Goal: Task Accomplishment & Management: Use online tool/utility

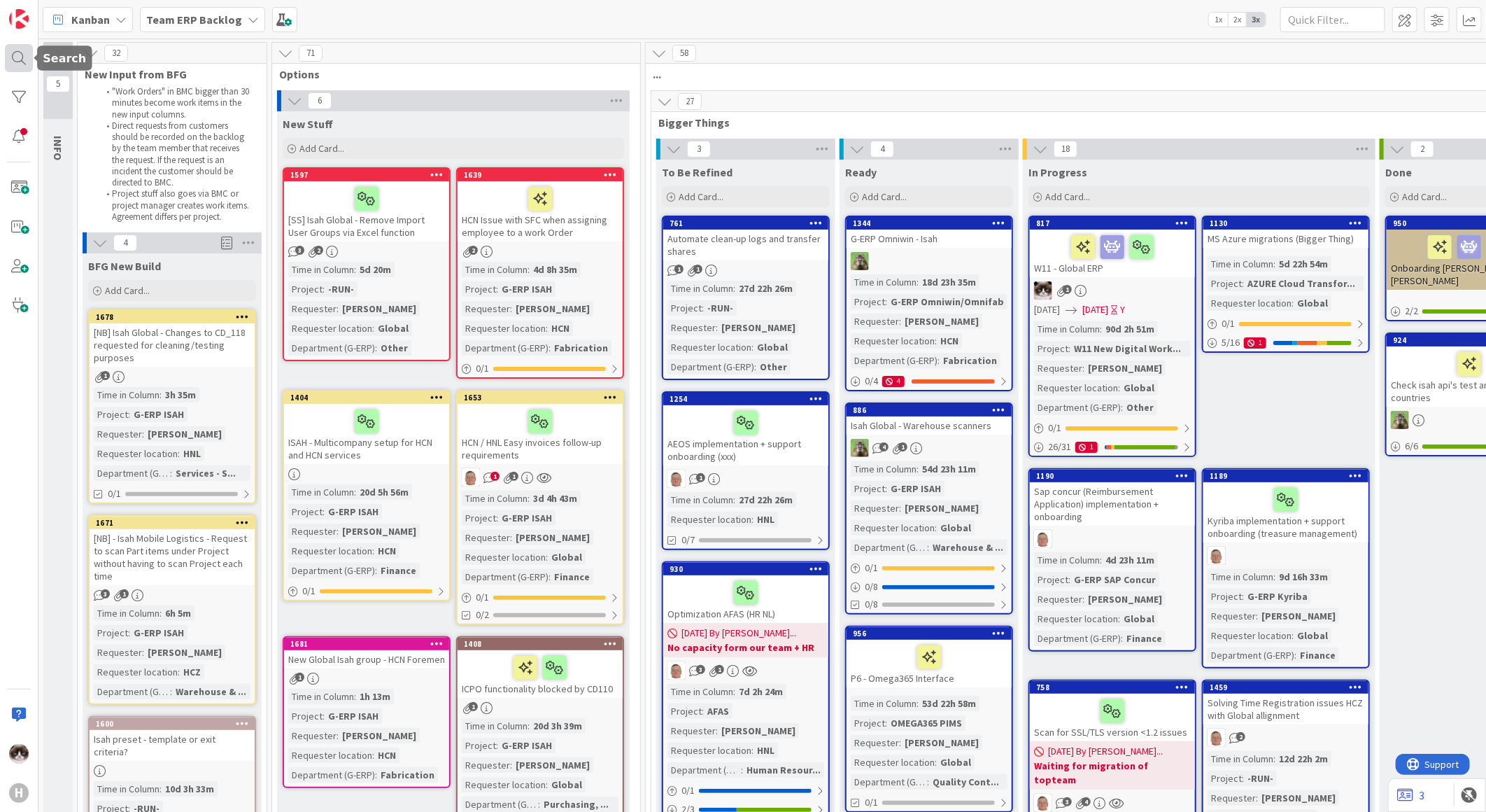
click at [15, 57] on div at bounding box center [19, 58] width 28 height 28
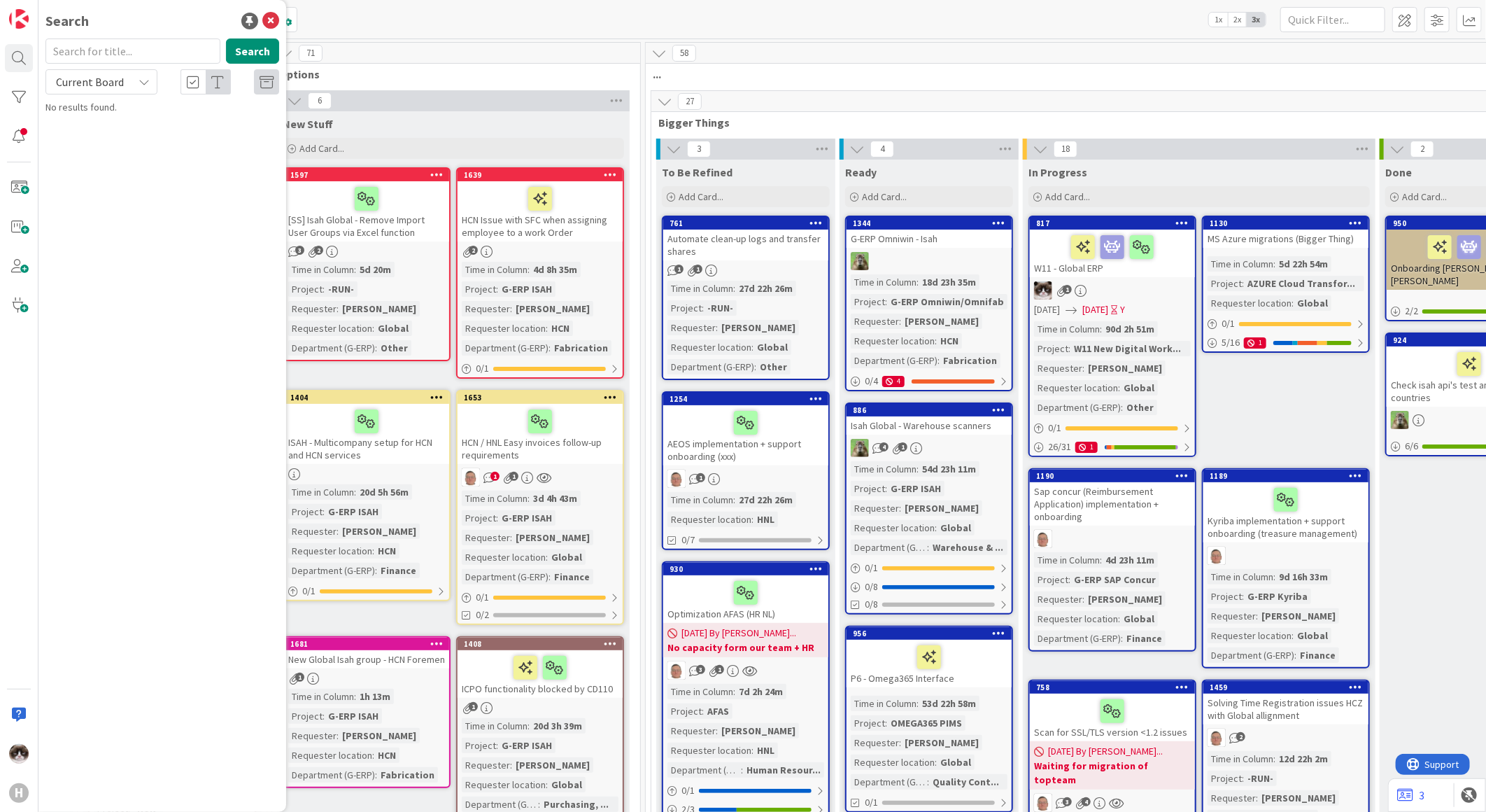
click at [101, 75] on span "Current Board" at bounding box center [90, 81] width 68 height 14
click at [102, 121] on span "Current Board" at bounding box center [126, 115] width 146 height 21
click at [88, 84] on span "Current Board" at bounding box center [90, 81] width 68 height 14
click at [93, 130] on span "All Boards" at bounding box center [126, 140] width 146 height 21
click at [105, 50] on input "text" at bounding box center [133, 50] width 175 height 25
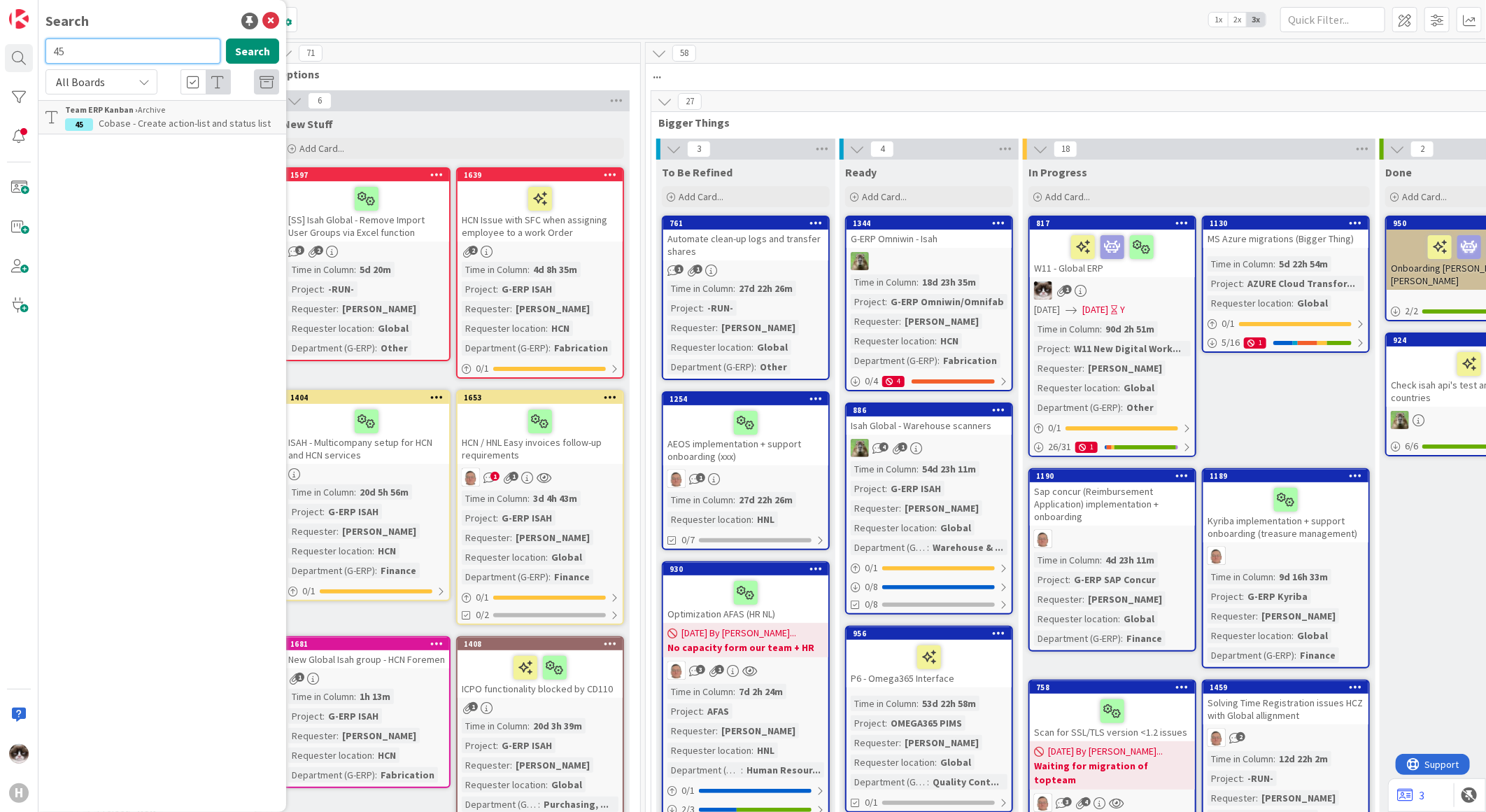
click at [124, 43] on input "45" at bounding box center [133, 50] width 175 height 25
type input "4"
type input "645"
click at [149, 112] on div "Team ERP Backlog › Work Preparation" at bounding box center [172, 109] width 214 height 12
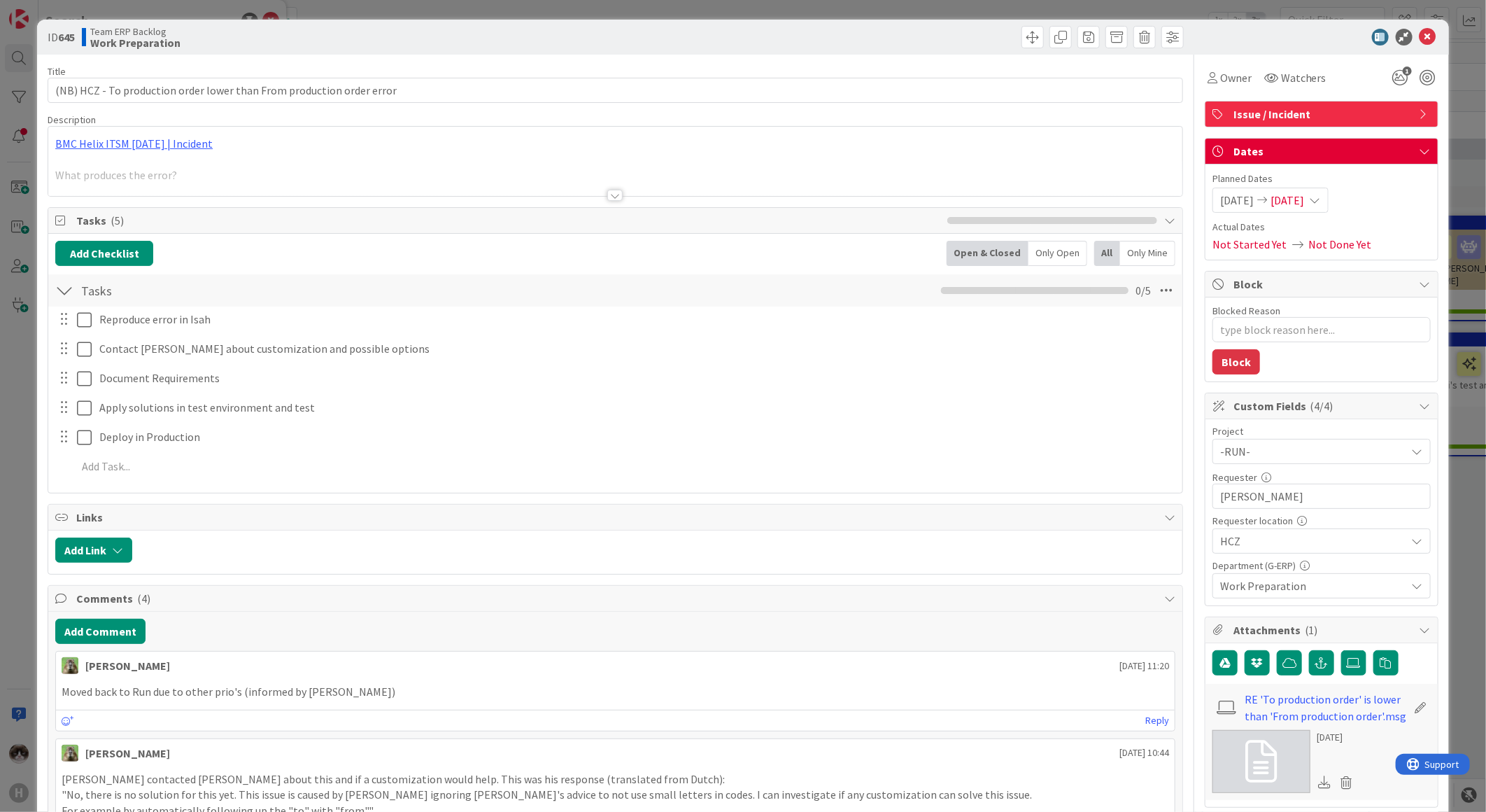
type textarea "x"
click at [609, 196] on div at bounding box center [615, 195] width 15 height 11
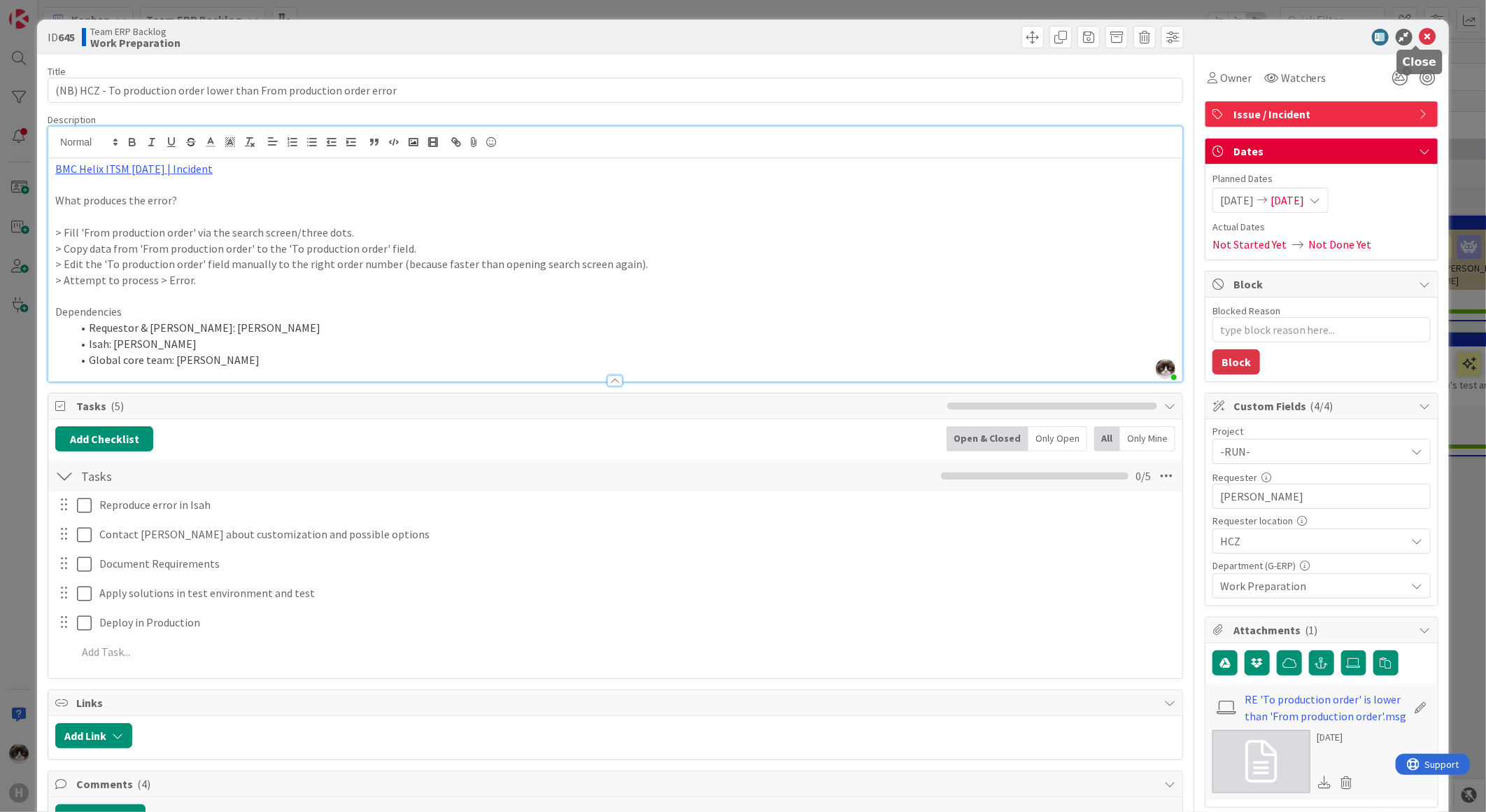
click at [1188, 38] on icon at bounding box center [1428, 37] width 17 height 17
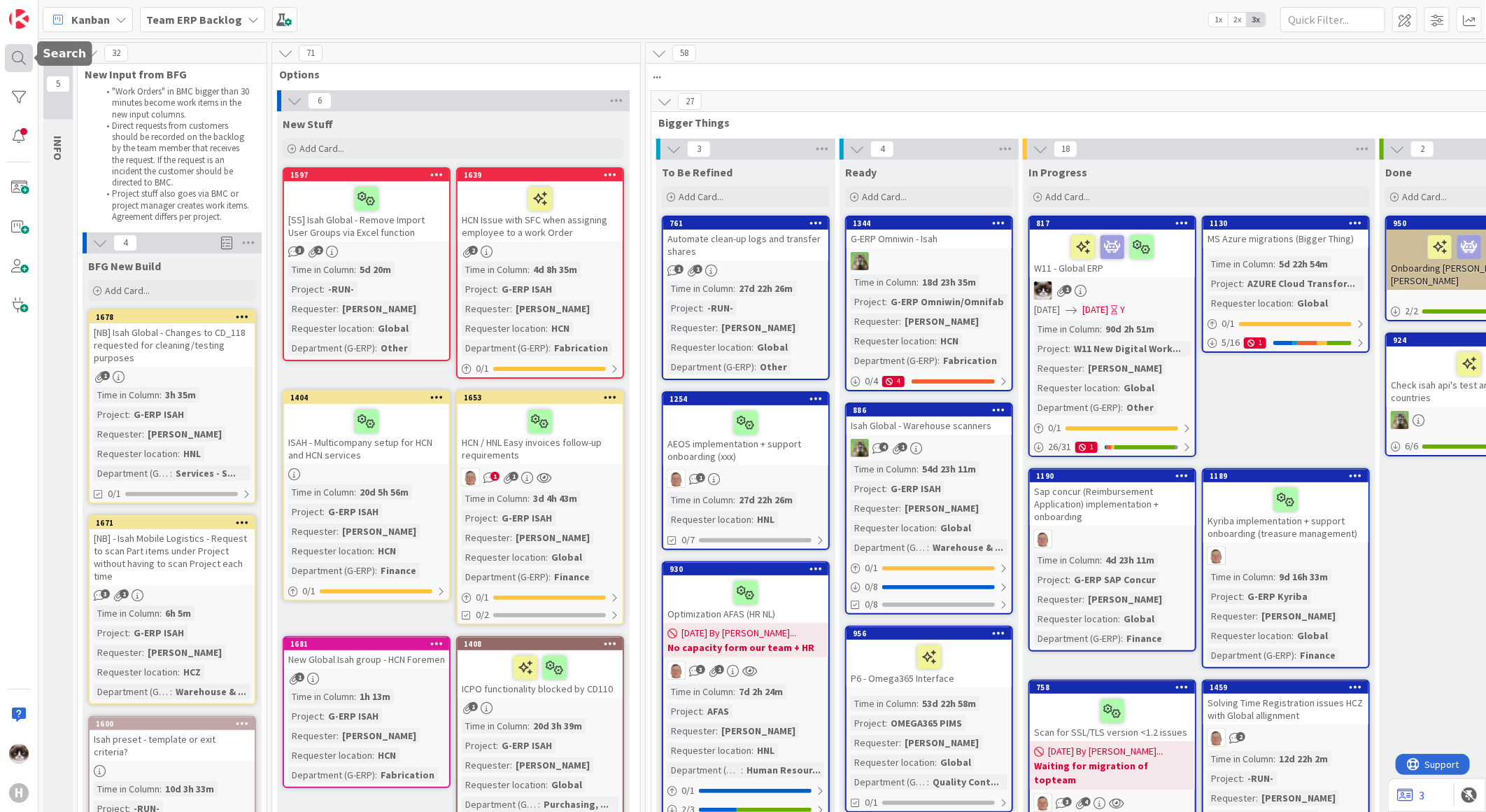
click at [10, 52] on div at bounding box center [19, 58] width 28 height 28
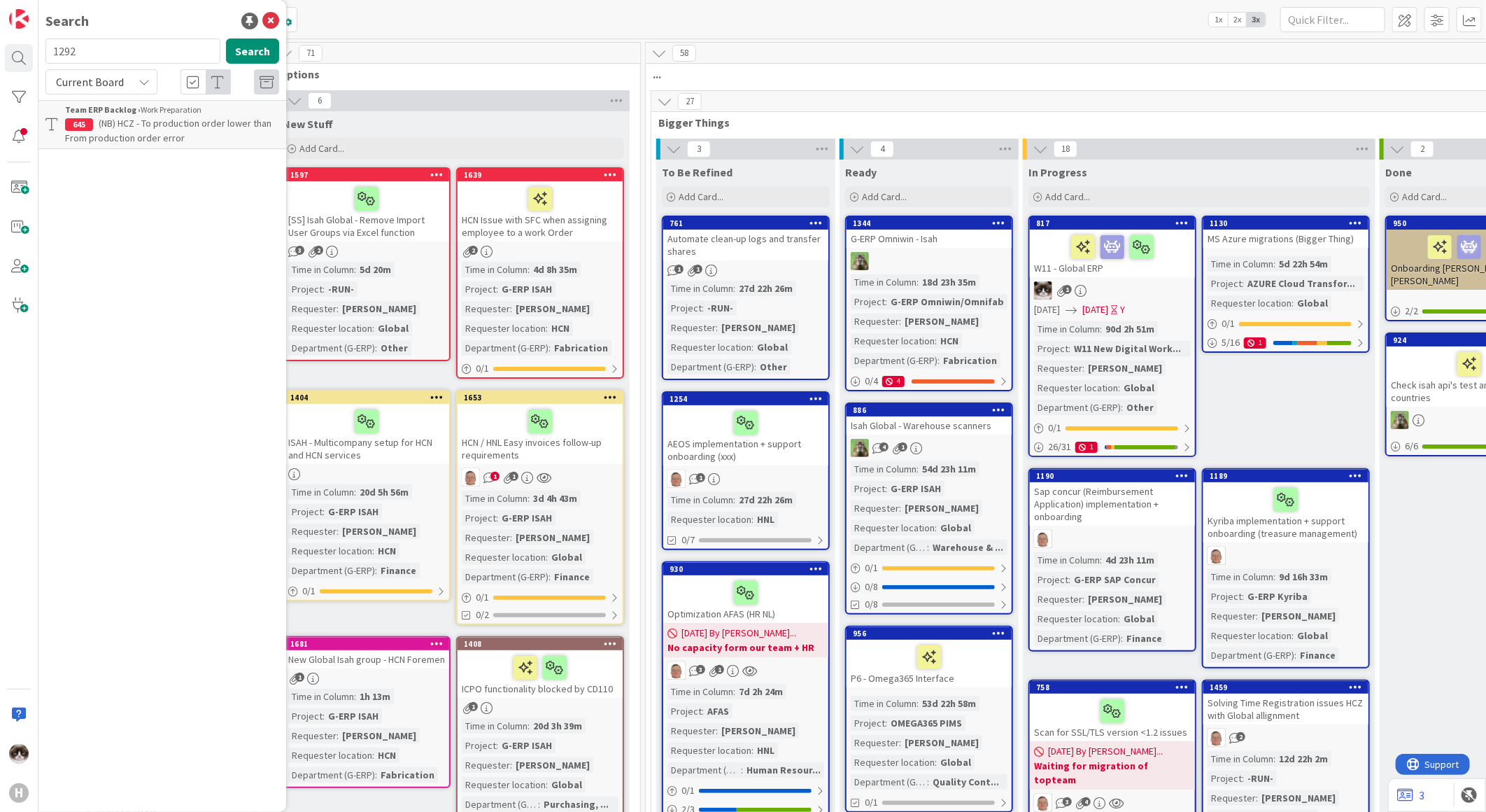
type input "1292"
click at [128, 73] on div "Current Board" at bounding box center [102, 81] width 112 height 25
click at [124, 143] on span "All Boards" at bounding box center [126, 140] width 146 height 21
click at [192, 135] on div "Search 1292 Search All Boards Current Board All Boards G-ERP - BFG Shared Servi…" at bounding box center [162, 406] width 248 height 812
click at [193, 124] on span "(SS)Correct company name in Easysystem" at bounding box center [187, 122] width 177 height 12
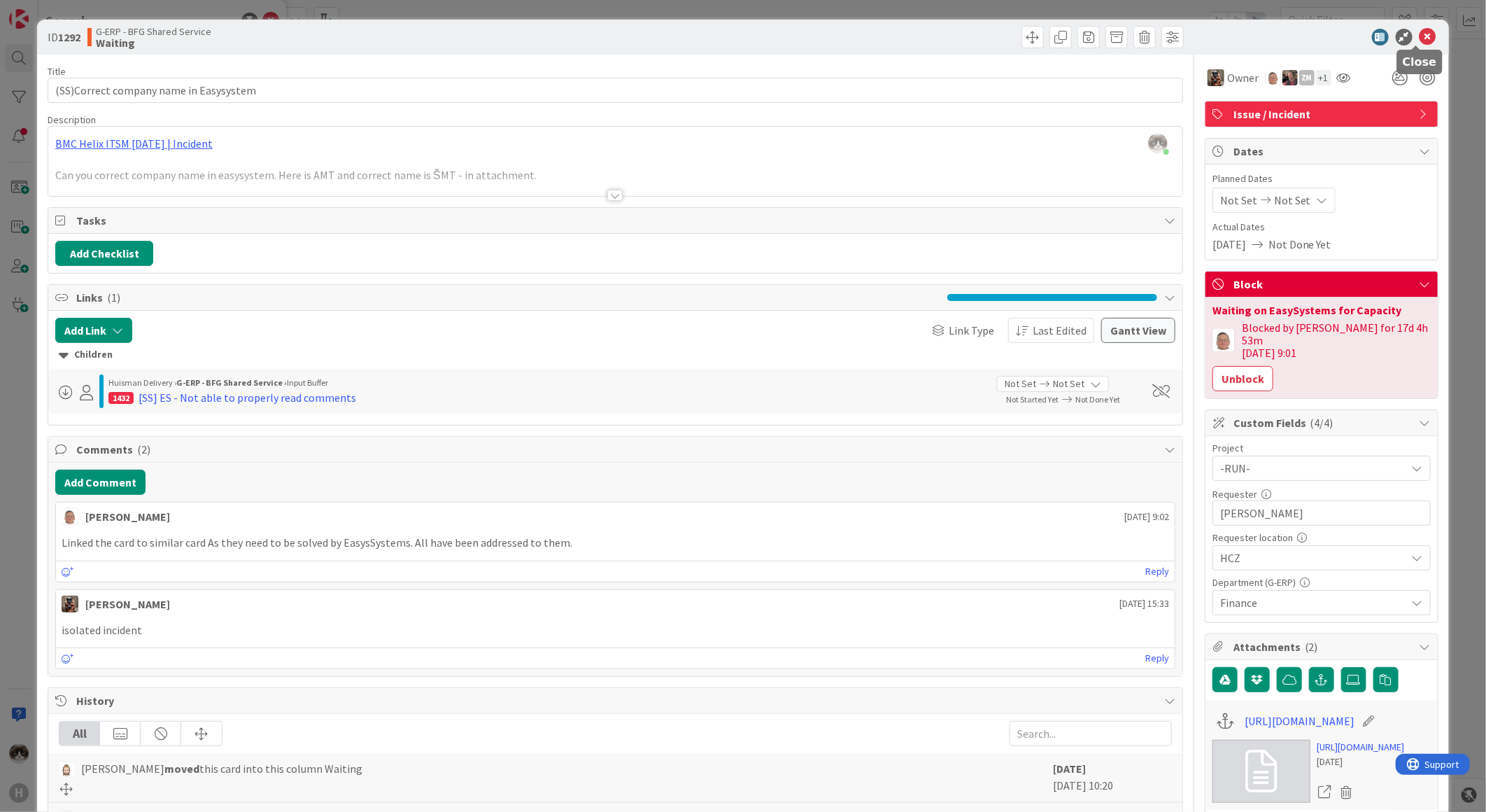
click at [1188, 45] on div at bounding box center [1417, 47] width 9 height 4
click at [1188, 40] on icon at bounding box center [1428, 37] width 17 height 17
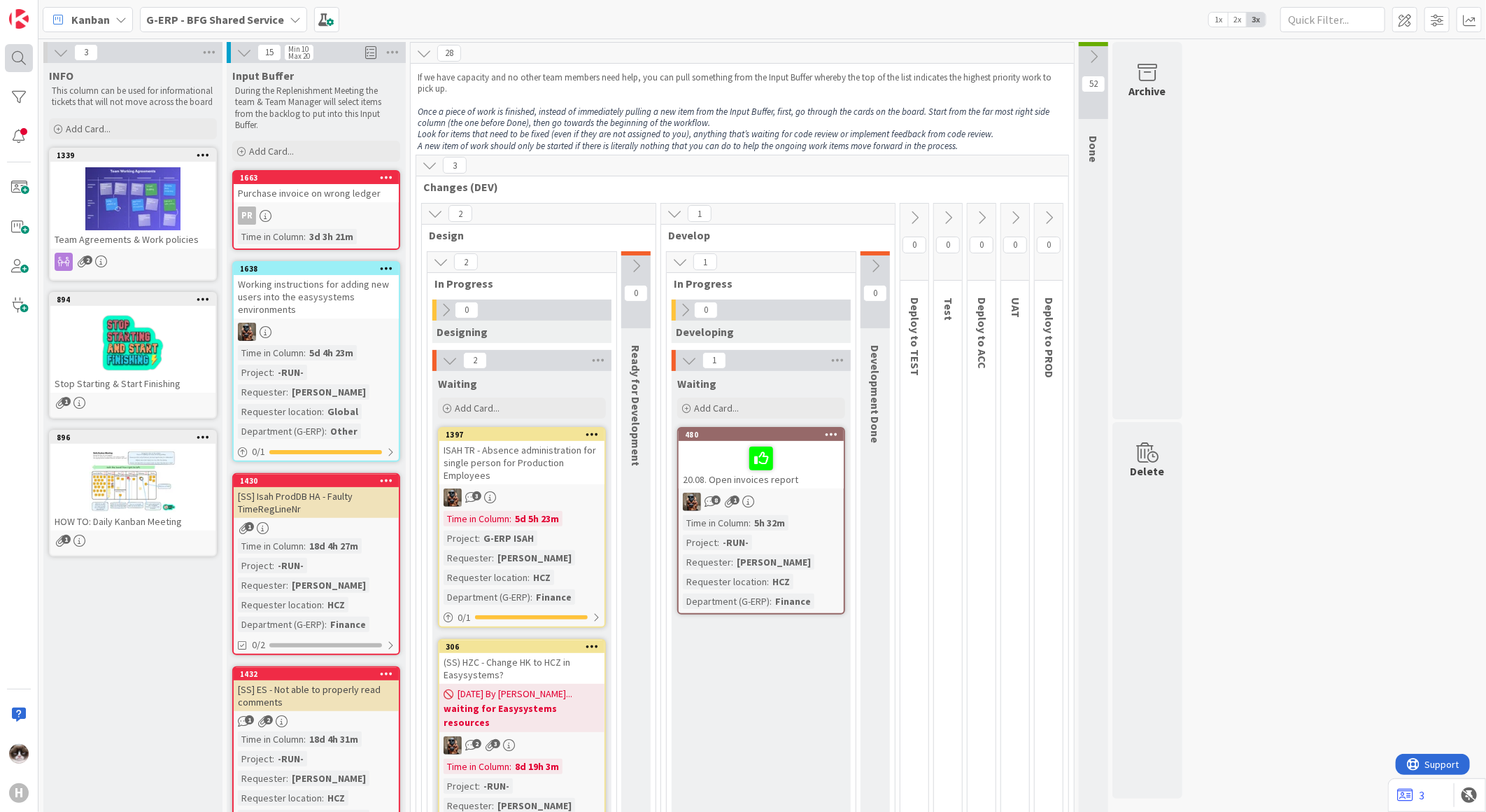
click at [29, 59] on div at bounding box center [19, 58] width 28 height 28
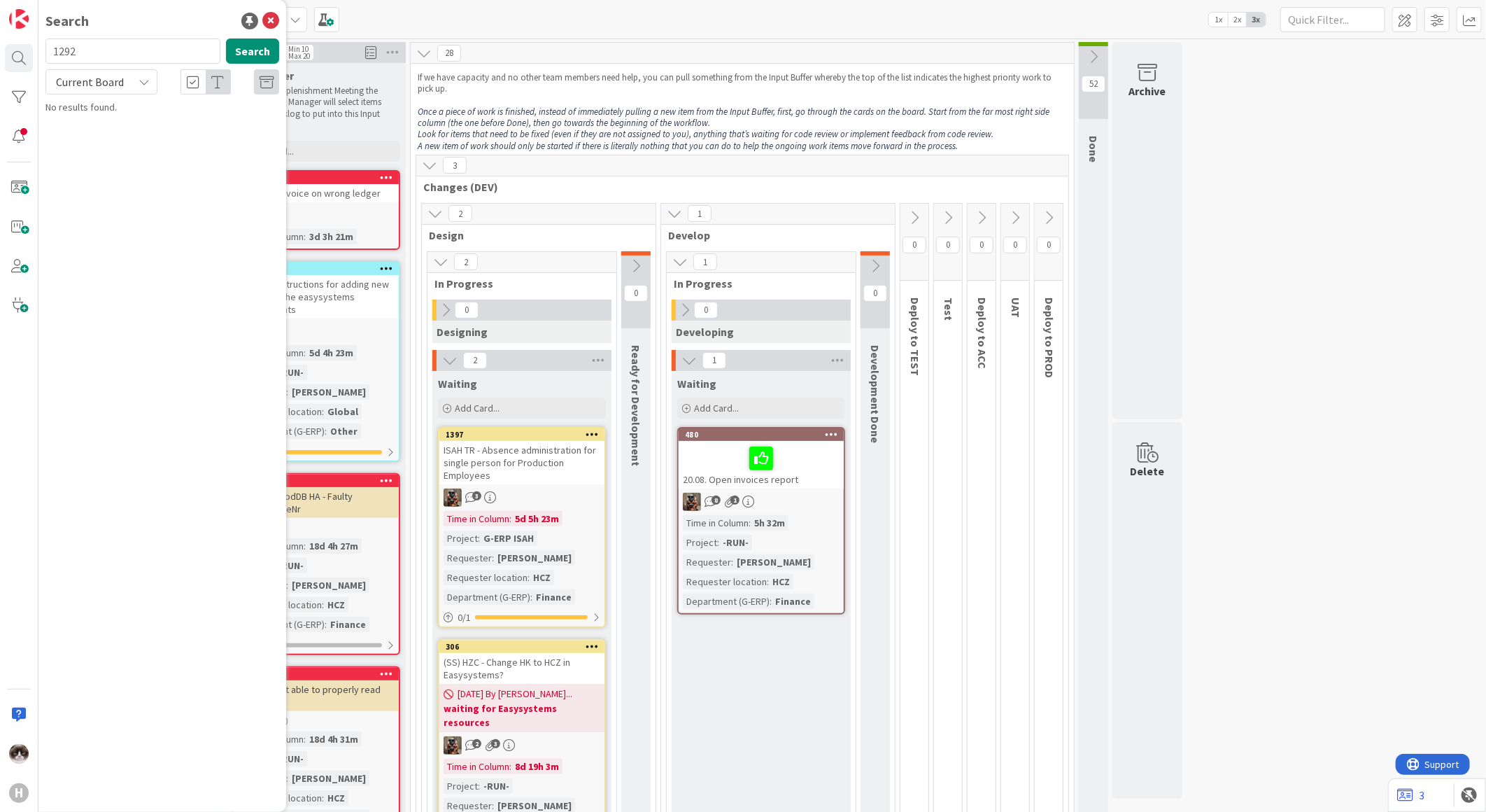
click at [107, 88] on span "Current Board" at bounding box center [90, 81] width 68 height 14
drag, startPoint x: 113, startPoint y: 138, endPoint x: 107, endPoint y: 117, distance: 21.8
click at [113, 138] on span "All Boards" at bounding box center [126, 140] width 146 height 21
click at [102, 52] on input "1292" at bounding box center [133, 50] width 175 height 25
type input "762"
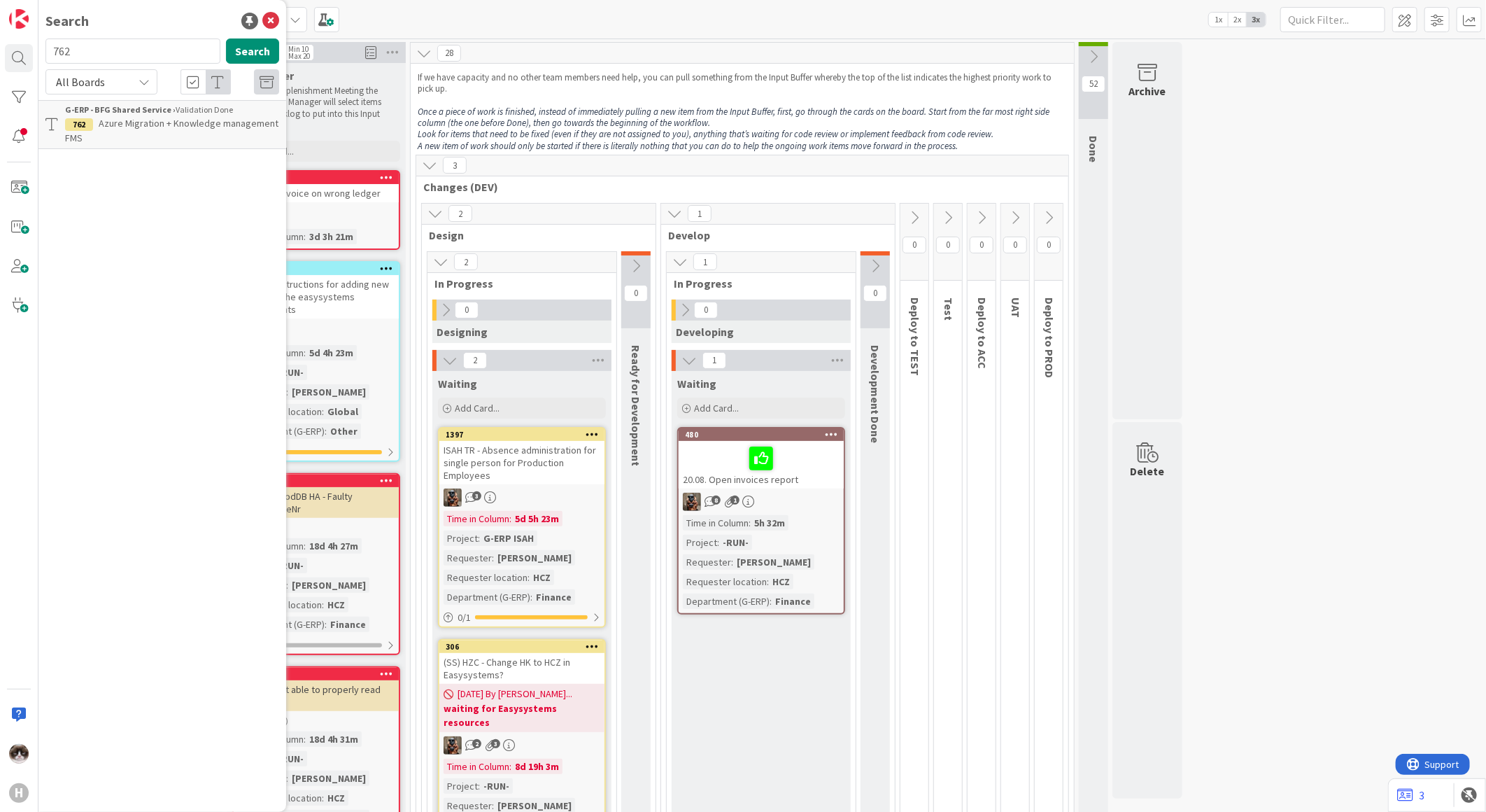
click at [121, 132] on p "Azure Migration + Knowledge management FMS" at bounding box center [172, 130] width 214 height 29
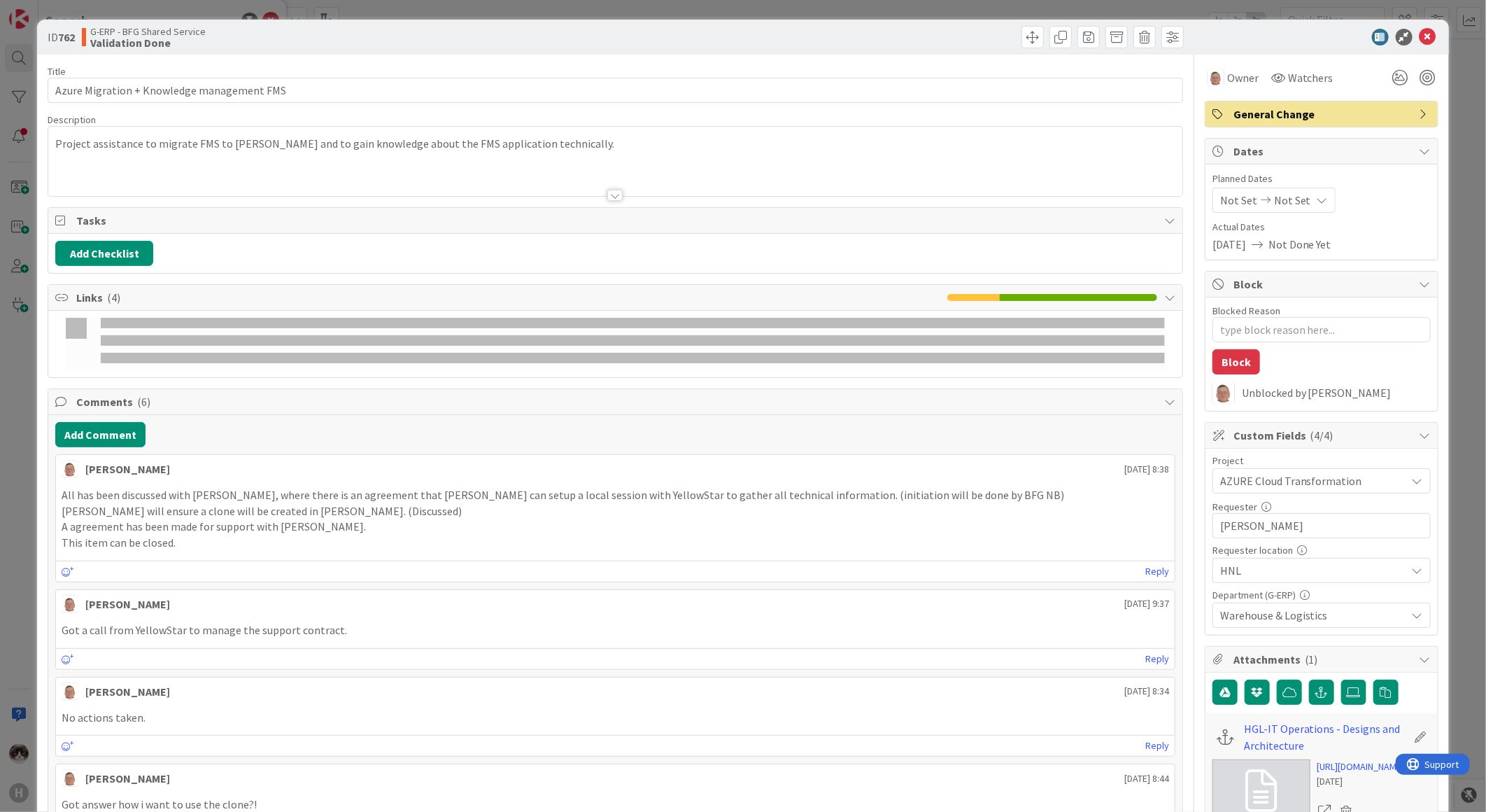
type textarea "x"
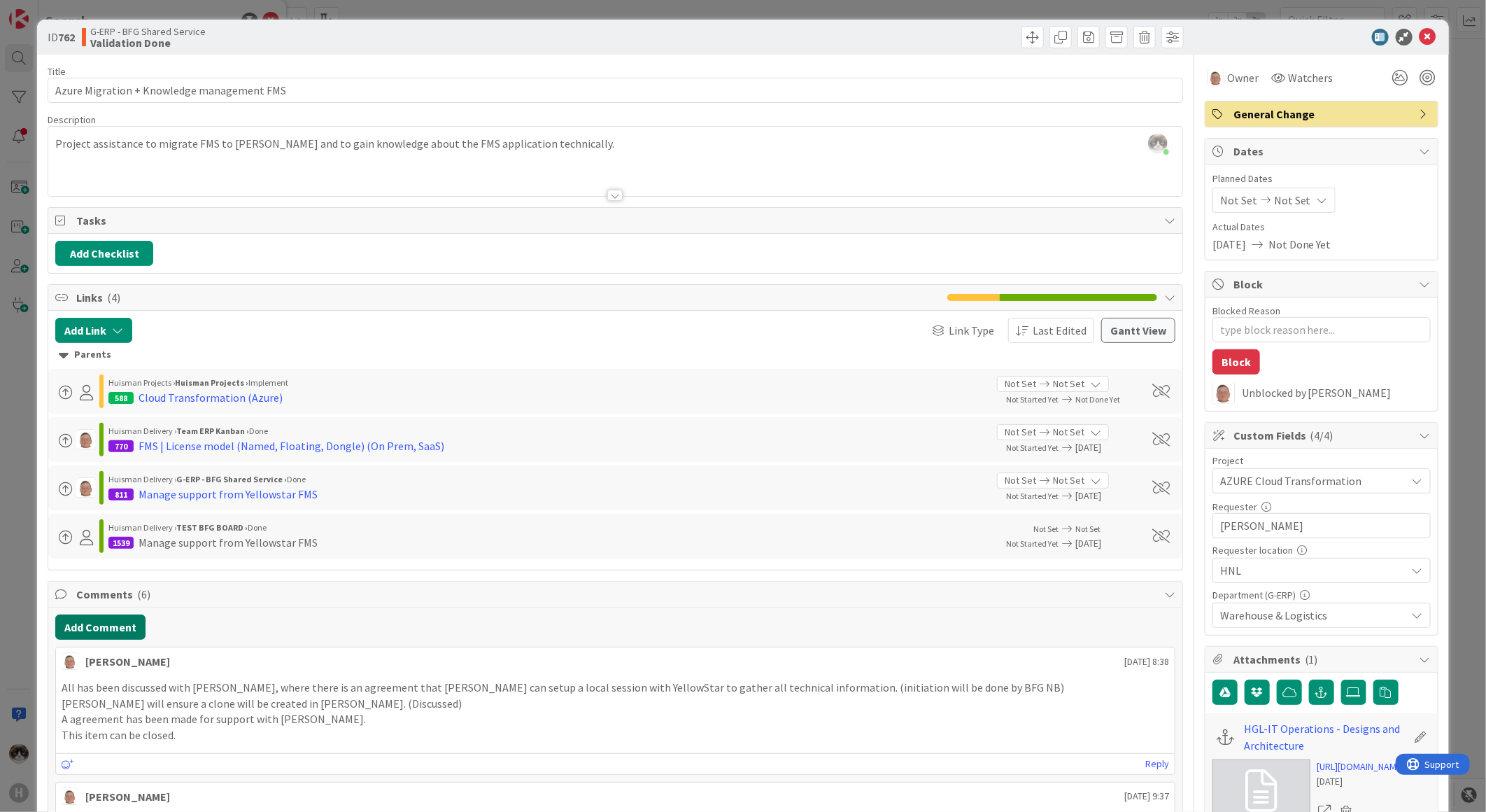
click at [126, 624] on button "Add Comment" at bounding box center [100, 626] width 91 height 25
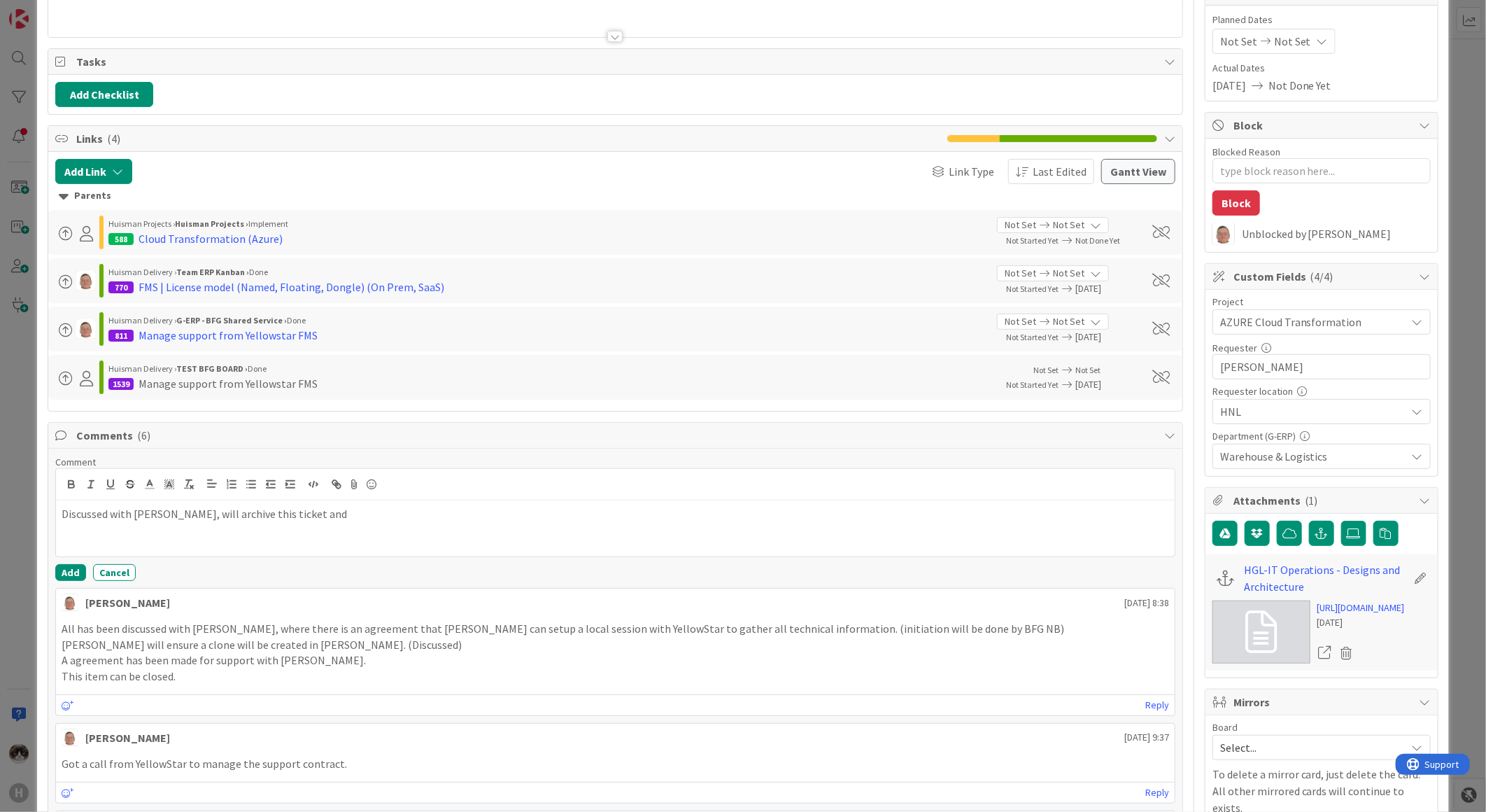
scroll to position [155, 0]
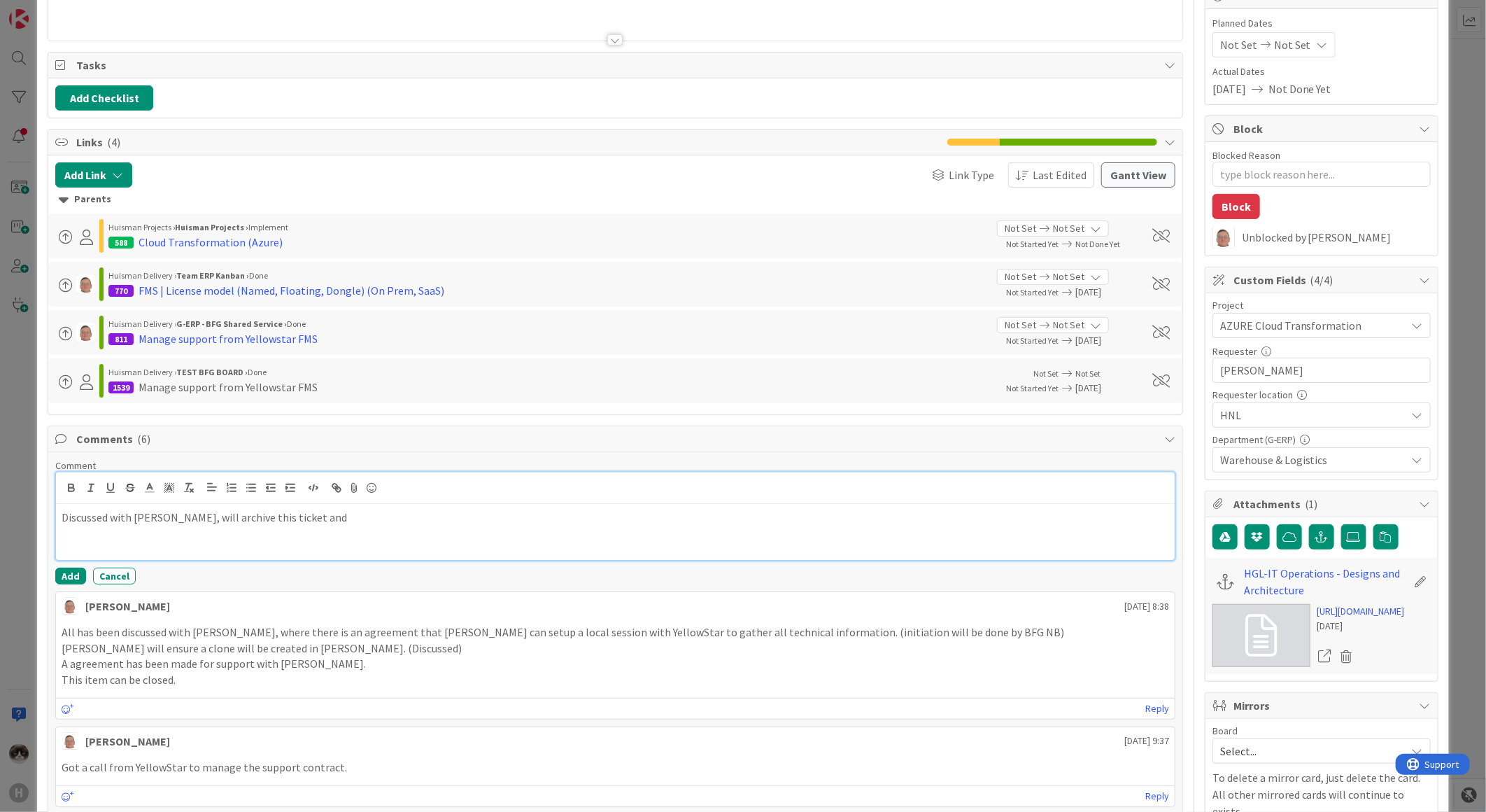
click at [414, 508] on div "Discussed with Timothy, will archive this ticket and" at bounding box center [615, 532] width 1119 height 56
click at [72, 581] on button "Add" at bounding box center [70, 576] width 31 height 17
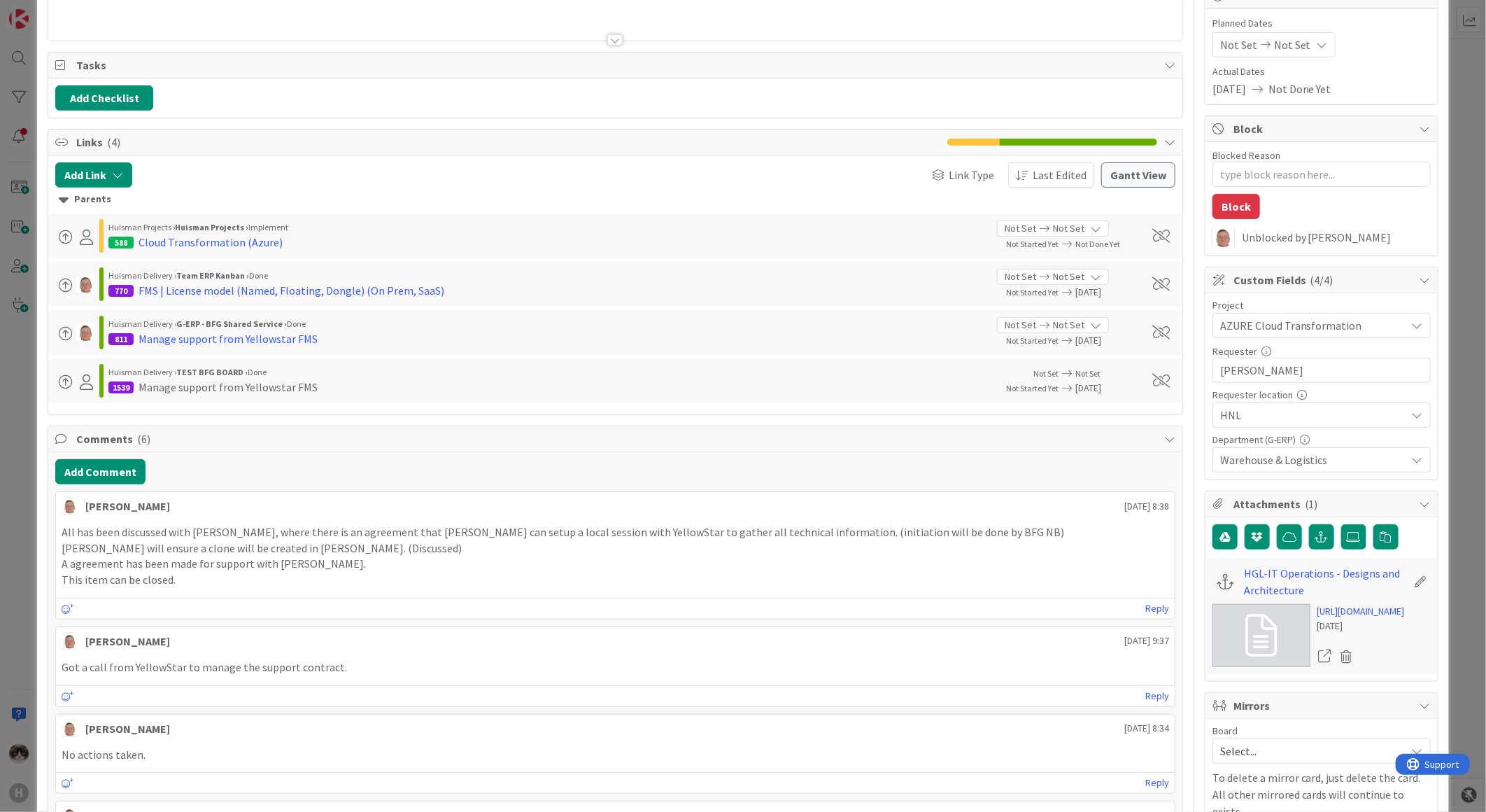
click at [236, 474] on div "Add Comment" at bounding box center [615, 471] width 1121 height 25
click at [243, 535] on p "All has been discussed with Timothy, where there is an agreement that Noah can …" at bounding box center [615, 532] width 1107 height 16
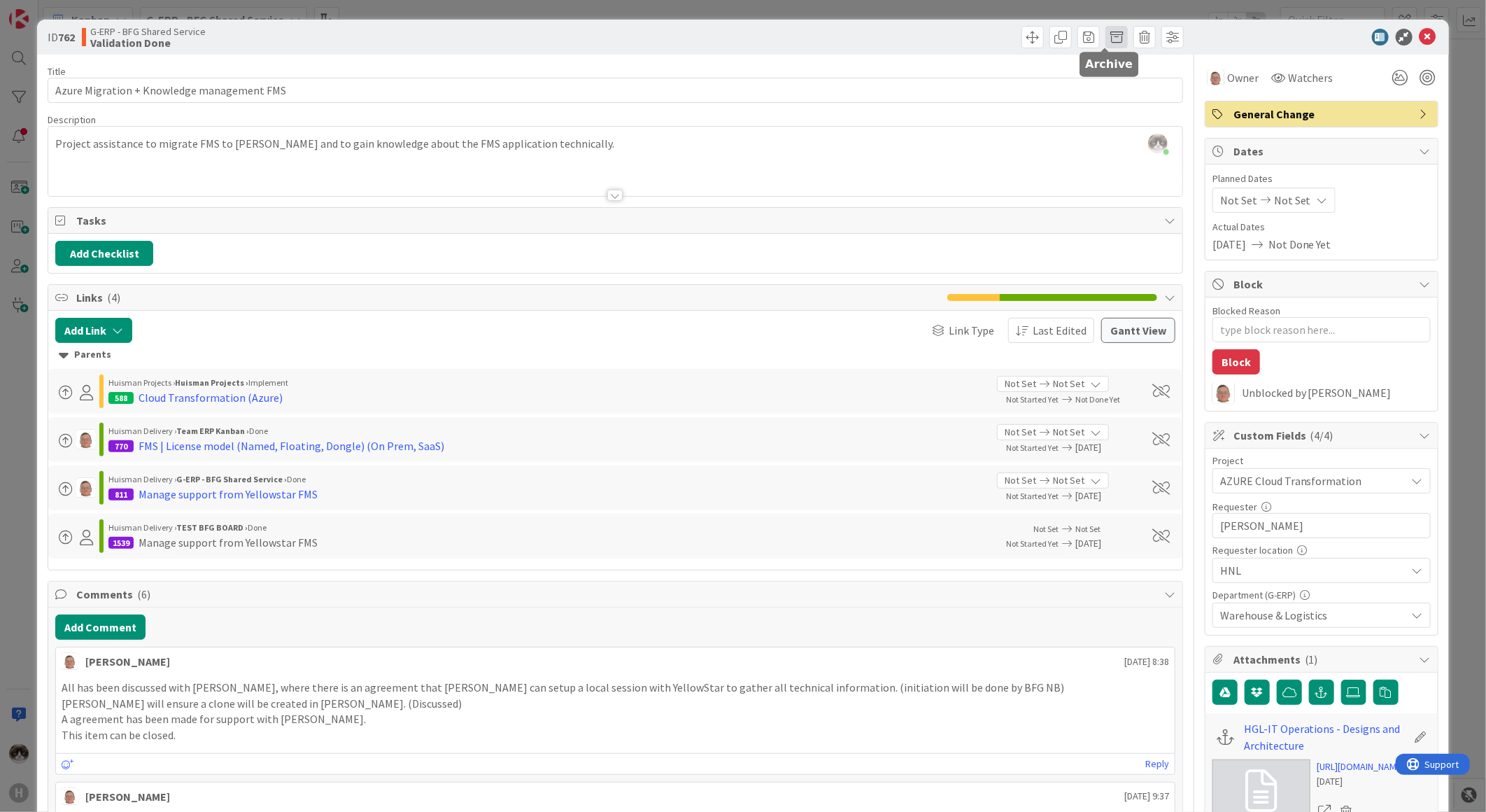
click at [1107, 36] on span at bounding box center [1117, 37] width 22 height 22
click at [1125, 109] on button "Archive" at bounding box center [1140, 103] width 55 height 25
type textarea "x"
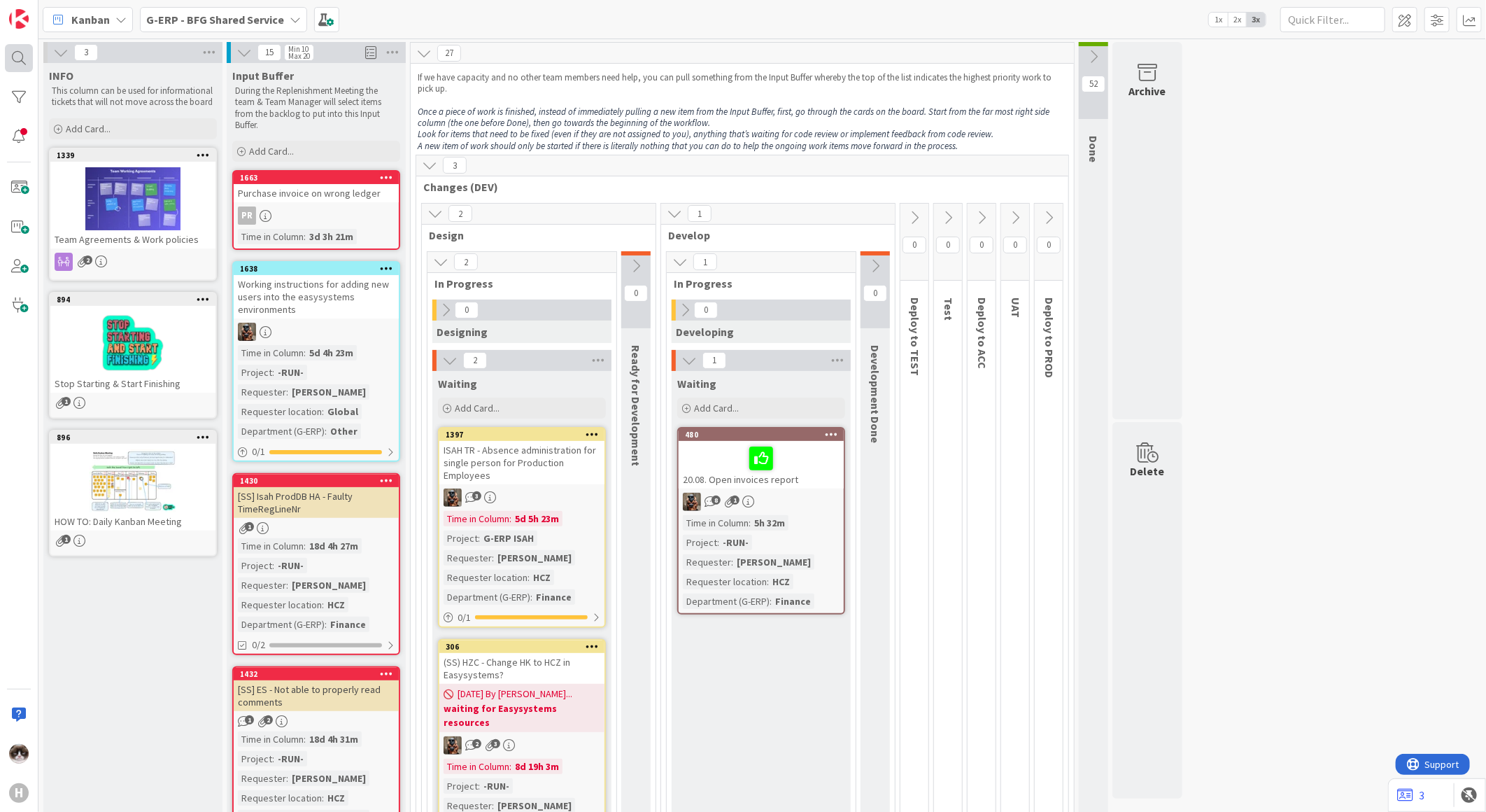
click at [26, 56] on div at bounding box center [19, 58] width 28 height 28
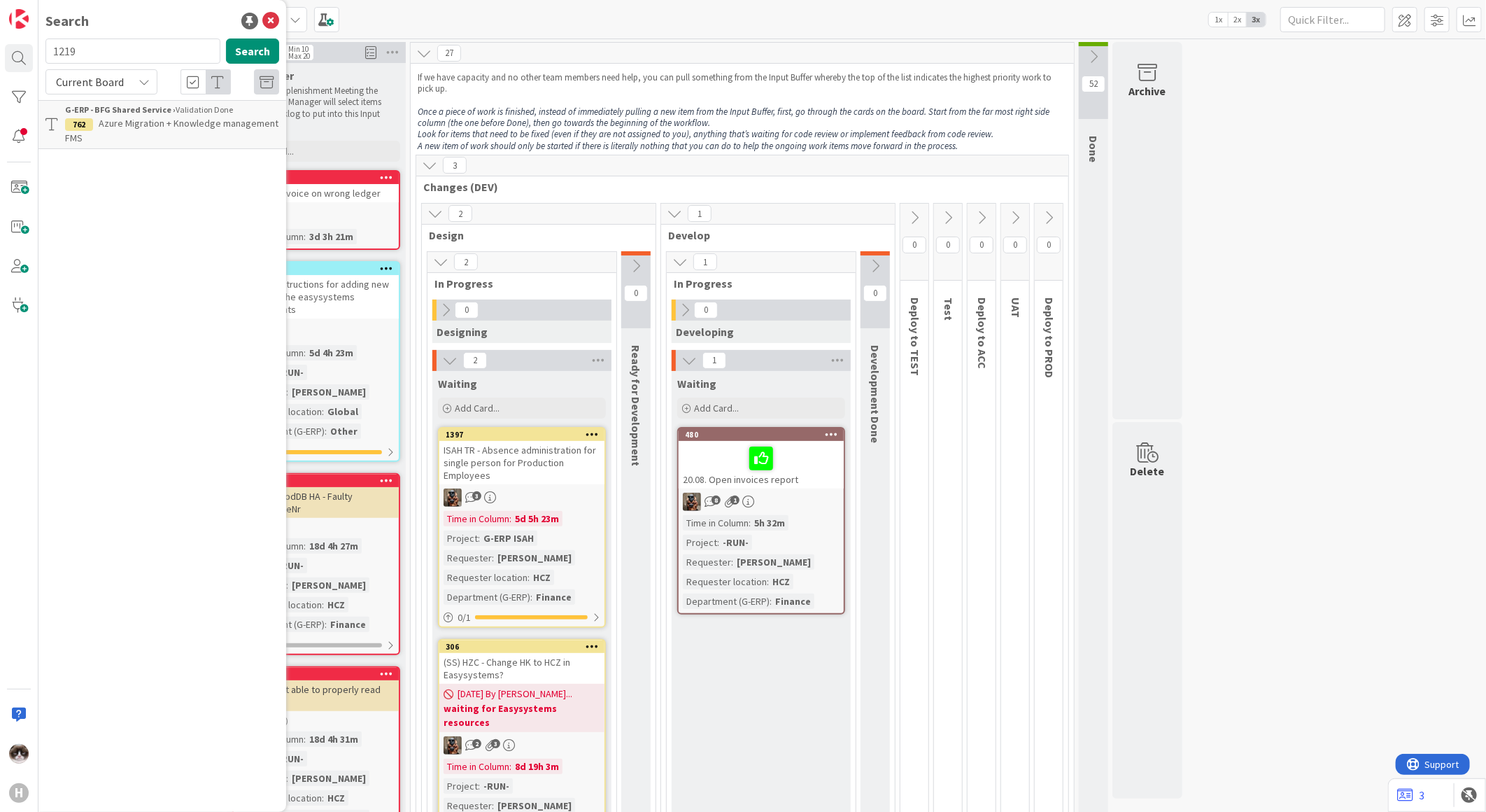
type input "1219"
click at [122, 72] on span "Current Board" at bounding box center [90, 81] width 73 height 20
click at [100, 142] on span "All Boards" at bounding box center [126, 140] width 146 height 21
click at [256, 51] on button "Search" at bounding box center [252, 50] width 53 height 25
click at [250, 54] on button "Search" at bounding box center [252, 50] width 53 height 25
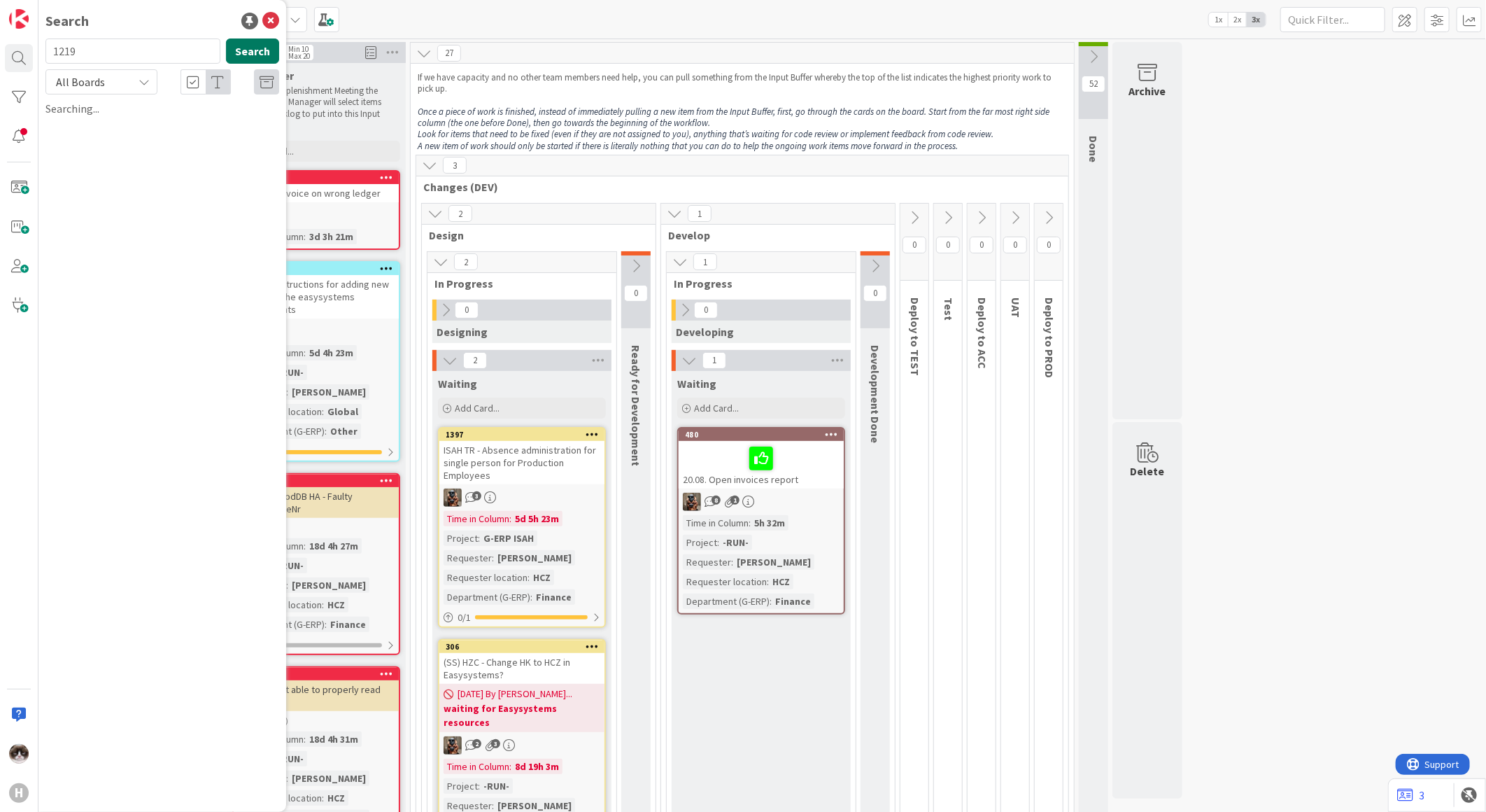
click at [250, 54] on button "Search" at bounding box center [252, 50] width 53 height 25
click at [88, 85] on span "All Boards" at bounding box center [80, 81] width 49 height 14
click at [93, 118] on span "Current Board" at bounding box center [126, 115] width 146 height 21
click at [129, 89] on div "Current Board" at bounding box center [102, 81] width 112 height 25
click at [107, 126] on link "Current Board" at bounding box center [125, 114] width 160 height 25
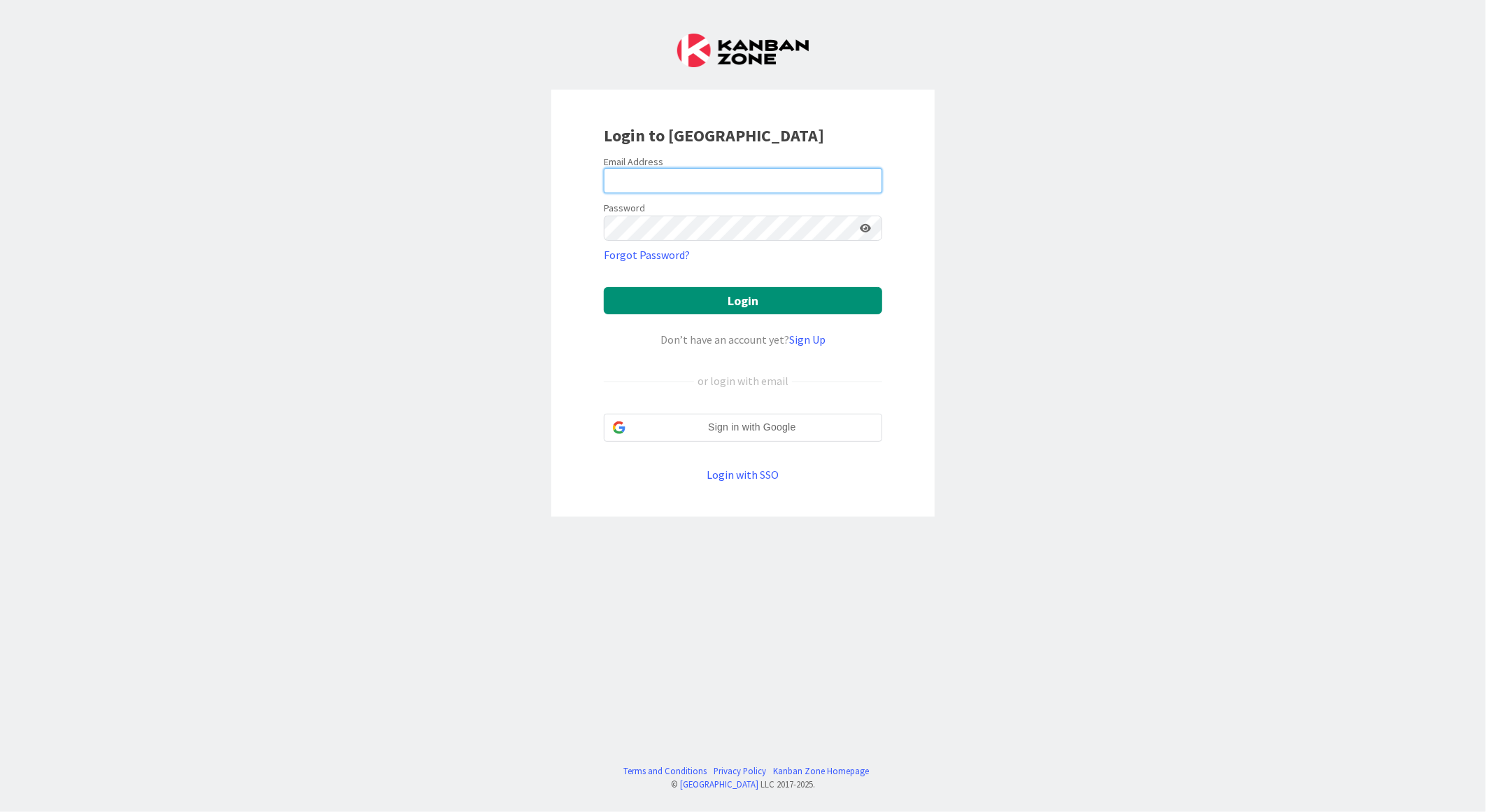
click at [725, 180] on input "email" at bounding box center [743, 180] width 279 height 25
type input "[EMAIL_ADDRESS][PERSON_NAME][DOMAIN_NAME]"
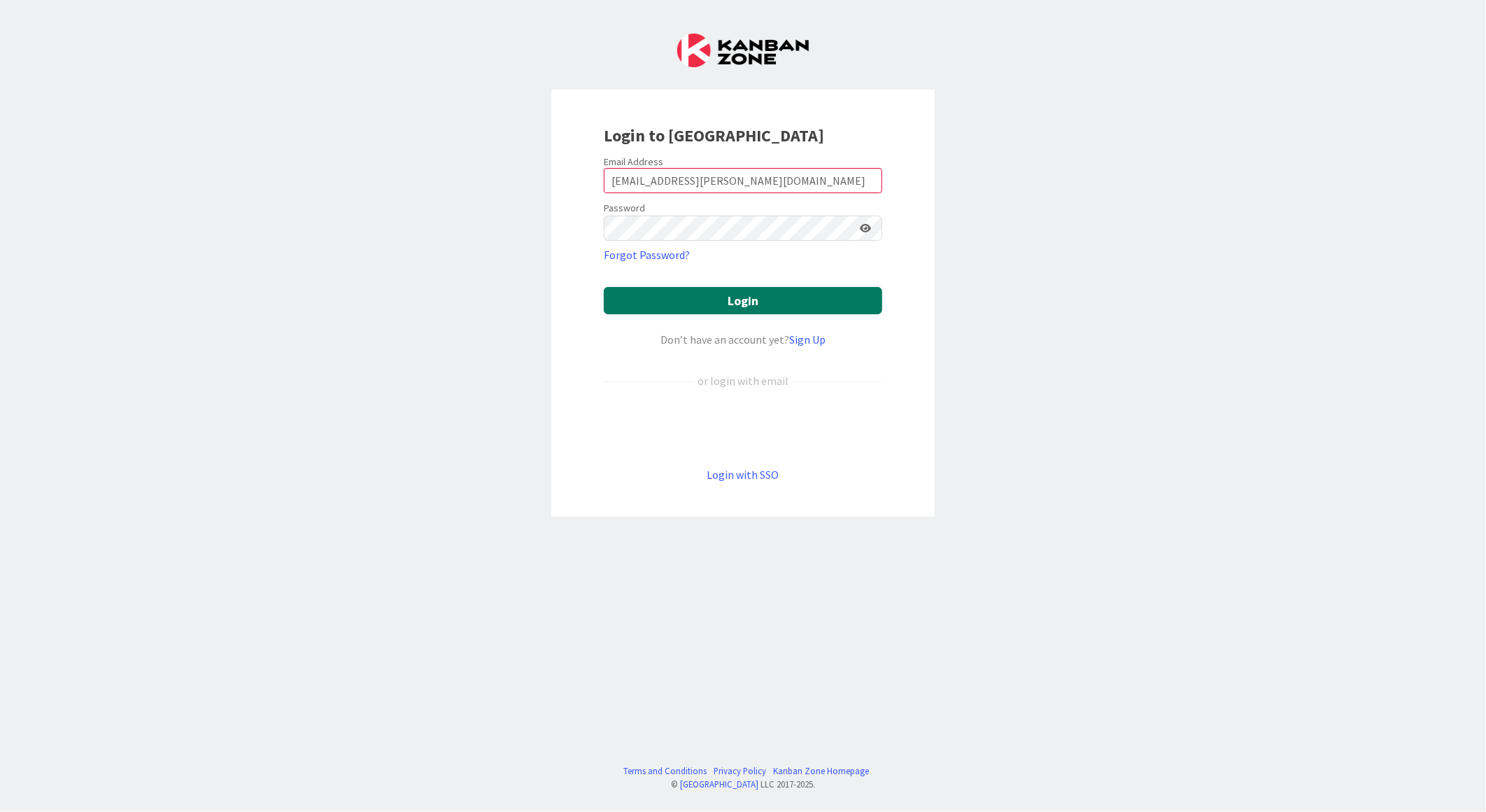
click at [764, 302] on button "Login" at bounding box center [743, 300] width 279 height 27
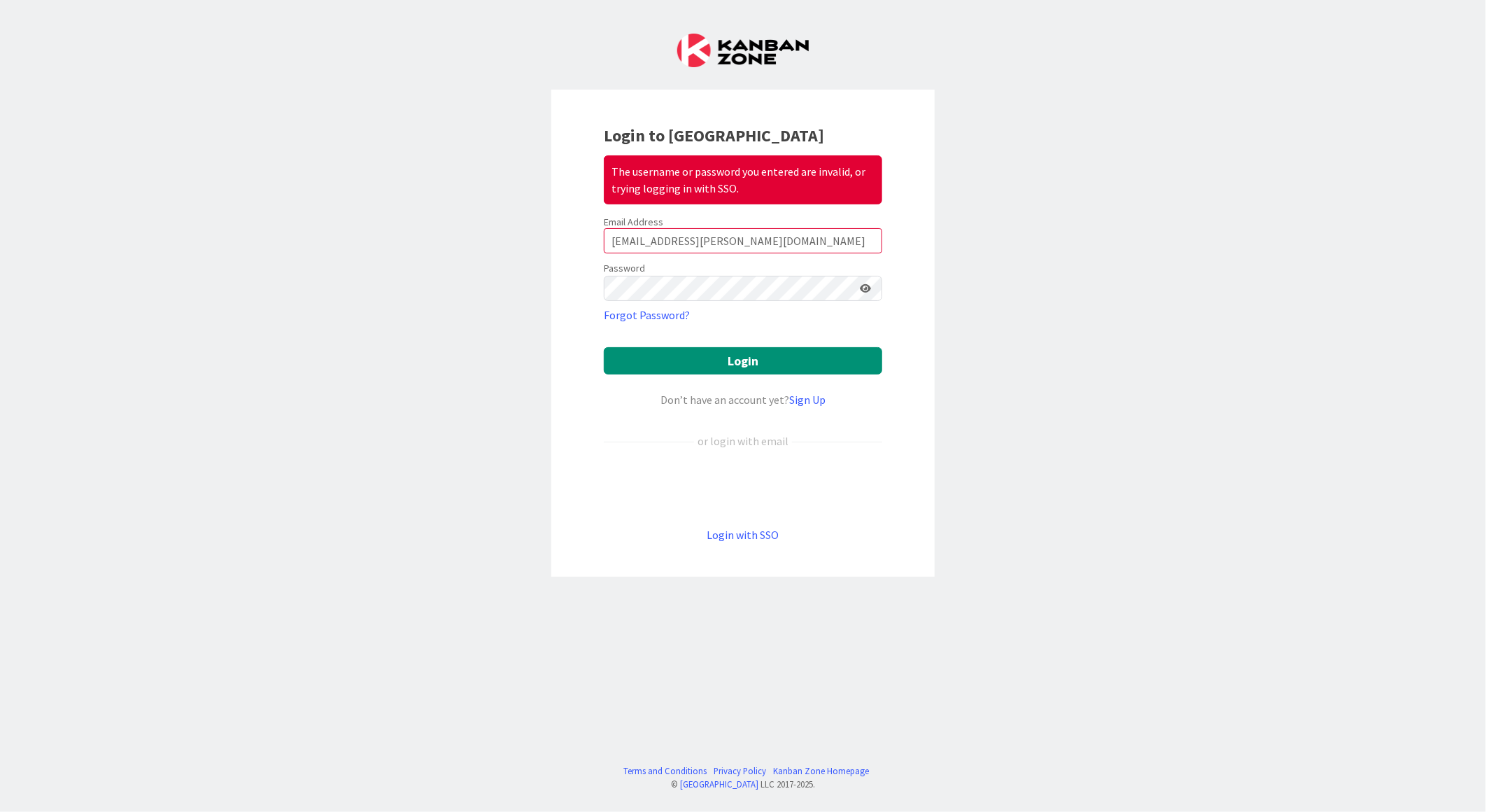
click at [866, 287] on icon at bounding box center [865, 288] width 11 height 9
click at [464, 289] on div "Login to Kanban Zone The username or password you entered are invalid, or tryin…" at bounding box center [743, 406] width 1486 height 812
click at [604, 347] on button "Login" at bounding box center [743, 360] width 279 height 27
click at [870, 289] on icon at bounding box center [864, 288] width 12 height 9
click at [864, 292] on icon at bounding box center [865, 288] width 11 height 9
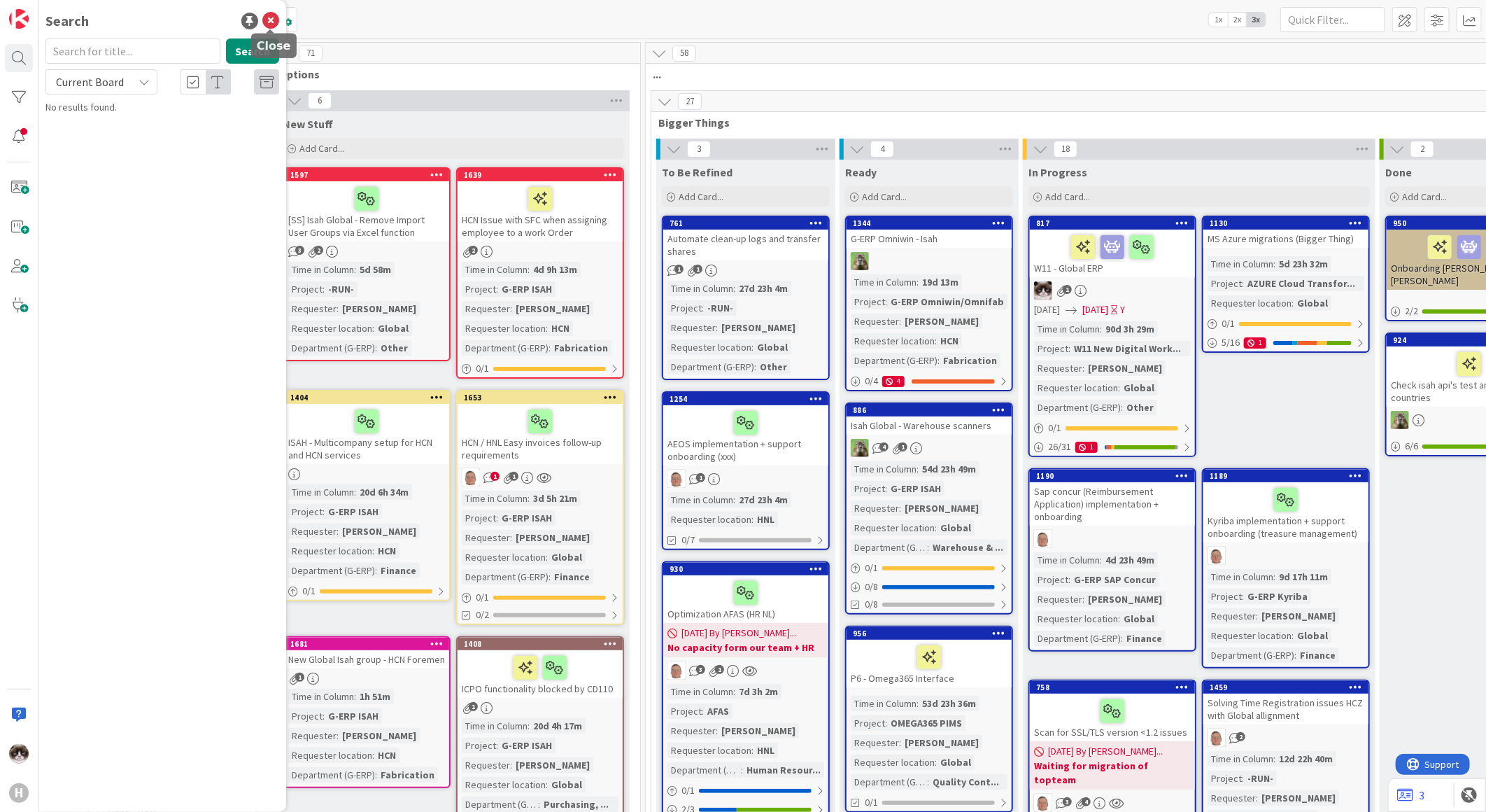
click at [271, 18] on icon at bounding box center [271, 21] width 17 height 17
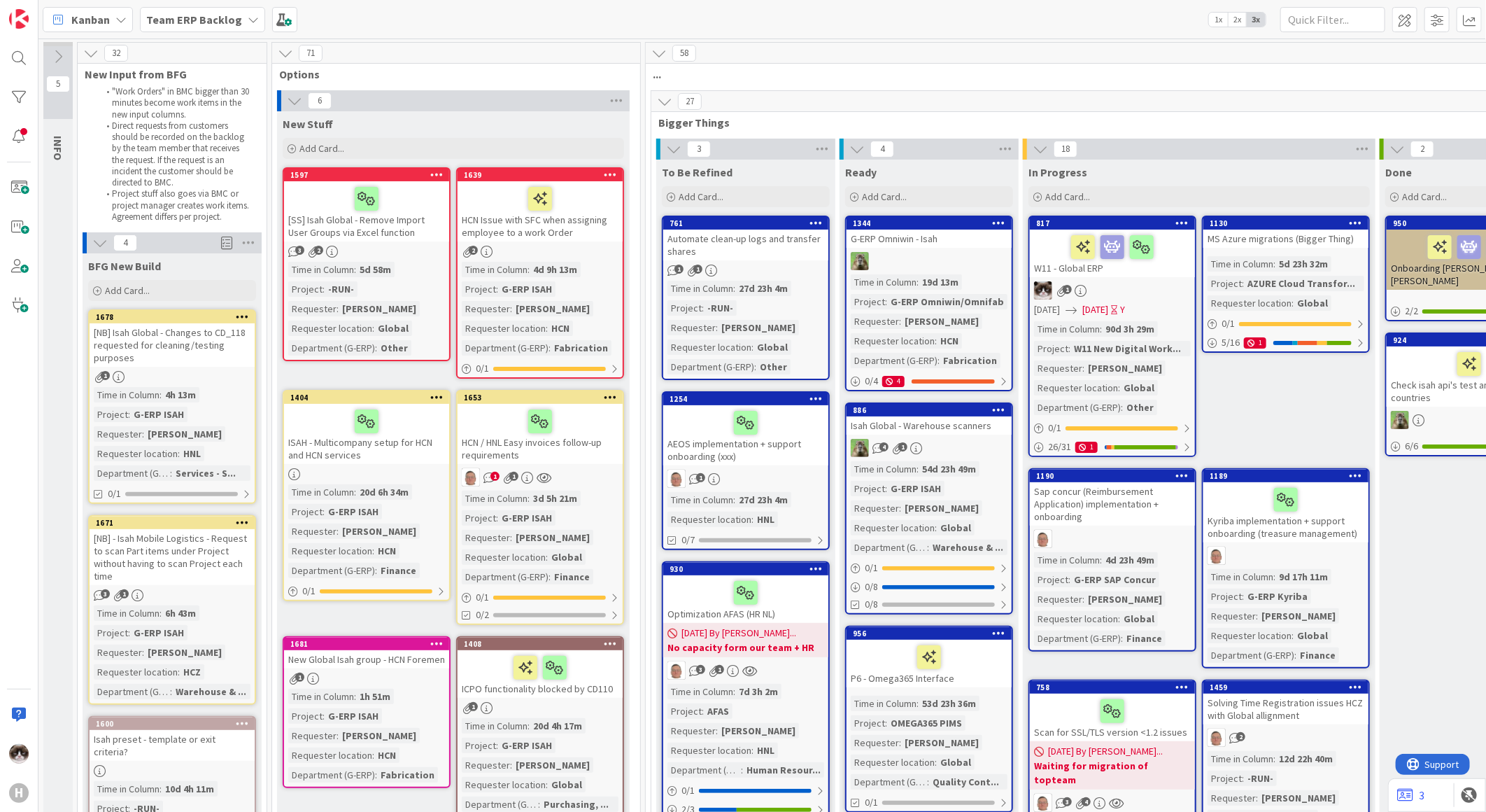
drag, startPoint x: 779, startPoint y: 77, endPoint x: 707, endPoint y: 82, distance: 72.2
click at [659, 101] on icon at bounding box center [664, 101] width 15 height 15
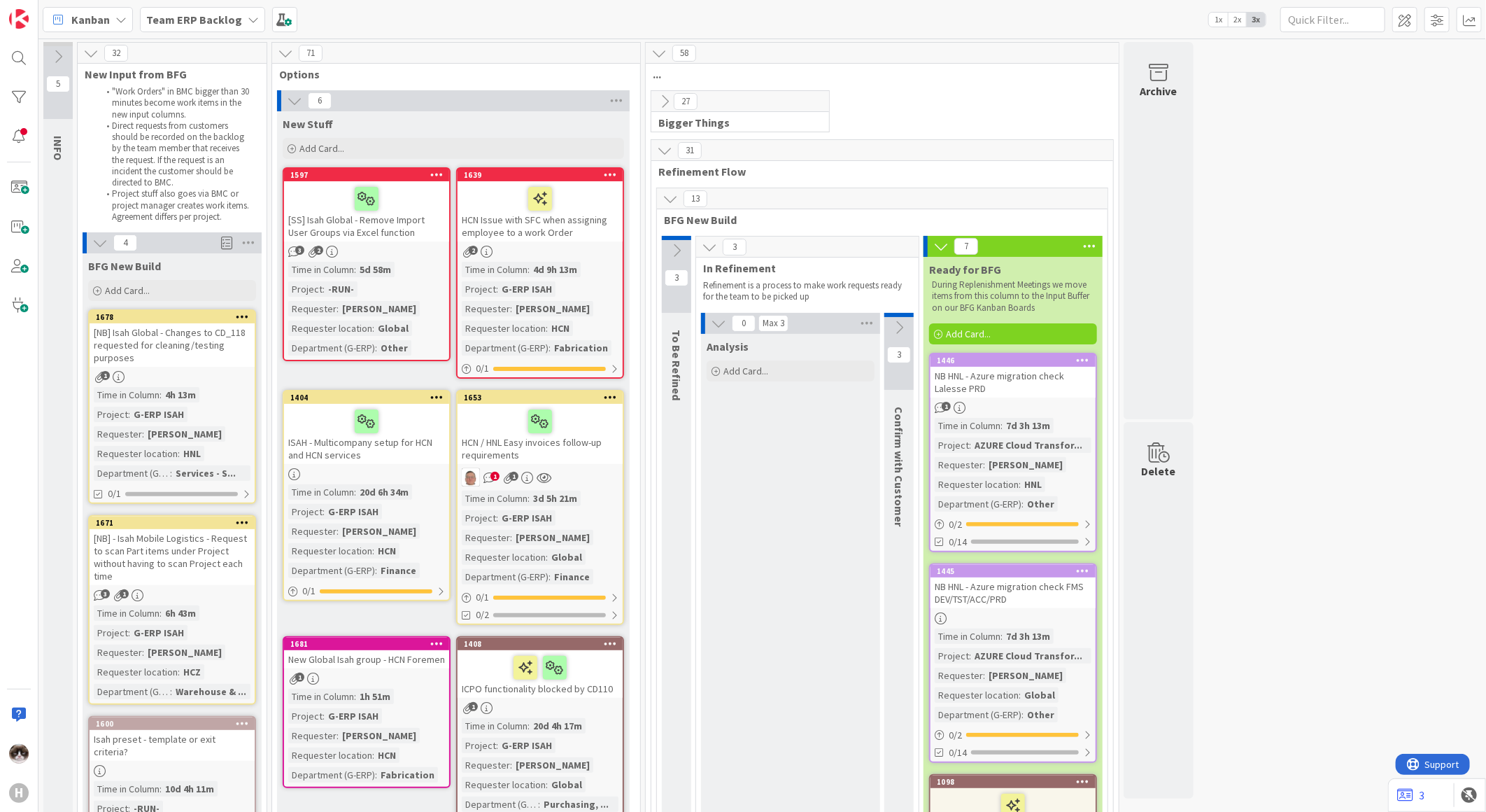
click at [686, 235] on div at bounding box center [676, 237] width 29 height 4
click at [676, 239] on div at bounding box center [676, 237] width 29 height 4
click at [676, 243] on icon at bounding box center [677, 250] width 15 height 15
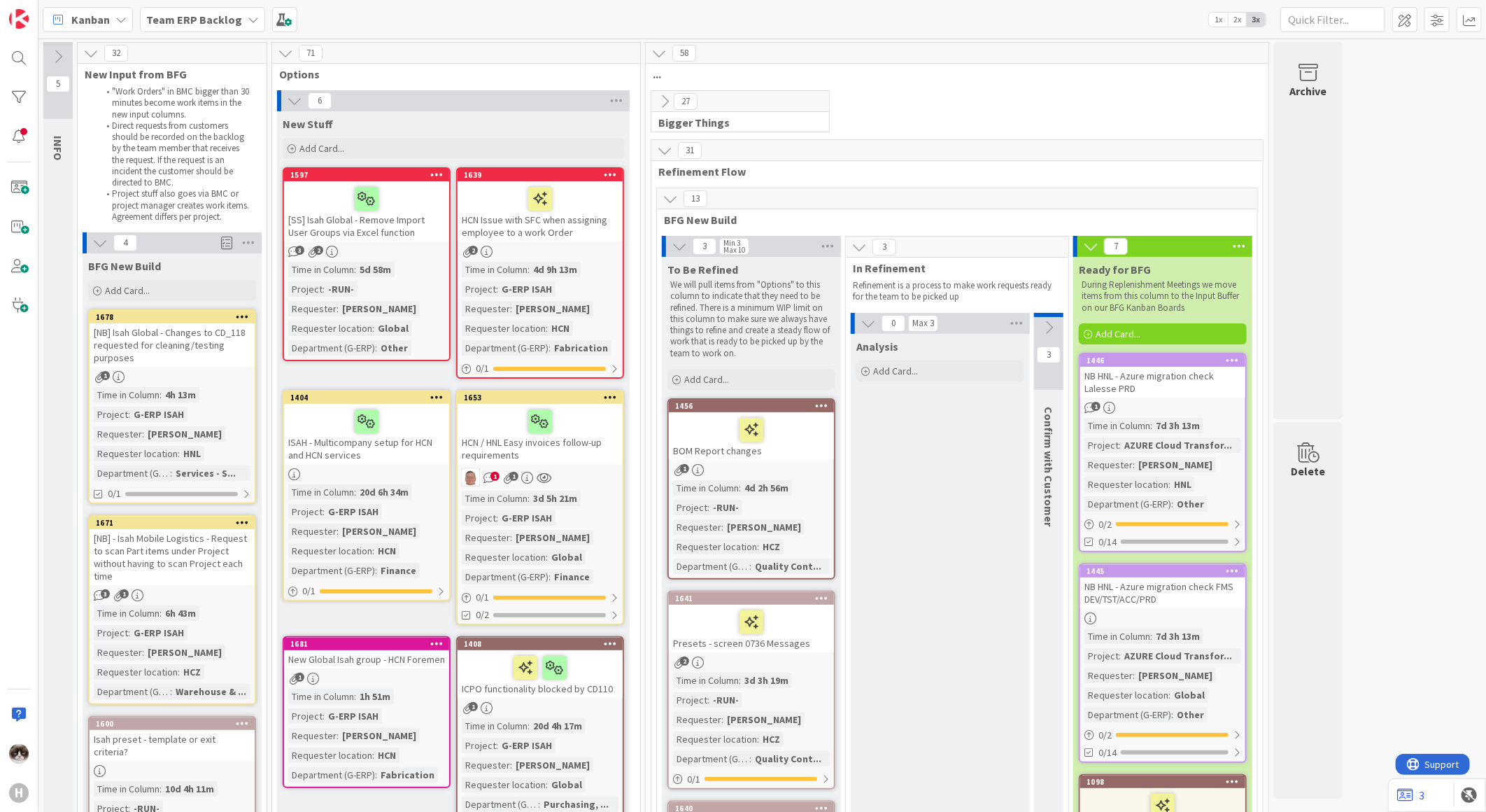
click at [1050, 327] on icon at bounding box center [1049, 327] width 15 height 15
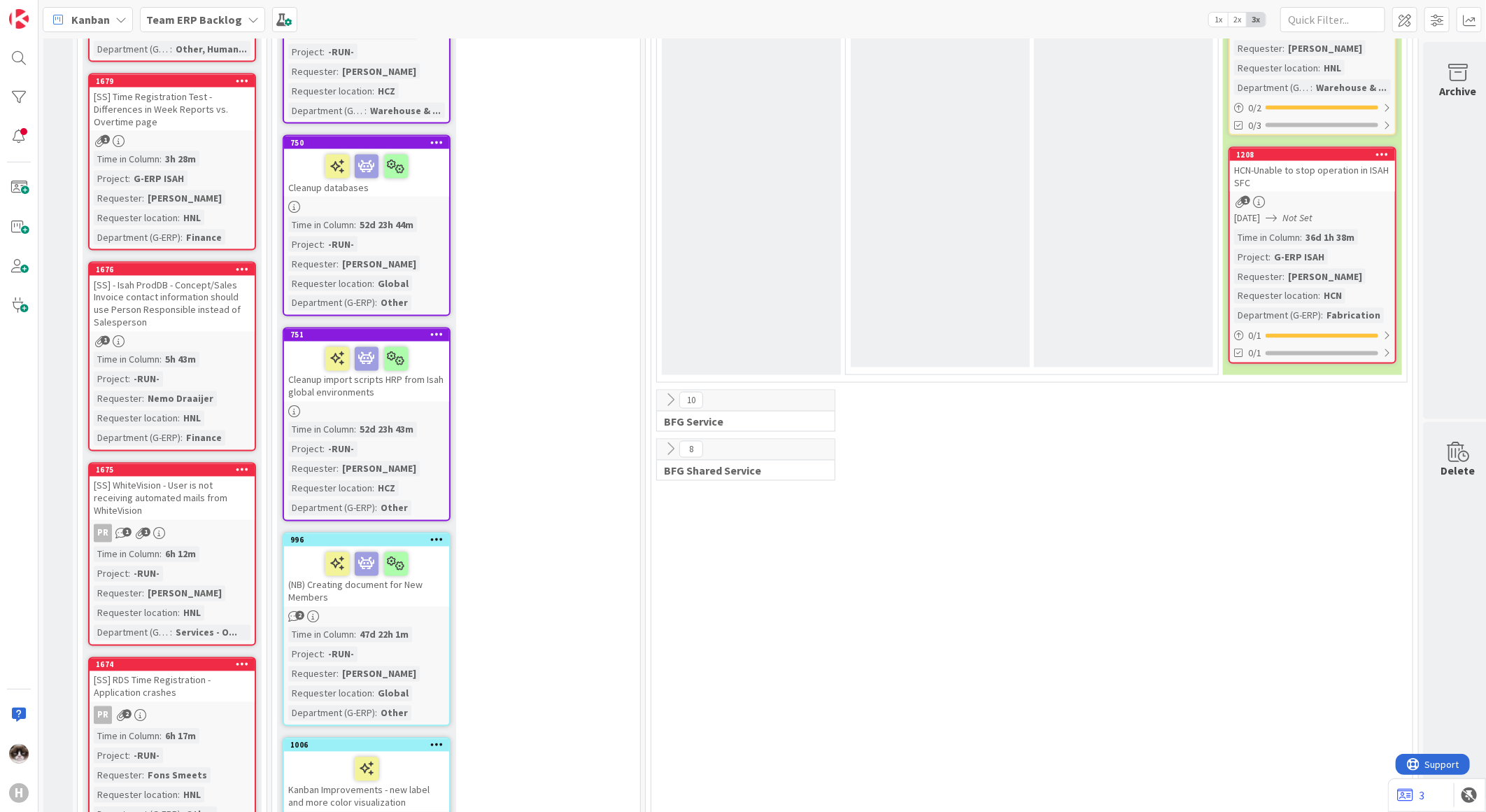
scroll to position [1555, 0]
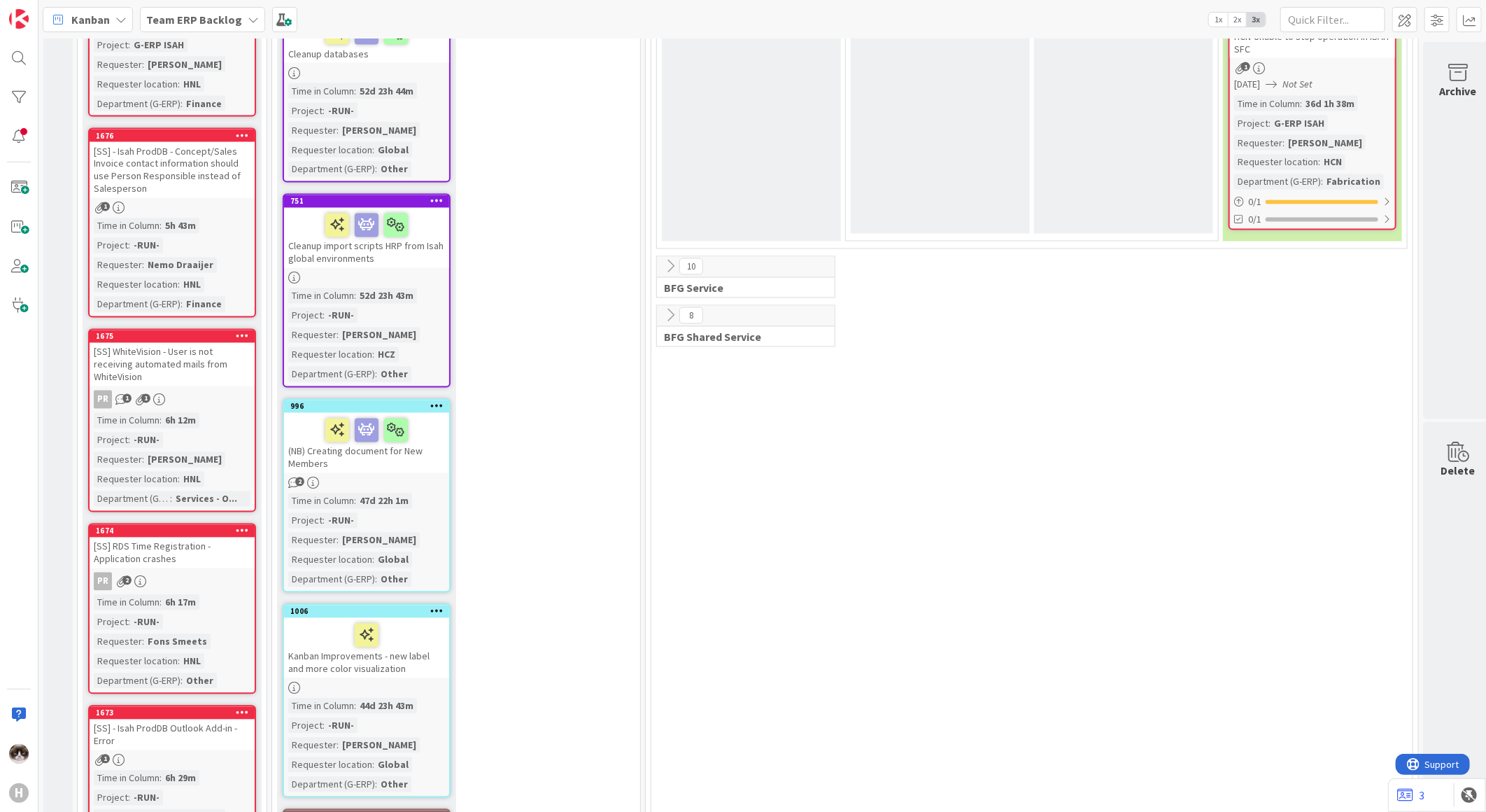
click at [667, 259] on icon at bounding box center [670, 266] width 15 height 15
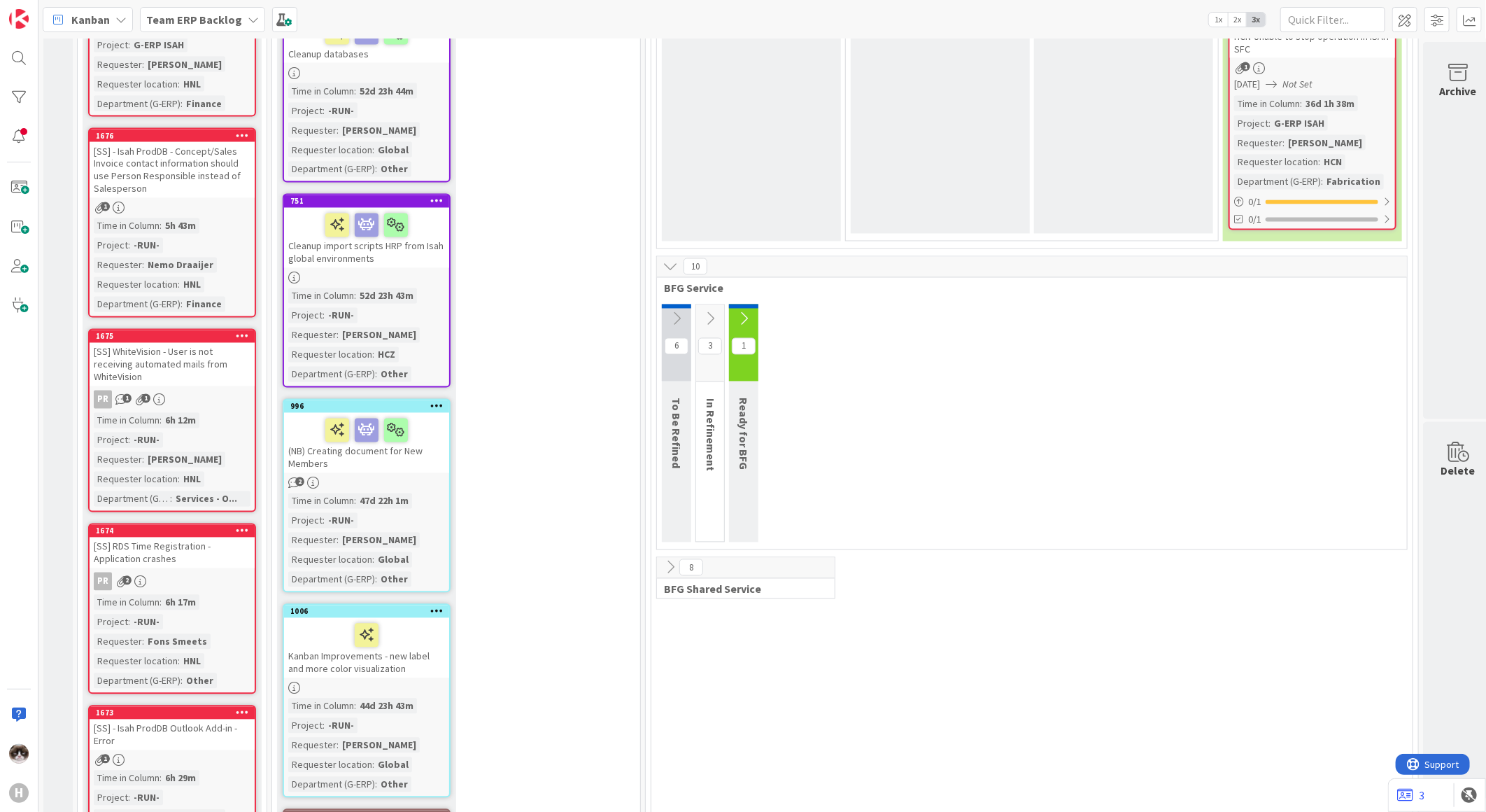
click at [670, 311] on icon at bounding box center [677, 319] width 15 height 15
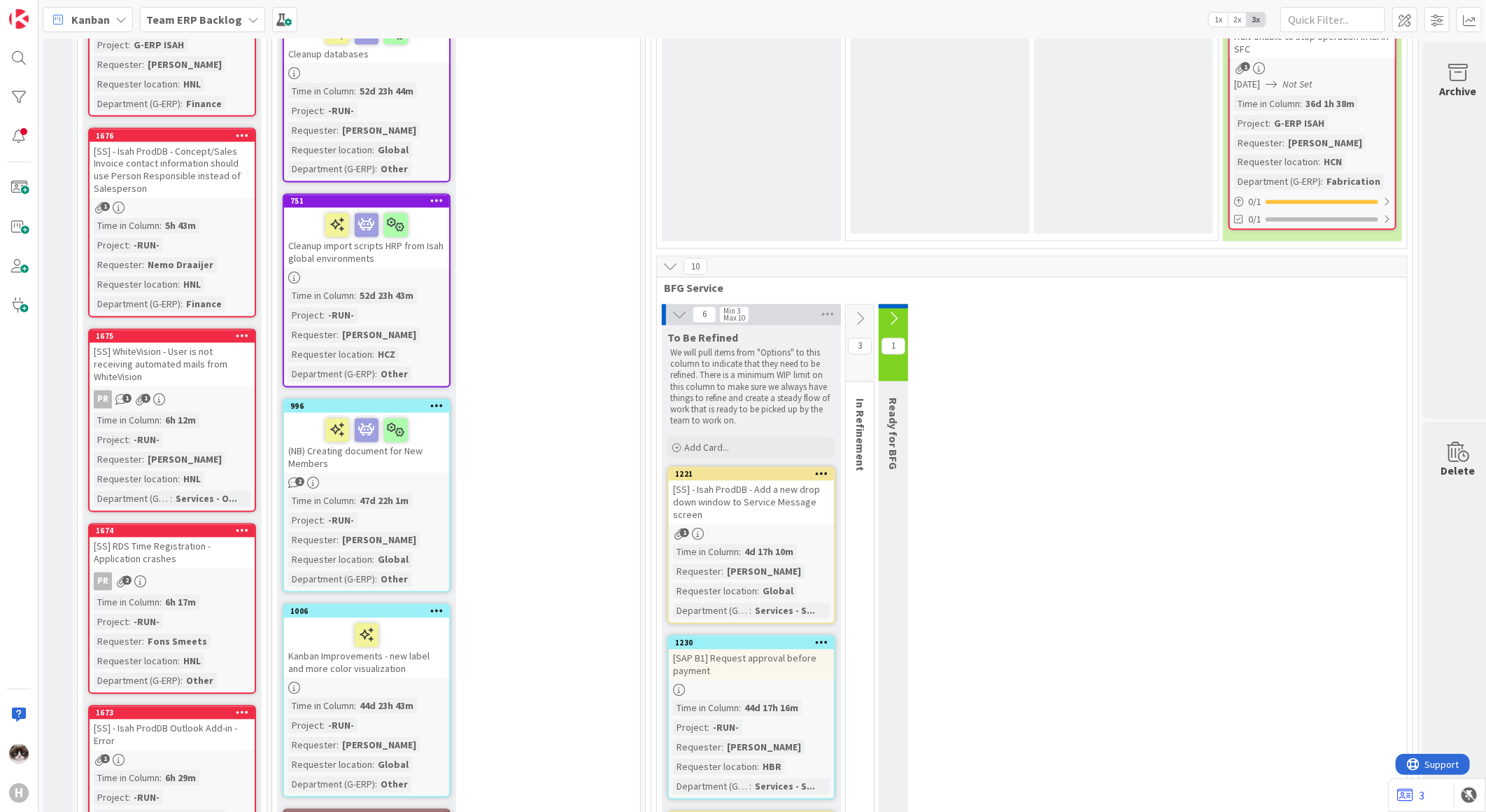
click at [864, 311] on icon at bounding box center [860, 319] width 15 height 15
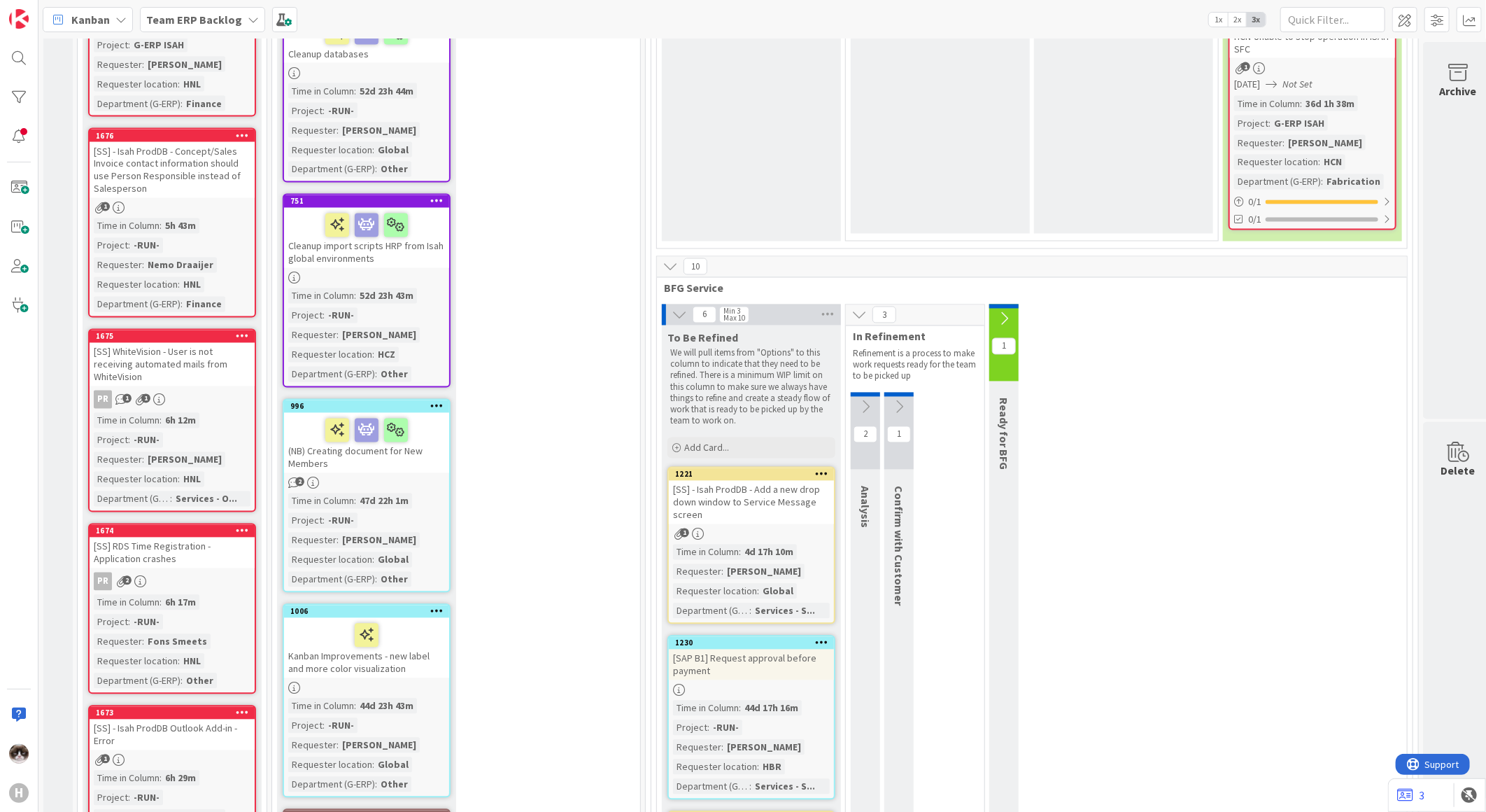
click at [1010, 311] on icon at bounding box center [1004, 319] width 15 height 15
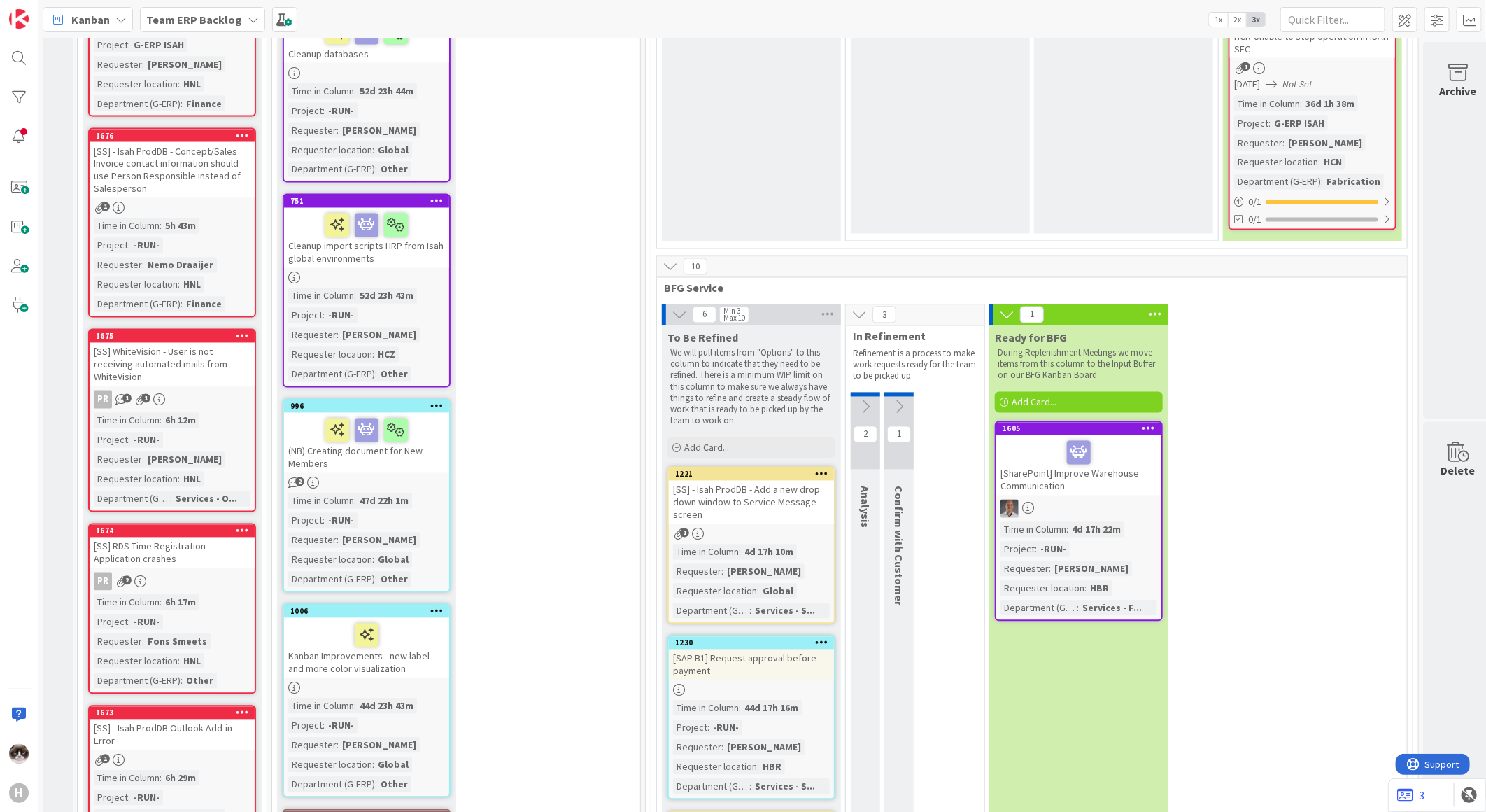
click at [899, 400] on icon at bounding box center [899, 407] width 15 height 15
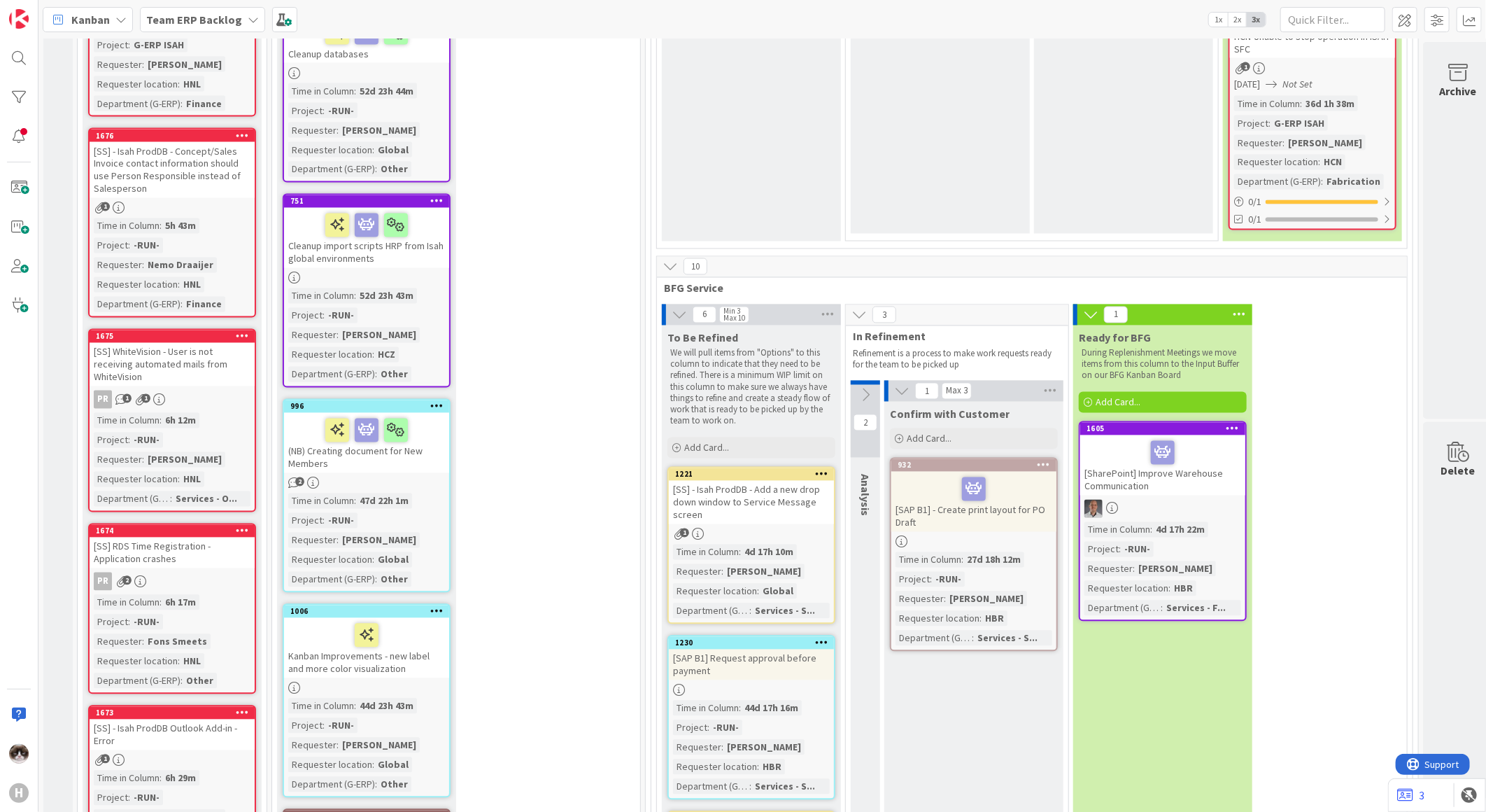
click at [868, 388] on icon at bounding box center [865, 395] width 15 height 15
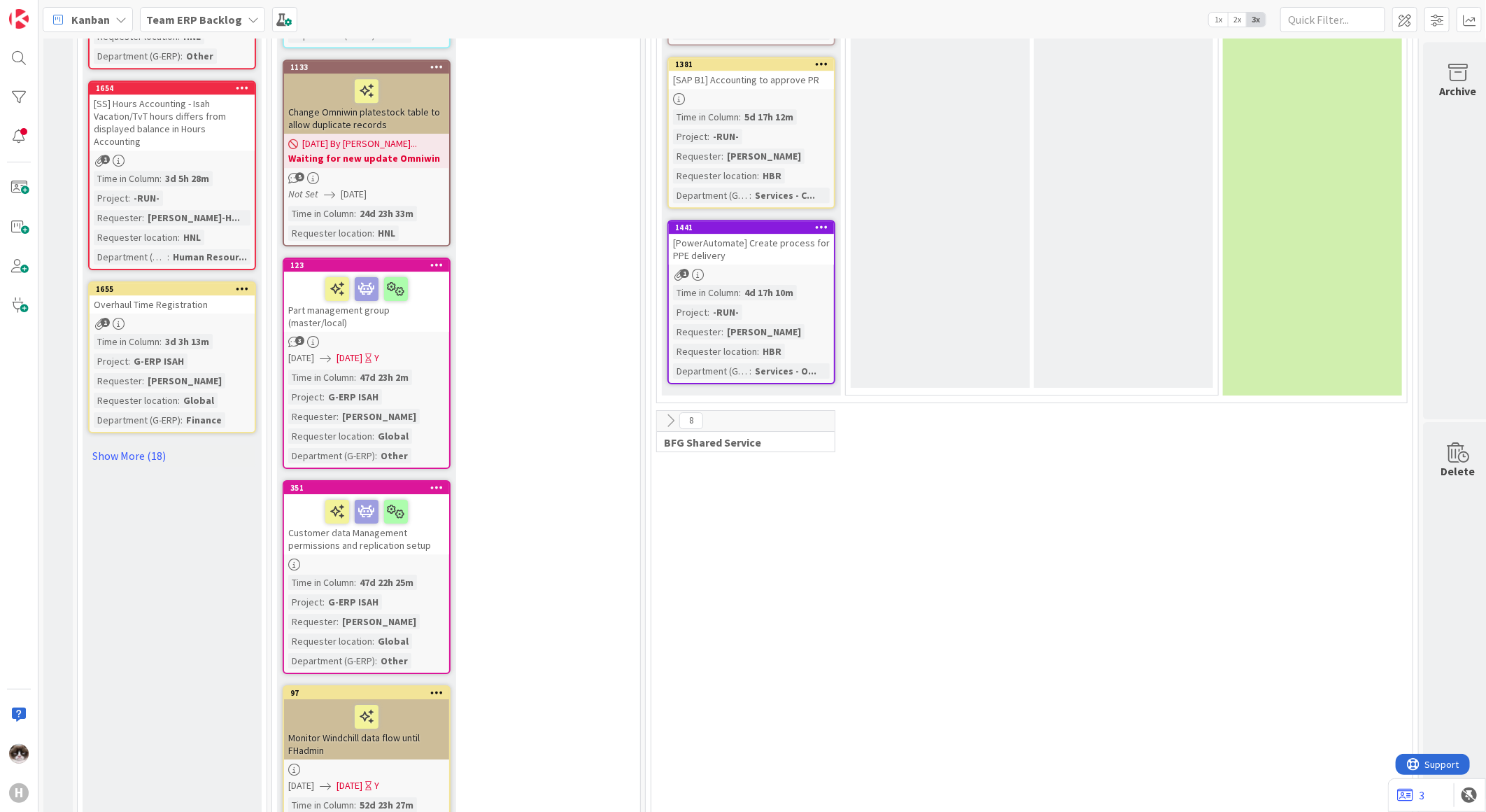
scroll to position [2799, 0]
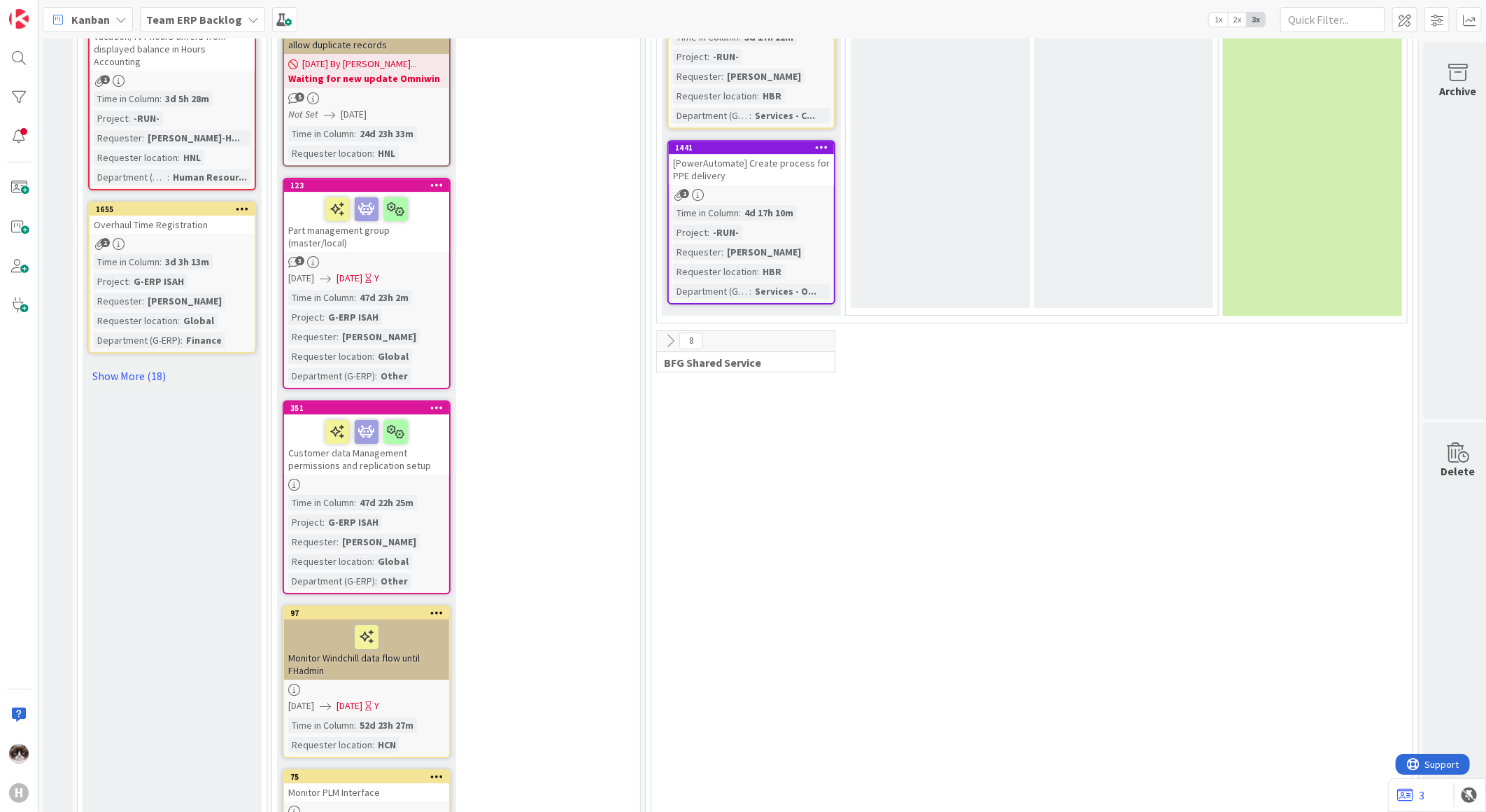
click at [664, 336] on div "8 BFG Shared Service" at bounding box center [746, 350] width 178 height 40
click at [664, 333] on icon at bounding box center [670, 340] width 15 height 15
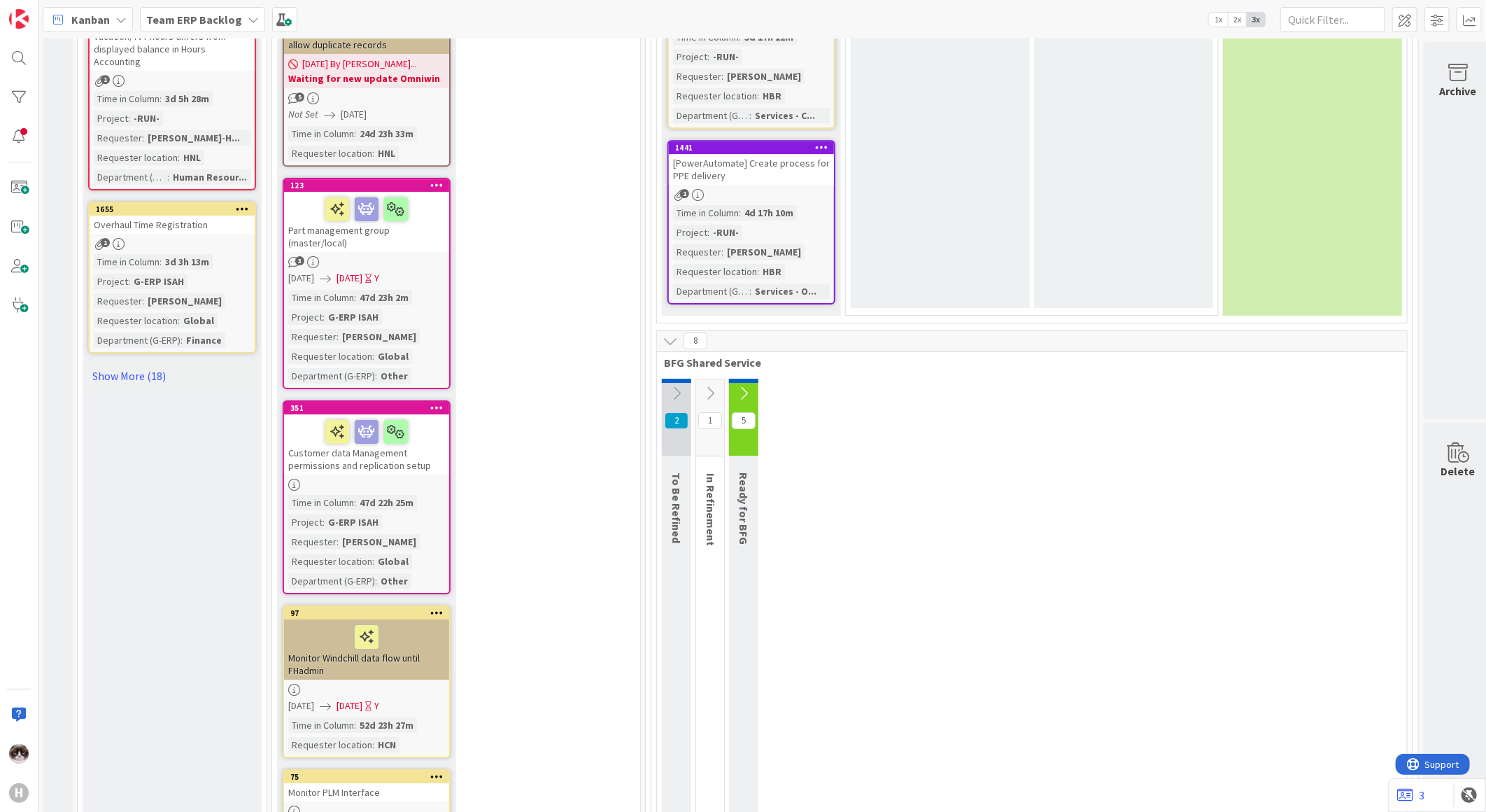
click at [750, 386] on icon at bounding box center [744, 393] width 15 height 15
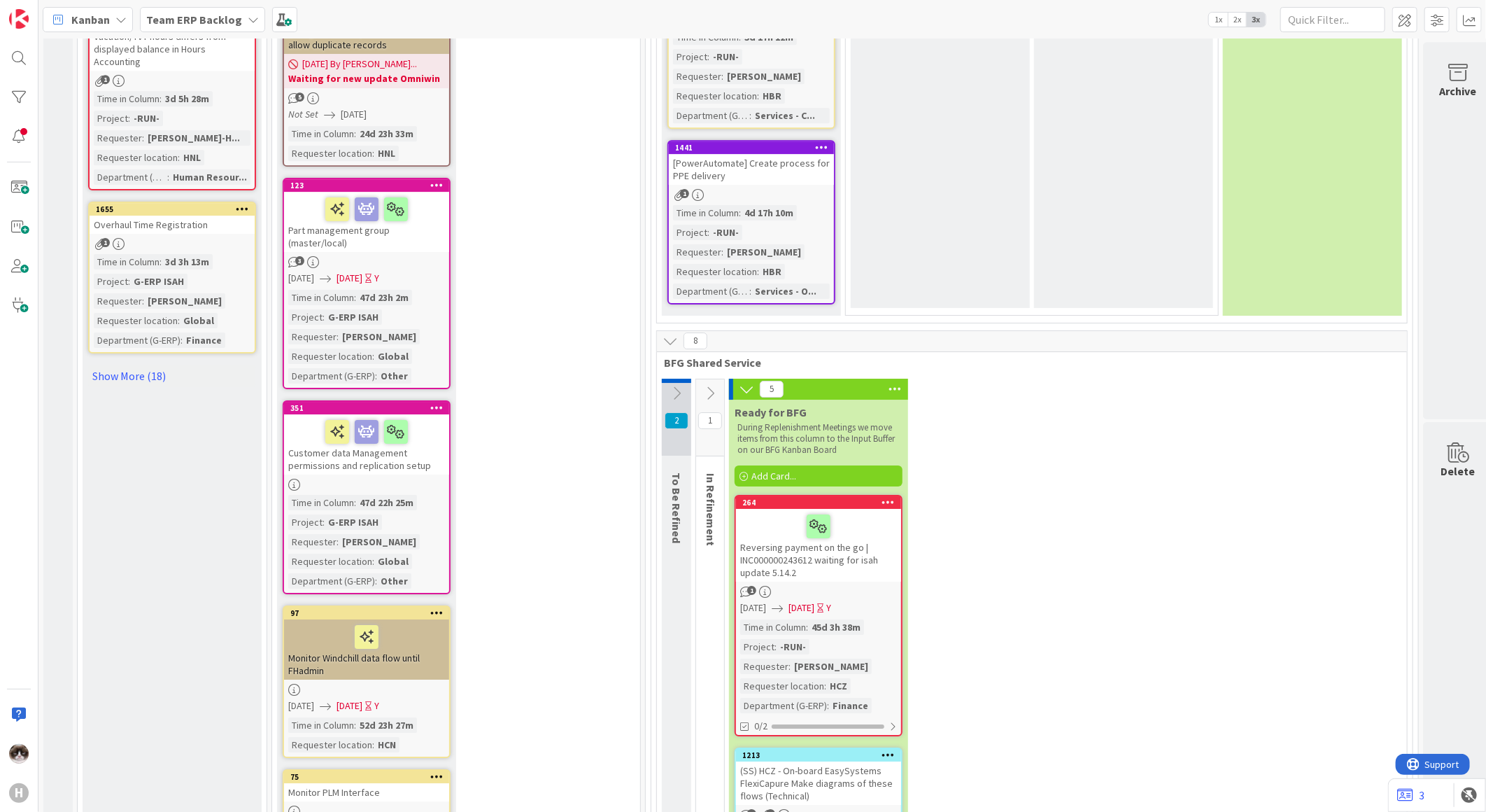
click at [720, 383] on button at bounding box center [710, 393] width 28 height 21
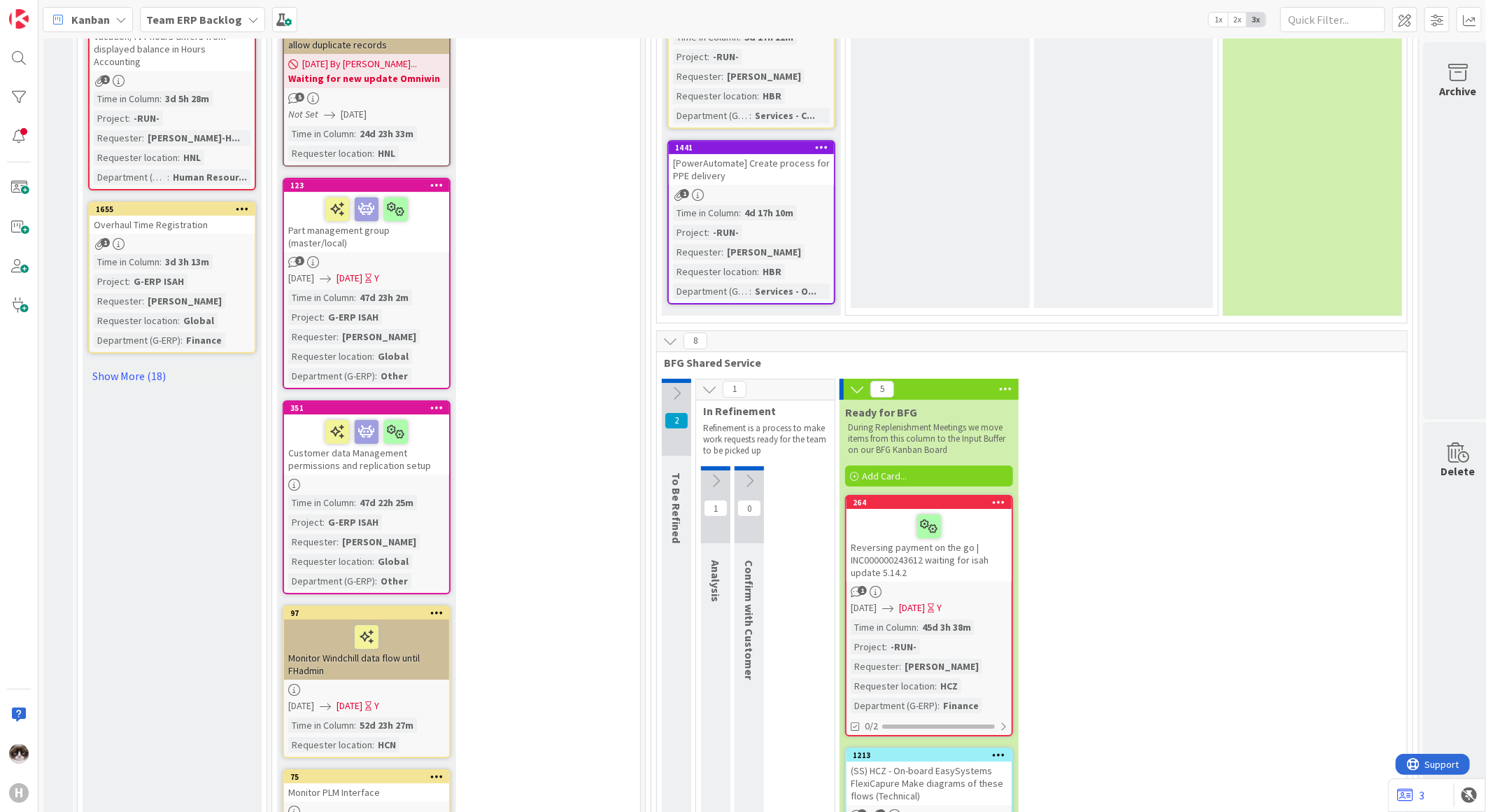
click at [690, 383] on button at bounding box center [676, 393] width 29 height 21
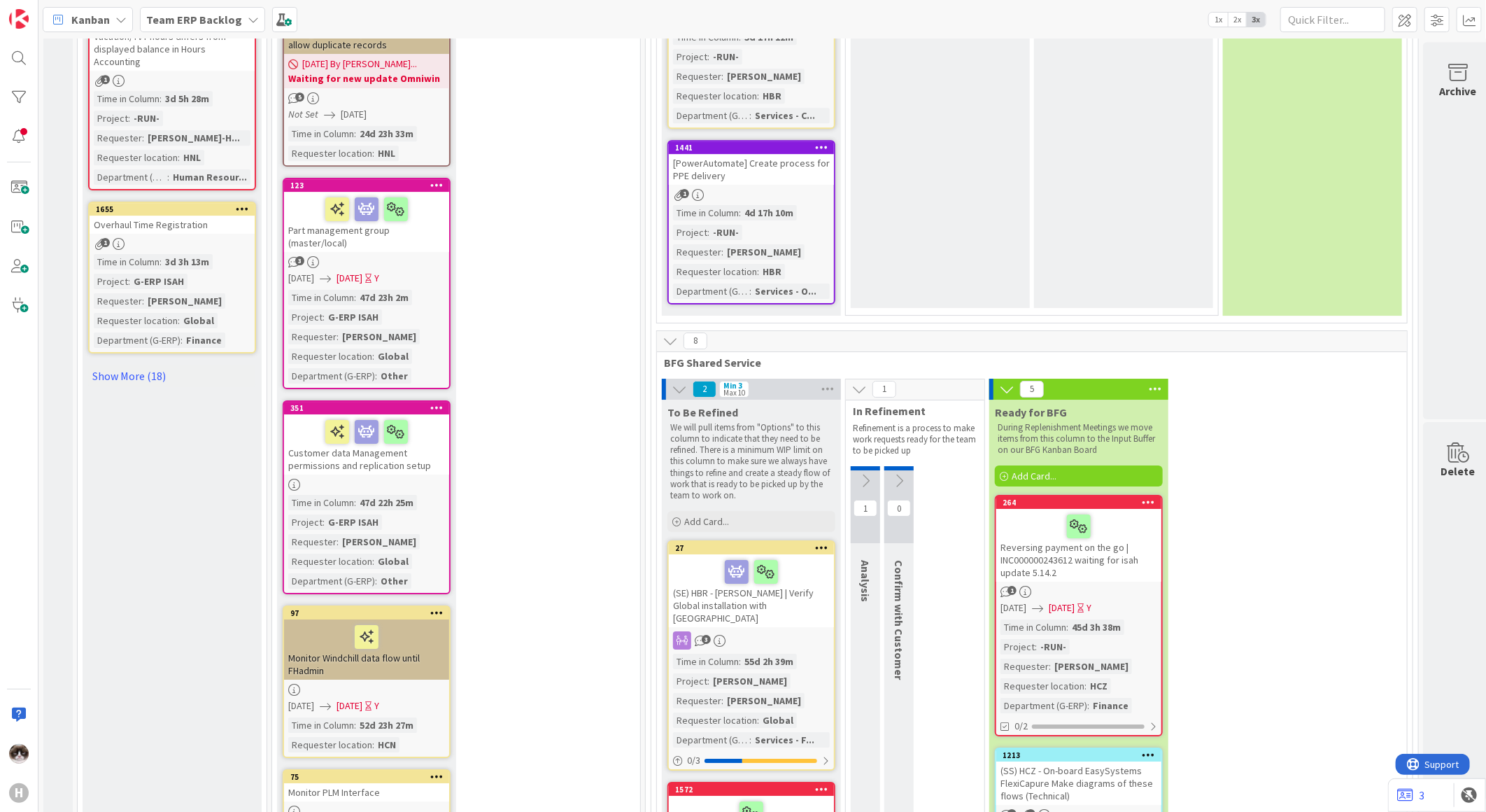
click at [865, 473] on icon at bounding box center [865, 480] width 15 height 15
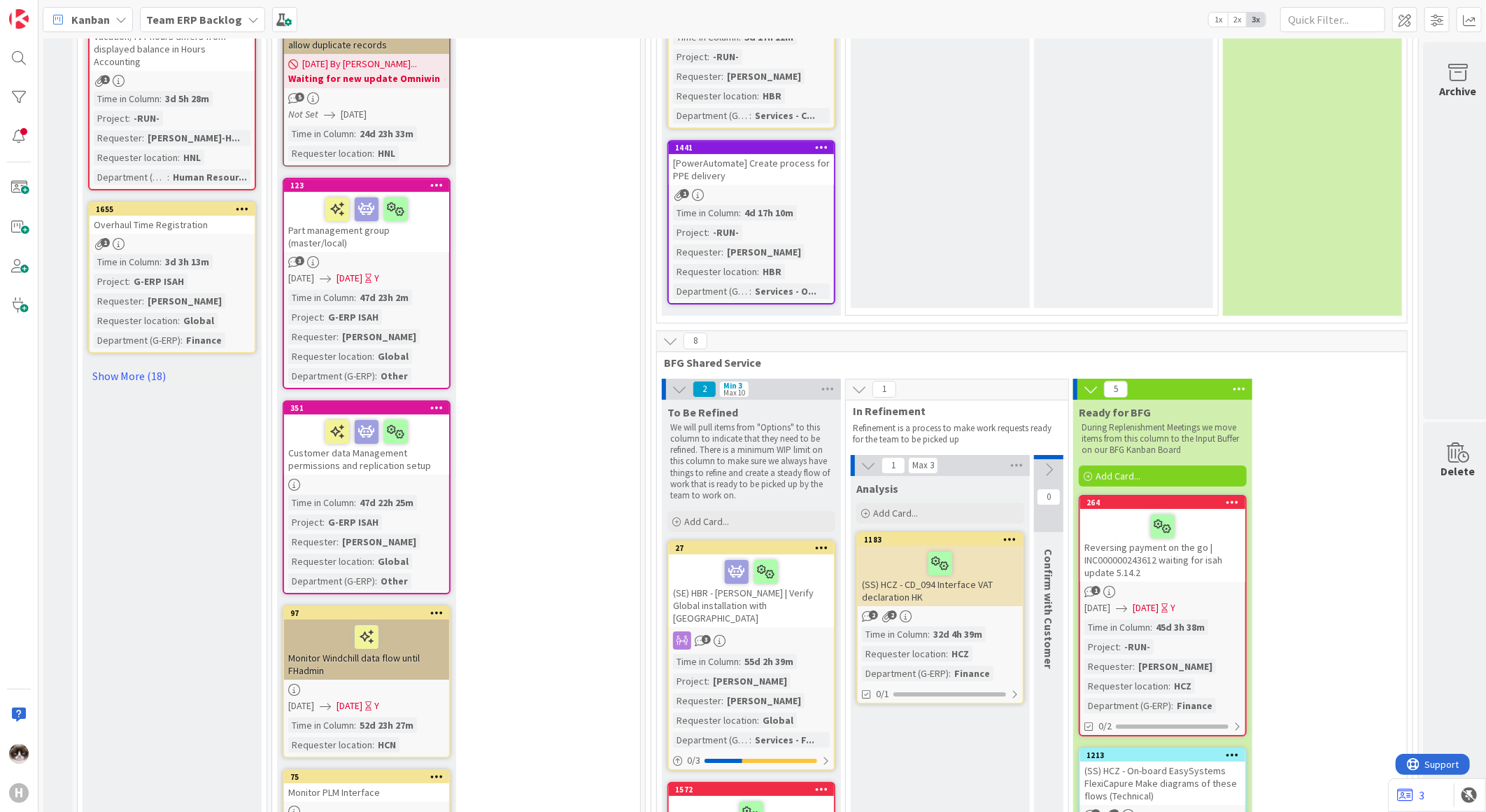
click at [1055, 462] on icon at bounding box center [1049, 469] width 15 height 15
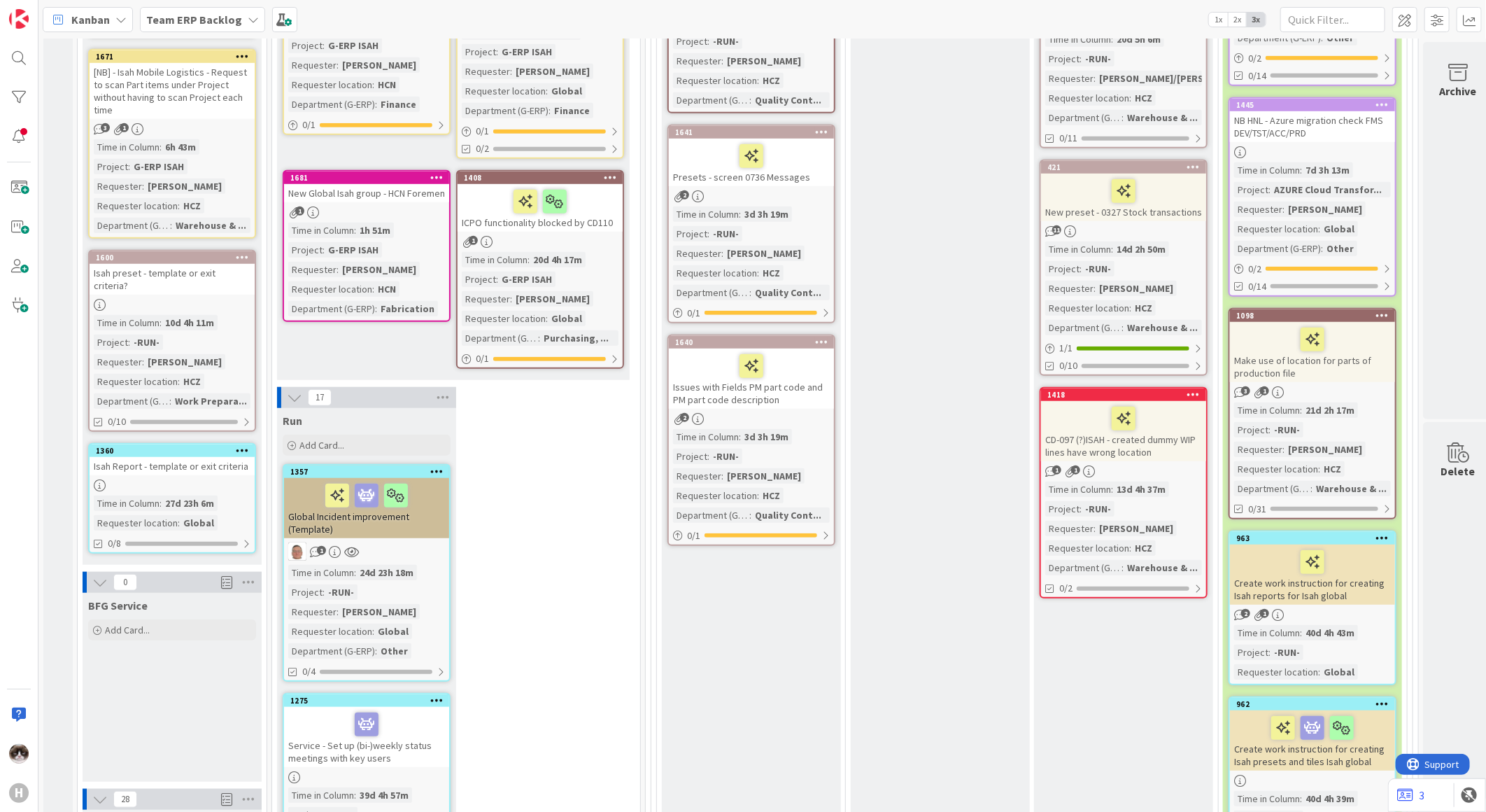
scroll to position [0, 0]
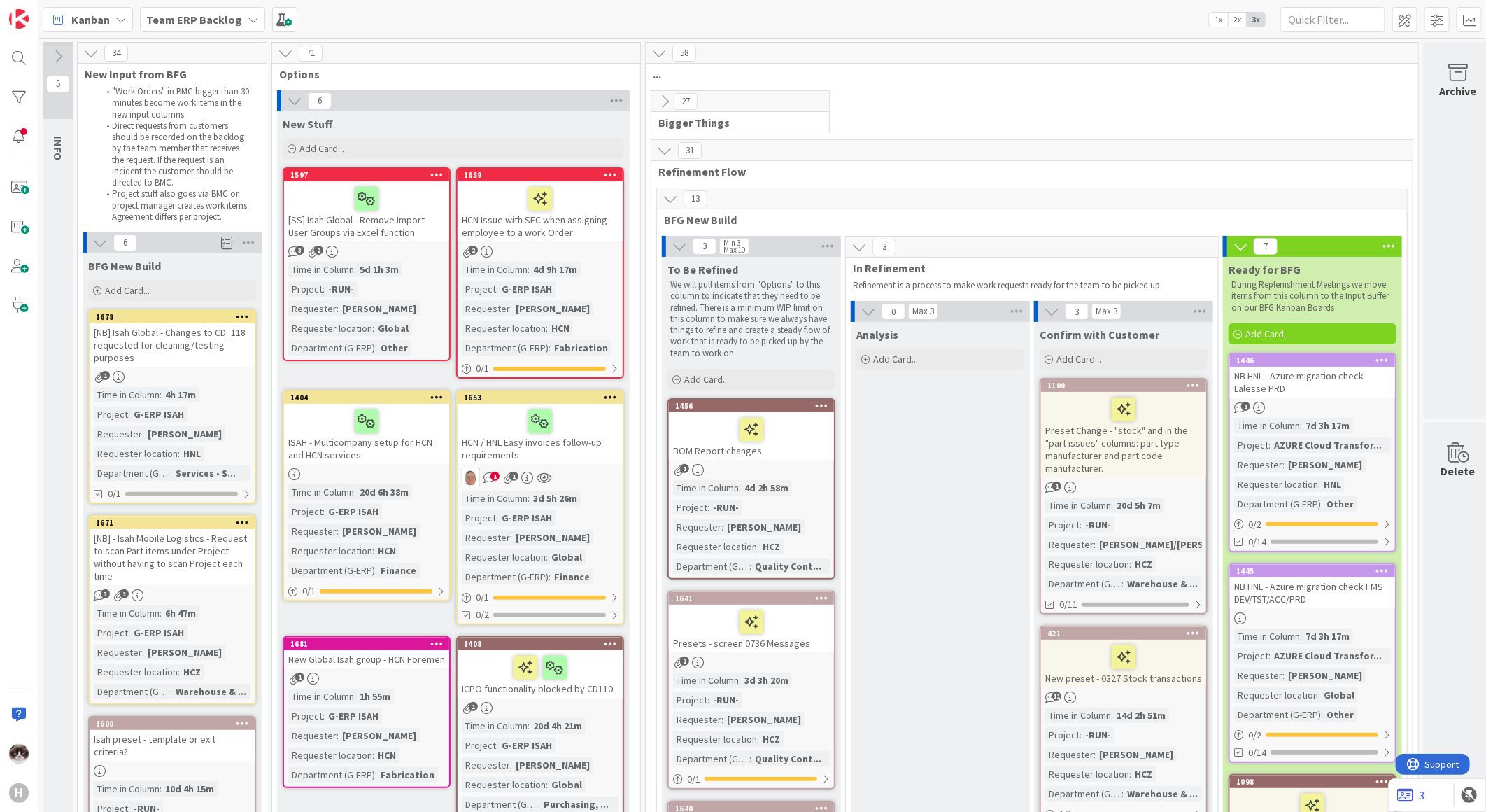
click at [327, 131] on div "New Stuff Add Card..." at bounding box center [453, 136] width 352 height 50
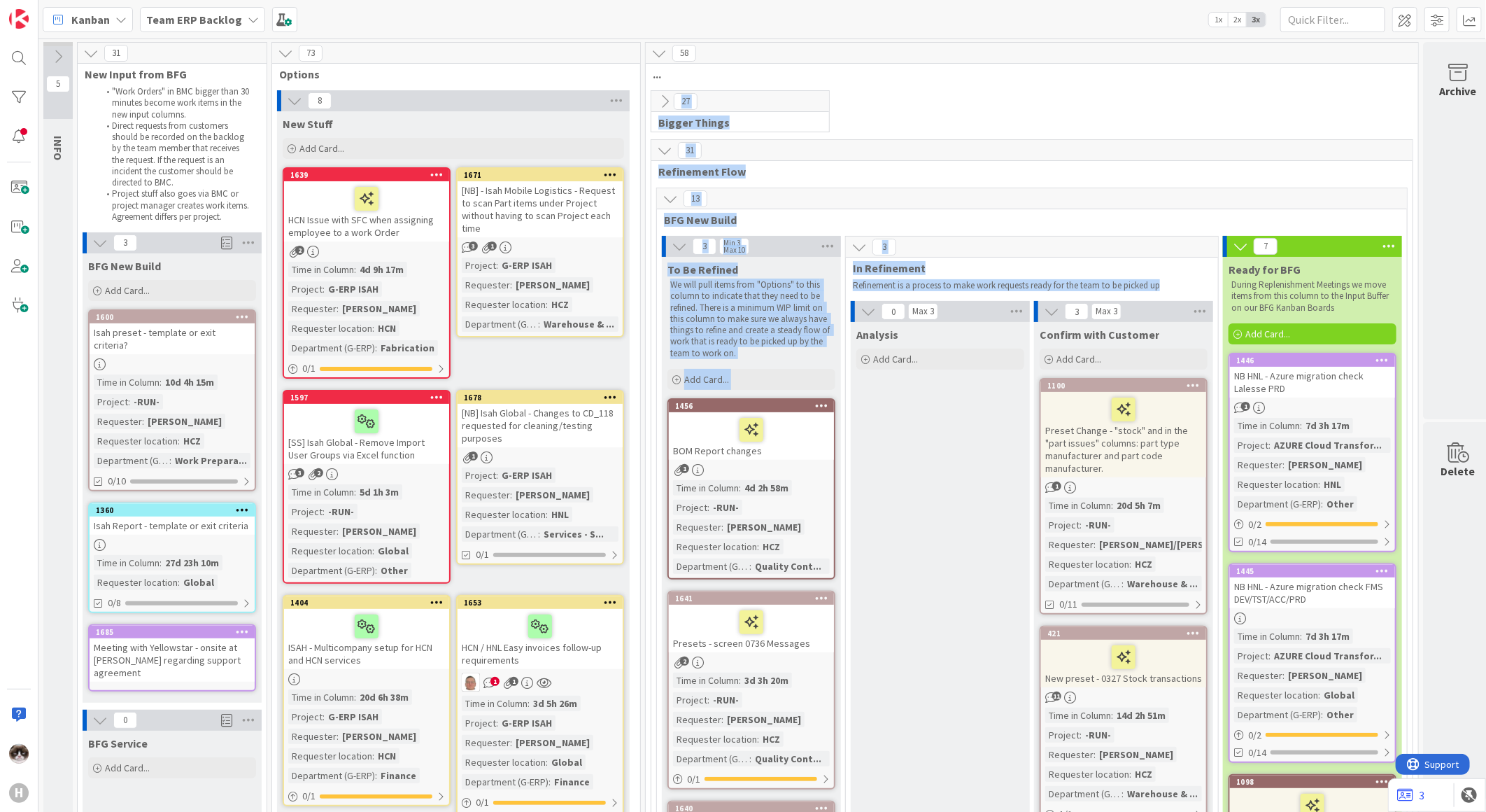
drag, startPoint x: 1168, startPoint y: 287, endPoint x: 653, endPoint y: 96, distance: 549.3
click at [1062, 227] on div "13 BFG New Build" at bounding box center [1032, 207] width 750 height 40
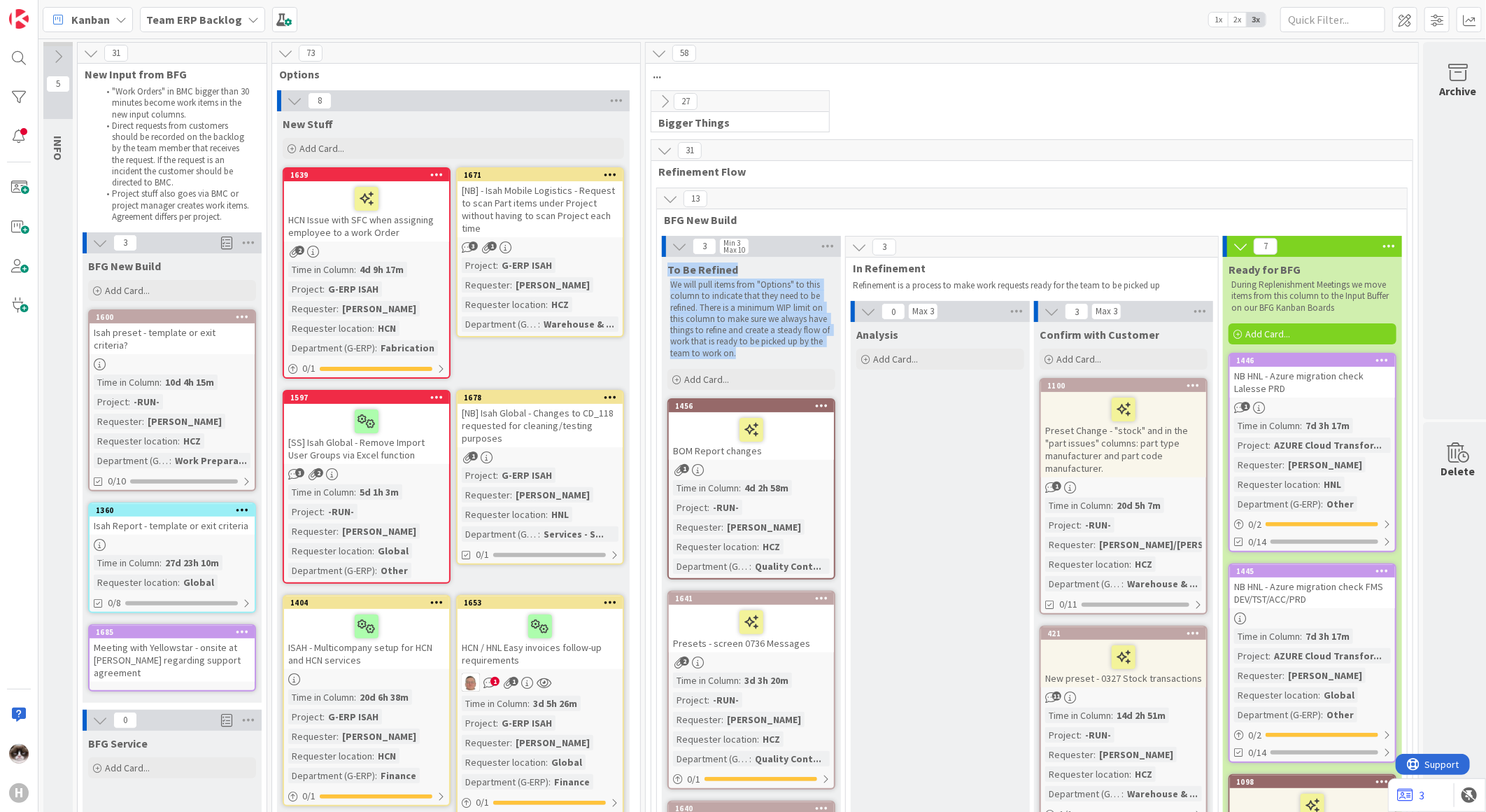
drag, startPoint x: 736, startPoint y: 354, endPoint x: 662, endPoint y: 266, distance: 115.0
click at [662, 266] on div "To Be Refined We will pull items from "Options" to this column to indicate that…" at bounding box center [751, 309] width 179 height 105
click at [1010, 217] on span "BFG New Build" at bounding box center [1027, 220] width 726 height 14
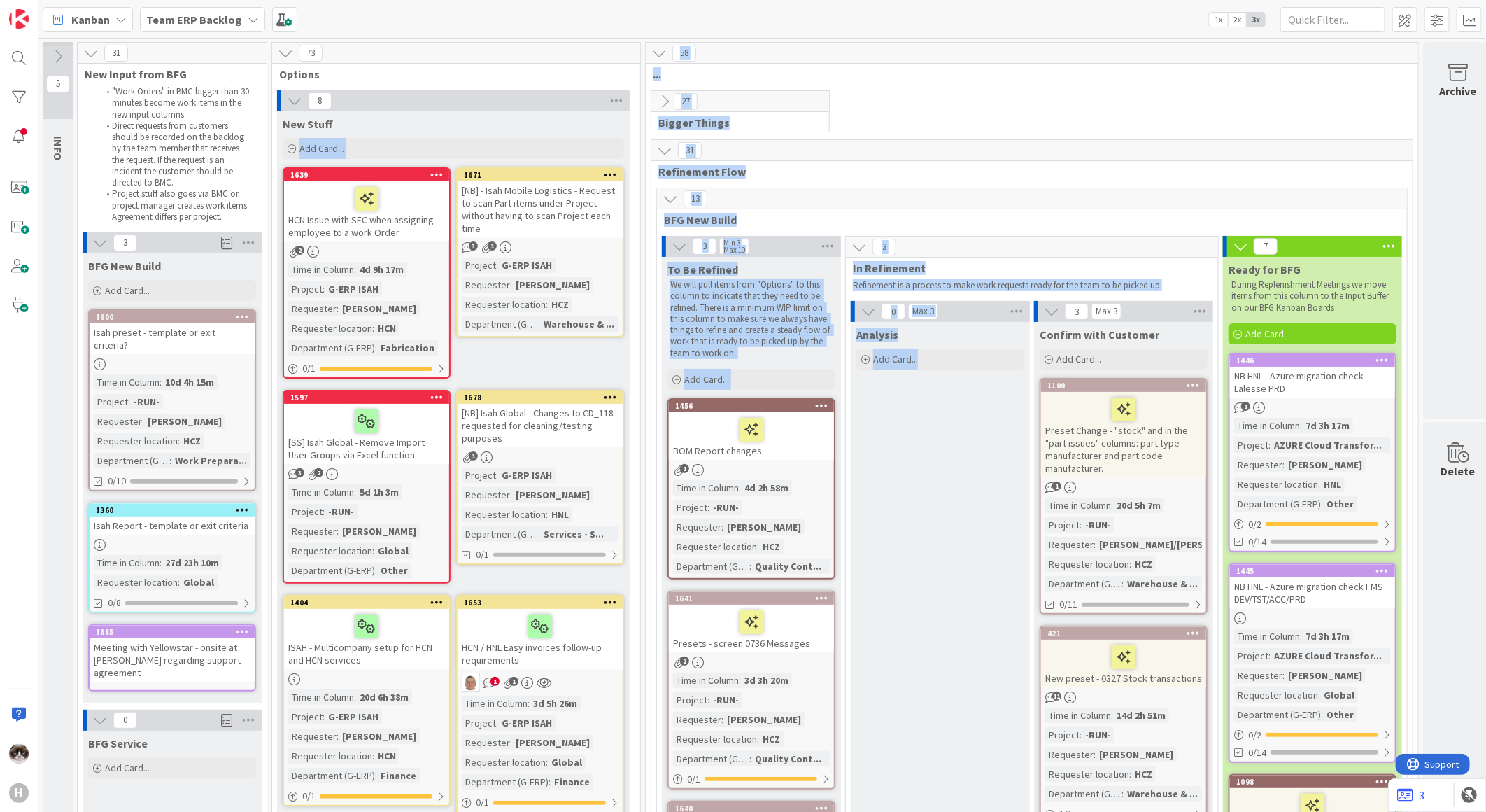
drag, startPoint x: 988, startPoint y: 455, endPoint x: 633, endPoint y: 130, distance: 481.3
click at [1006, 134] on div "27 Bigger Things" at bounding box center [1032, 115] width 767 height 49
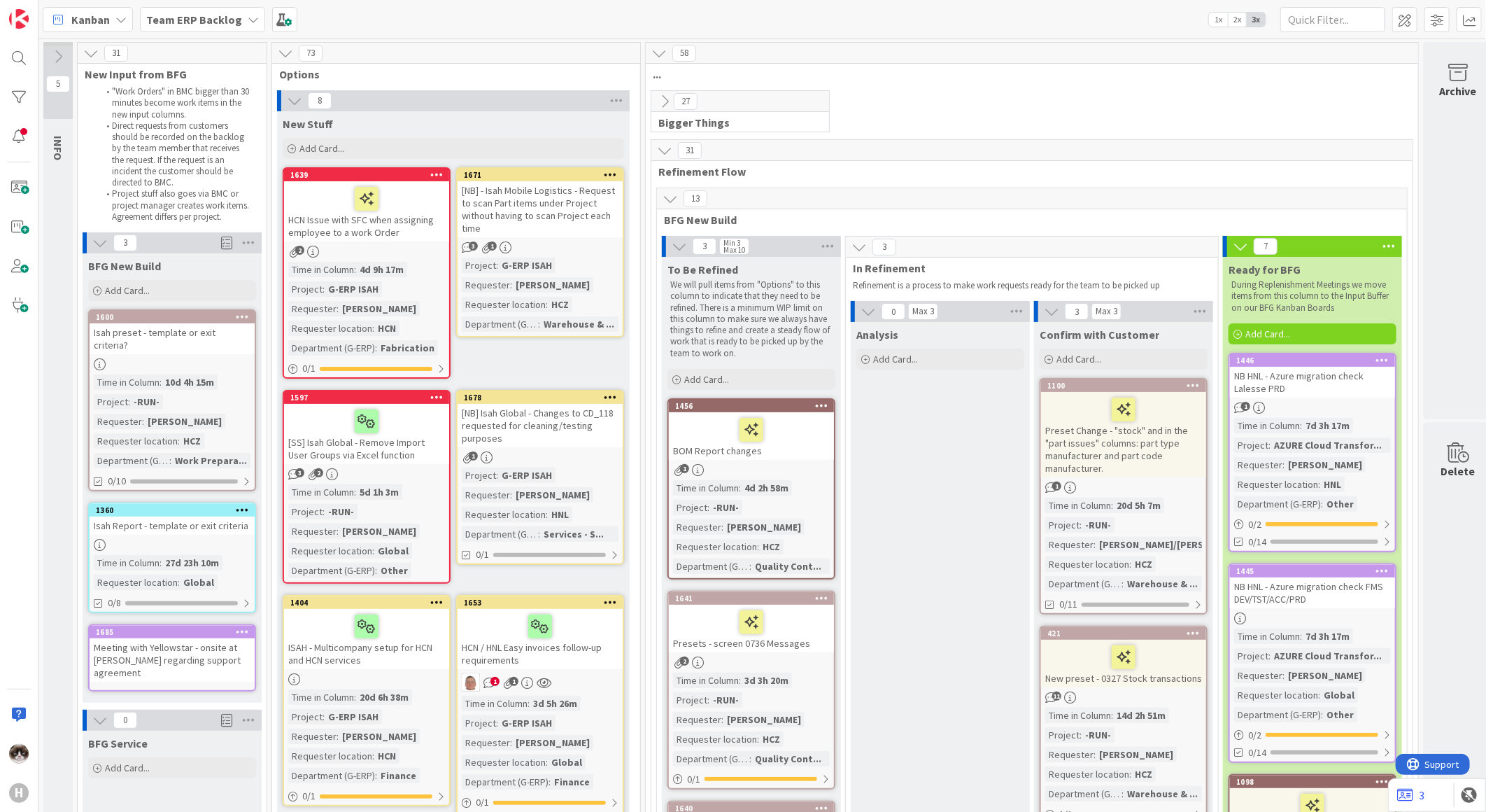
click at [665, 150] on icon at bounding box center [664, 150] width 15 height 15
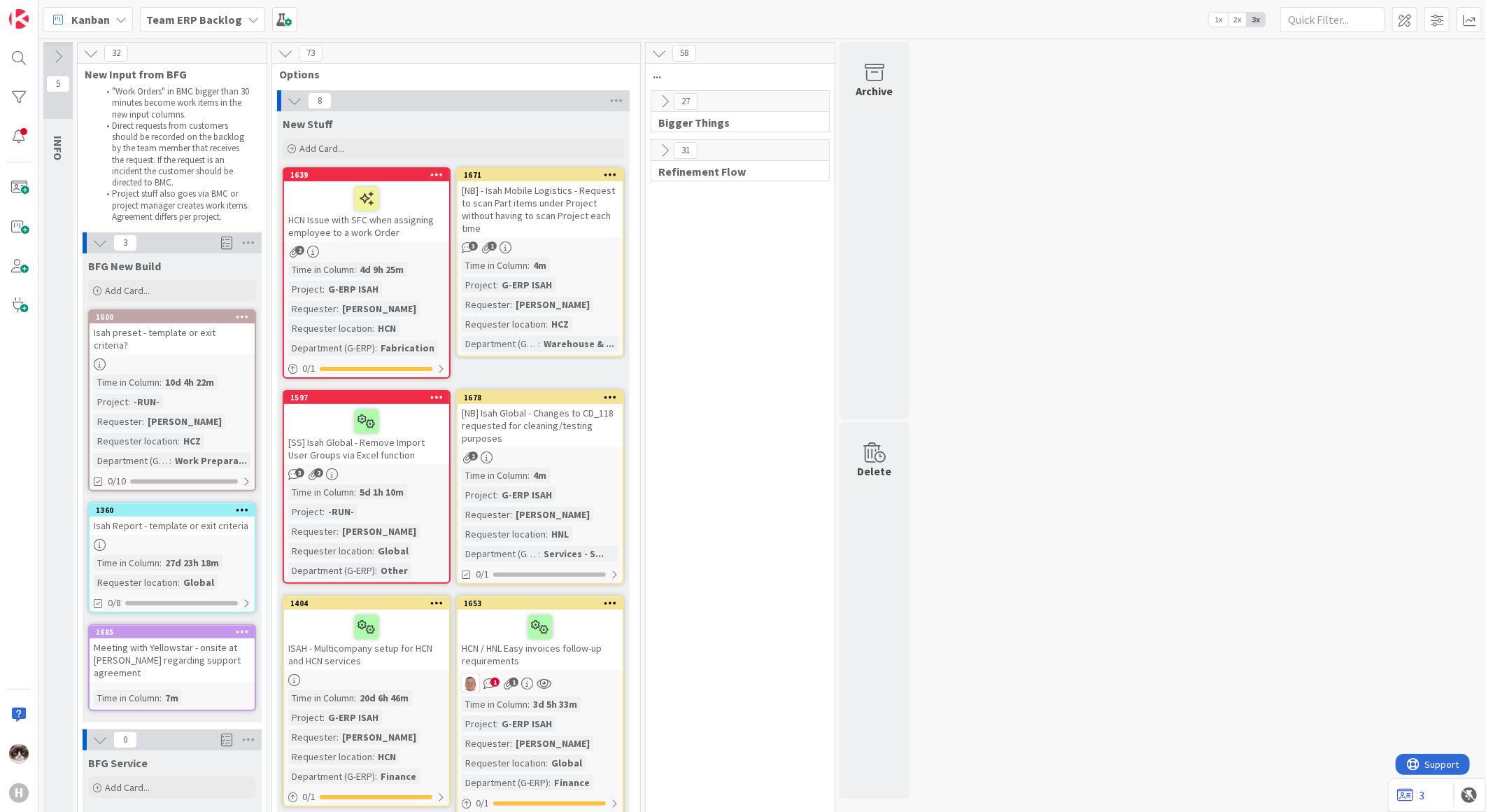
click at [550, 221] on div "[NB] - Isah Mobile Logistics - Request to scan Part items under Project without…" at bounding box center [540, 209] width 165 height 56
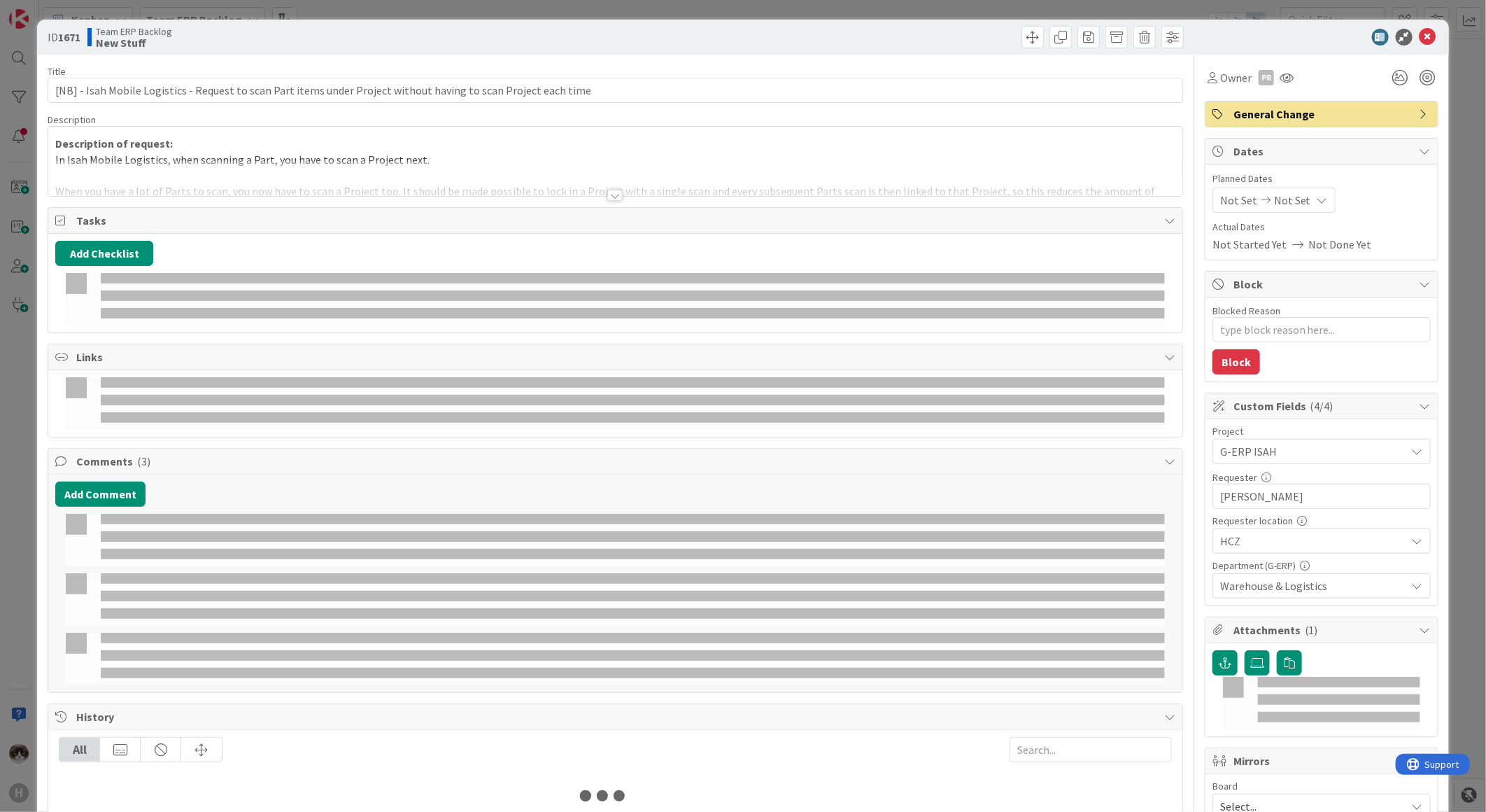
click at [600, 197] on div "Title 112 / 128 [NB] - Isah Mobile Logistics - Request to scan Part items under…" at bounding box center [615, 535] width 1136 height 962
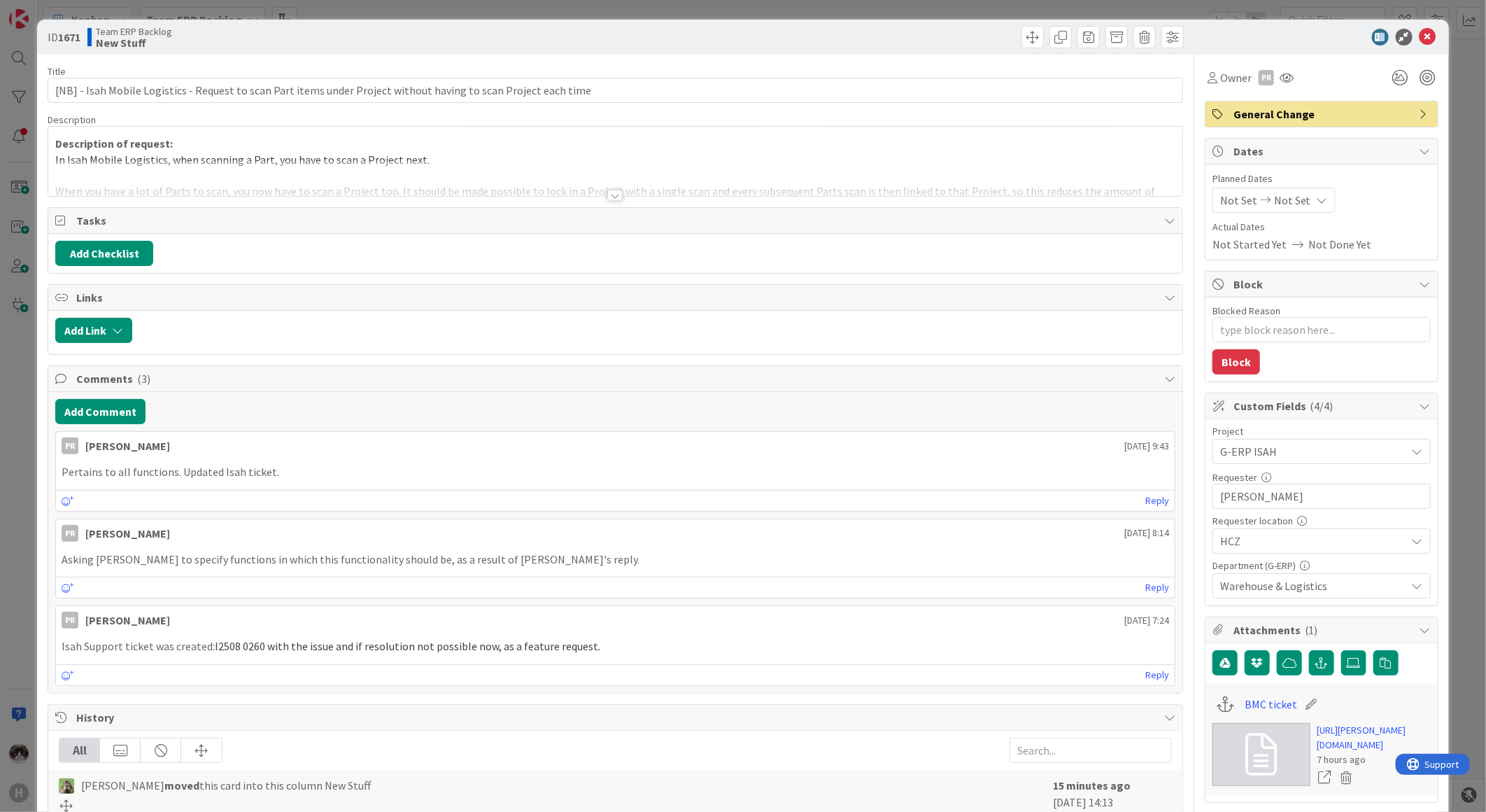
type textarea "x"
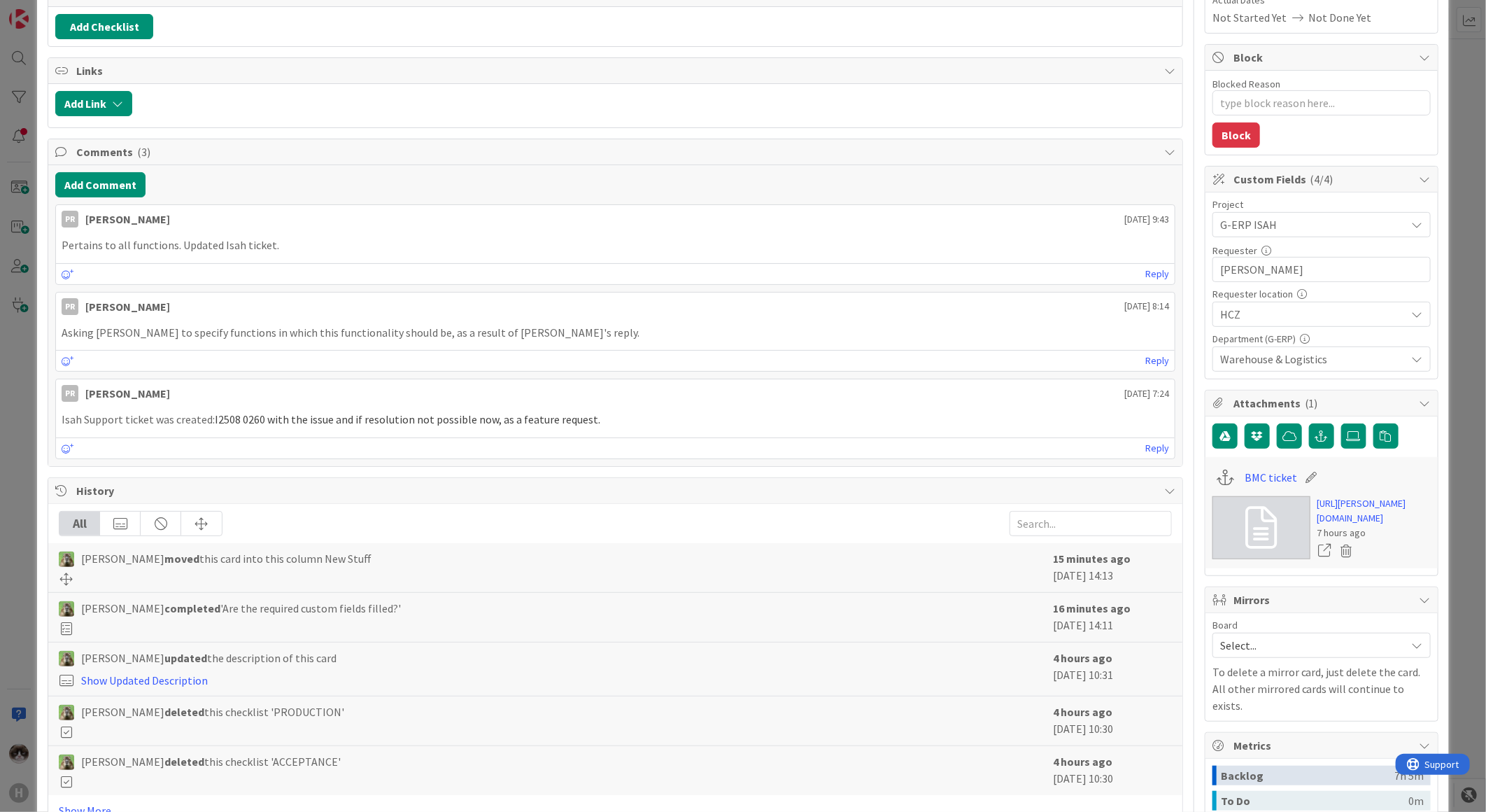
scroll to position [155, 0]
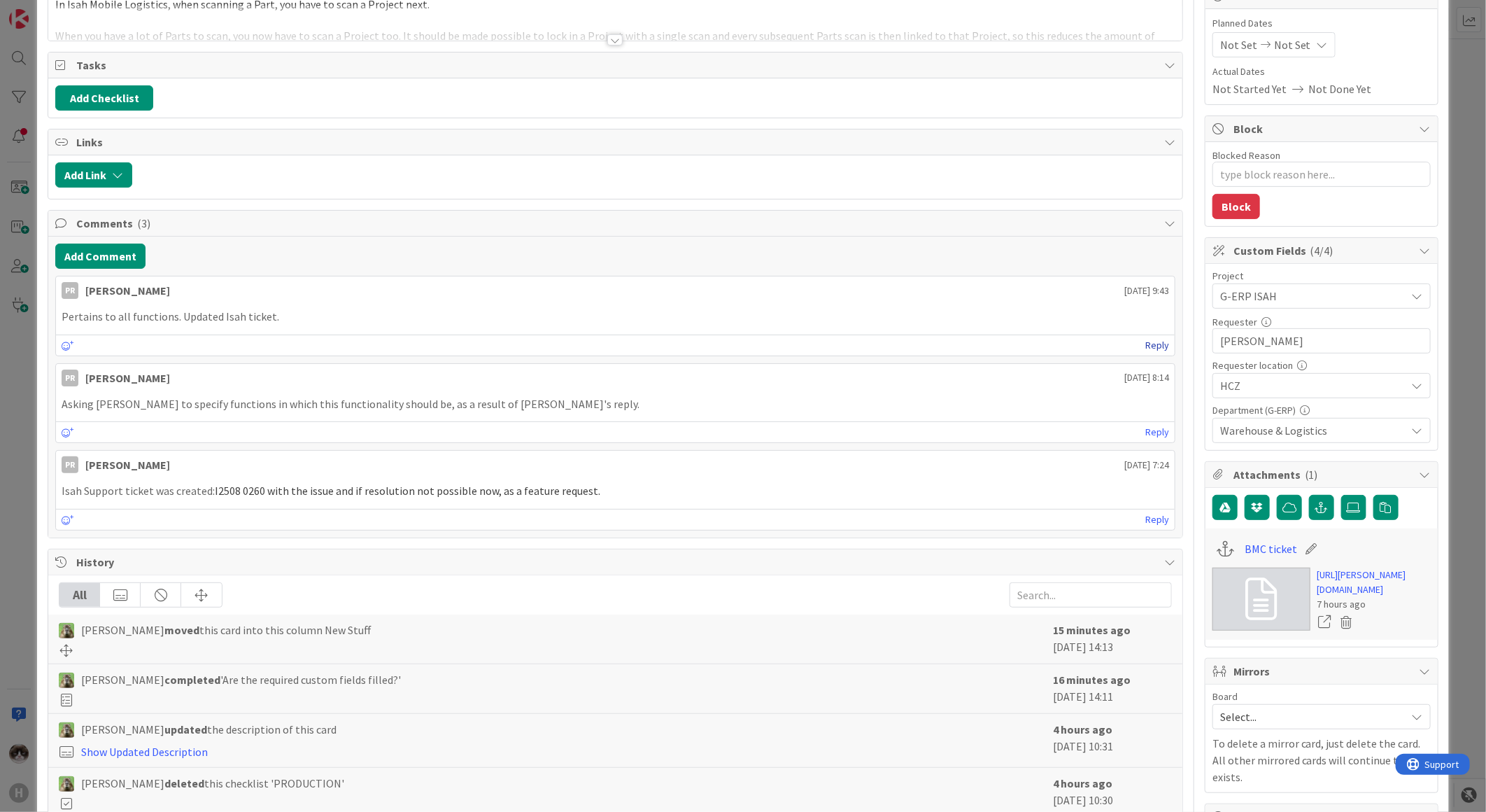
click at [1155, 344] on link "Reply" at bounding box center [1157, 345] width 23 height 18
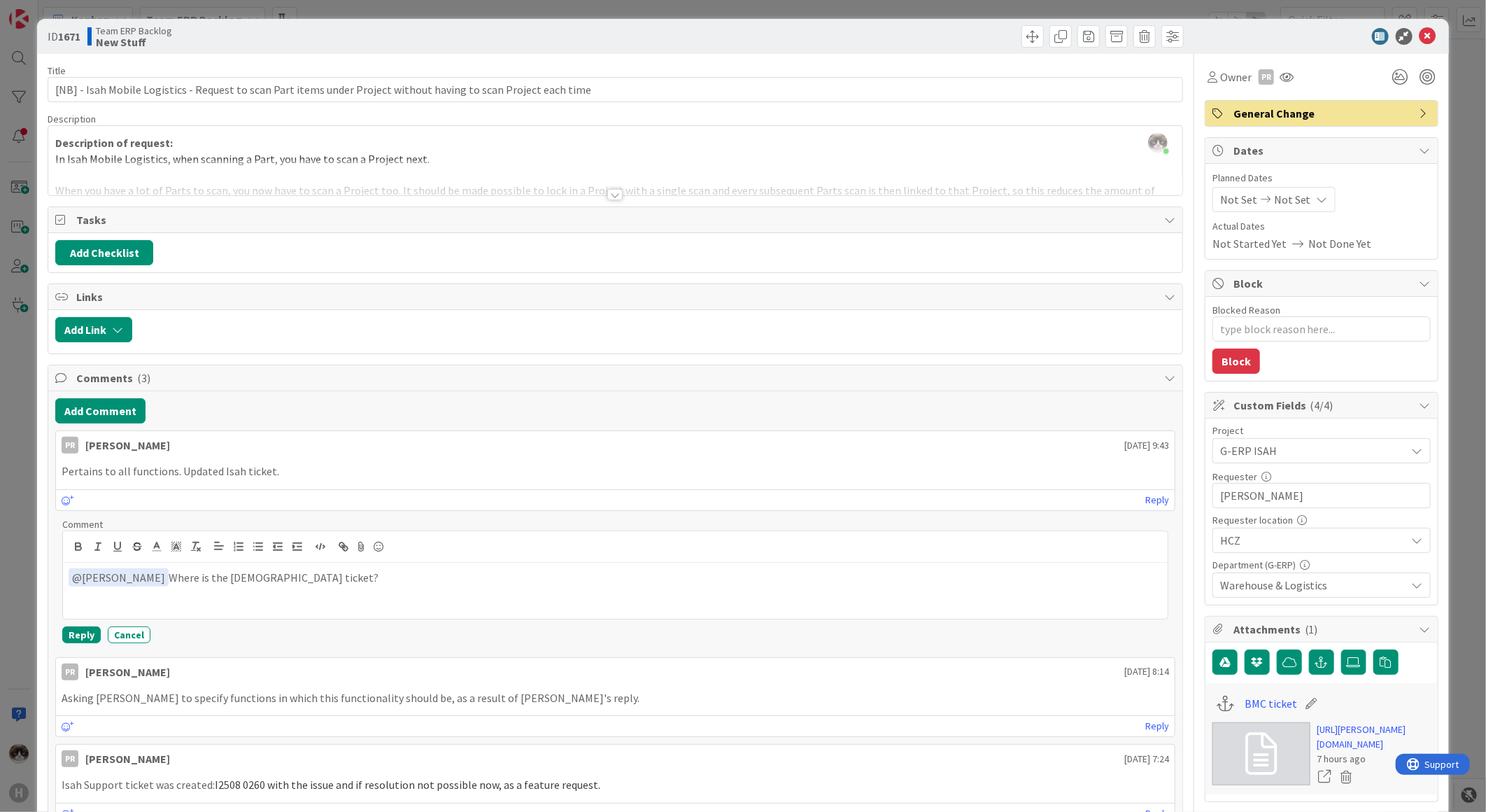
scroll to position [0, 0]
click at [613, 196] on div at bounding box center [615, 195] width 15 height 11
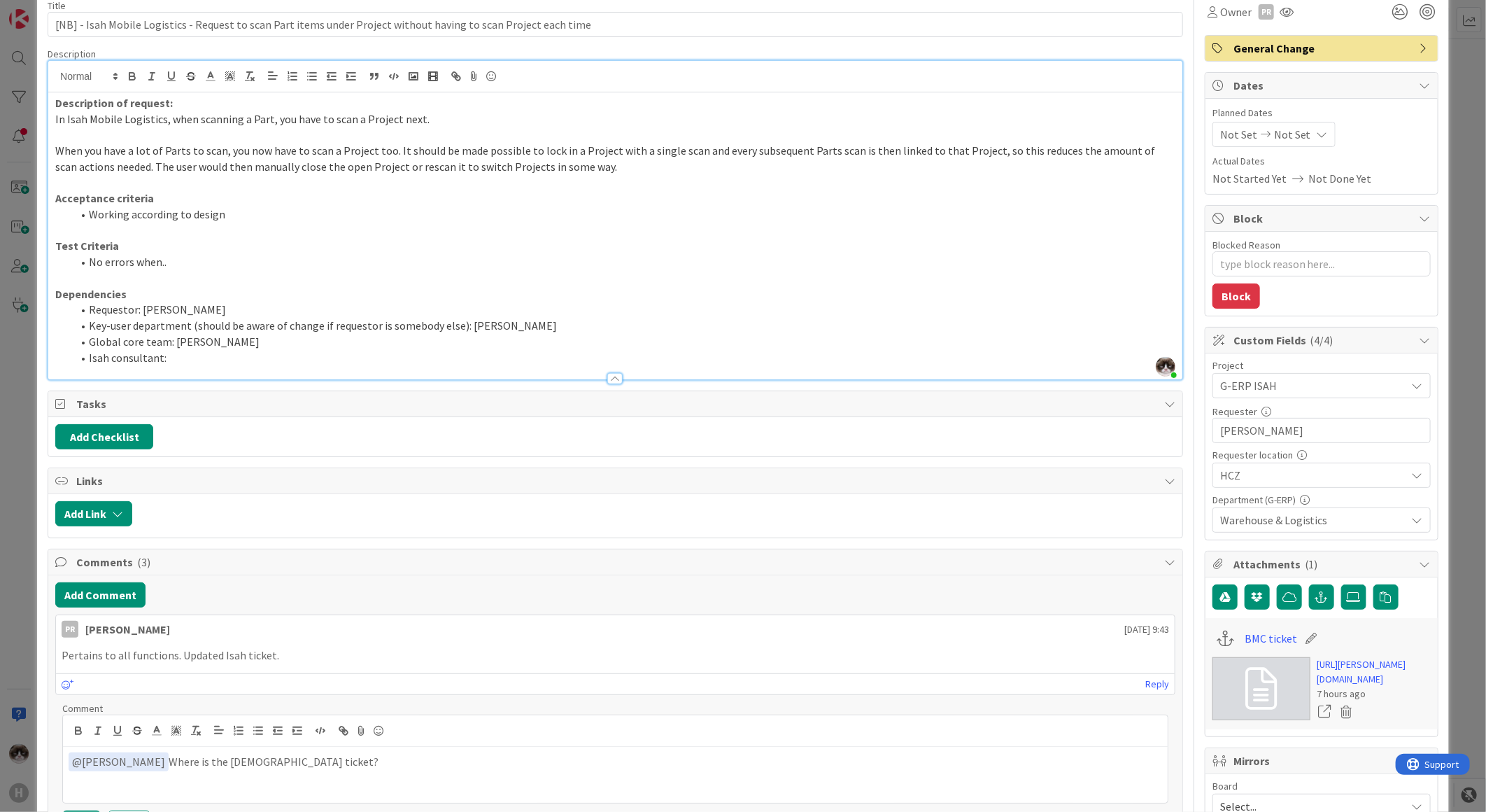
scroll to position [155, 0]
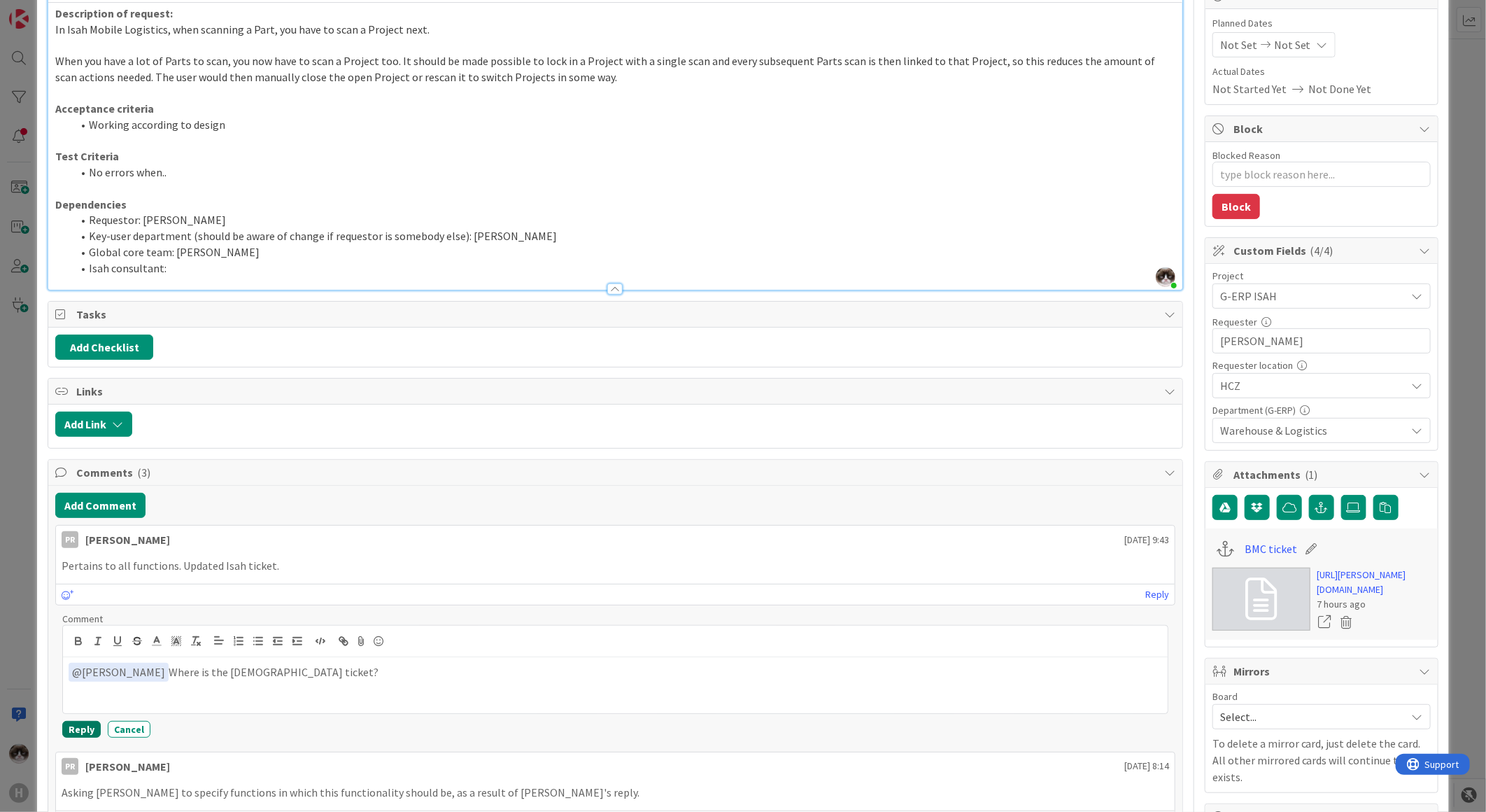
click at [63, 731] on button "Reply" at bounding box center [81, 729] width 38 height 17
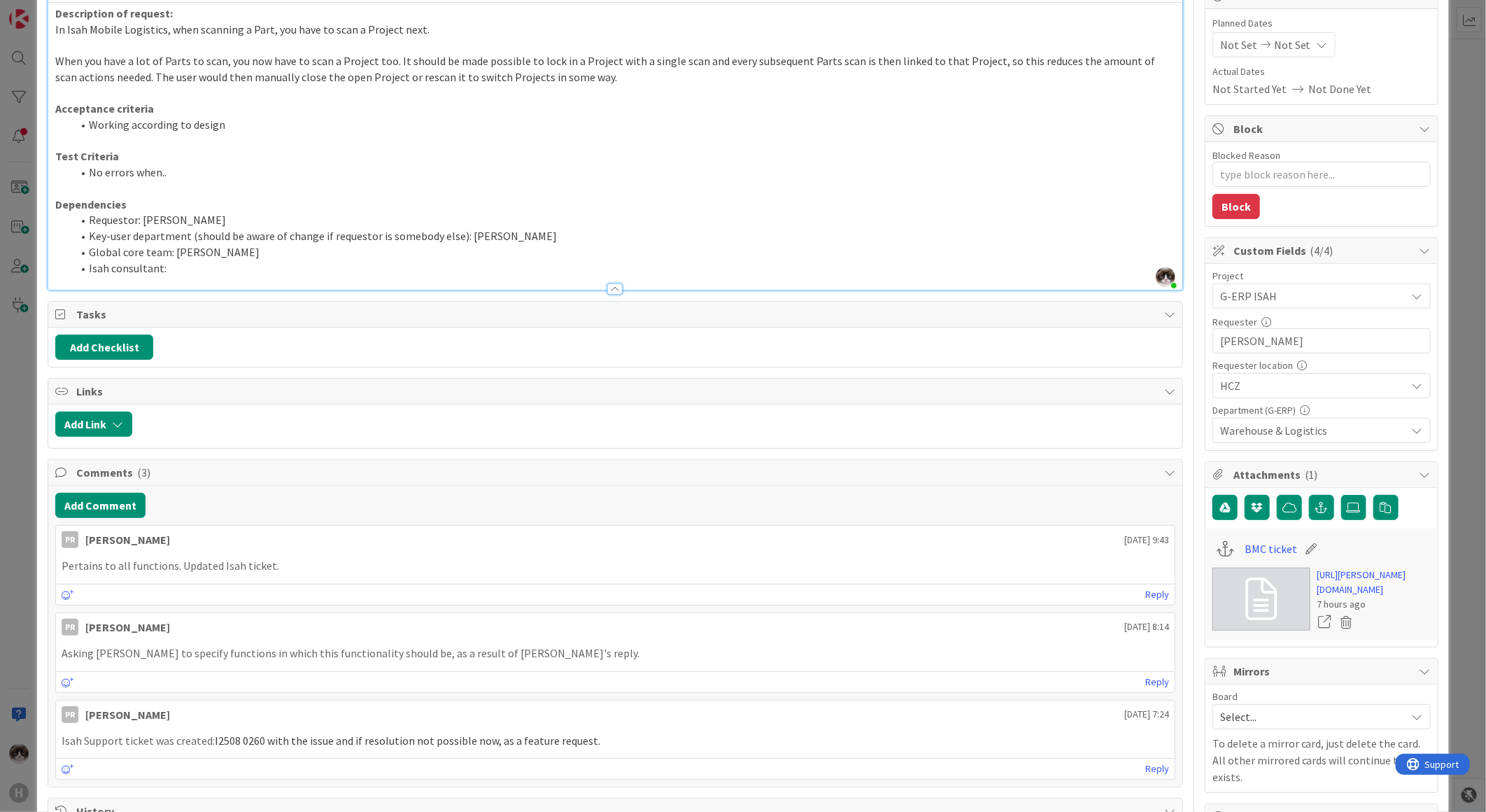
type textarea "x"
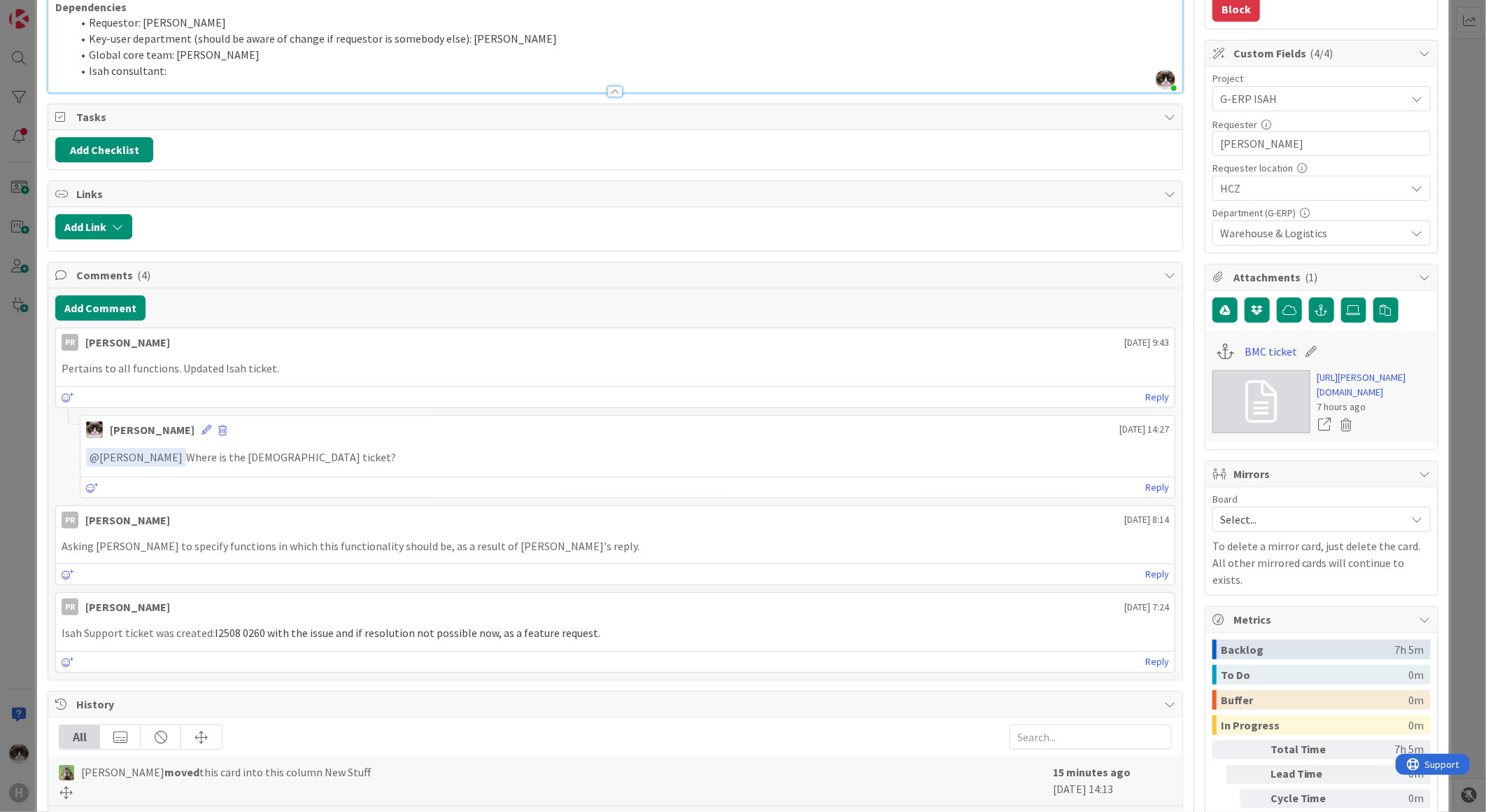
scroll to position [544, 0]
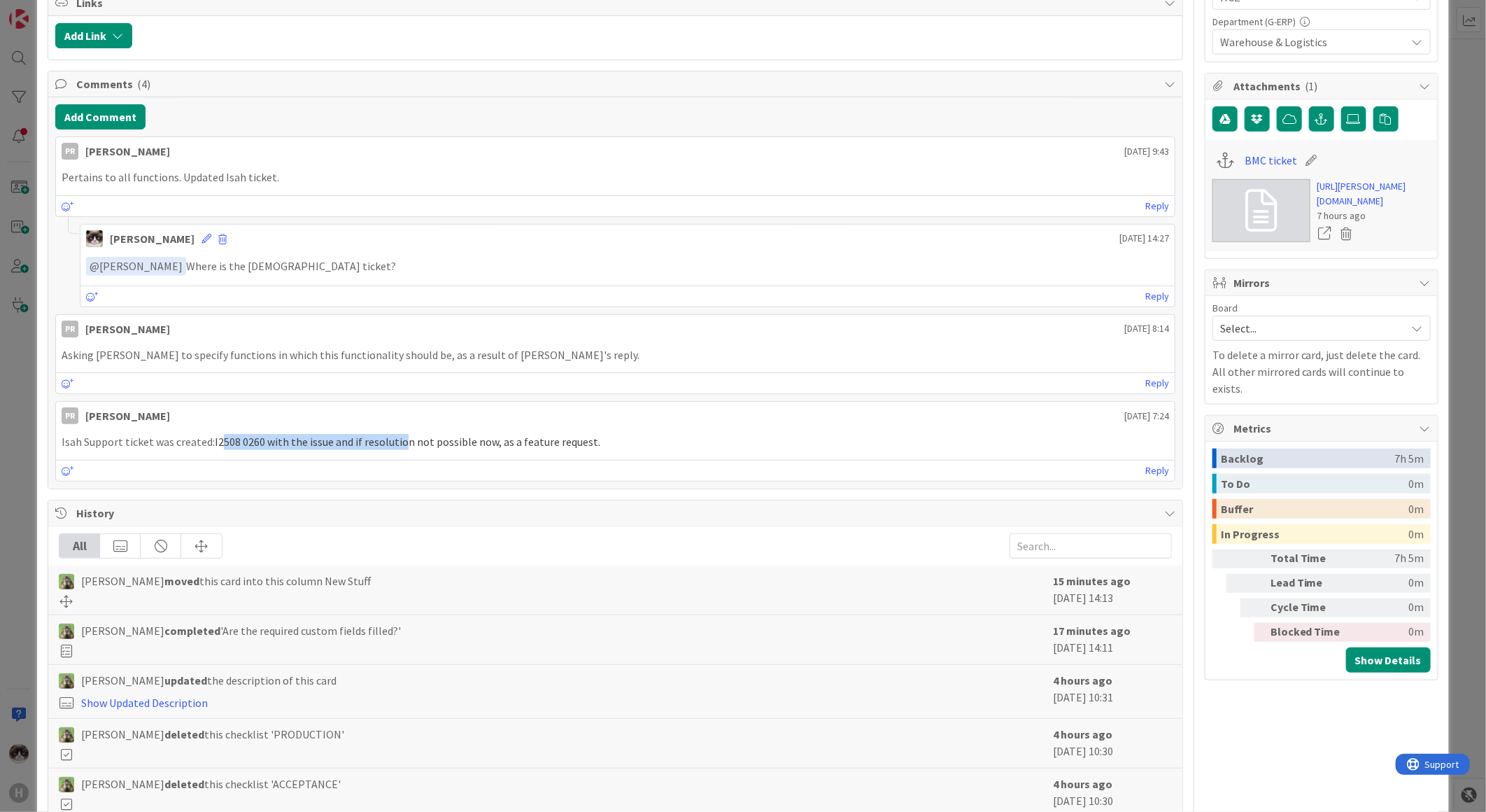
drag, startPoint x: 221, startPoint y: 438, endPoint x: 411, endPoint y: 436, distance: 190.0
click at [411, 436] on span "I2508 0260 with the issue and if resolution not possible now, as a feature requ…" at bounding box center [407, 441] width 386 height 14
drag, startPoint x: 411, startPoint y: 436, endPoint x: 292, endPoint y: 461, distance: 121.6
click at [292, 461] on div "Reply" at bounding box center [615, 470] width 1119 height 21
drag, startPoint x: 210, startPoint y: 439, endPoint x: 239, endPoint y: 444, distance: 29.4
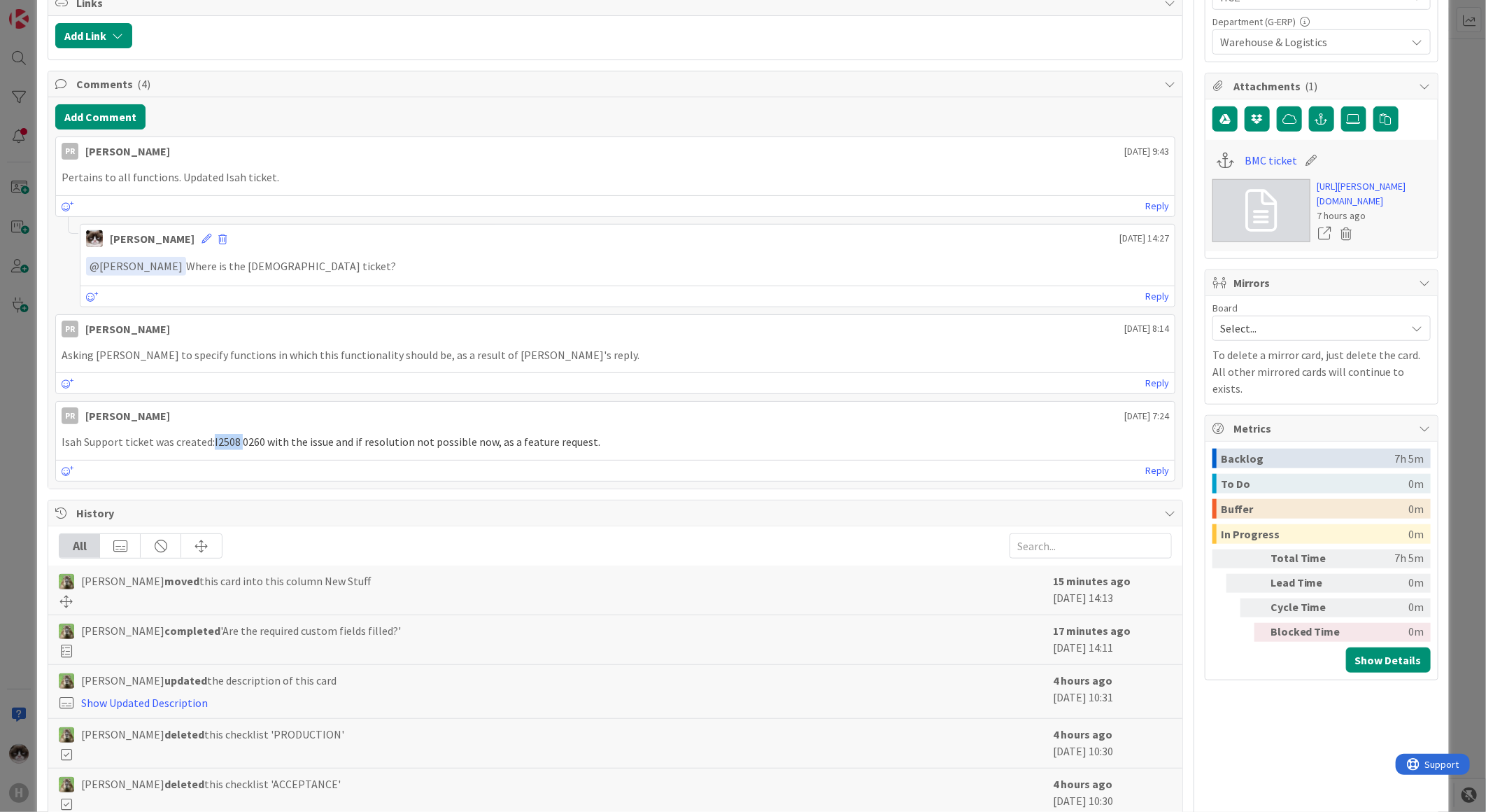
click at [239, 444] on p "Isah Support ticket was created: I2508 0260 with the issue and if resolution no…" at bounding box center [615, 441] width 1107 height 16
drag, startPoint x: 239, startPoint y: 444, endPoint x: 250, endPoint y: 444, distance: 11.0
click at [244, 444] on span "I2508 0260 with the issue and if resolution not possible now, as a feature requ…" at bounding box center [407, 441] width 386 height 14
click at [261, 441] on span "I2508 0260 with the issue and if resolution not possible now, as a feature requ…" at bounding box center [407, 441] width 386 height 14
drag, startPoint x: 261, startPoint y: 441, endPoint x: 213, endPoint y: 448, distance: 48.5
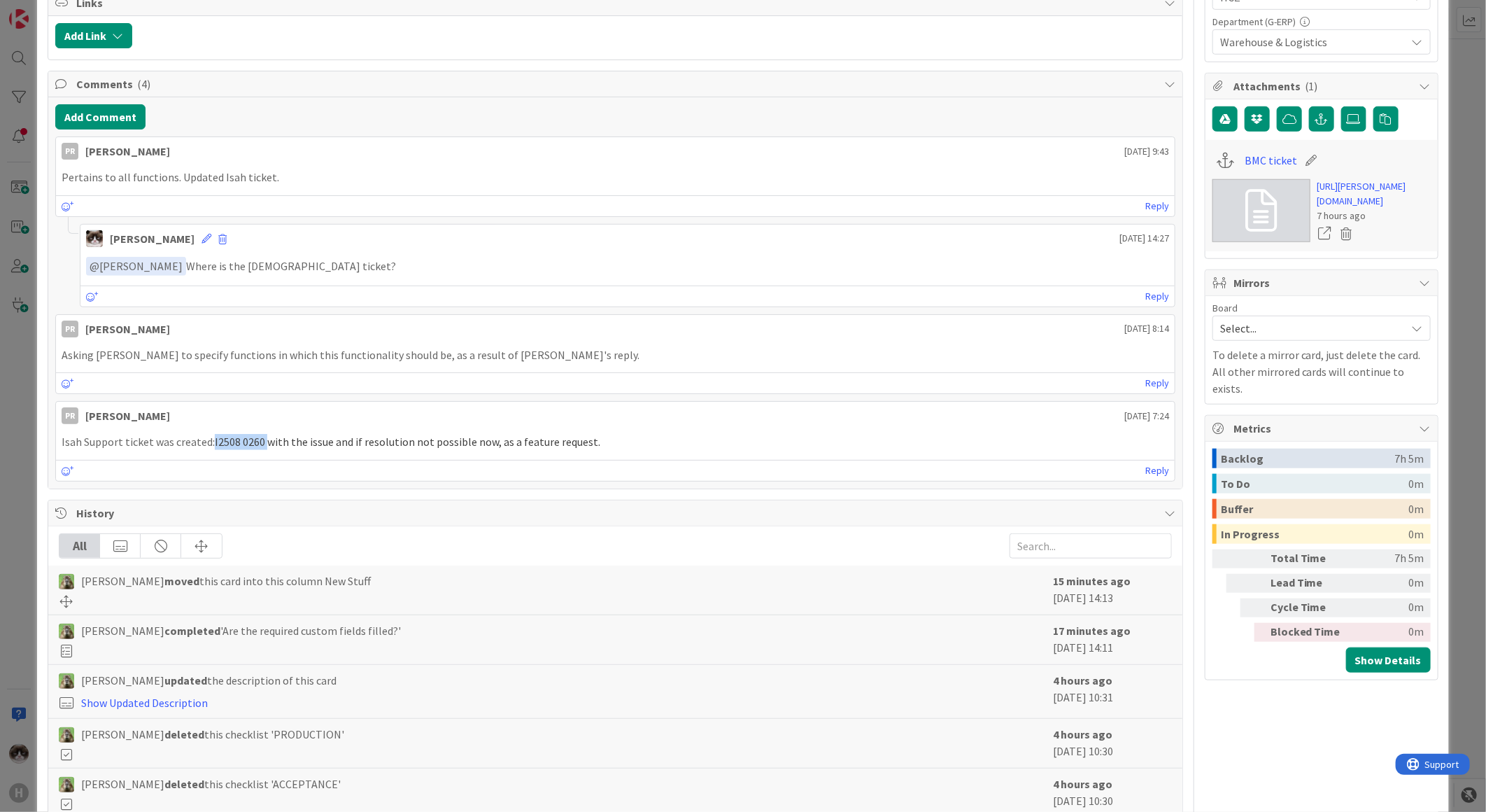
click at [215, 448] on span "I2508 0260 with the issue and if resolution not possible now, as a feature requ…" at bounding box center [407, 441] width 386 height 14
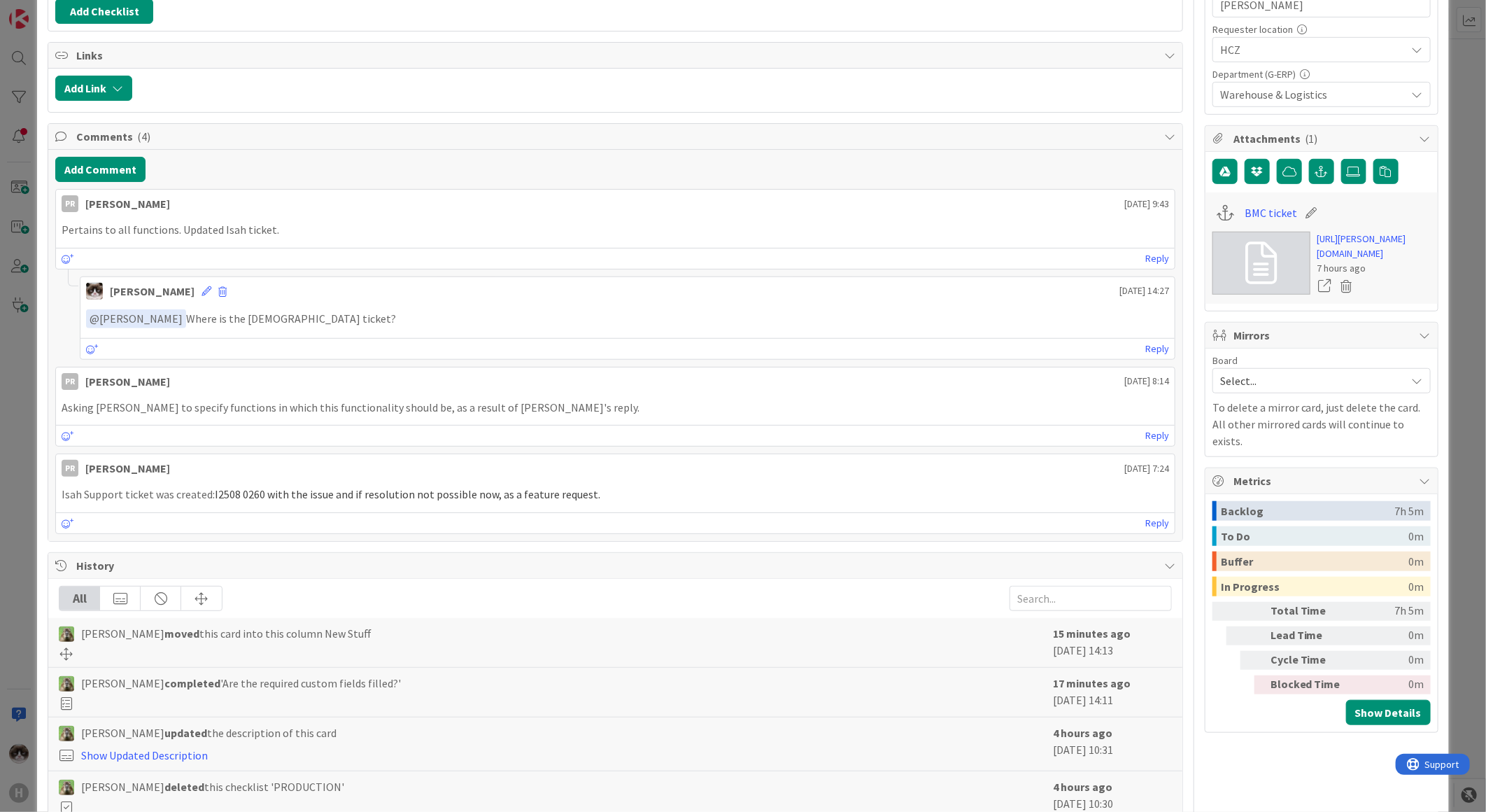
scroll to position [466, 0]
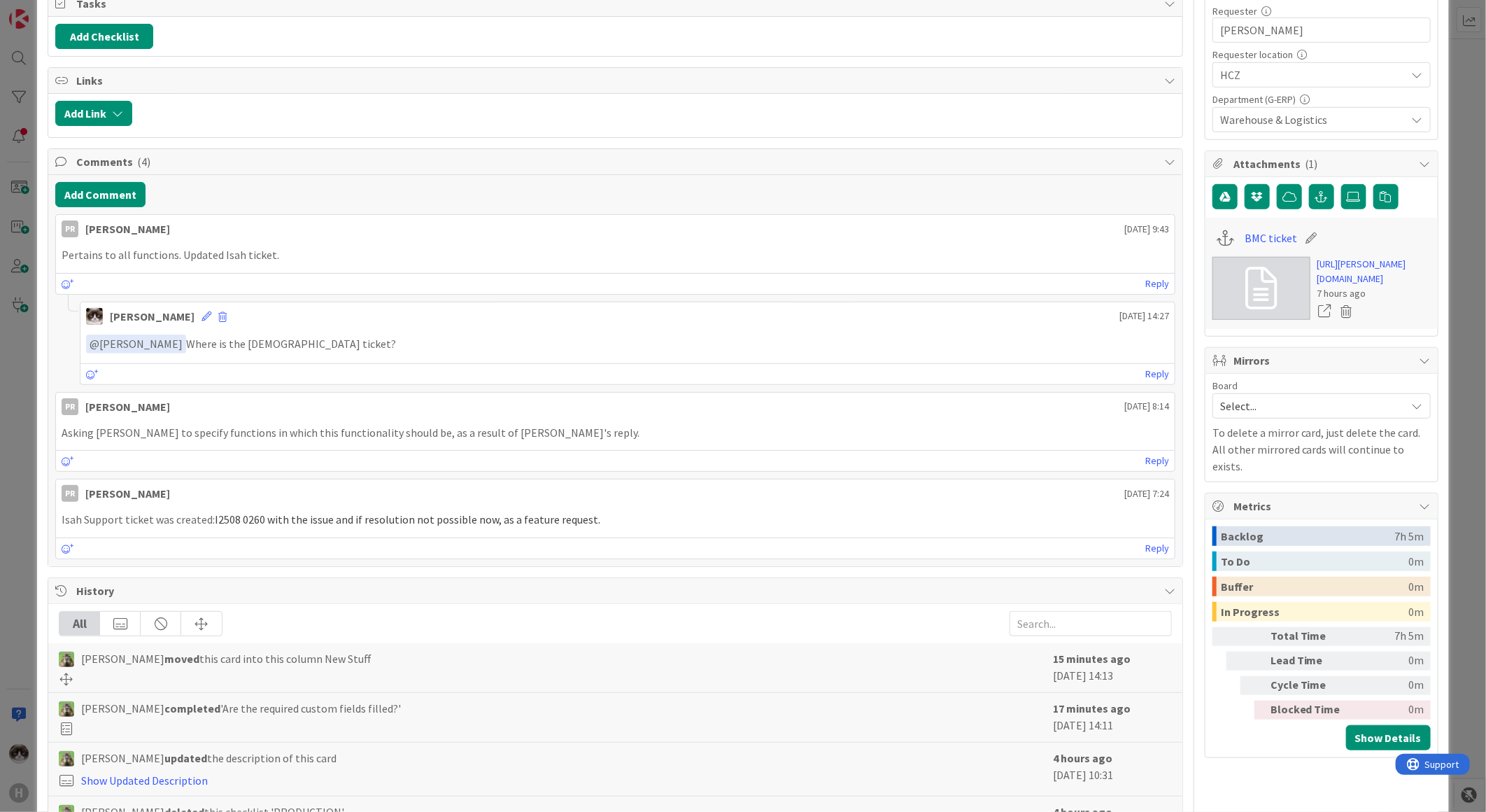
drag, startPoint x: 225, startPoint y: 443, endPoint x: 230, endPoint y: 520, distance: 77.2
click at [230, 520] on span "I2508 0260 with the issue and if resolution not possible now, as a feature requ…" at bounding box center [407, 519] width 386 height 14
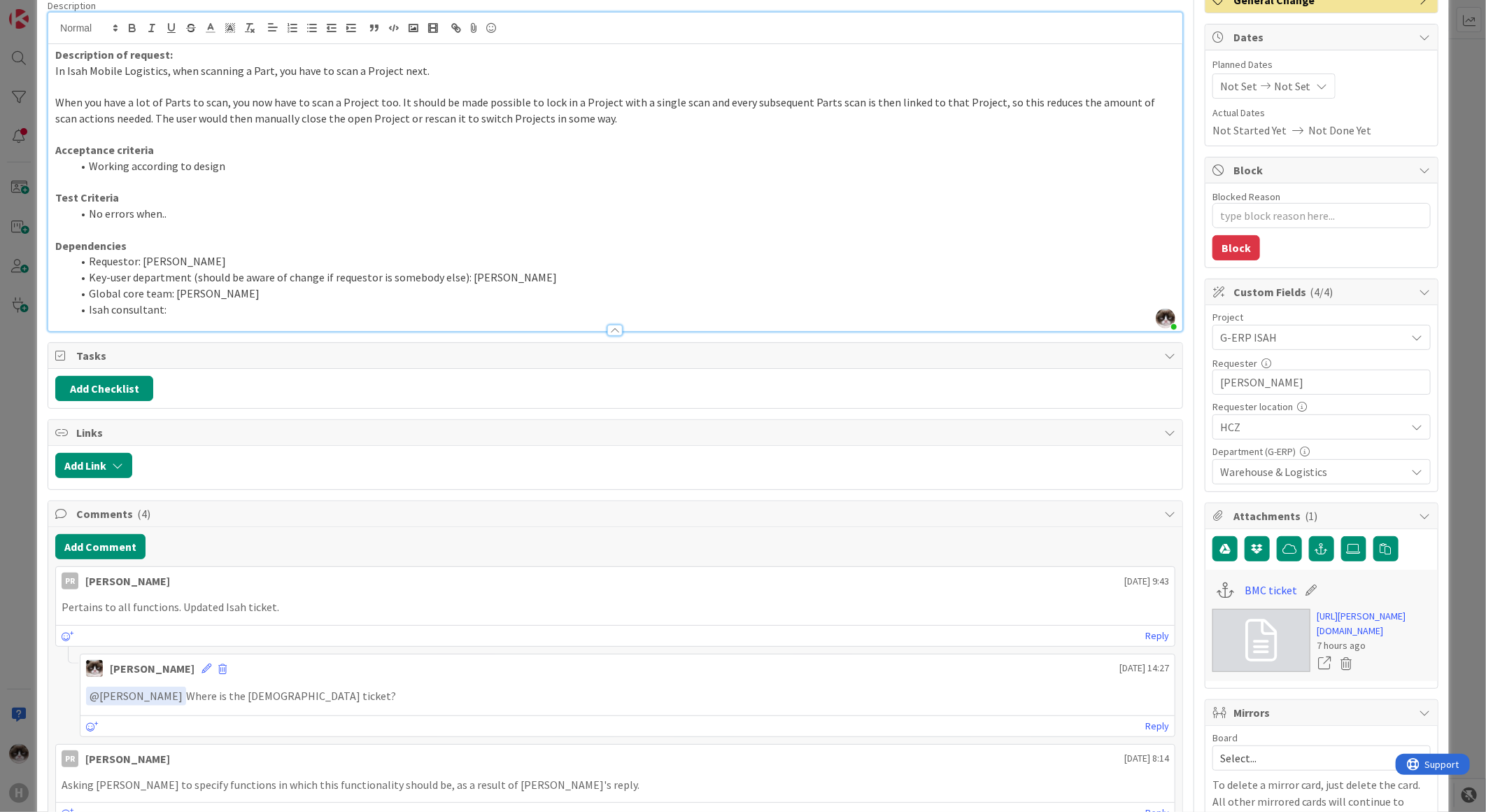
scroll to position [78, 0]
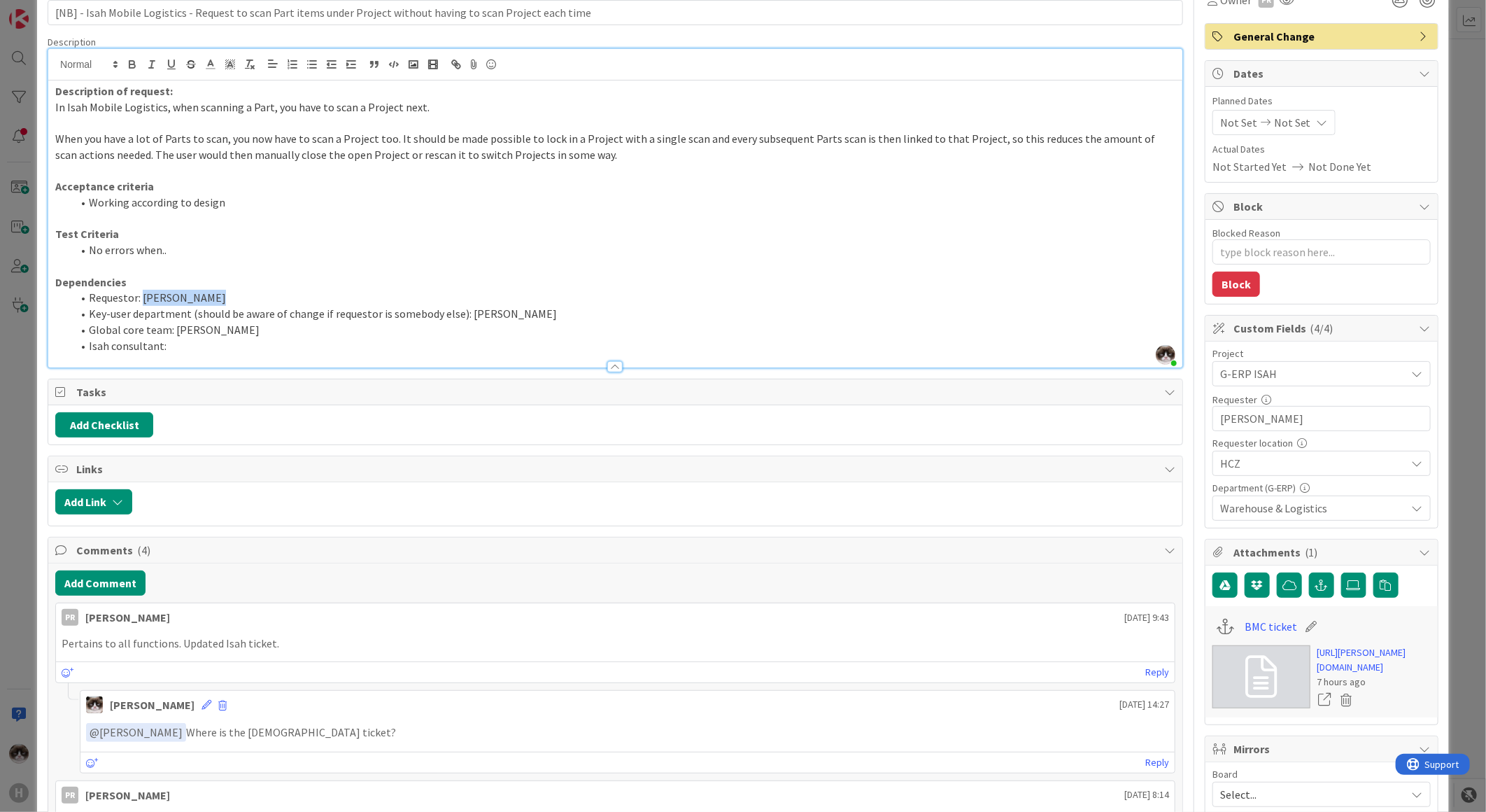
drag, startPoint x: 207, startPoint y: 299, endPoint x: 144, endPoint y: 298, distance: 63.0
click at [144, 298] on li "Requestor: Martin Vojtek" at bounding box center [623, 297] width 1104 height 16
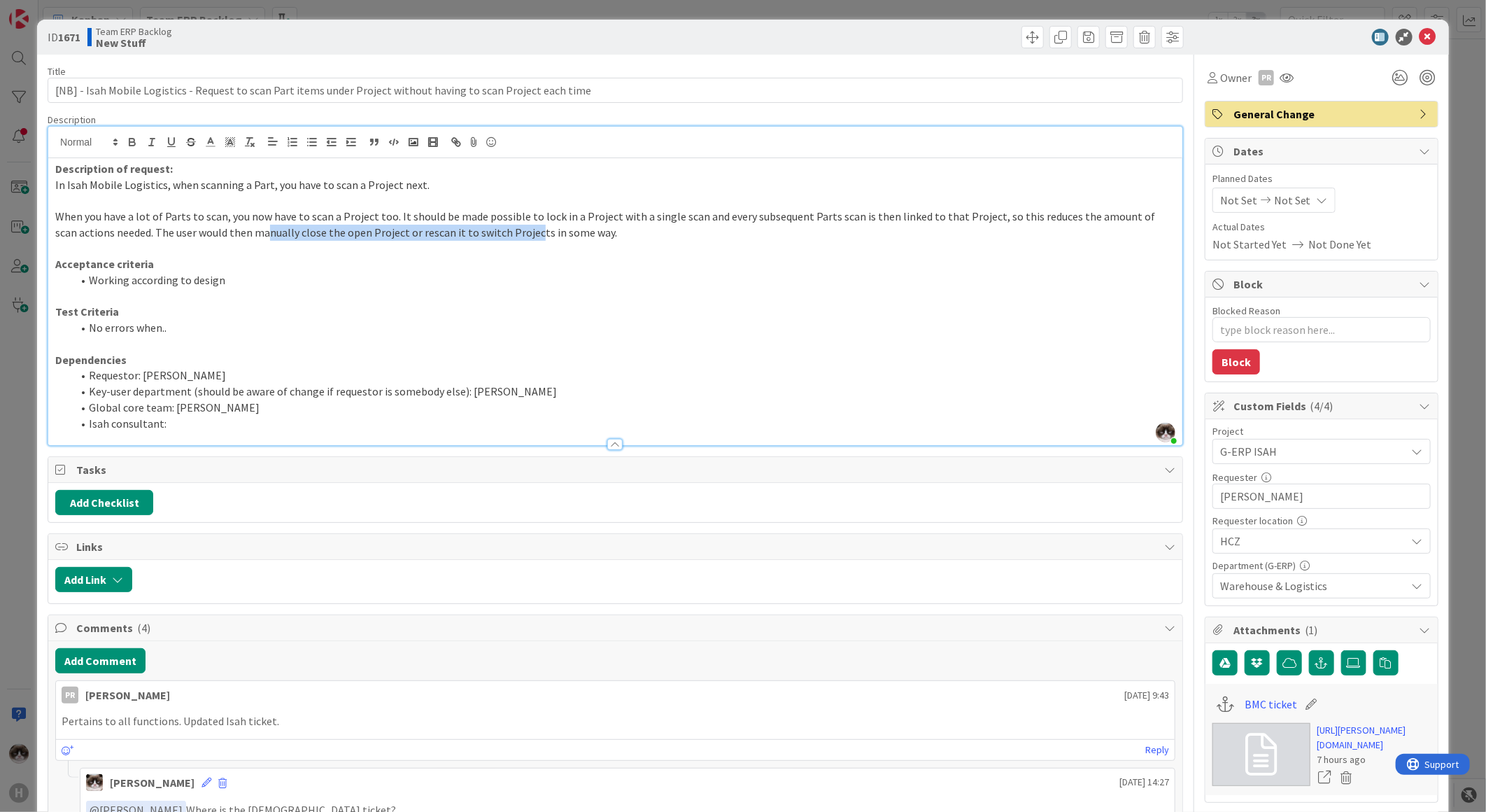
drag, startPoint x: 252, startPoint y: 230, endPoint x: 569, endPoint y: 235, distance: 317.0
click at [559, 235] on span "When you have a lot of Parts to scan, you now have to scan a Project too. It sh…" at bounding box center [606, 224] width 1102 height 30
click at [546, 295] on p at bounding box center [615, 296] width 1121 height 16
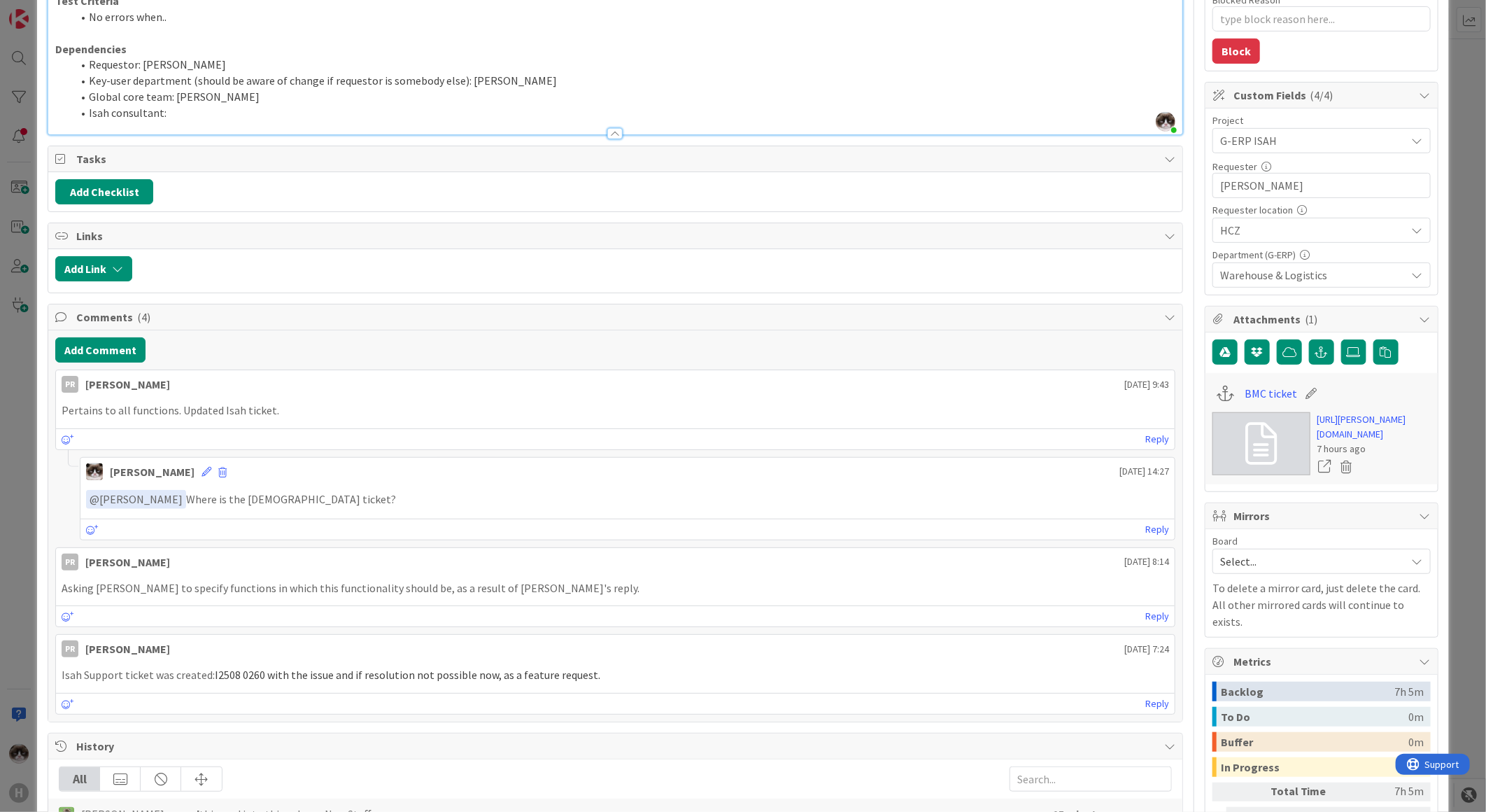
scroll to position [389, 0]
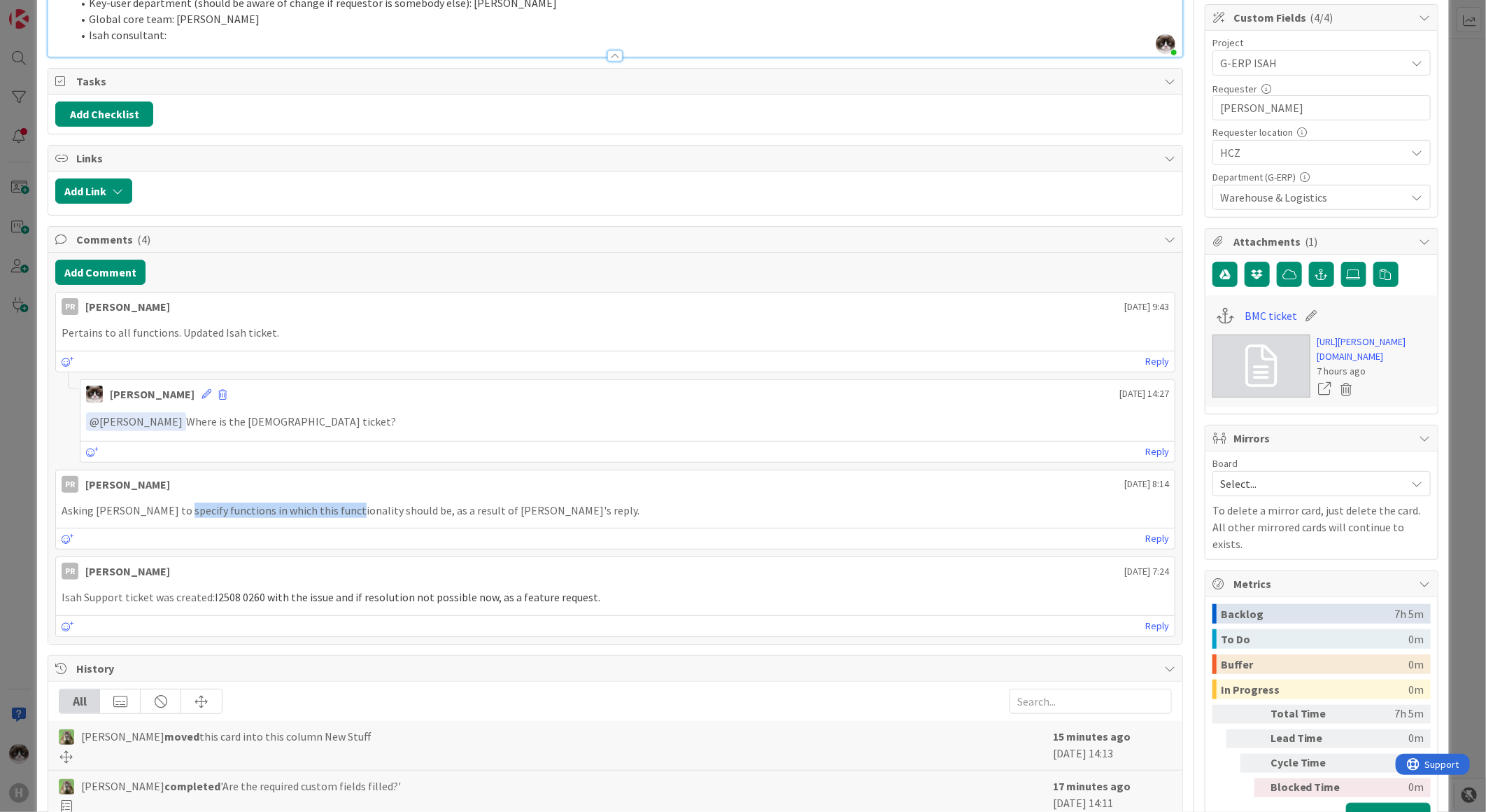
drag, startPoint x: 171, startPoint y: 513, endPoint x: 347, endPoint y: 511, distance: 176.0
click at [347, 511] on p "Asking Martin to specify functions in which this functionality should be, as a …" at bounding box center [615, 510] width 1107 height 16
drag, startPoint x: 347, startPoint y: 511, endPoint x: 373, endPoint y: 533, distance: 34.1
click at [373, 533] on div "Reply" at bounding box center [615, 538] width 1119 height 21
click at [1146, 455] on link "Reply" at bounding box center [1157, 451] width 23 height 18
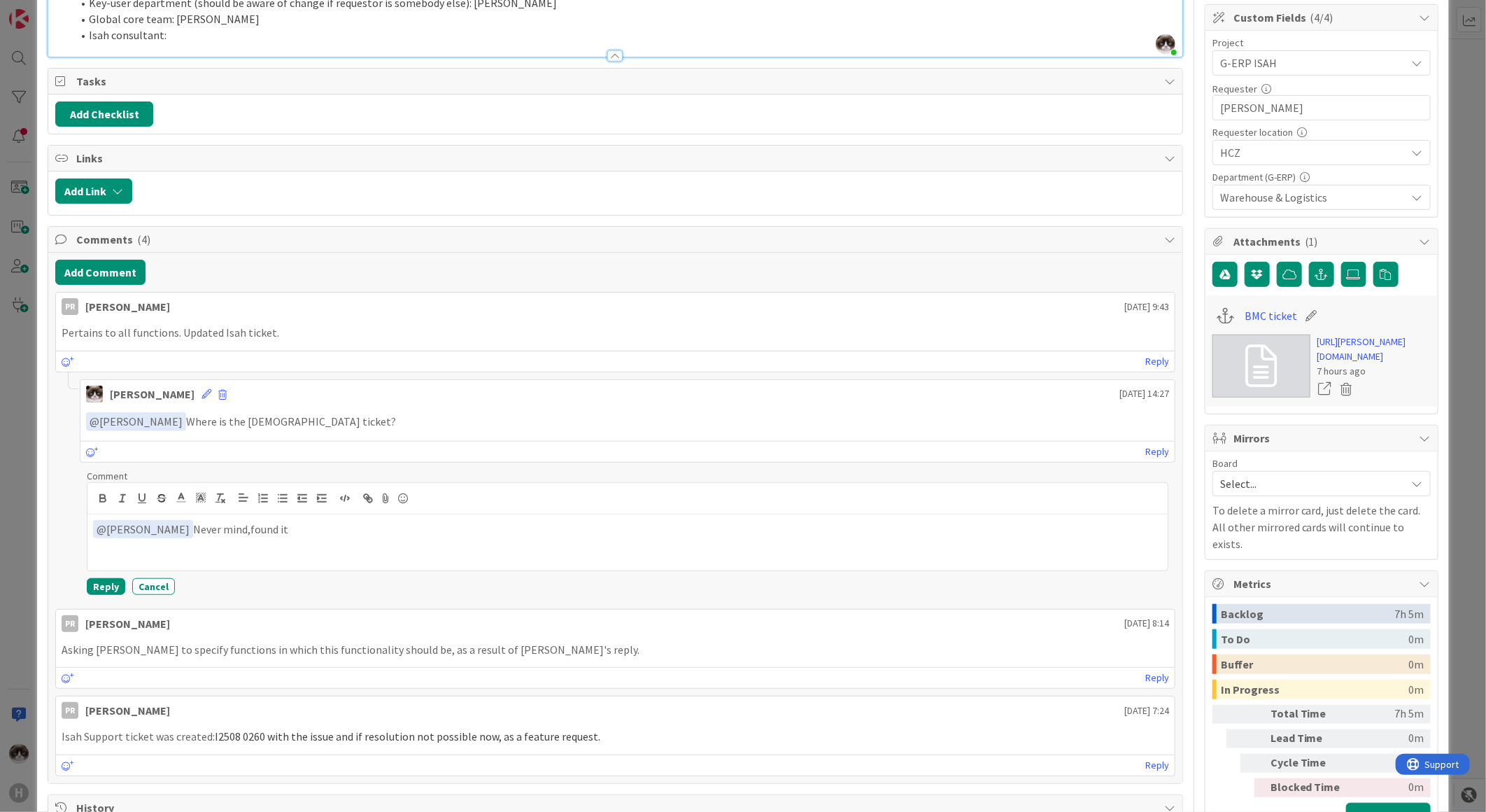
click at [231, 528] on p "﻿ @ Parveen Rana ﻿ Never mind,found it" at bounding box center [628, 529] width 1069 height 19
click at [103, 583] on button "Reply" at bounding box center [106, 587] width 38 height 17
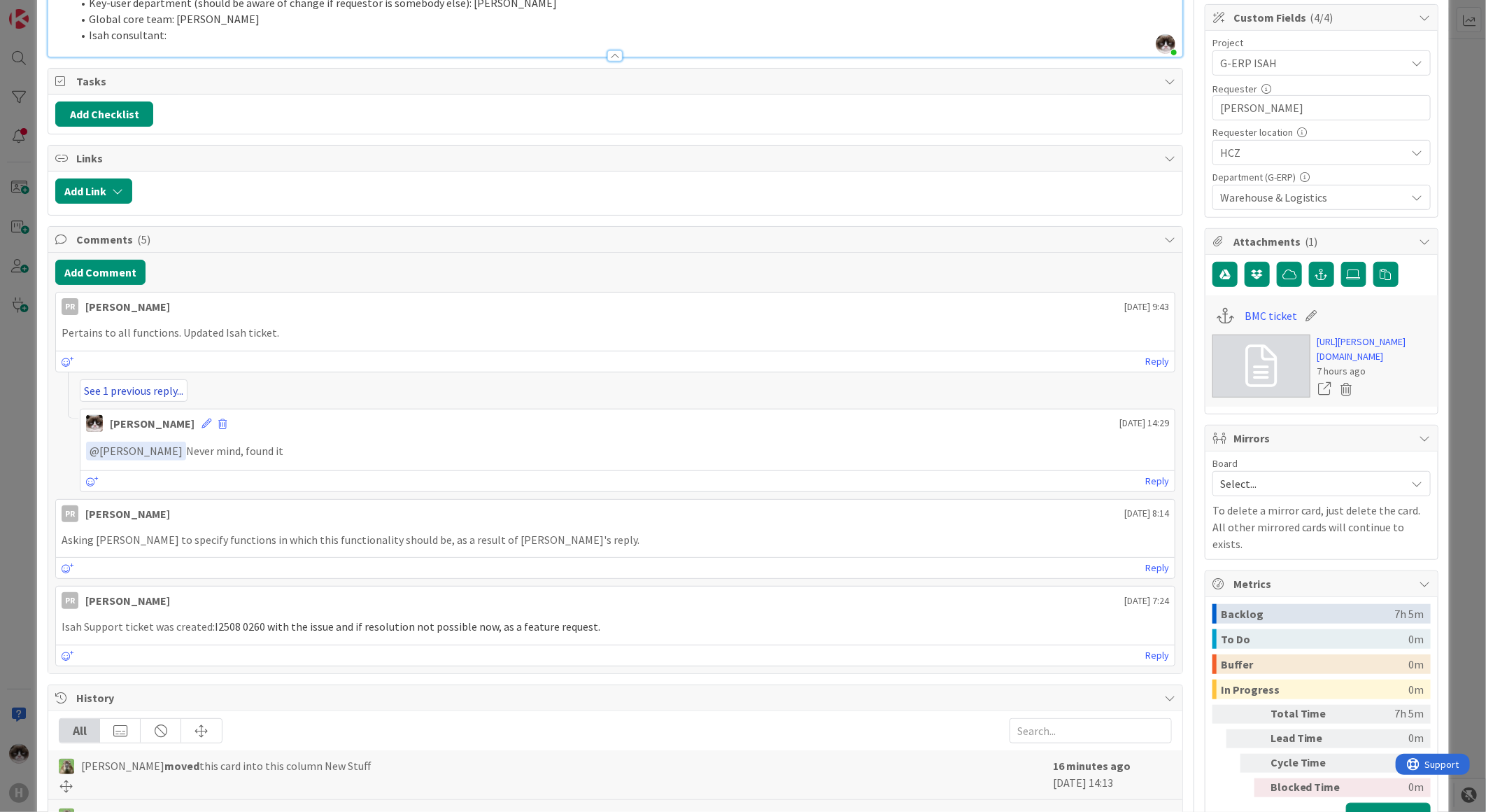
click at [149, 397] on link "See 1 previous reply..." at bounding box center [133, 391] width 107 height 22
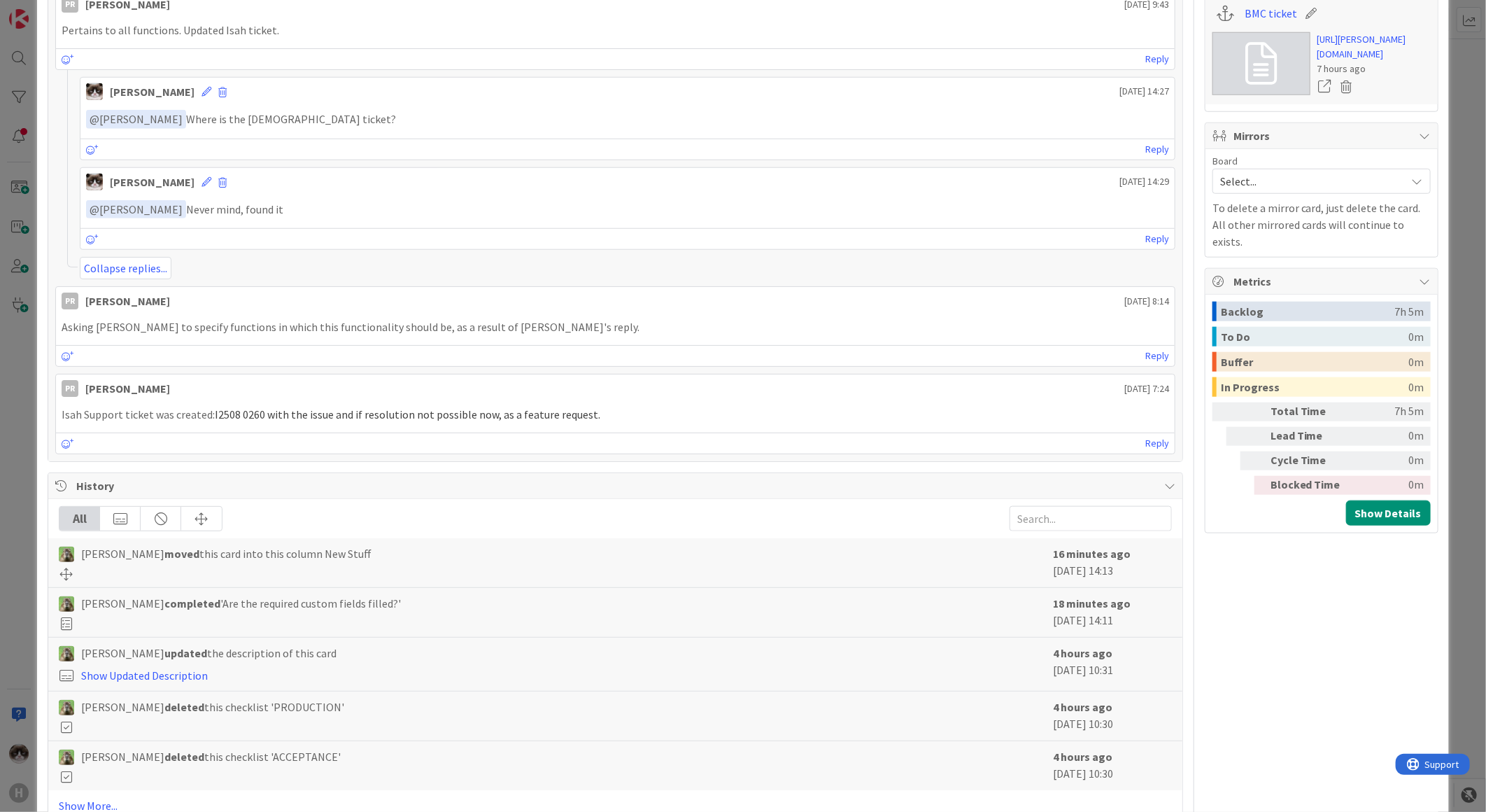
scroll to position [700, 0]
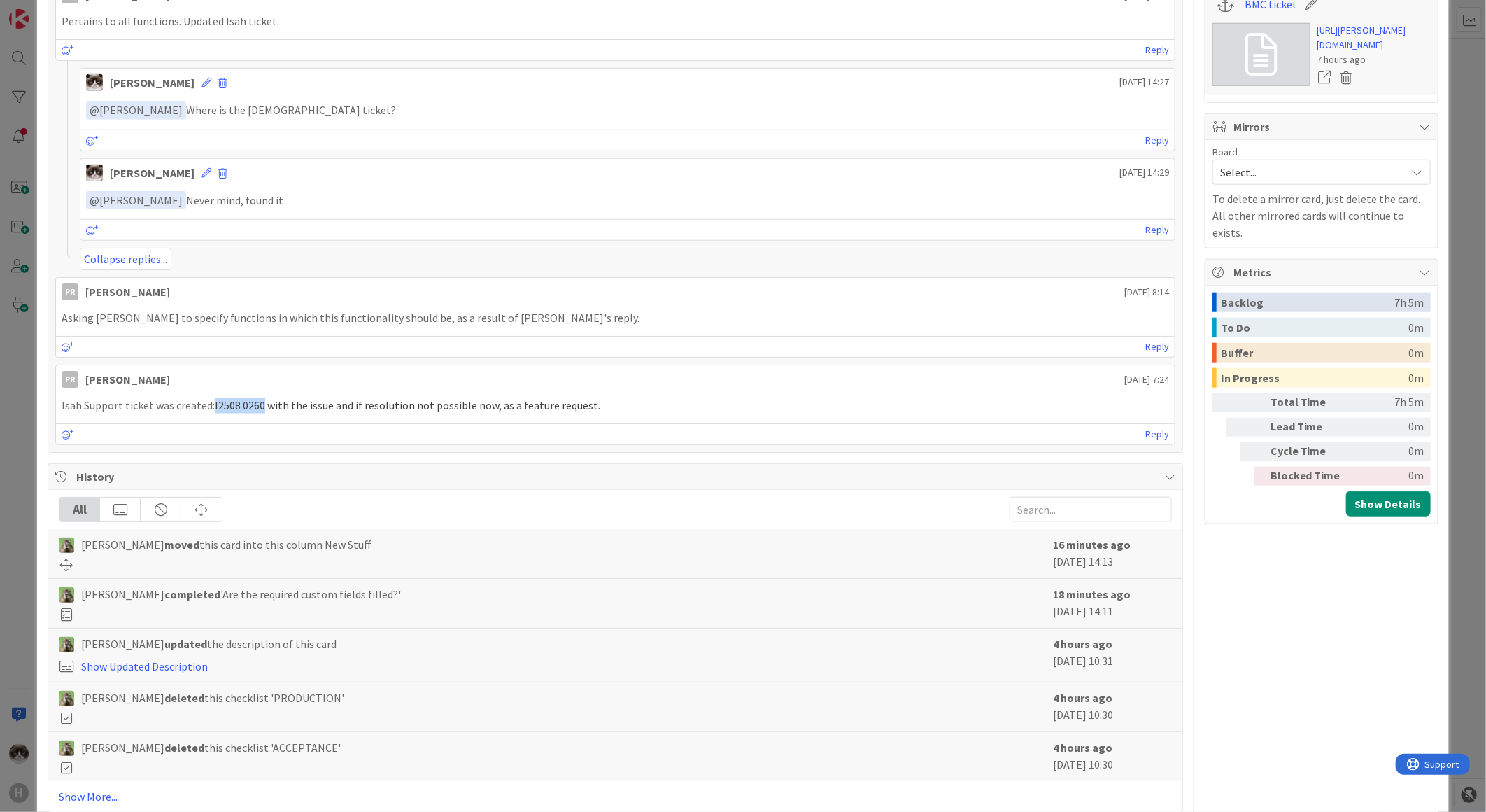
drag, startPoint x: 213, startPoint y: 410, endPoint x: 260, endPoint y: 409, distance: 47.0
click at [260, 409] on span "I2508 0260 with the issue and if resolution not possible now, as a feature requ…" at bounding box center [407, 405] width 386 height 14
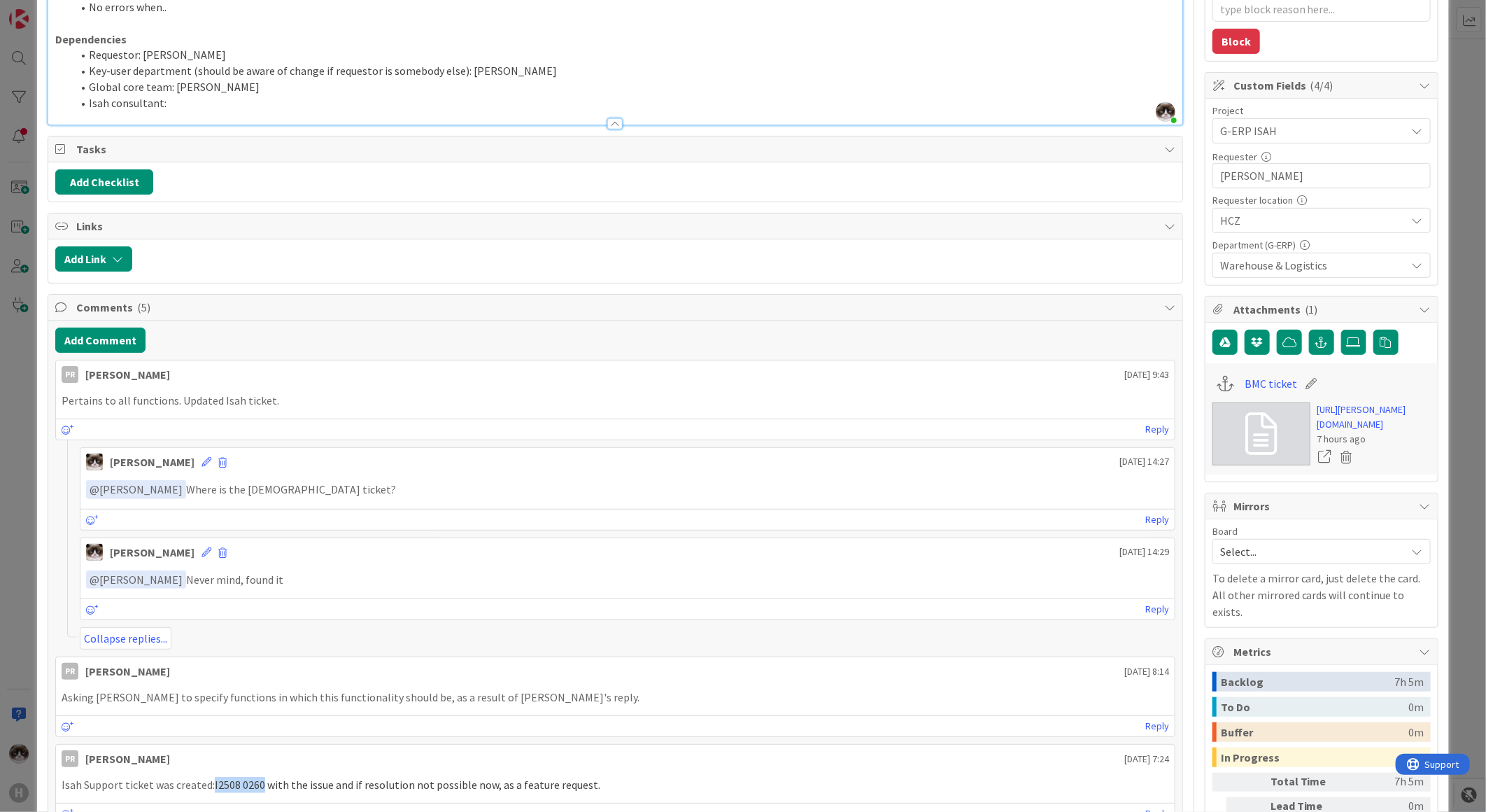
scroll to position [466, 0]
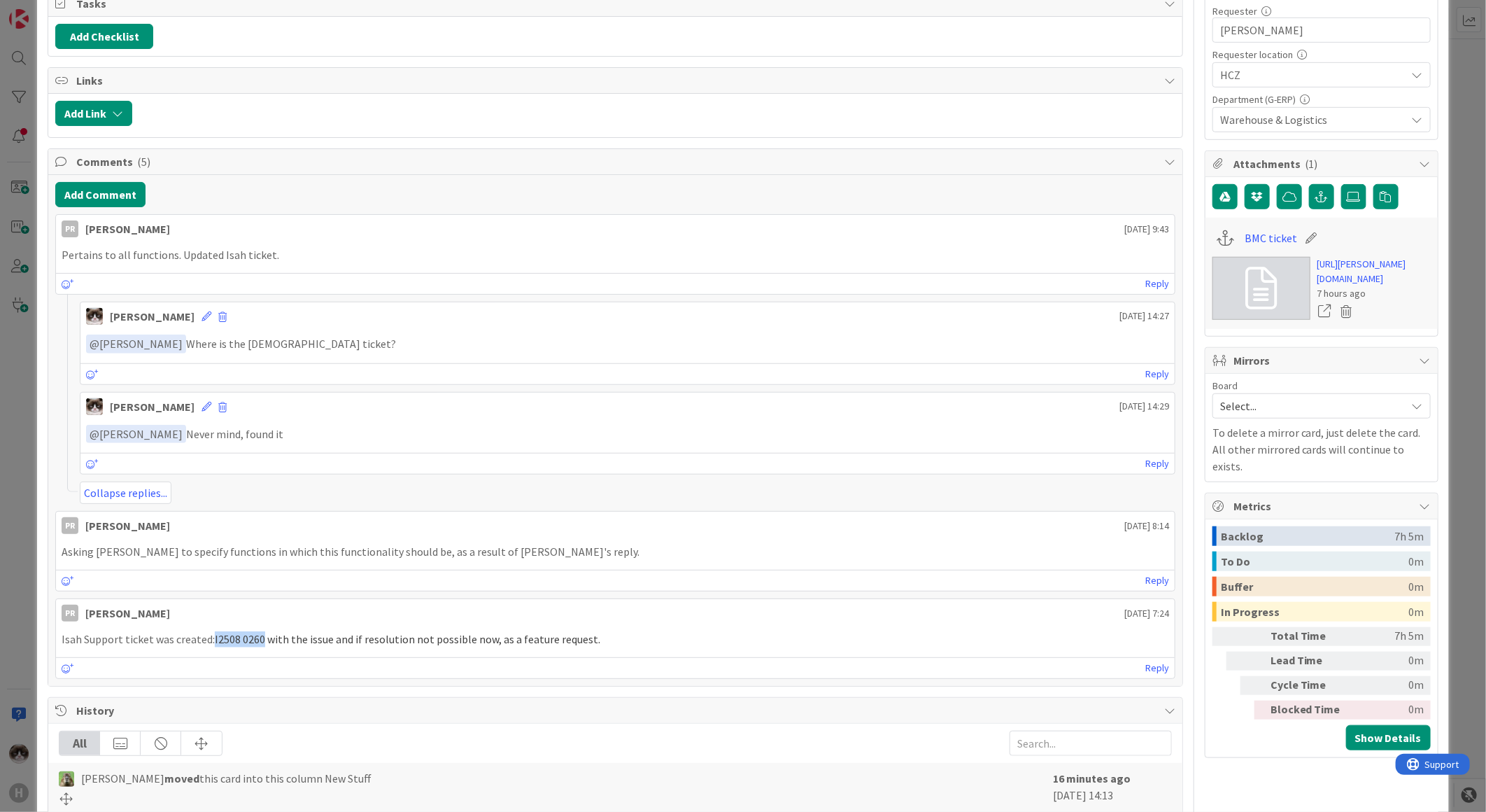
copy p "I2508 0260"
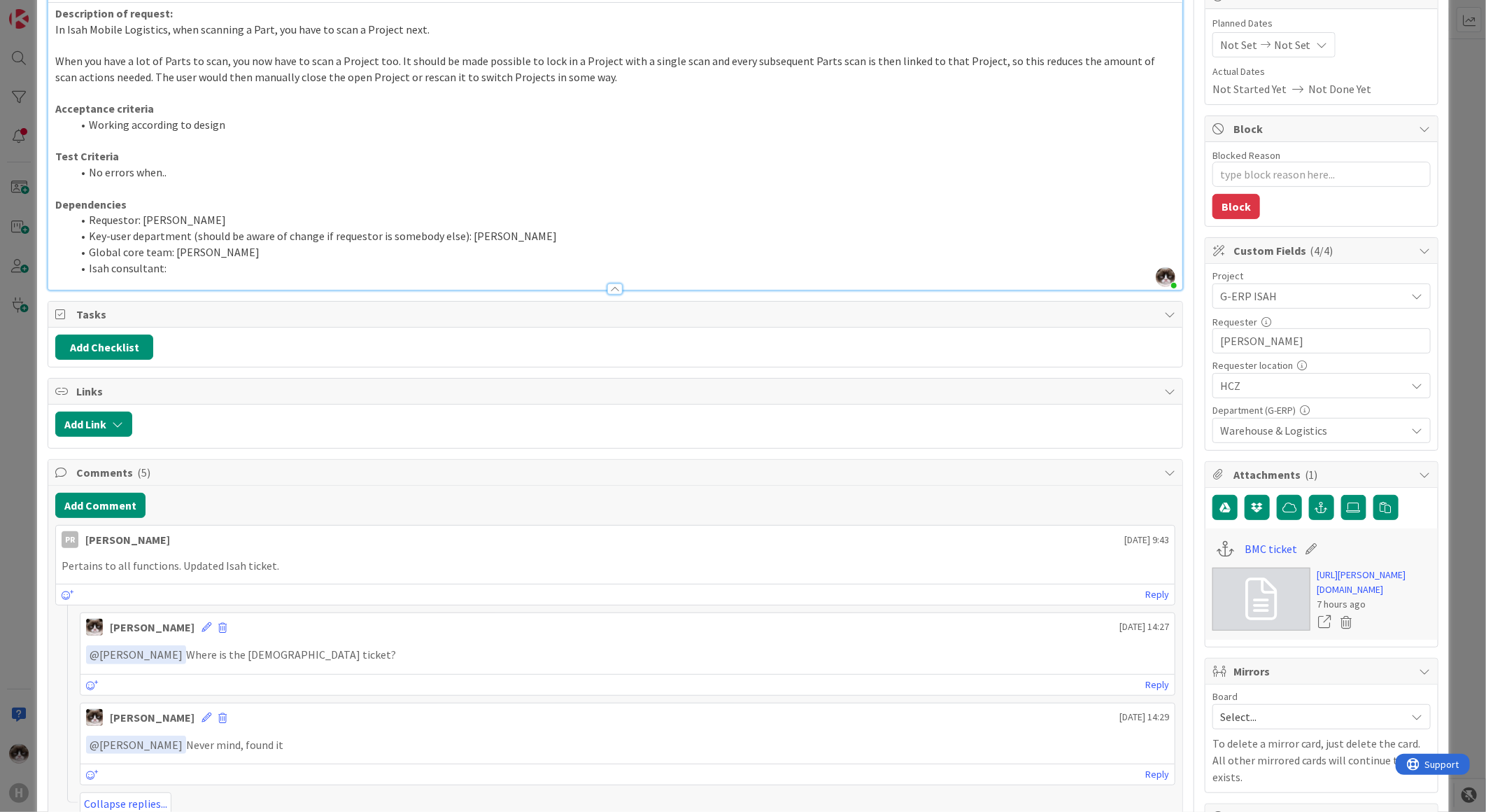
scroll to position [0, 0]
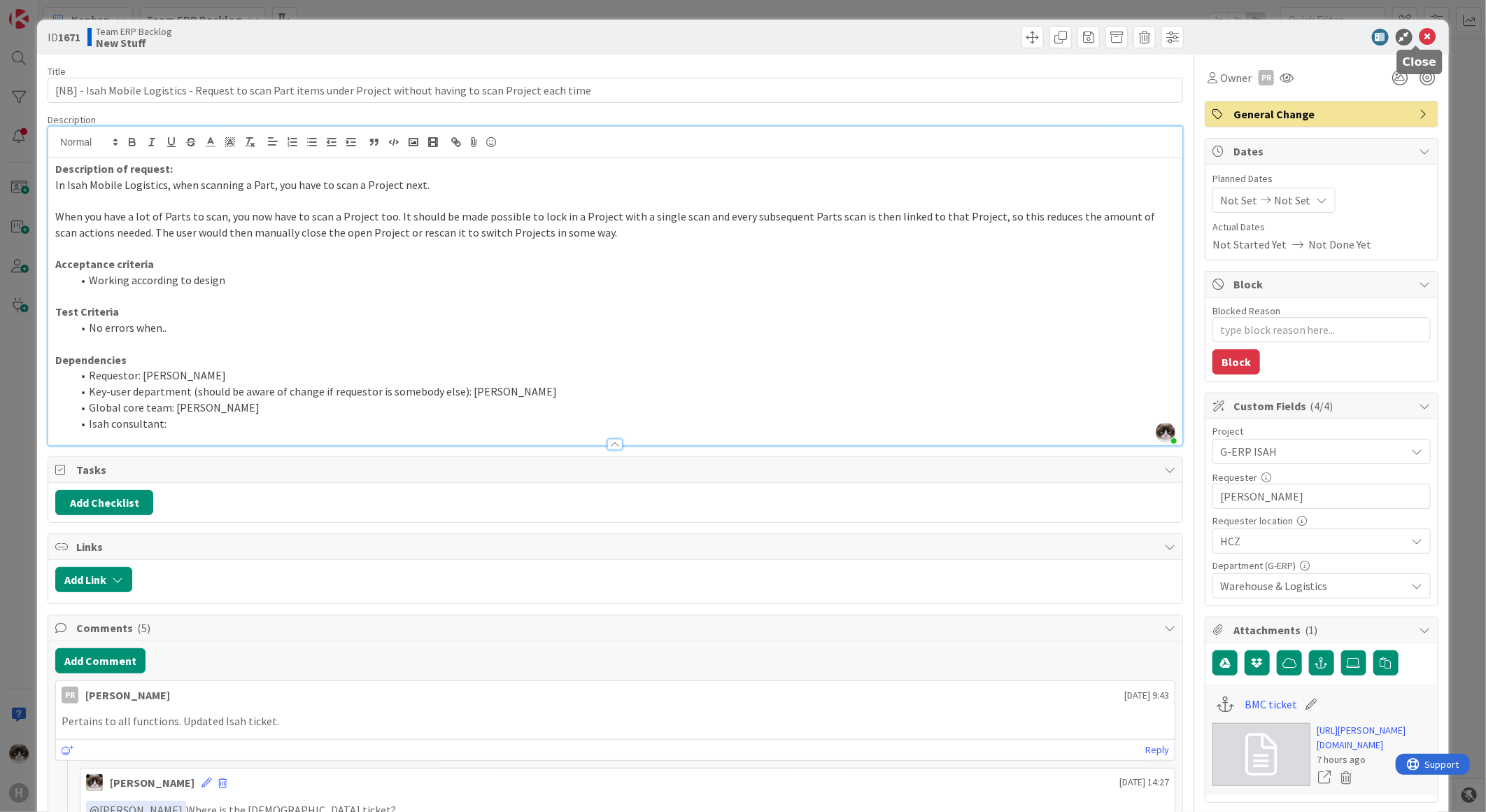
click at [1420, 38] on icon at bounding box center [1428, 37] width 17 height 17
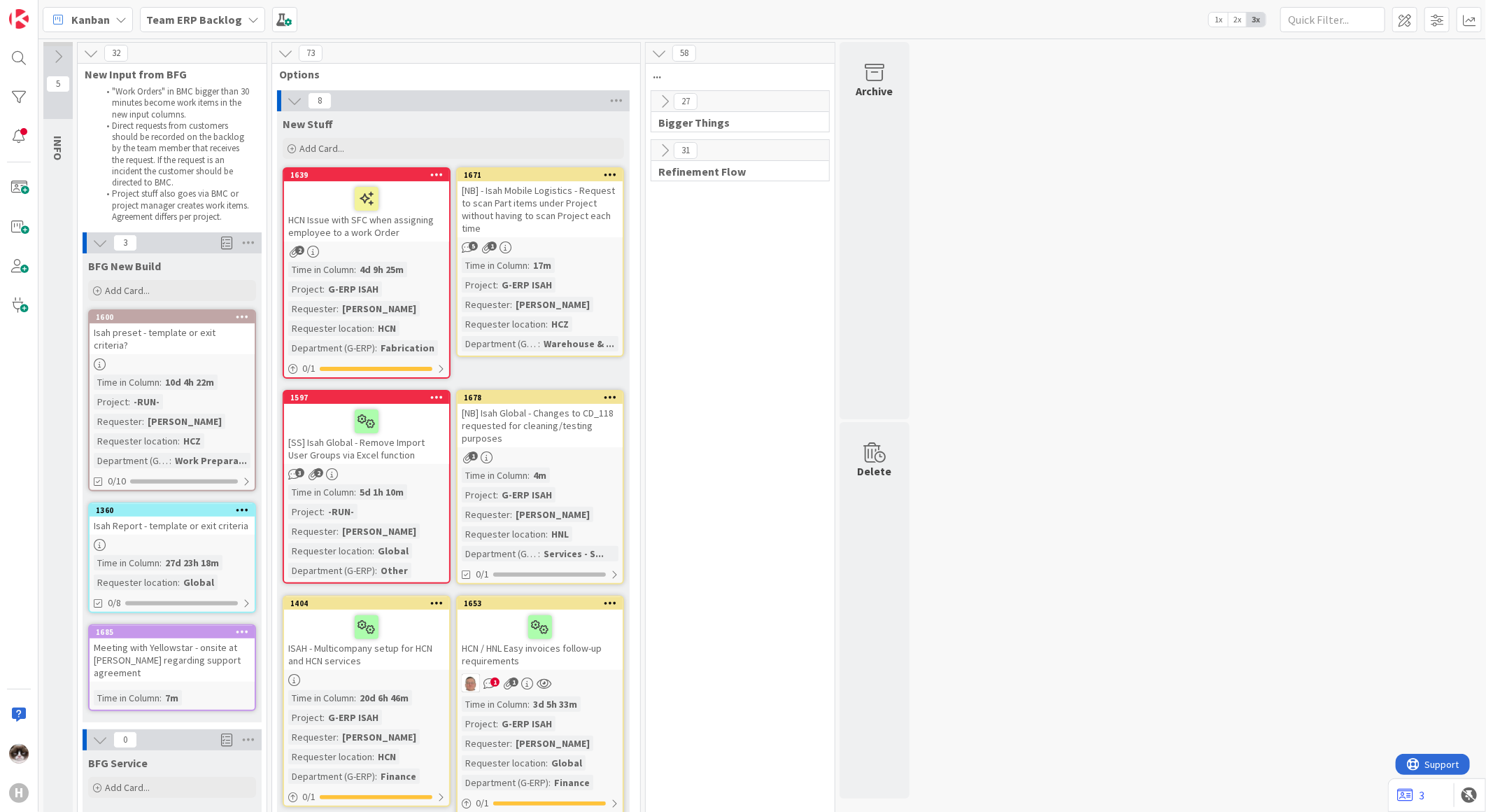
click at [577, 250] on div "5 1" at bounding box center [540, 247] width 165 height 12
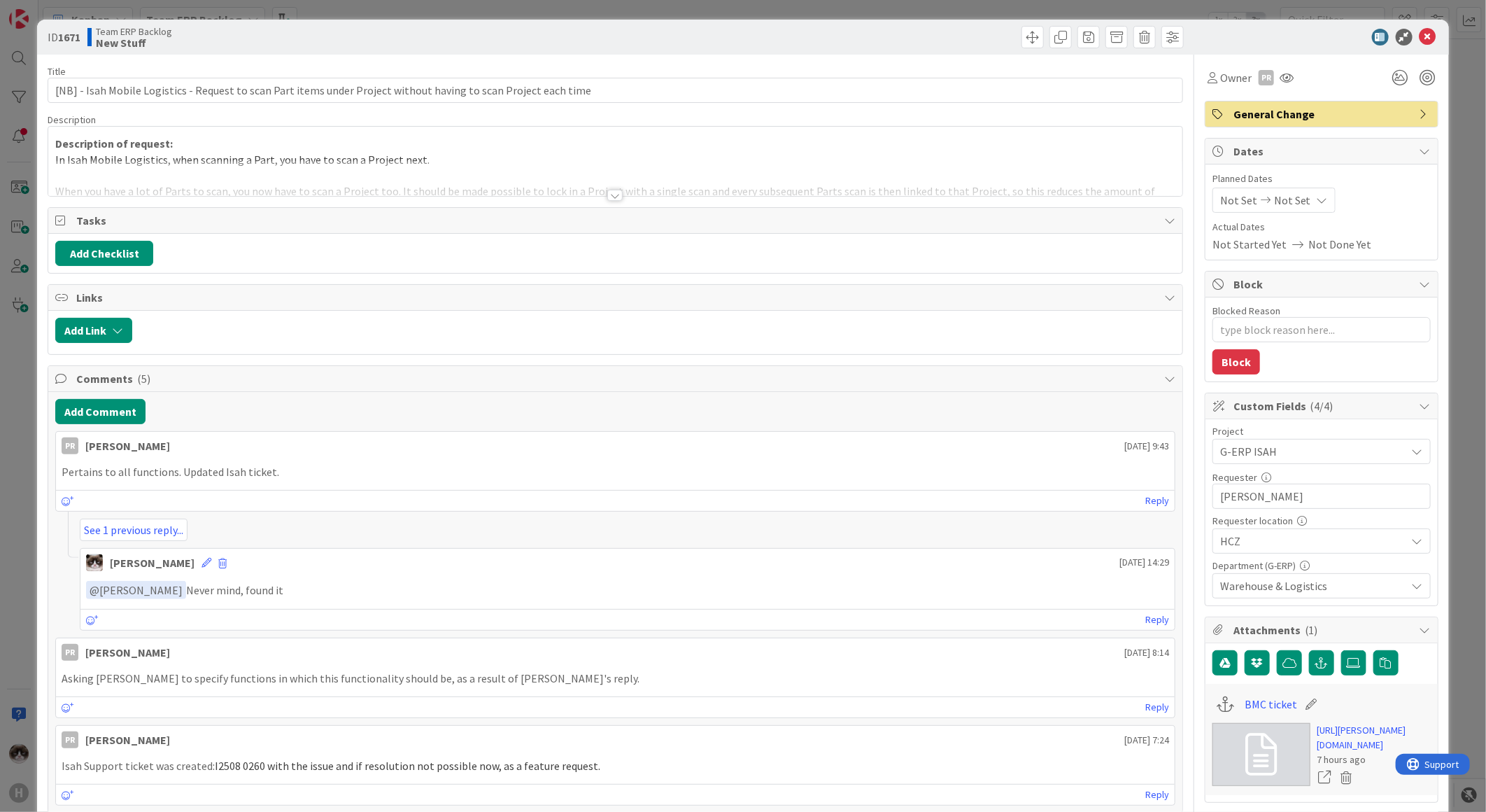
click at [1286, 457] on span "G-ERP ISAH" at bounding box center [1310, 450] width 179 height 20
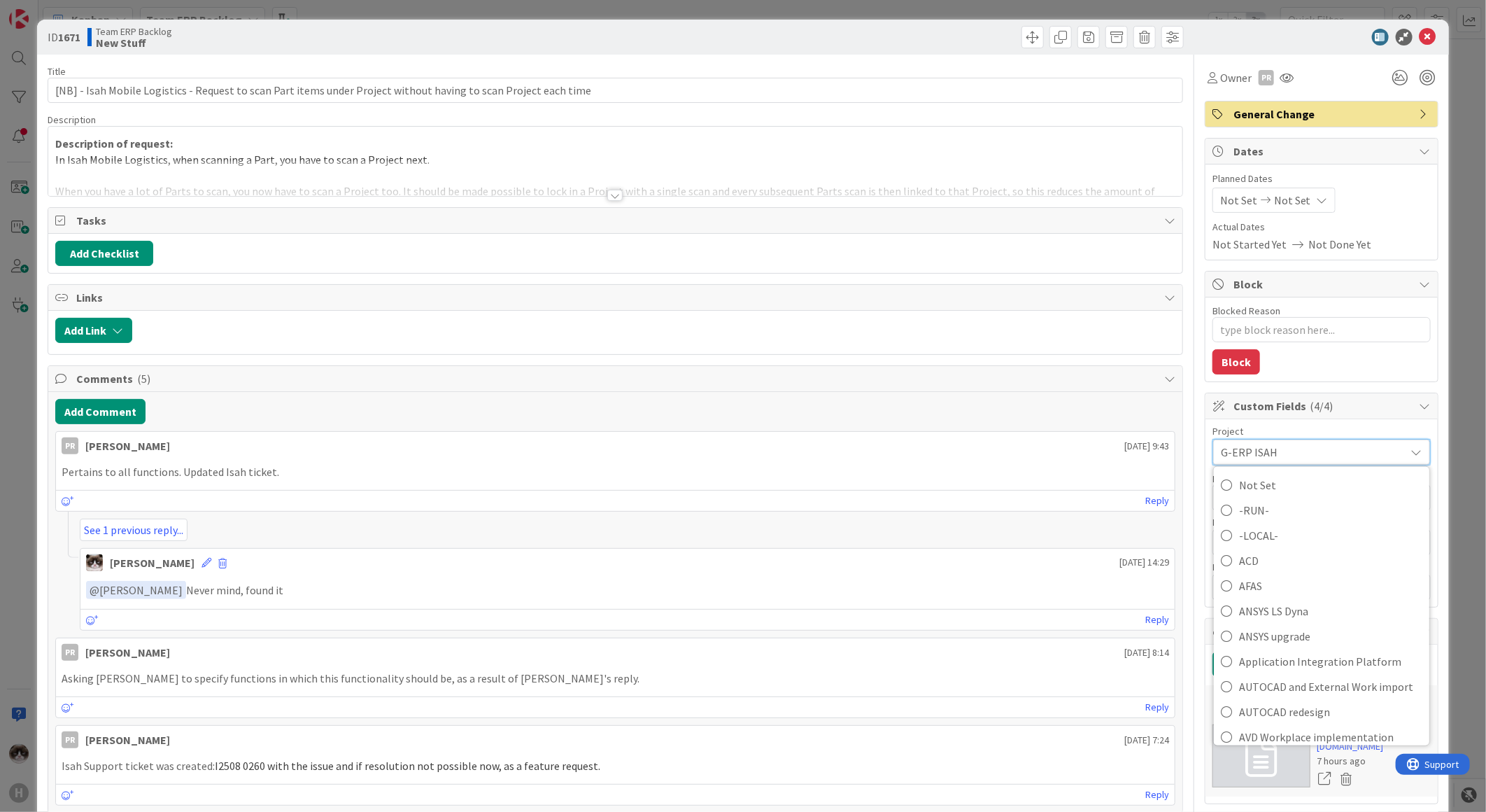
click at [1246, 505] on span "-RUN-" at bounding box center [1331, 510] width 183 height 21
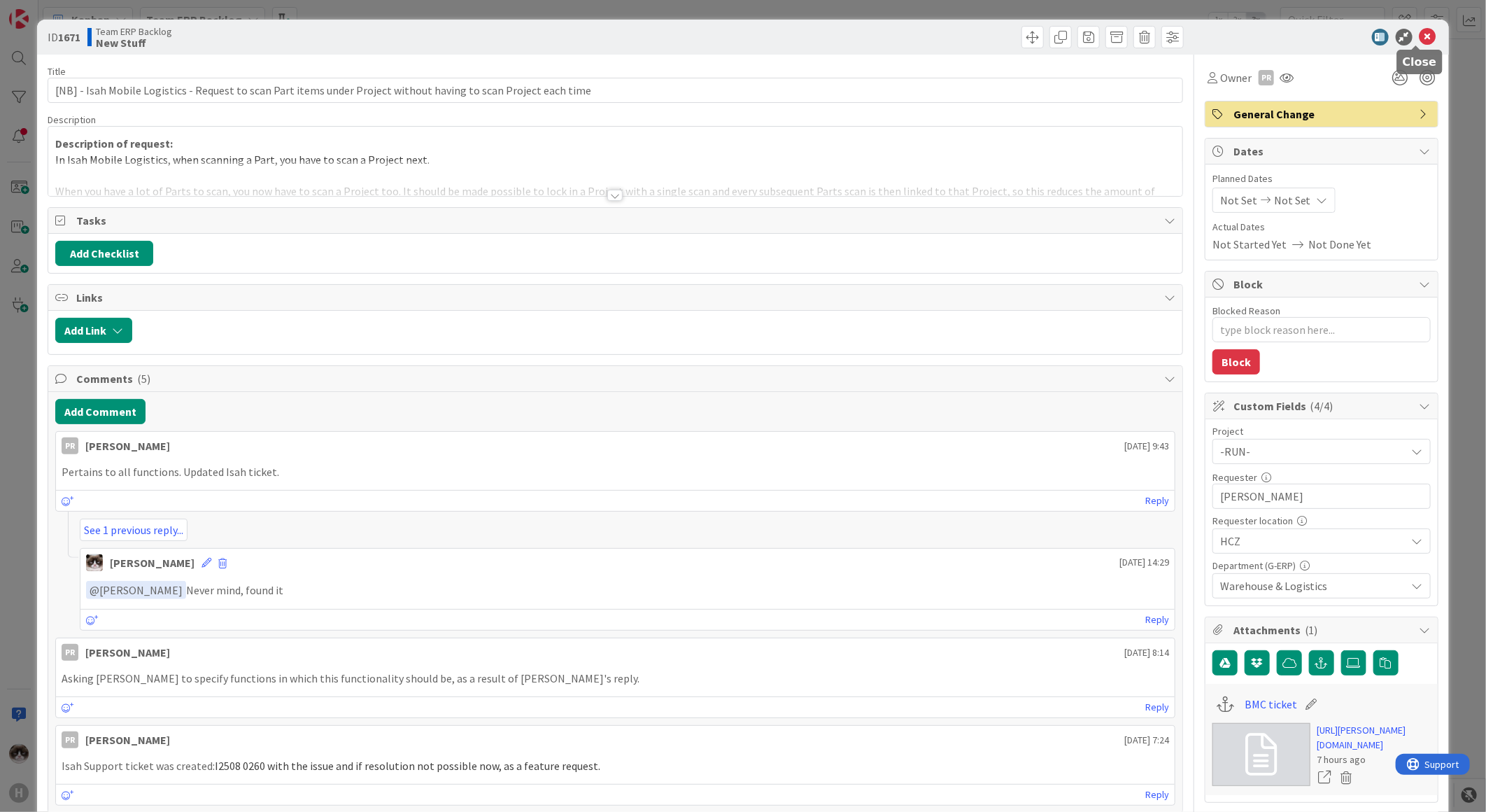
click at [1420, 37] on icon at bounding box center [1428, 37] width 17 height 17
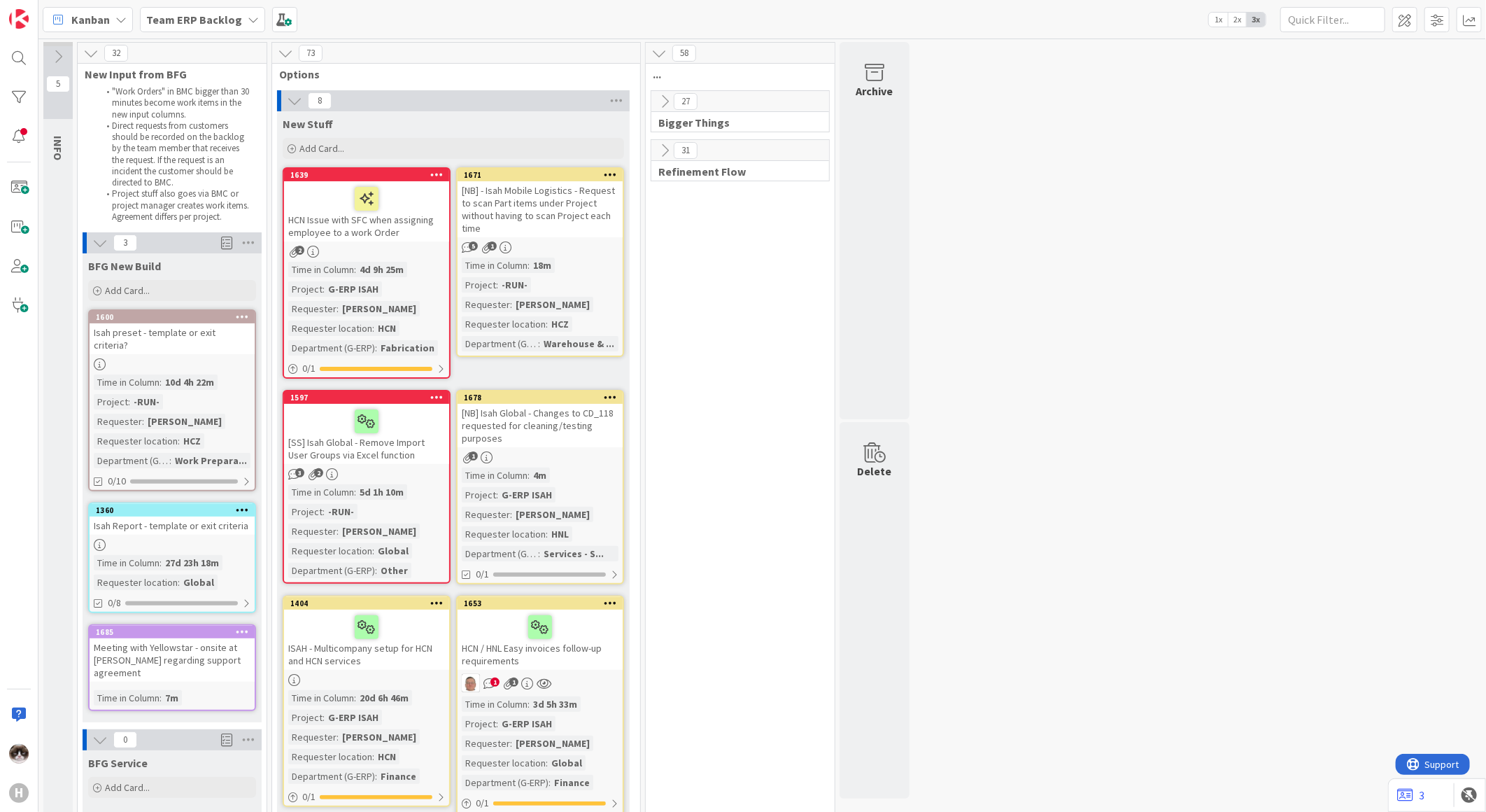
click at [593, 244] on div "5 1" at bounding box center [540, 247] width 165 height 12
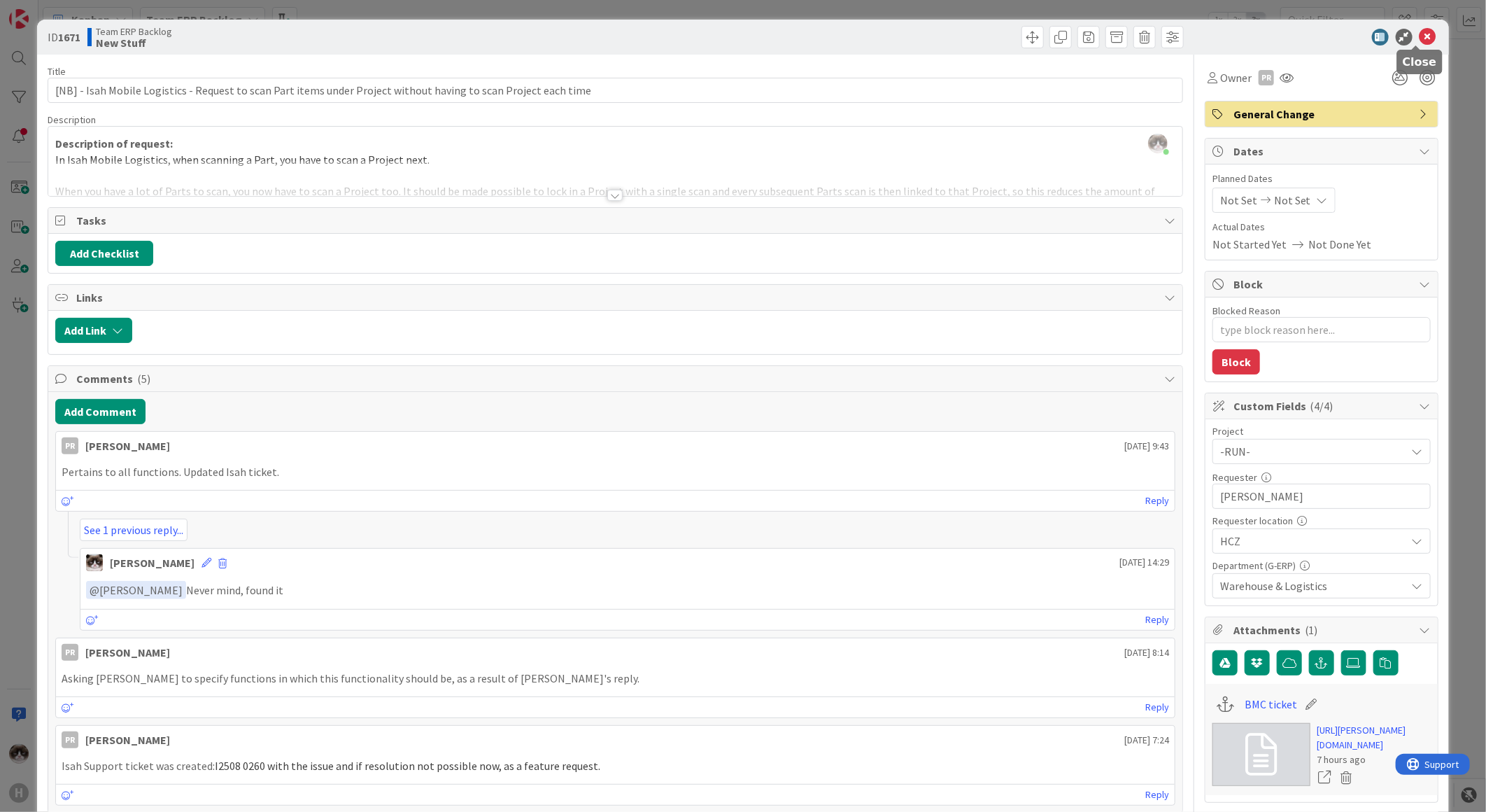
click at [1420, 39] on icon at bounding box center [1428, 37] width 17 height 17
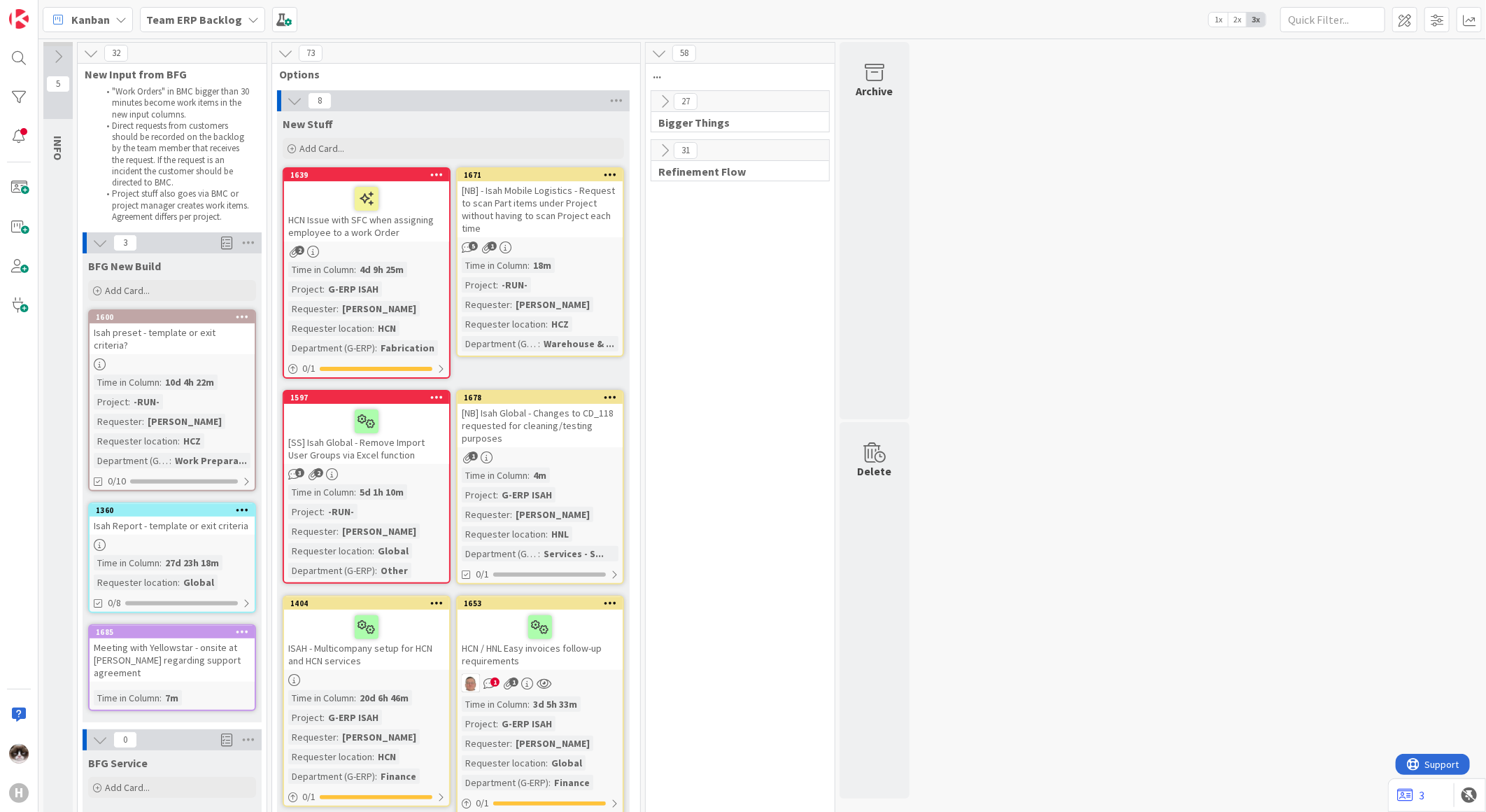
click at [575, 260] on div "Time in Column : 18m Project : -RUN- Requester : Martin Vojtek Requester locati…" at bounding box center [540, 305] width 157 height 93
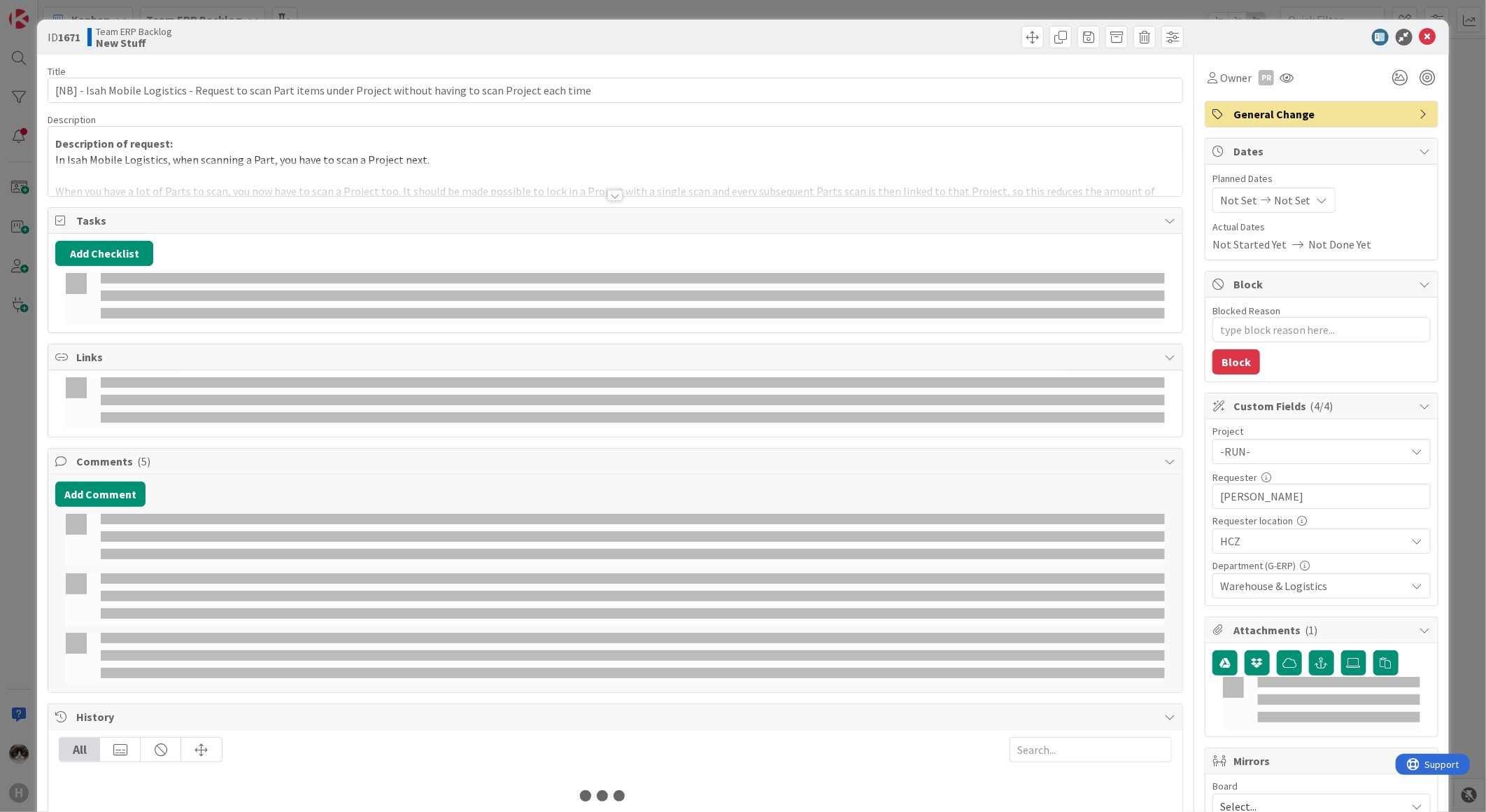
click at [1423, 29] on icon at bounding box center [1428, 37] width 17 height 17
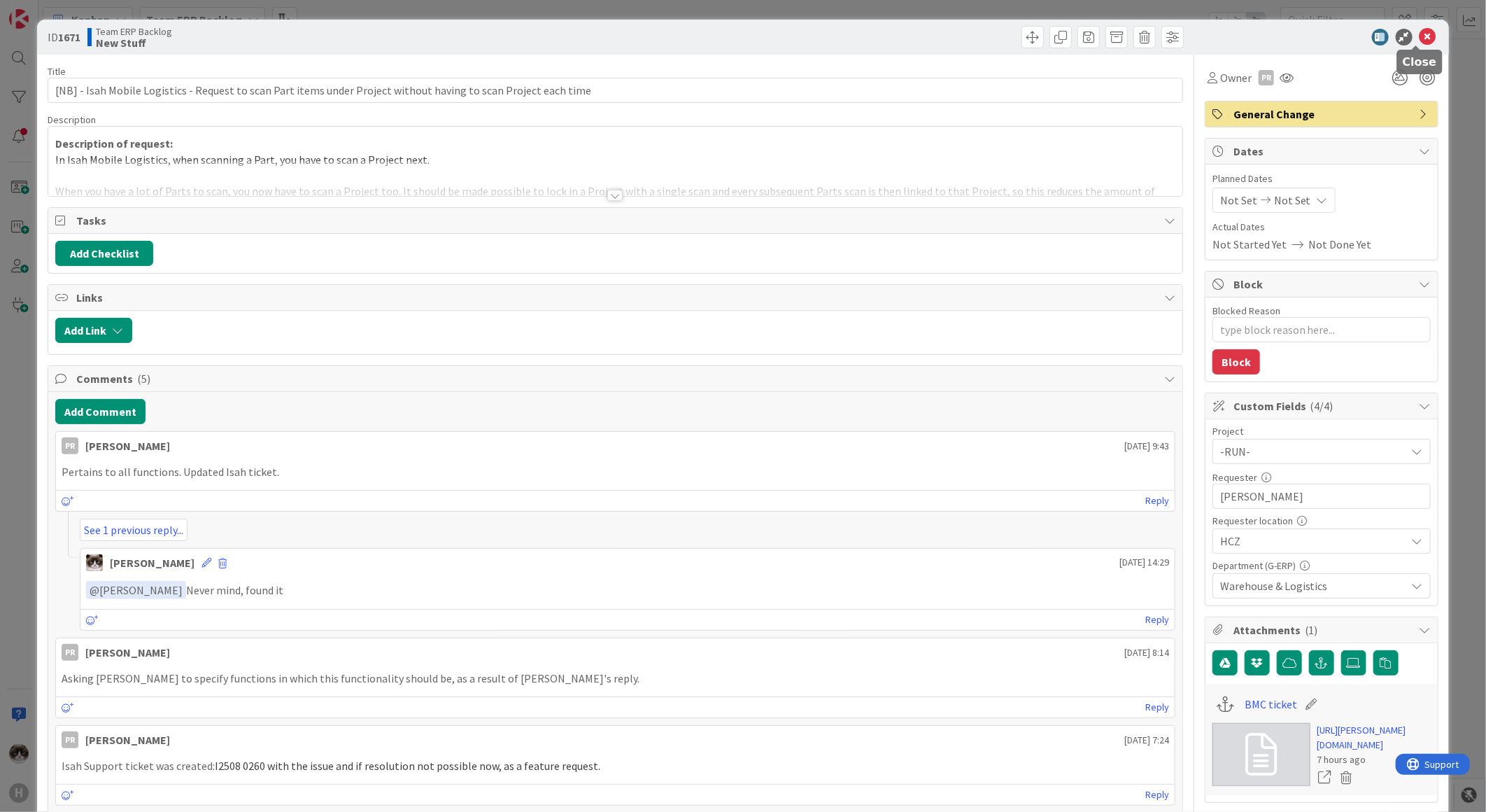
type textarea "x"
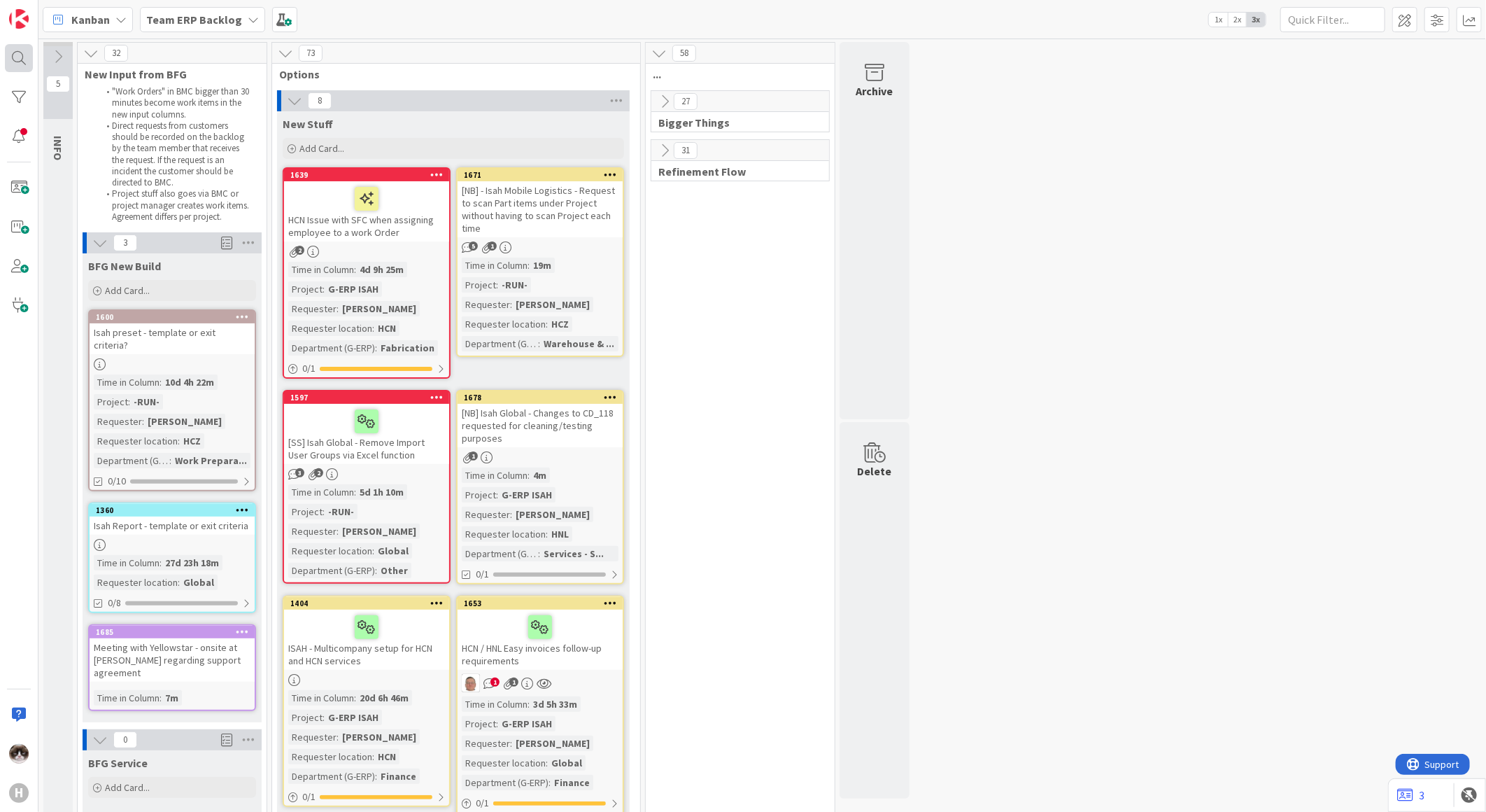
click at [14, 54] on div at bounding box center [19, 58] width 28 height 28
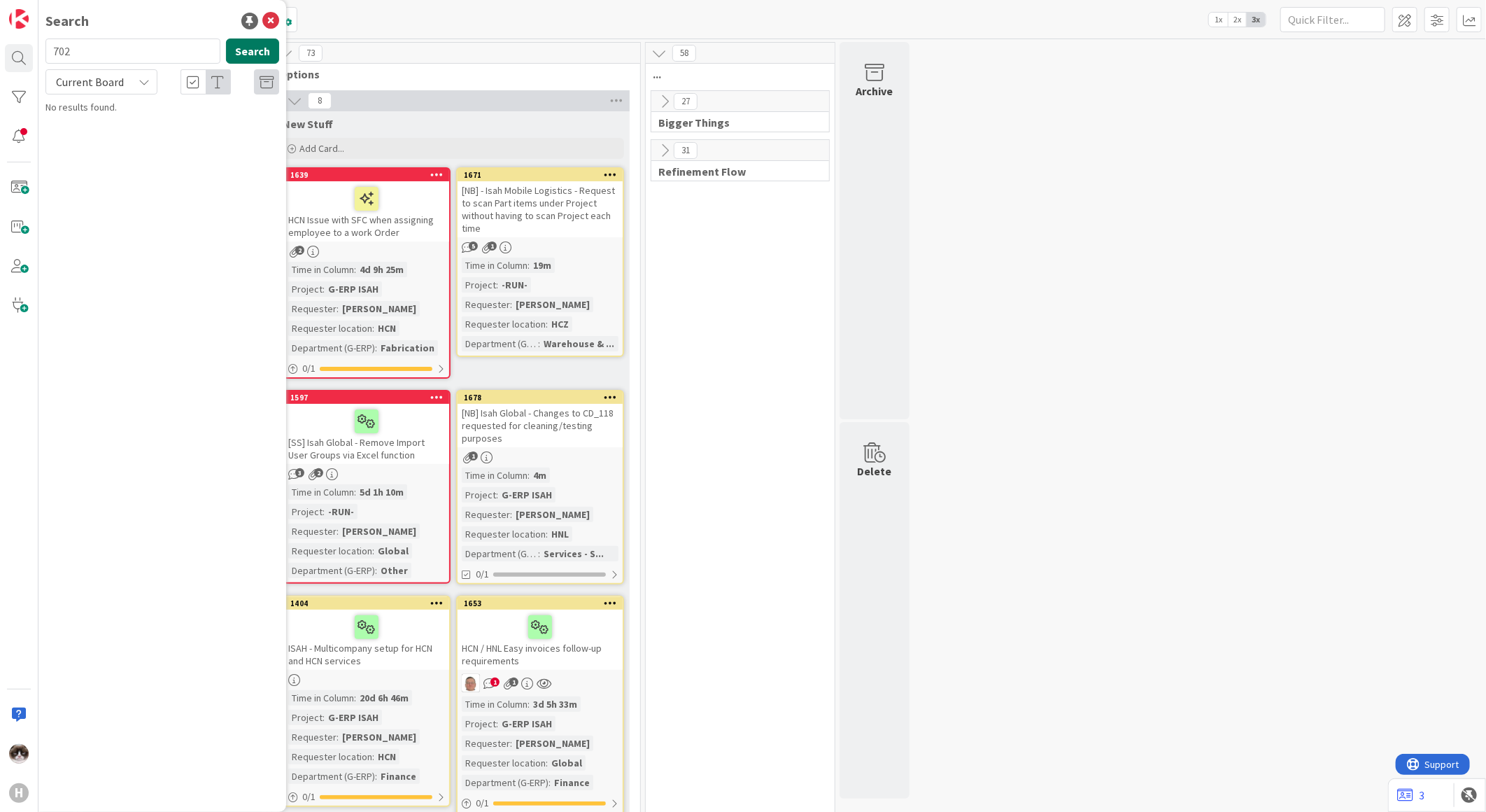
type input "702"
click at [247, 39] on button "Search" at bounding box center [252, 50] width 53 height 25
click at [156, 130] on p "IML - Default value for Unplanned issues/Confirm quantity" at bounding box center [172, 130] width 214 height 29
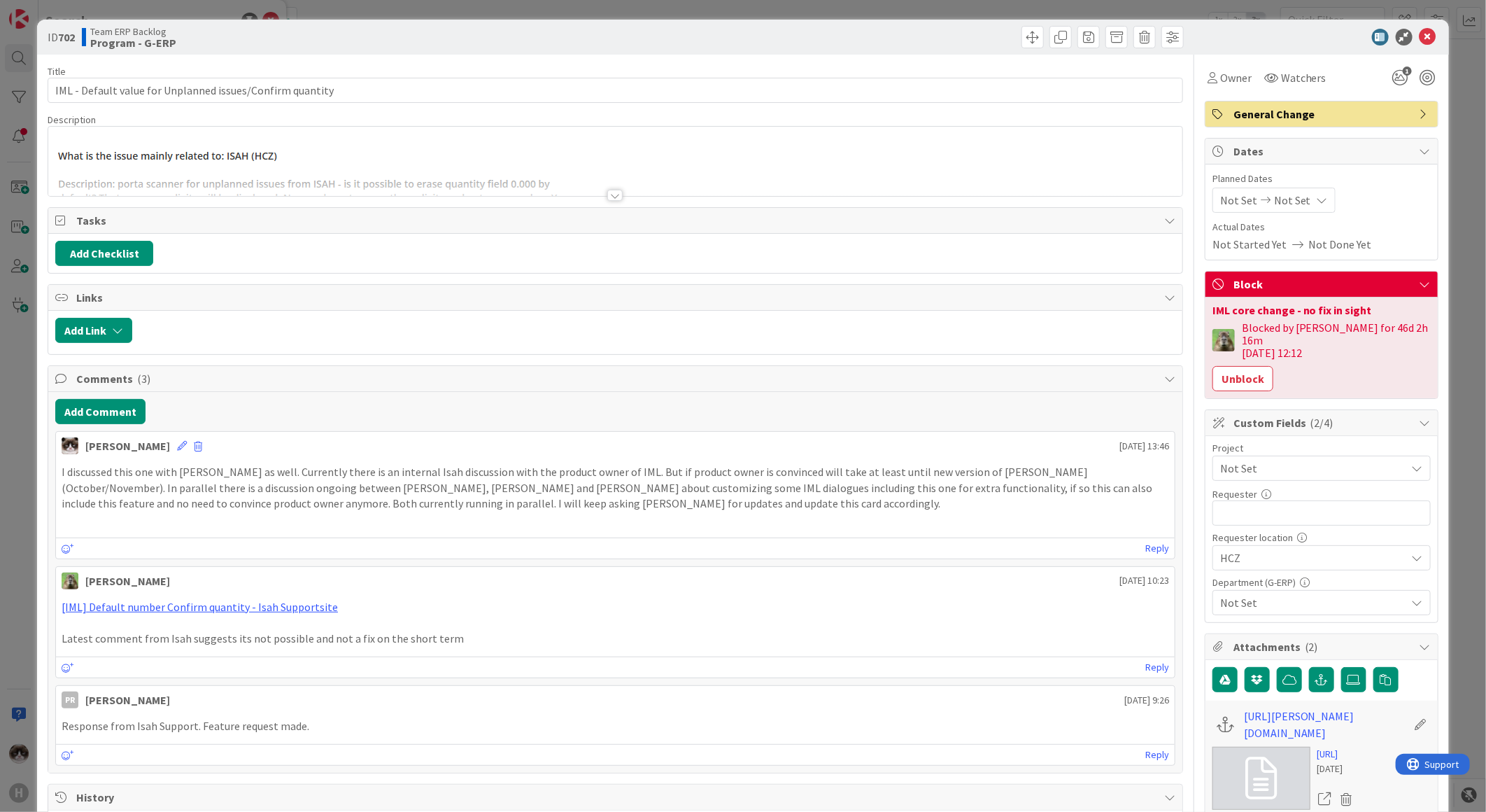
click at [607, 192] on div at bounding box center [615, 195] width 15 height 11
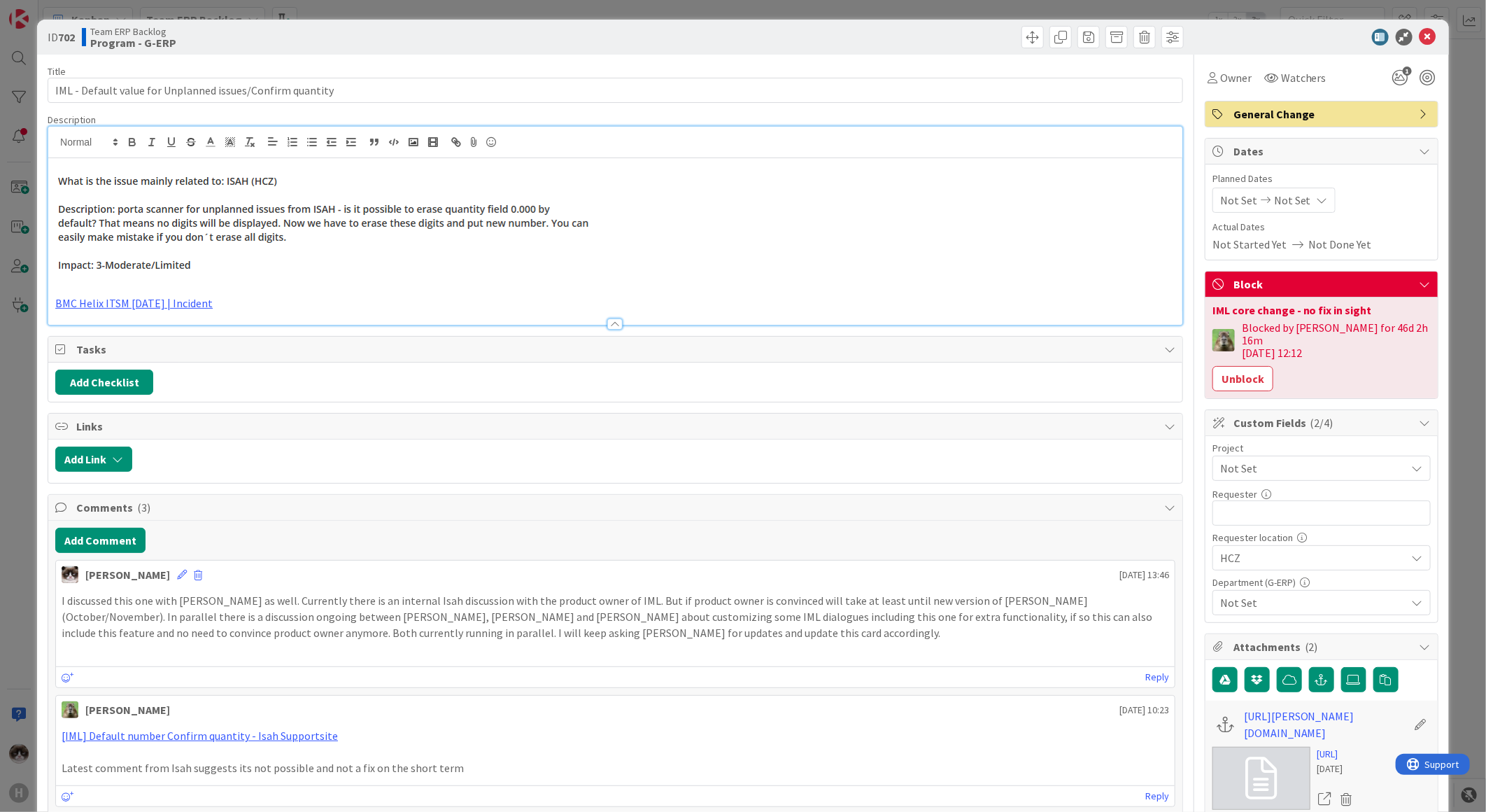
drag, startPoint x: 100, startPoint y: 227, endPoint x: 252, endPoint y: 216, distance: 152.4
click at [252, 216] on img at bounding box center [326, 220] width 542 height 119
click at [233, 225] on img at bounding box center [326, 220] width 542 height 119
click at [213, 227] on img at bounding box center [326, 220] width 542 height 119
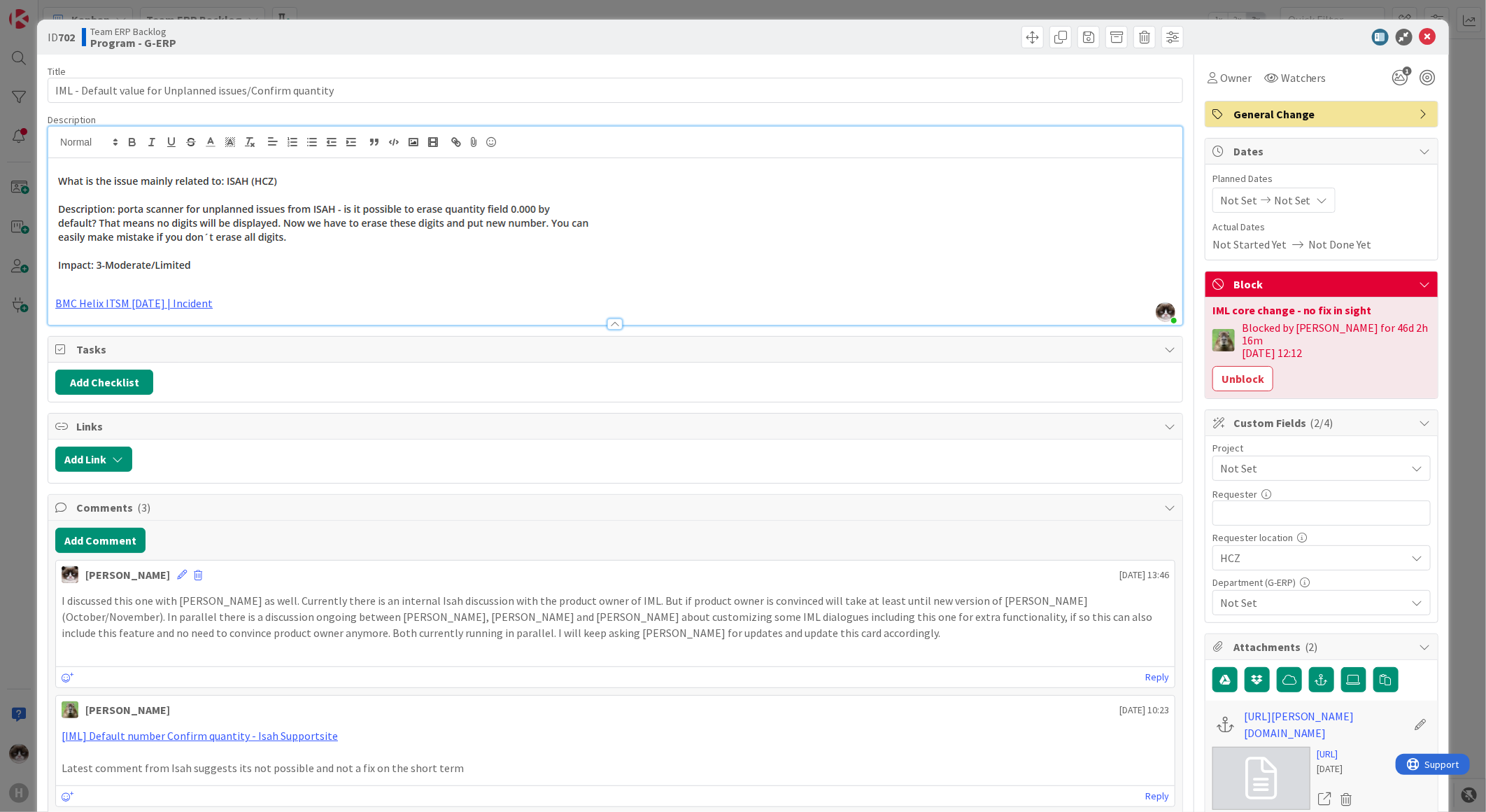
drag, startPoint x: 316, startPoint y: 253, endPoint x: 330, endPoint y: 280, distance: 30.4
click at [317, 253] on img at bounding box center [326, 220] width 542 height 119
click at [331, 283] on p at bounding box center [615, 287] width 1121 height 16
click at [330, 298] on p "BMC Helix ITSM 23.3.02 | Incident" at bounding box center [615, 303] width 1121 height 16
click at [1425, 35] on div at bounding box center [1314, 37] width 248 height 17
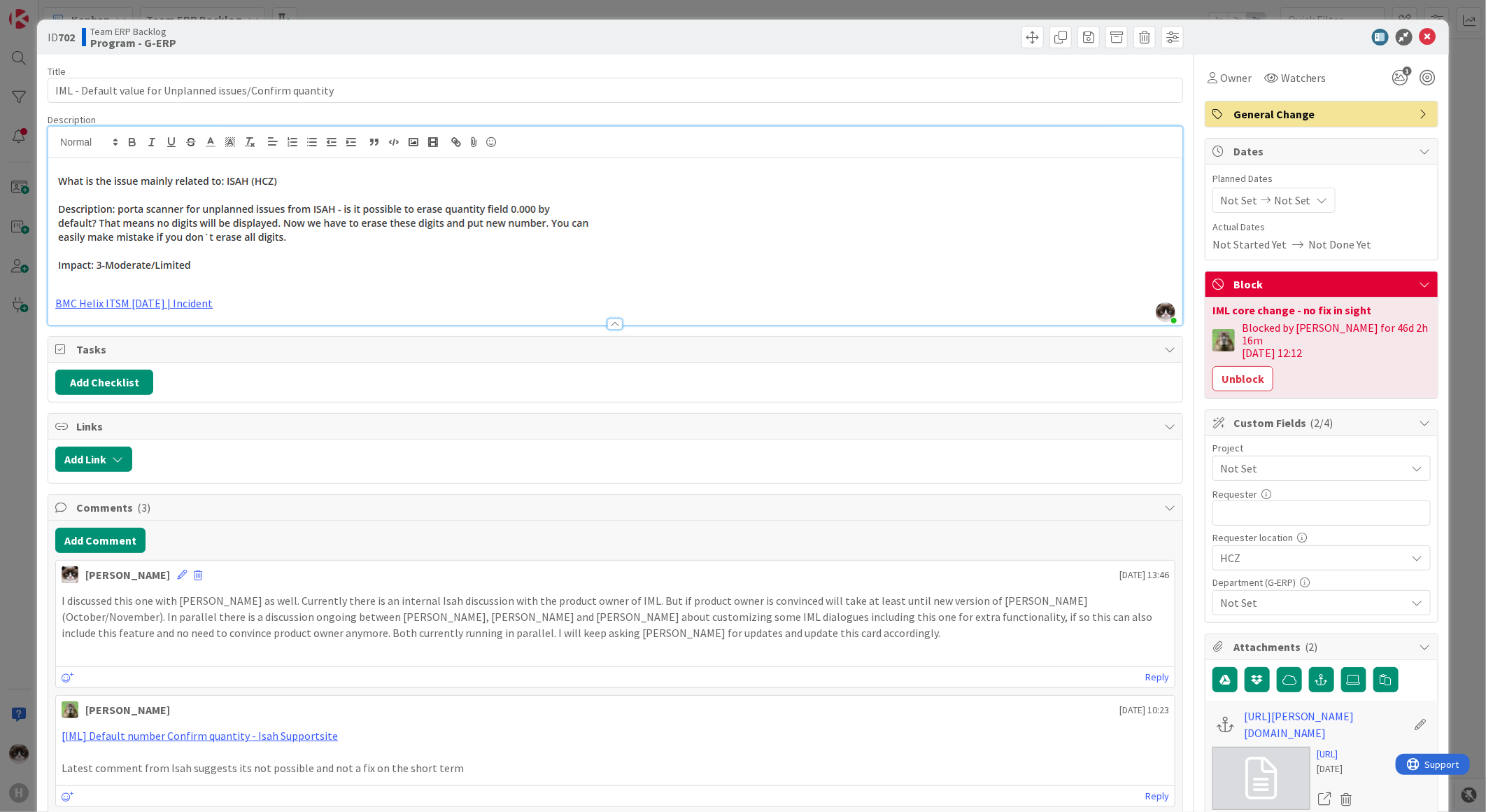
click at [1425, 35] on div at bounding box center [1314, 37] width 248 height 17
click at [1420, 37] on icon at bounding box center [1428, 37] width 17 height 17
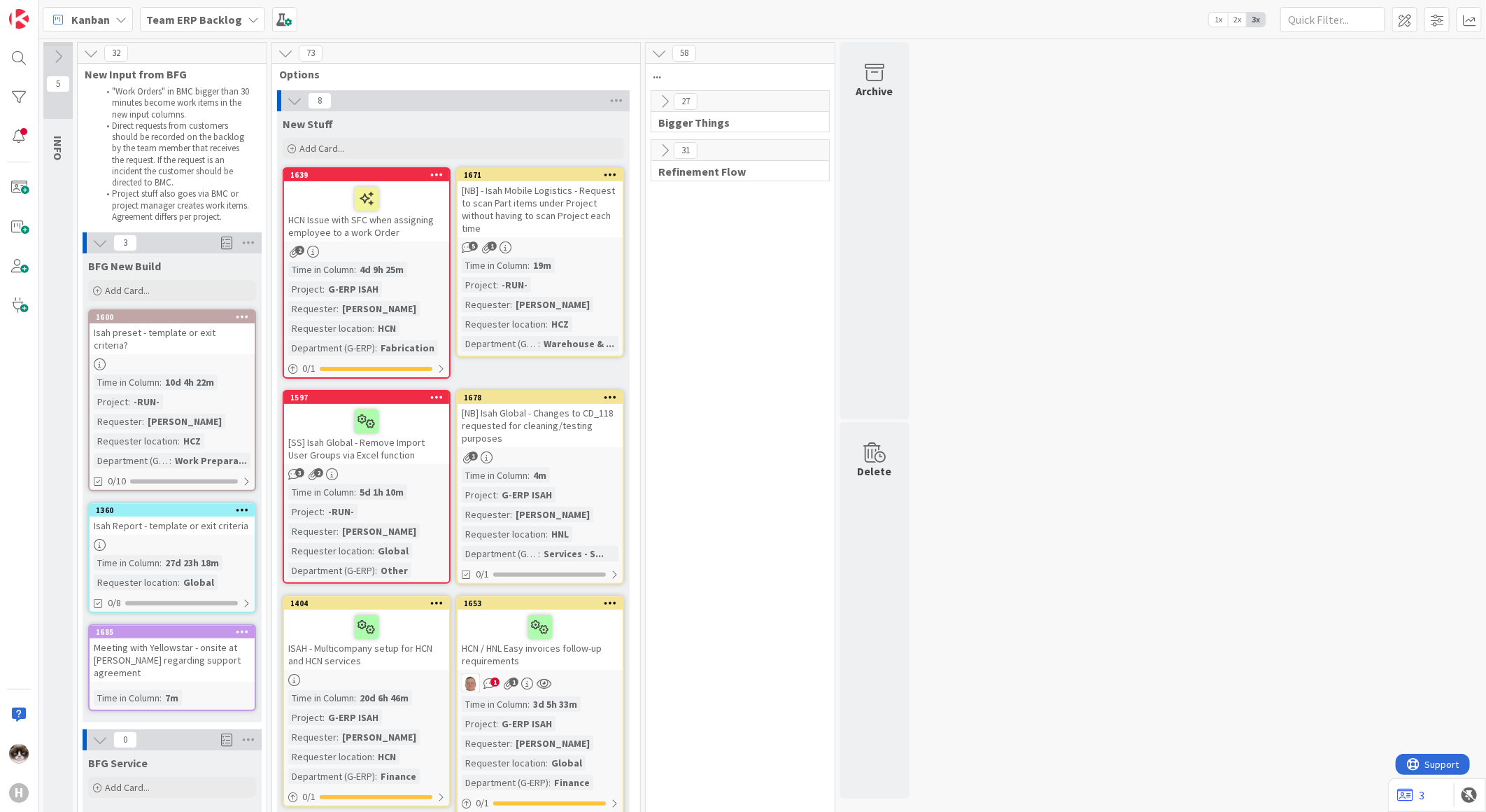
drag, startPoint x: 556, startPoint y: 239, endPoint x: 586, endPoint y: 311, distance: 78.0
click at [556, 239] on link "1671 [NB] - Isah Mobile Logistics - Request to scan Part items under Project wi…" at bounding box center [540, 262] width 168 height 190
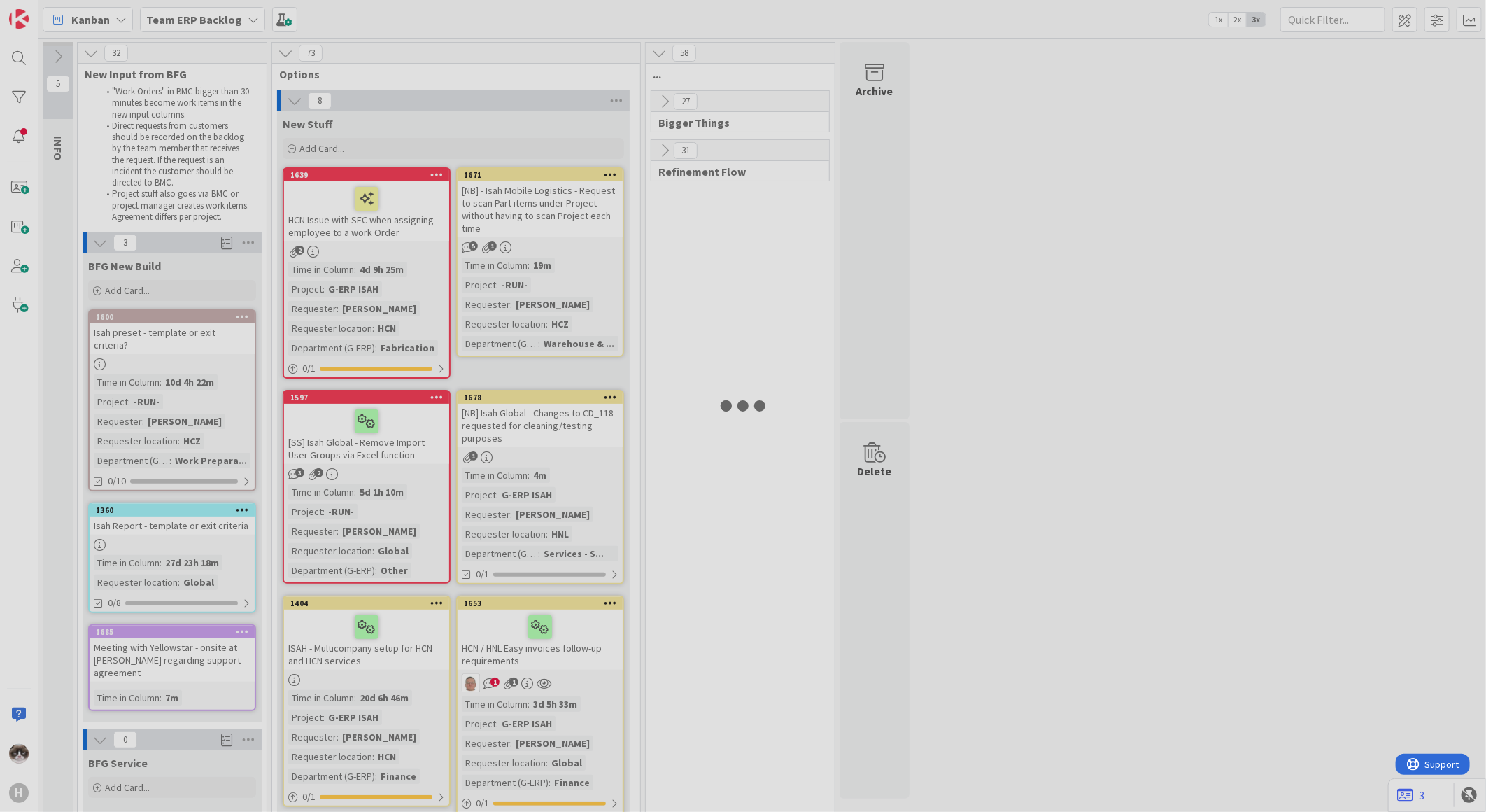
click at [593, 264] on div at bounding box center [743, 406] width 1486 height 812
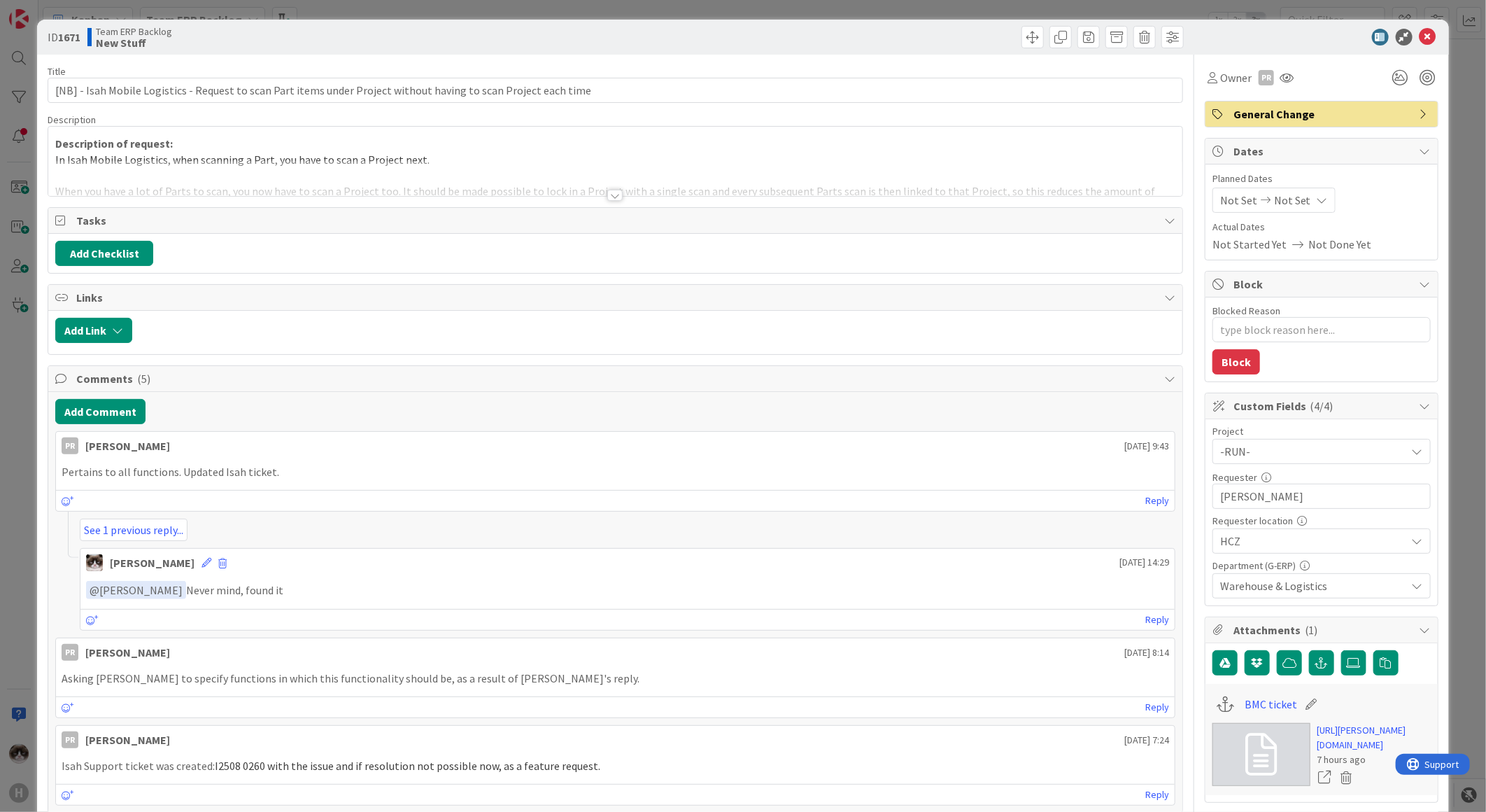
click at [597, 201] on div "Title 112 / 128 [NB] - Isah Mobile Logistics - Request to scan Part items under…" at bounding box center [615, 704] width 1136 height 1300
click at [607, 197] on div at bounding box center [615, 195] width 15 height 11
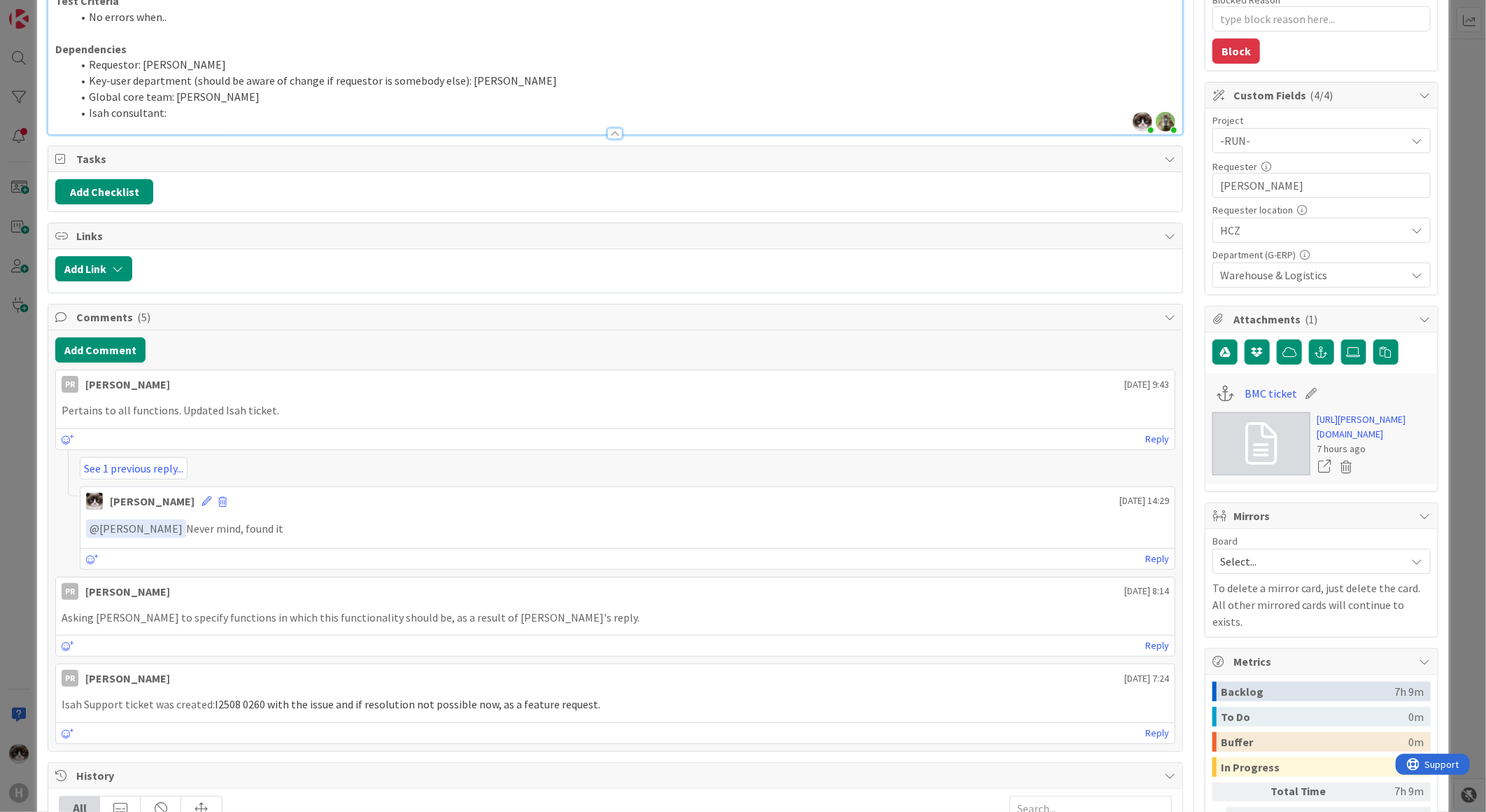
scroll to position [700, 0]
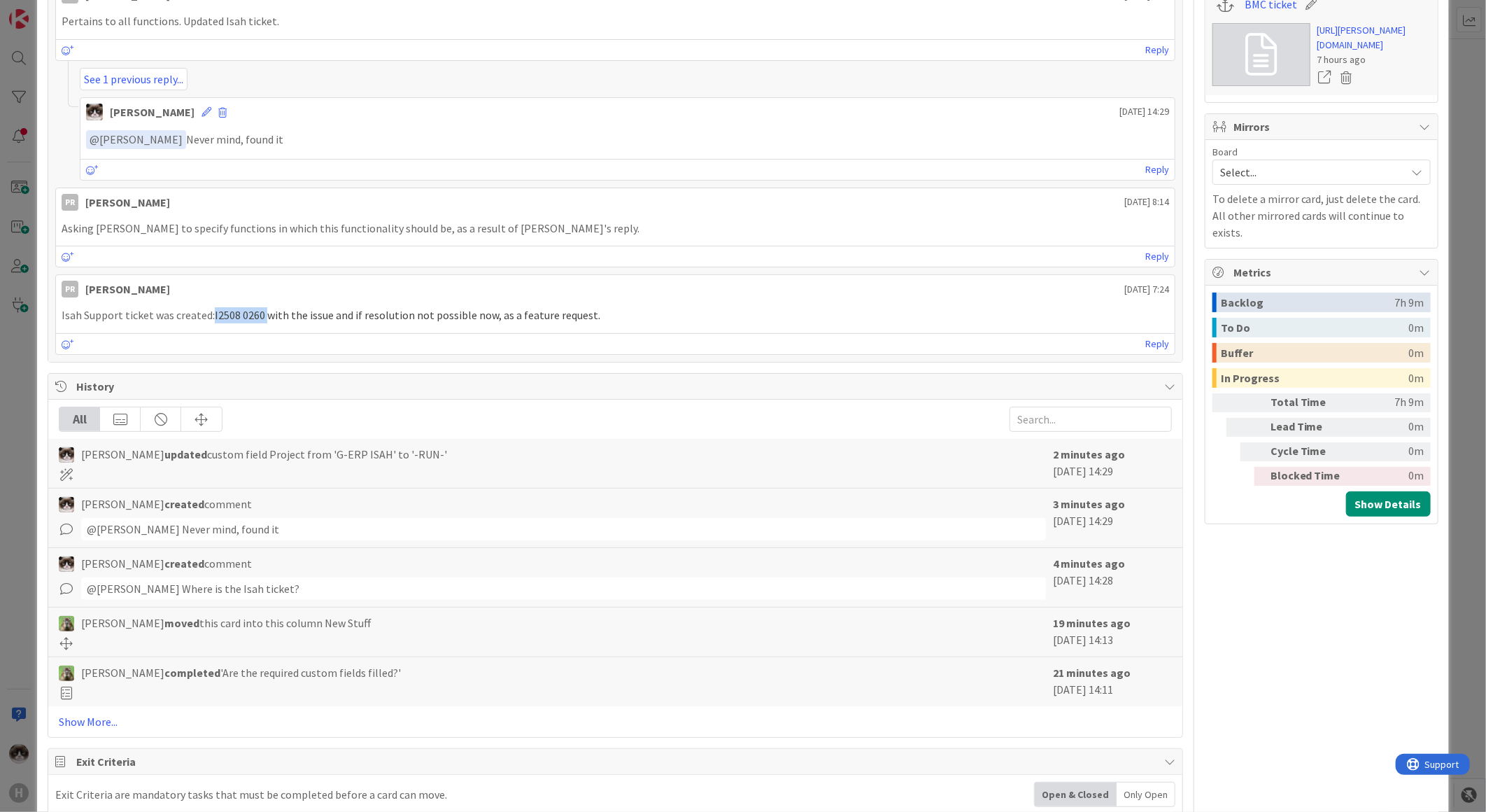
drag, startPoint x: 213, startPoint y: 322, endPoint x: 264, endPoint y: 320, distance: 51.0
click at [264, 320] on span "I2508 0260 with the issue and if resolution not possible now, as a feature requ…" at bounding box center [407, 314] width 386 height 14
drag, startPoint x: 264, startPoint y: 320, endPoint x: 255, endPoint y: 321, distance: 9.1
click at [255, 321] on span "I2508 0260 with the issue and if resolution not possible now, as a feature requ…" at bounding box center [407, 314] width 386 height 14
drag, startPoint x: 259, startPoint y: 316, endPoint x: 207, endPoint y: 313, distance: 52.1
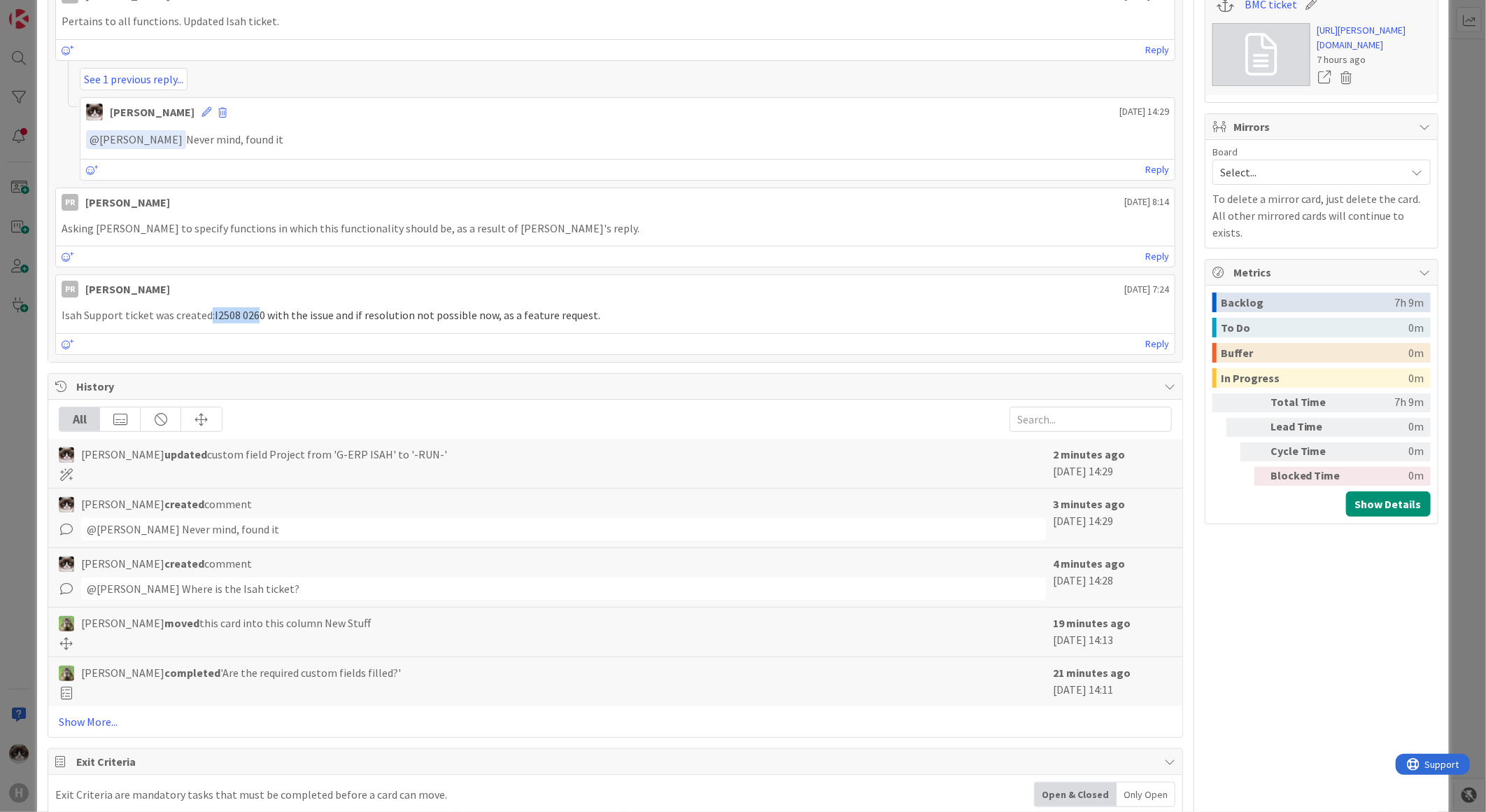
click at [207, 313] on p "Isah Support ticket was created: I2508 0260 with the issue and if resolution no…" at bounding box center [615, 315] width 1107 height 16
drag, startPoint x: 207, startPoint y: 313, endPoint x: 250, endPoint y: 318, distance: 43.3
click at [250, 318] on span "I2508 0260 with the issue and if resolution not possible now, as a feature requ…" at bounding box center [407, 314] width 386 height 14
drag, startPoint x: 261, startPoint y: 316, endPoint x: 210, endPoint y: 319, distance: 51.1
click at [210, 319] on p "Isah Support ticket was created: I2508 0260 with the issue and if resolution no…" at bounding box center [615, 315] width 1107 height 16
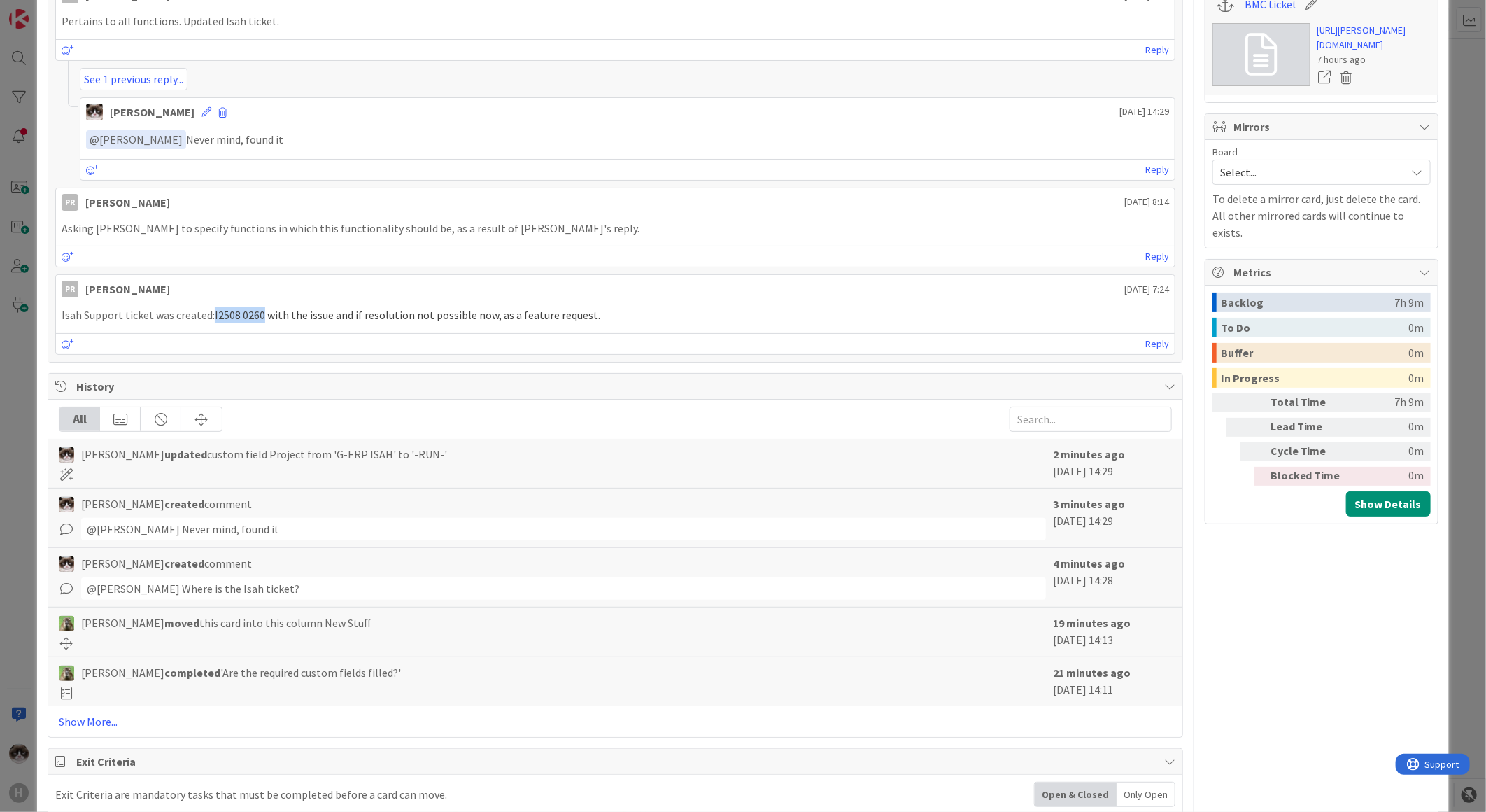
drag, startPoint x: 210, startPoint y: 319, endPoint x: 218, endPoint y: 321, distance: 8.2
copy p "I2508 0260"
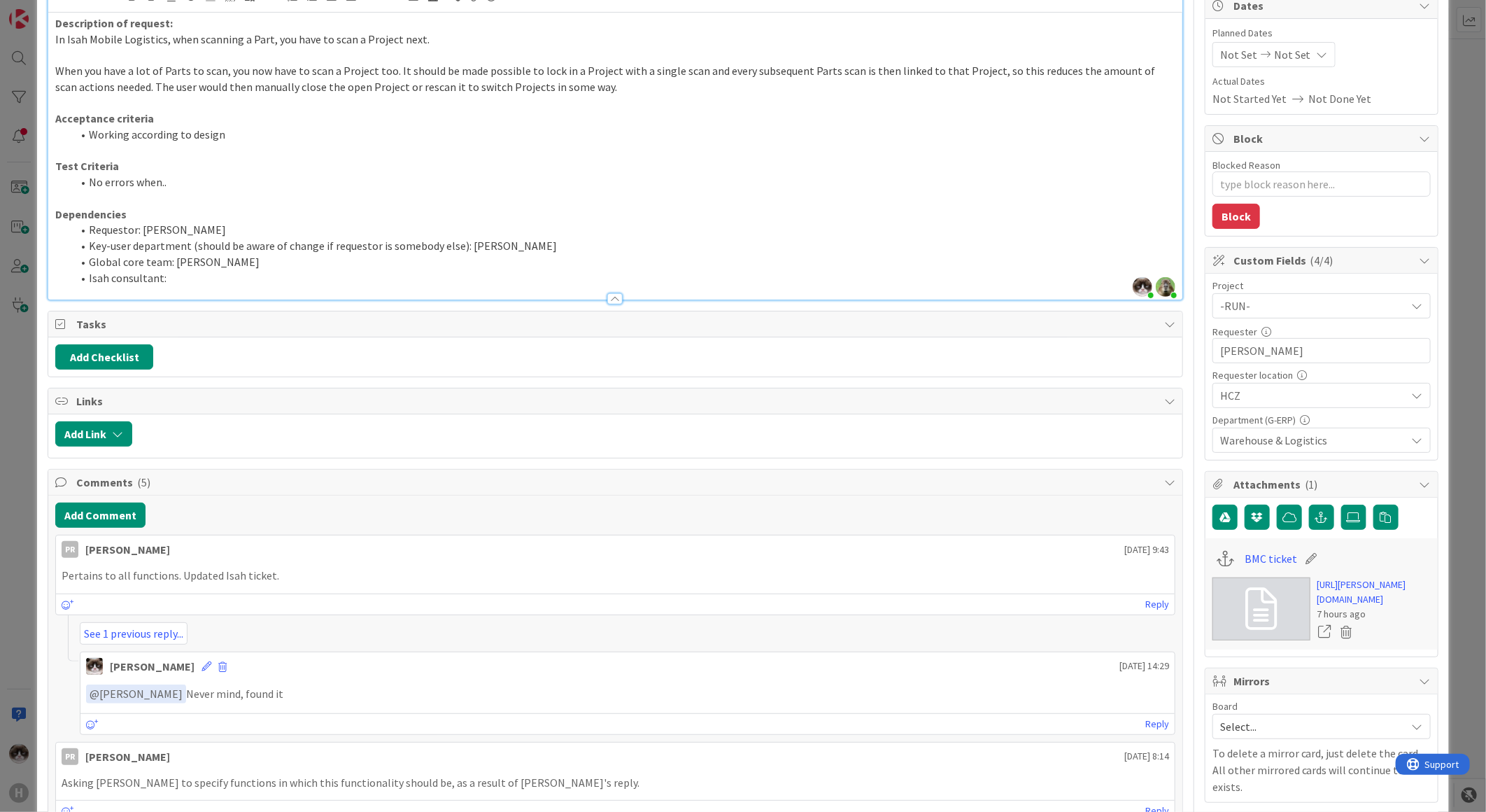
scroll to position [0, 0]
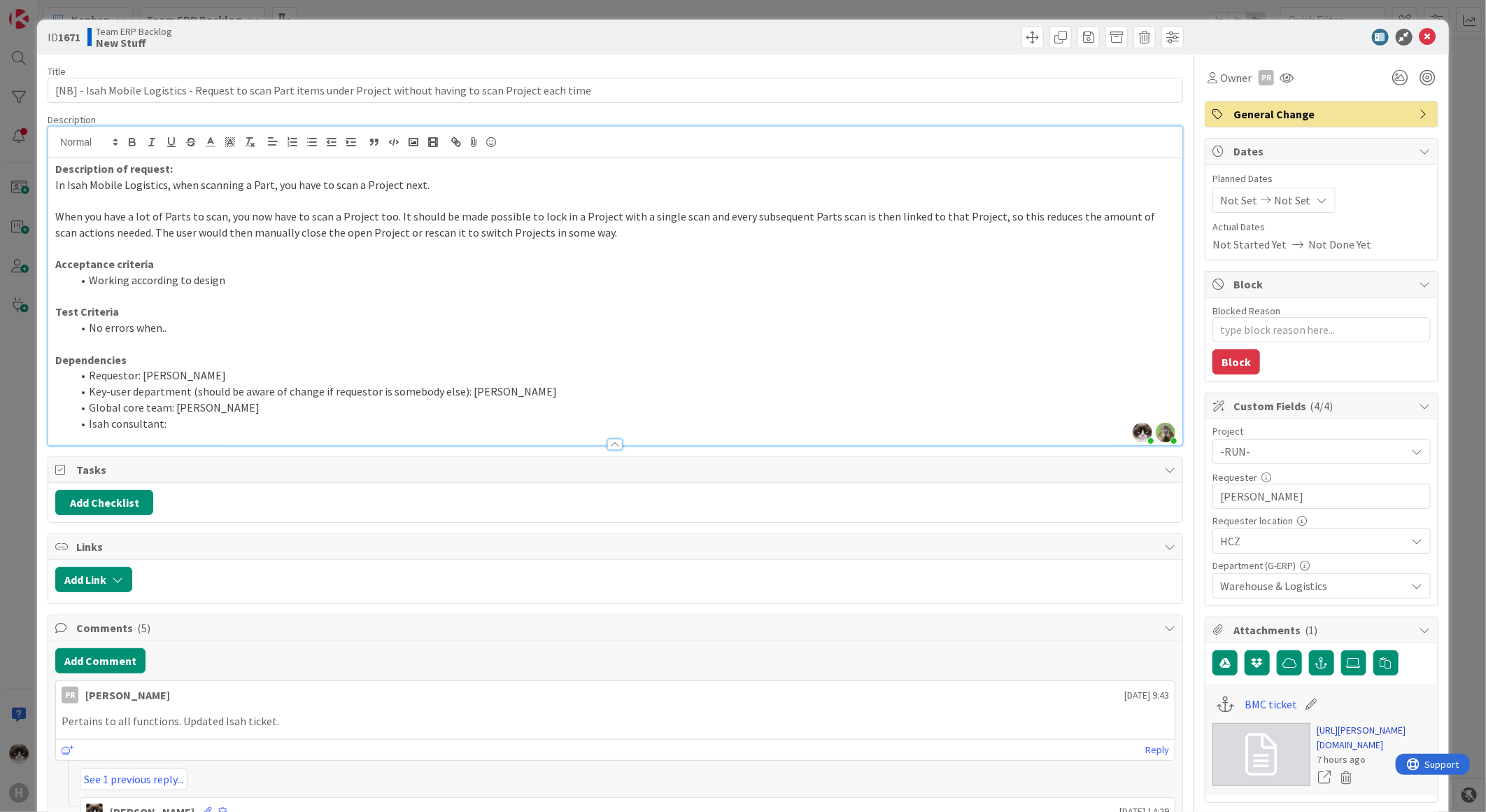
click at [1330, 752] on link "https://huisman-smartit.onbmc.com/smartit/app/#/incident/AGGGSPRFBRQVHASWLYAPSW…" at bounding box center [1374, 737] width 113 height 29
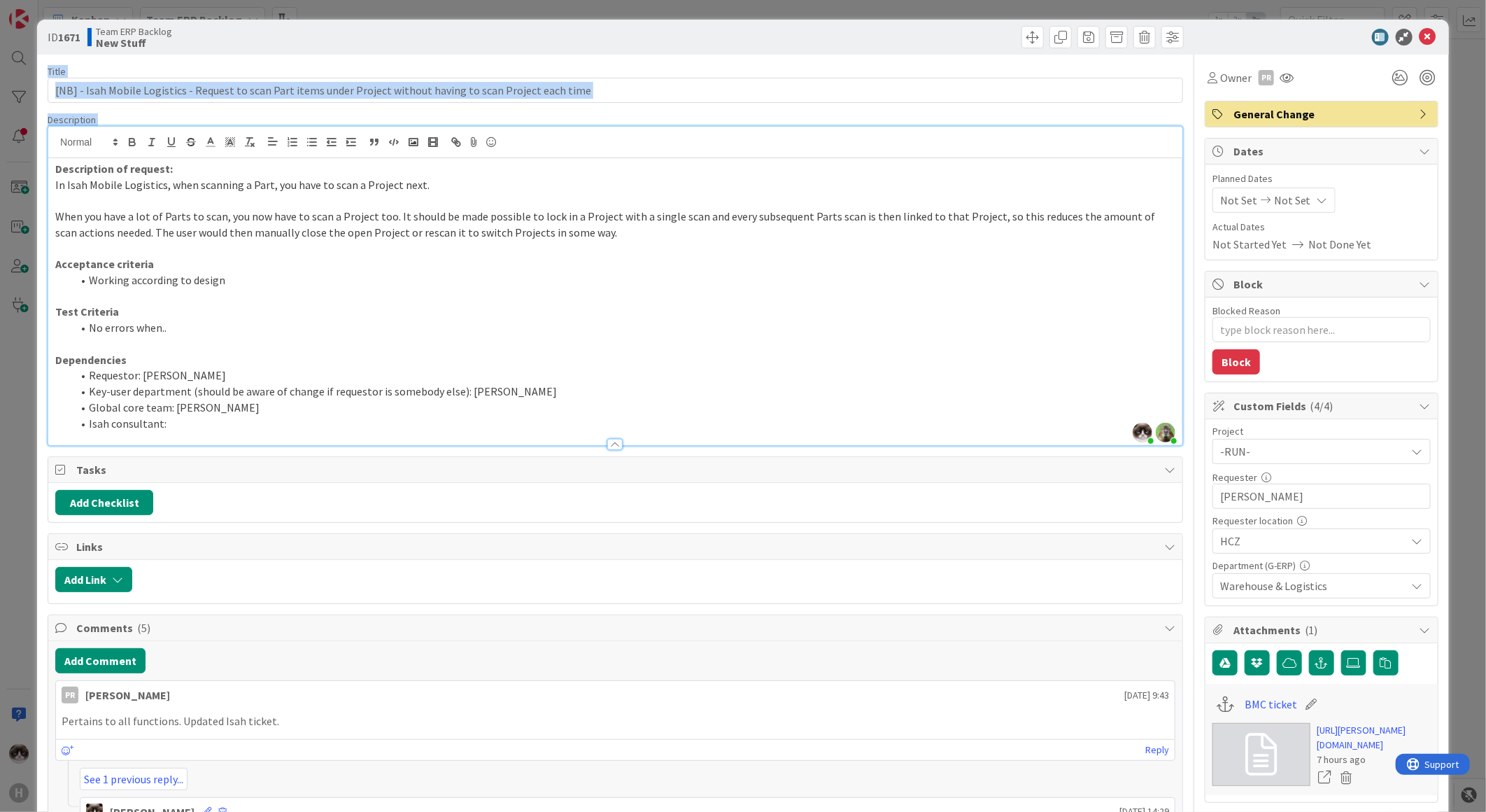
drag, startPoint x: 1417, startPoint y: 29, endPoint x: 525, endPoint y: 329, distance: 941.1
click at [525, 329] on div "ID 1671 Team ERP Backlog New Stuff Title 112 / 128 [NB] - Isah Mobile Logistics…" at bounding box center [743, 817] width 1412 height 1595
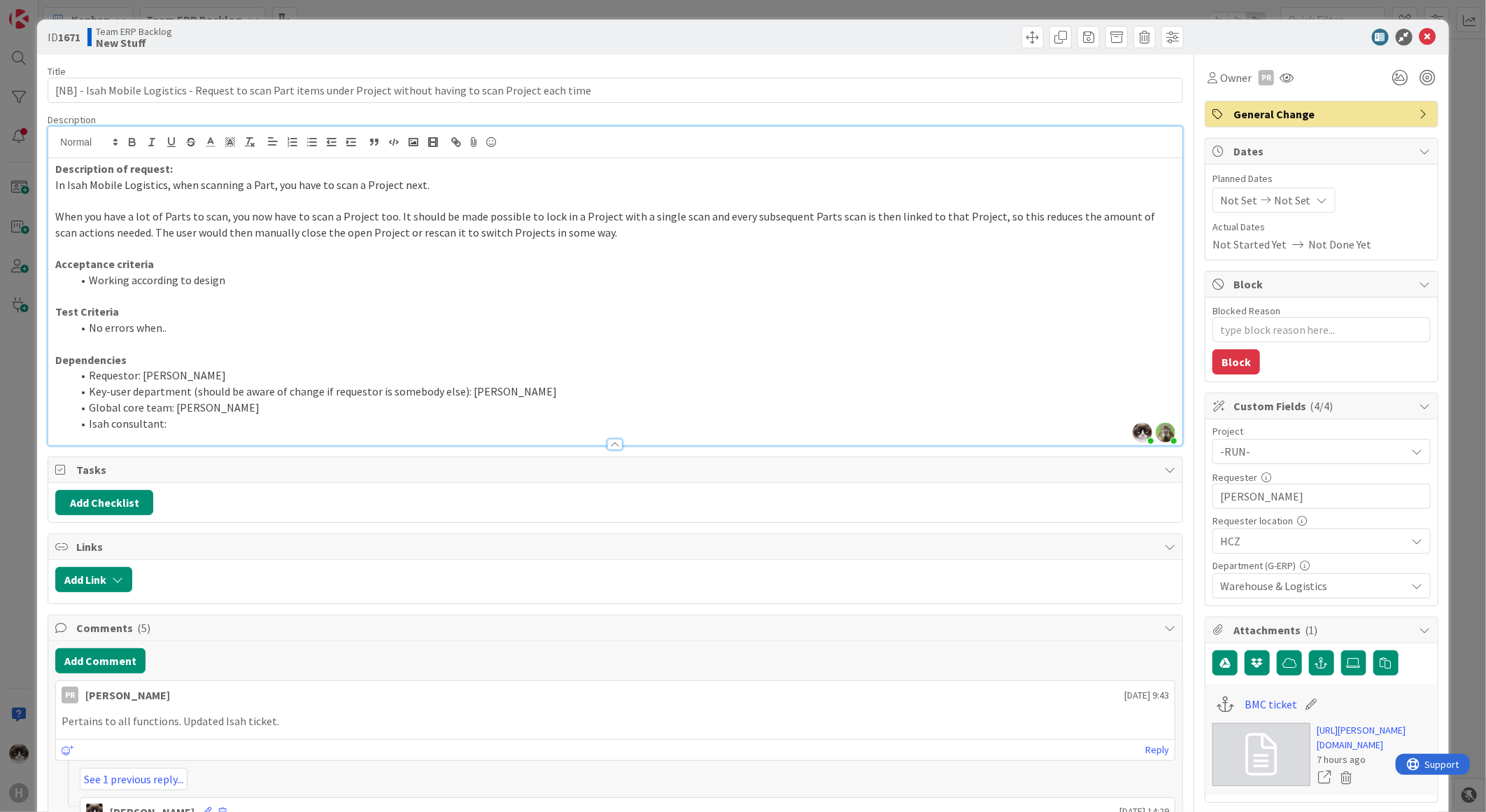
click at [515, 335] on li "No errors when.." at bounding box center [623, 327] width 1104 height 16
click at [1420, 39] on icon at bounding box center [1428, 37] width 17 height 17
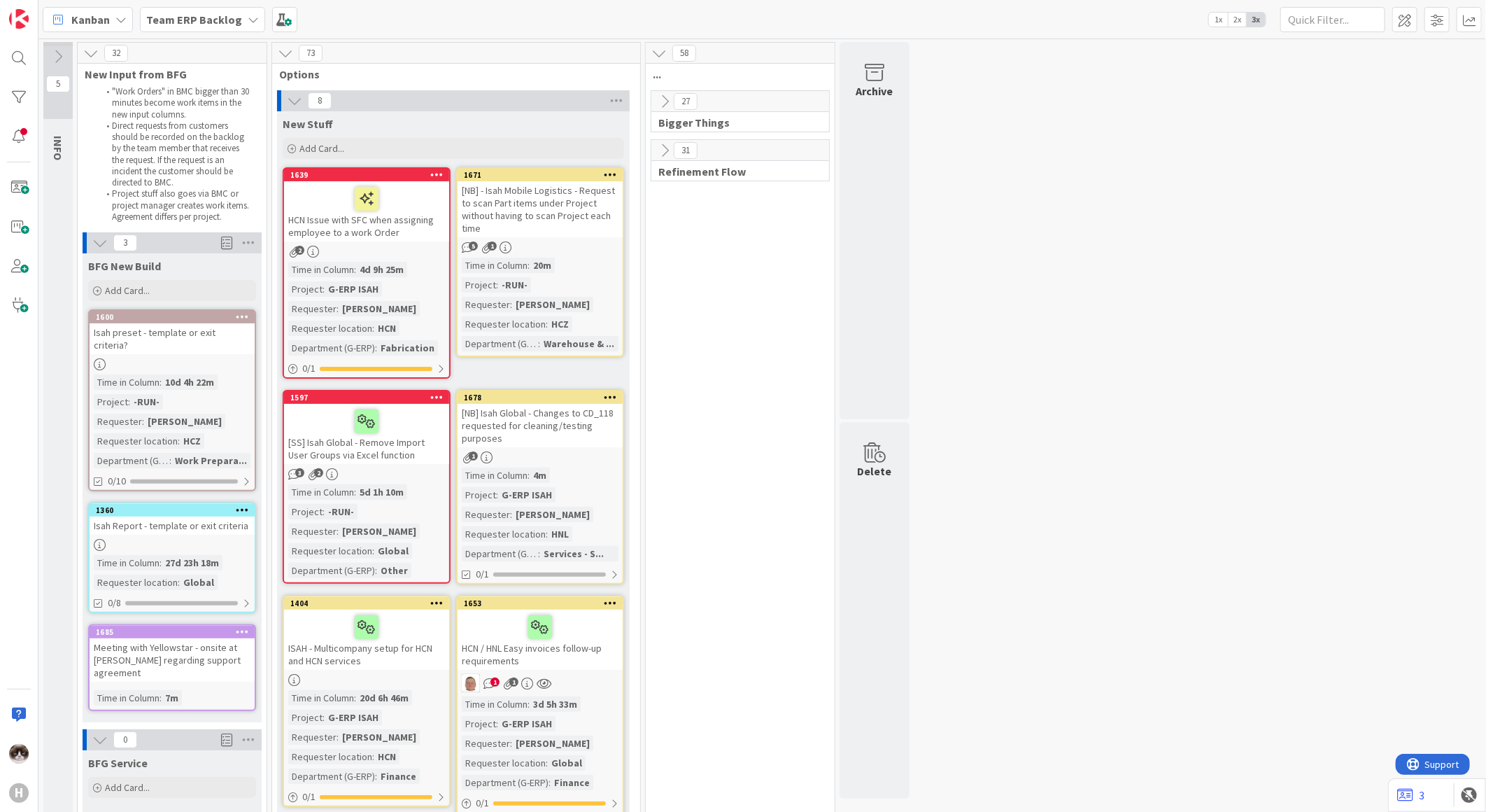
click at [606, 262] on div "Time in Column : 20m Project : -RUN- Requester : Martin Vojtek Requester locati…" at bounding box center [540, 305] width 157 height 93
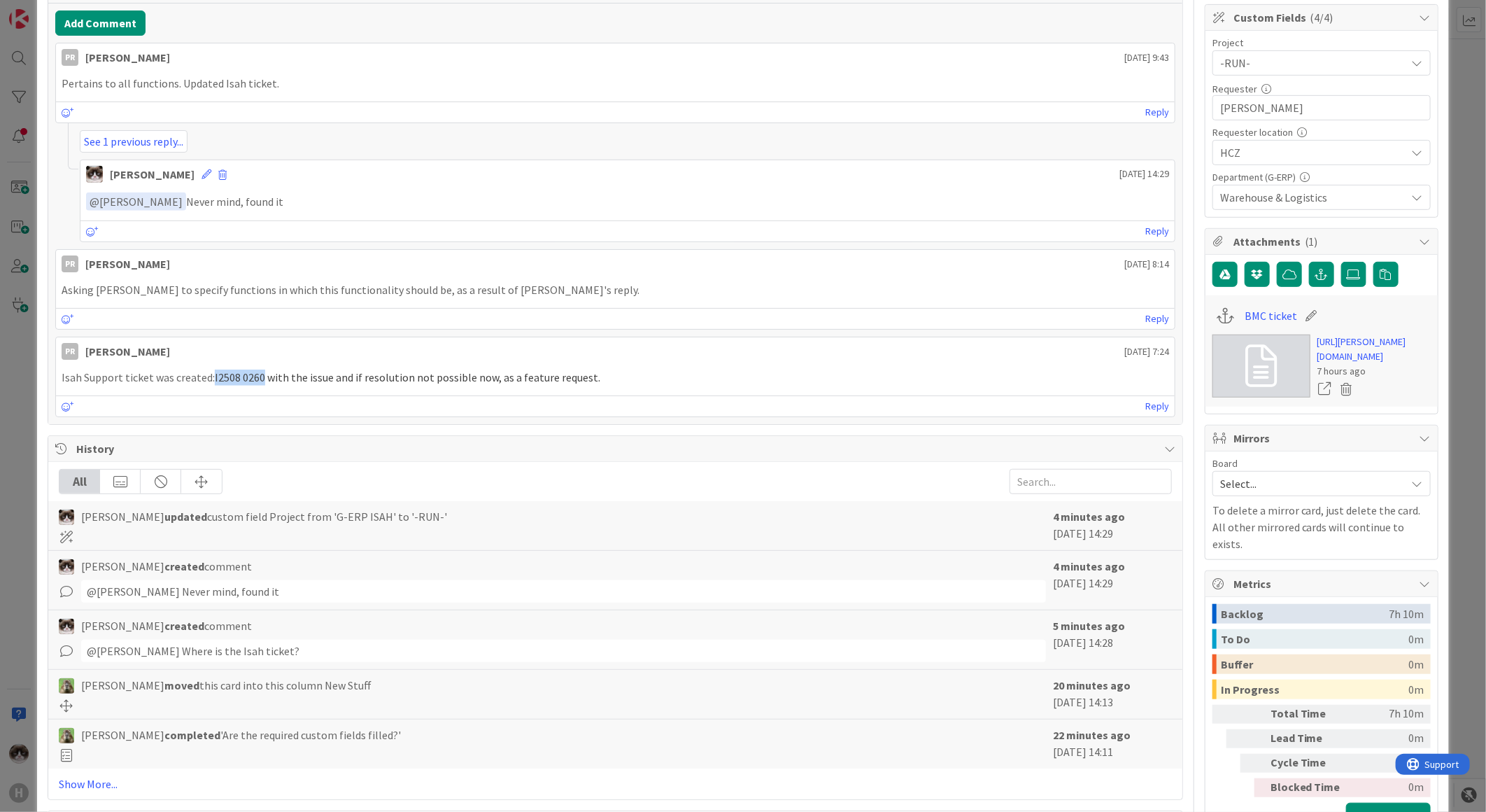
drag, startPoint x: 262, startPoint y: 380, endPoint x: 212, endPoint y: 383, distance: 50.1
click at [212, 383] on p "Isah Support ticket was created: I2508 0260 with the issue and if resolution no…" at bounding box center [615, 377] width 1107 height 16
copy p "I2508 0260"
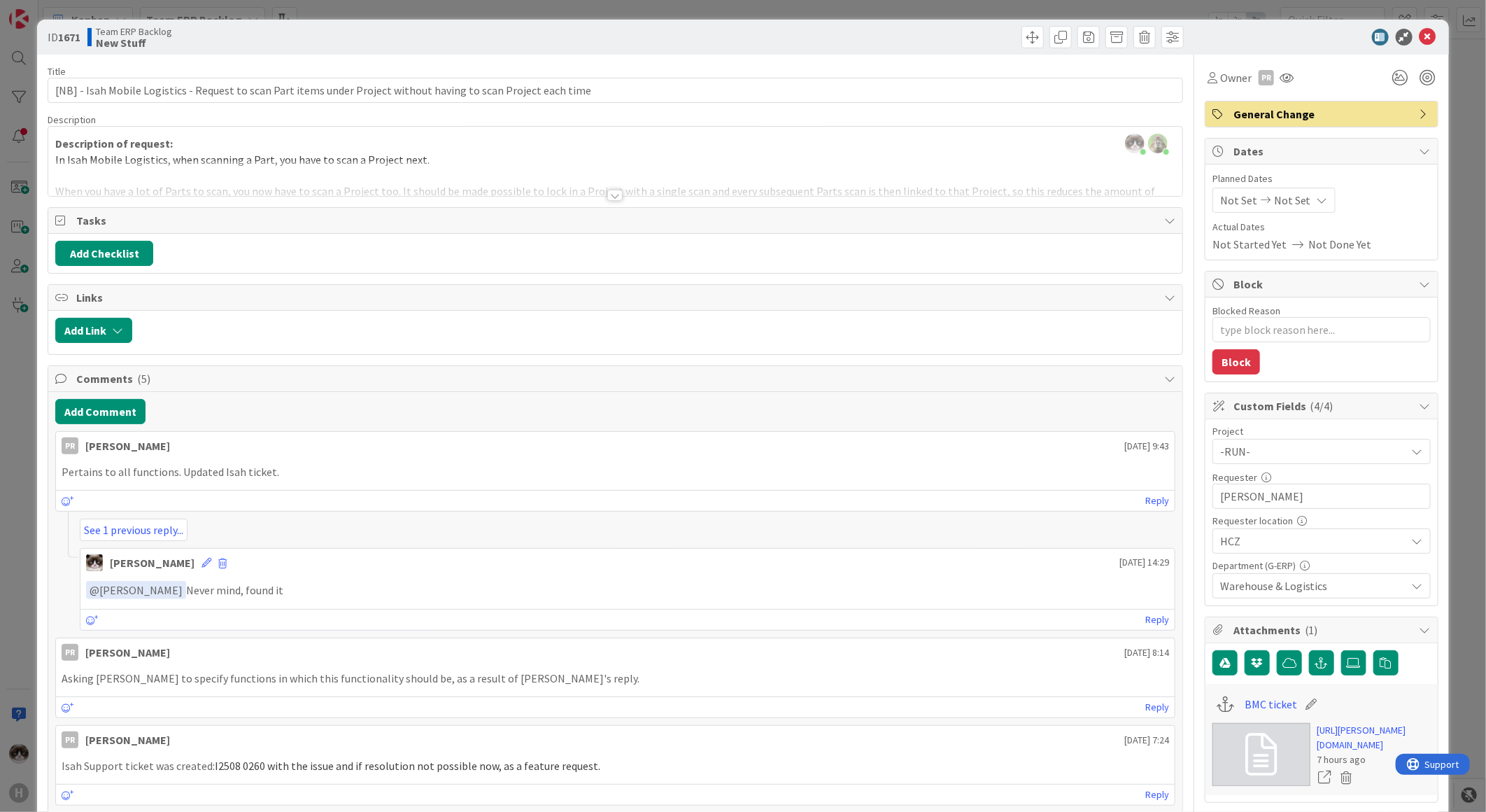
click at [1403, 43] on div at bounding box center [1314, 37] width 248 height 17
click at [1420, 39] on icon at bounding box center [1428, 37] width 17 height 17
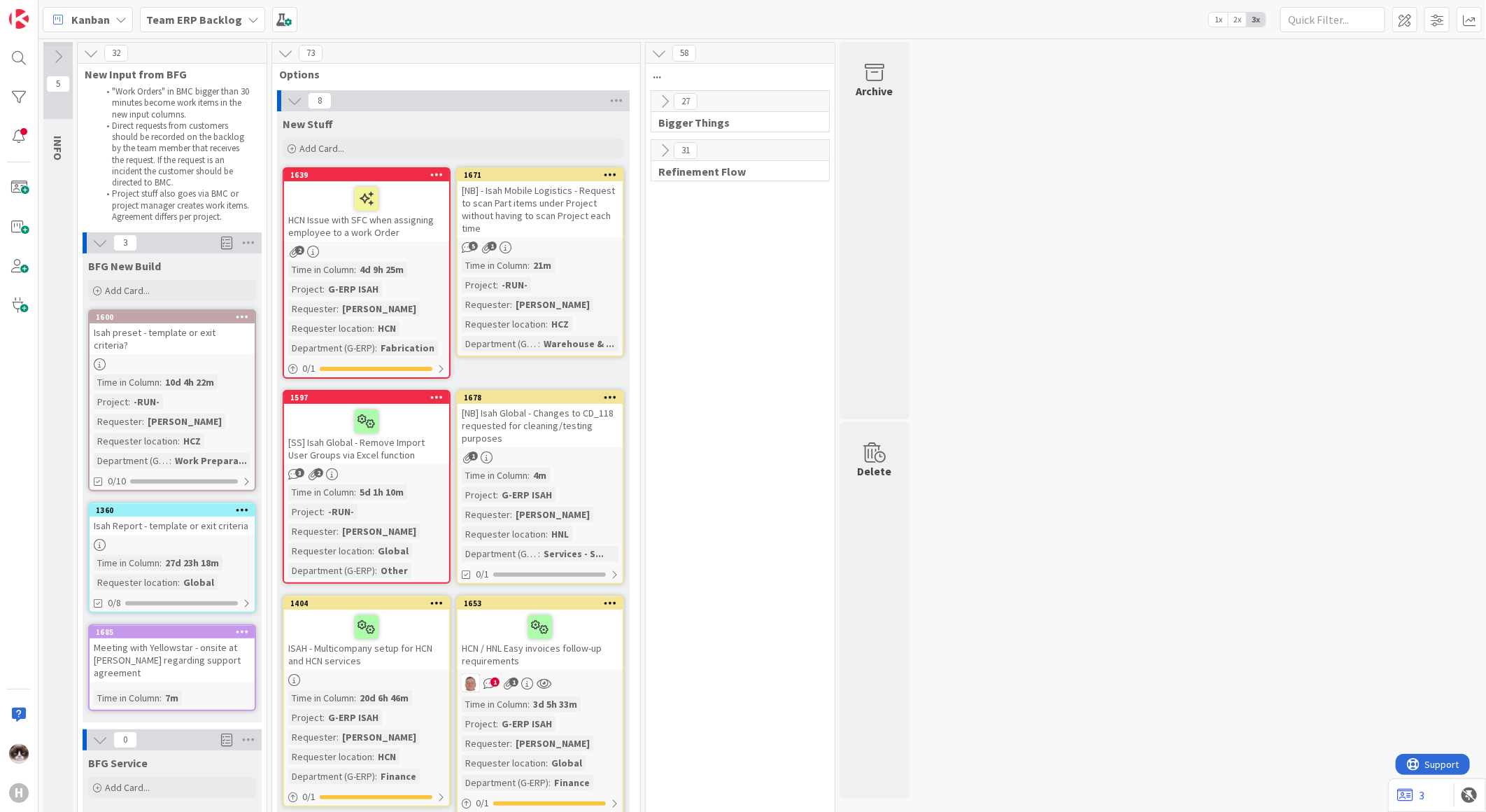
click at [593, 280] on div "Time in Column : 21m Project : -RUN- Requester : Martin Vojtek Requester locati…" at bounding box center [540, 305] width 157 height 93
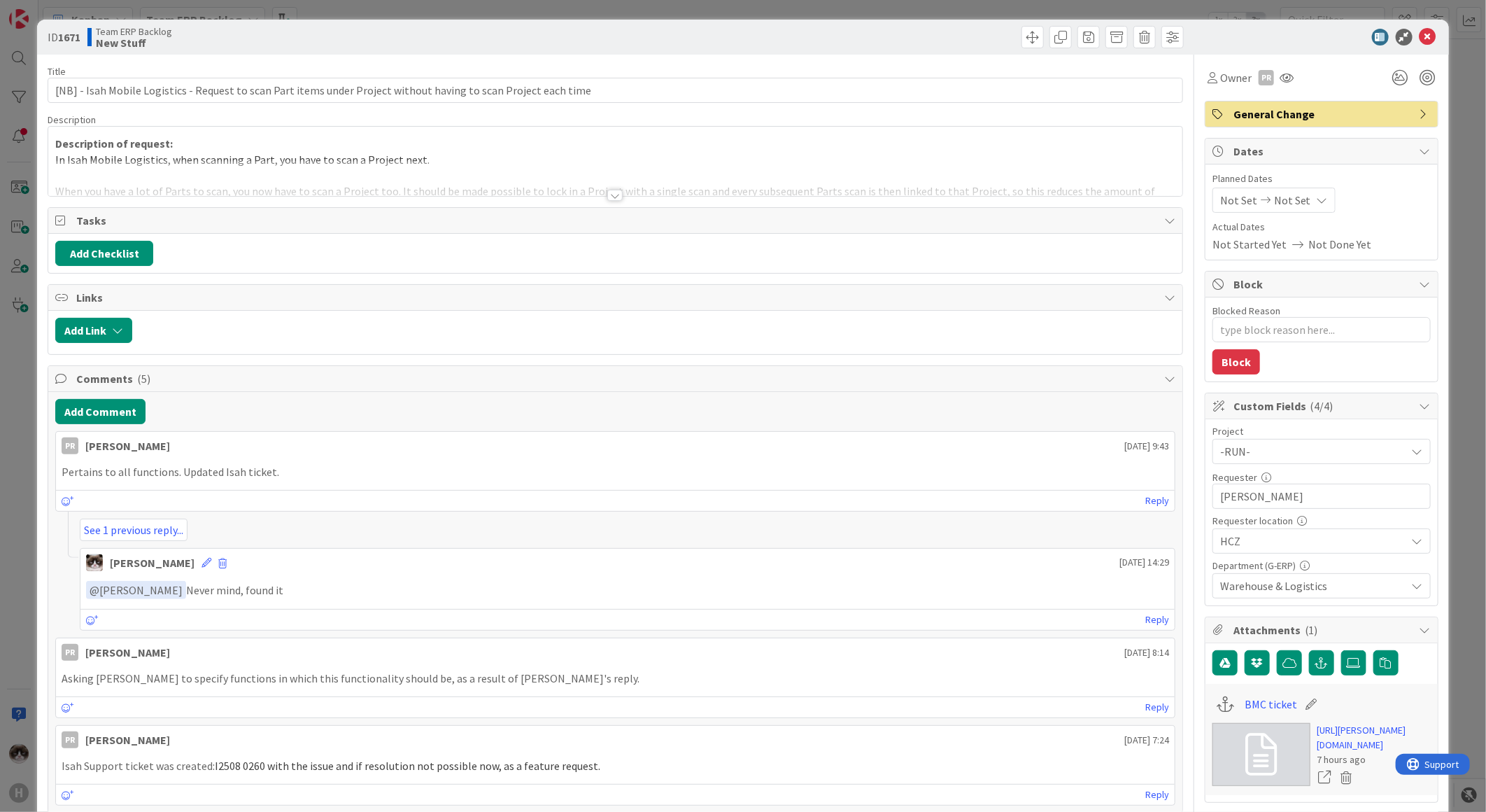
click at [598, 193] on div at bounding box center [616, 178] width 1135 height 36
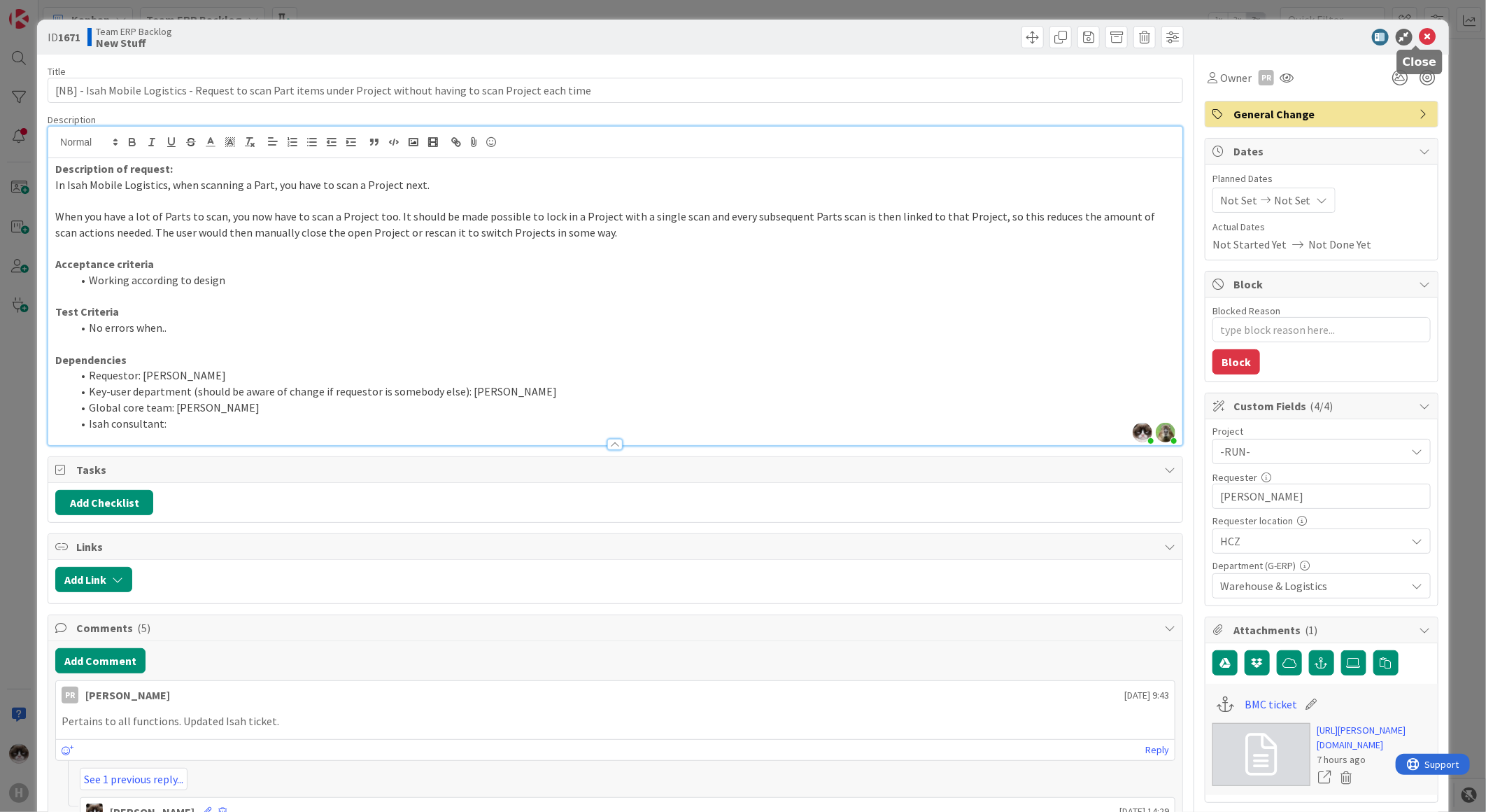
click at [1420, 39] on icon at bounding box center [1428, 37] width 17 height 17
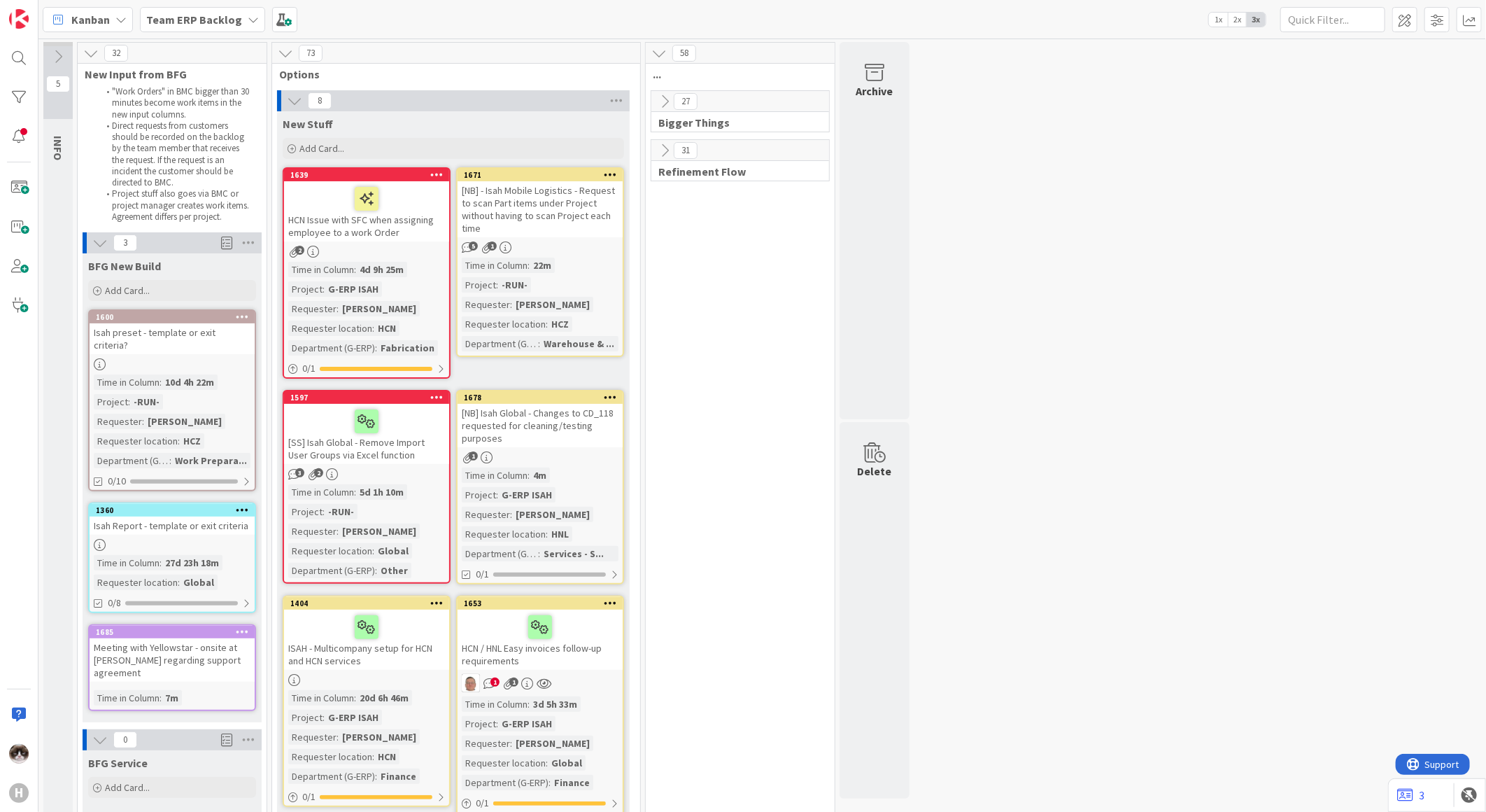
click at [610, 174] on icon at bounding box center [610, 174] width 13 height 9
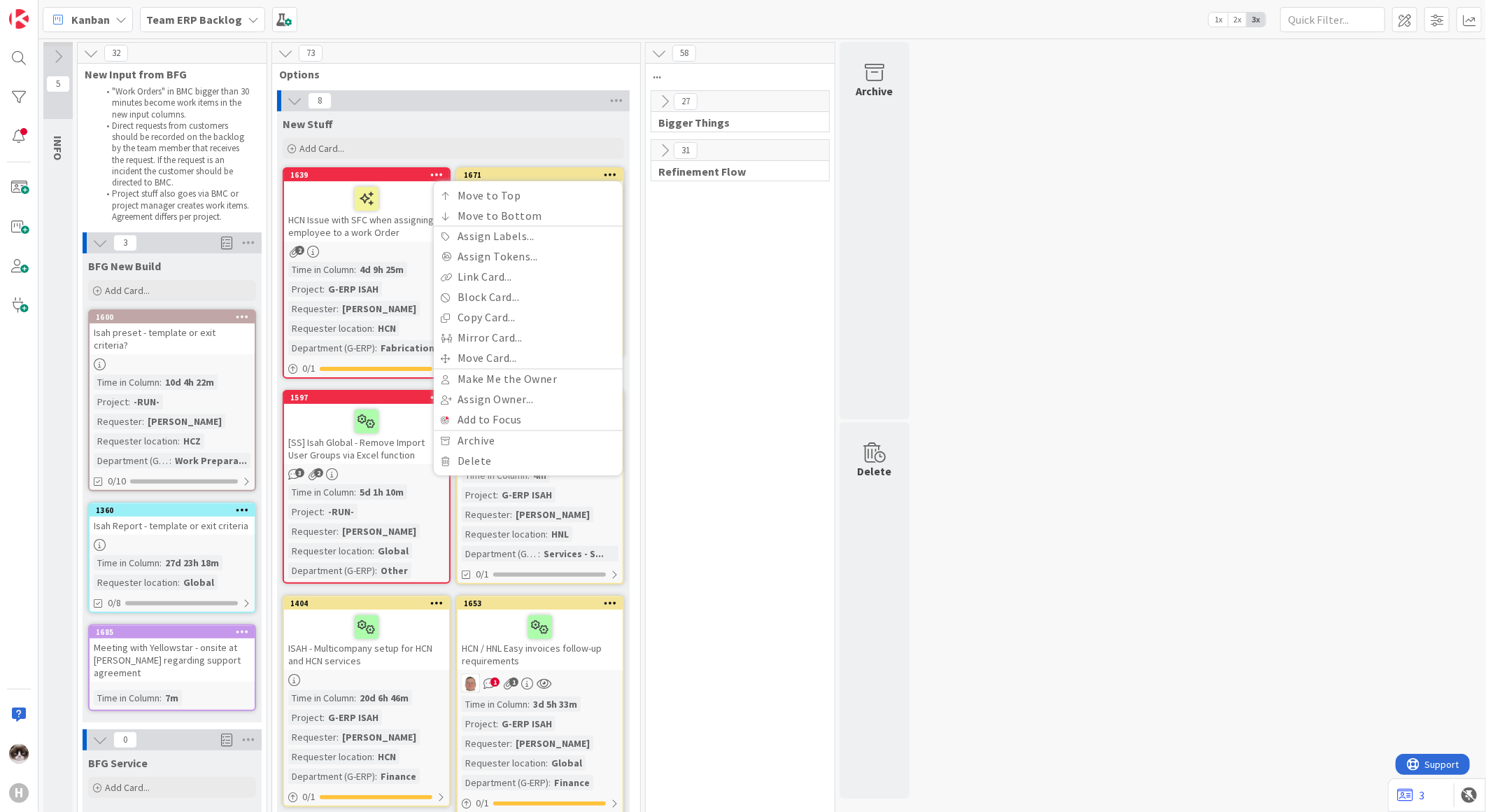
click at [610, 174] on icon at bounding box center [610, 174] width 13 height 9
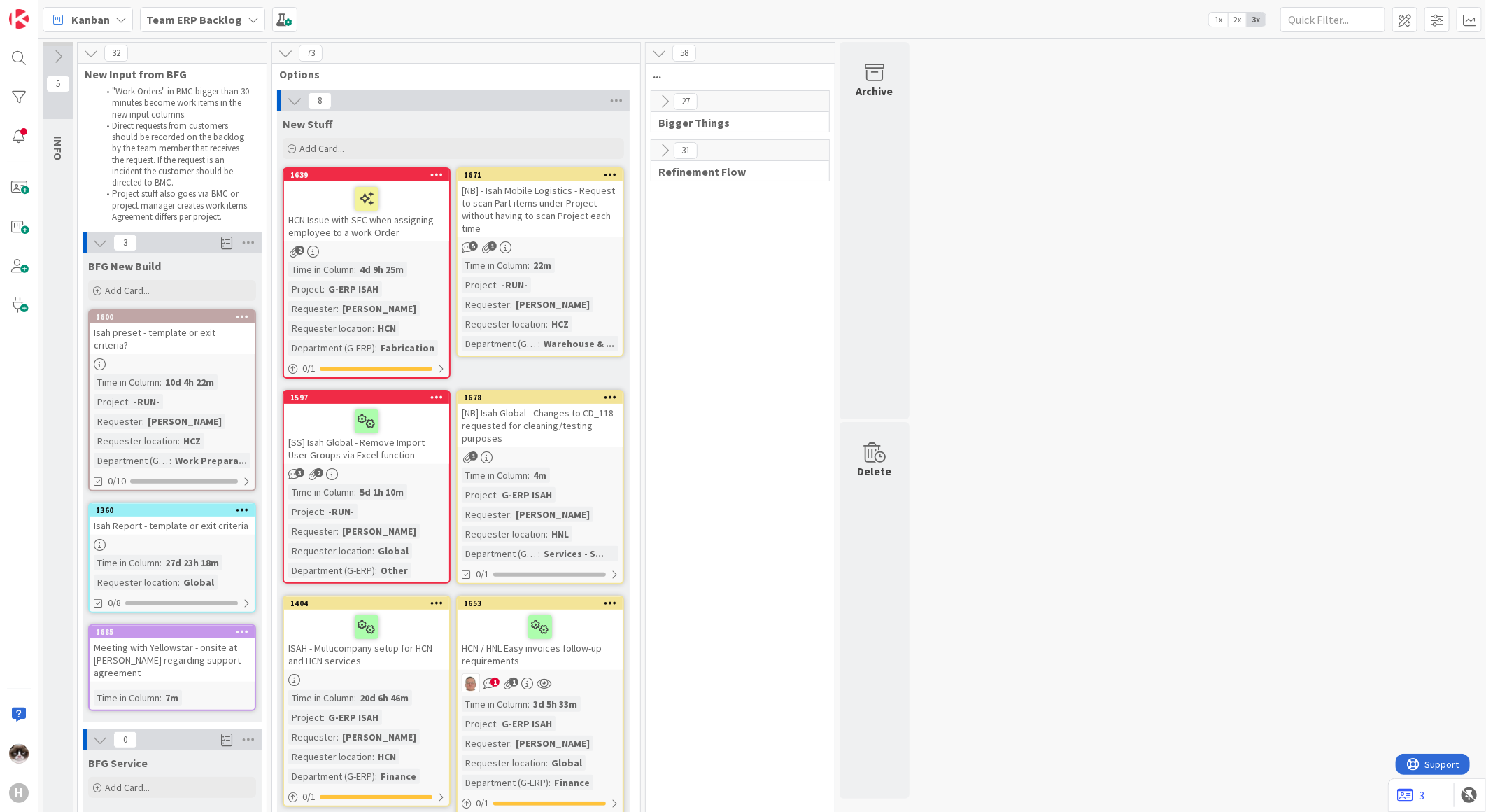
click at [598, 261] on div "Time in Column : 22m Project : -RUN- Requester : Martin Vojtek Requester locati…" at bounding box center [540, 305] width 157 height 93
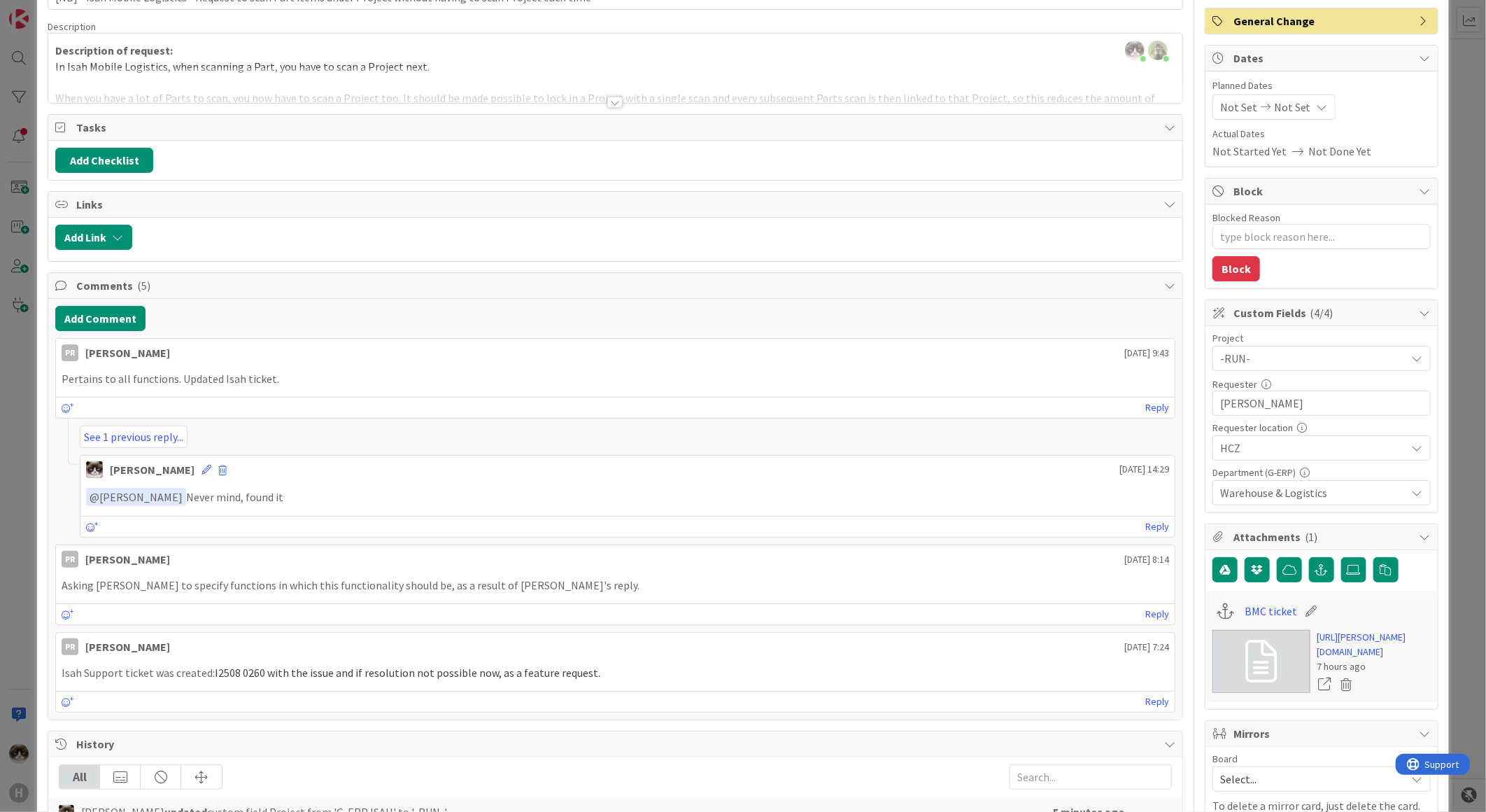
scroll to position [155, 0]
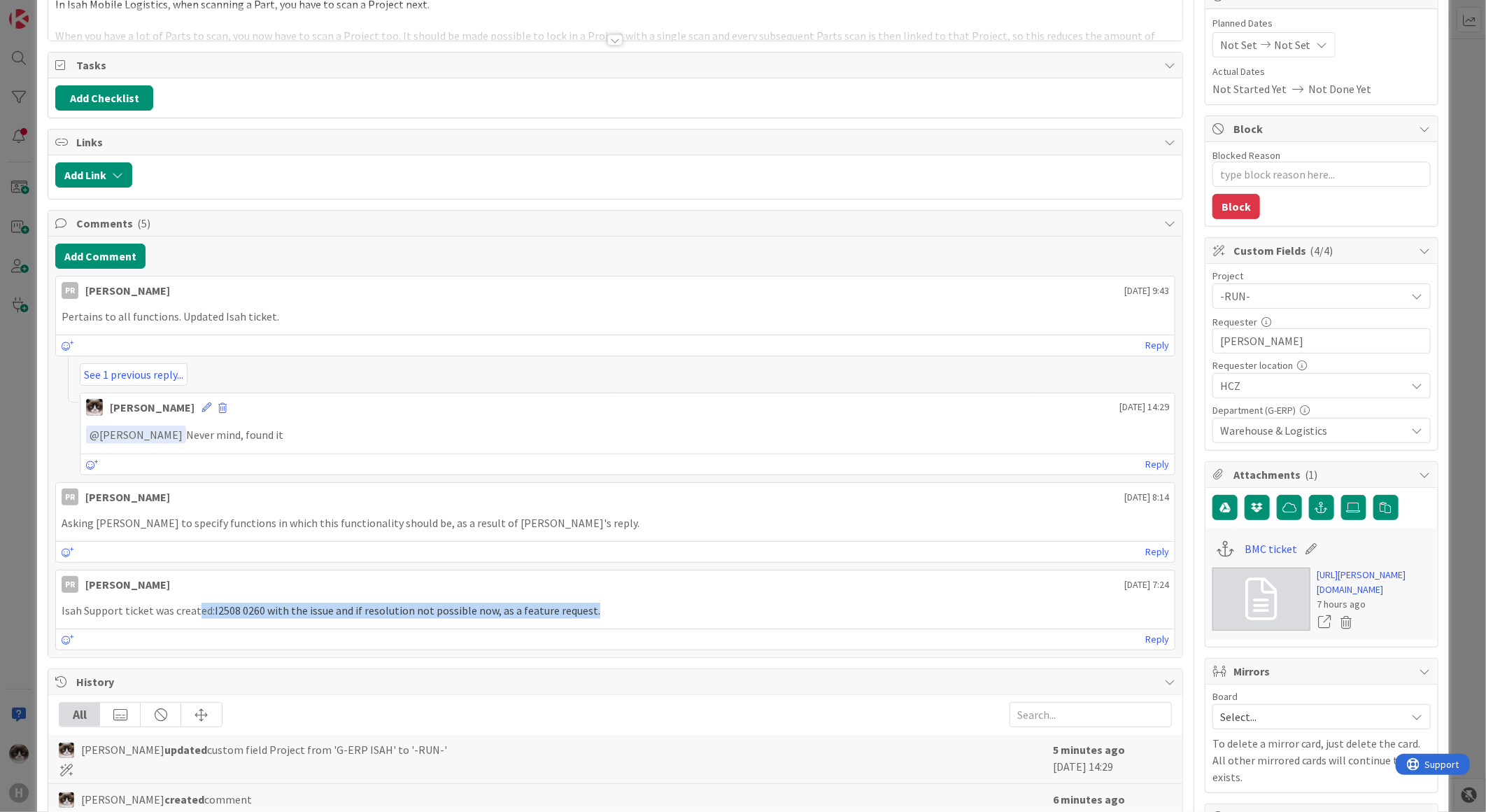
drag, startPoint x: 196, startPoint y: 611, endPoint x: 779, endPoint y: 611, distance: 583.0
click at [779, 611] on p "Isah Support ticket was created: I2508 0260 with the issue and if resolution no…" at bounding box center [615, 610] width 1107 height 16
drag, startPoint x: 779, startPoint y: 611, endPoint x: 571, endPoint y: 630, distance: 208.9
click at [578, 628] on div "PR Parveen Rana 18 August 2025 7:24 Isah Support ticket was created: I2508 0260…" at bounding box center [615, 610] width 1121 height 80
drag, startPoint x: 307, startPoint y: 519, endPoint x: 367, endPoint y: 520, distance: 60.0
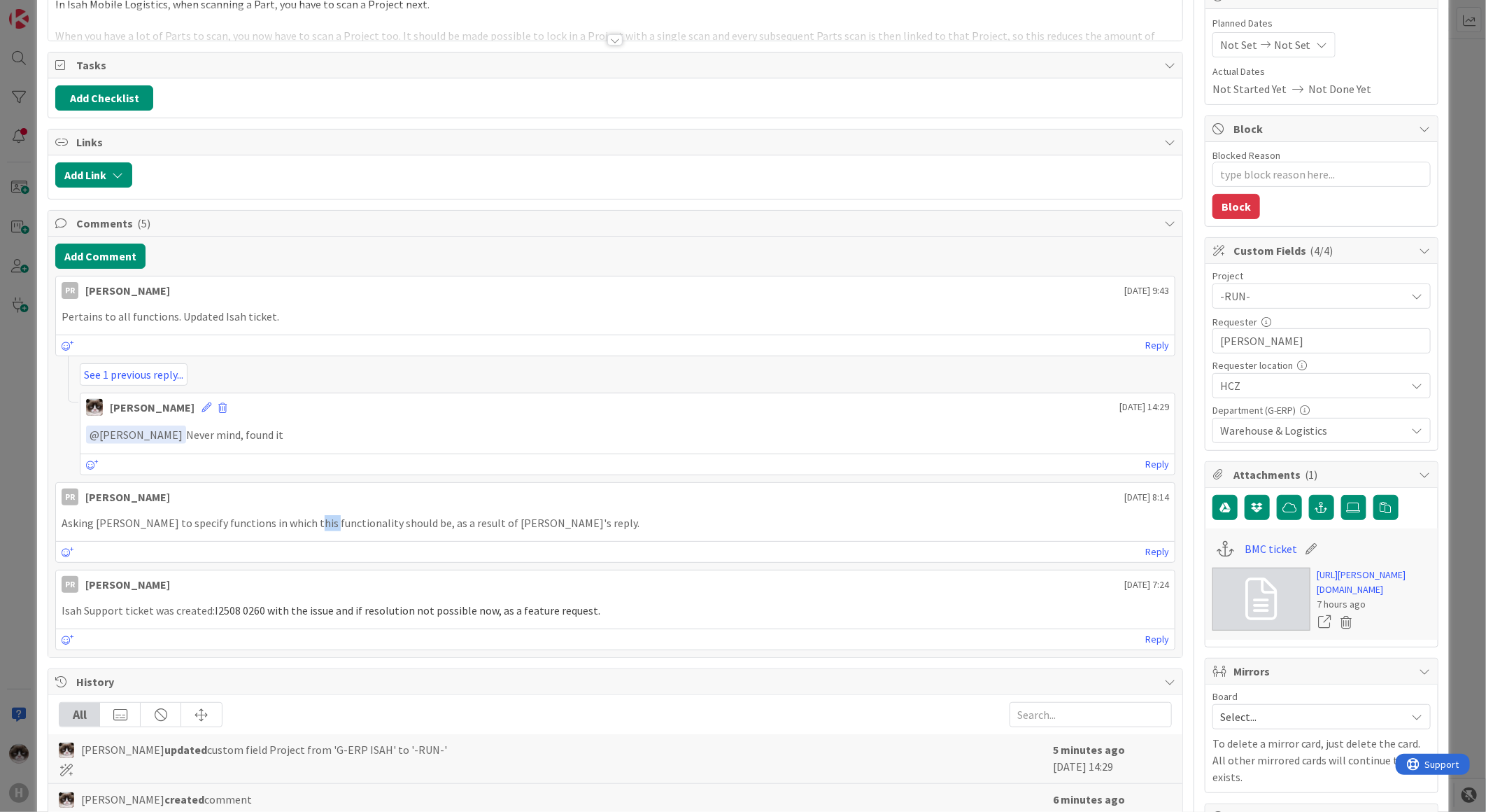
click at [367, 520] on p "Asking Martin to specify functions in which this functionality should be, as a …" at bounding box center [615, 522] width 1107 height 16
click at [659, 528] on p "Asking Martin to specify functions in which this functionality should be, as a …" at bounding box center [615, 522] width 1107 height 16
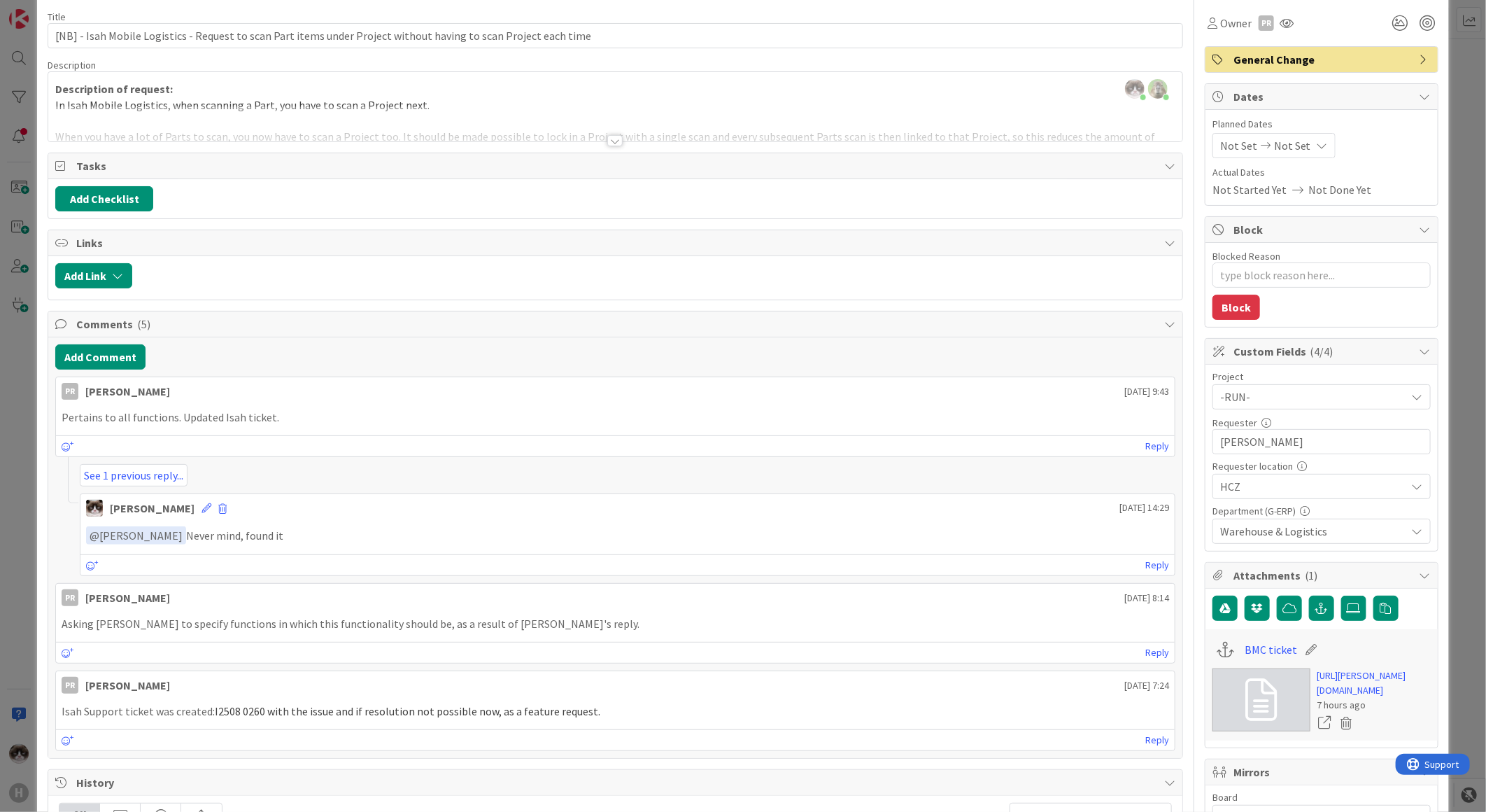
scroll to position [0, 0]
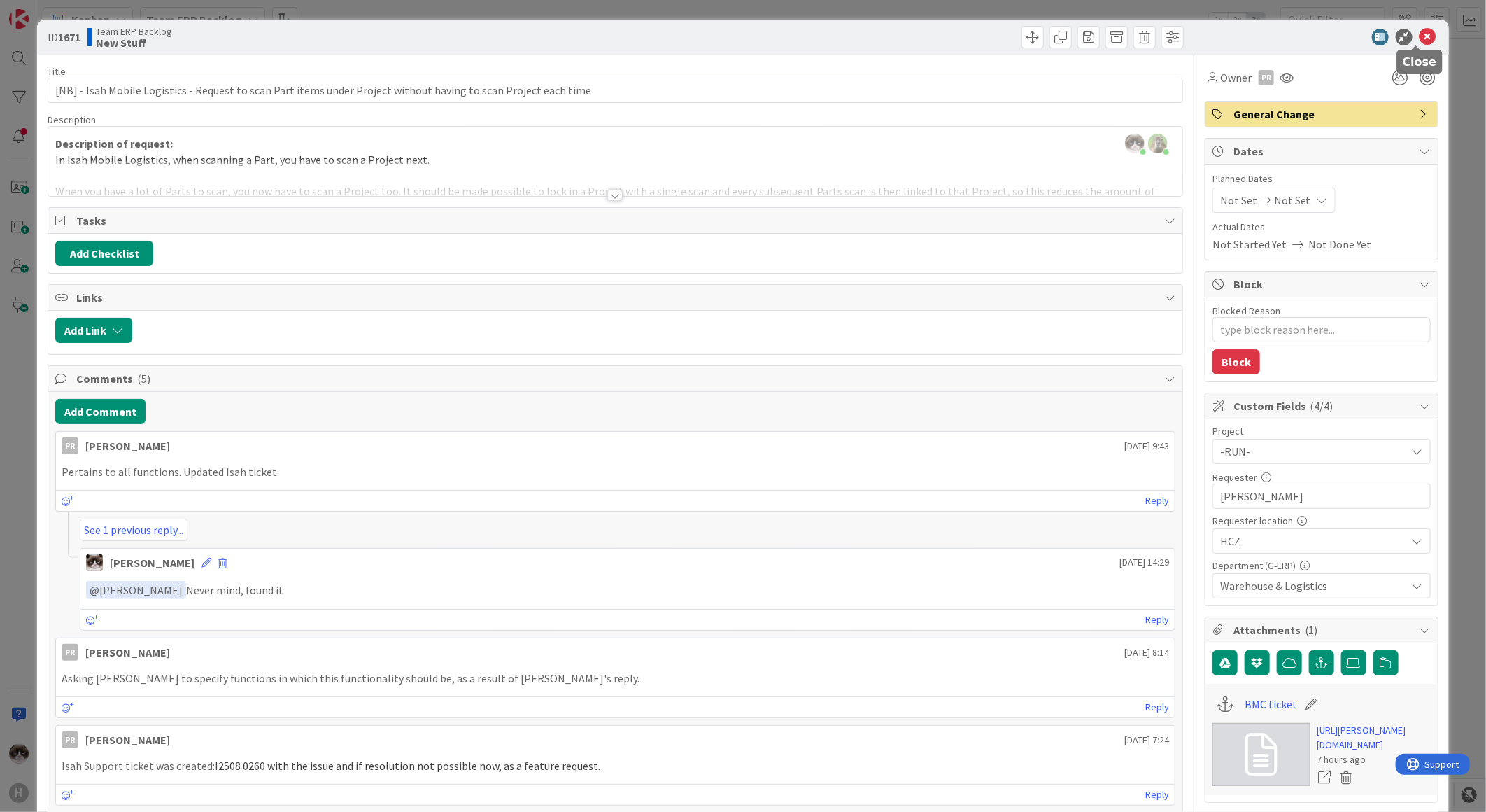
click at [1422, 36] on icon at bounding box center [1428, 37] width 17 height 17
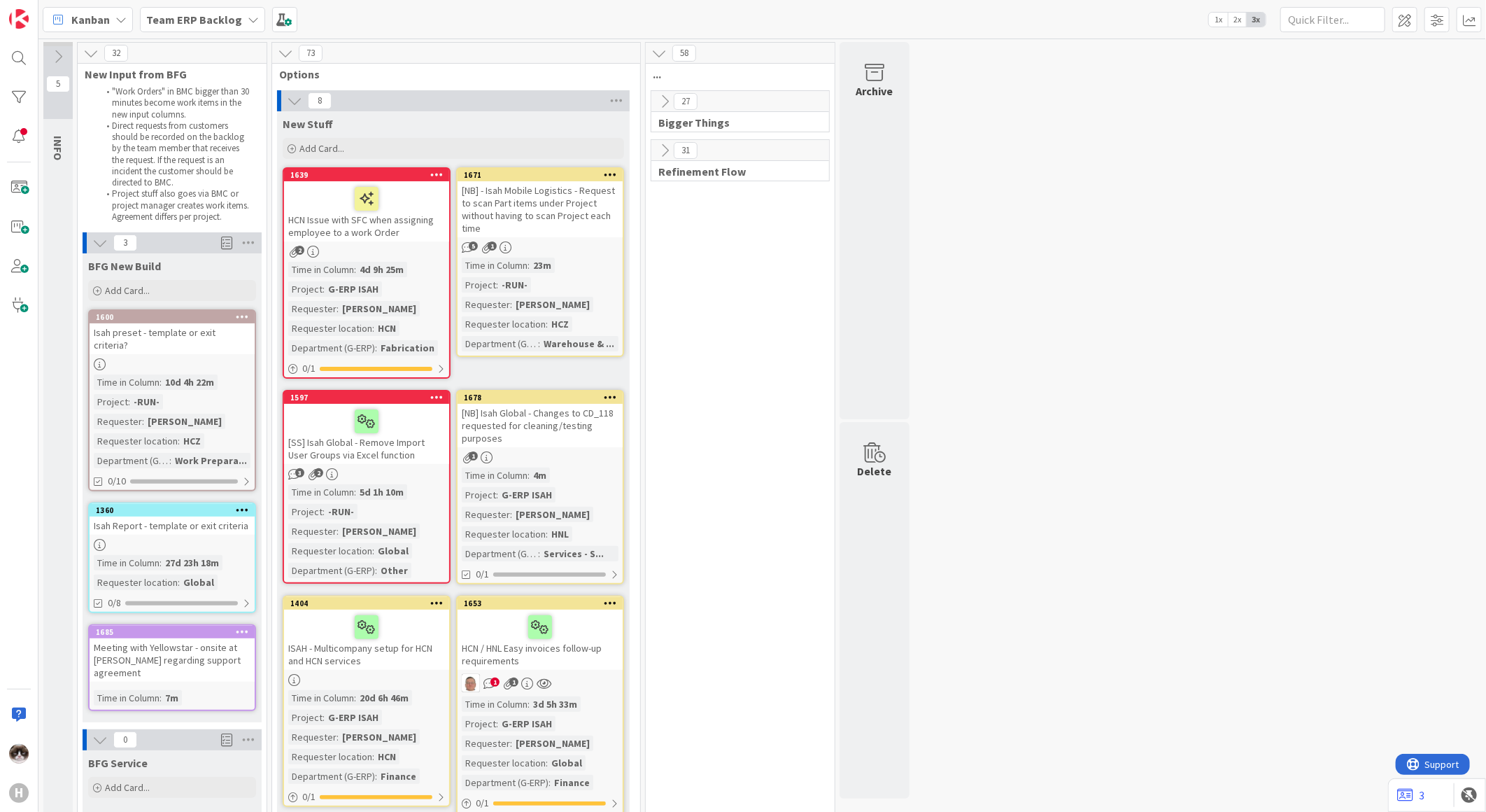
click at [608, 174] on icon at bounding box center [610, 174] width 13 height 9
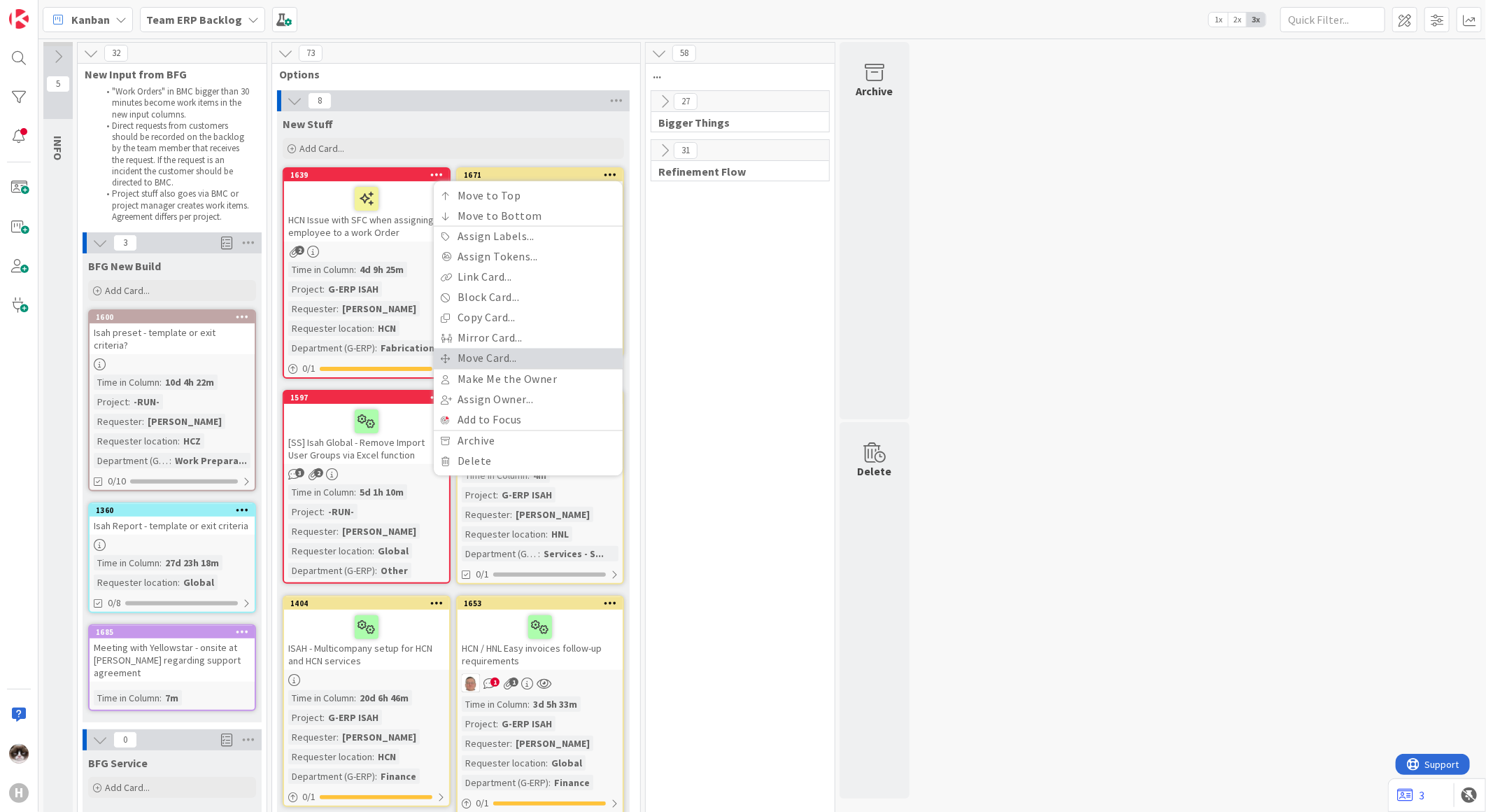
click at [546, 349] on link "Move Card..." at bounding box center [528, 359] width 189 height 21
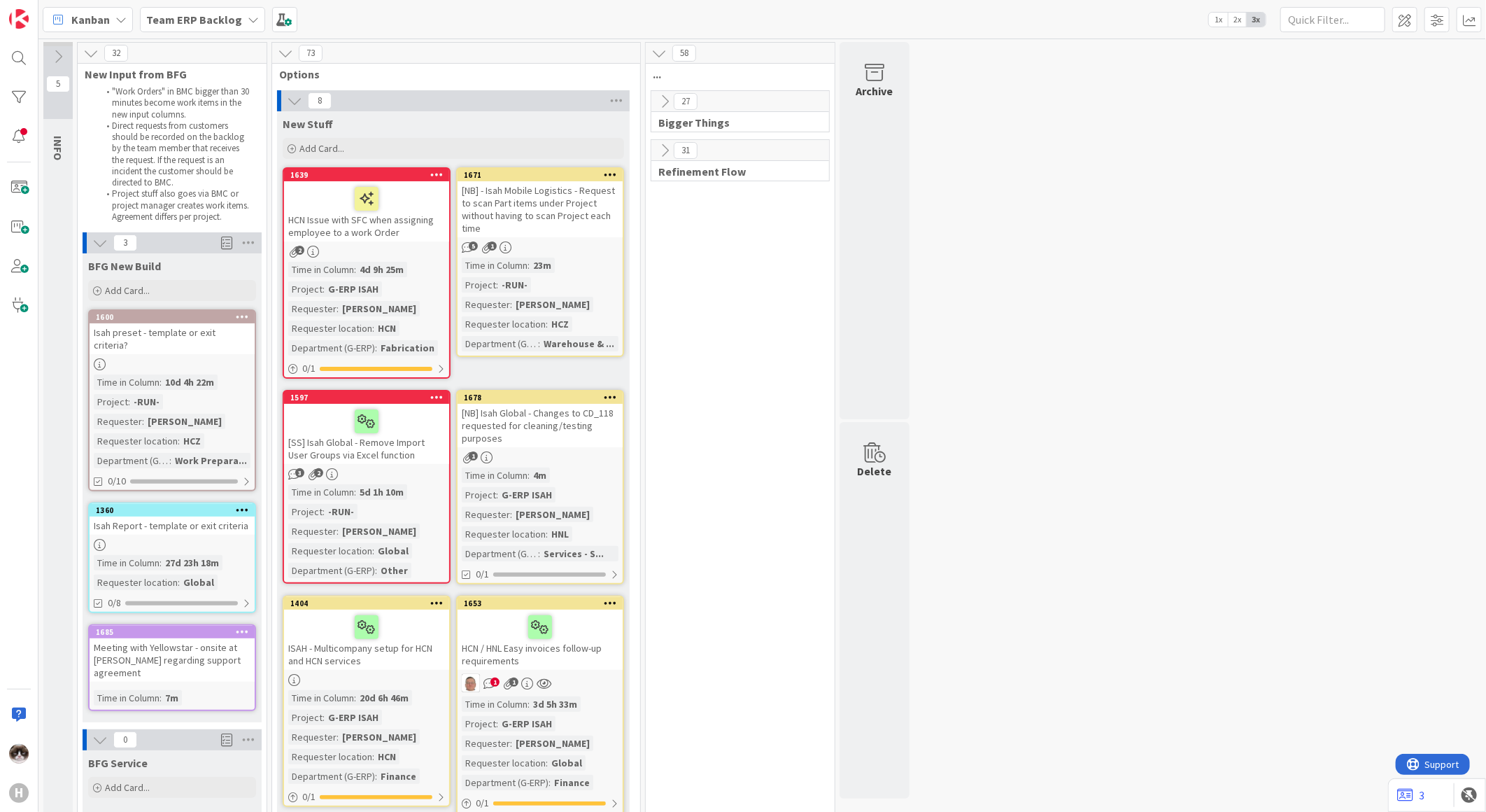
click at [570, 288] on div "Time in Column : 23m Project : -RUN- Requester : Martin Vojtek Requester locati…" at bounding box center [540, 305] width 157 height 93
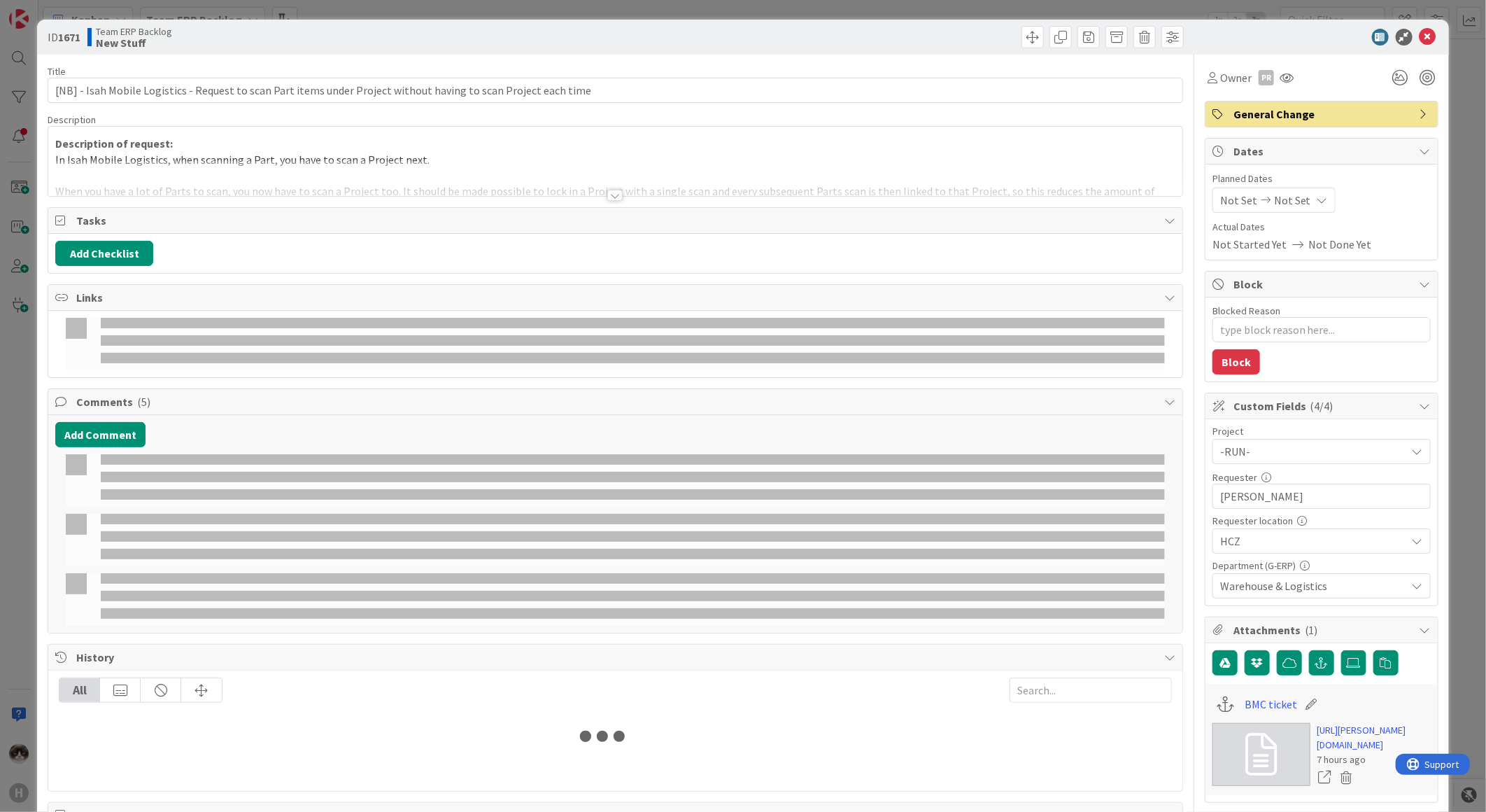
click at [607, 197] on div at bounding box center [615, 195] width 15 height 11
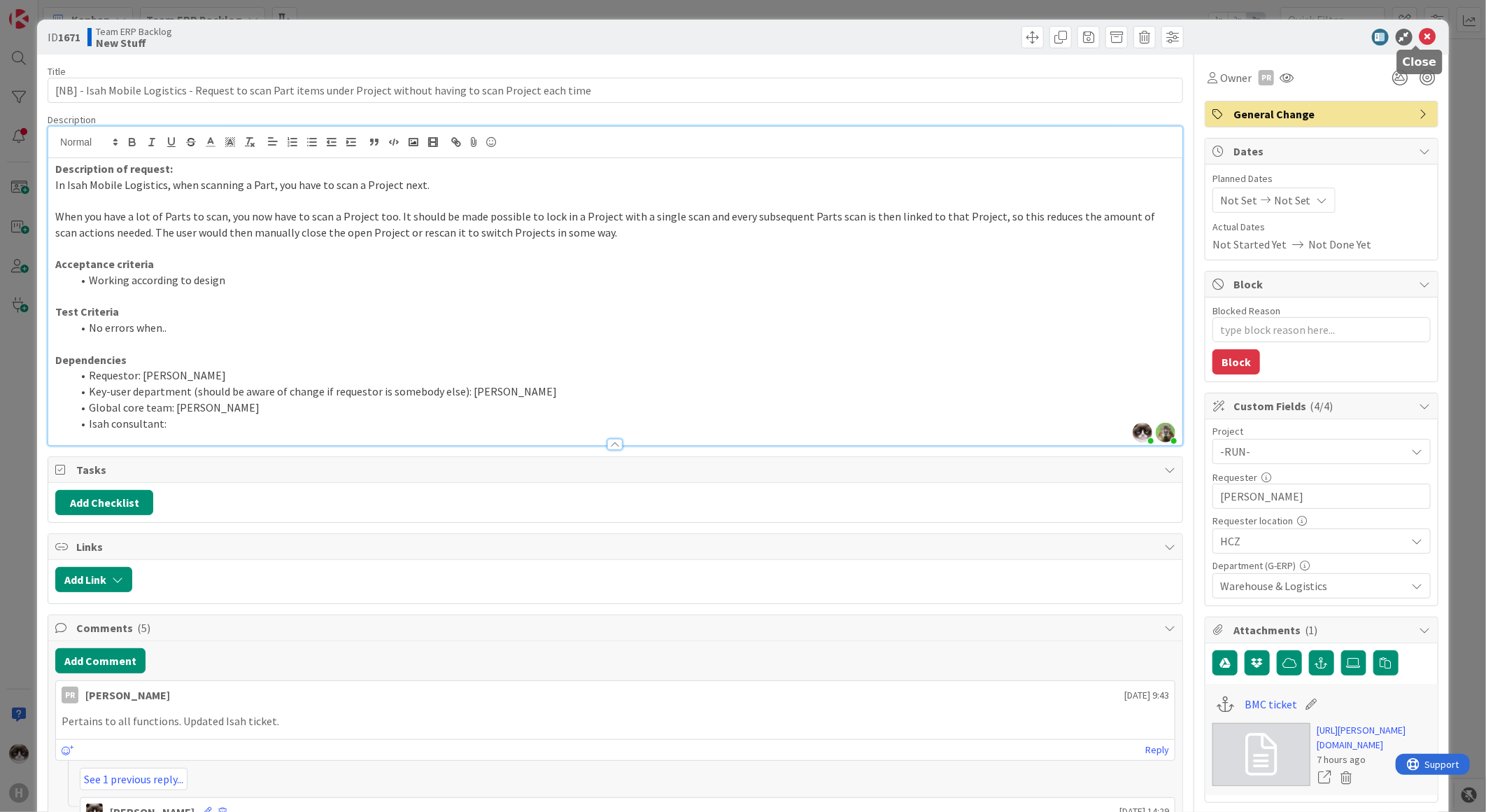
click at [1420, 33] on icon at bounding box center [1428, 37] width 17 height 17
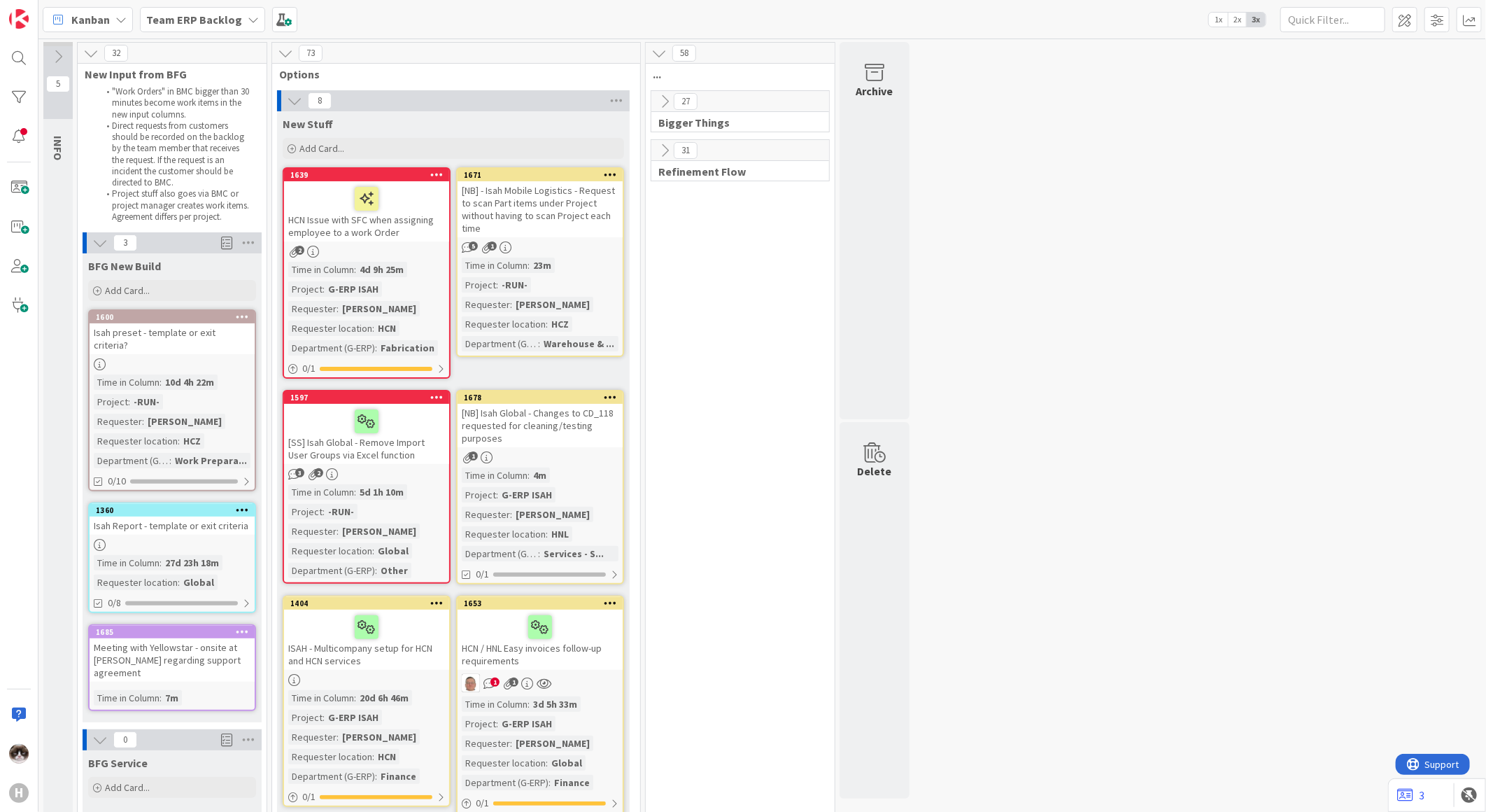
click at [614, 178] on icon at bounding box center [610, 174] width 13 height 9
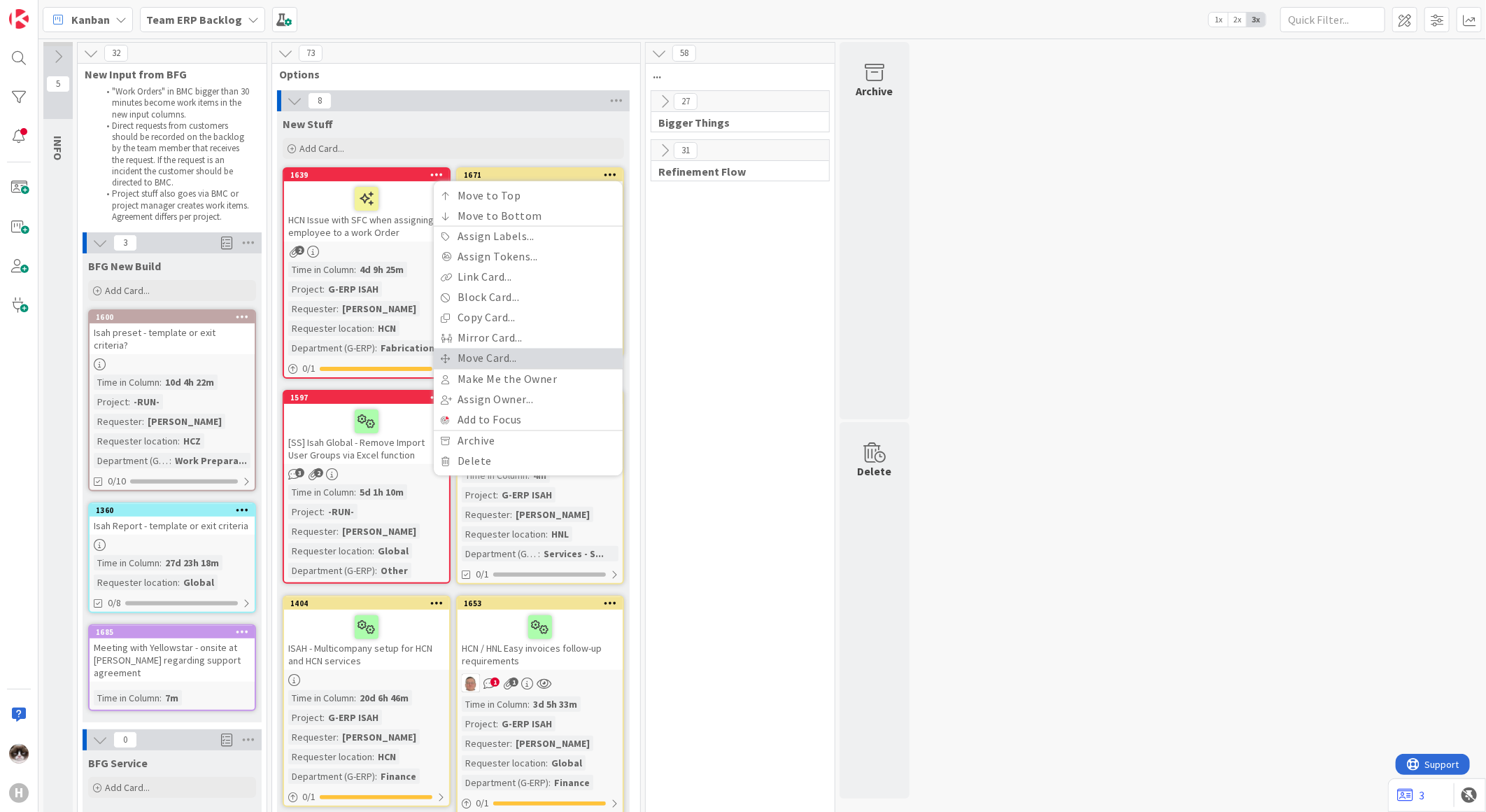
click at [565, 363] on link "Move Card..." at bounding box center [528, 359] width 189 height 21
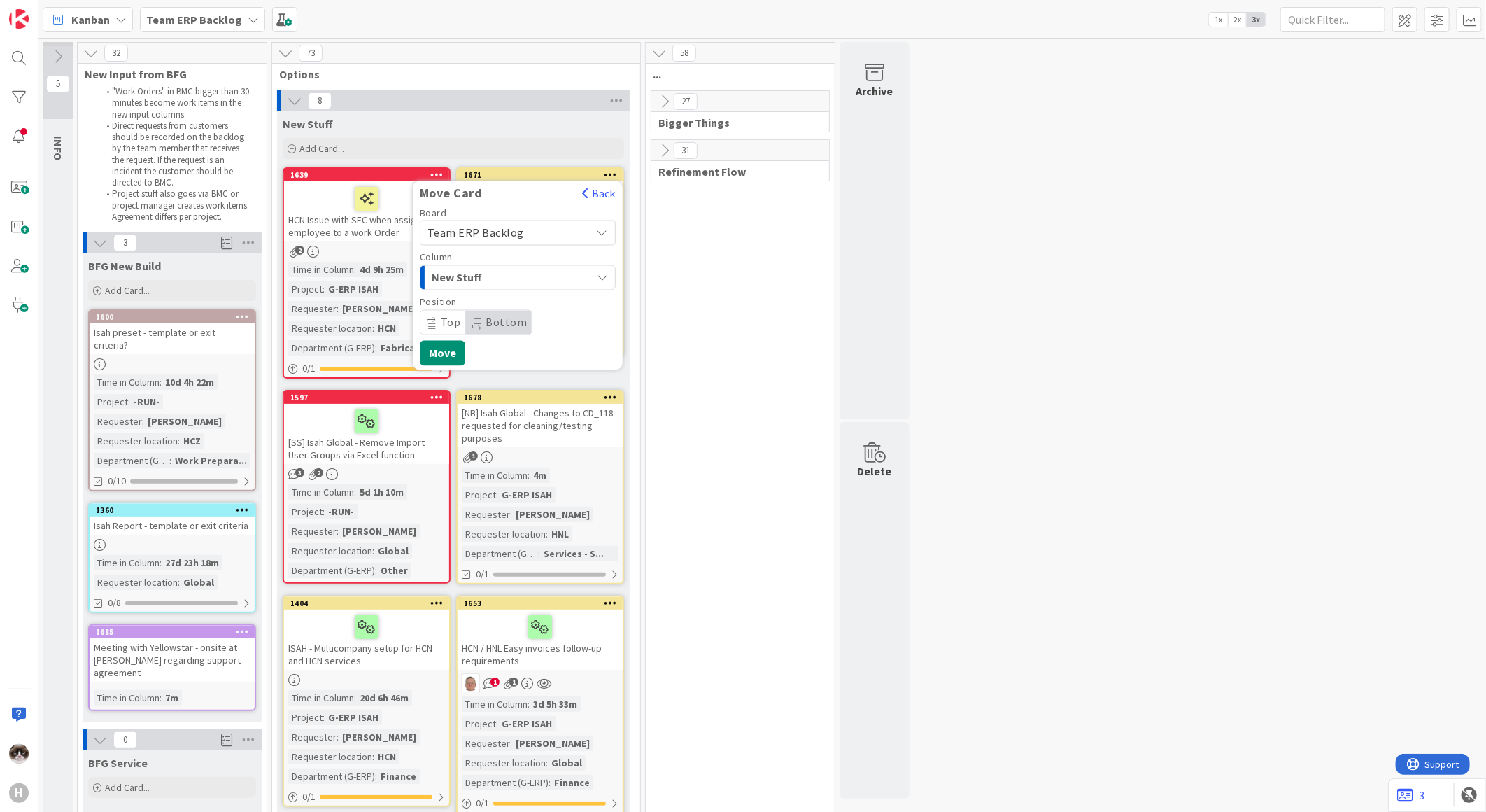
click at [564, 276] on div "New Stuff" at bounding box center [509, 278] width 163 height 22
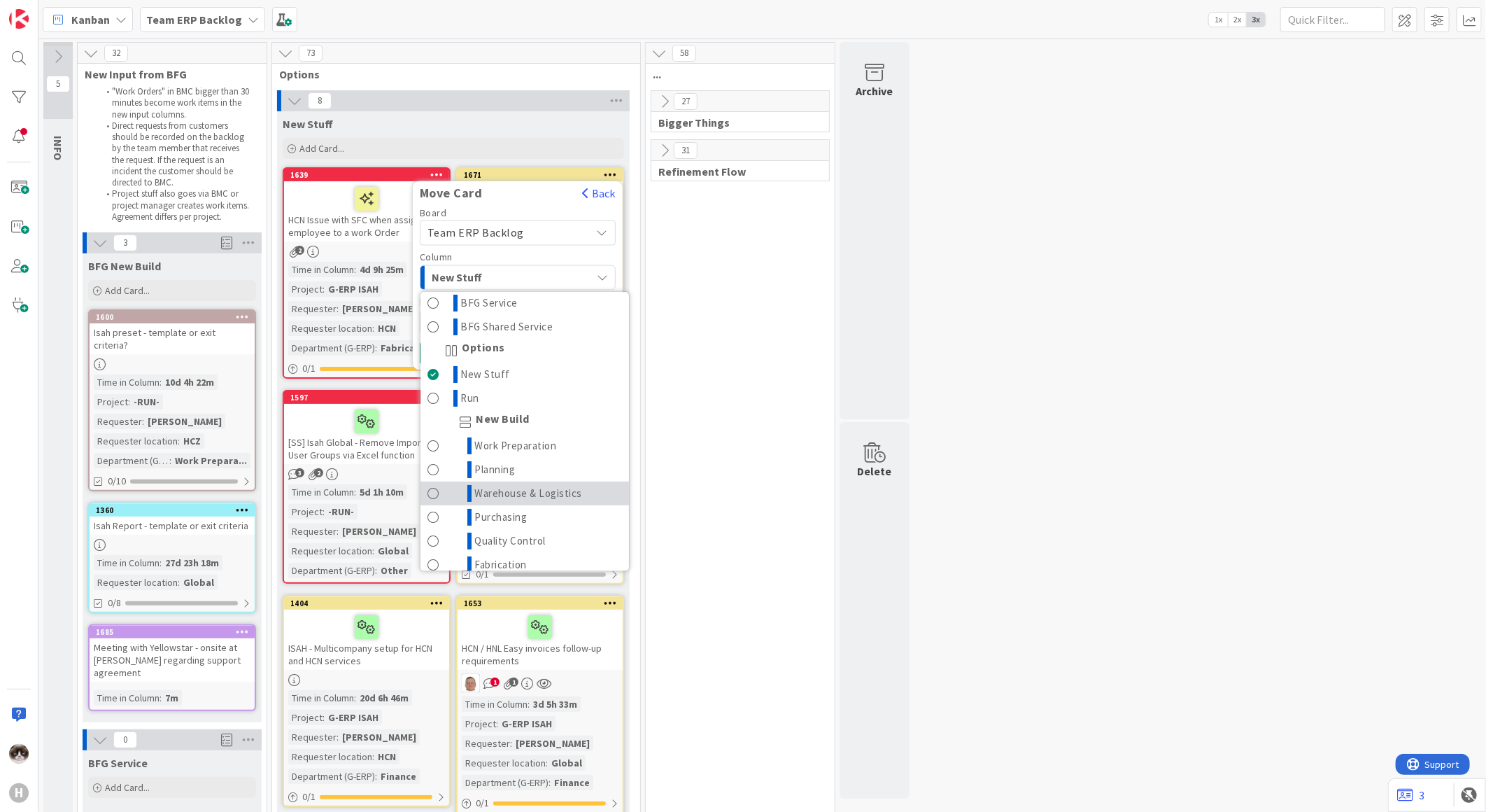
scroll to position [155, 0]
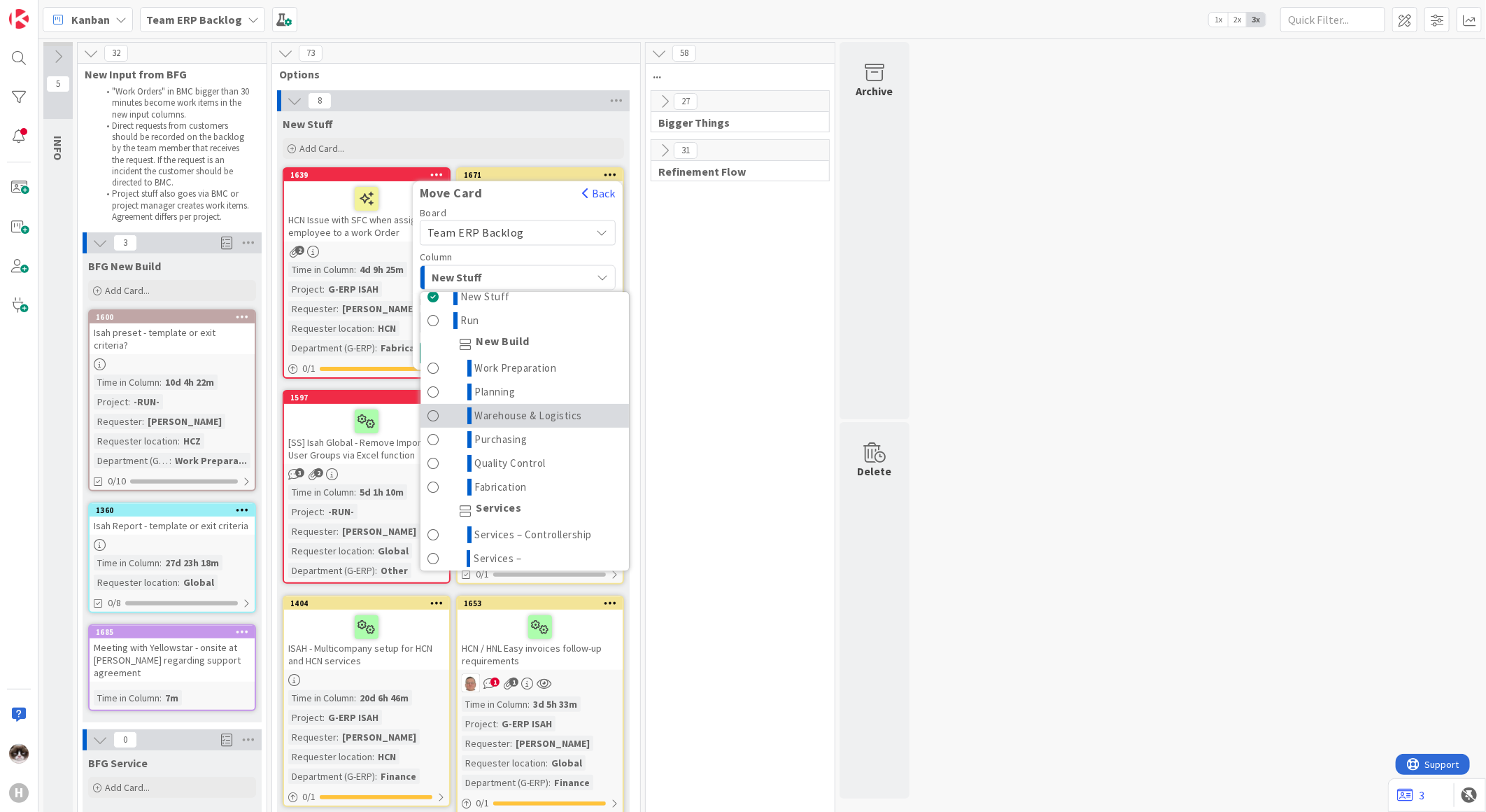
click at [568, 416] on span "Warehouse & Logistics" at bounding box center [528, 416] width 107 height 17
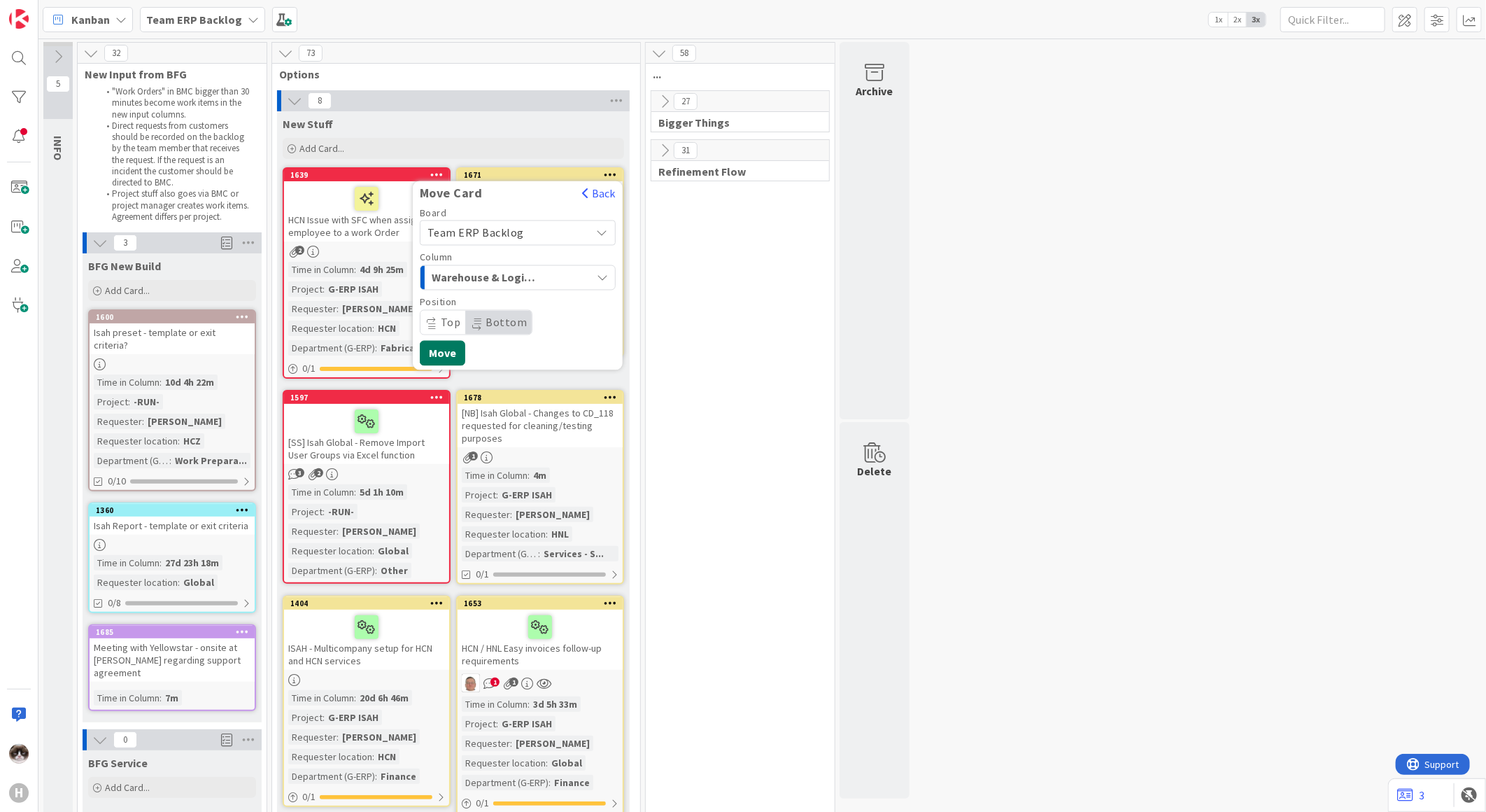
click at [450, 352] on button "Move" at bounding box center [442, 353] width 46 height 25
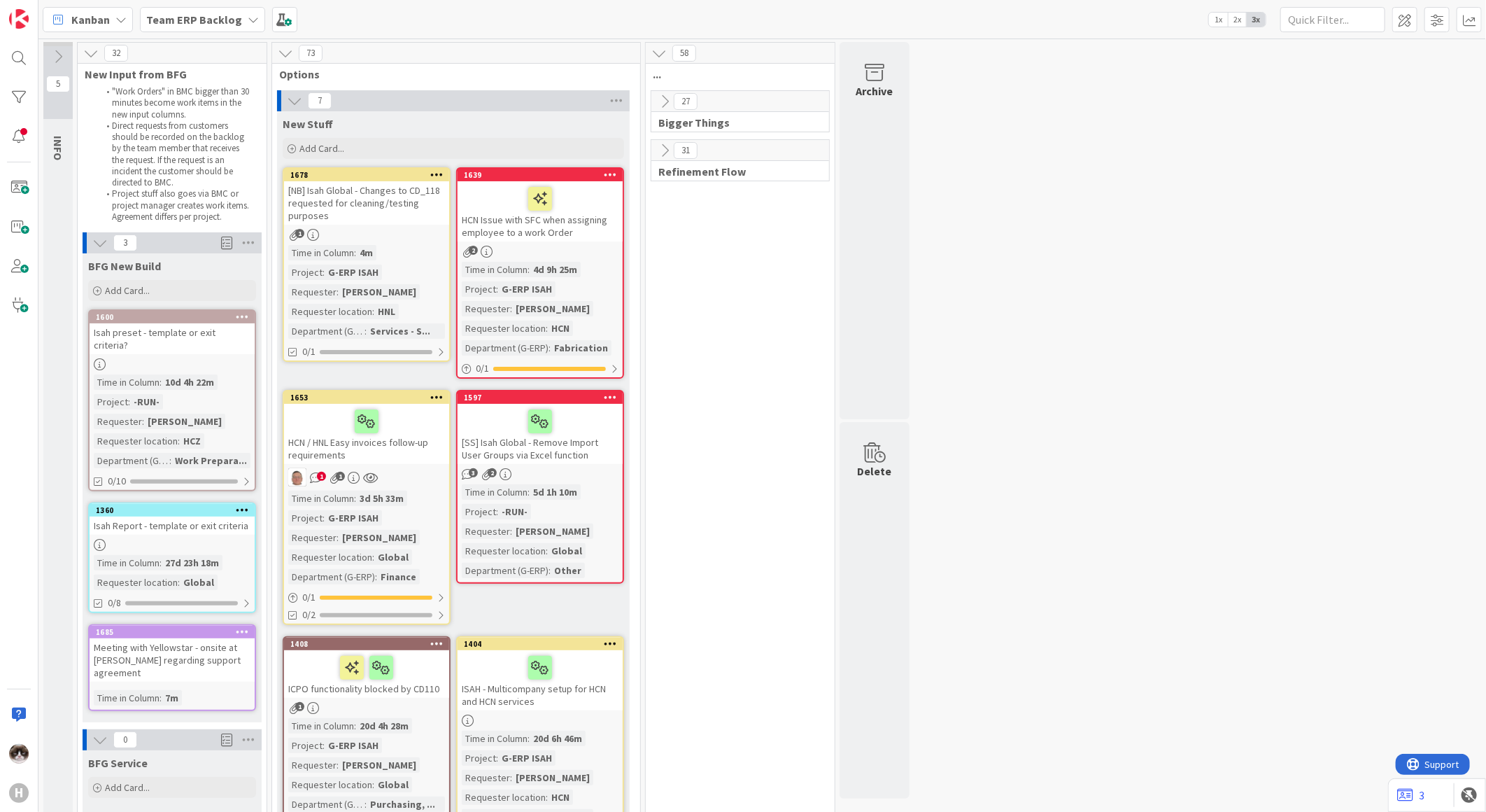
click at [401, 216] on div "[NB] Isah Global - Changes to CD_118 requested for cleaning/testing purposes" at bounding box center [366, 203] width 165 height 43
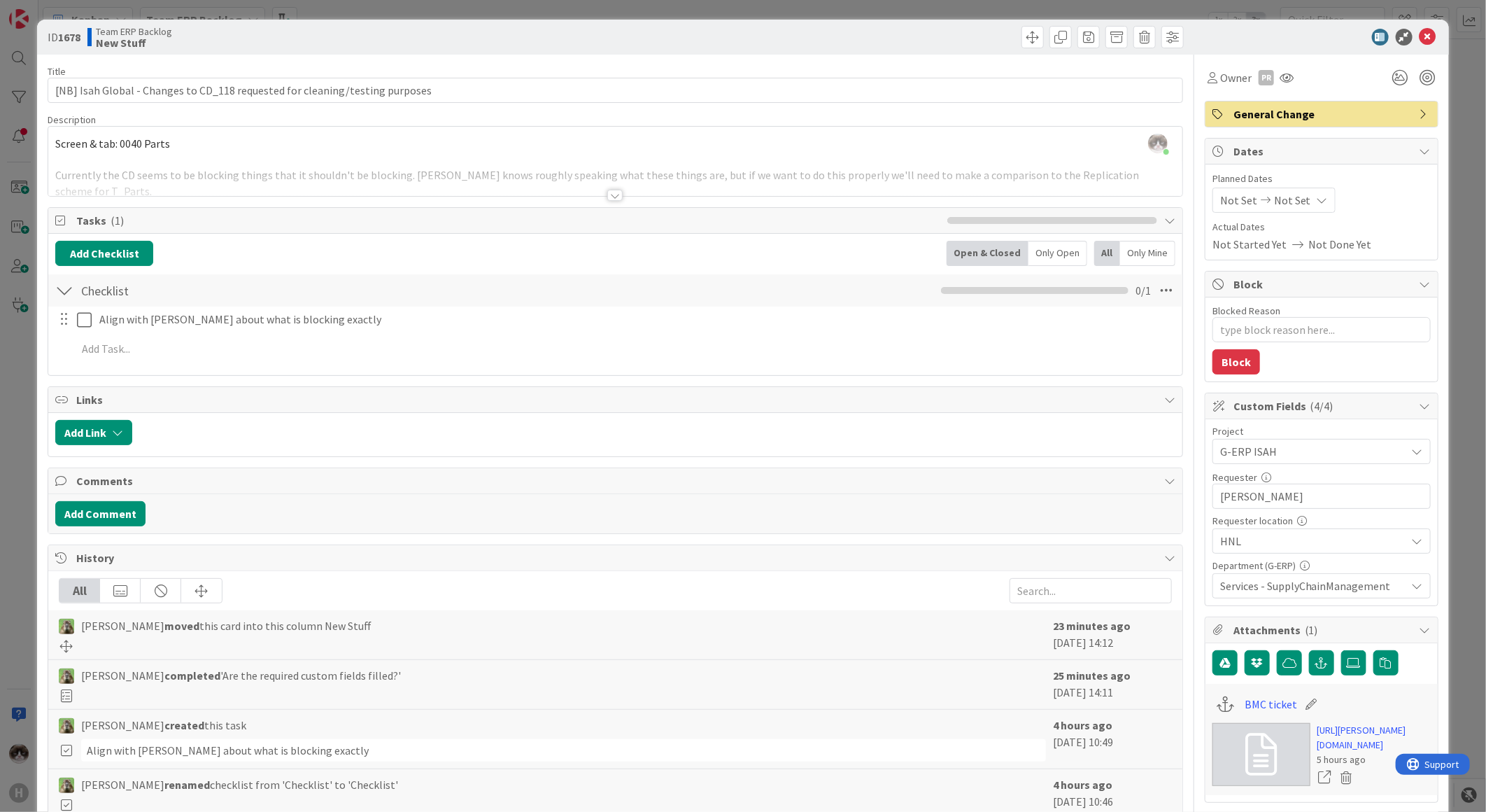
click at [607, 196] on div at bounding box center [615, 195] width 15 height 11
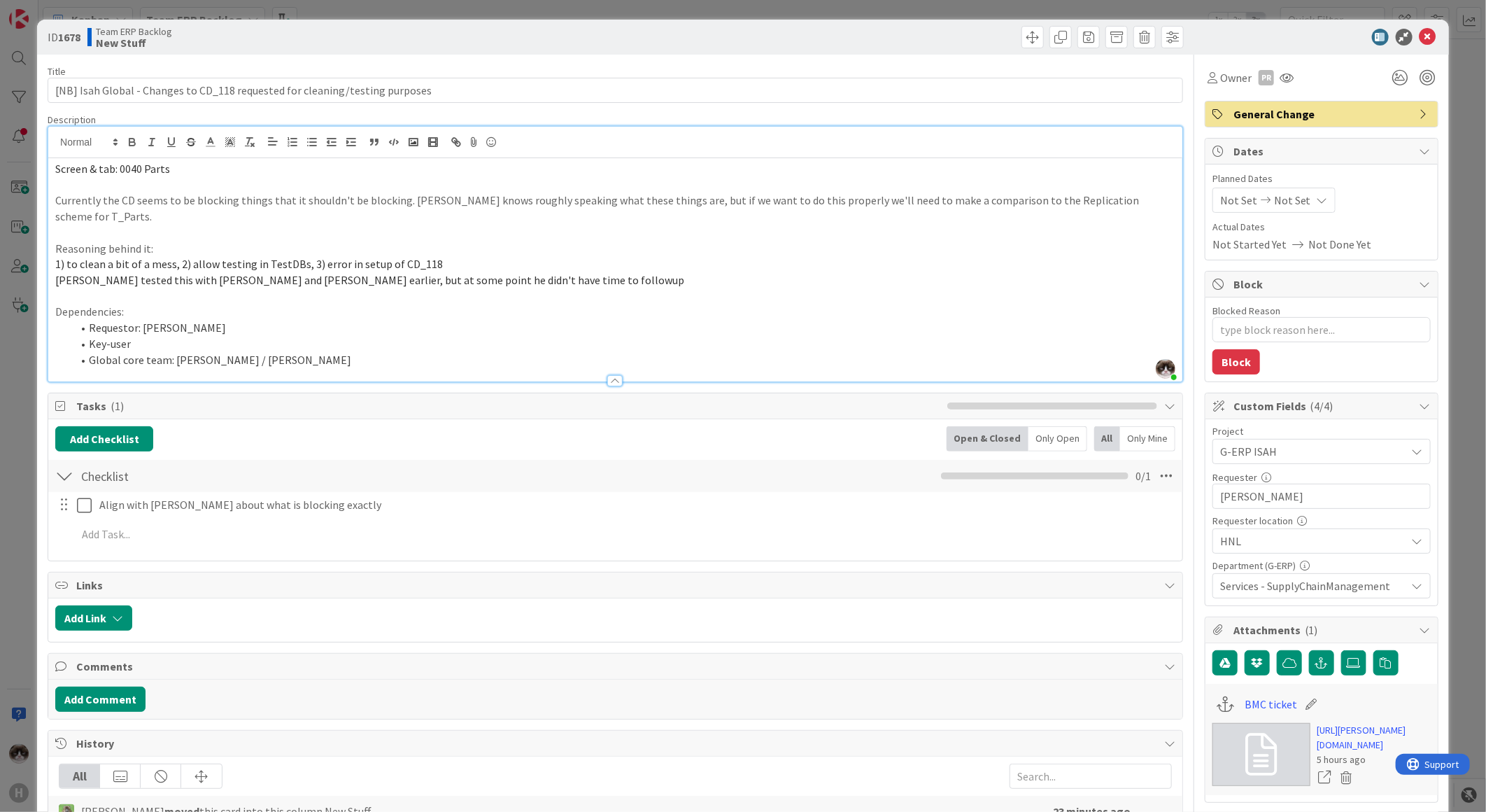
drag, startPoint x: 193, startPoint y: 210, endPoint x: 588, endPoint y: 221, distance: 395.2
click at [588, 224] on p at bounding box center [615, 232] width 1121 height 16
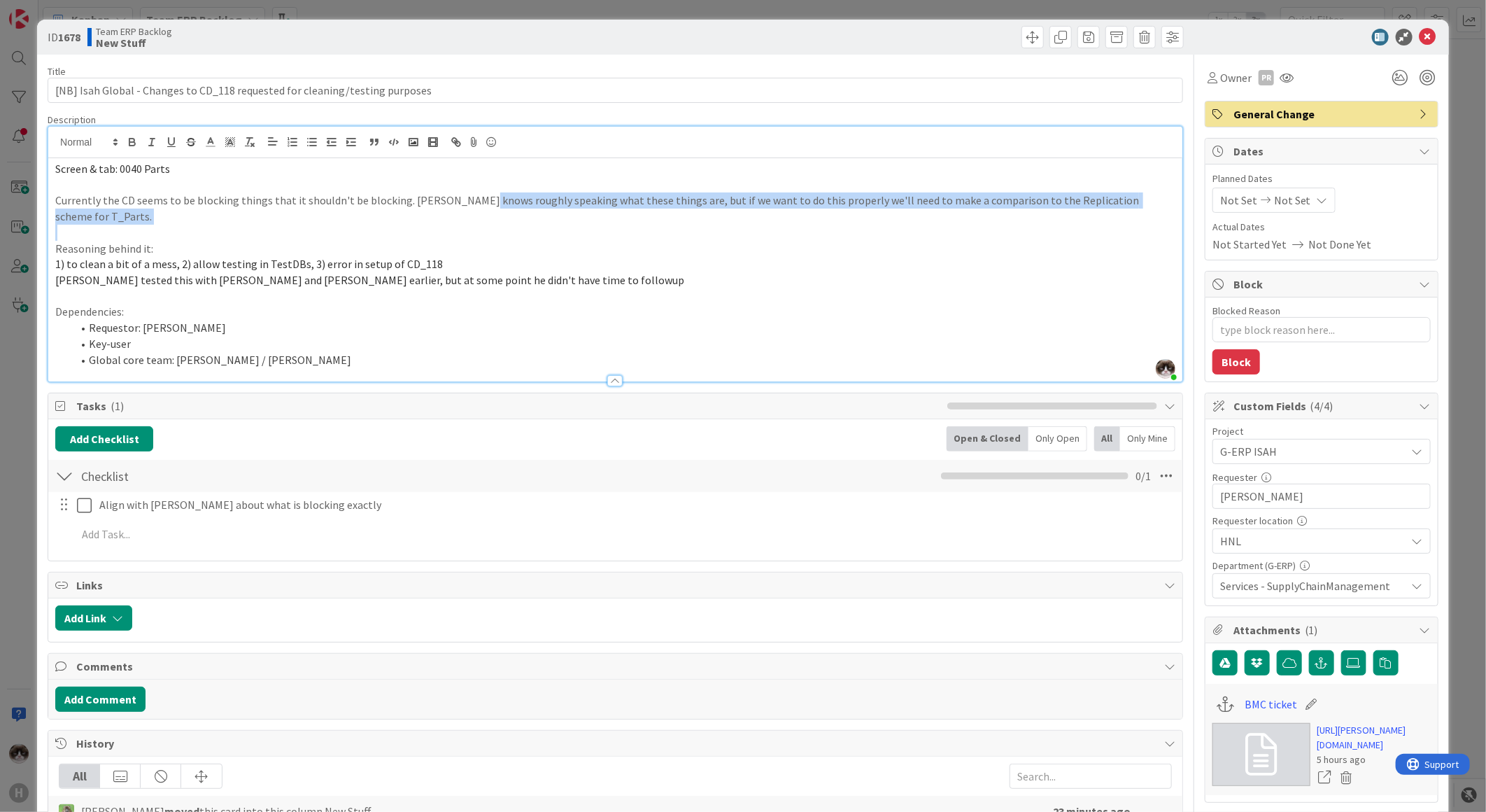
drag, startPoint x: 297, startPoint y: 208, endPoint x: 475, endPoint y: 205, distance: 178.0
click at [475, 205] on div "Screen & tab: 0040 Parts Currently the CD seems to be blocking things that it s…" at bounding box center [616, 269] width 1135 height 223
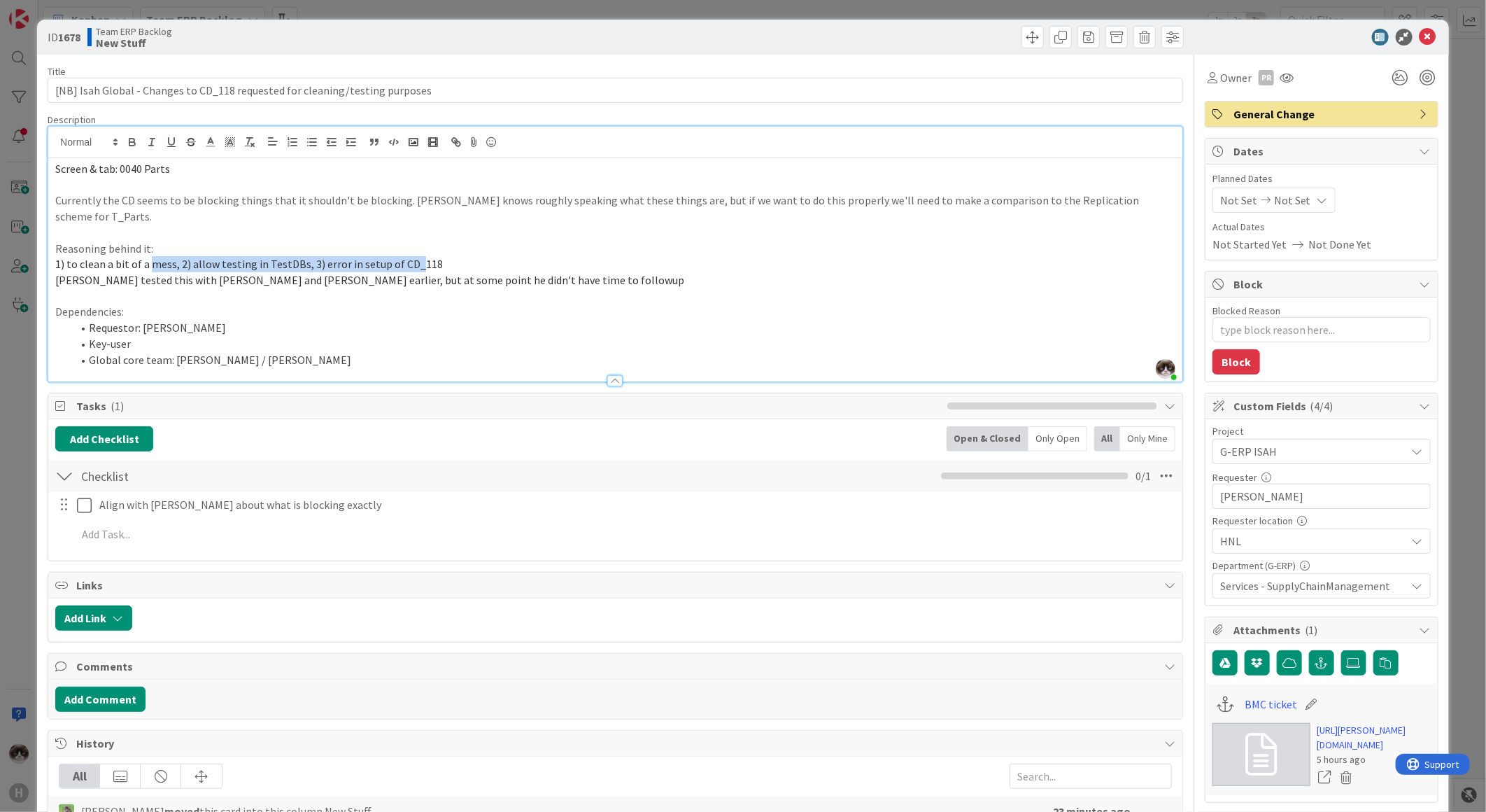
drag, startPoint x: 148, startPoint y: 249, endPoint x: 414, endPoint y: 253, distance: 266.0
click at [411, 257] on span "1) to clean a bit of a mess, 2) allow testing in TestDBs, 3) error in setup of …" at bounding box center [249, 264] width 388 height 14
click at [346, 335] on li "Key-user" at bounding box center [623, 343] width 1104 height 16
click at [350, 352] on li "Global core team: Karel Broer / Hans Luijks" at bounding box center [623, 360] width 1104 height 16
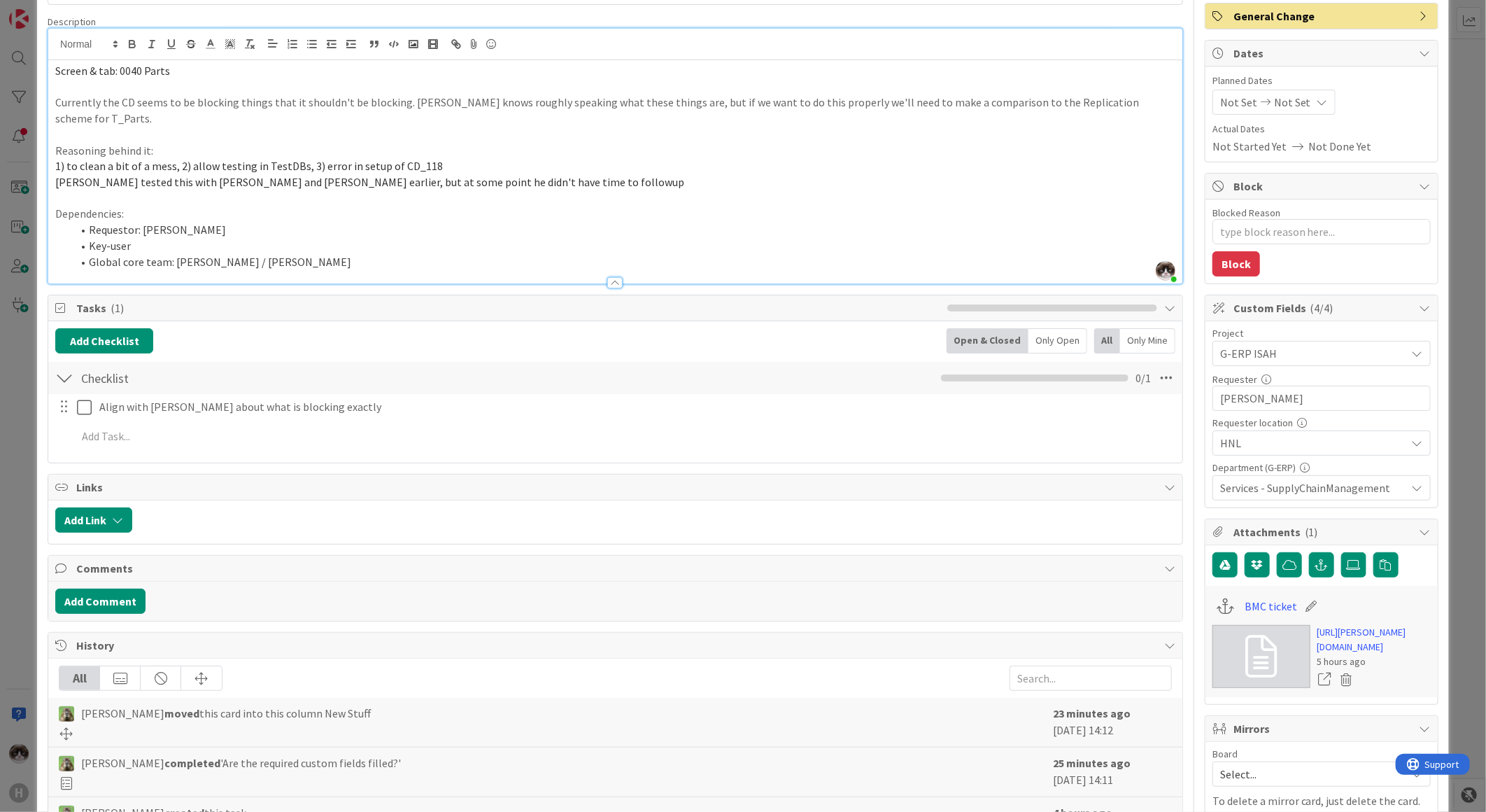
scroll to position [82, 0]
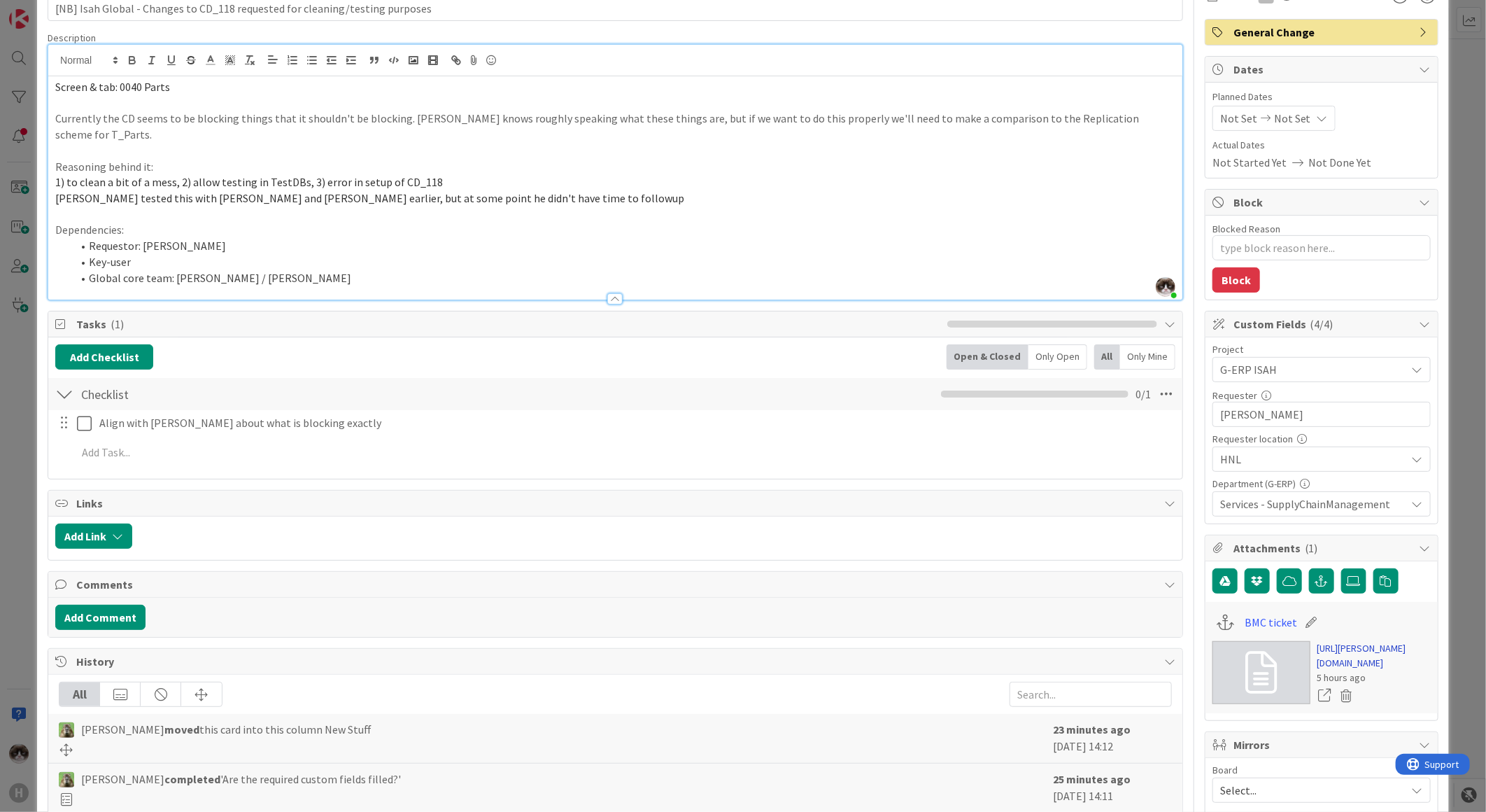
click at [1358, 662] on link "https://huisman-smartit.onbmc.com/smartit/app/#/workorder/AGGHEXFAF704DATA6D19T…" at bounding box center [1374, 655] width 113 height 29
click at [1283, 511] on span "Services - SupplyChainManagement" at bounding box center [1313, 504] width 186 height 17
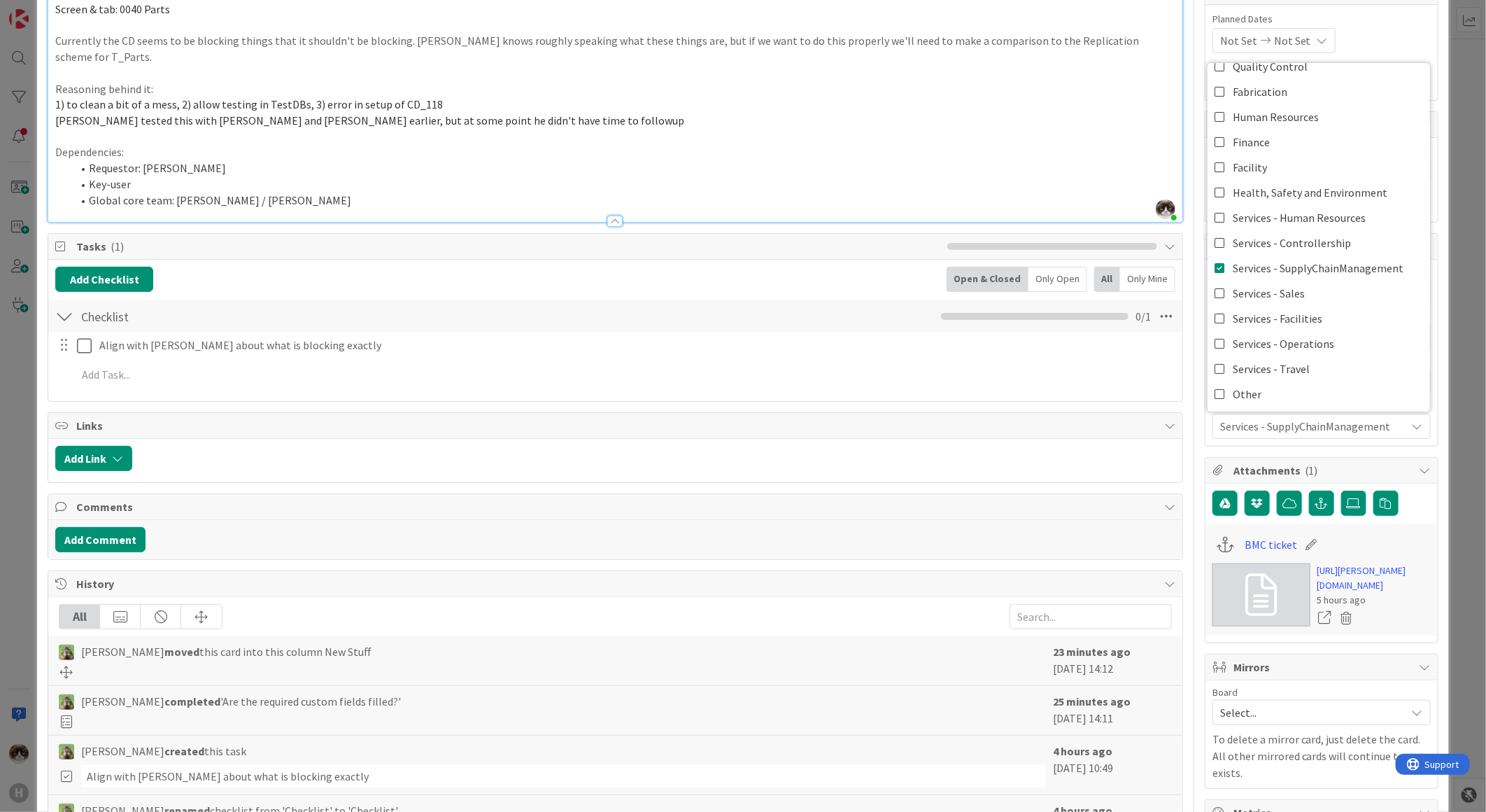
scroll to position [4, 0]
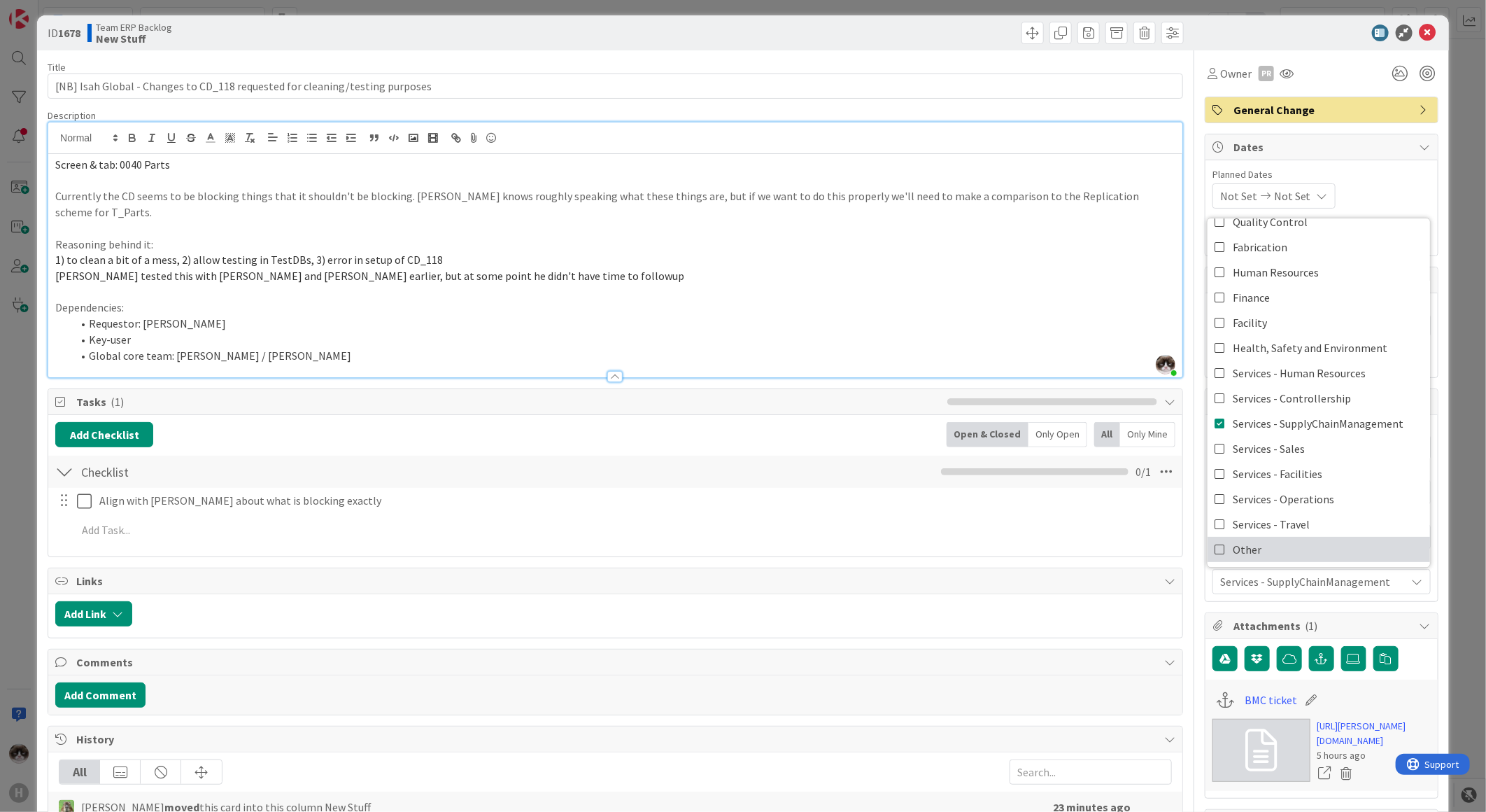
click at [1255, 540] on link "Other" at bounding box center [1319, 548] width 222 height 25
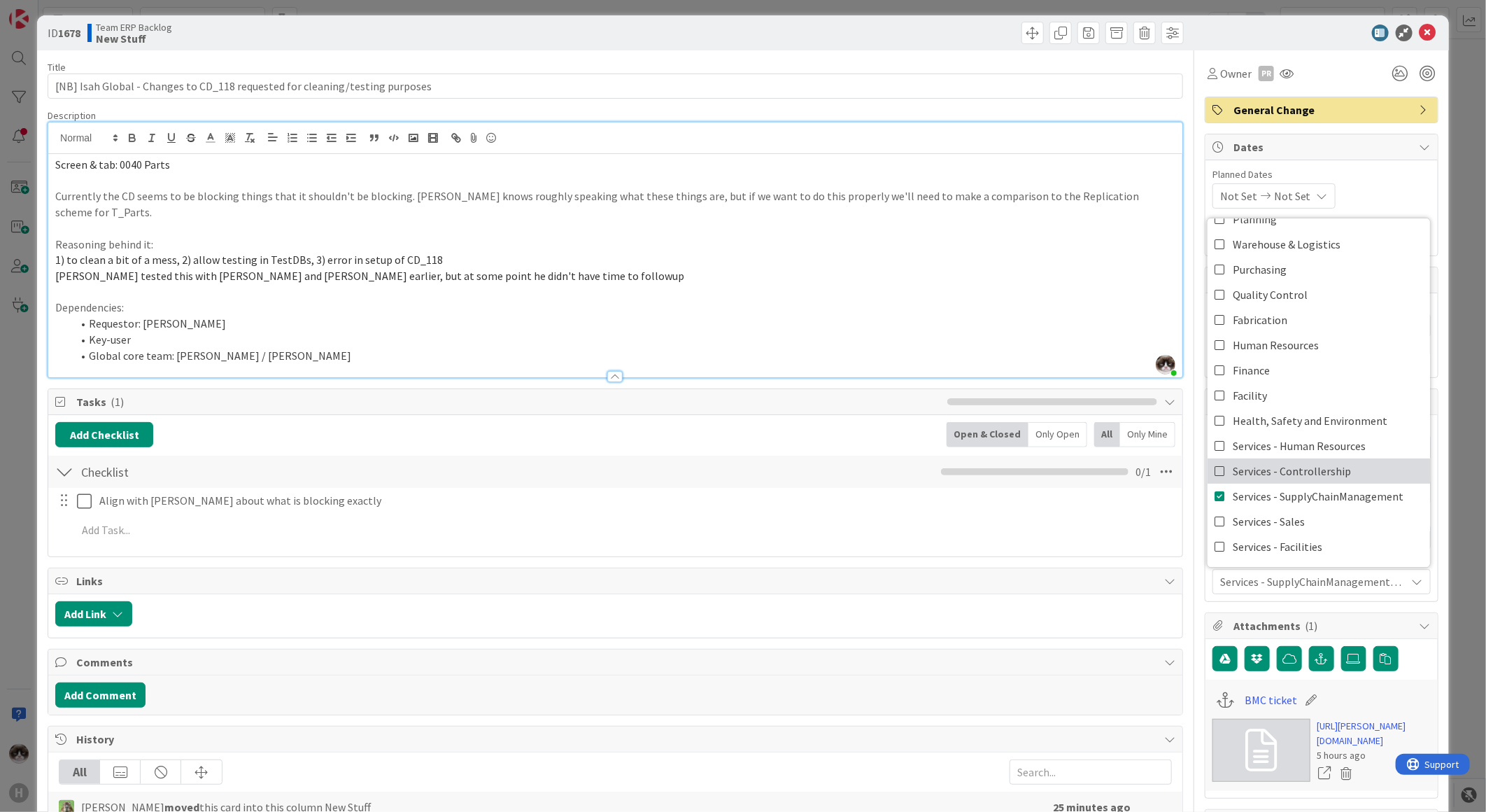
scroll to position [116, 0]
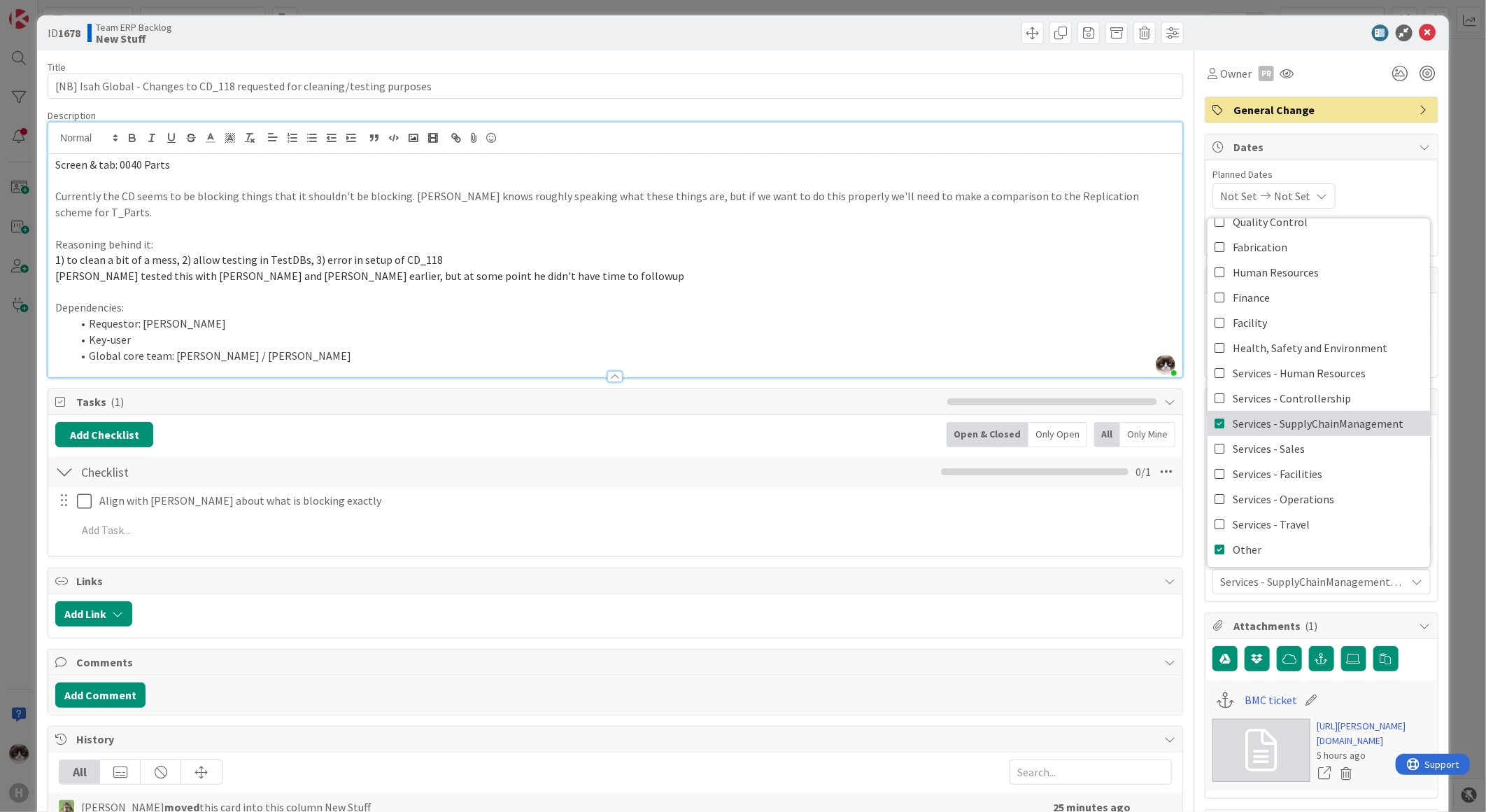
click at [1254, 422] on span "Services - SupplyChainManagement" at bounding box center [1318, 423] width 171 height 21
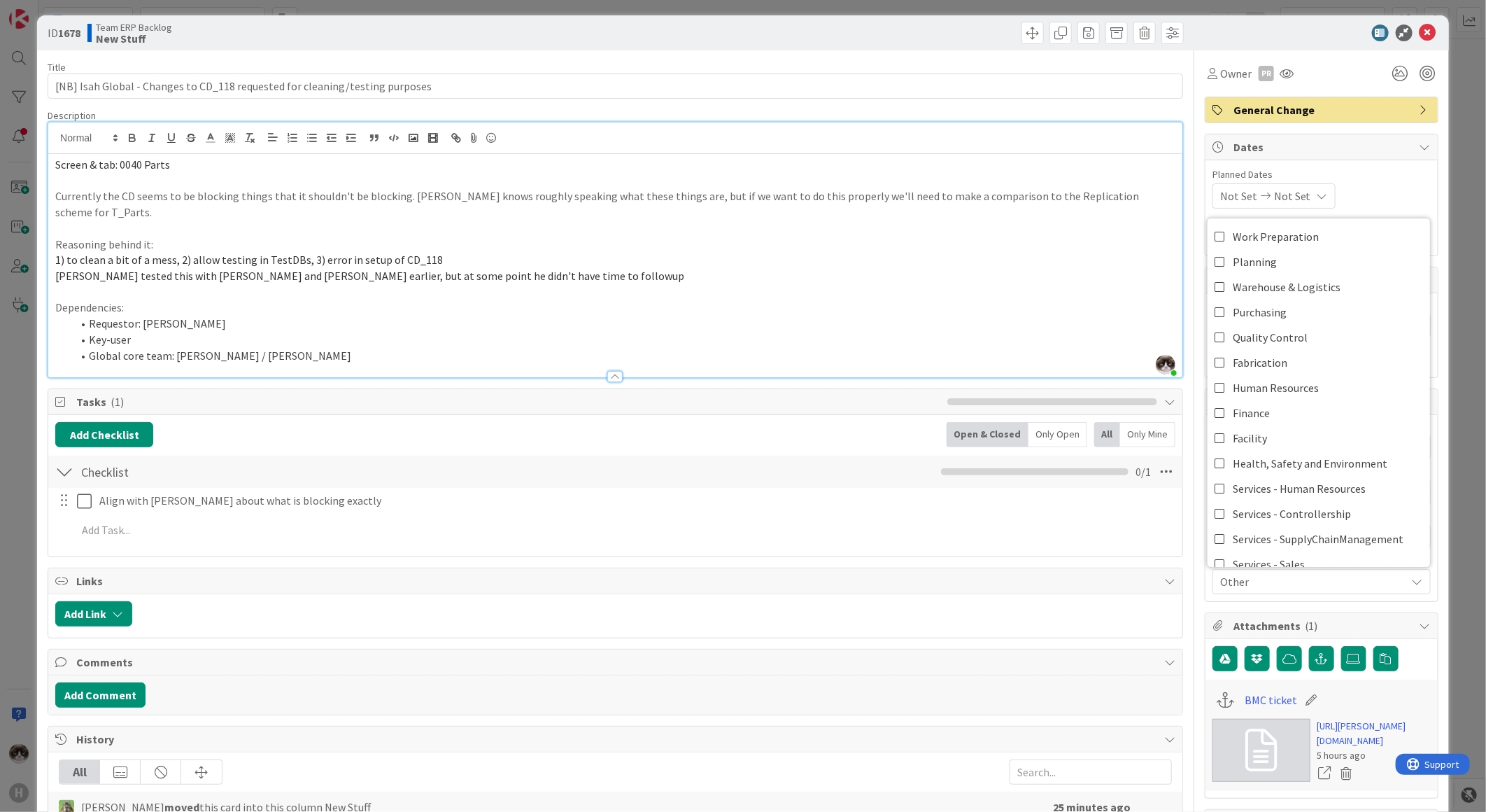
click at [1075, 316] on li "Requestor: Karel Broer" at bounding box center [623, 323] width 1104 height 16
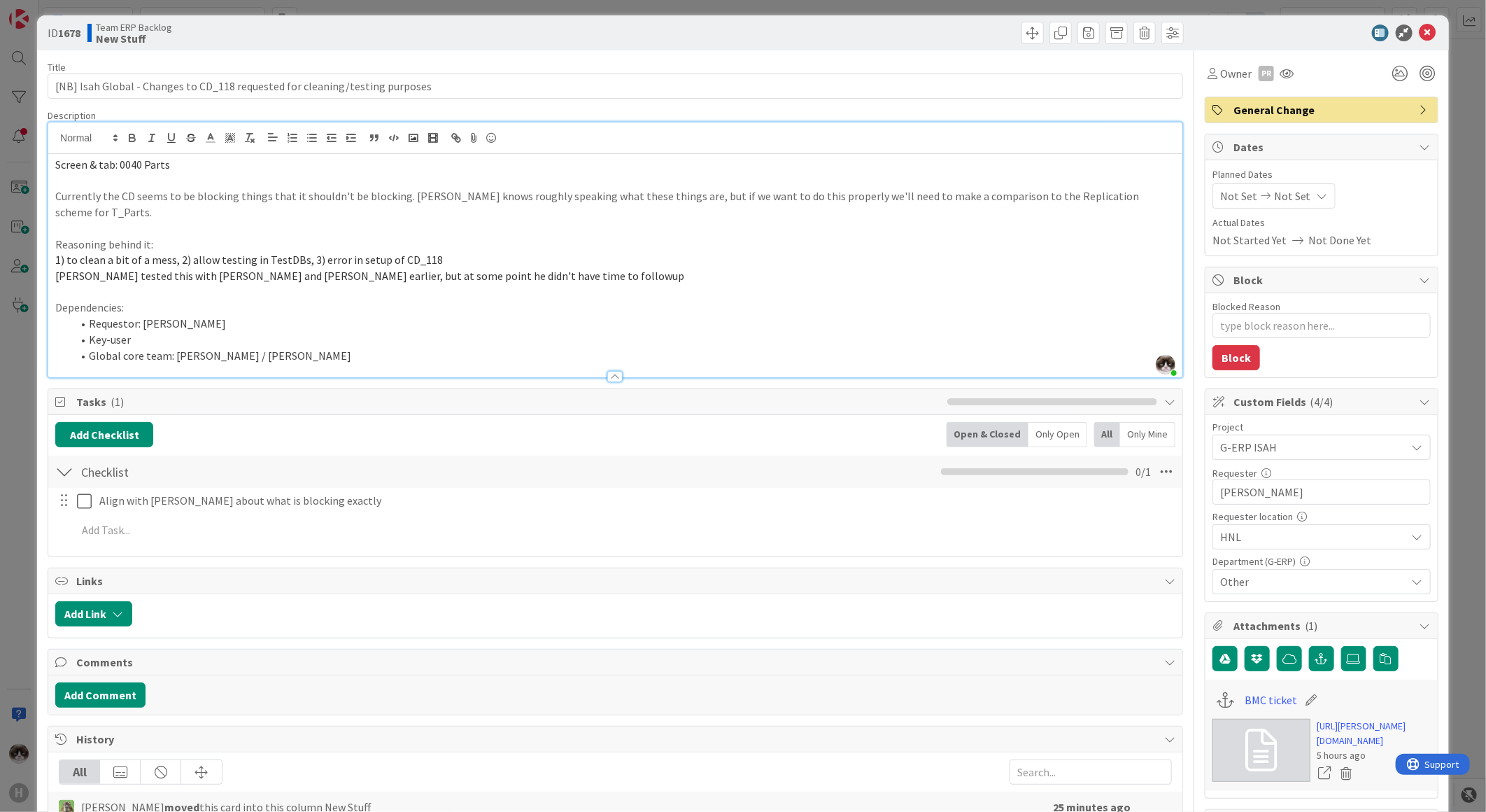
click at [1279, 457] on span "HNL" at bounding box center [1310, 447] width 179 height 20
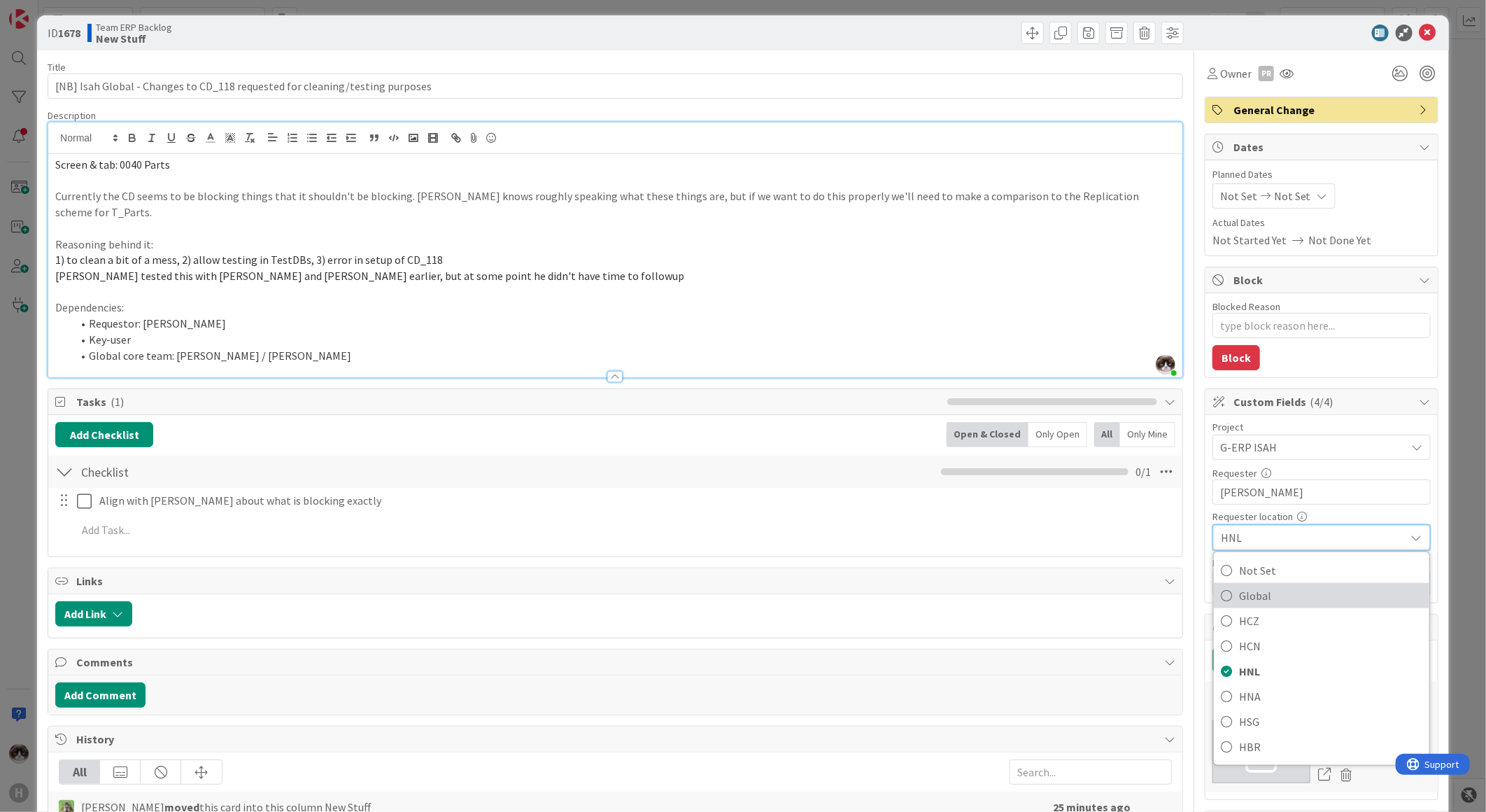
click at [1291, 603] on span "Global" at bounding box center [1331, 595] width 183 height 21
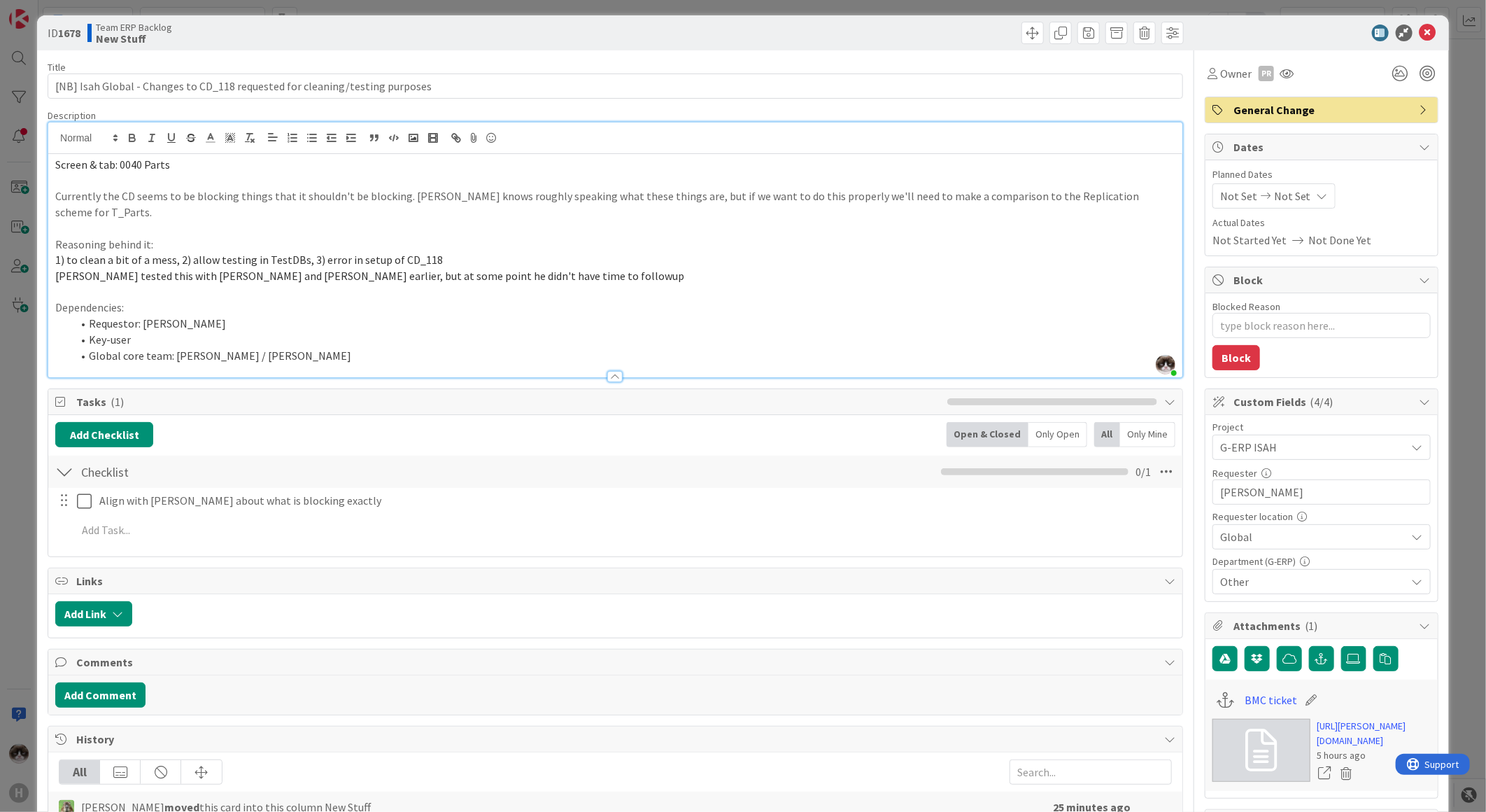
click at [750, 316] on li "Requestor: Karel Broer" at bounding box center [623, 323] width 1104 height 16
click at [1420, 34] on icon at bounding box center [1428, 33] width 17 height 17
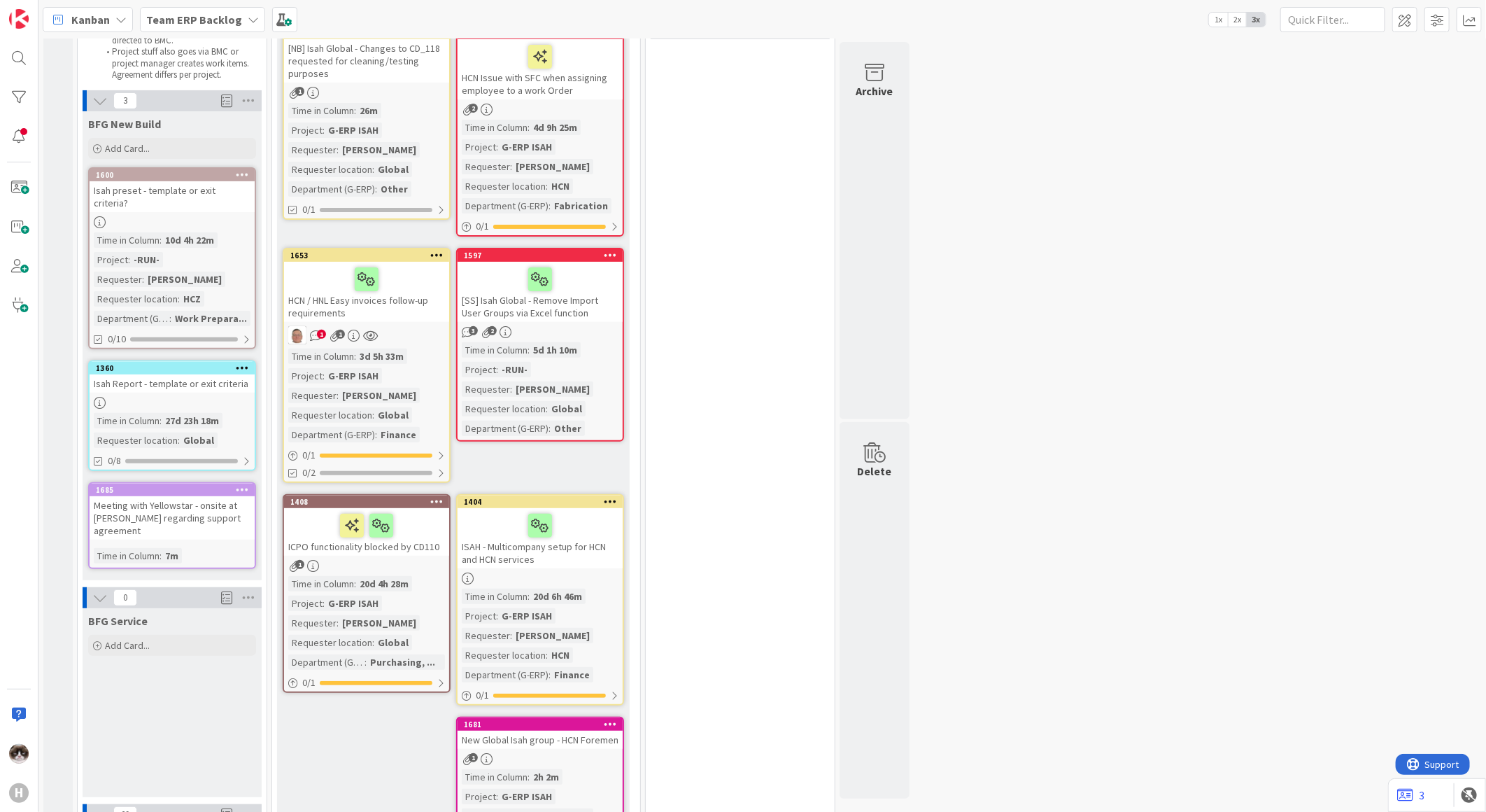
scroll to position [155, 0]
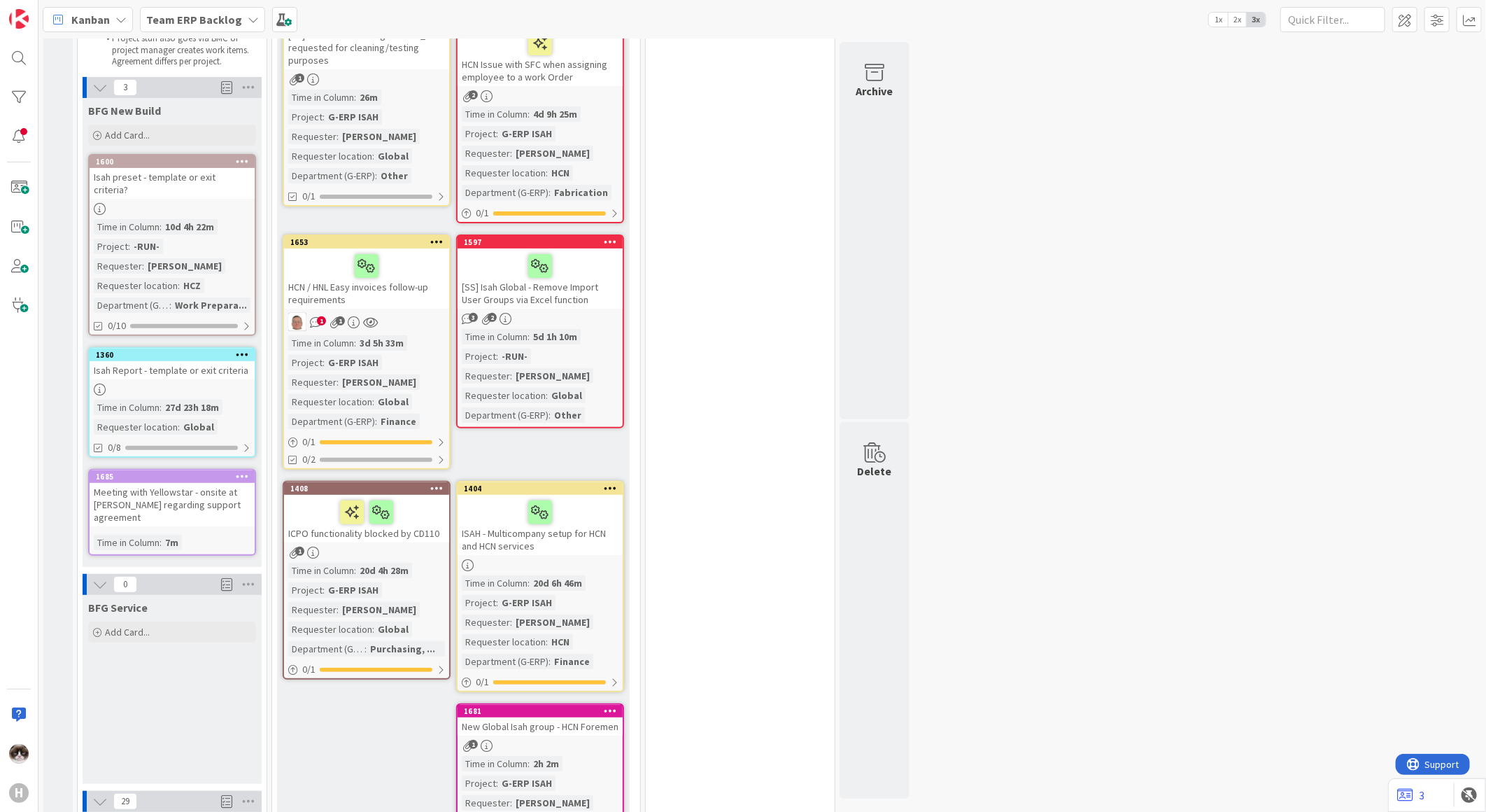
click at [407, 296] on div "HCN / HNL Easy invoices follow-up requirements" at bounding box center [366, 278] width 165 height 60
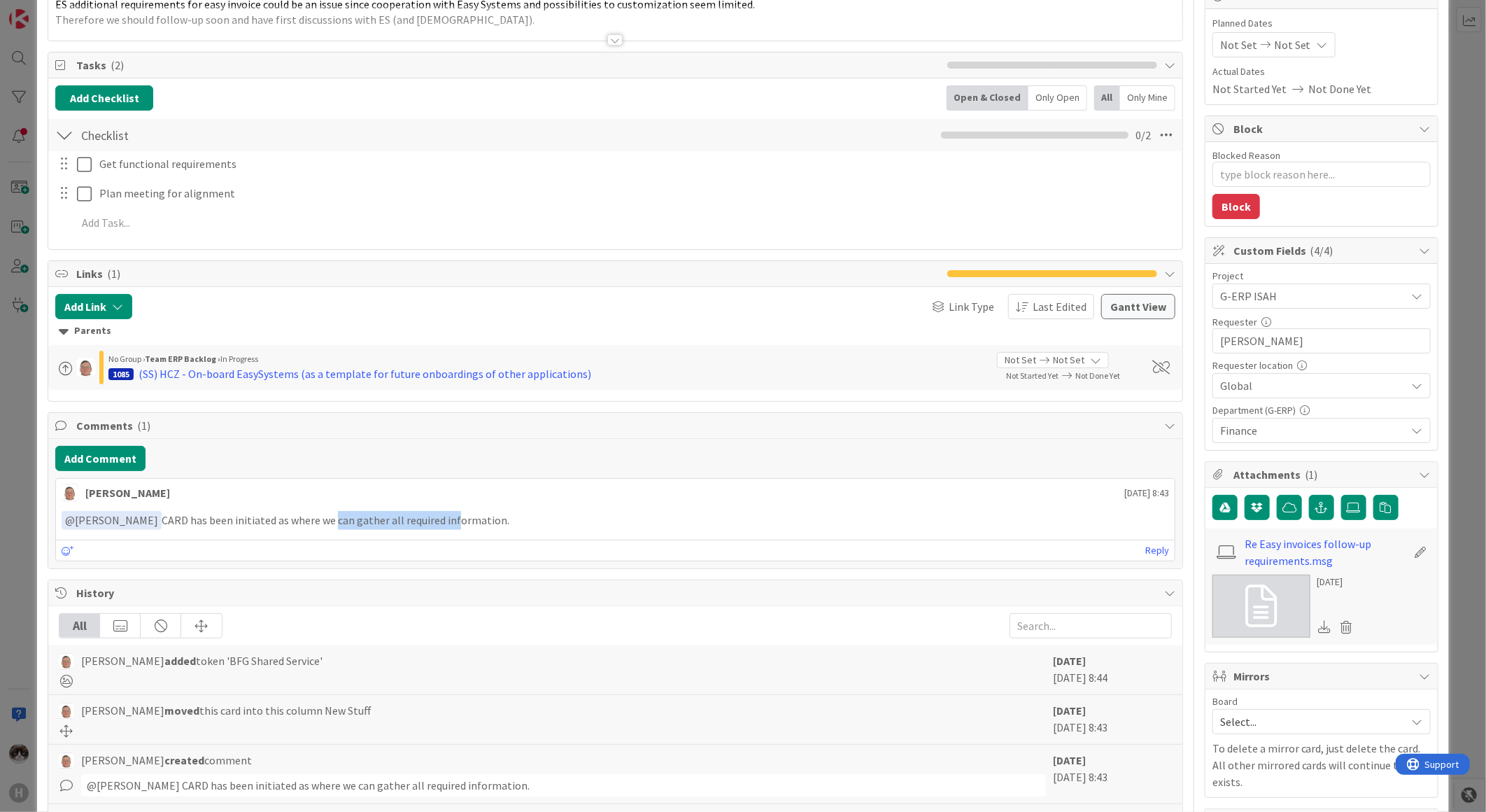
drag, startPoint x: 315, startPoint y: 515, endPoint x: 435, endPoint y: 511, distance: 120.1
click at [435, 511] on div "﻿ @ Kevin van Dijk ﻿ CARD has been initiated as where we can gather all require…" at bounding box center [615, 520] width 1119 height 30
drag, startPoint x: 435, startPoint y: 511, endPoint x: 480, endPoint y: 520, distance: 45.9
click at [480, 520] on p "﻿ @ Kevin van Dijk ﻿ CARD has been initiated as where we can gather all require…" at bounding box center [615, 520] width 1107 height 19
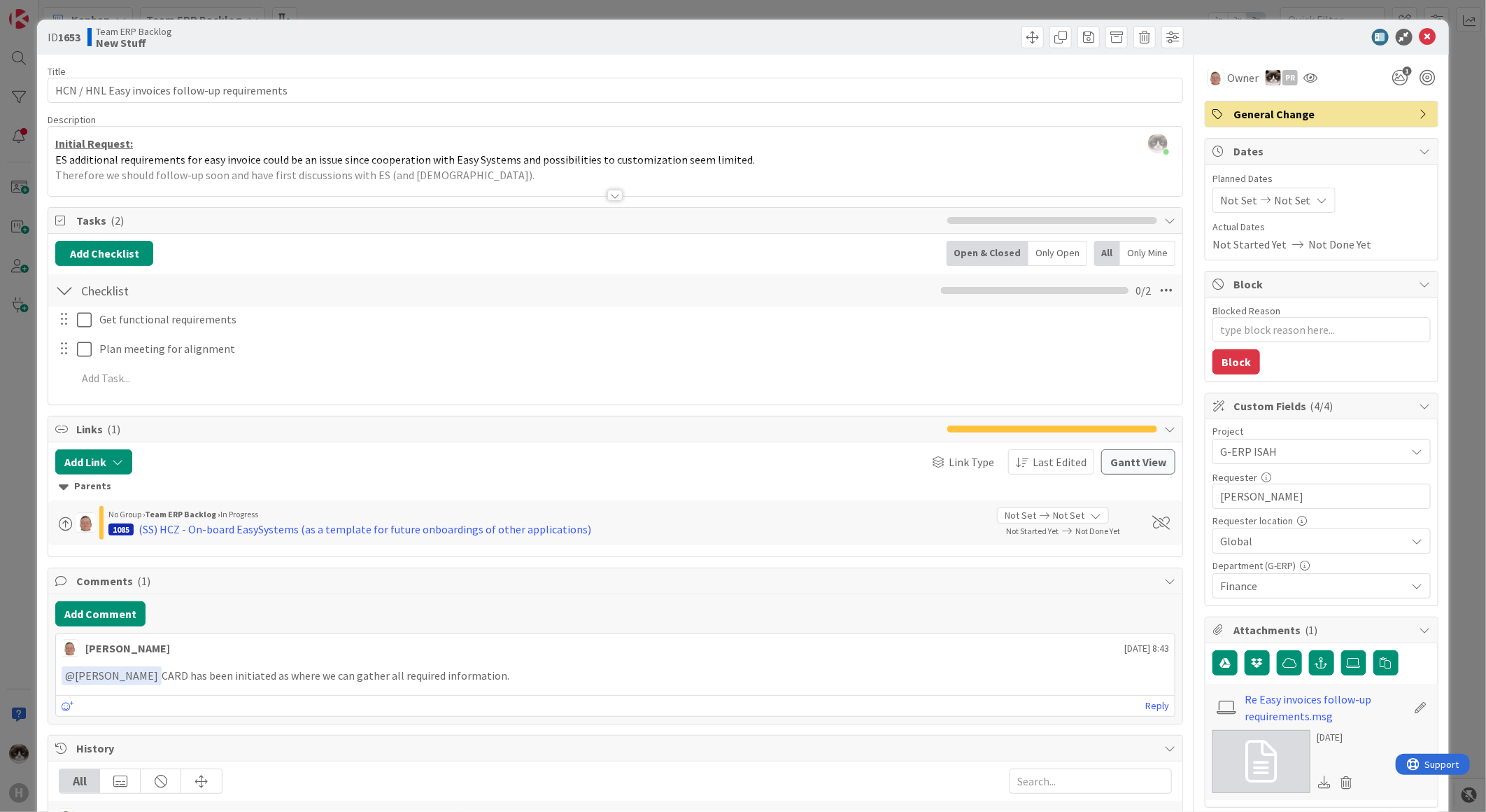
click at [612, 193] on div at bounding box center [615, 195] width 15 height 11
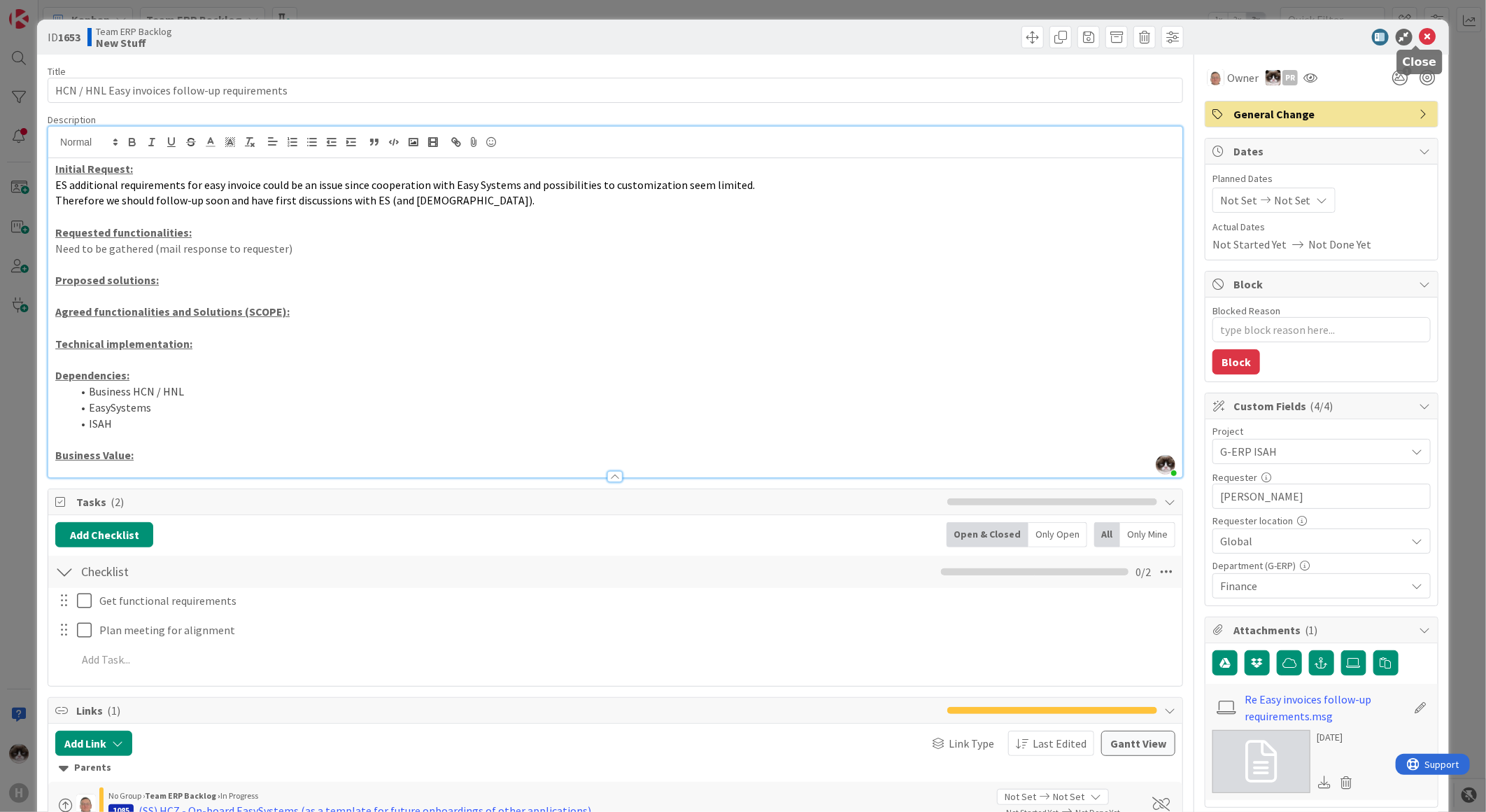
click at [1420, 40] on icon at bounding box center [1428, 37] width 17 height 17
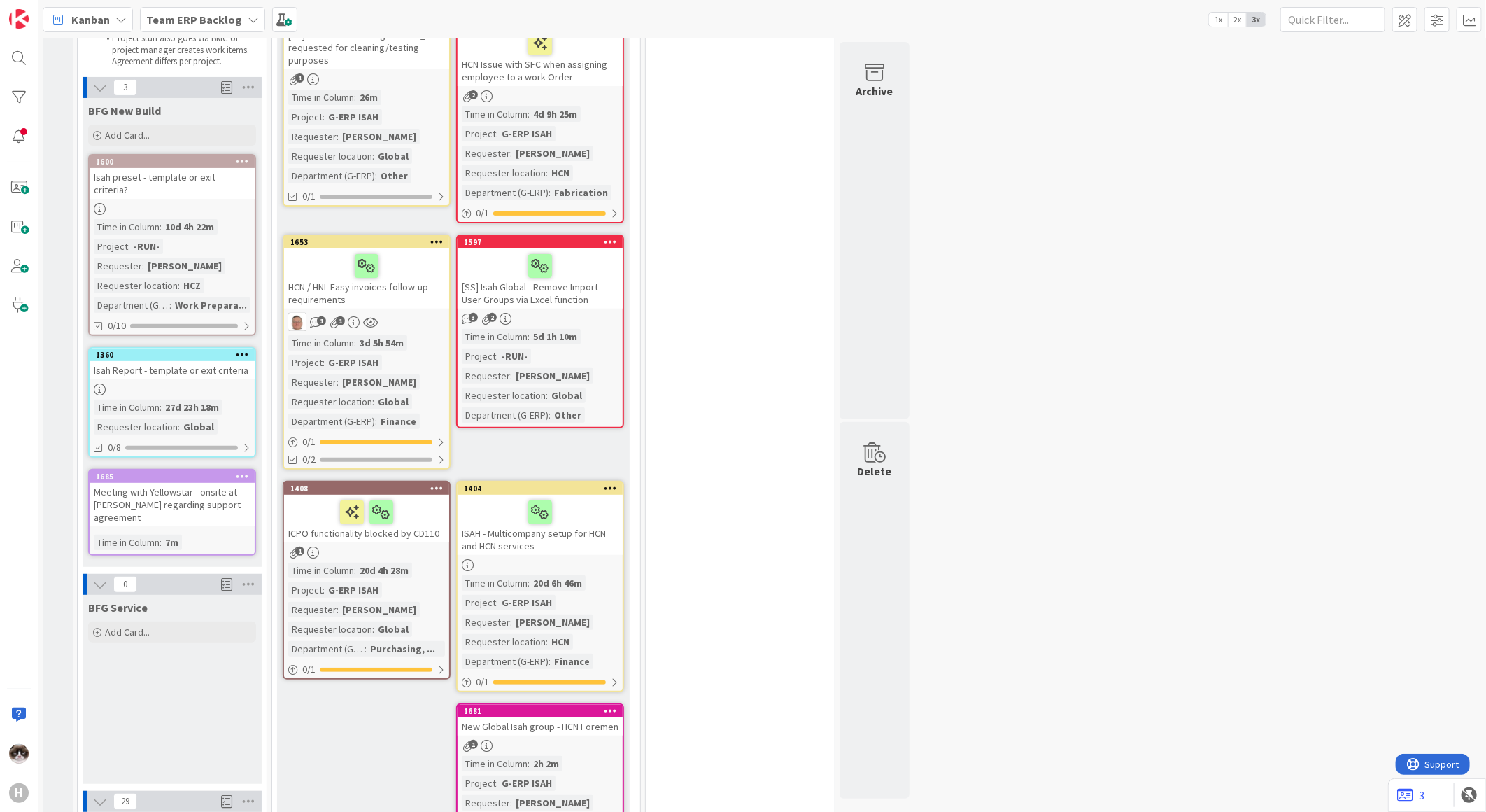
click at [433, 327] on div "1 1" at bounding box center [366, 321] width 165 height 18
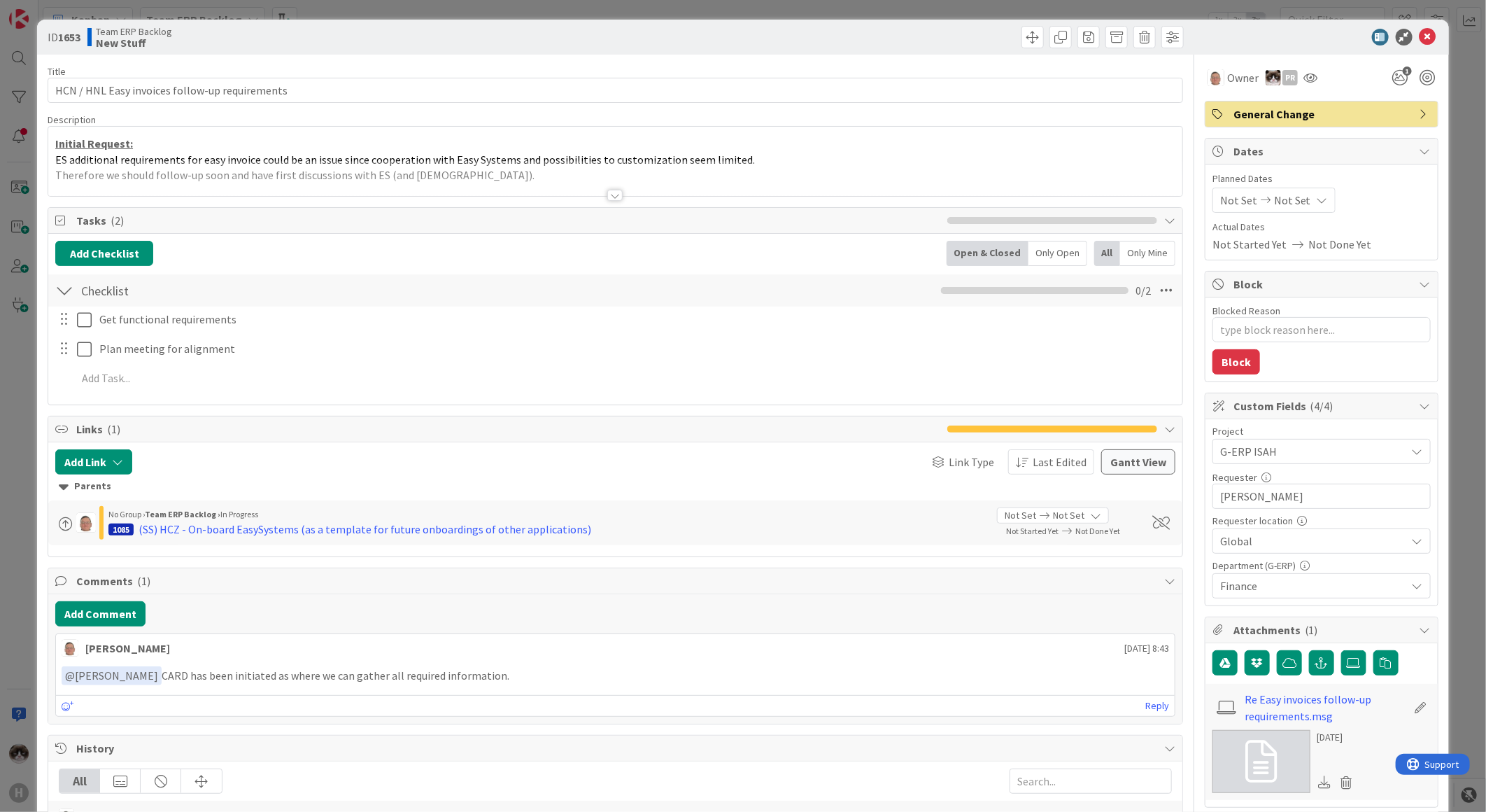
click at [1222, 91] on div "Owner PR 1 General Change Dates Planned Dates Not Set Not Set Actual Dates Not …" at bounding box center [1322, 641] width 234 height 1174
click at [1227, 81] on span "Owner" at bounding box center [1243, 78] width 32 height 17
click at [1418, 28] on div "ID 1653 Team ERP Backlog New Stuff" at bounding box center [743, 36] width 1412 height 35
click at [1420, 37] on icon at bounding box center [1428, 37] width 17 height 17
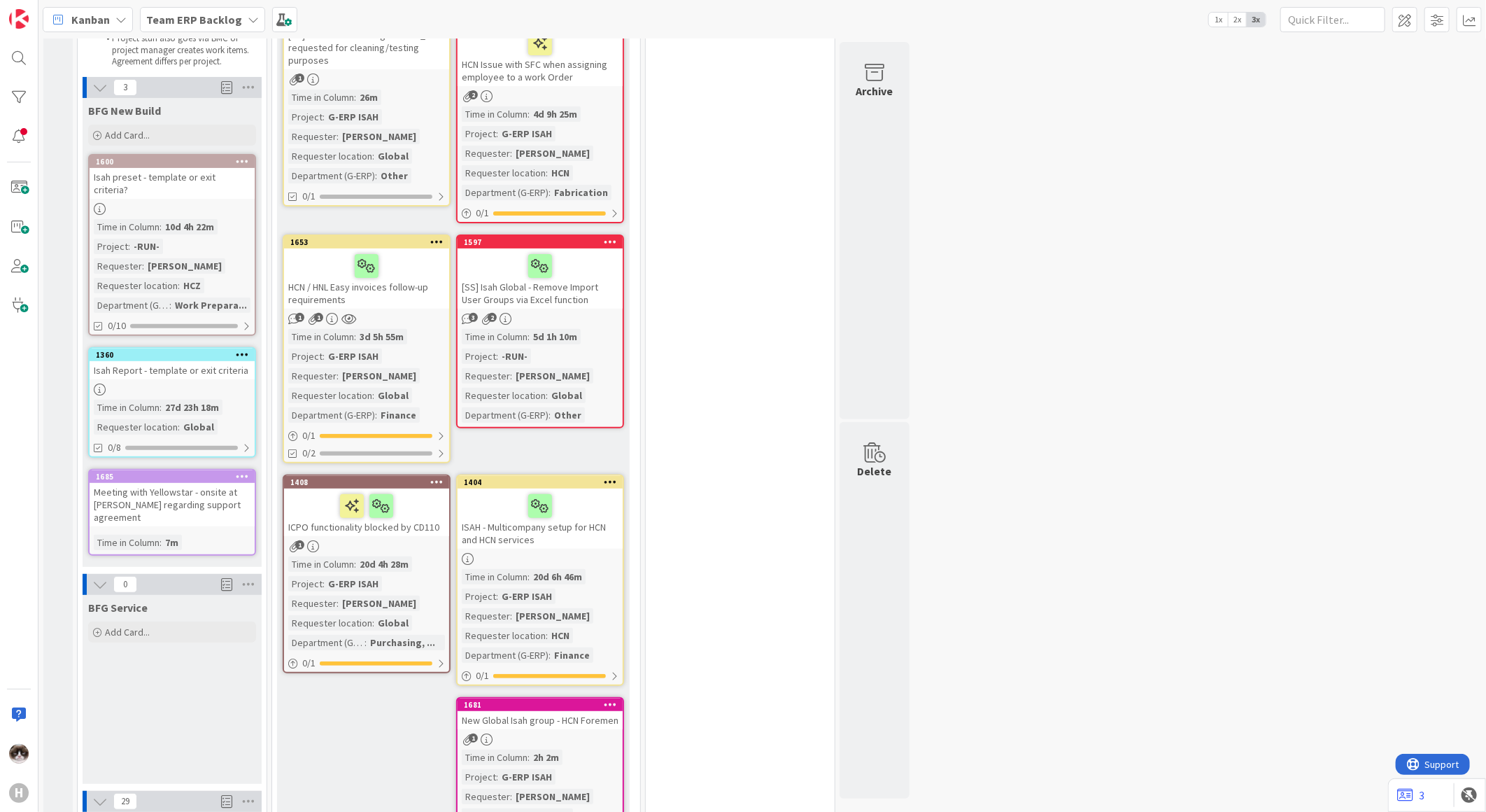
click at [590, 305] on div "[SS] Isah Global - Remove Import User Groups via Excel function" at bounding box center [540, 278] width 165 height 60
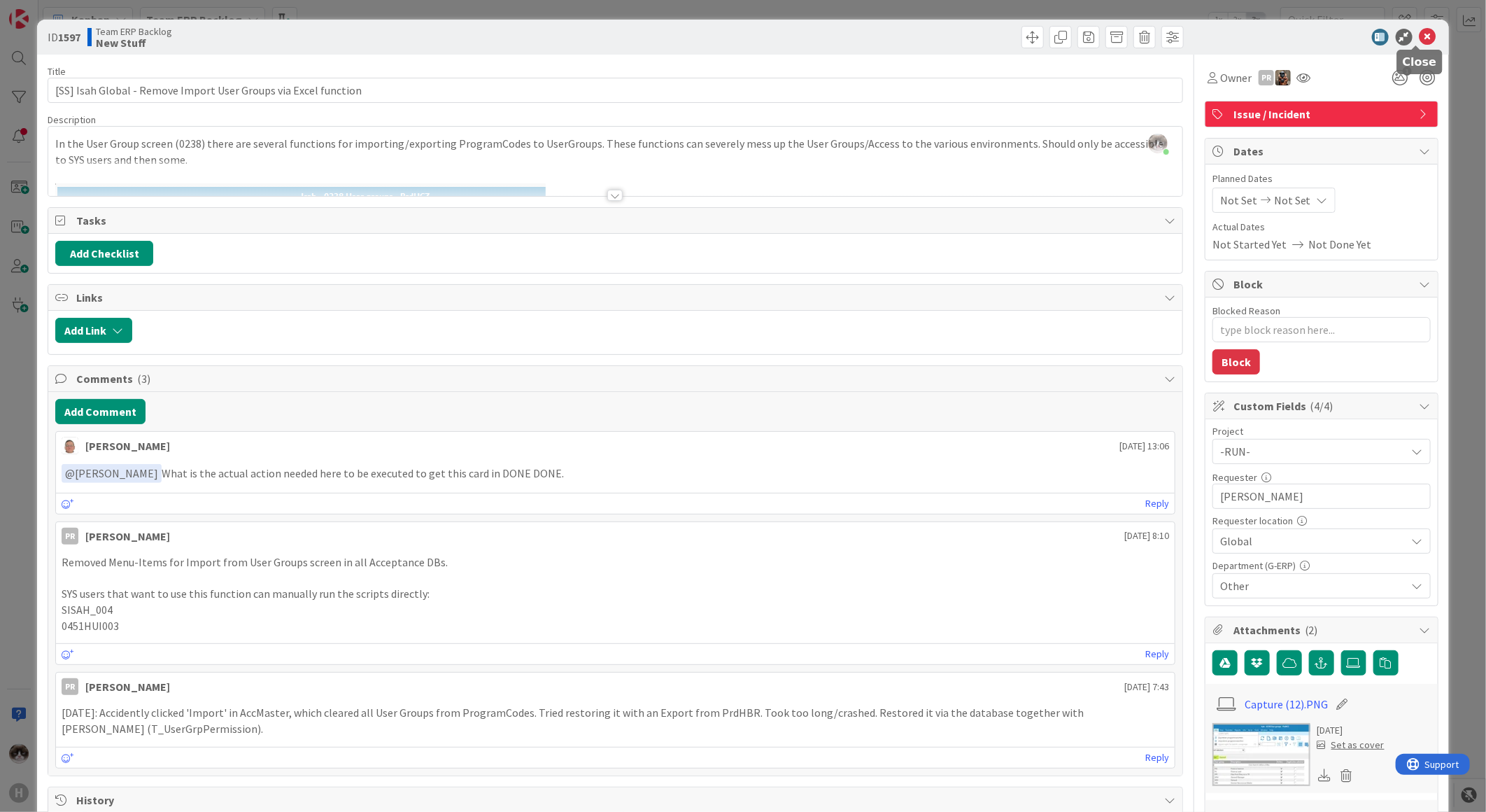
click at [1420, 39] on icon at bounding box center [1428, 37] width 17 height 17
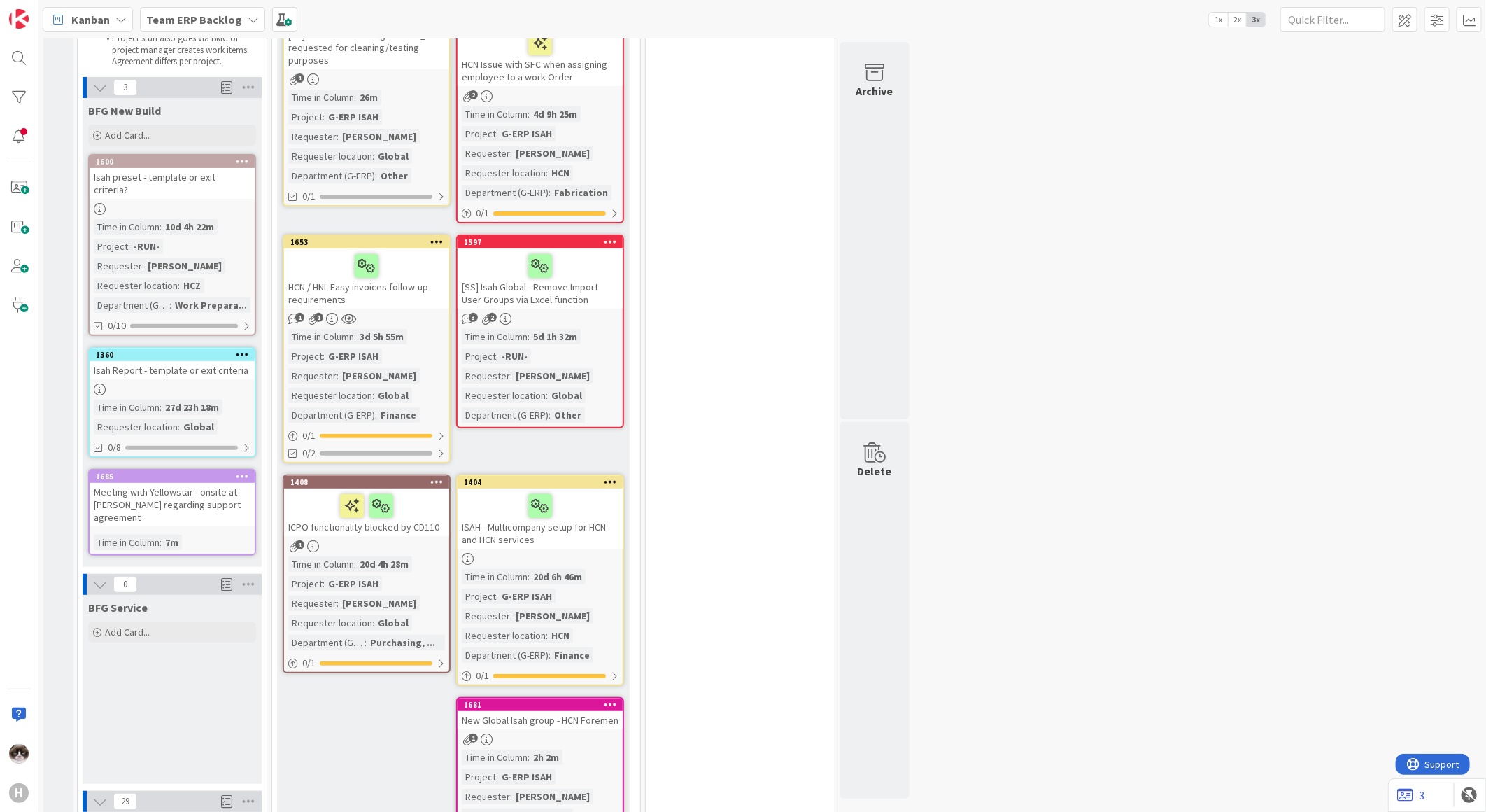
click at [588, 337] on div "Time in Column : 5d 1h 32m Project : -RUN- Requester : Ben Francis Requester lo…" at bounding box center [540, 376] width 157 height 93
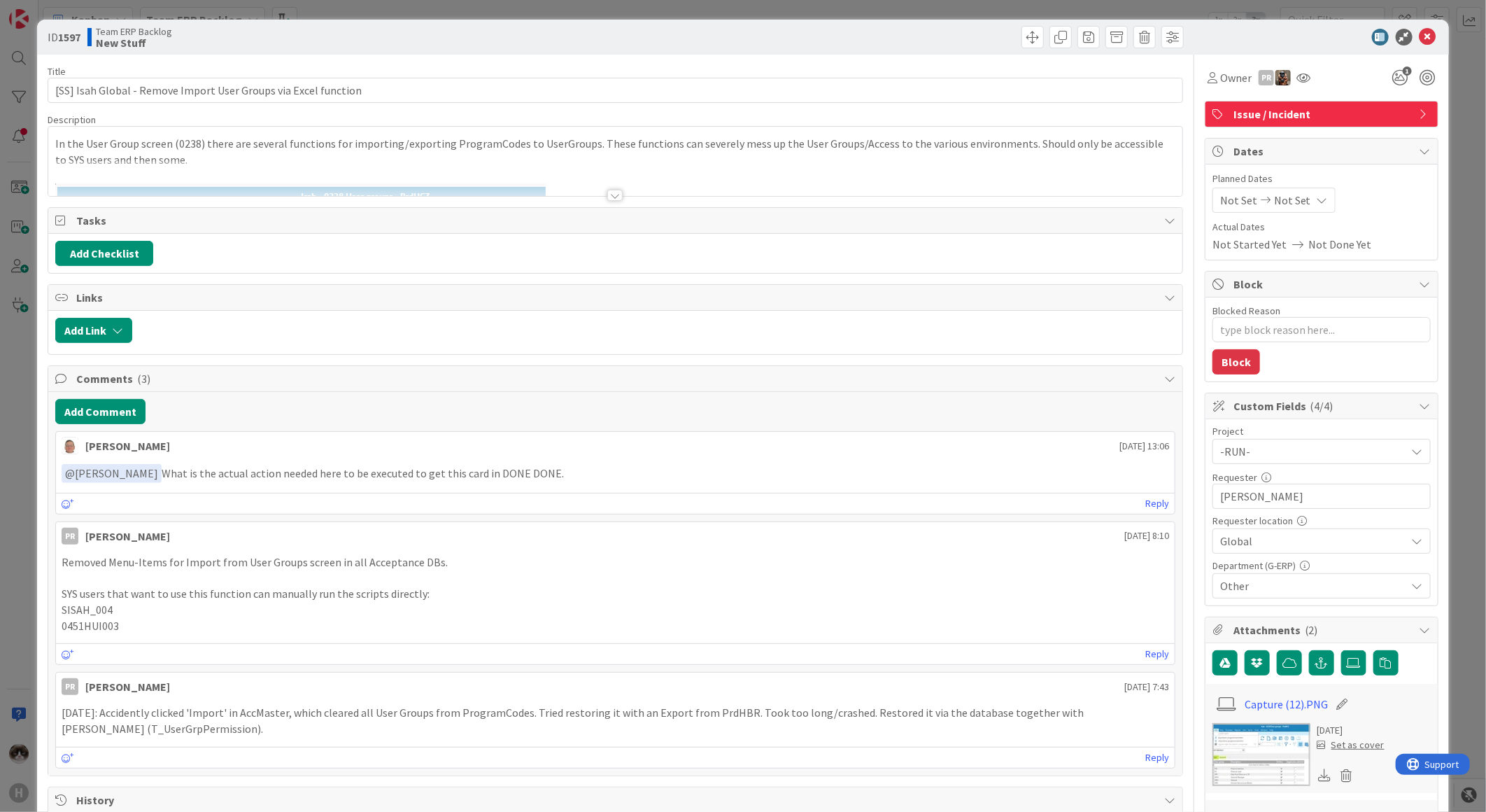
click at [600, 200] on div "Title 63 / 128 [SS] Isah Global - Remove Import User Groups via Excel function …" at bounding box center [615, 697] width 1136 height 1286
click at [614, 193] on div at bounding box center [615, 195] width 15 height 11
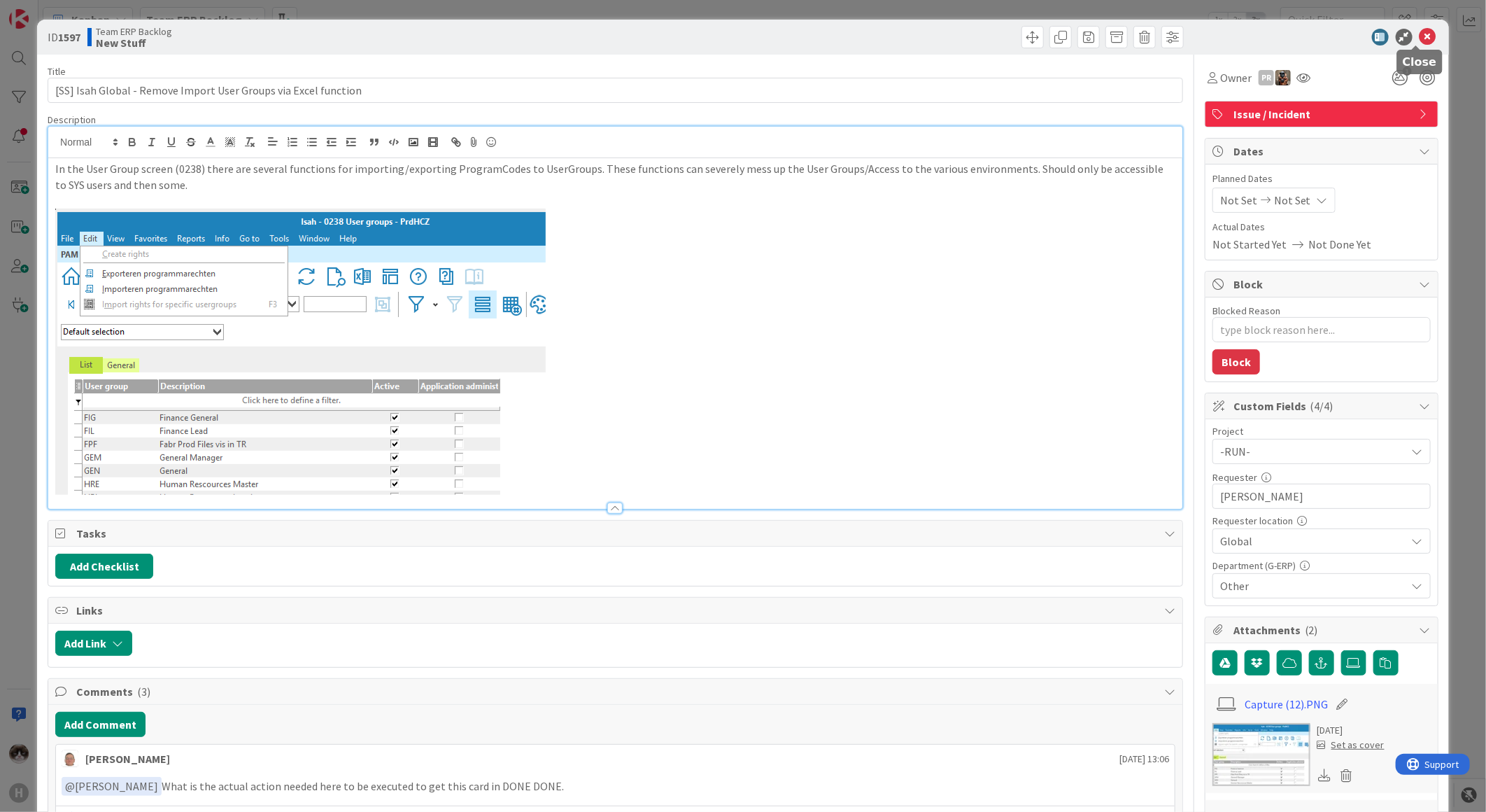
click at [1420, 31] on icon at bounding box center [1428, 37] width 17 height 17
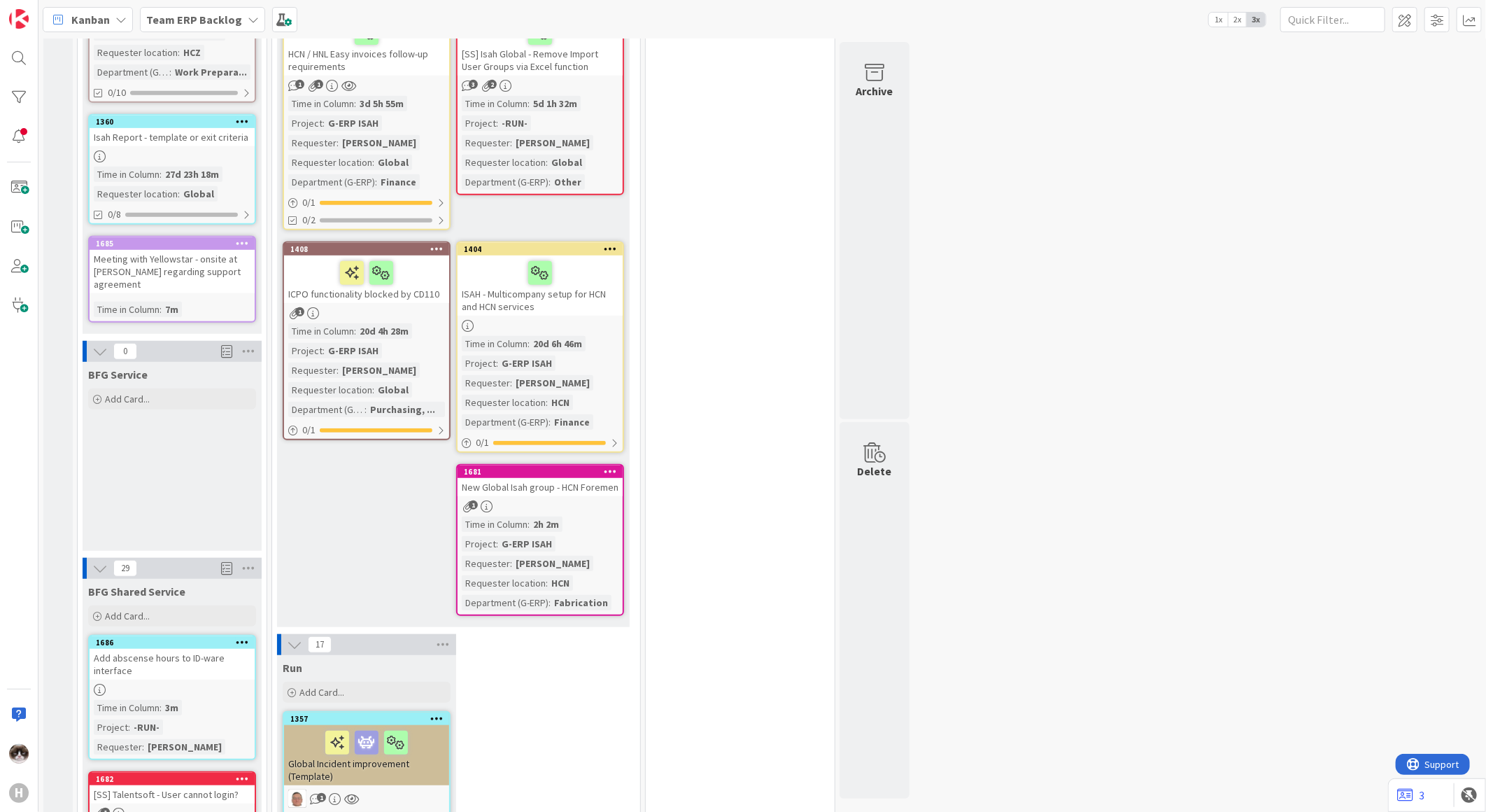
click at [605, 303] on div "ISAH - Multicompany setup for HCN and HCN services" at bounding box center [540, 285] width 165 height 60
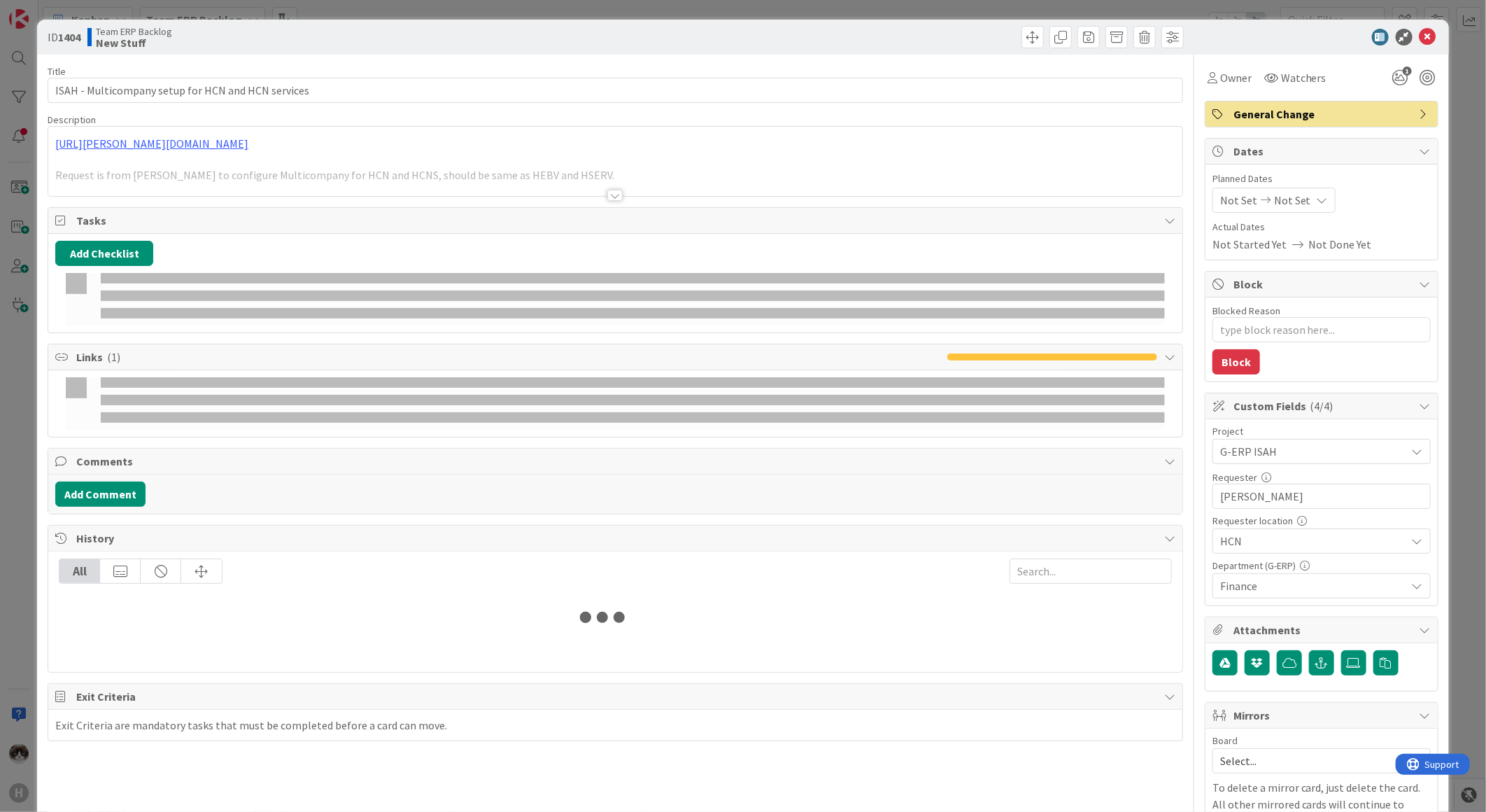
drag, startPoint x: 611, startPoint y: 192, endPoint x: 614, endPoint y: 215, distance: 23.2
click at [611, 192] on div at bounding box center [615, 195] width 15 height 11
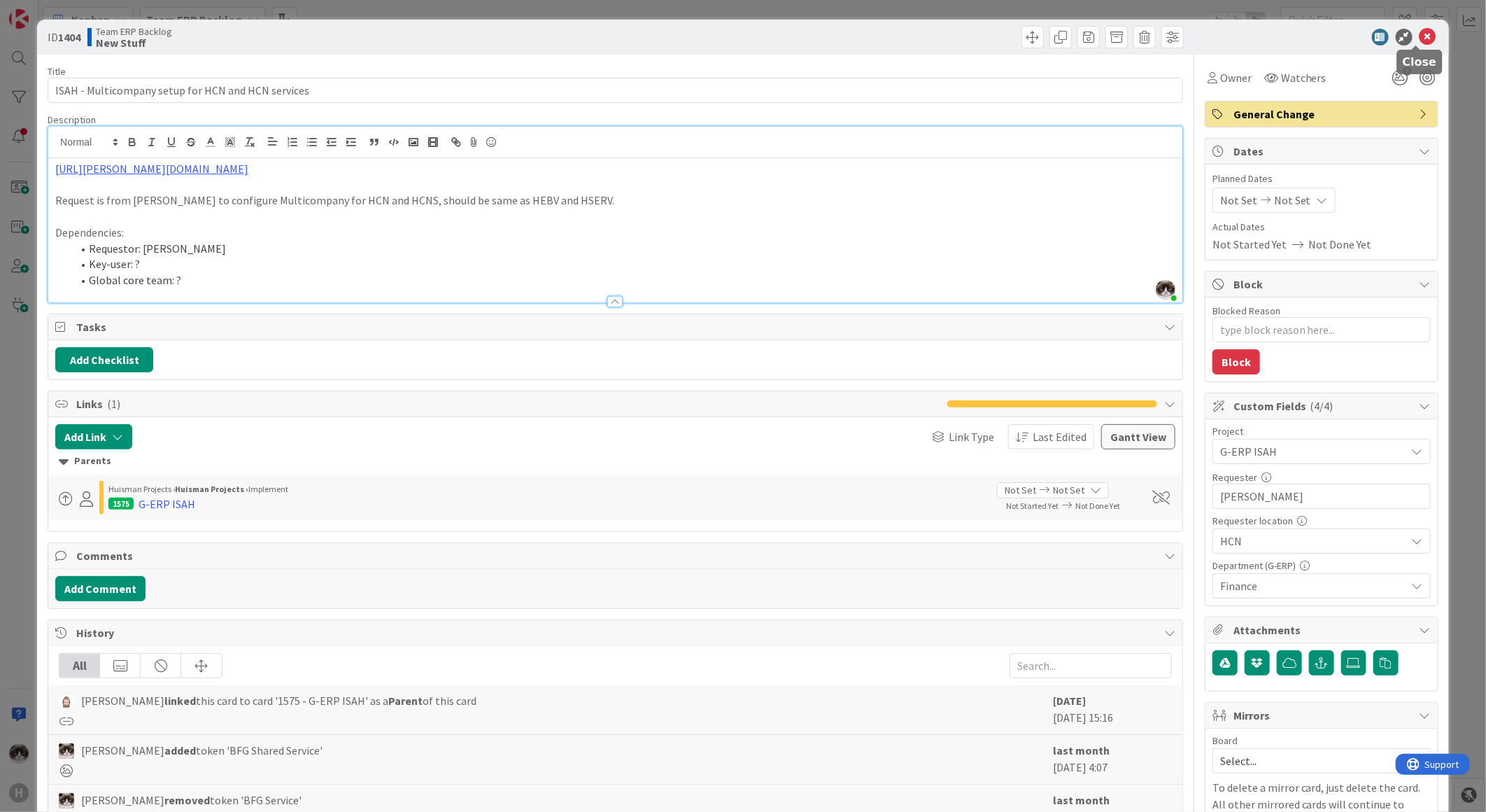
click at [1423, 38] on icon at bounding box center [1428, 37] width 17 height 17
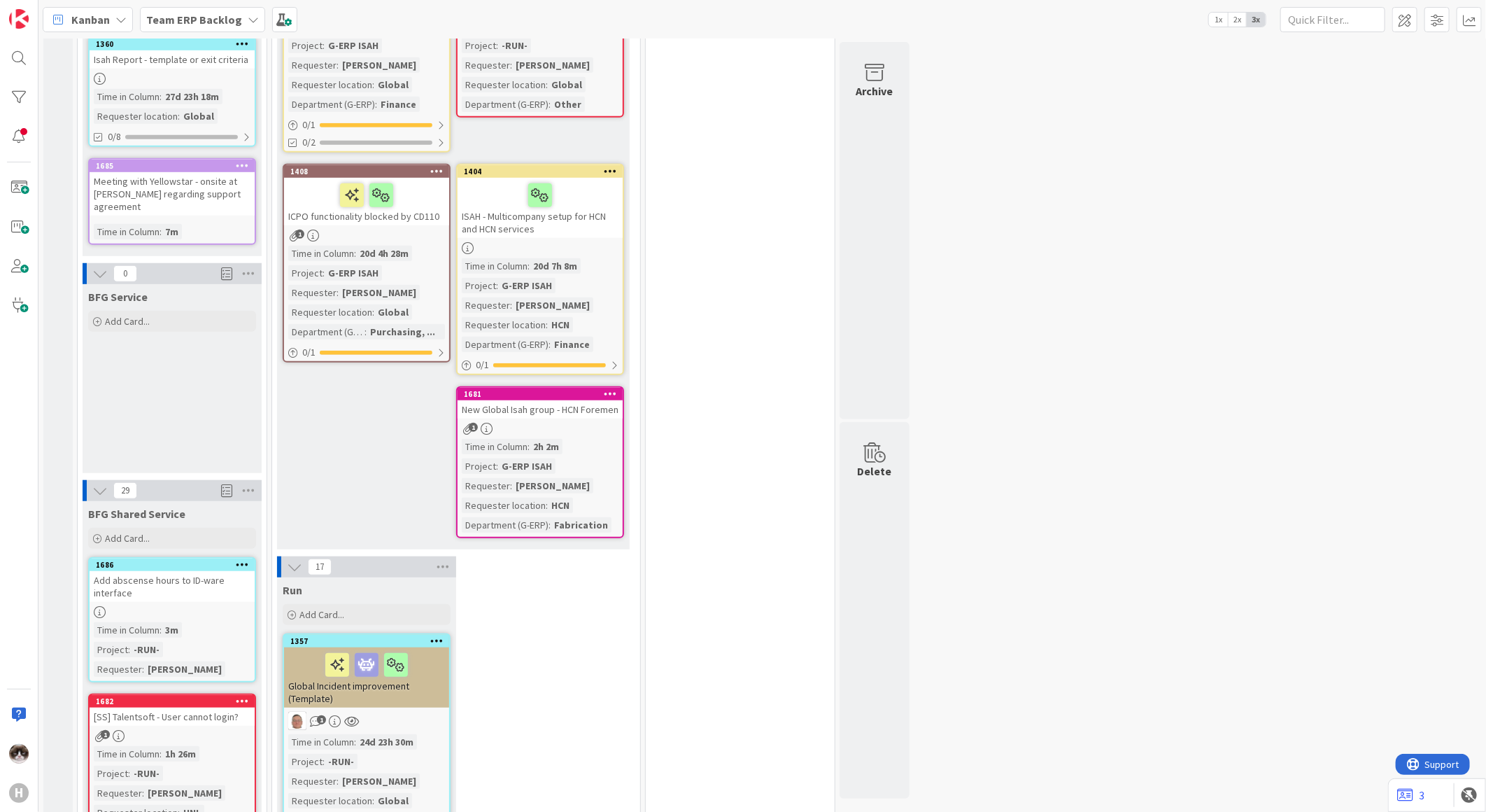
click at [592, 428] on div "1" at bounding box center [540, 428] width 165 height 12
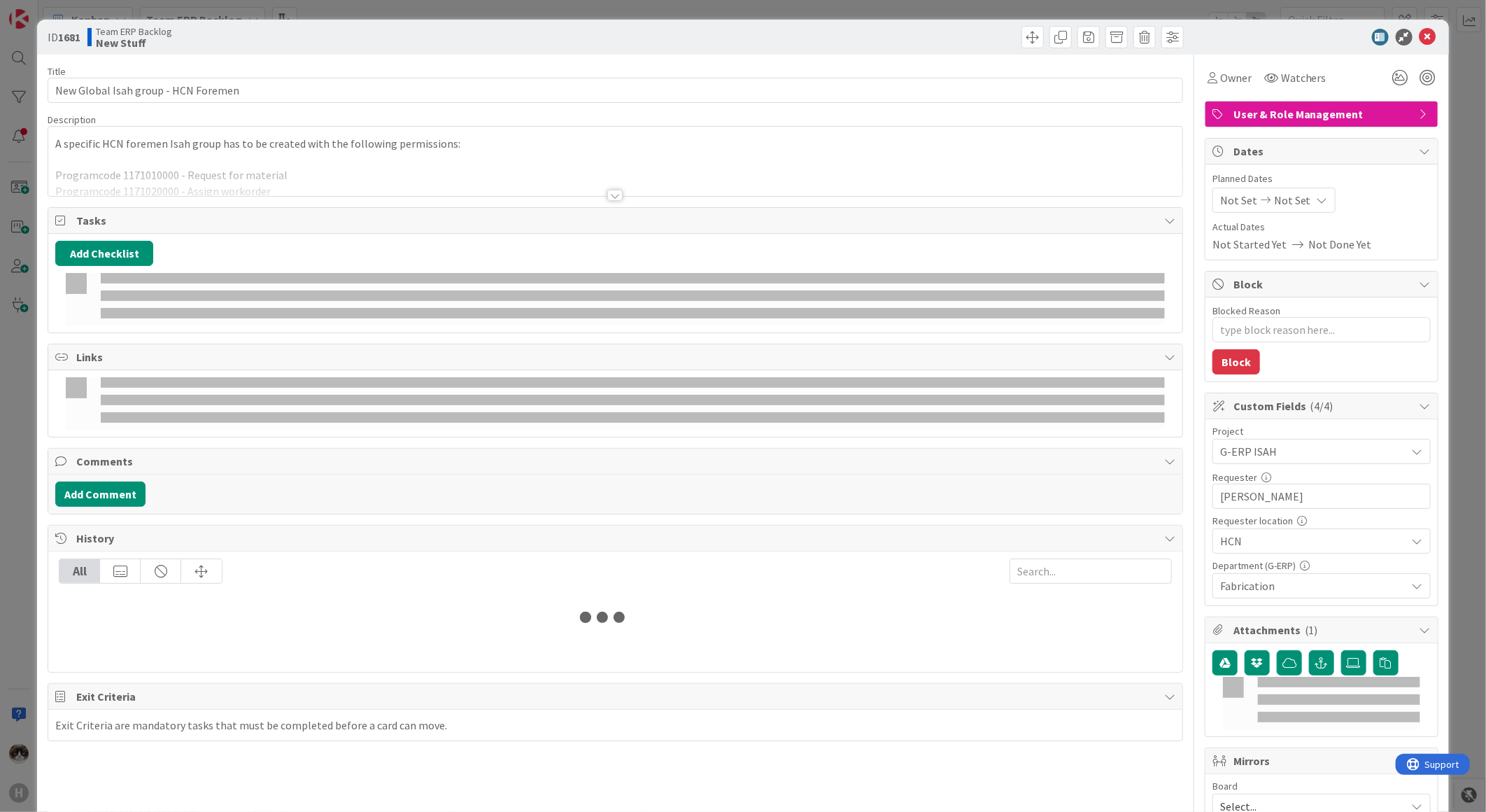
click at [609, 184] on div at bounding box center [616, 178] width 1135 height 36
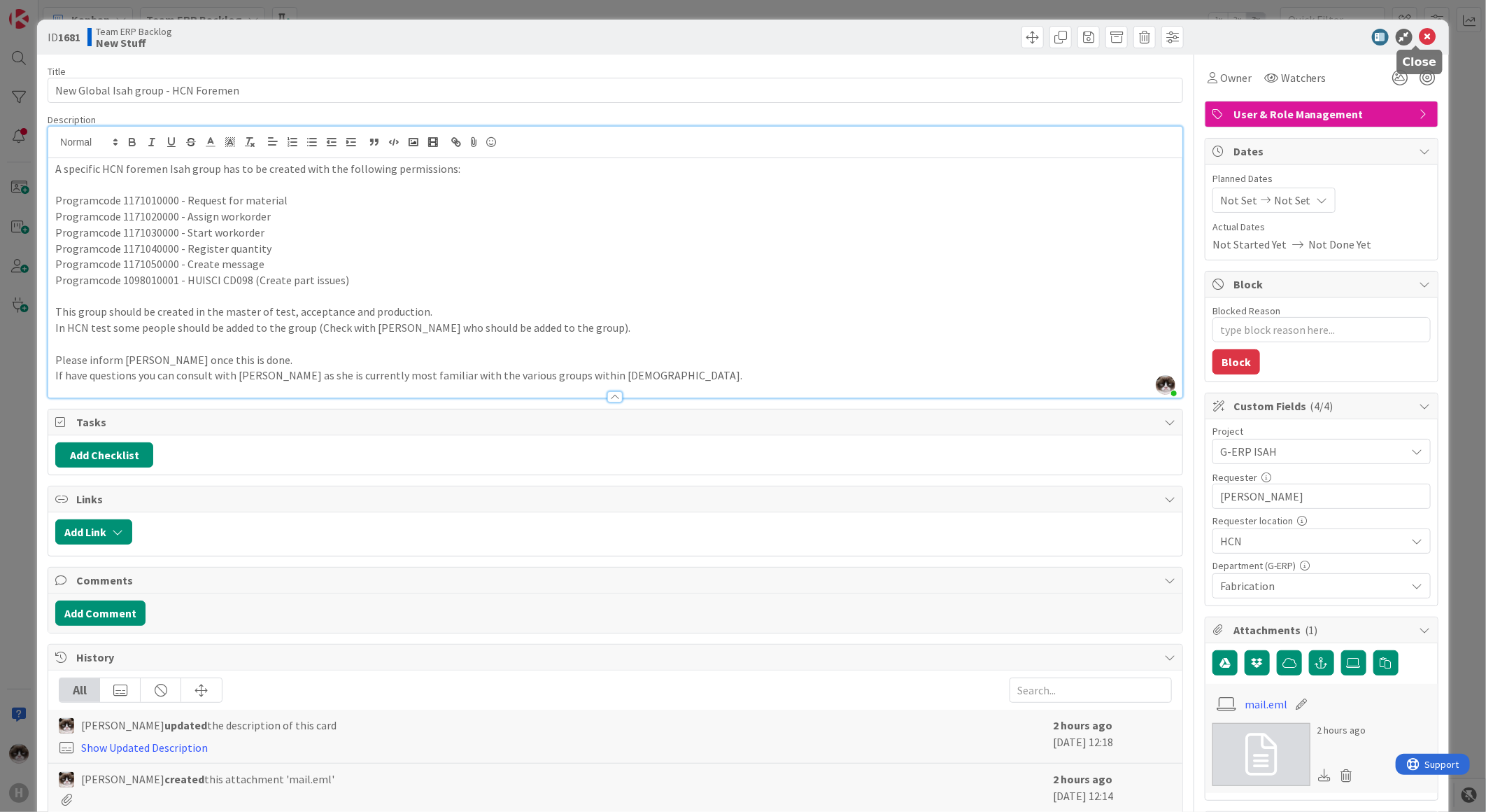
click at [1420, 32] on icon at bounding box center [1428, 37] width 17 height 17
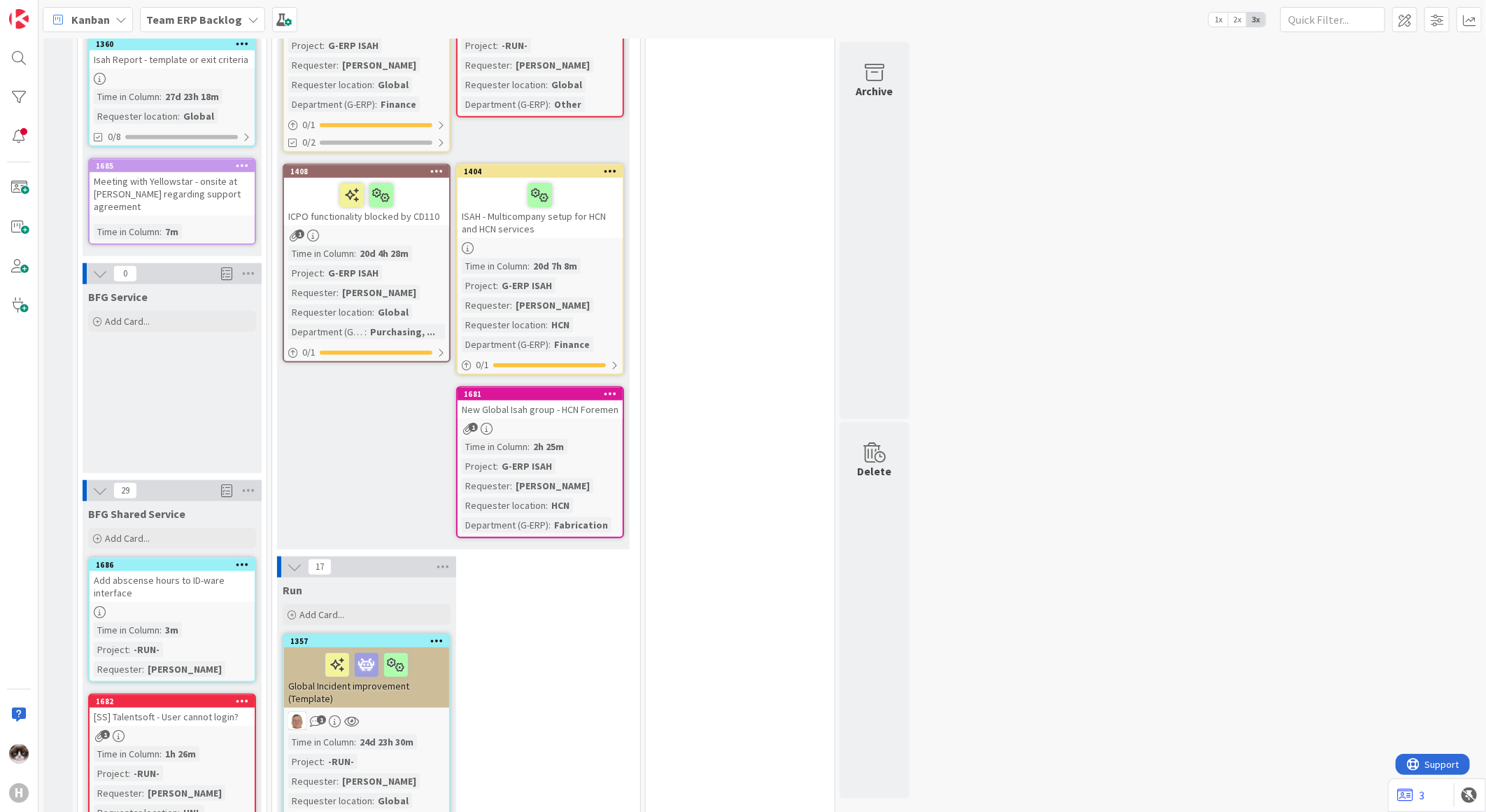
click at [616, 392] on icon at bounding box center [610, 393] width 13 height 9
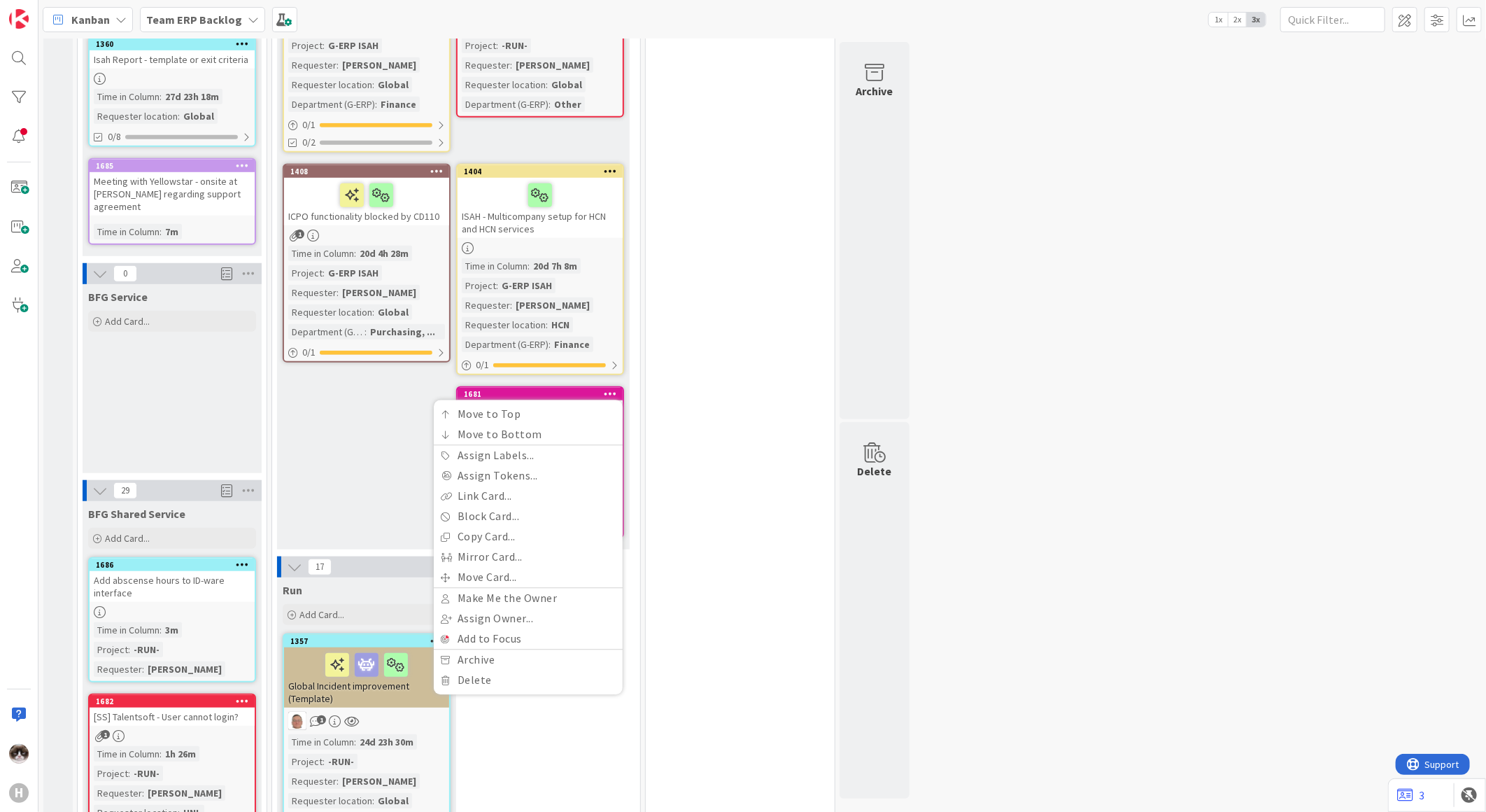
click at [391, 417] on div "New Stuff Add Card... 1639 HCN Issue with SFC when assigning employee to a work…" at bounding box center [453, 96] width 352 height 904
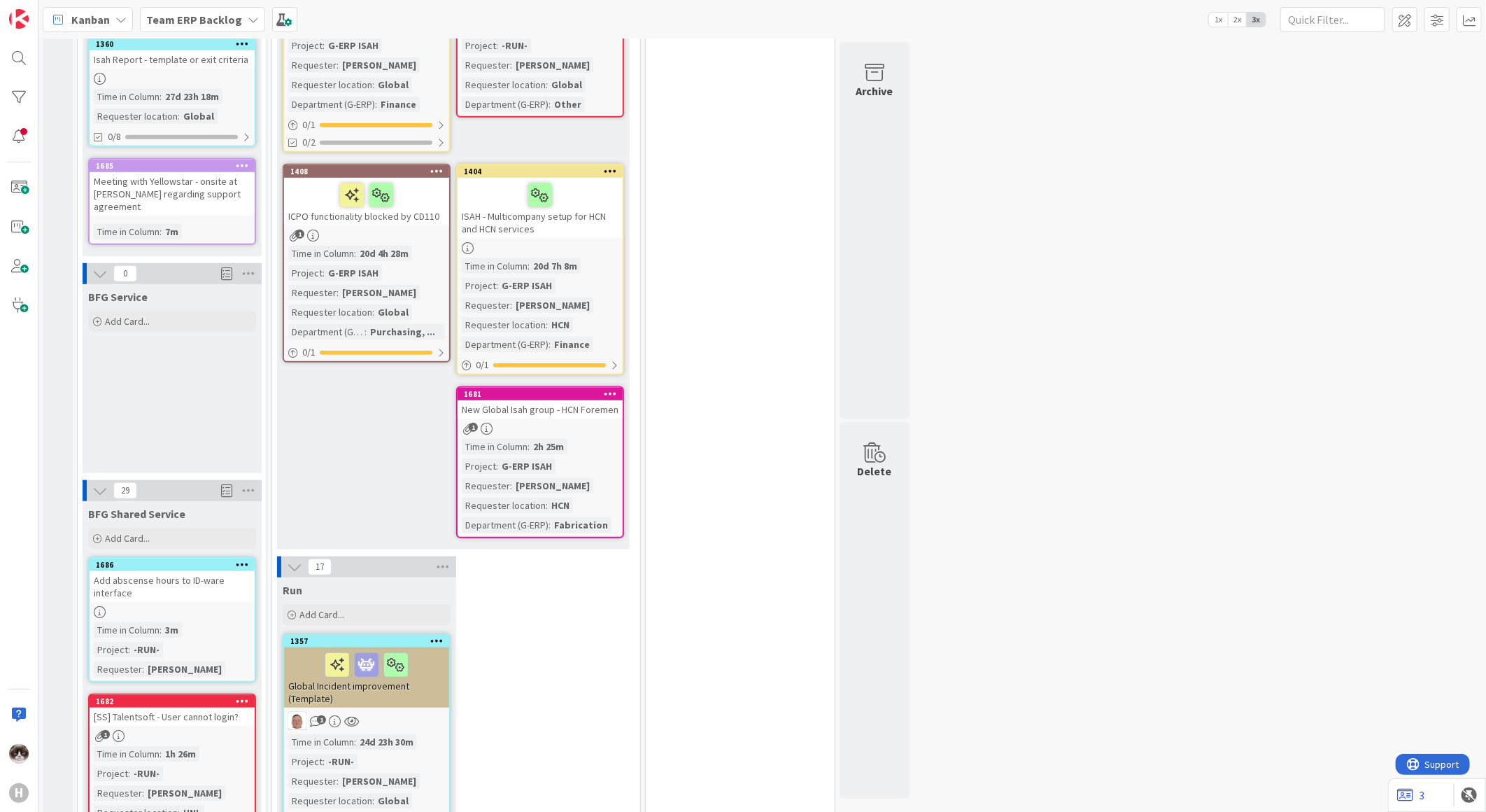
click at [539, 422] on div "1" at bounding box center [540, 428] width 165 height 12
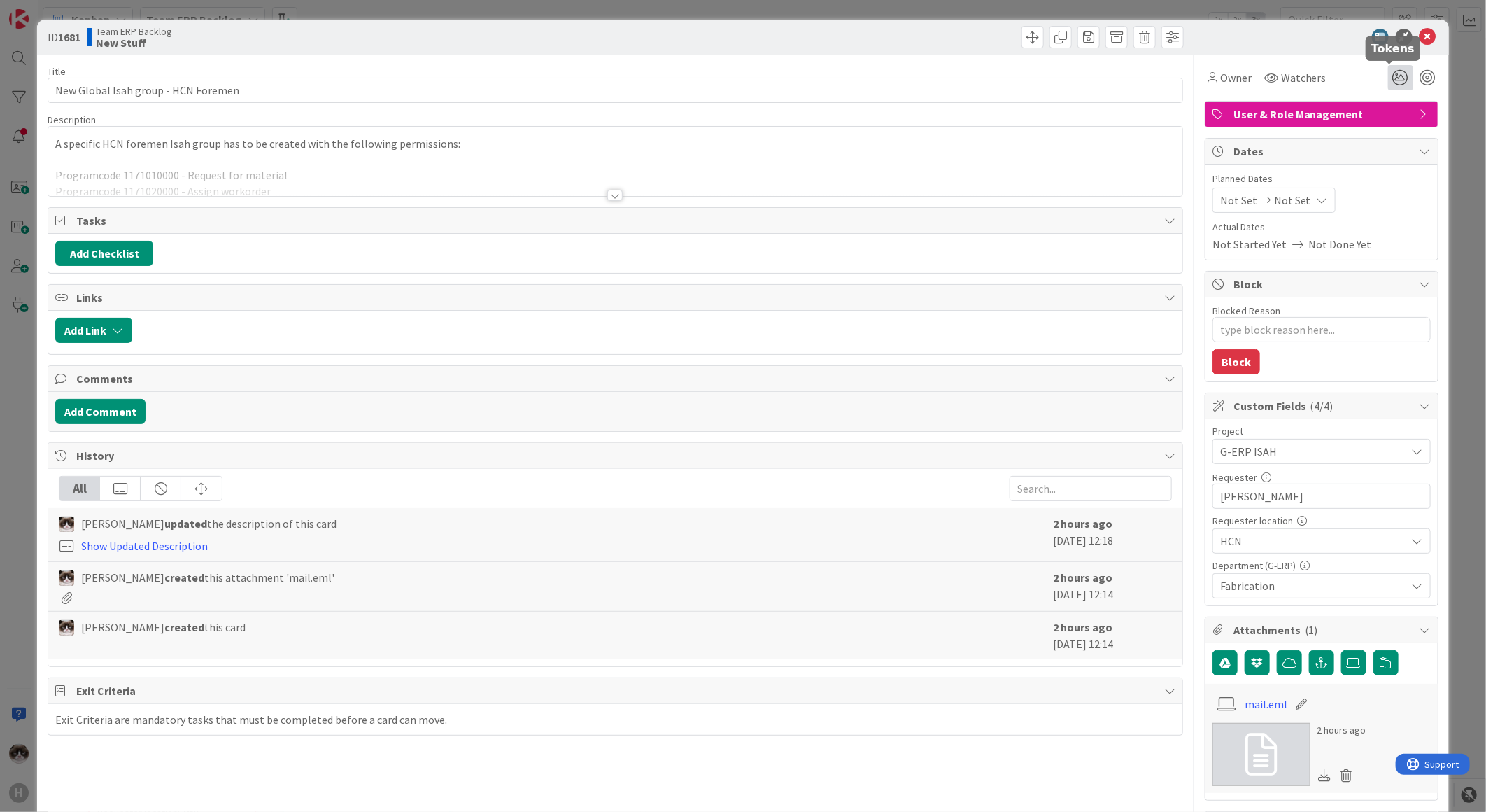
click at [1389, 71] on icon at bounding box center [1401, 78] width 25 height 25
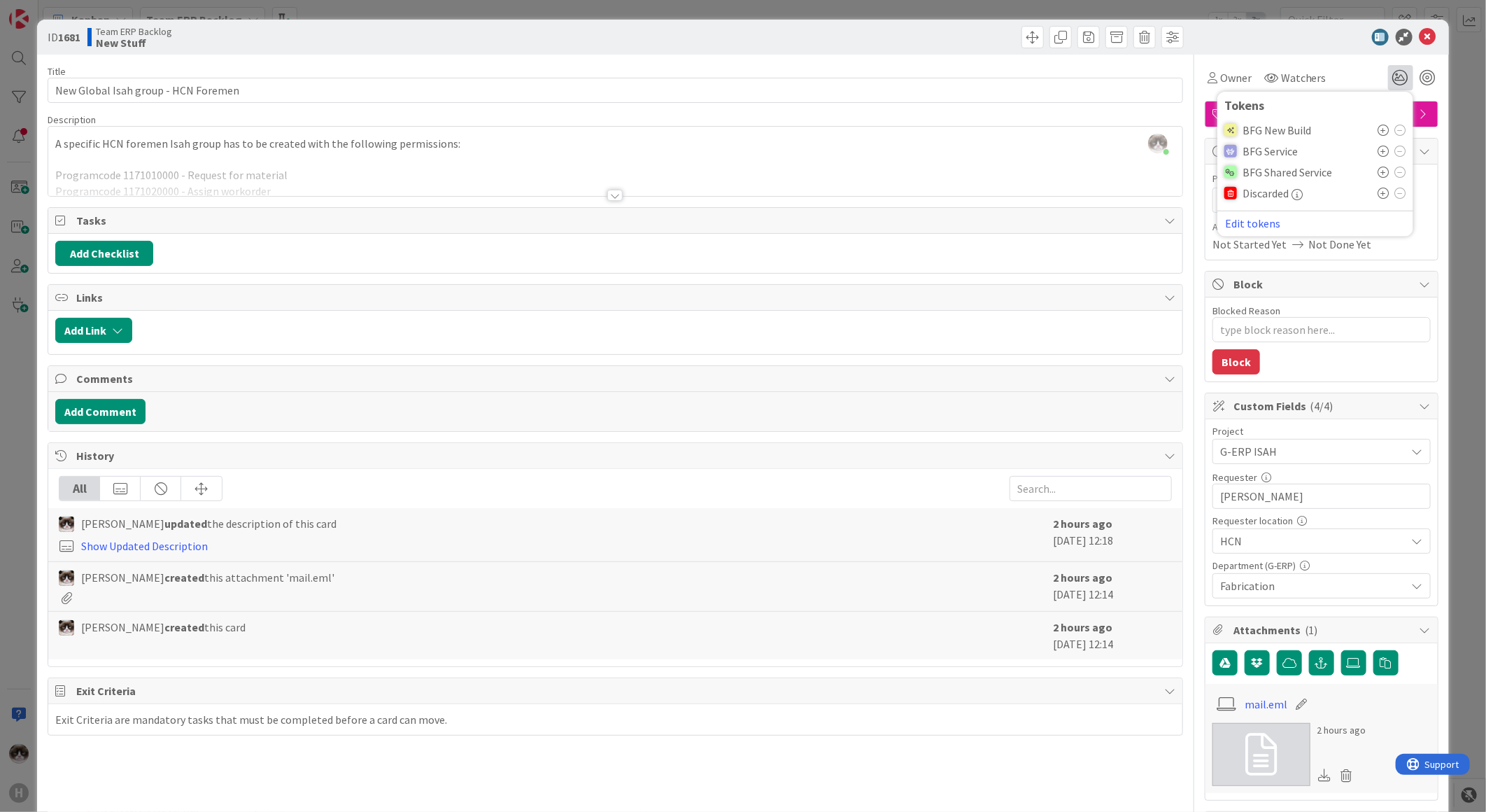
click at [1379, 130] on icon at bounding box center [1384, 130] width 11 height 11
click at [1420, 42] on icon at bounding box center [1428, 37] width 17 height 17
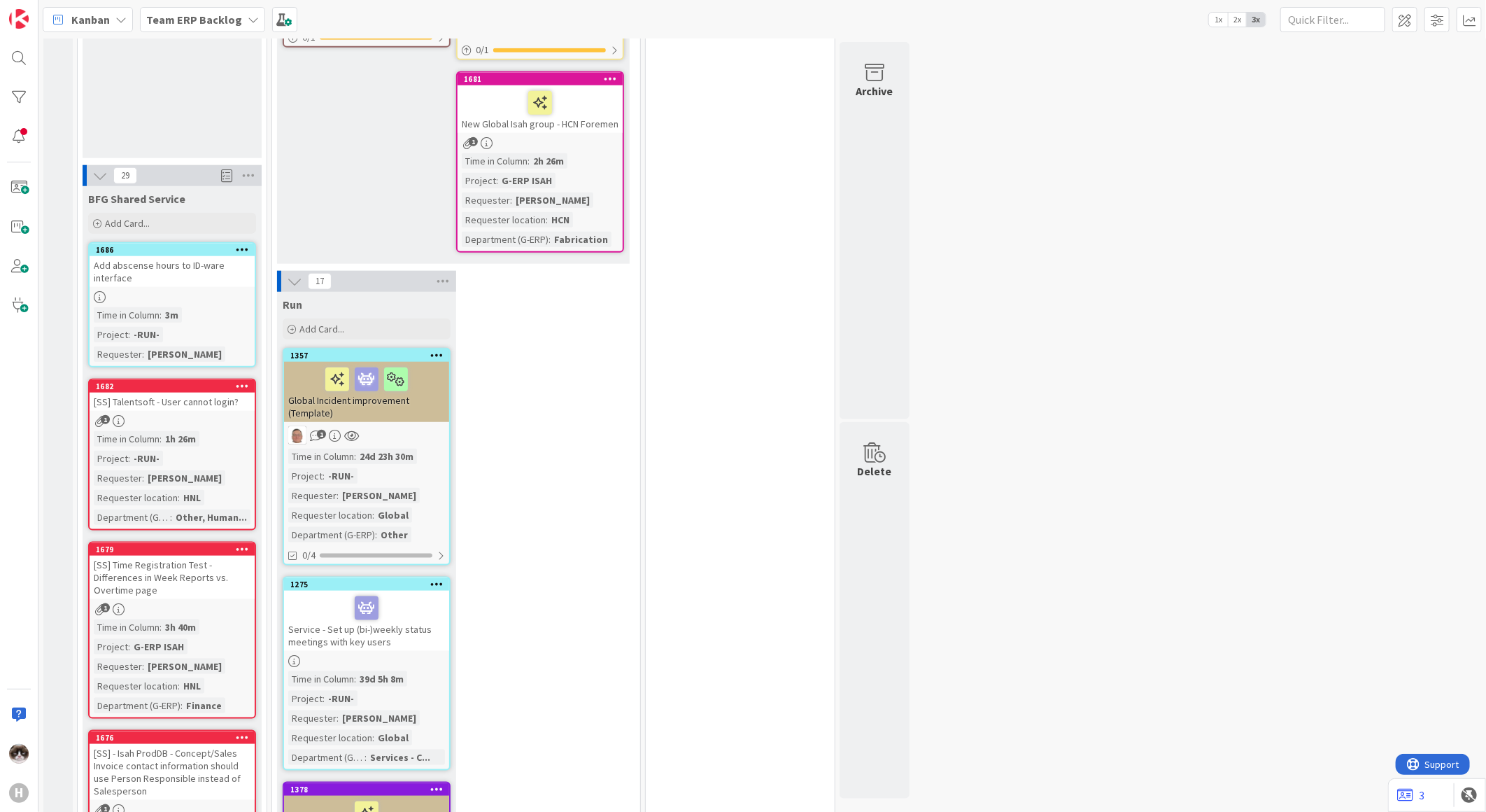
scroll to position [777, 0]
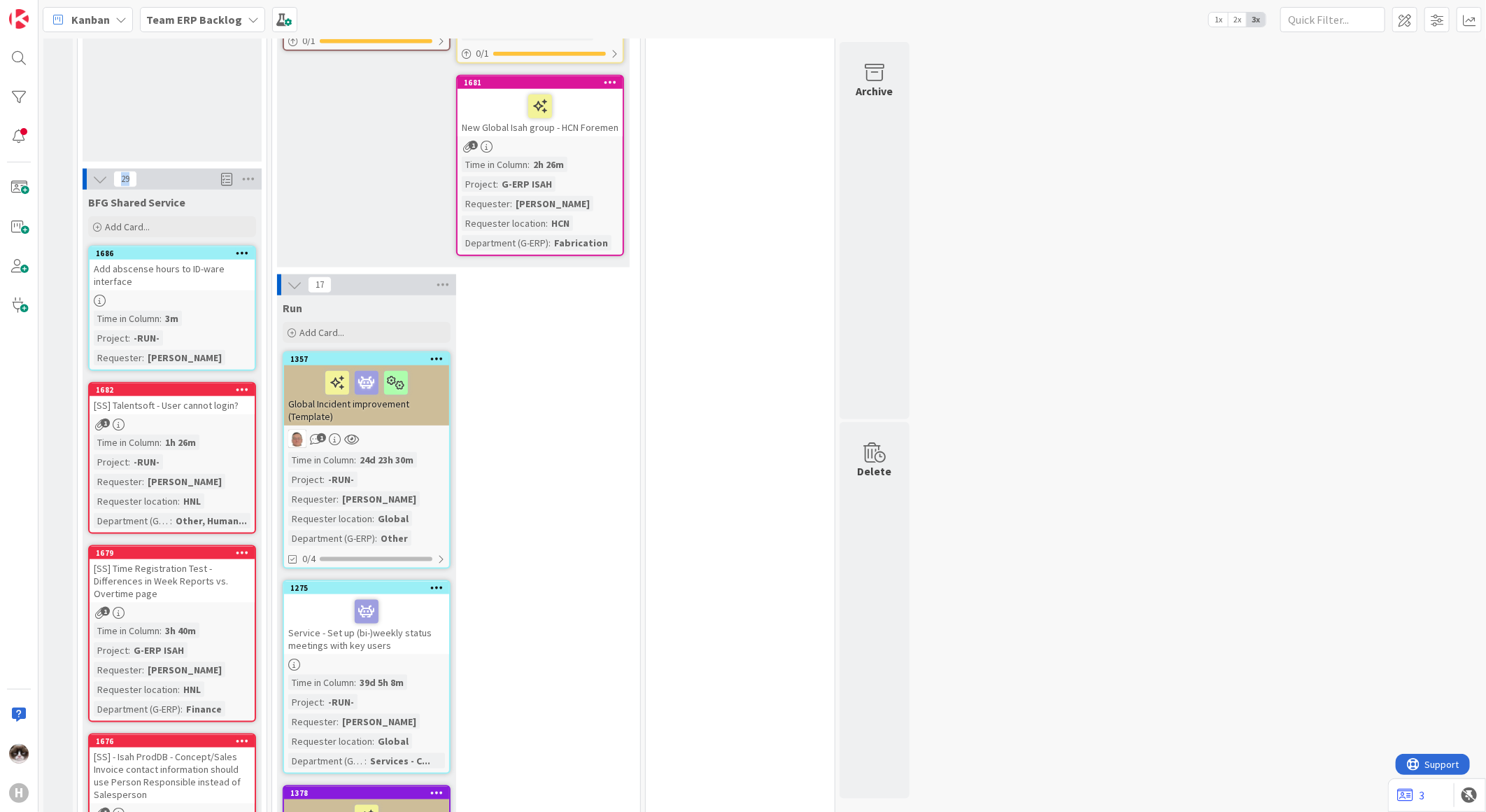
drag, startPoint x: 121, startPoint y: 164, endPoint x: 131, endPoint y: 163, distance: 10.0
click at [131, 171] on span "29" at bounding box center [124, 179] width 23 height 17
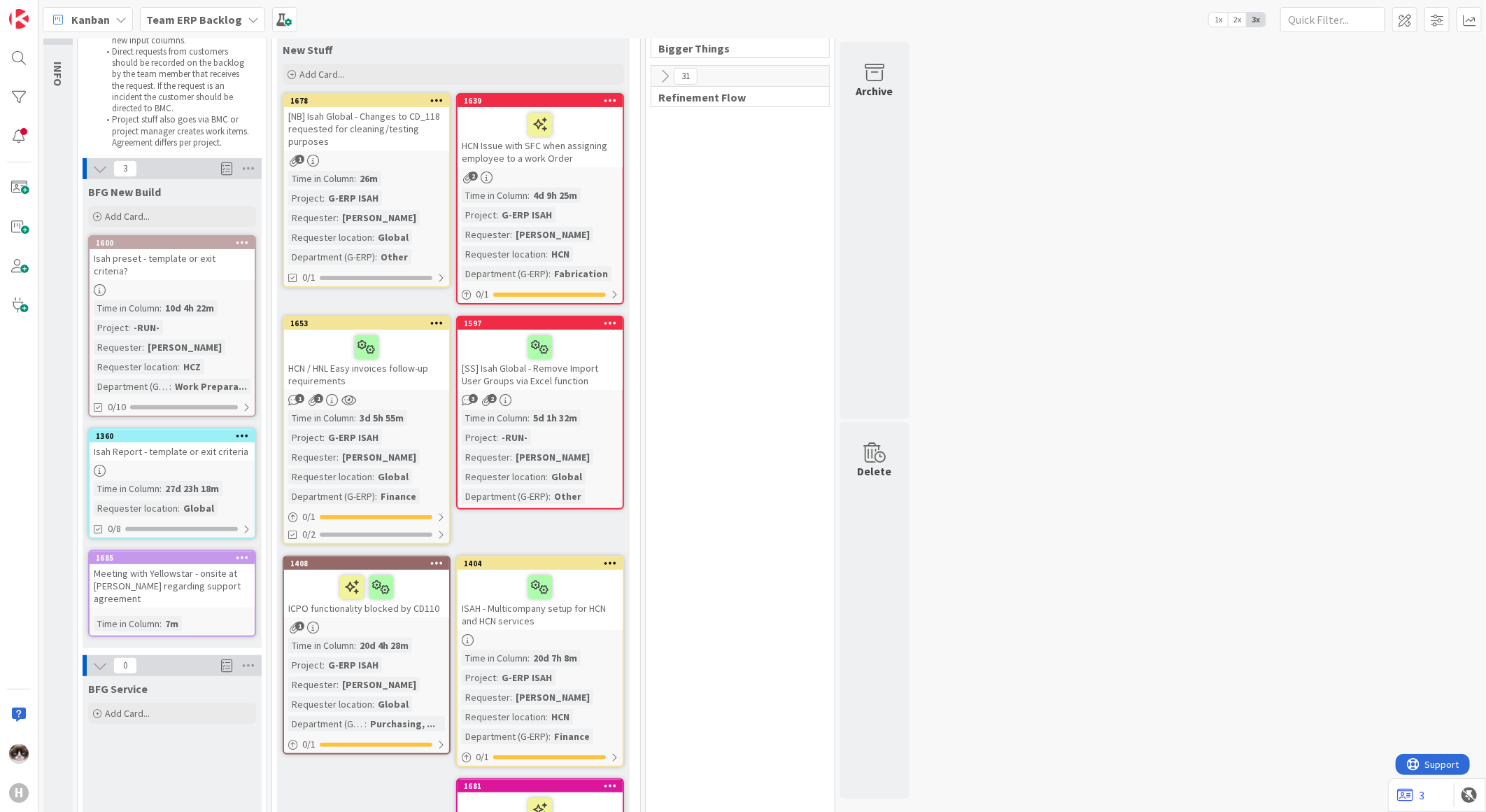
scroll to position [0, 0]
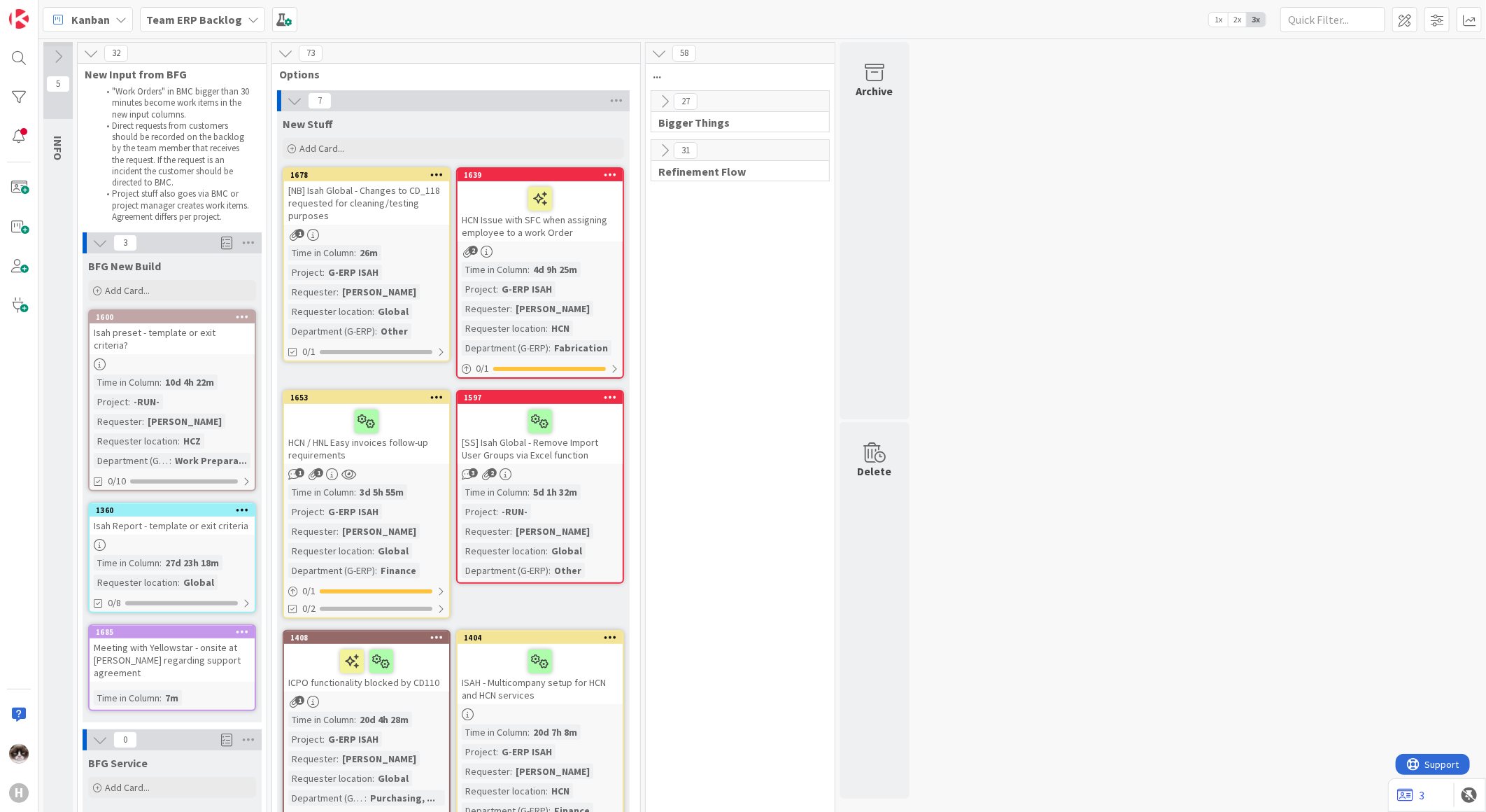
click at [582, 506] on div "Time in Column : 5d 1h 32m Project : -RUN- Requester : Ben Francis Requester lo…" at bounding box center [540, 531] width 157 height 93
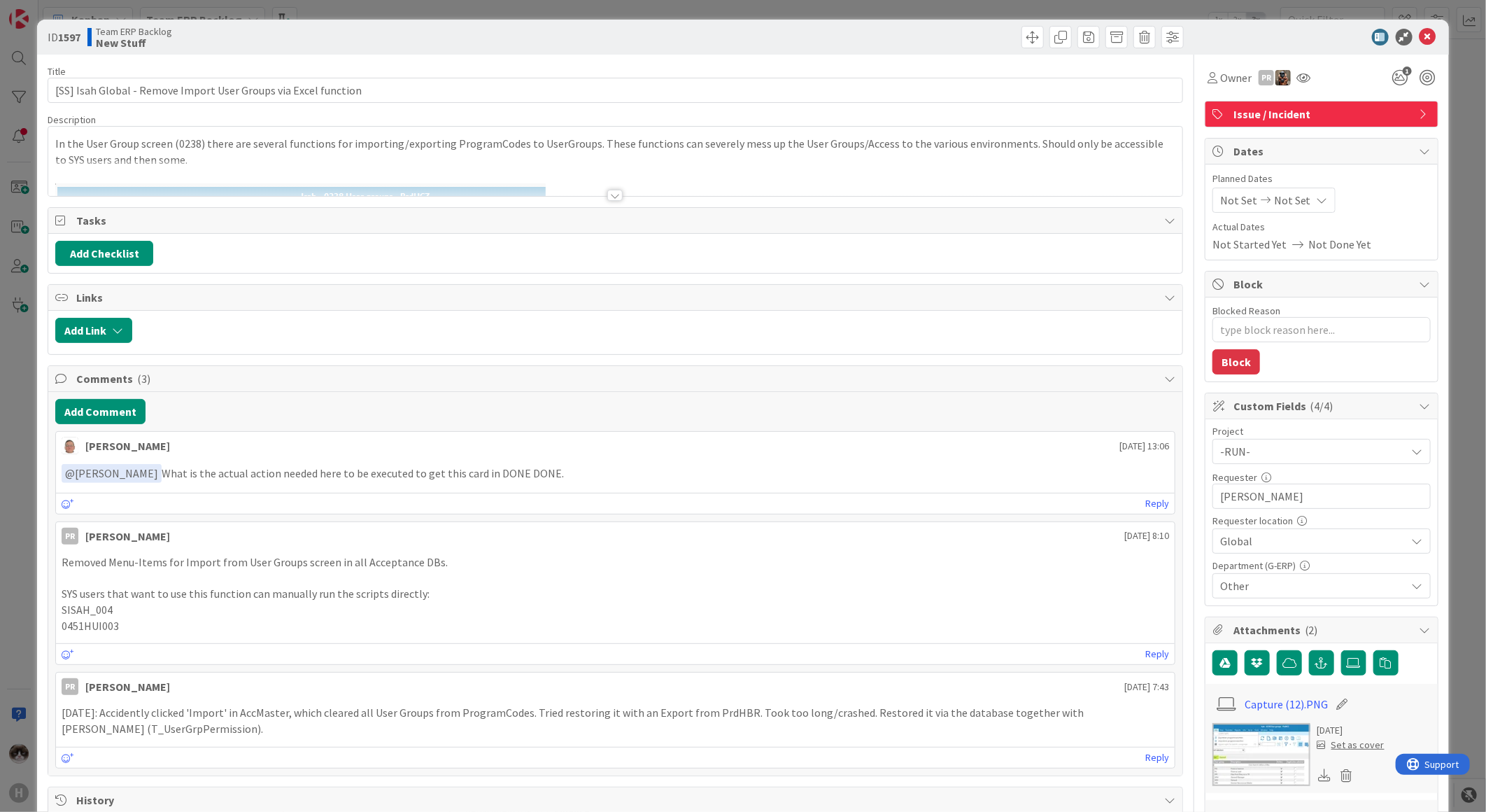
type textarea "x"
click at [1420, 36] on icon at bounding box center [1428, 37] width 17 height 17
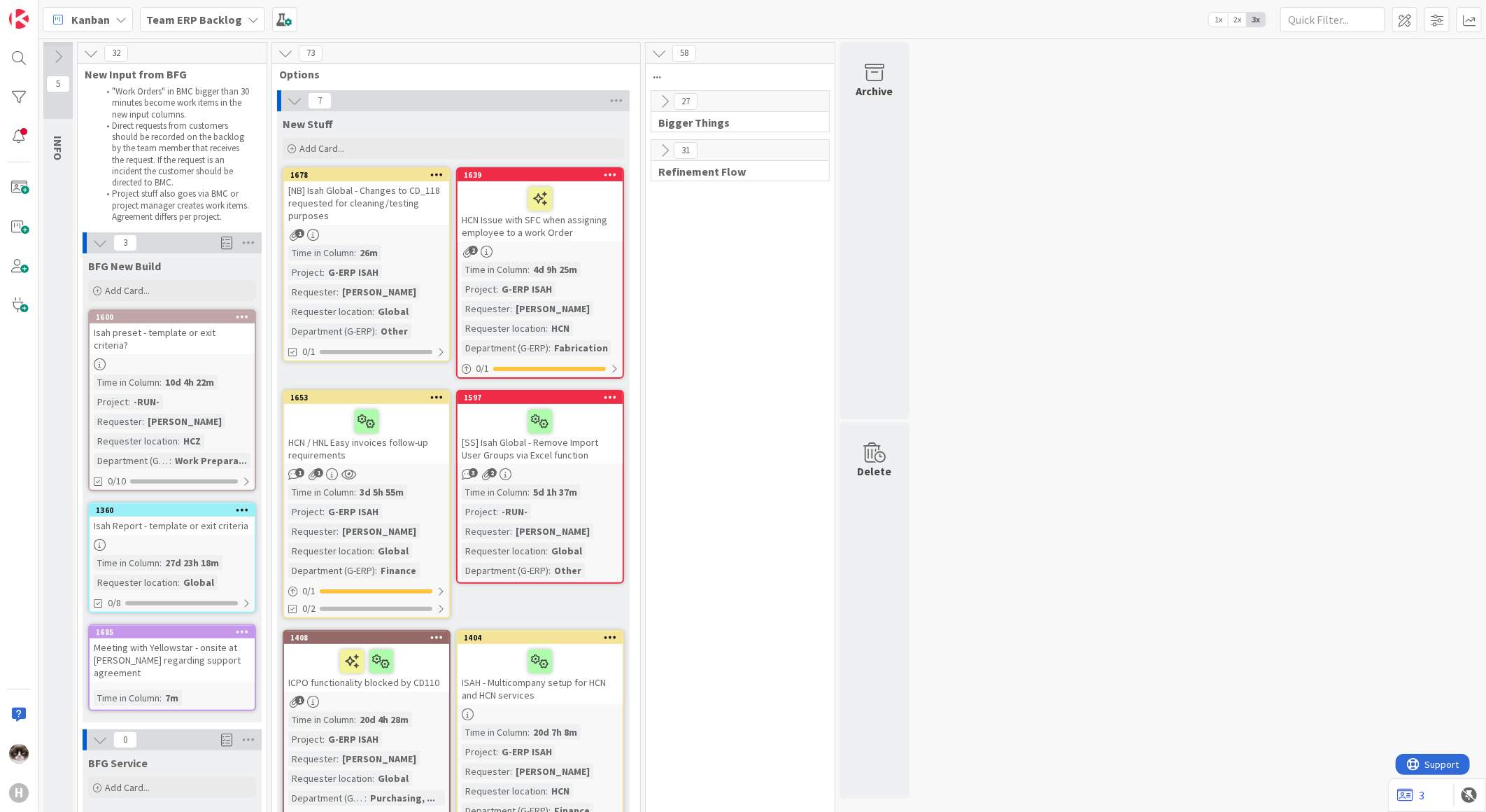
click at [178, 12] on b "Team ERP Backlog" at bounding box center [193, 19] width 96 height 14
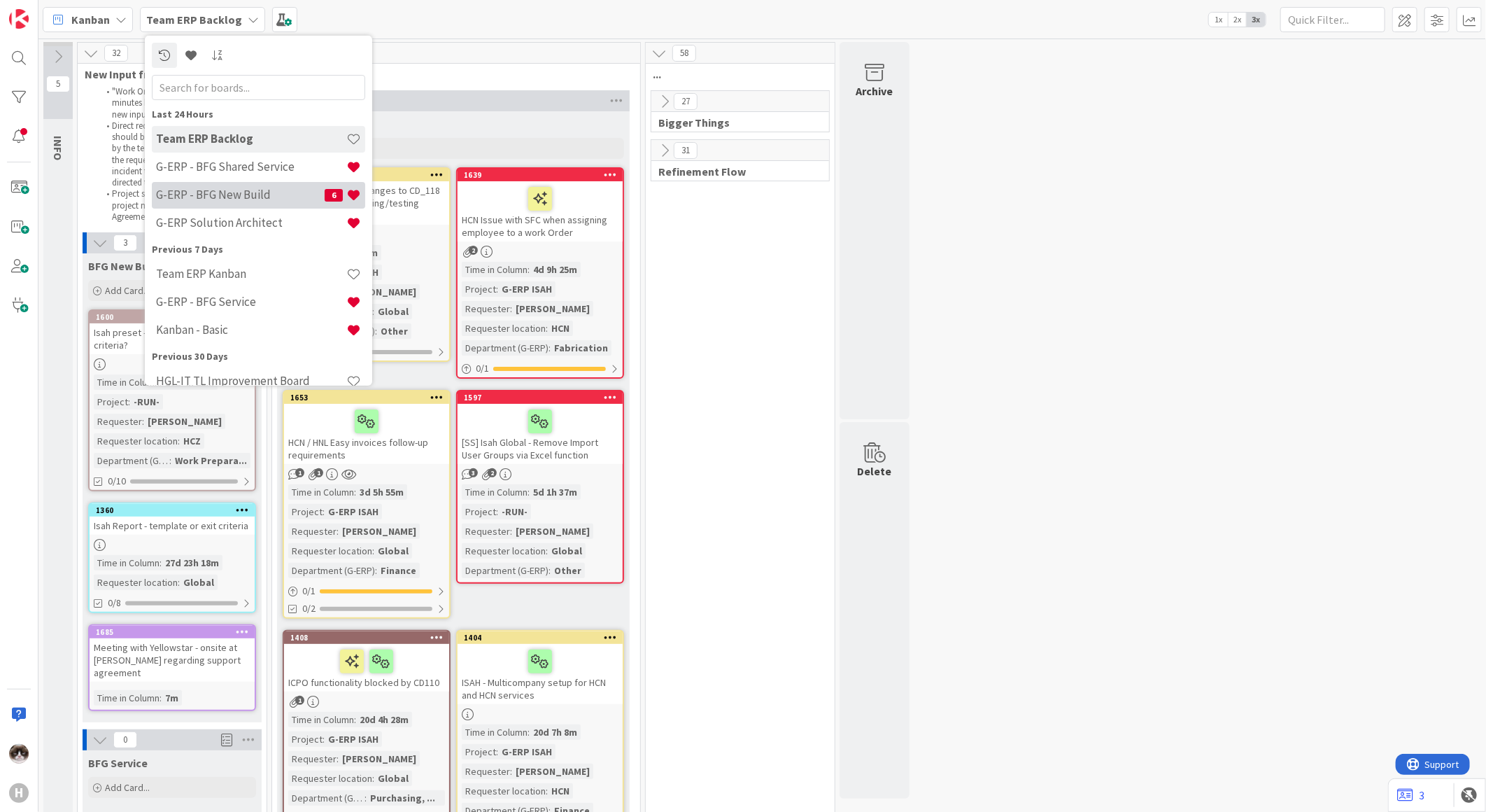
click at [267, 188] on h4 "G-ERP - BFG New Build" at bounding box center [240, 194] width 168 height 14
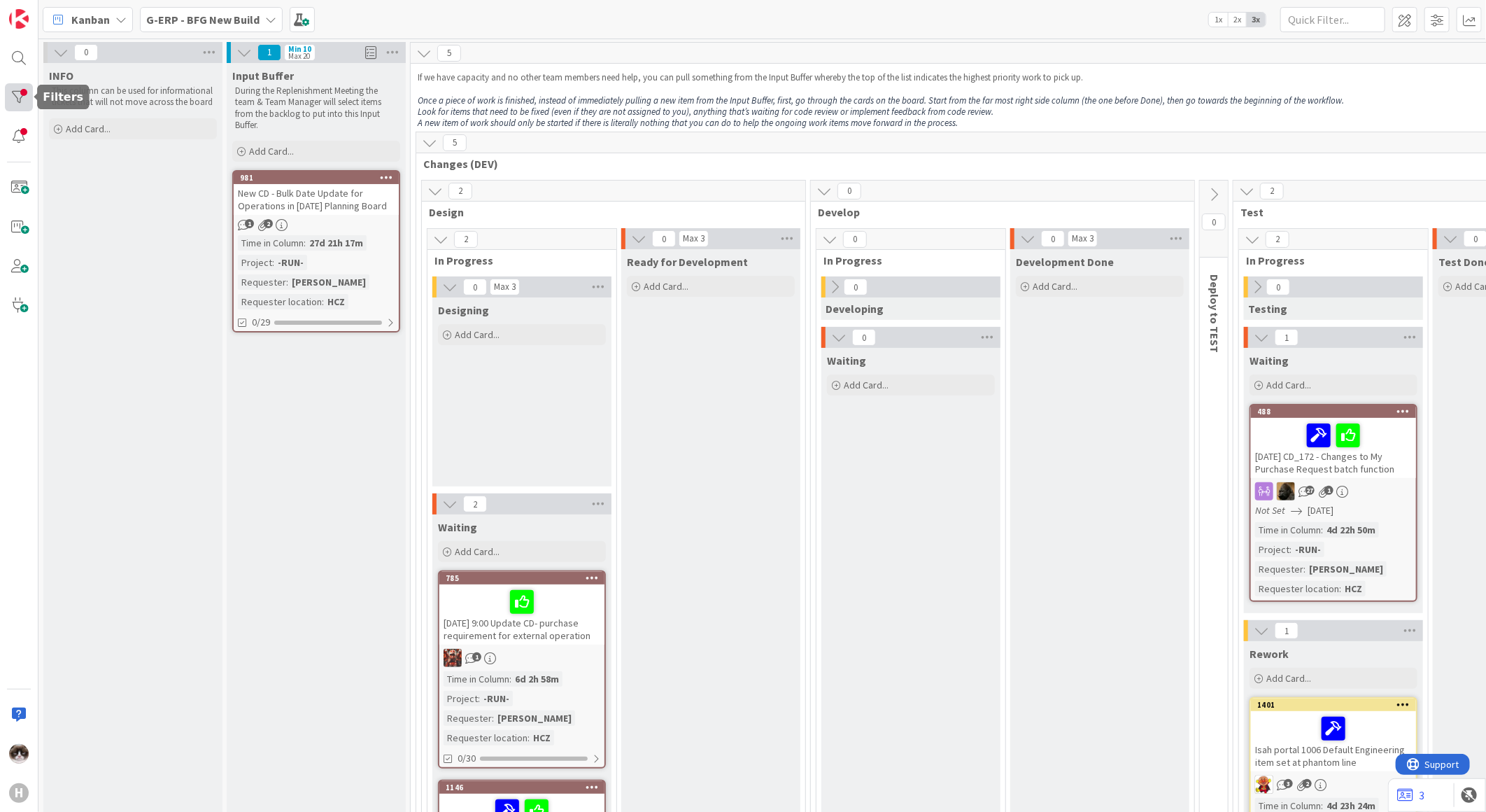
click at [16, 105] on div at bounding box center [19, 97] width 28 height 28
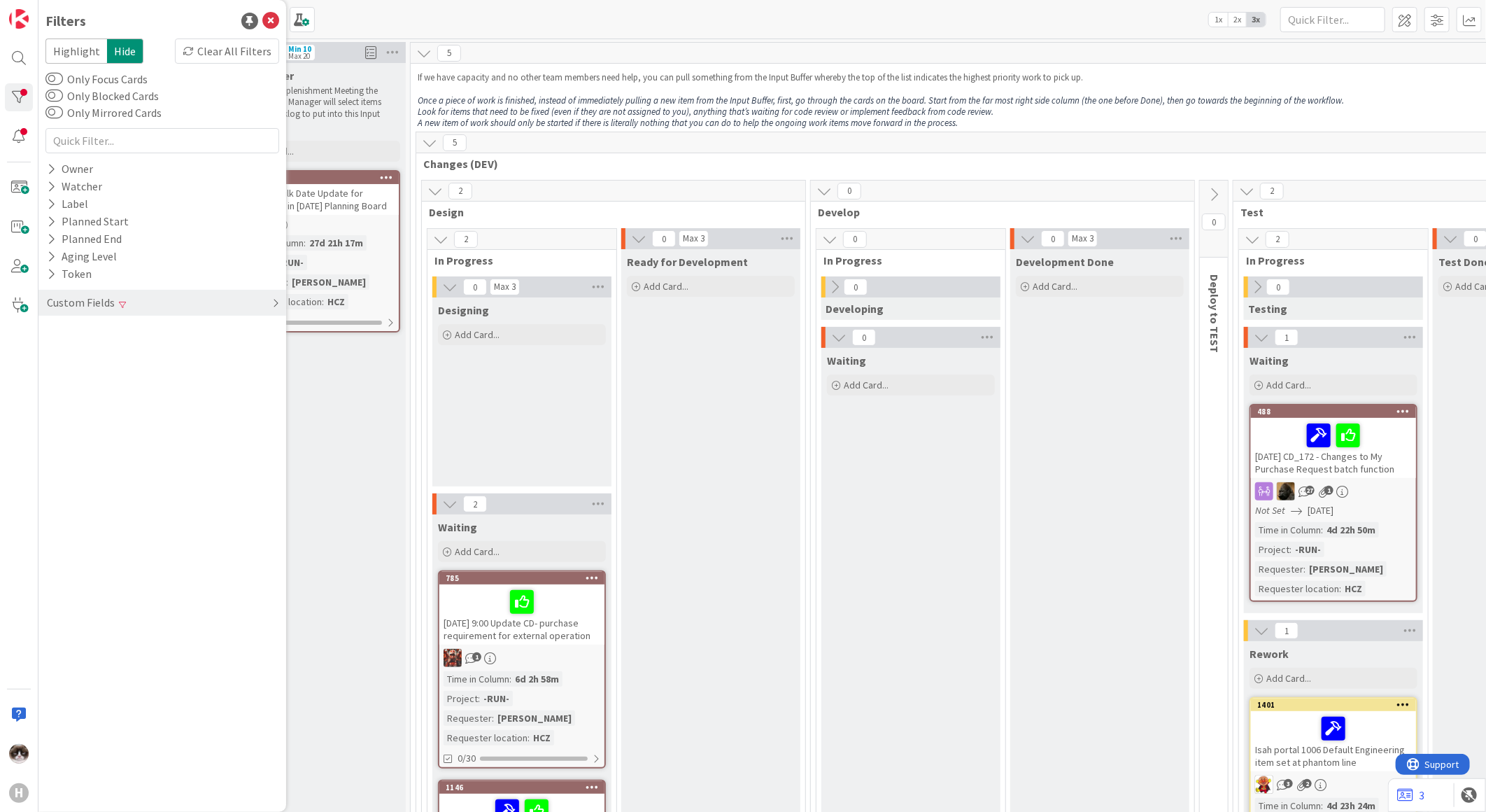
click at [261, 301] on div "Custom Fields" at bounding box center [162, 303] width 248 height 26
click at [263, 351] on div "Clear" at bounding box center [258, 349] width 40 height 18
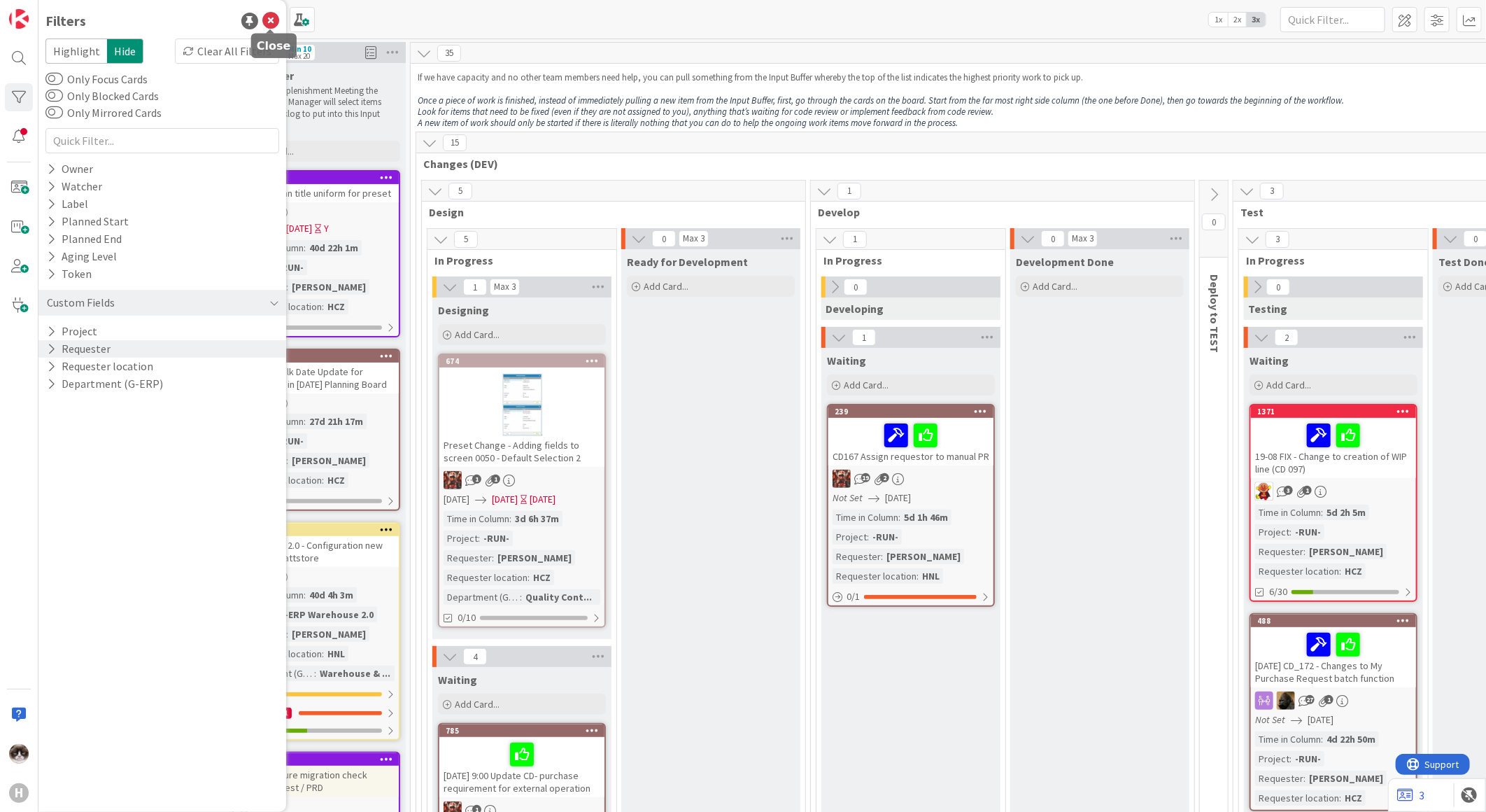
click at [274, 21] on icon at bounding box center [271, 21] width 17 height 17
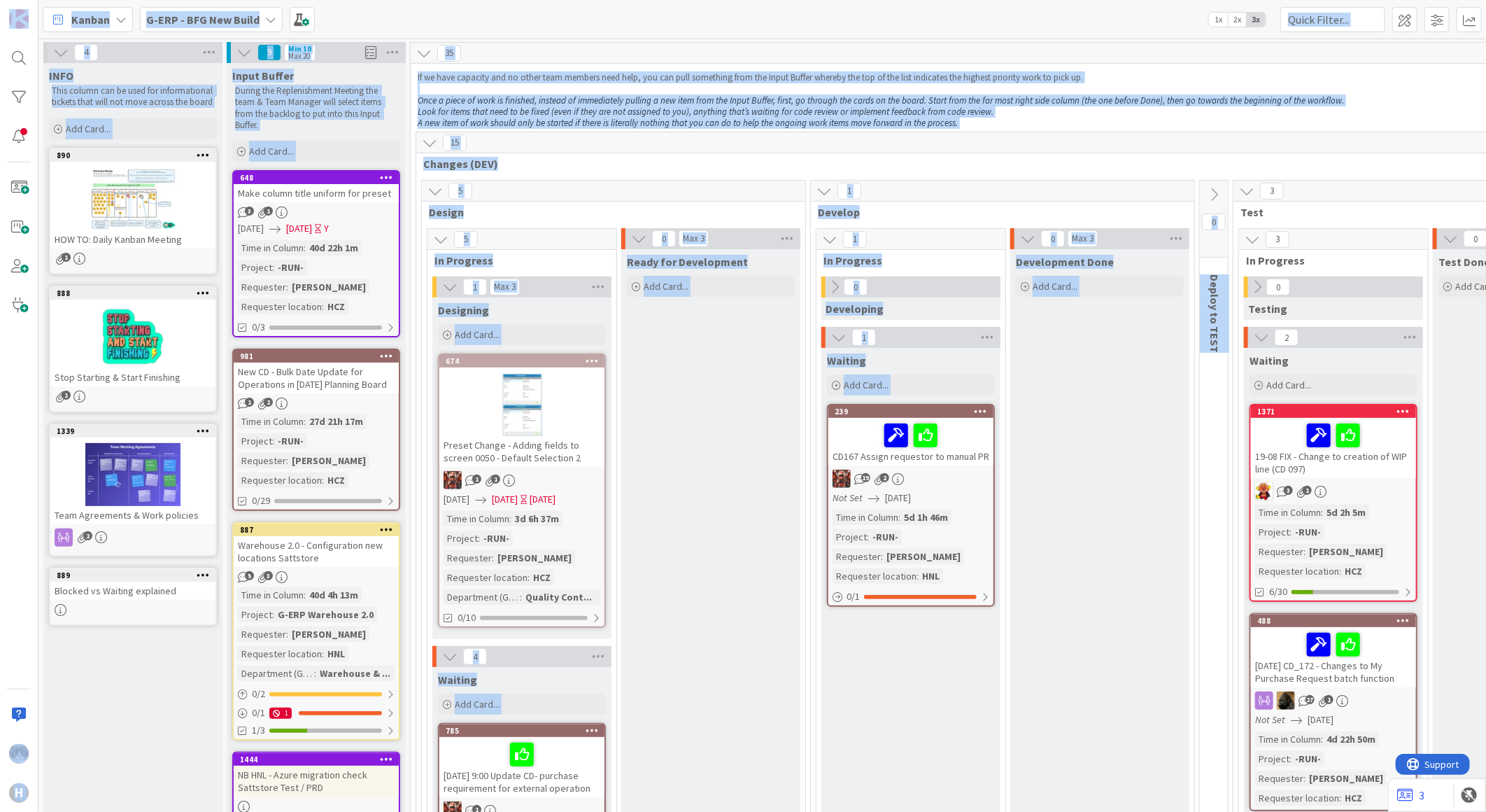
drag, startPoint x: 1216, startPoint y: 347, endPoint x: 9, endPoint y: -49, distance: 1270.3
click at [9, 0] on html "H Kanban G-ERP - BFG New Build 1x 2x 3x 4 INFO This column can be used for info…" at bounding box center [743, 406] width 1486 height 812
click at [1188, 121] on p "A new item of work should only be started if there is literally nothing that yo…" at bounding box center [1436, 123] width 2038 height 11
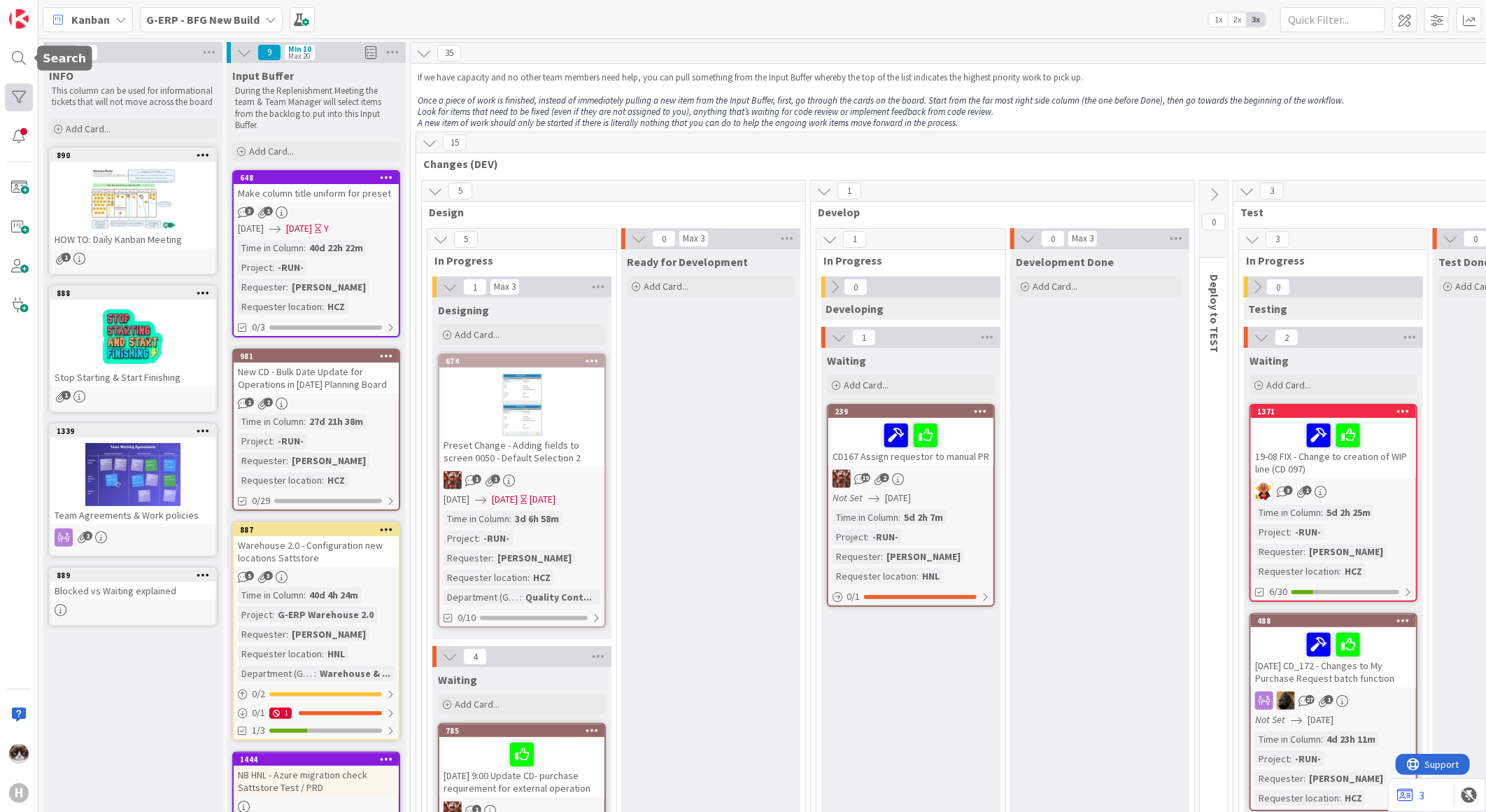
drag, startPoint x: 8, startPoint y: 61, endPoint x: 28, endPoint y: 91, distance: 36.1
click at [8, 61] on div at bounding box center [19, 58] width 28 height 28
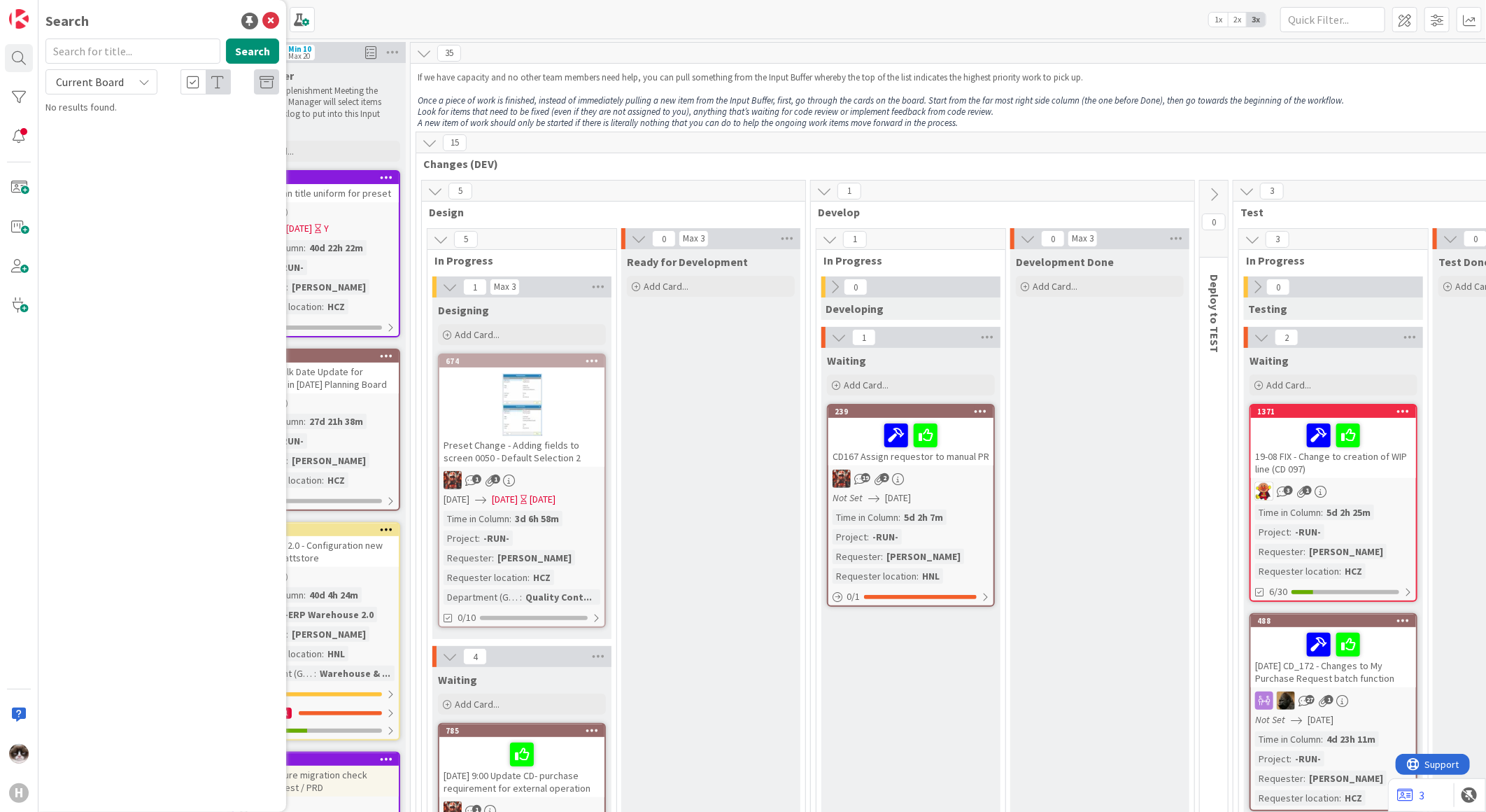
click at [121, 93] on div "Current Board" at bounding box center [102, 81] width 112 height 25
click at [110, 138] on span "All Boards" at bounding box center [126, 140] width 146 height 21
click at [101, 44] on input "text" at bounding box center [133, 50] width 175 height 25
type input "1671"
click at [228, 154] on p "[NB] - Isah Mobile Logistics - Request to scan Part items under Project without…" at bounding box center [172, 137] width 214 height 44
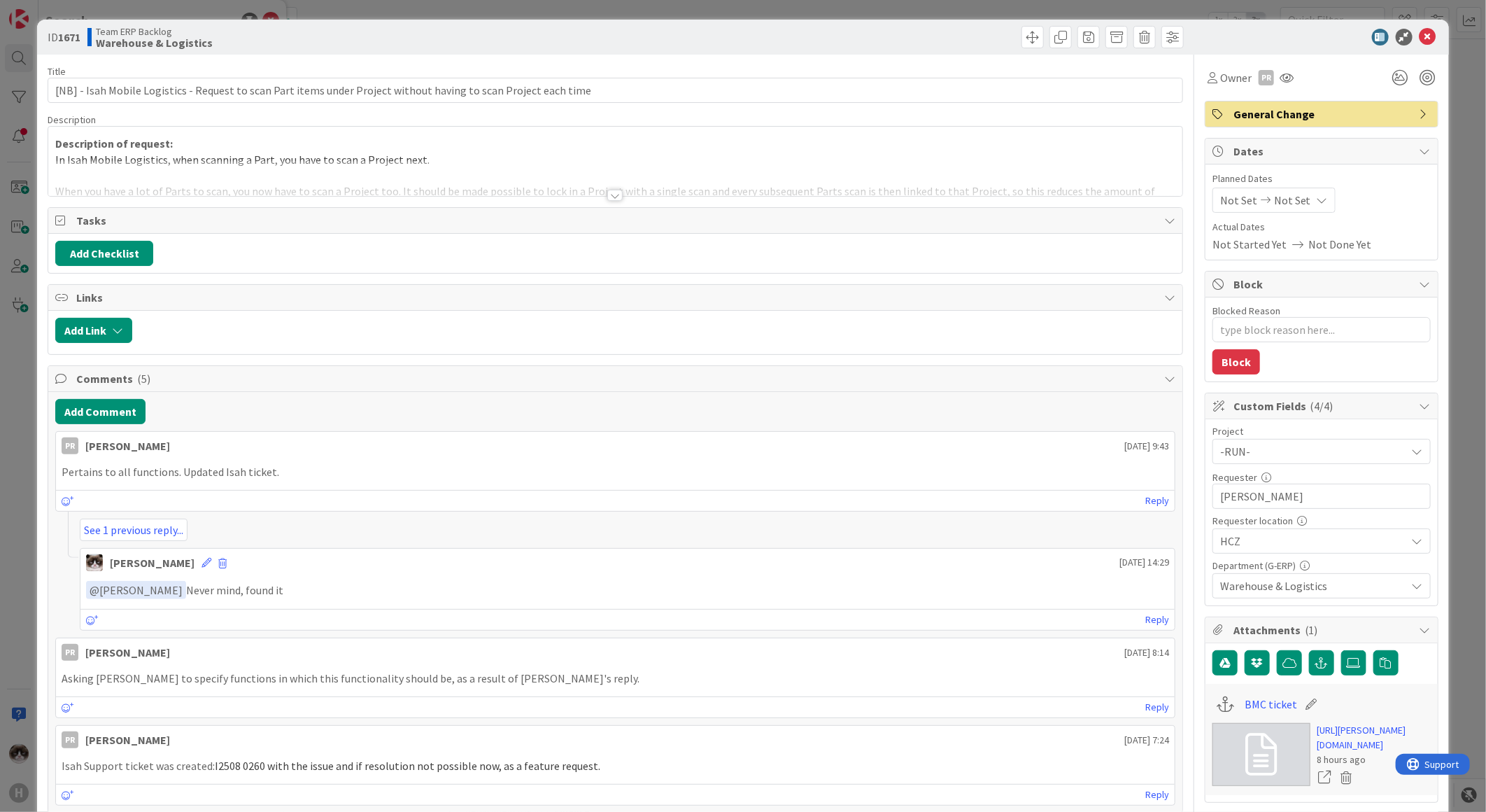
type textarea "x"
click at [1420, 29] on icon at bounding box center [1428, 37] width 17 height 17
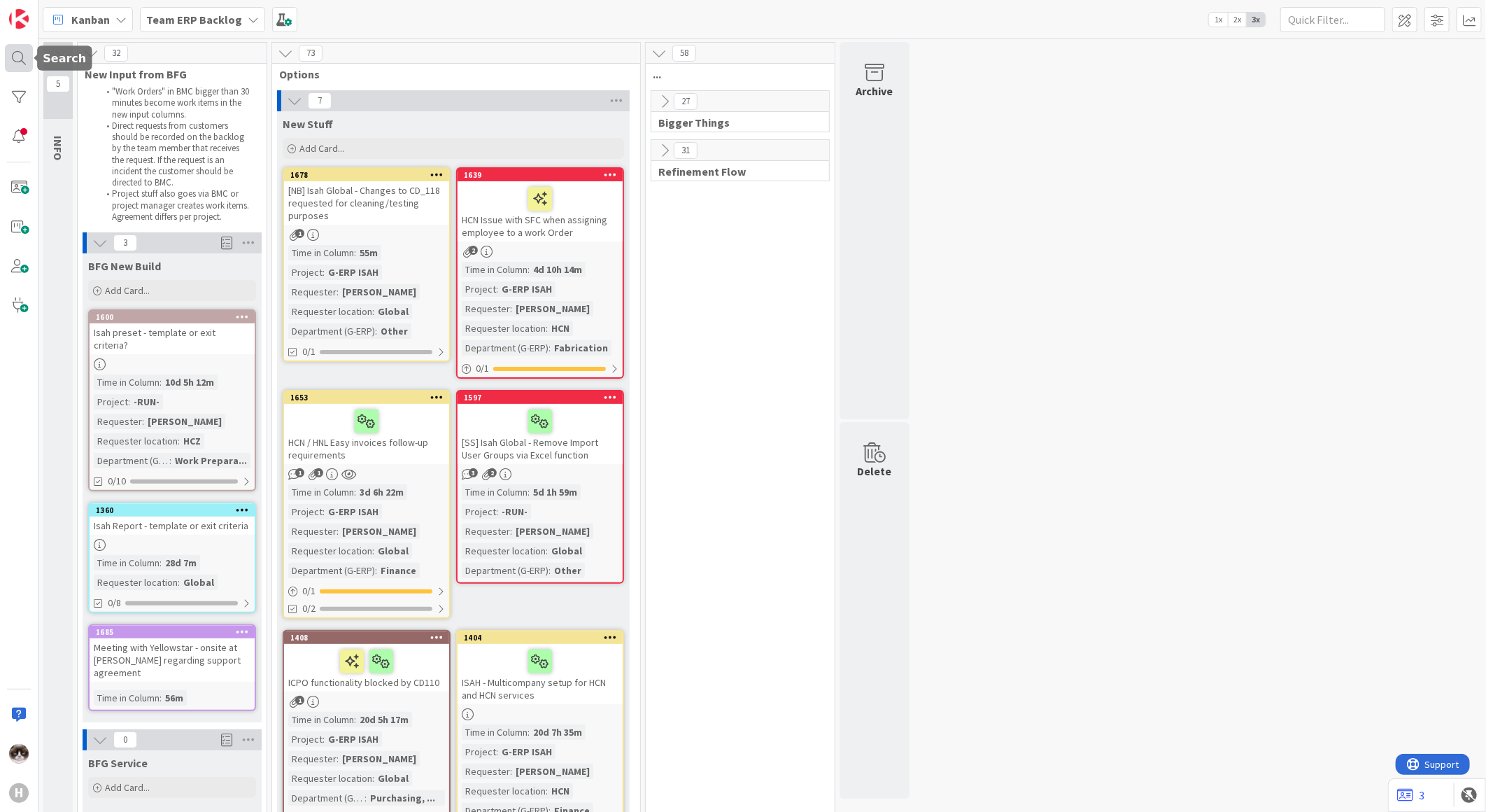
click at [25, 54] on div at bounding box center [19, 58] width 28 height 28
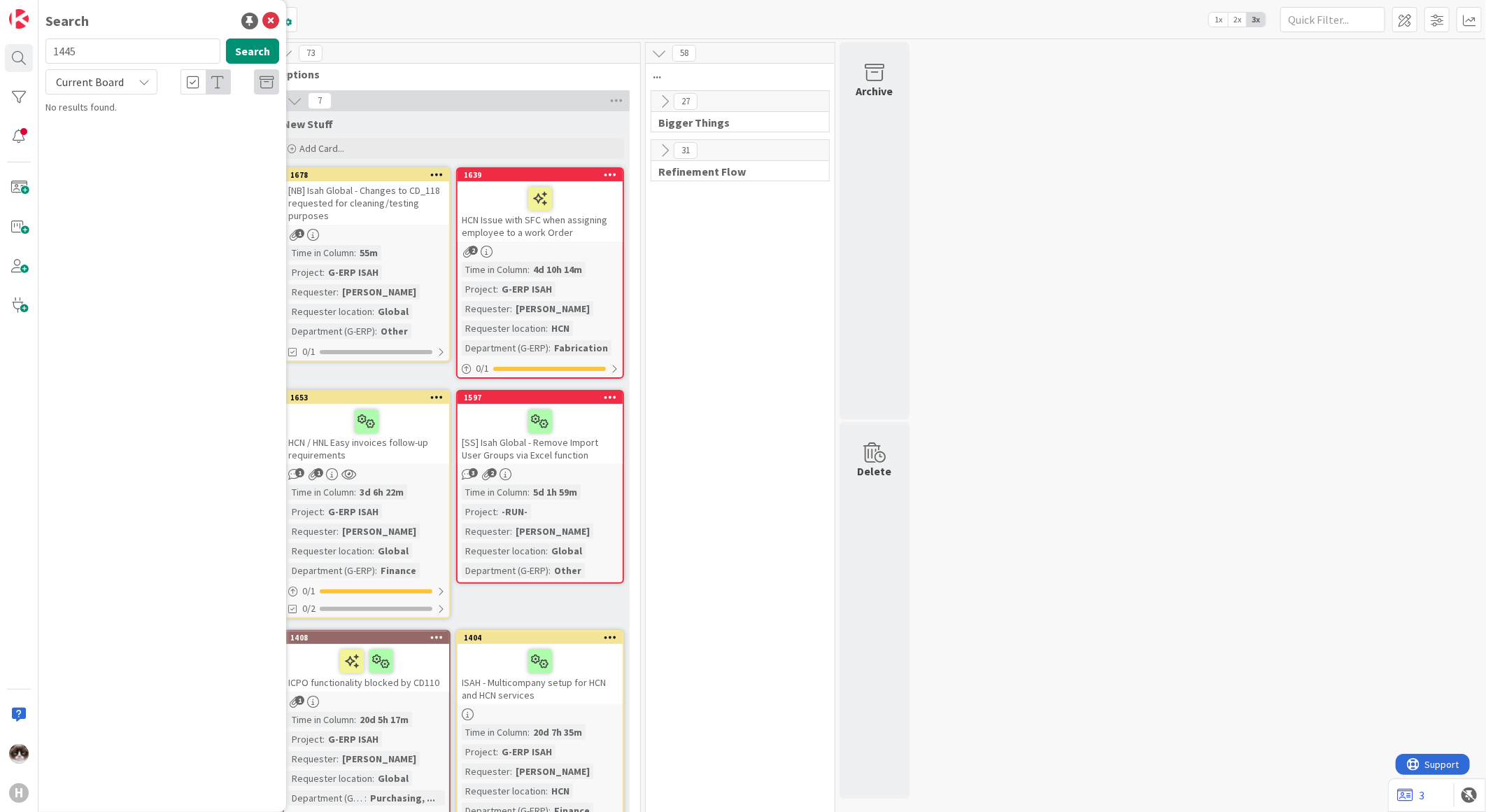
type input "1445"
click at [121, 75] on span "Current Board" at bounding box center [90, 81] width 68 height 14
click at [89, 138] on span "All Boards" at bounding box center [126, 140] width 146 height 21
click at [164, 130] on p "NB HNL - Azure migration check FMS DEV/TST/ACC/PRD" at bounding box center [172, 130] width 214 height 29
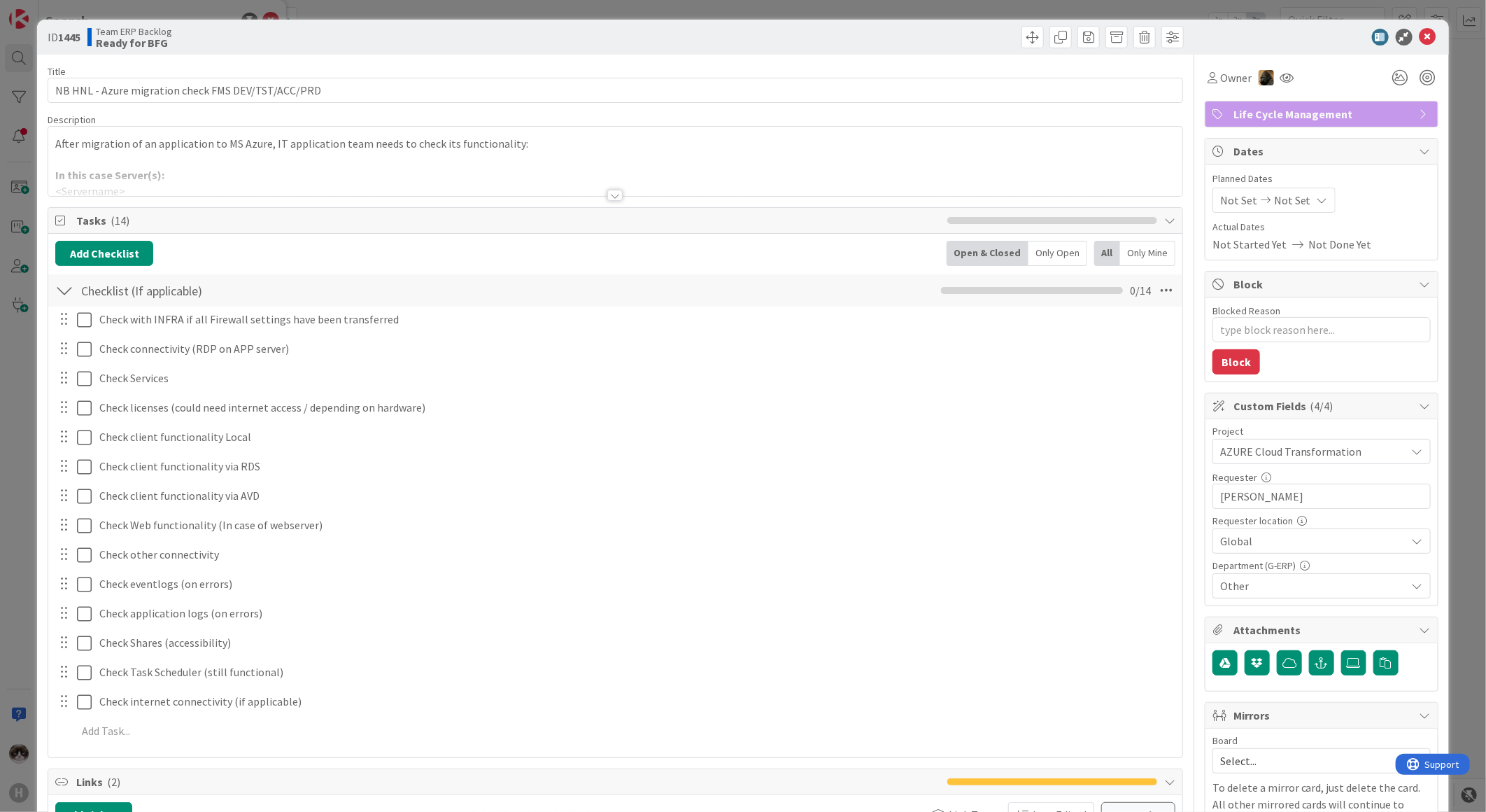
type textarea "x"
click at [594, 192] on div at bounding box center [616, 178] width 1135 height 36
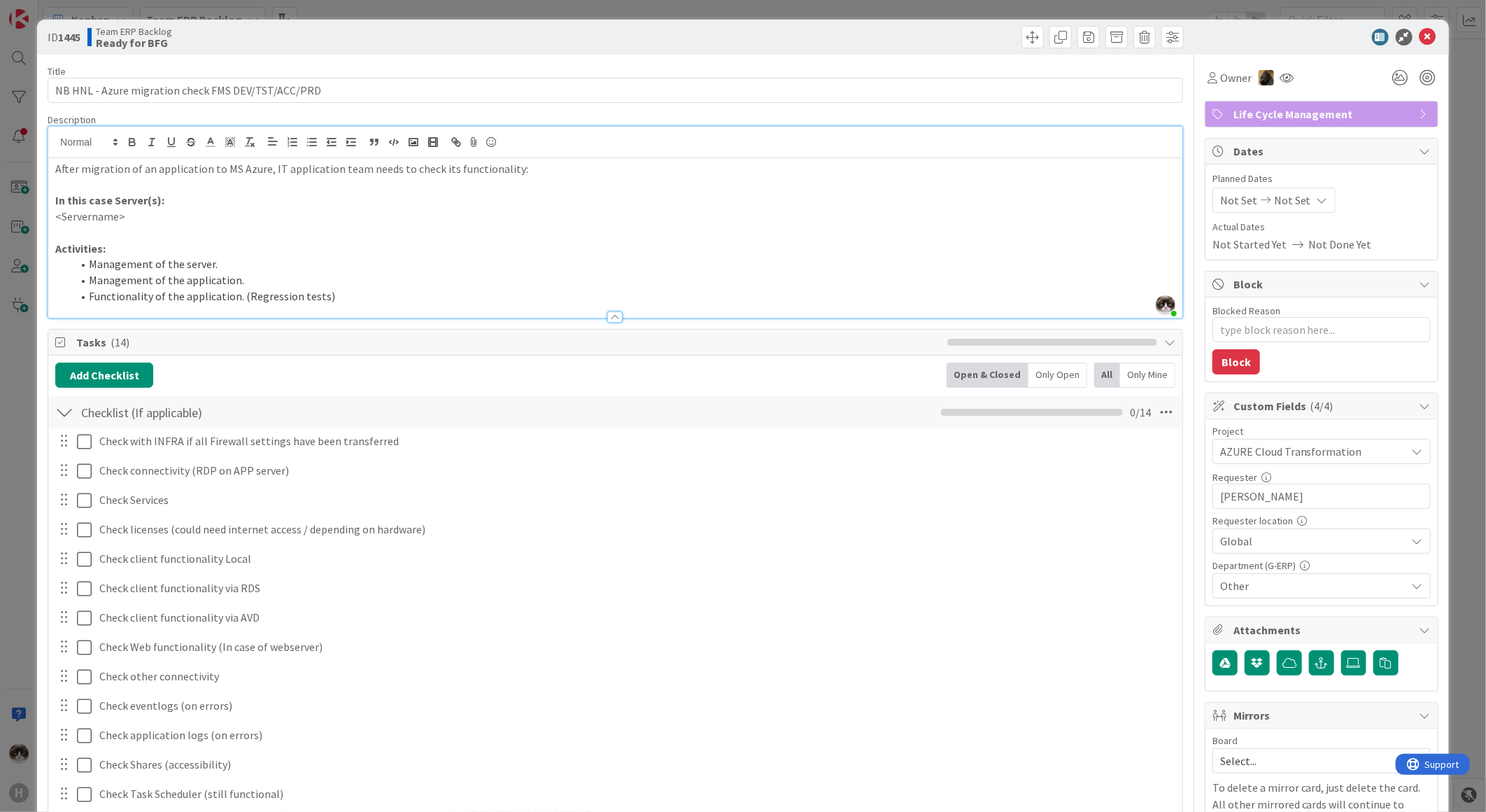
click at [610, 202] on p "In this case Server(s):" at bounding box center [615, 200] width 1121 height 16
click at [1420, 35] on icon at bounding box center [1428, 37] width 17 height 17
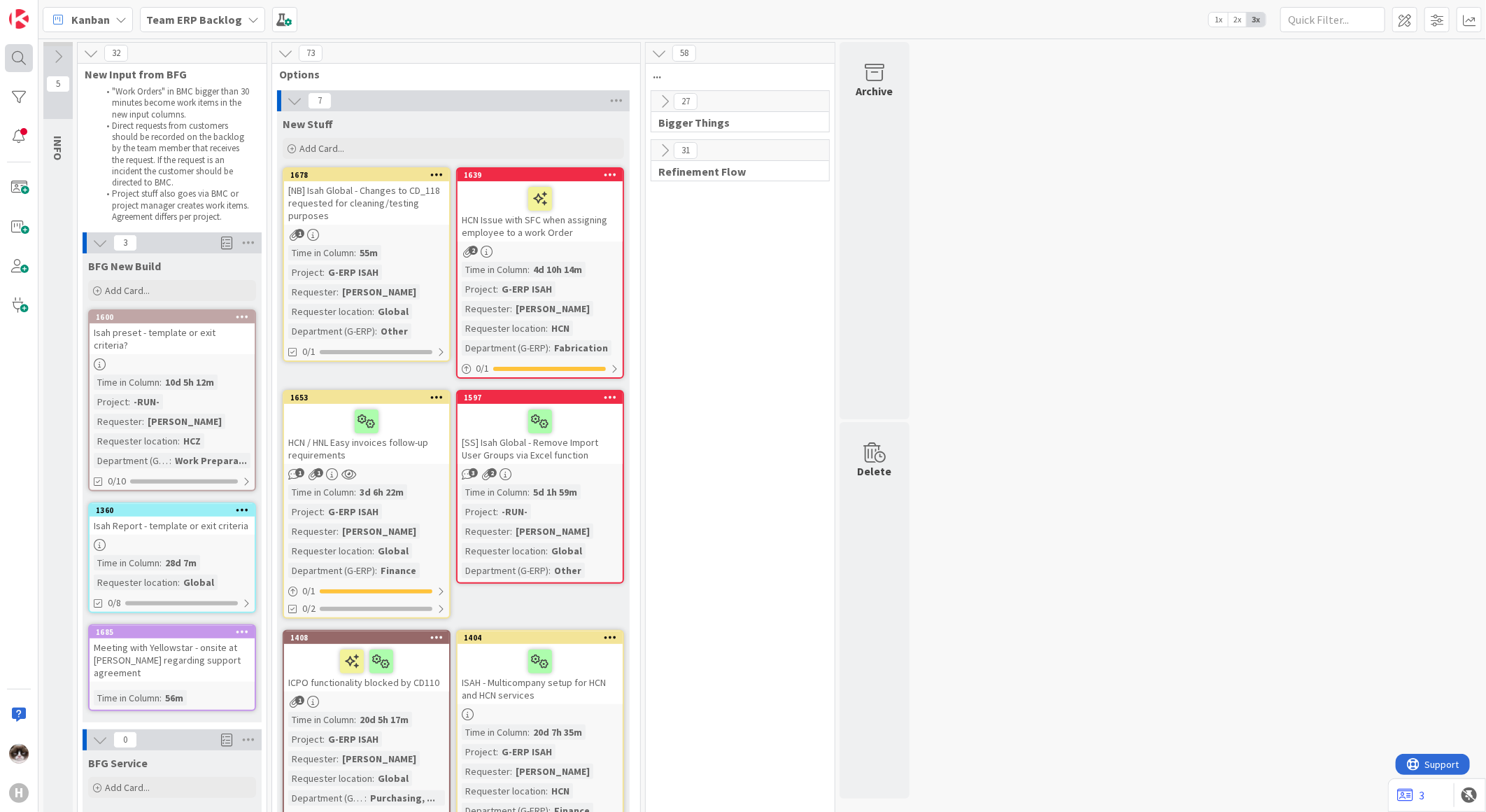
click at [12, 63] on div at bounding box center [19, 58] width 28 height 28
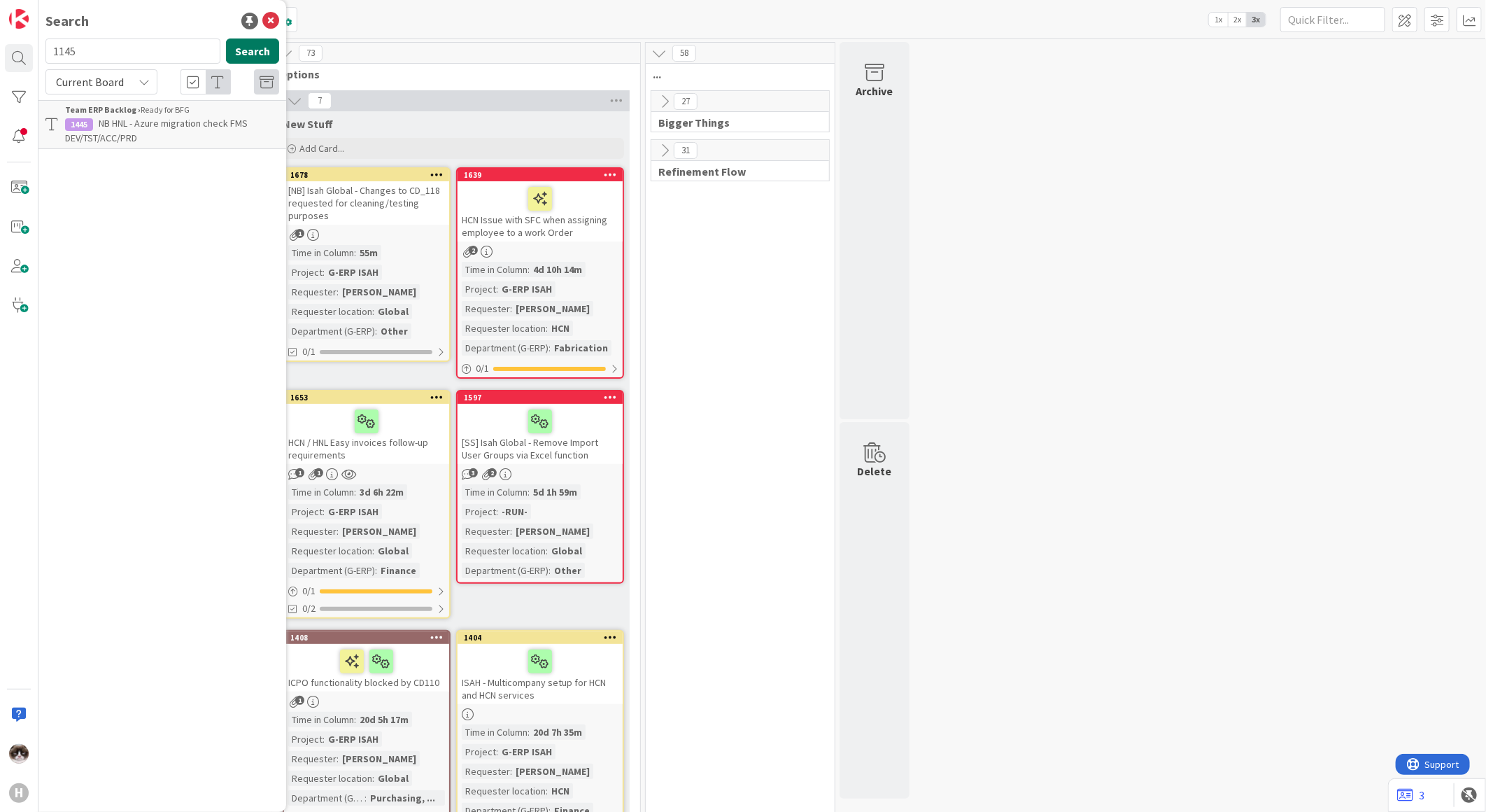
type input "1145"
click at [248, 49] on button "Search" at bounding box center [252, 50] width 53 height 25
click at [138, 90] on div "Current Board" at bounding box center [102, 81] width 112 height 25
click at [68, 149] on span "All Boards" at bounding box center [126, 140] width 146 height 21
click at [108, 137] on span "(SS) HCZ - On-board EasySystems Clarify and align responsibilities between Fina…" at bounding box center [167, 130] width 205 height 27
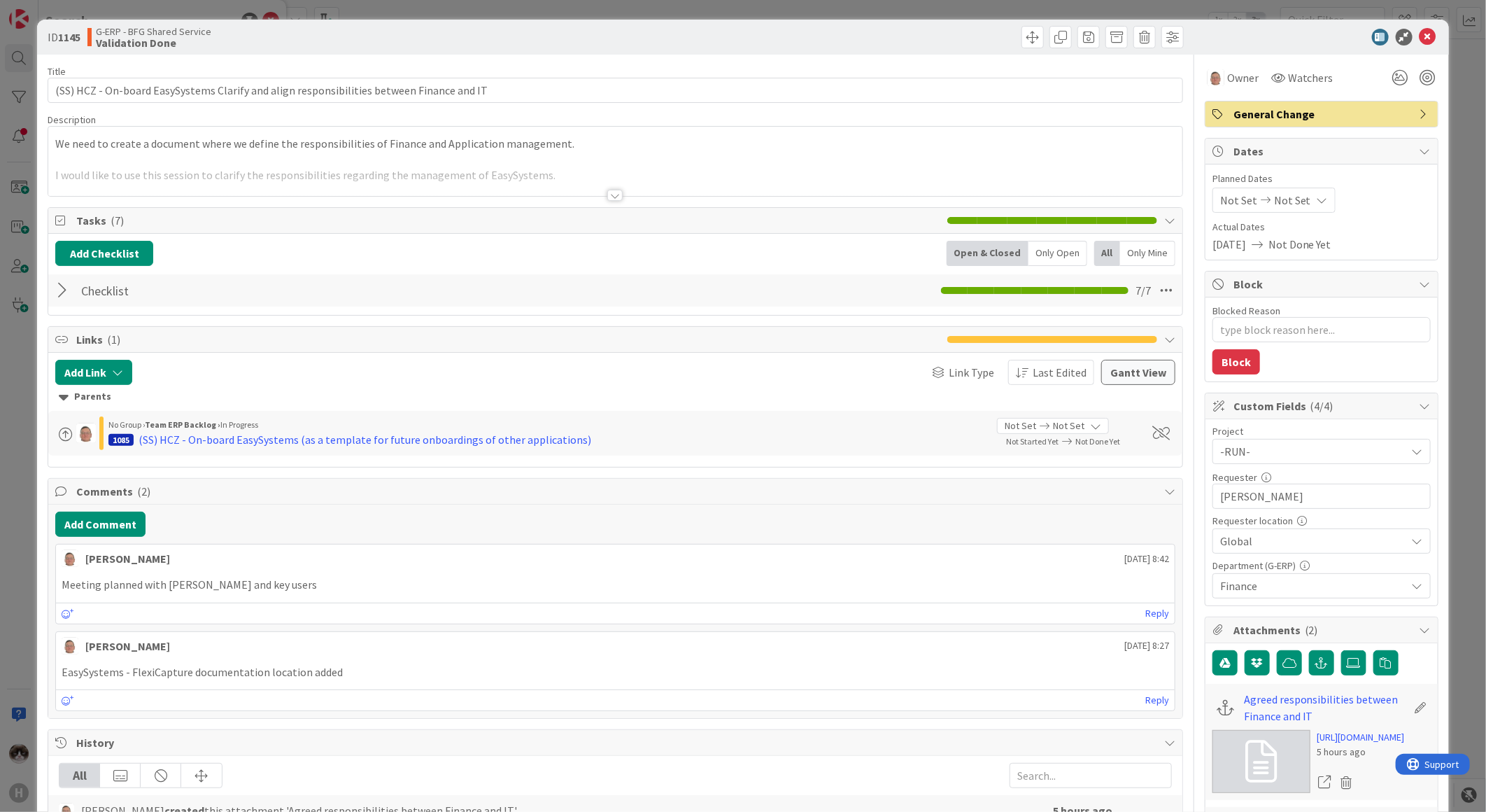
type textarea "x"
click at [606, 204] on div "Title 89 / 128 (SS) HCZ - On-board EasySystems Clarify and align responsibiliti…" at bounding box center [615, 703] width 1136 height 1297
click at [1420, 42] on icon at bounding box center [1428, 37] width 17 height 17
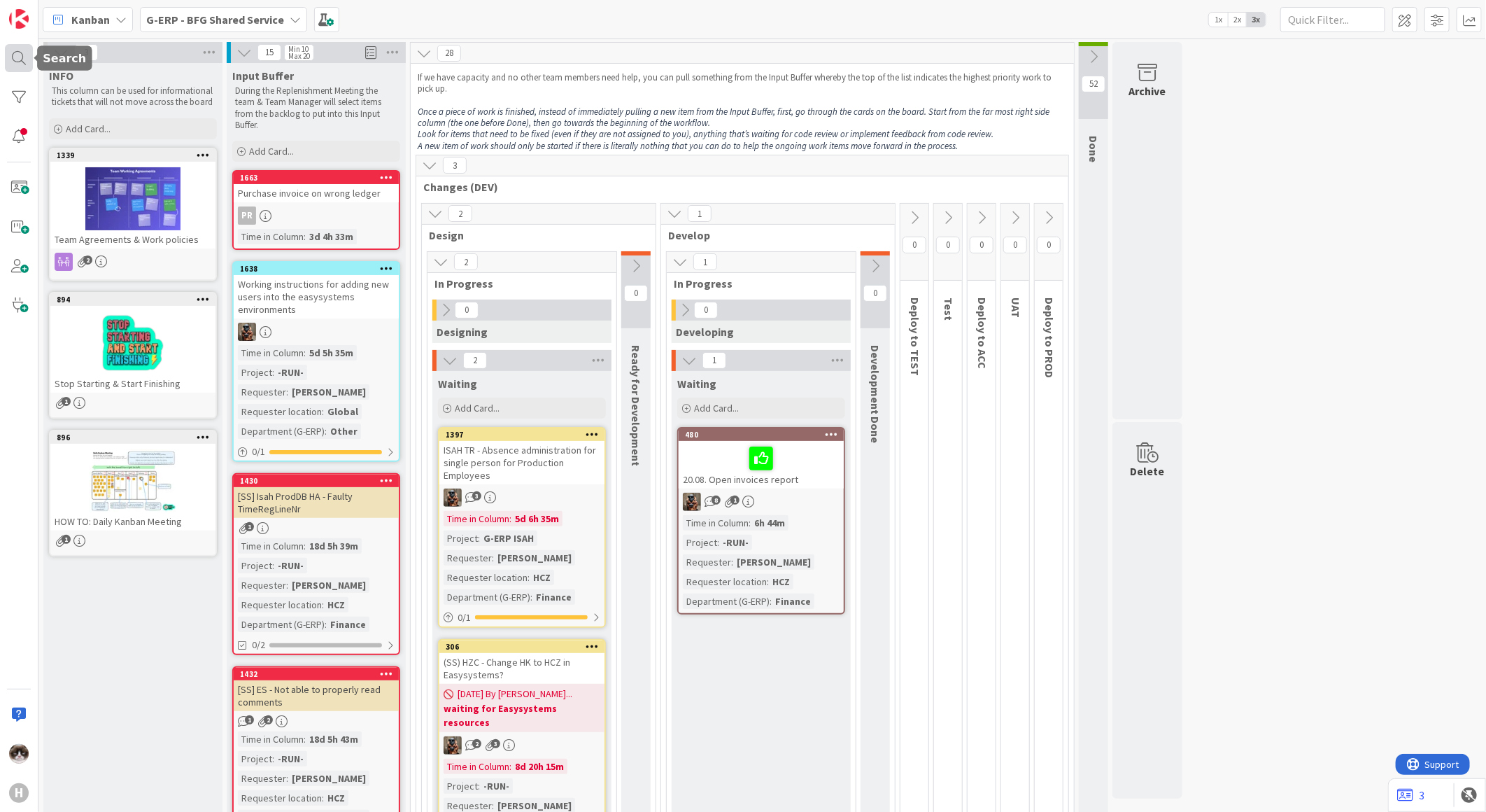
click at [23, 50] on div at bounding box center [19, 58] width 28 height 28
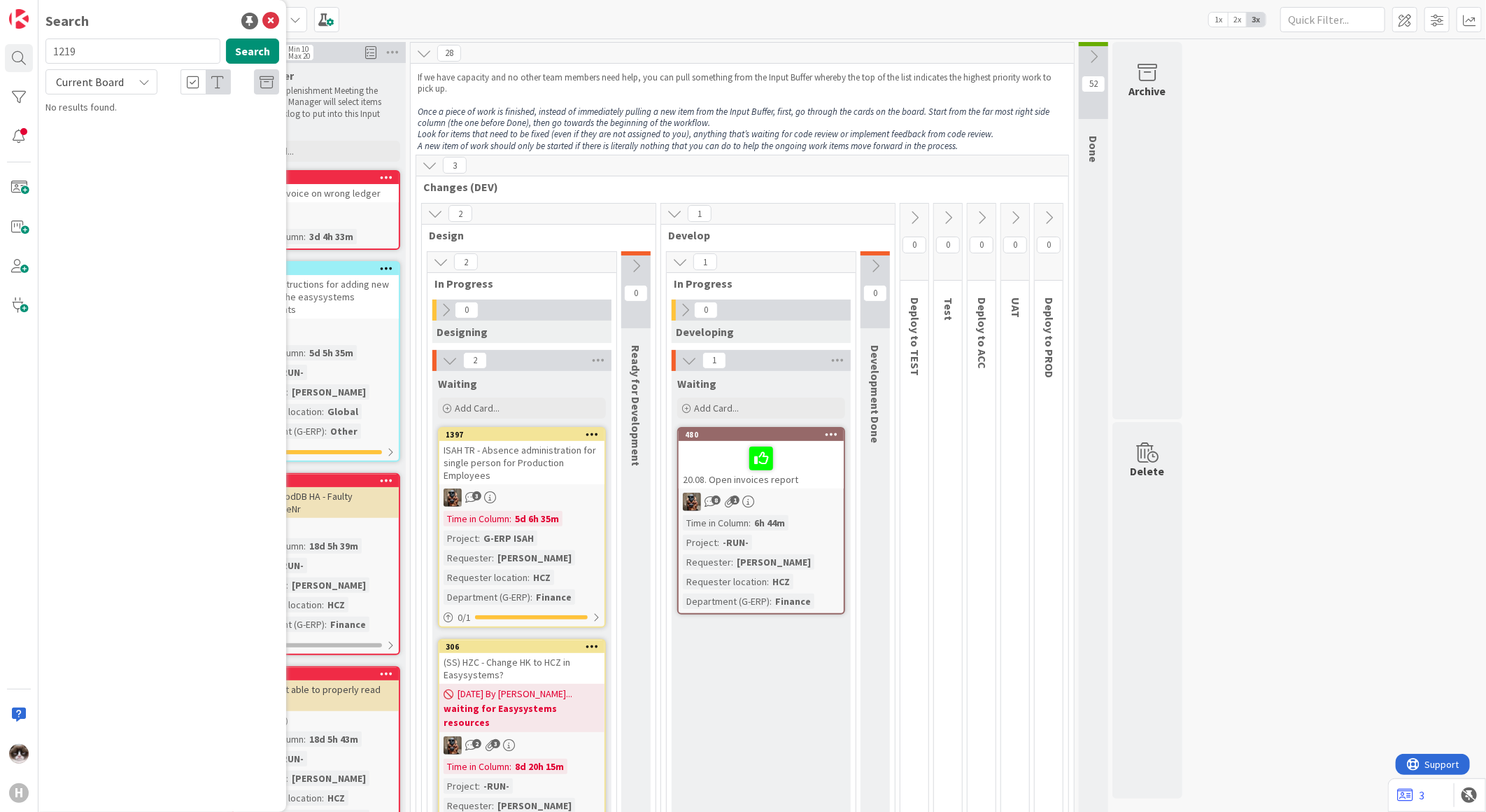
type input "1219"
click at [120, 76] on span "Current Board" at bounding box center [90, 81] width 68 height 14
click at [199, 363] on div "Search 1219 Search Current Board Current Board All Boards G-ERP - BFG Shared Se…" at bounding box center [162, 406] width 248 height 812
click at [272, 16] on icon at bounding box center [271, 21] width 17 height 17
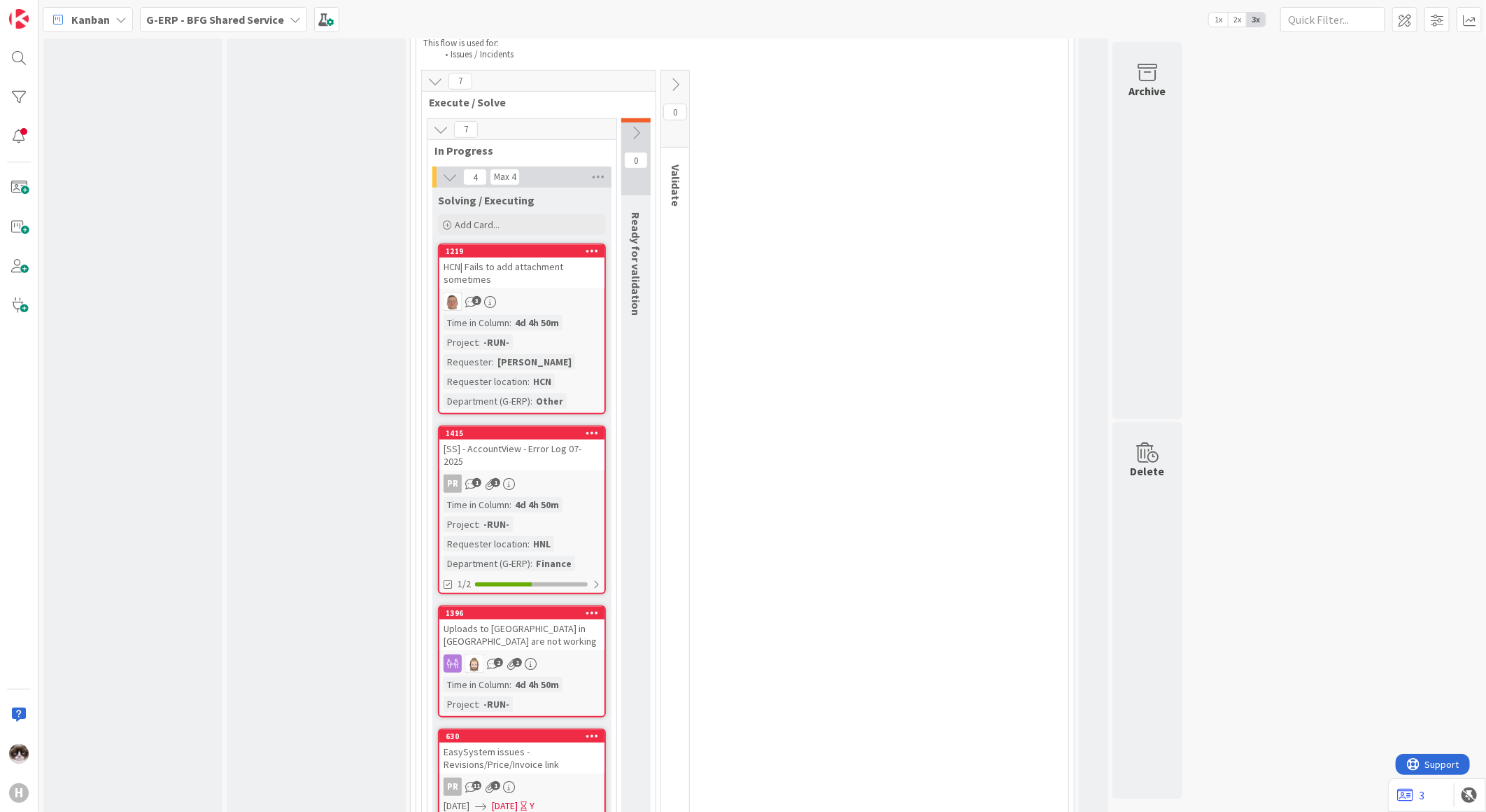
scroll to position [3809, 0]
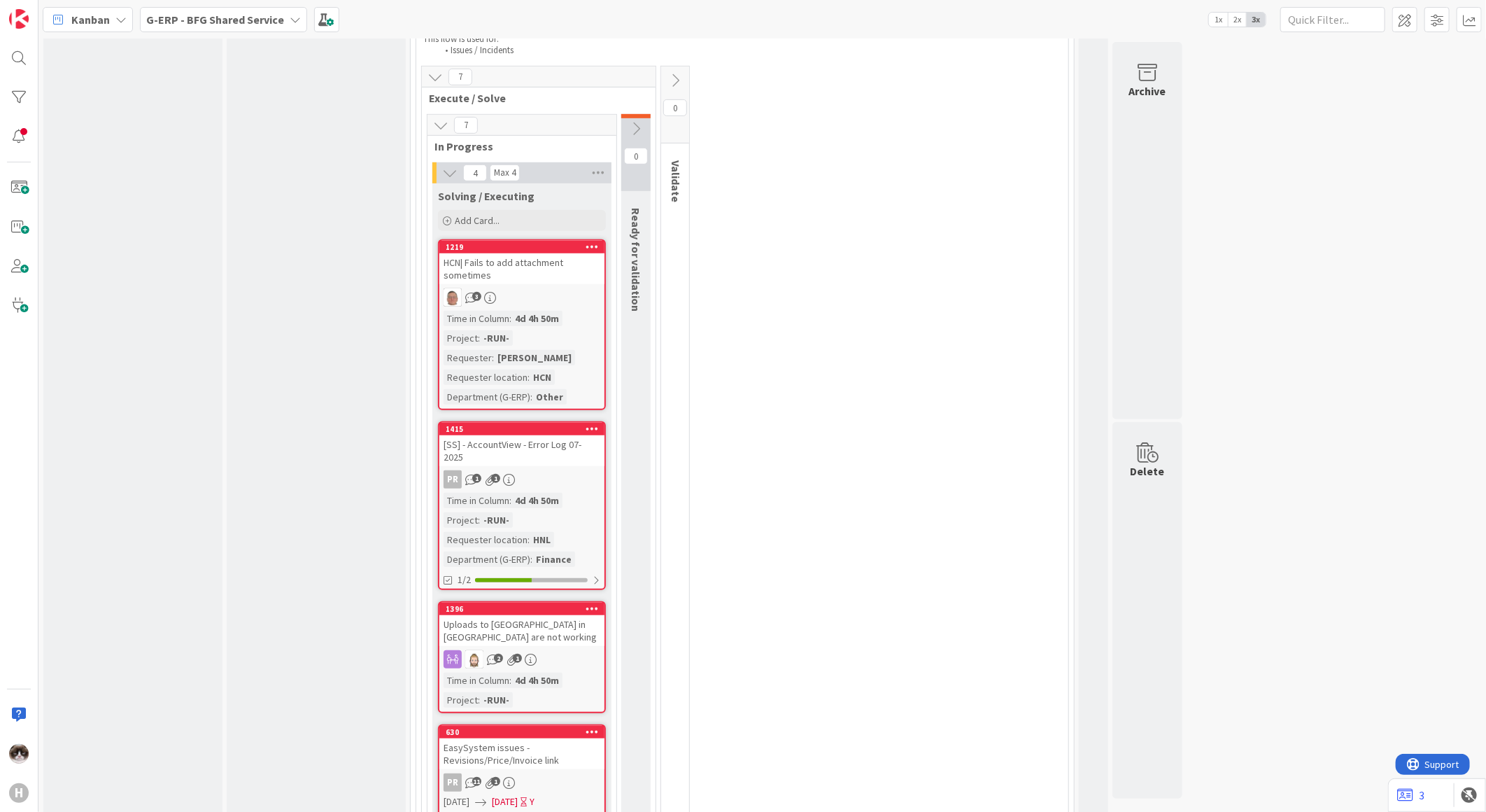
click at [575, 310] on div "Time in Column : 4d 4h 50m Project : -RUN- Requester : Kevin van Dijk Requester…" at bounding box center [522, 357] width 157 height 93
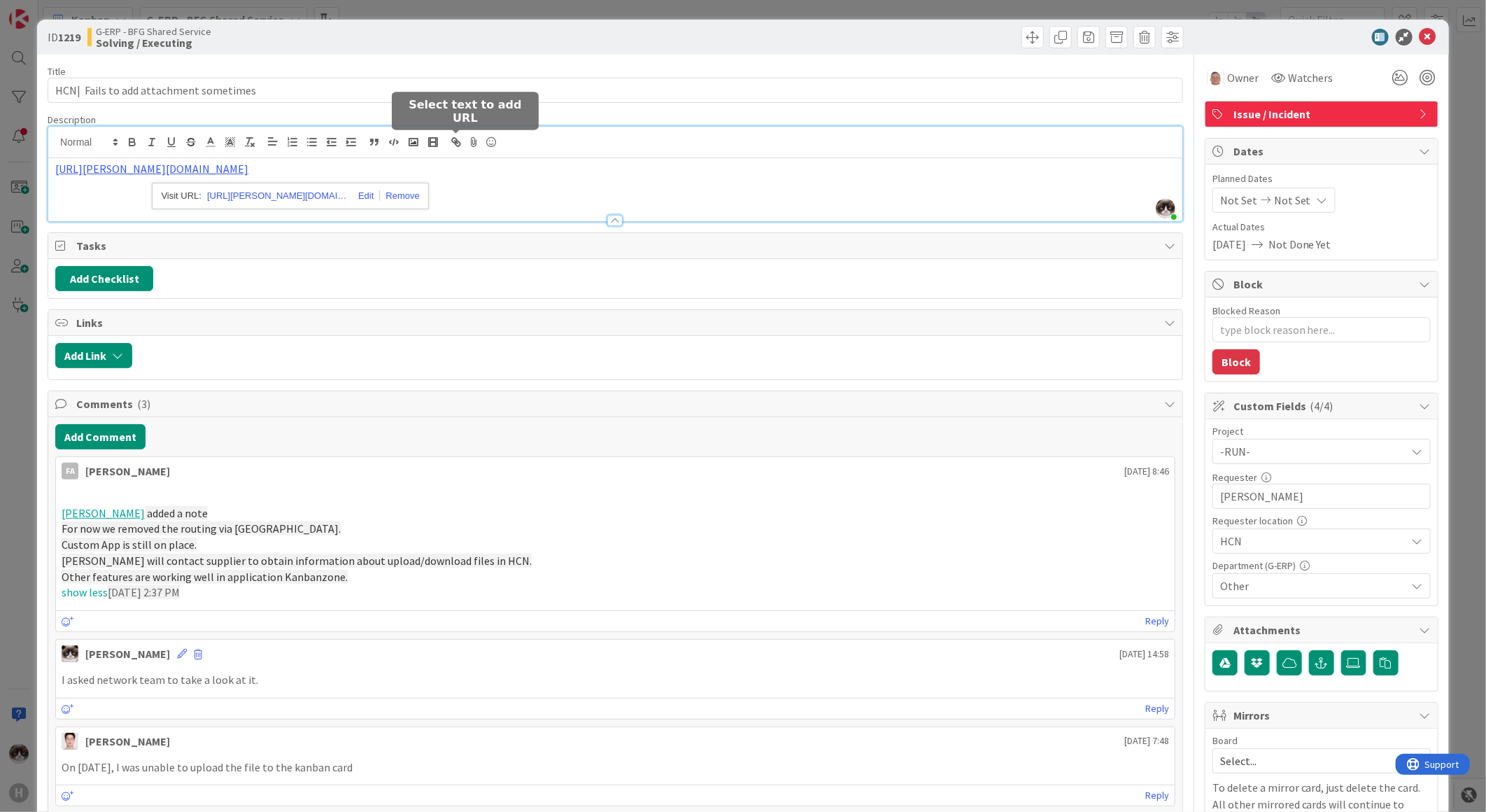
drag, startPoint x: 455, startPoint y: 146, endPoint x: 806, endPoint y: 211, distance: 357.0
click at [806, 211] on div at bounding box center [616, 214] width 1135 height 15
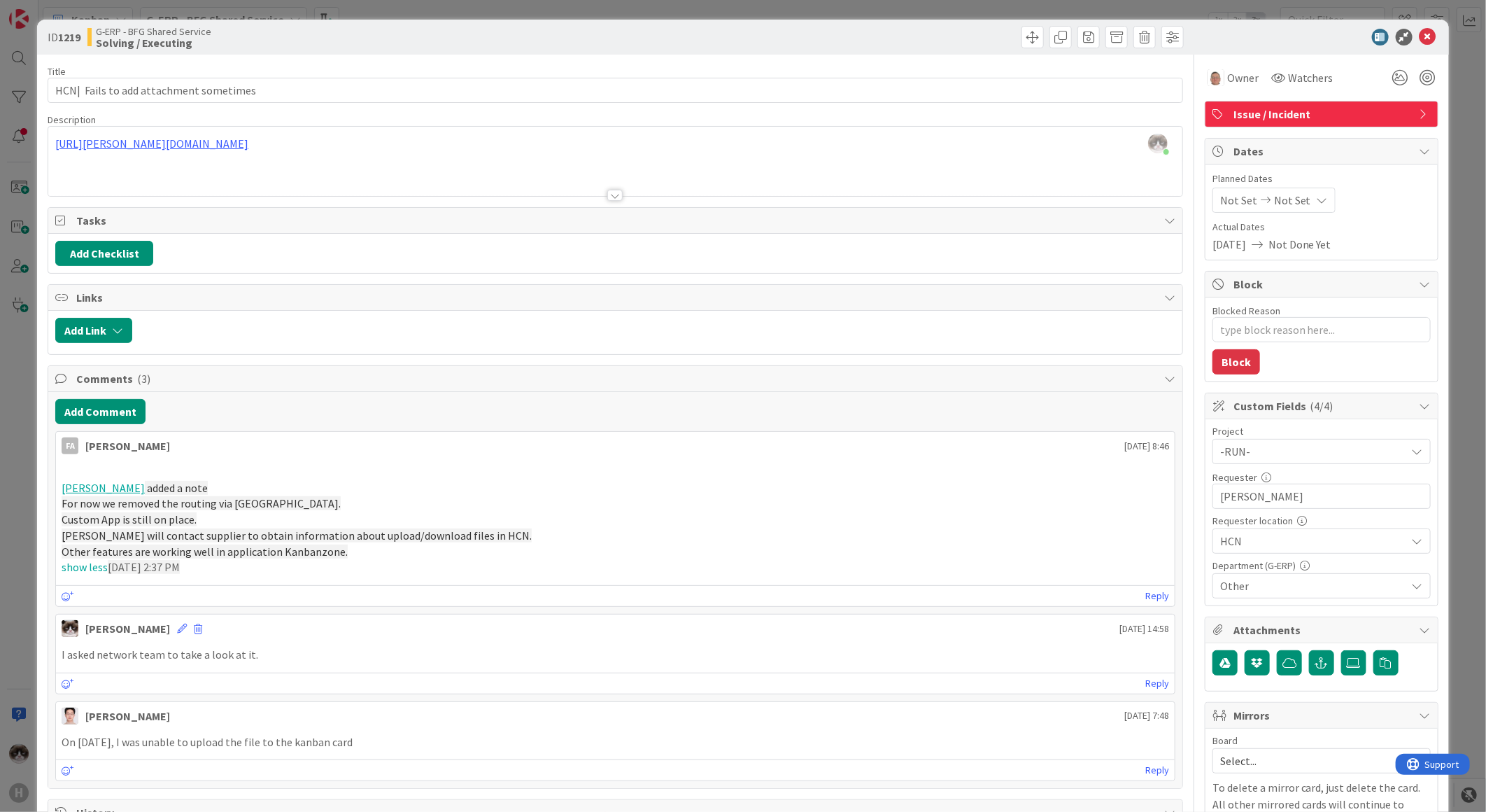
drag, startPoint x: 556, startPoint y: 141, endPoint x: 5, endPoint y: 133, distance: 551.1
click at [5, 133] on div "ID 1219 G-ERP - BFG Shared Service Solving / Executing Title 39 / 128 HCN| Fail…" at bounding box center [743, 406] width 1486 height 812
copy link "https://huisman-smartit.onbmc.com/smartit/app/#/incident/AGGGSPRFBRQVHASYV06DSY…"
click at [1421, 26] on div "ID 1219 G-ERP - BFG Shared Service Solving / Executing" at bounding box center [743, 36] width 1412 height 35
click at [1420, 30] on icon at bounding box center [1428, 37] width 17 height 17
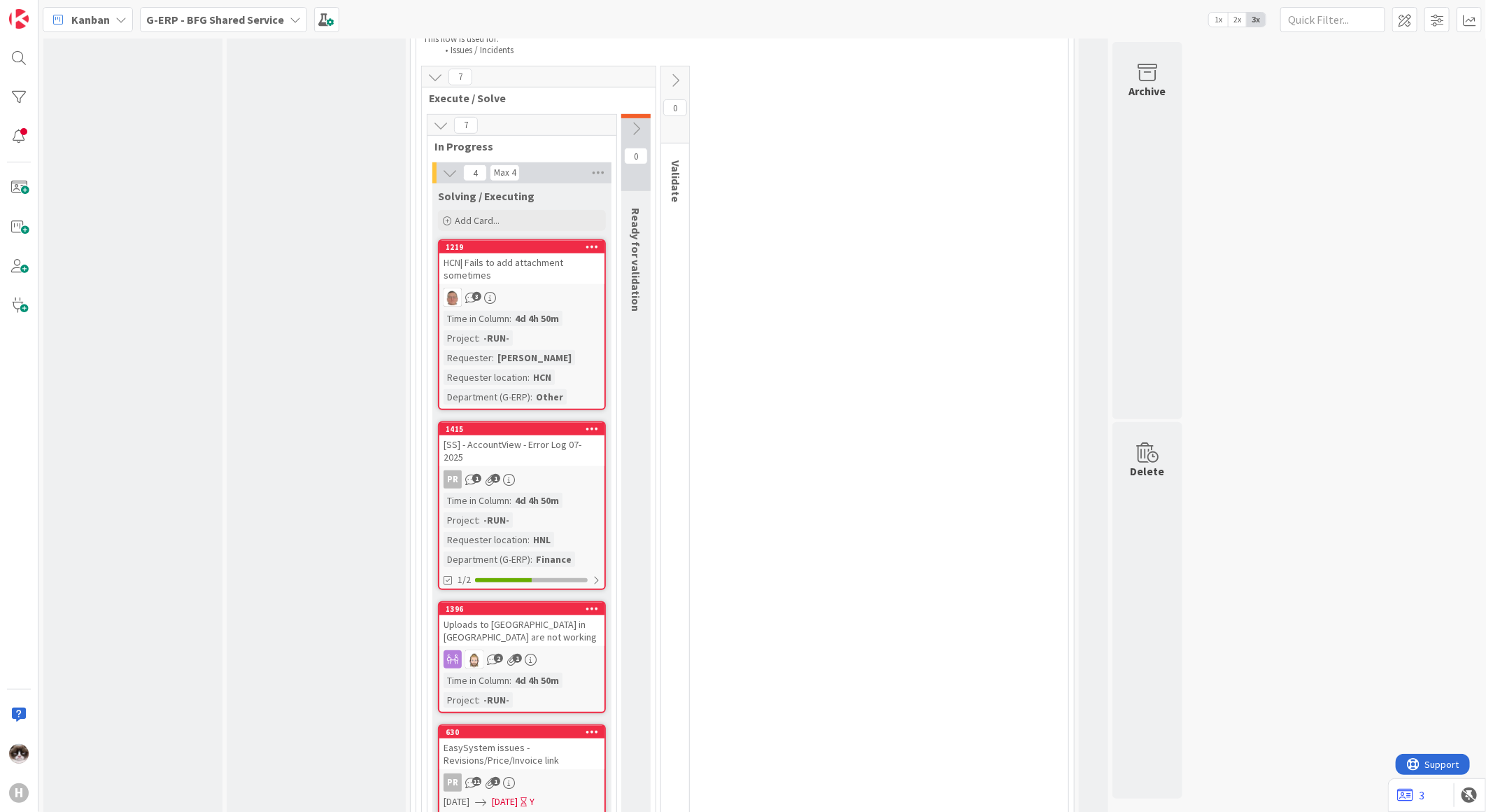
click at [568, 601] on link "1396 Uploads to Kanbanzone in China are not working 2 1 Time in Column : 4d 4h …" at bounding box center [522, 657] width 168 height 112
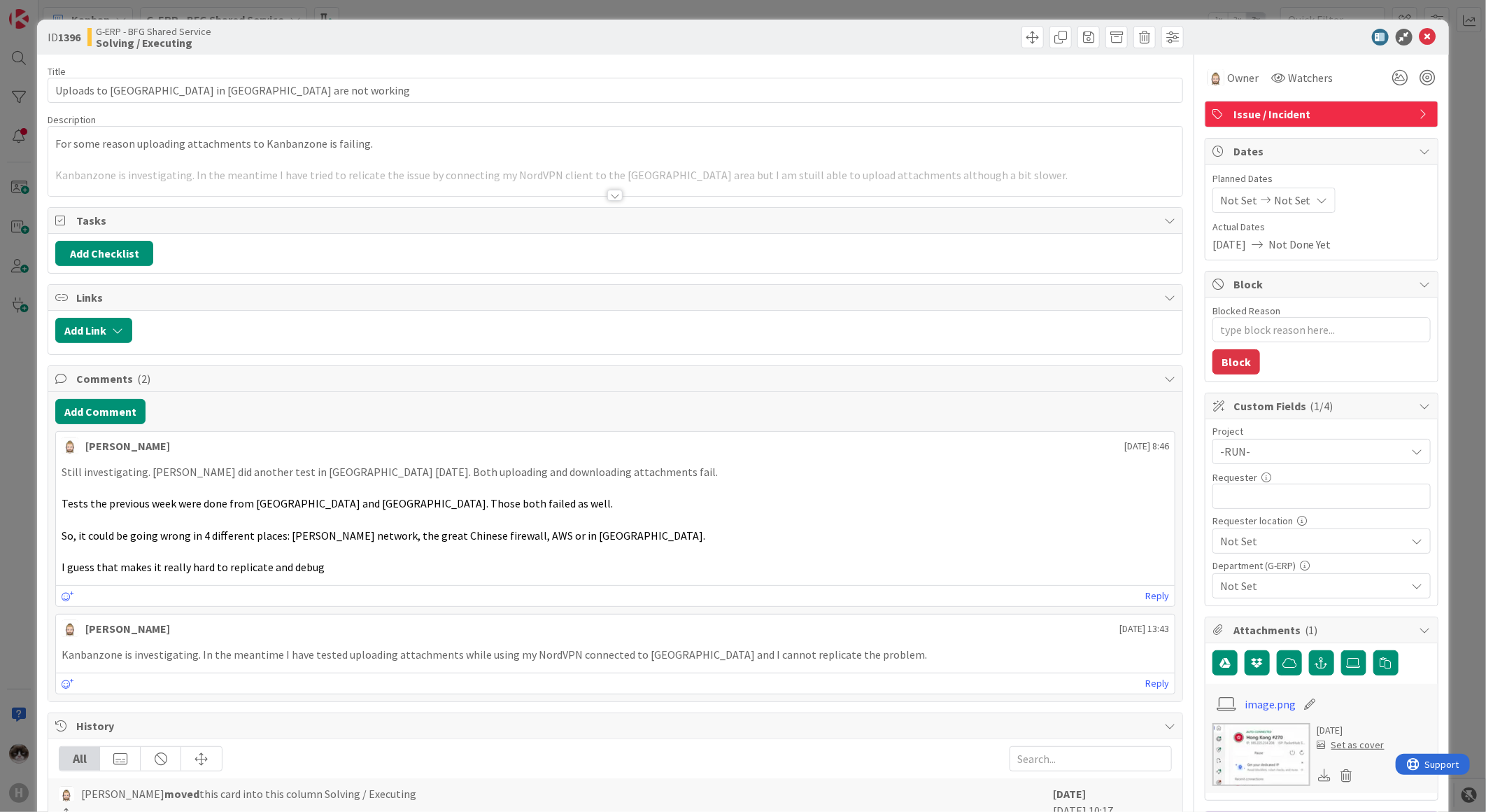
type textarea "x"
click at [617, 201] on div "Title 46 / 128 Uploads to Kanbanzone in China are not working Description Kevin…" at bounding box center [615, 701] width 1136 height 1294
click at [610, 194] on div at bounding box center [615, 195] width 15 height 11
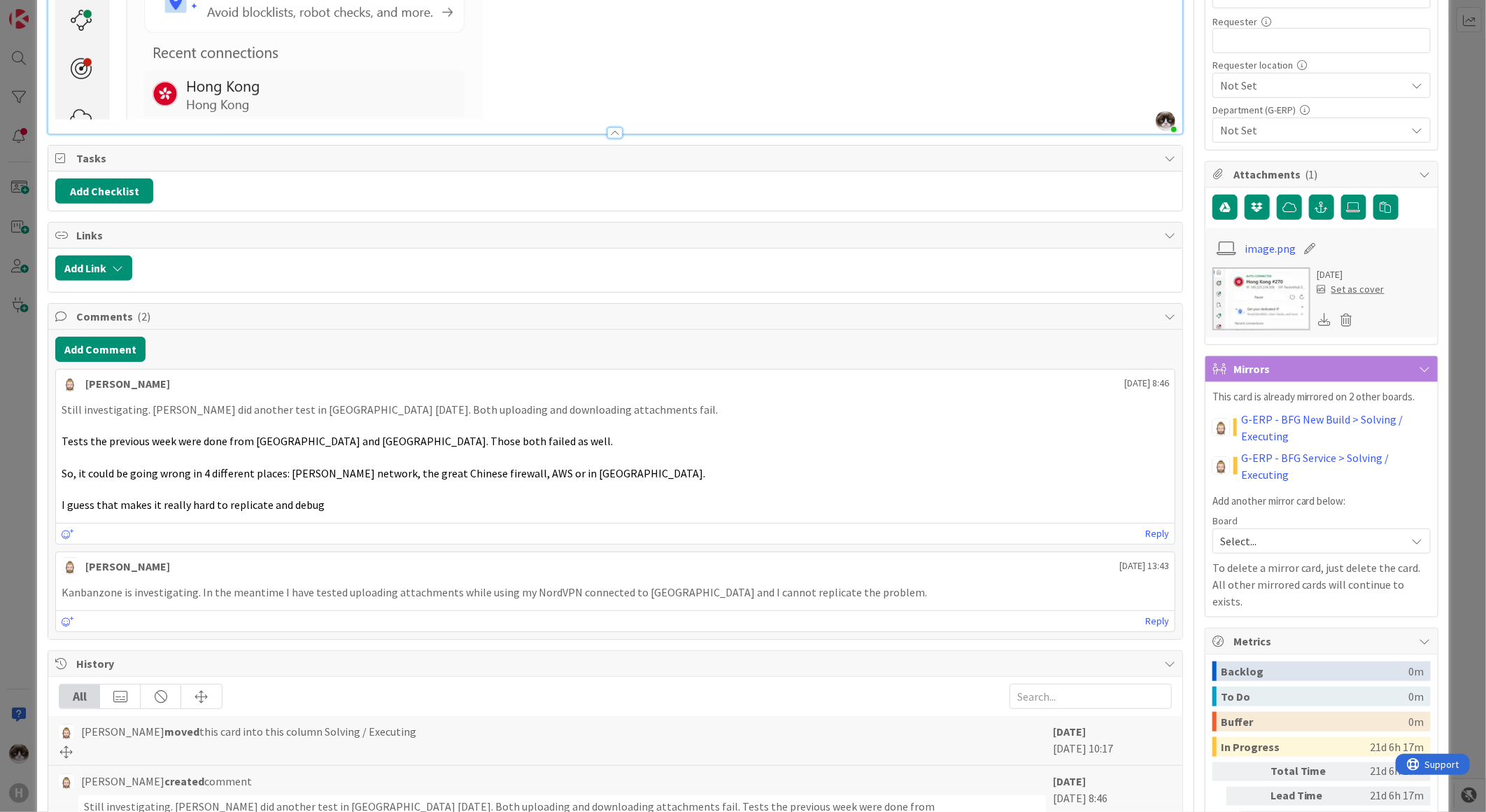
scroll to position [389, 0]
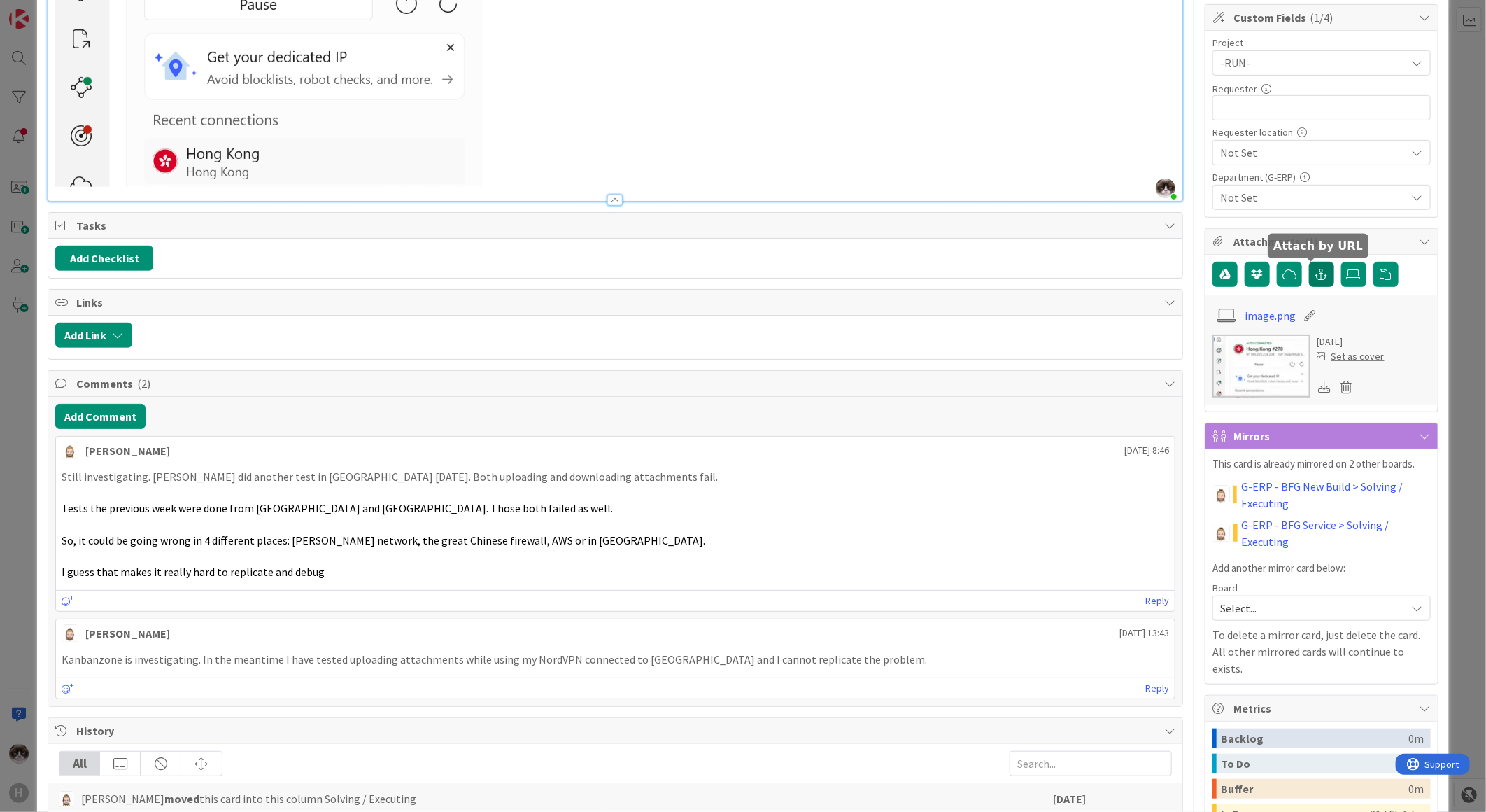
click at [1309, 281] on button "button" at bounding box center [1322, 274] width 25 height 25
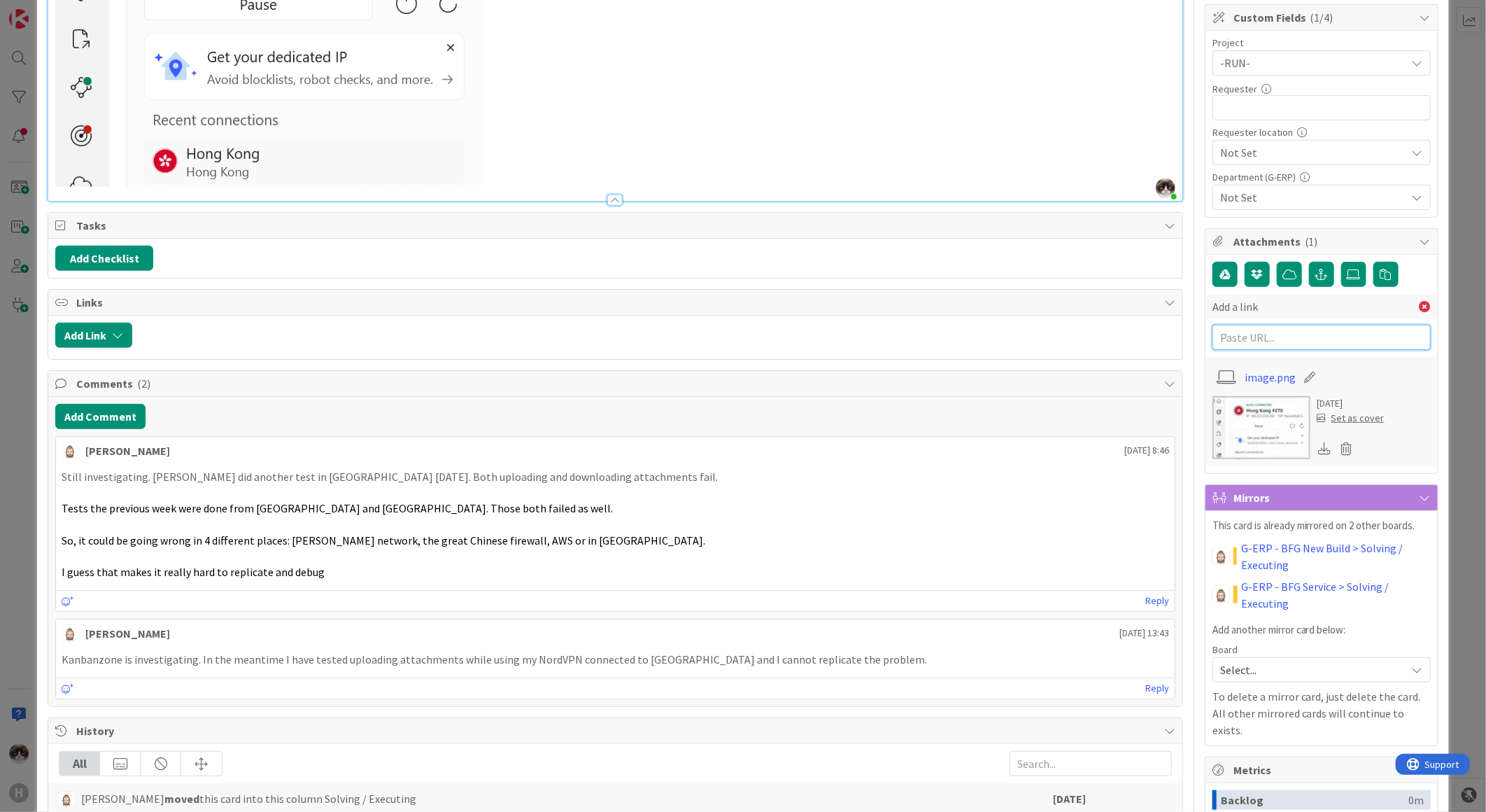
click at [1295, 344] on input "text" at bounding box center [1322, 336] width 219 height 25
paste input "https://huisman-smartit.onbmc.com/smartit/app/#/incident/AGGGSPRFBRQVHASYV06DSY…"
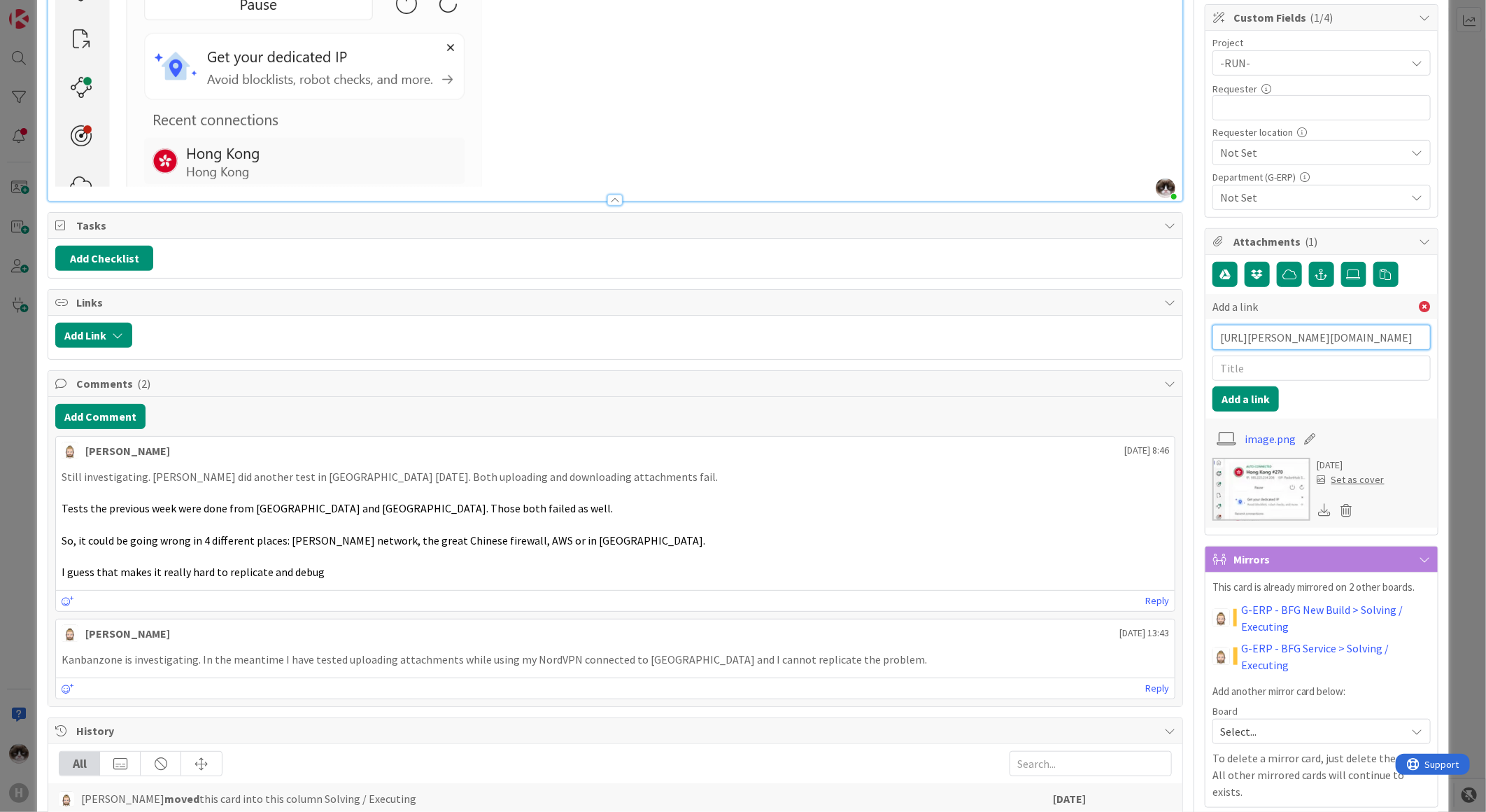
scroll to position [0, 267]
type input "https://huisman-smartit.onbmc.com/smartit/app/#/incident/AGGGSPRFBRQVHASYV06DSY…"
click at [1253, 379] on input "text" at bounding box center [1322, 367] width 219 height 25
type input "BMC request network team"
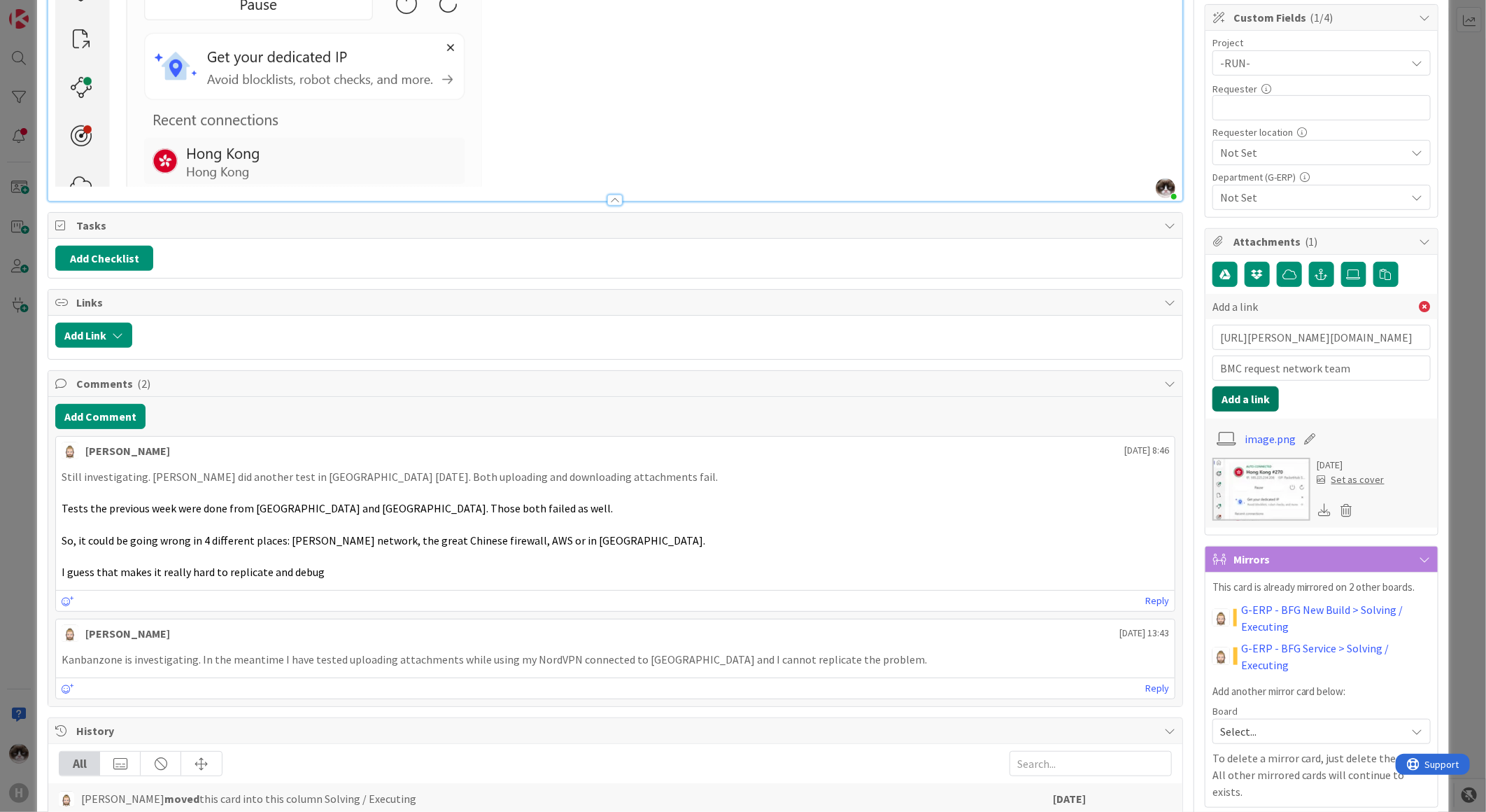
click at [1242, 389] on button "Add a link" at bounding box center [1246, 398] width 66 height 25
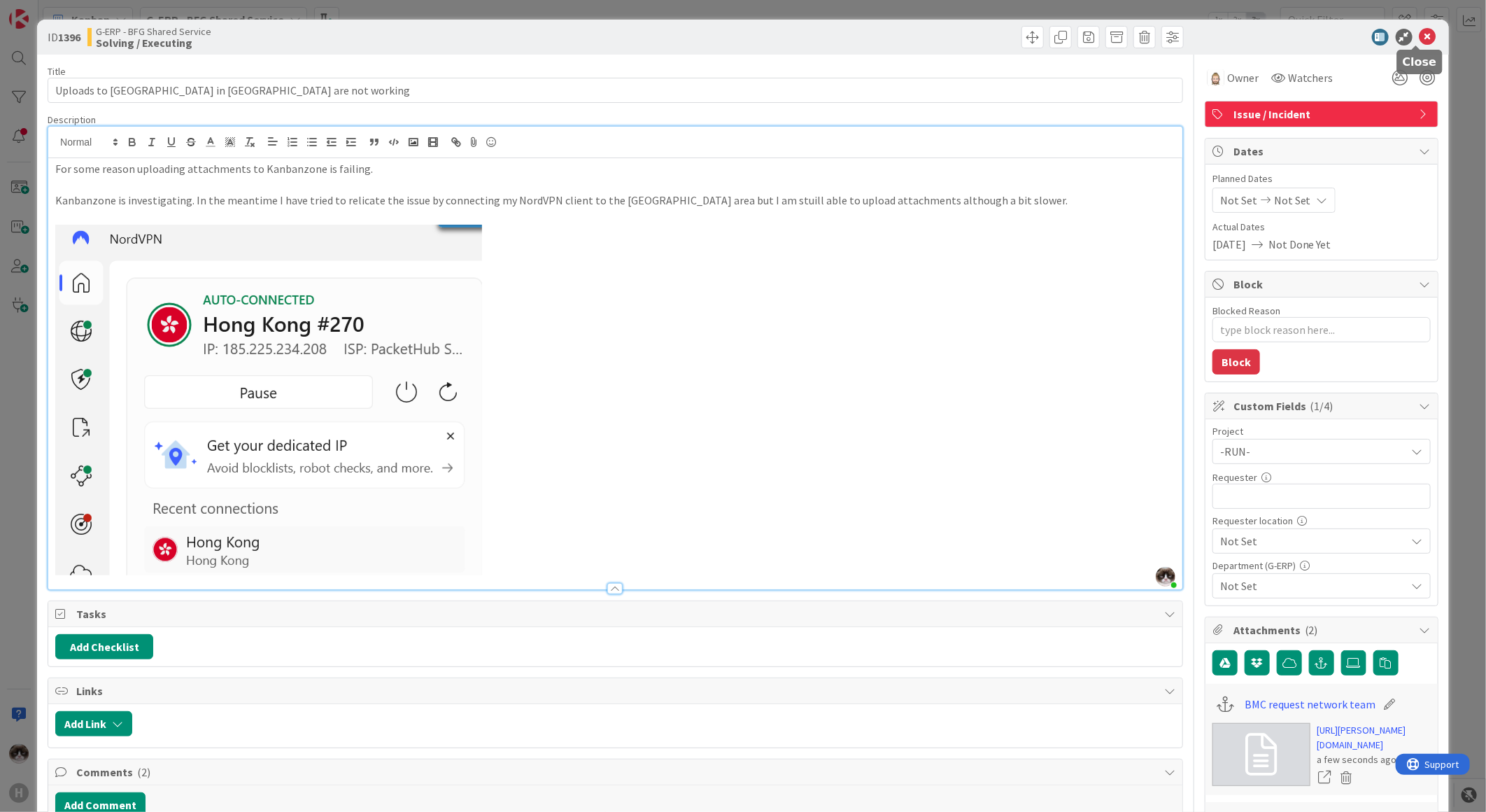
click at [1420, 43] on icon at bounding box center [1428, 37] width 17 height 17
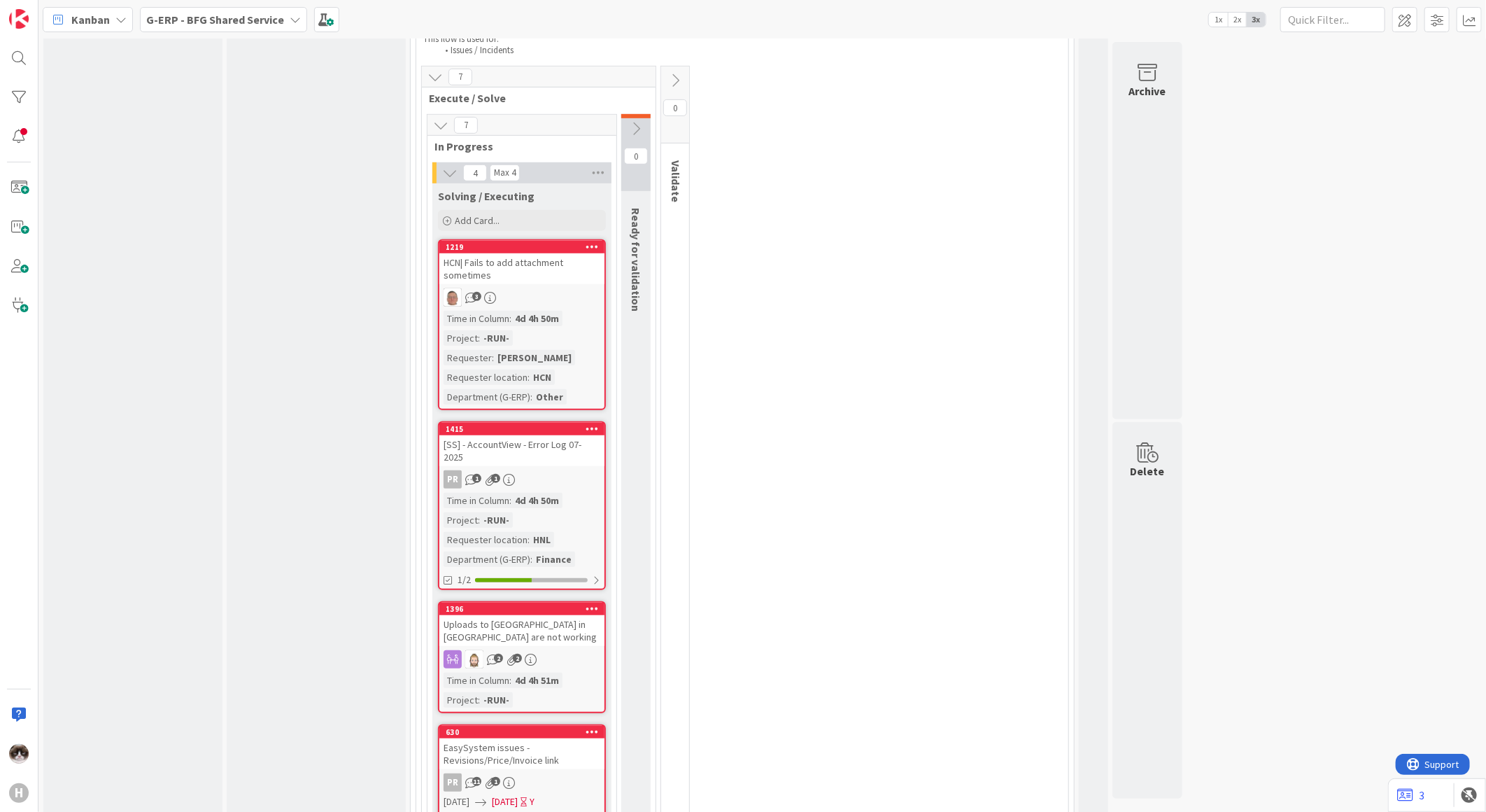
click at [583, 253] on div "HCN| Fails to add attachment sometimes" at bounding box center [522, 268] width 165 height 31
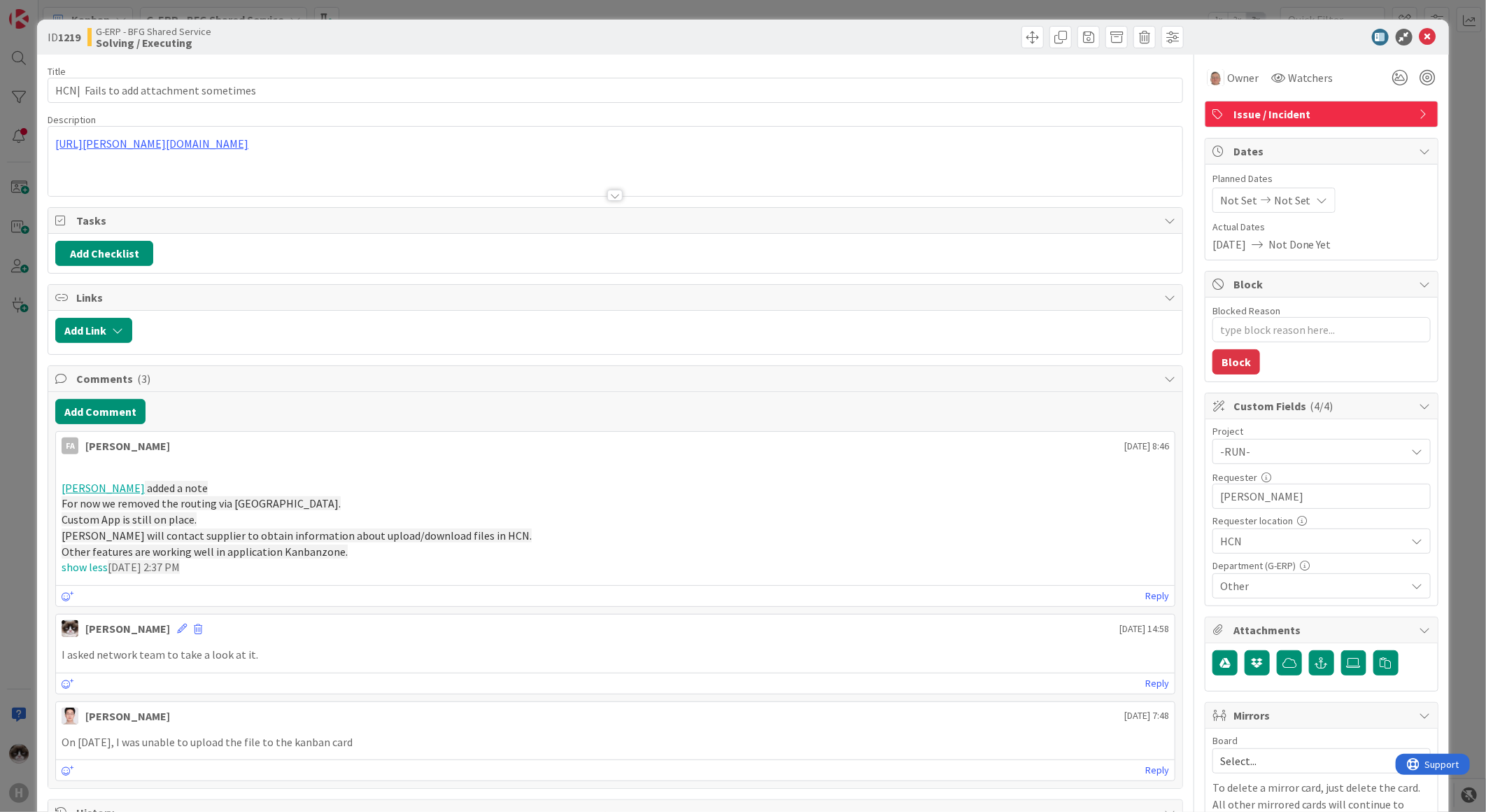
type textarea "x"
click at [100, 417] on button "Add Comment" at bounding box center [100, 411] width 91 height 25
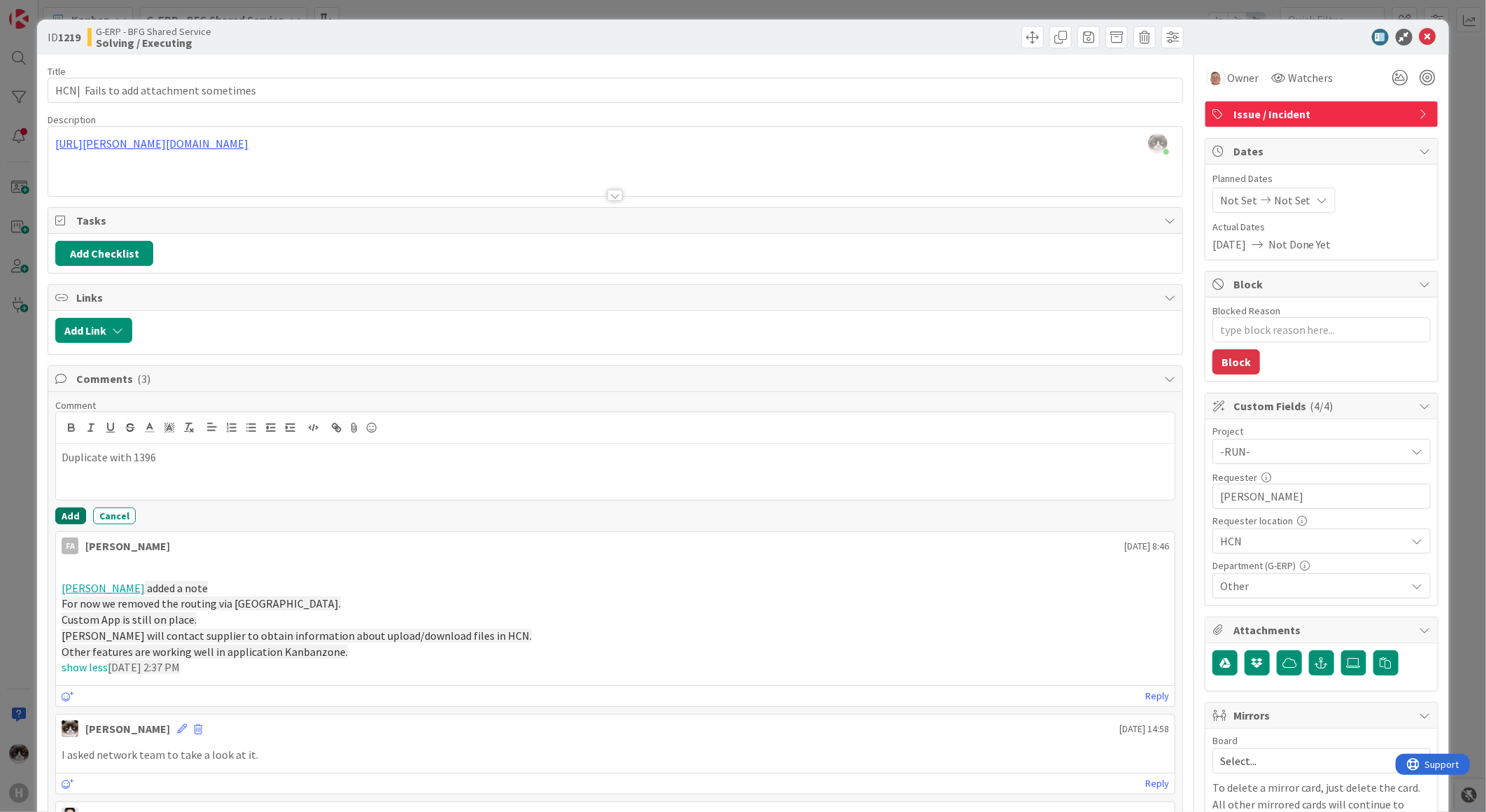
click at [59, 519] on button "Add" at bounding box center [70, 516] width 31 height 17
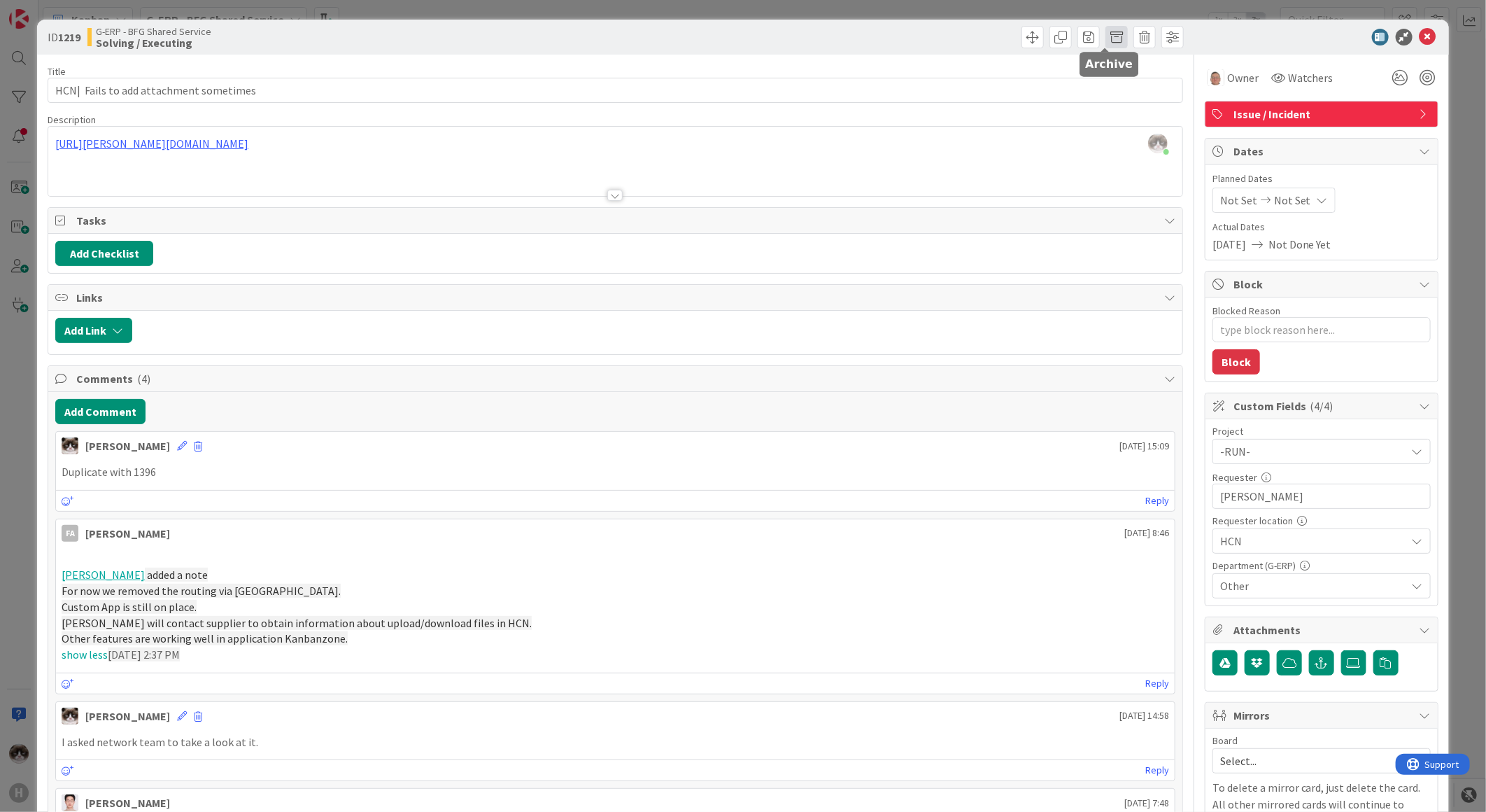
click at [1110, 35] on span at bounding box center [1117, 37] width 22 height 22
click at [1123, 105] on button "Archive" at bounding box center [1140, 103] width 55 height 25
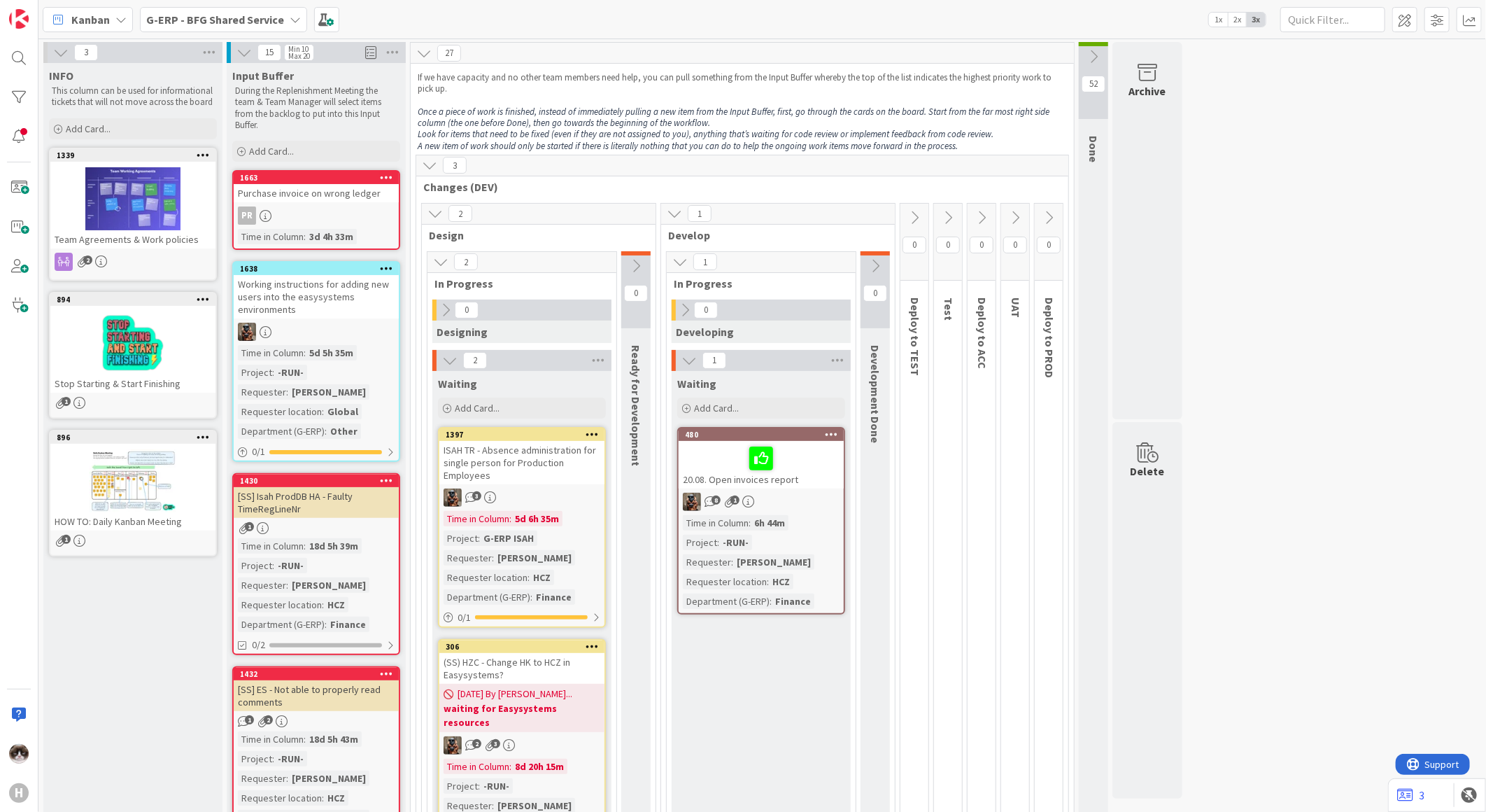
click at [441, 307] on icon at bounding box center [446, 309] width 15 height 15
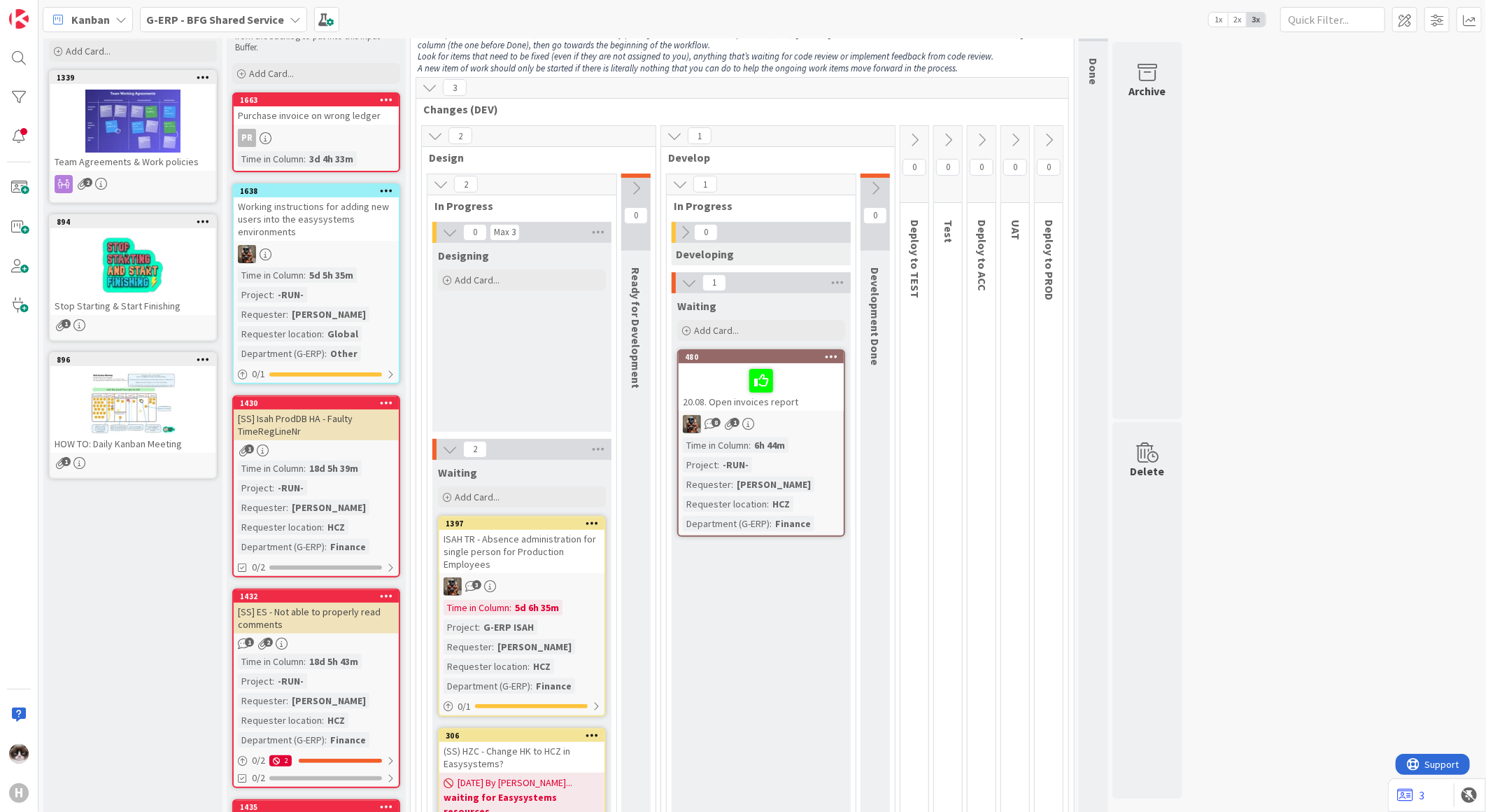
scroll to position [233, 0]
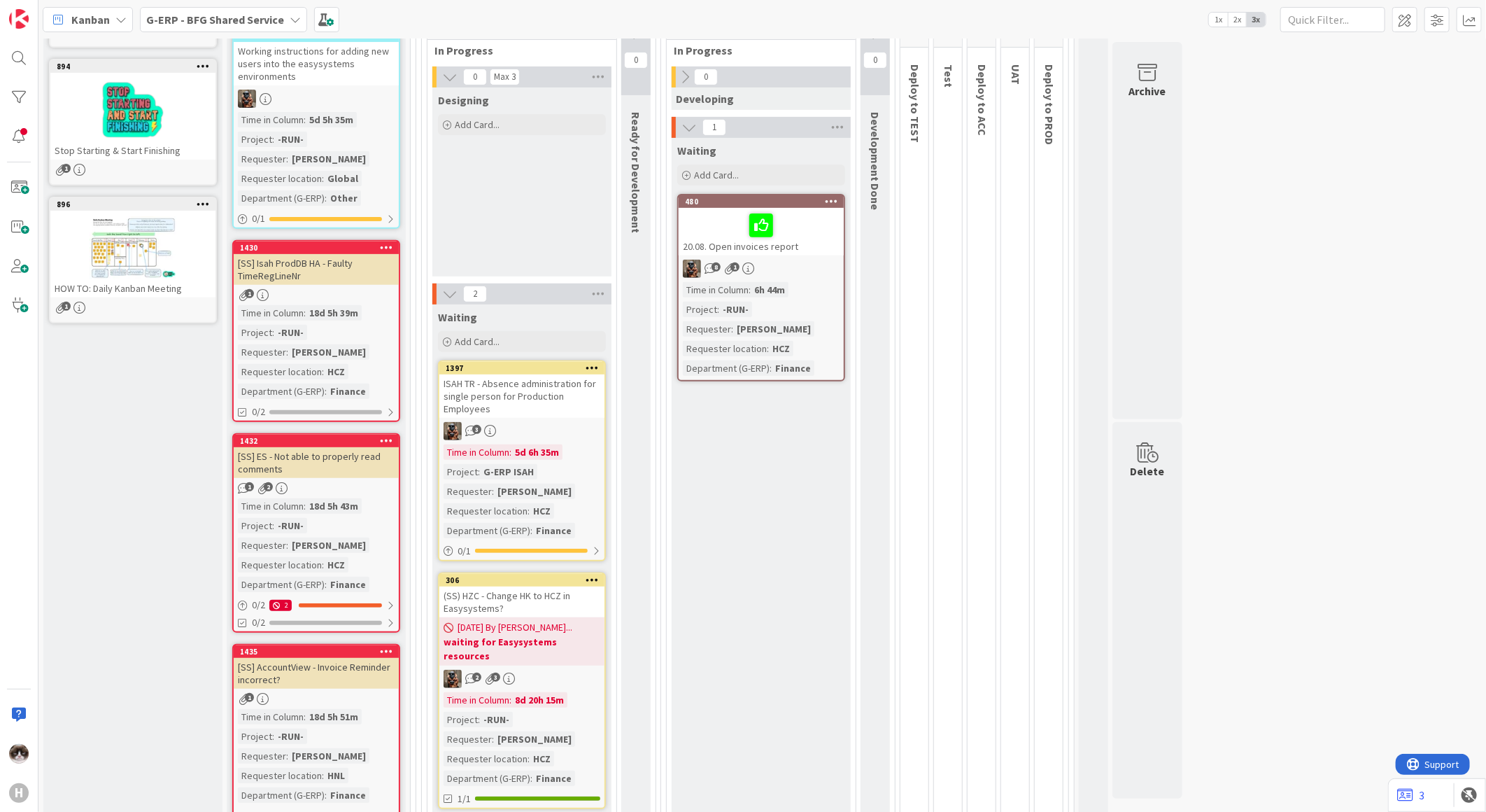
click at [576, 422] on div "3" at bounding box center [522, 431] width 165 height 18
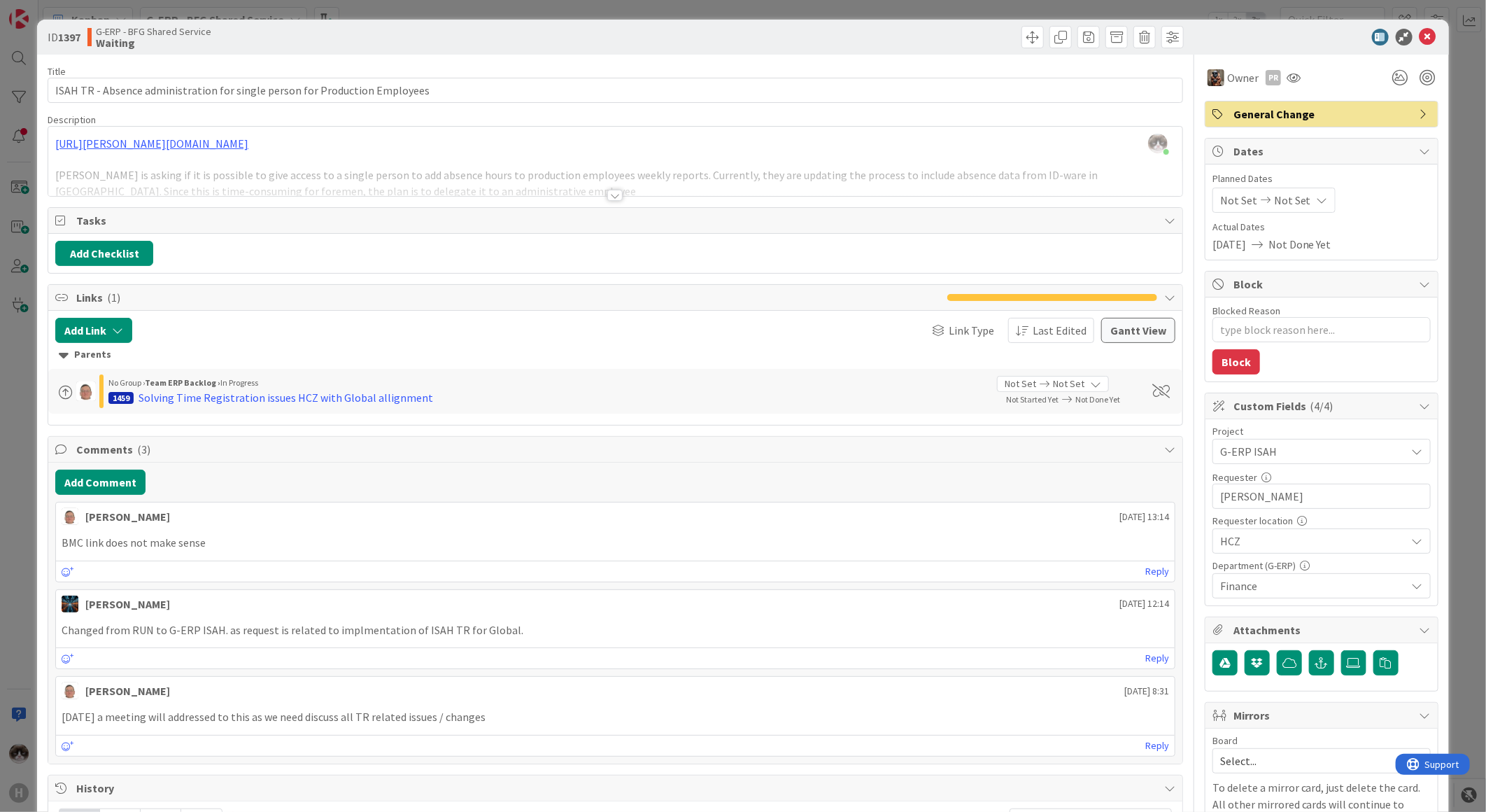
click at [597, 198] on div "Title 75 / 128 ISAH TR - Absence administration for single person for Productio…" at bounding box center [615, 631] width 1136 height 1153
click at [1420, 35] on icon at bounding box center [1428, 37] width 17 height 17
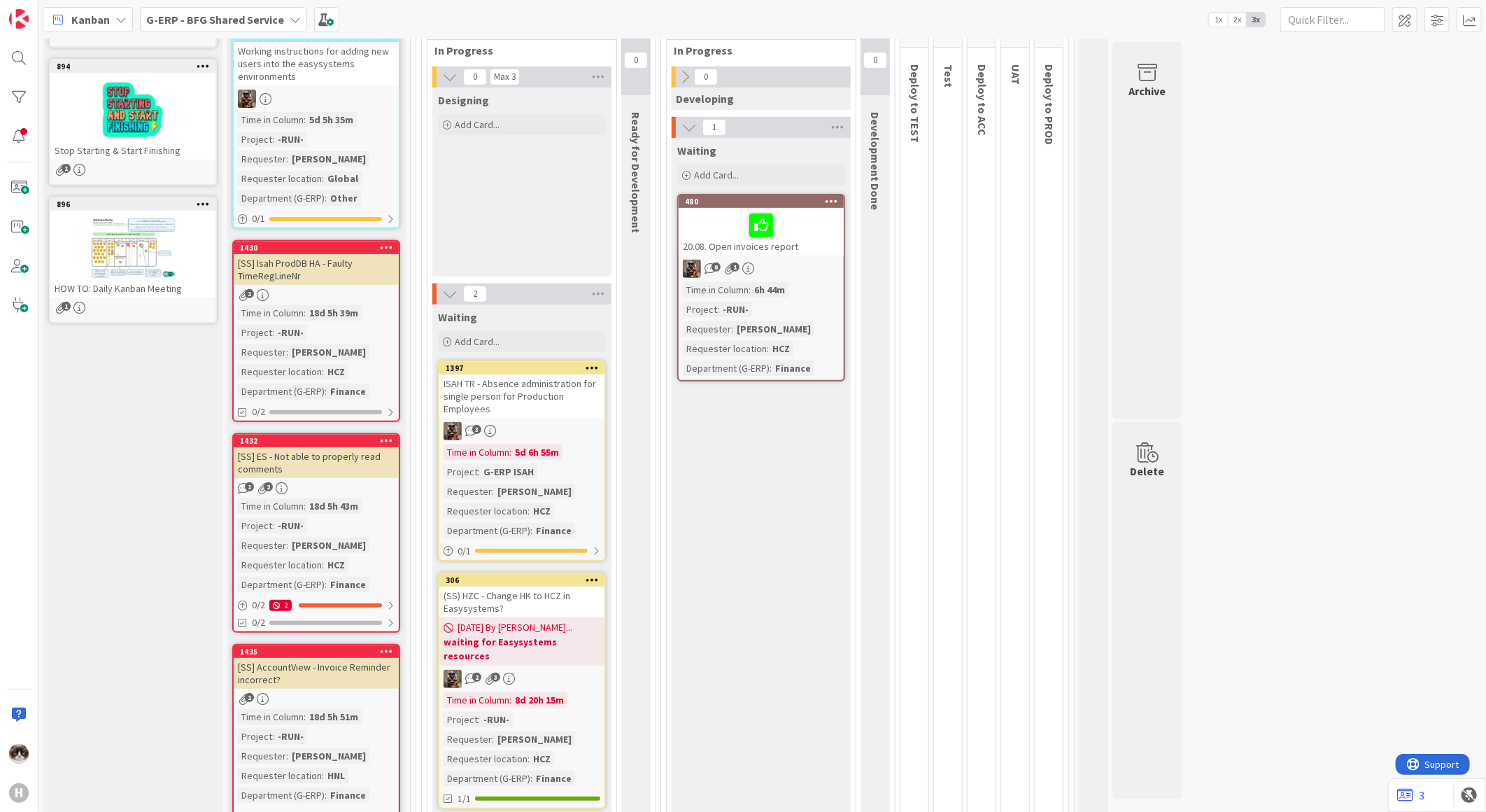
click at [578, 413] on div "ISAH TR - Absence administration for single person for Production Employees" at bounding box center [522, 396] width 165 height 43
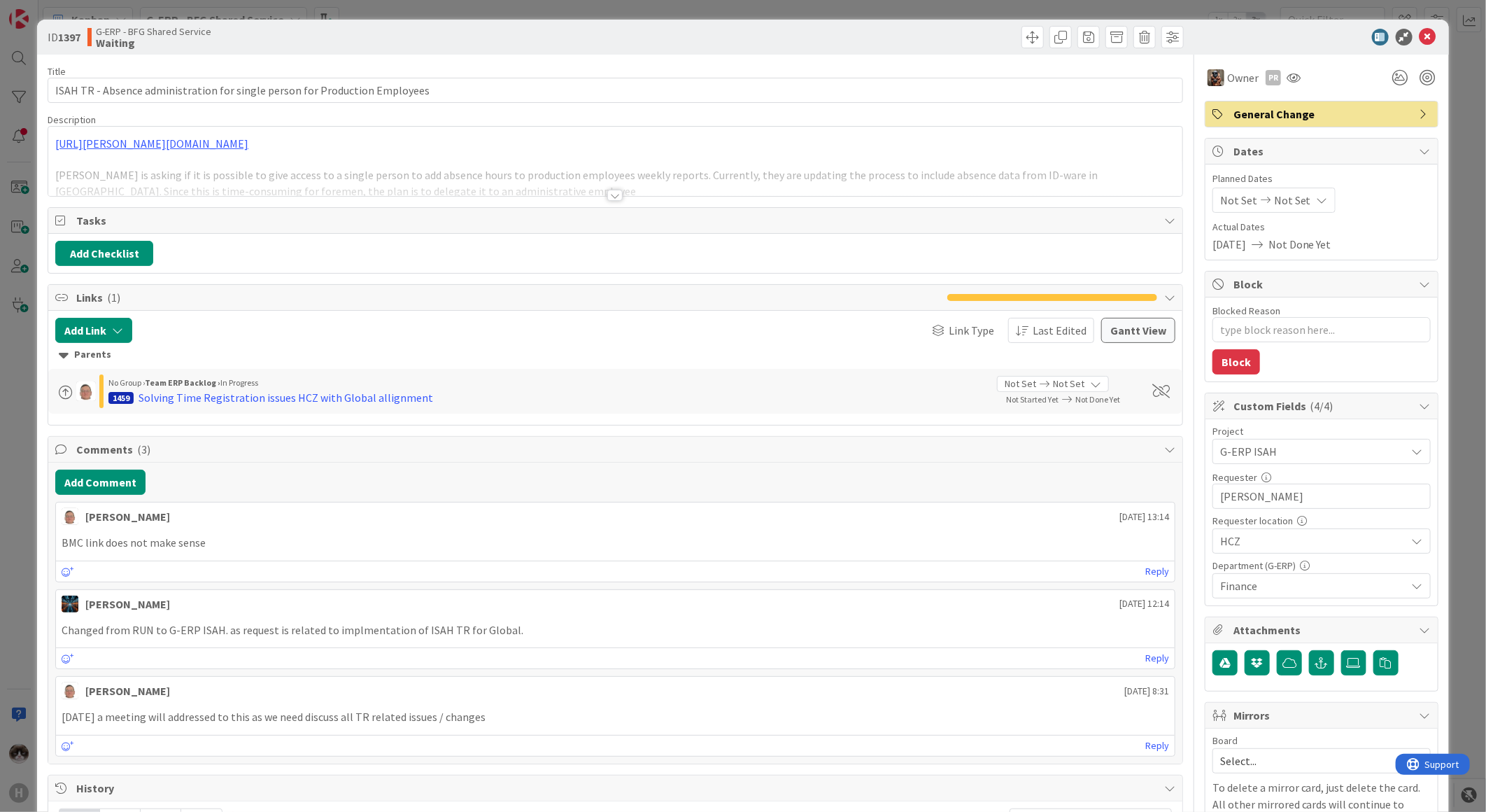
click at [611, 199] on div at bounding box center [615, 195] width 15 height 11
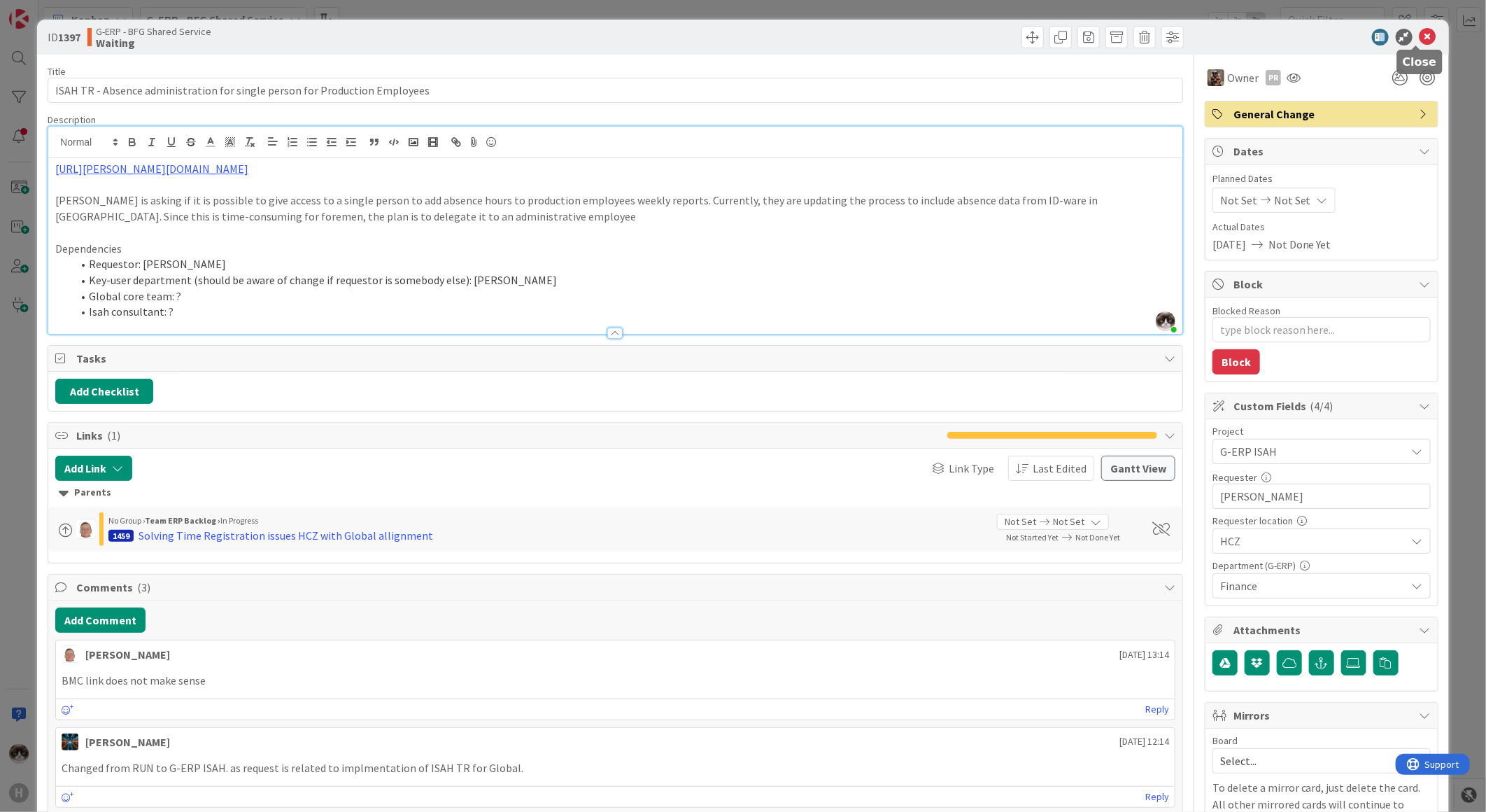
click at [1420, 36] on icon at bounding box center [1428, 37] width 17 height 17
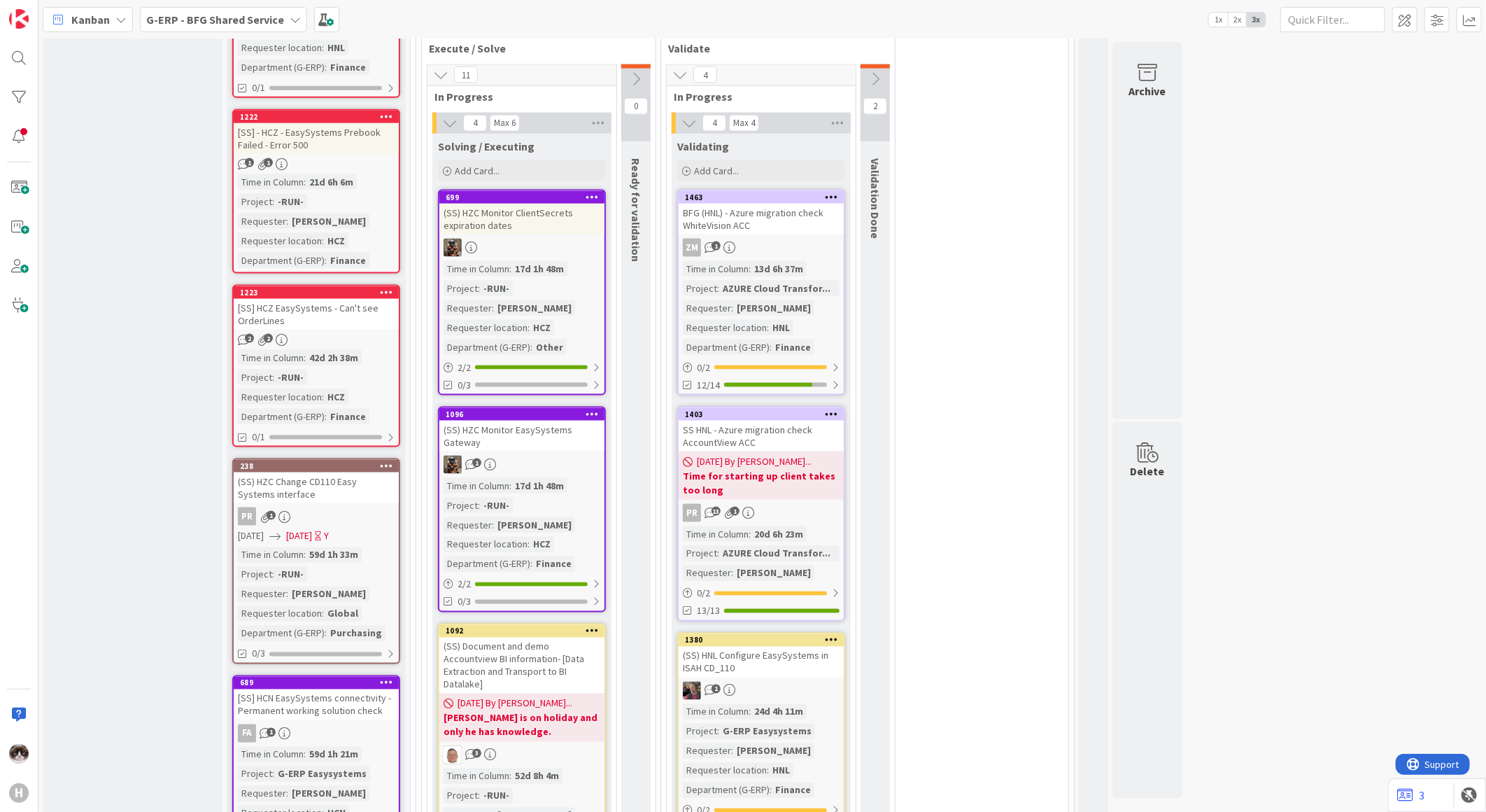
scroll to position [1166, 0]
click at [357, 305] on div "[SS] HCZ EasySystems - Can't see OrderLines" at bounding box center [316, 314] width 165 height 31
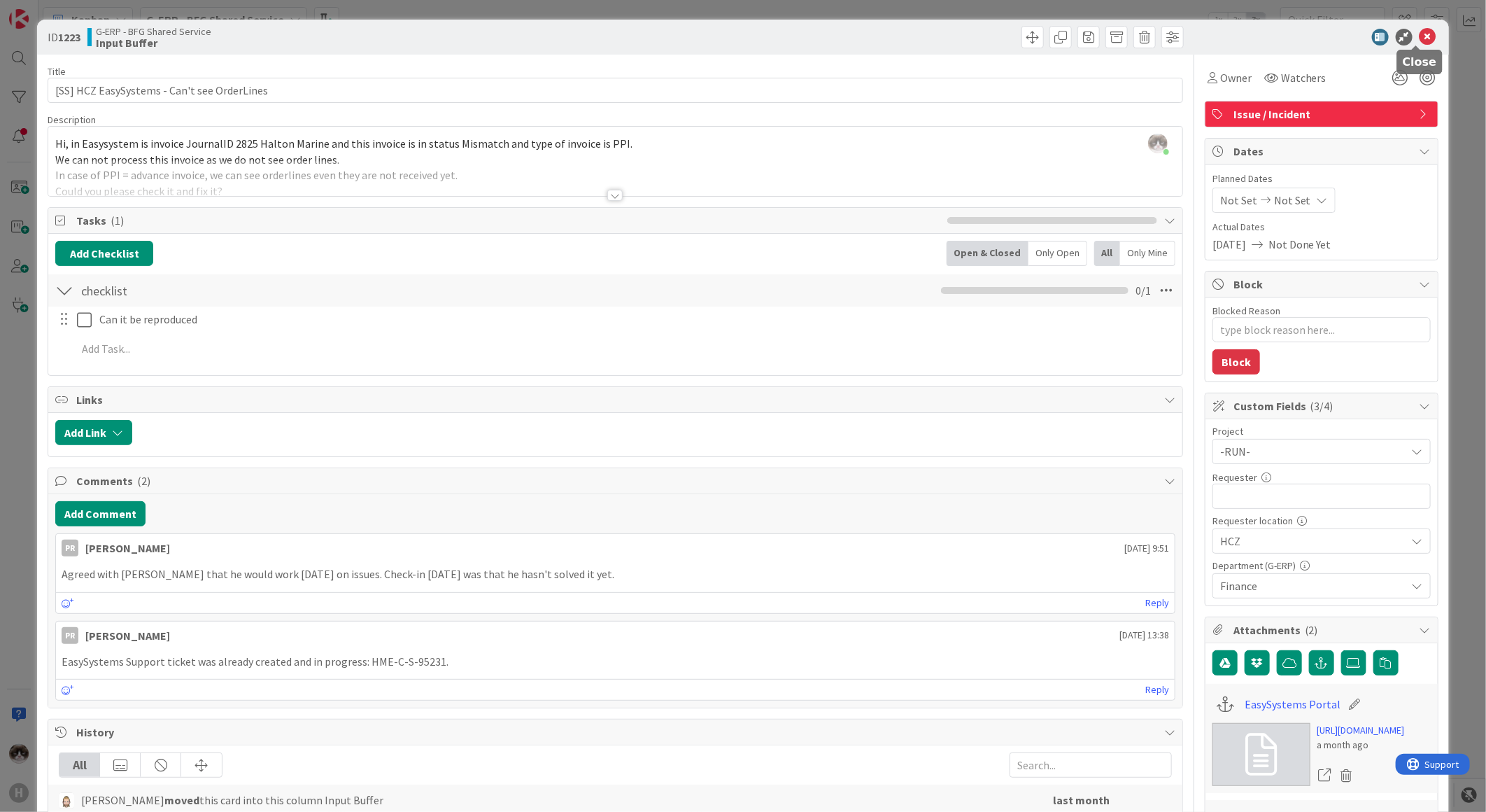
click at [1420, 35] on icon at bounding box center [1428, 37] width 17 height 17
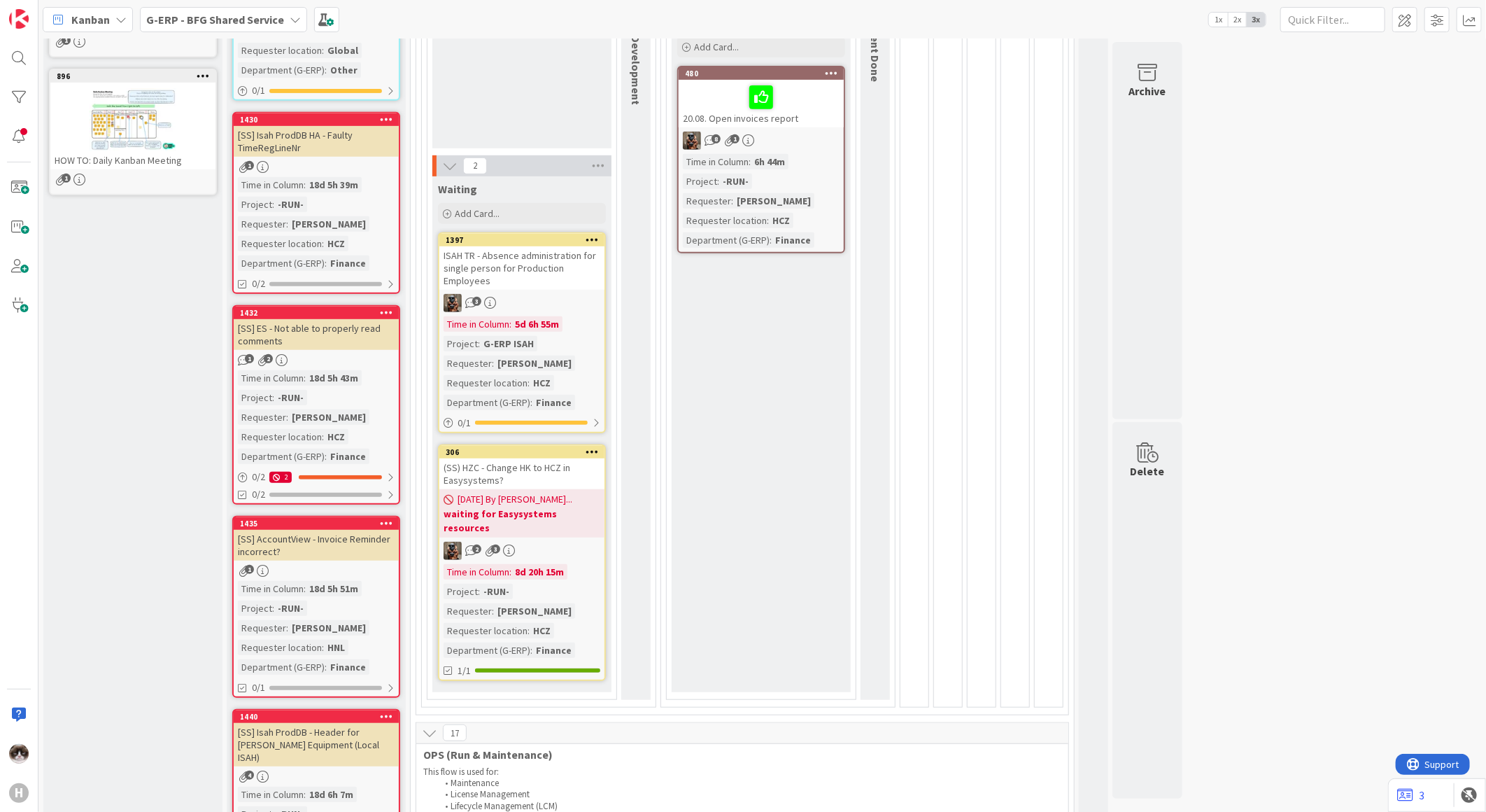
scroll to position [233, 0]
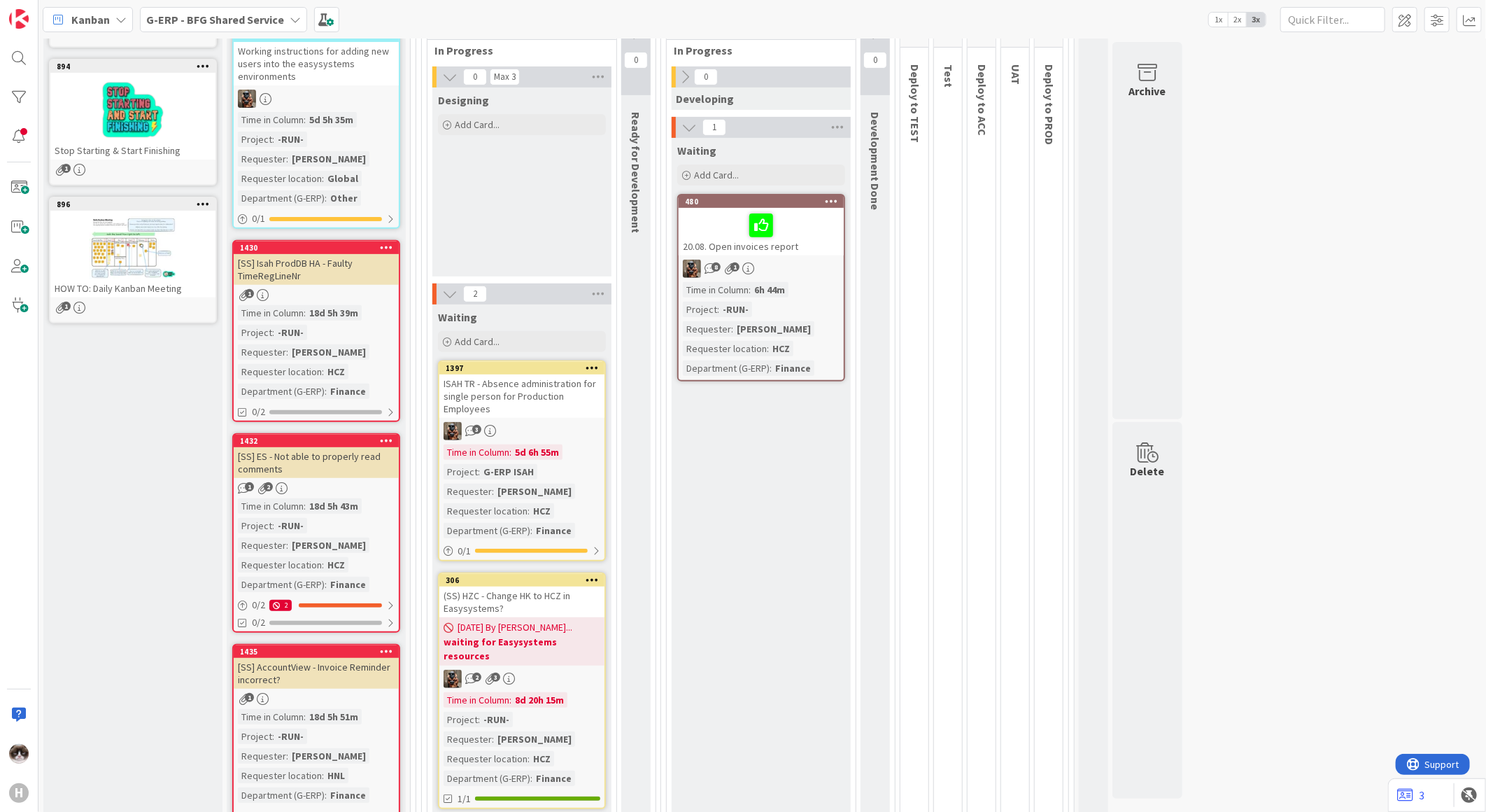
click at [359, 469] on div "[SS] ES - Not able to properly read comments" at bounding box center [316, 462] width 165 height 31
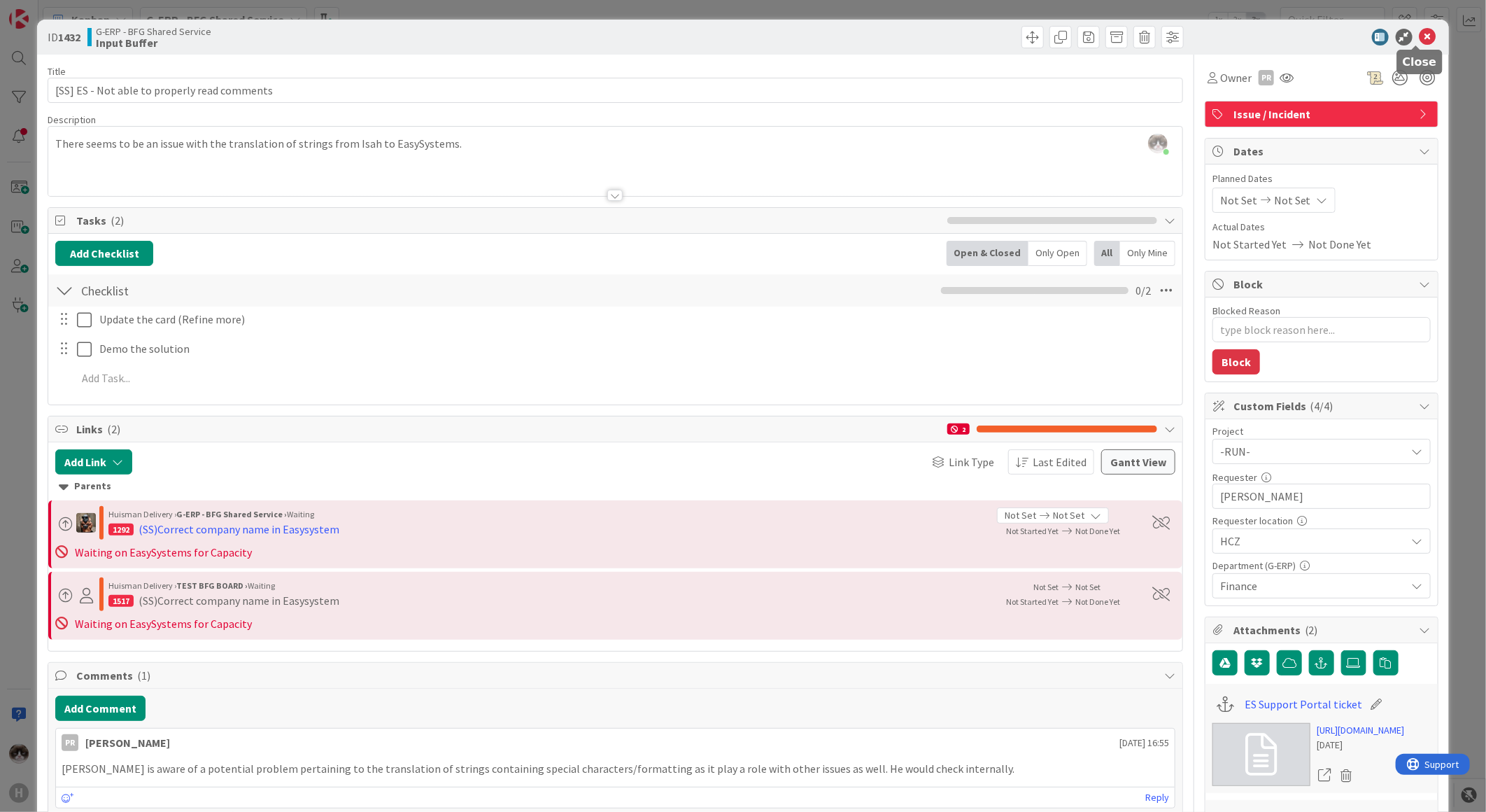
click at [1422, 36] on icon at bounding box center [1428, 37] width 17 height 17
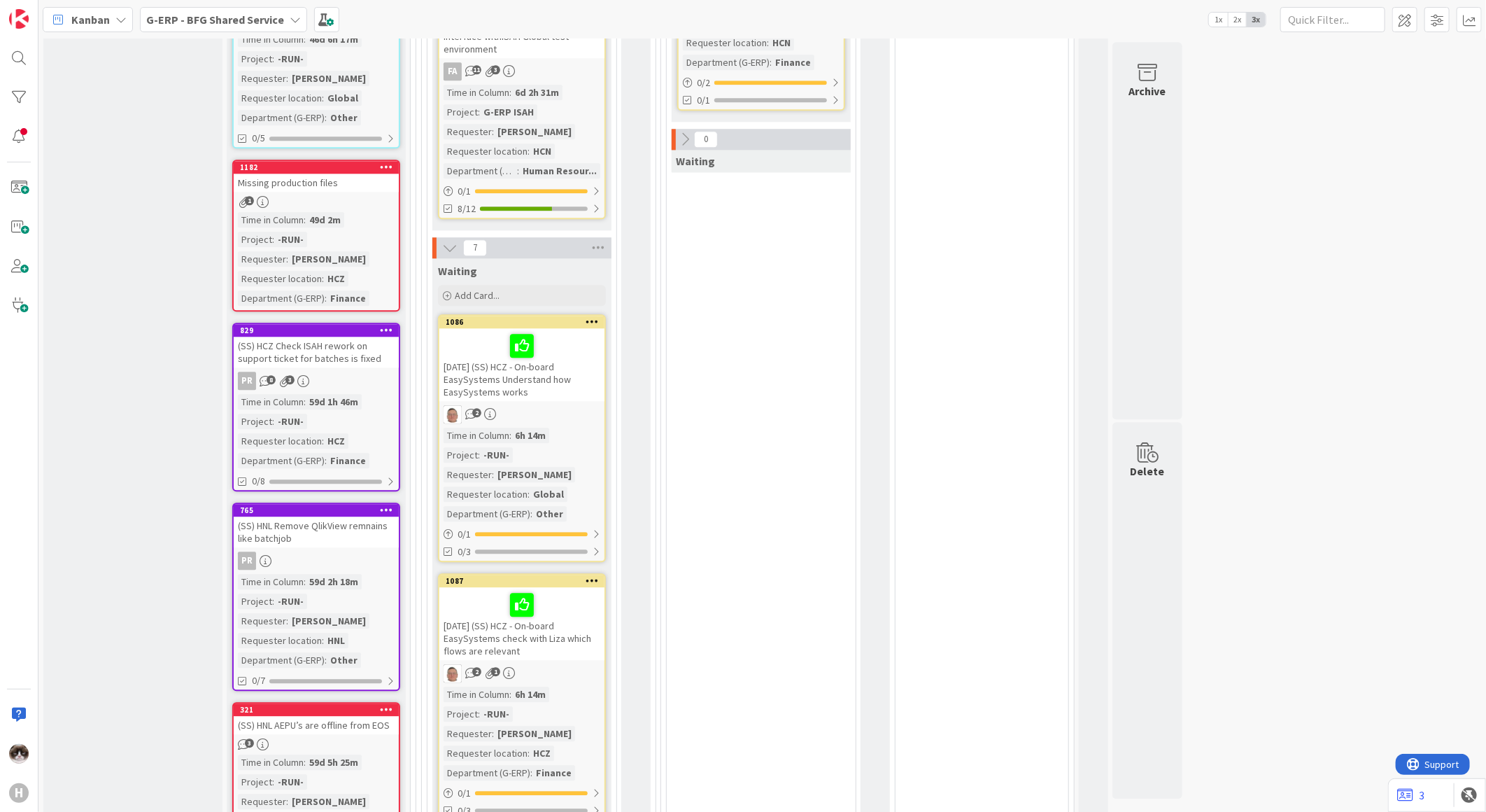
scroll to position [2255, 0]
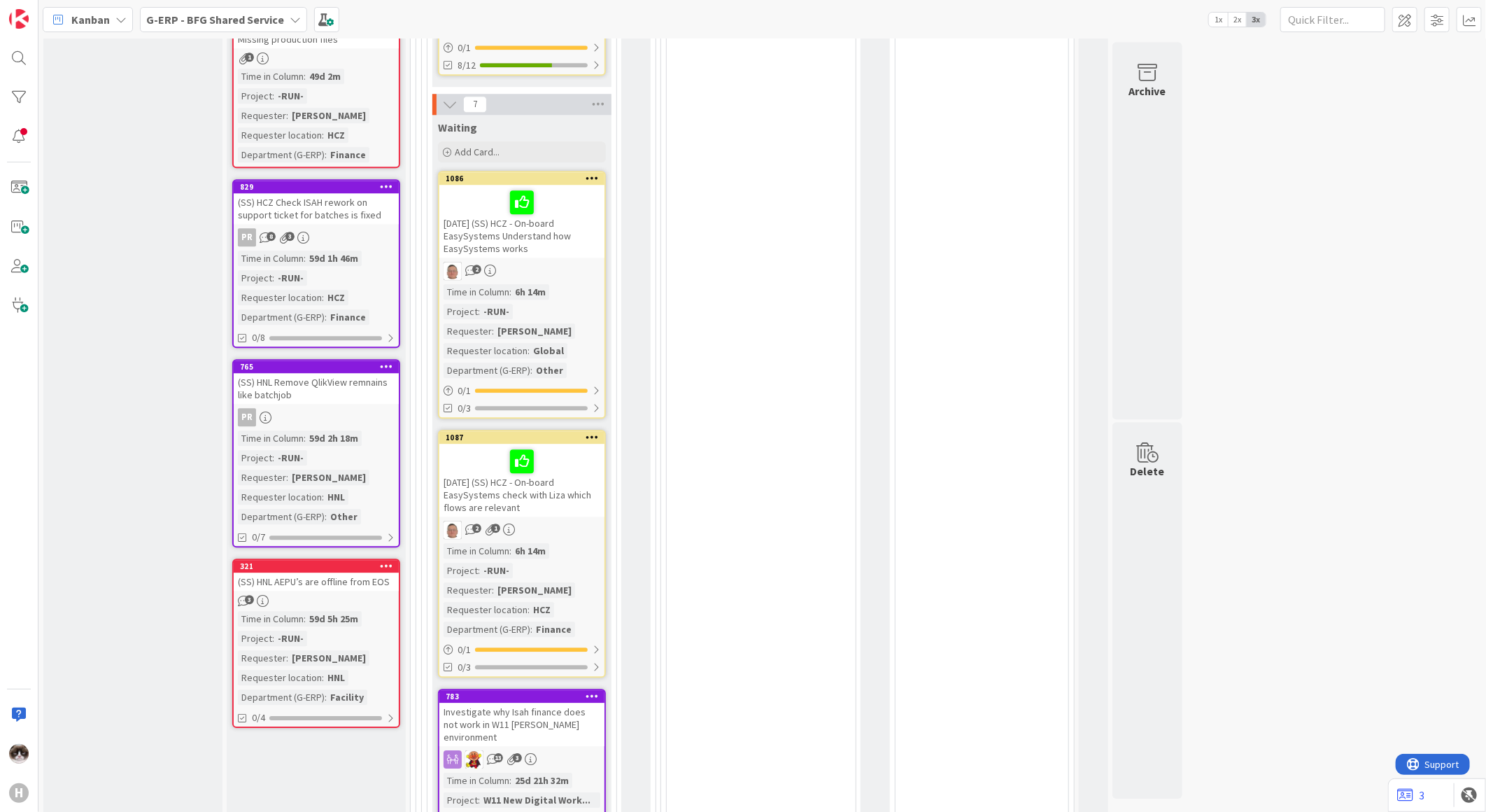
click at [363, 408] on div "PR" at bounding box center [316, 417] width 165 height 18
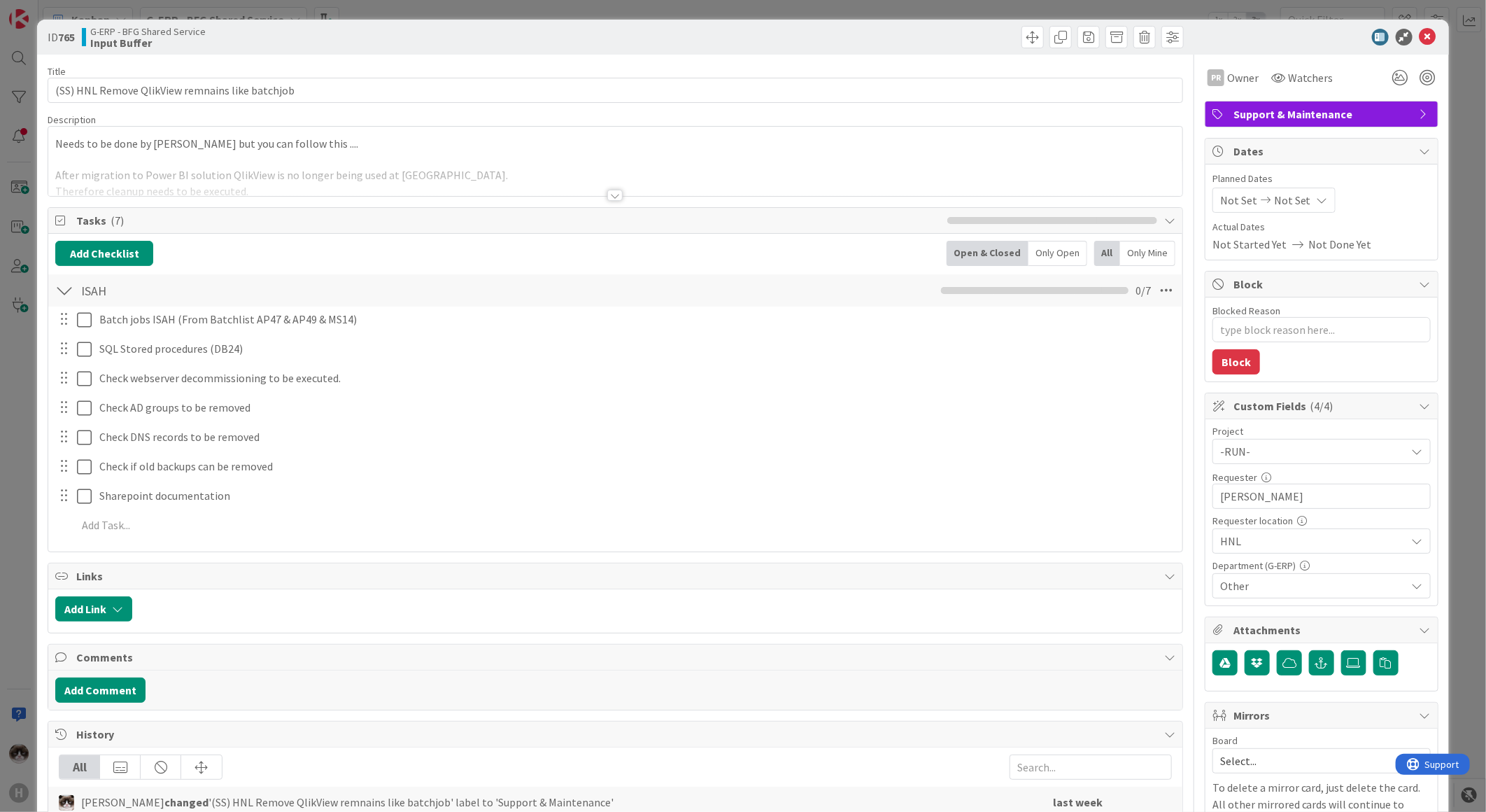
click at [625, 199] on div "Title 47 / 128 (SS) HNL Remove QlikView remnains like batchjob Description Need…" at bounding box center [615, 664] width 1136 height 1221
click at [622, 199] on div "Title 47 / 128 (SS) HNL Remove QlikView remnains like batchjob Description Kevi…" at bounding box center [615, 664] width 1136 height 1221
click at [607, 198] on div at bounding box center [615, 195] width 15 height 11
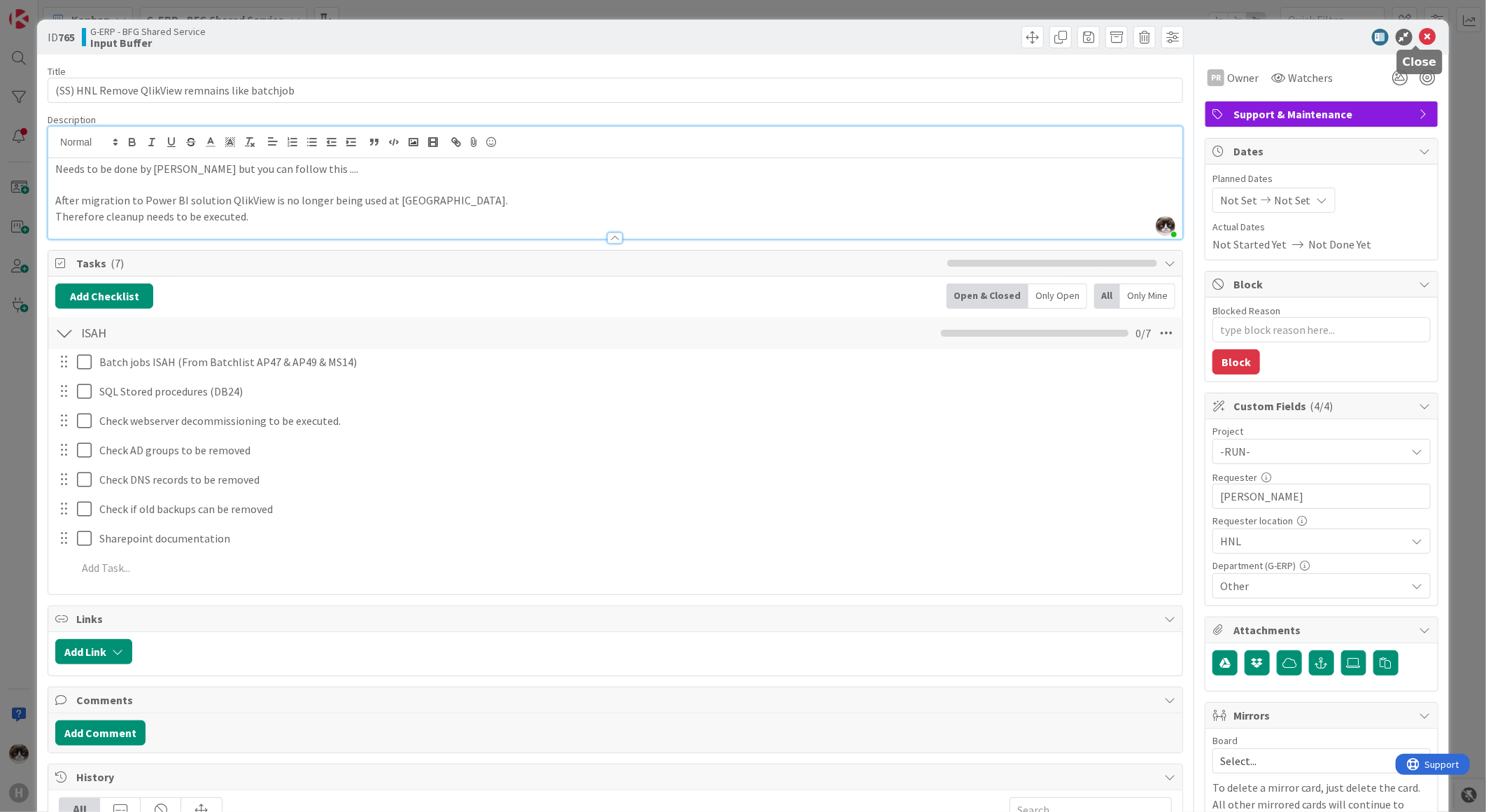
click at [1420, 37] on icon at bounding box center [1428, 37] width 17 height 17
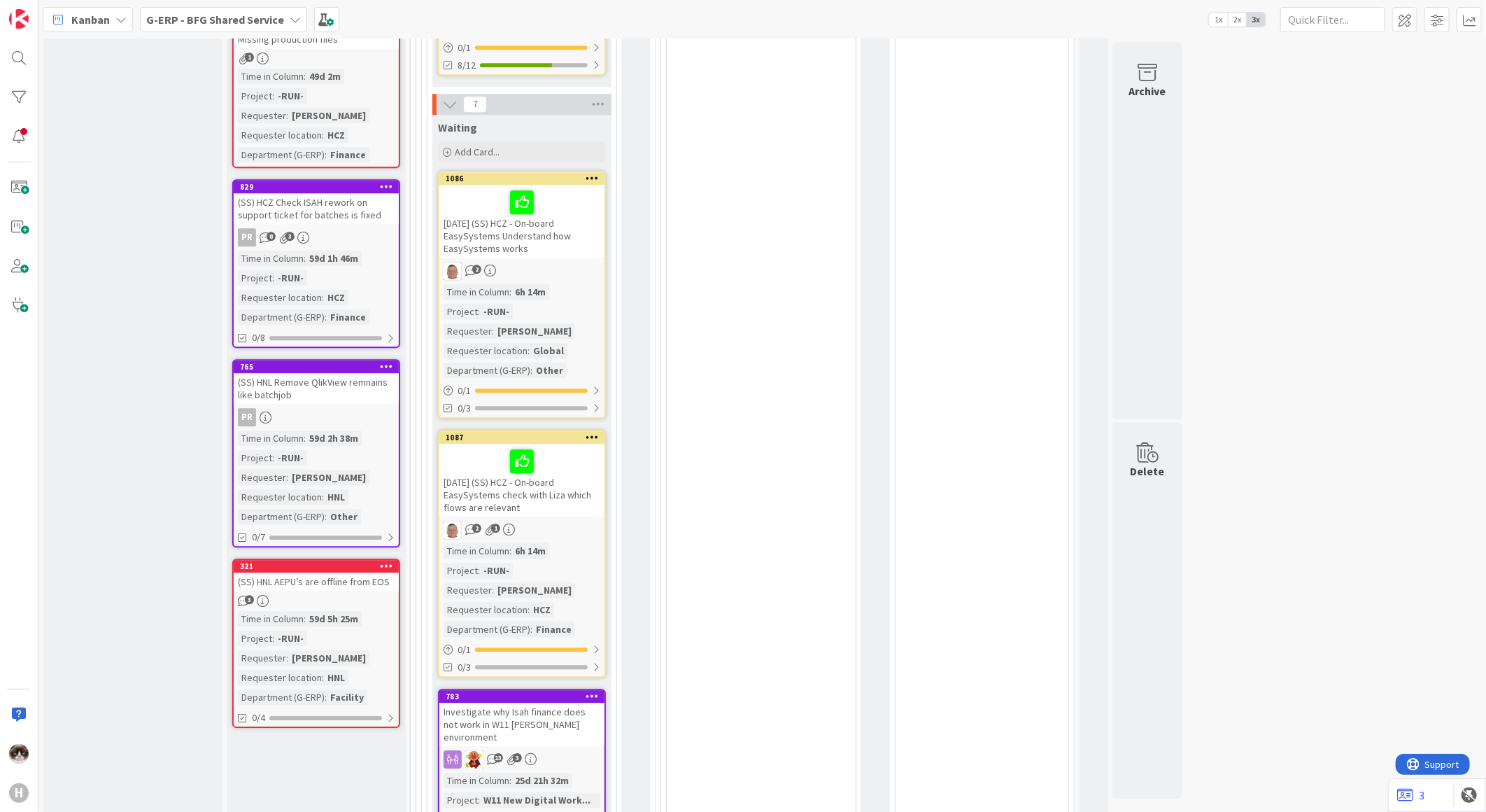
click at [372, 611] on div "Time in Column : 59d 5h 25m Project : -RUN- Requester : Parveen Rana Requester …" at bounding box center [317, 658] width 157 height 93
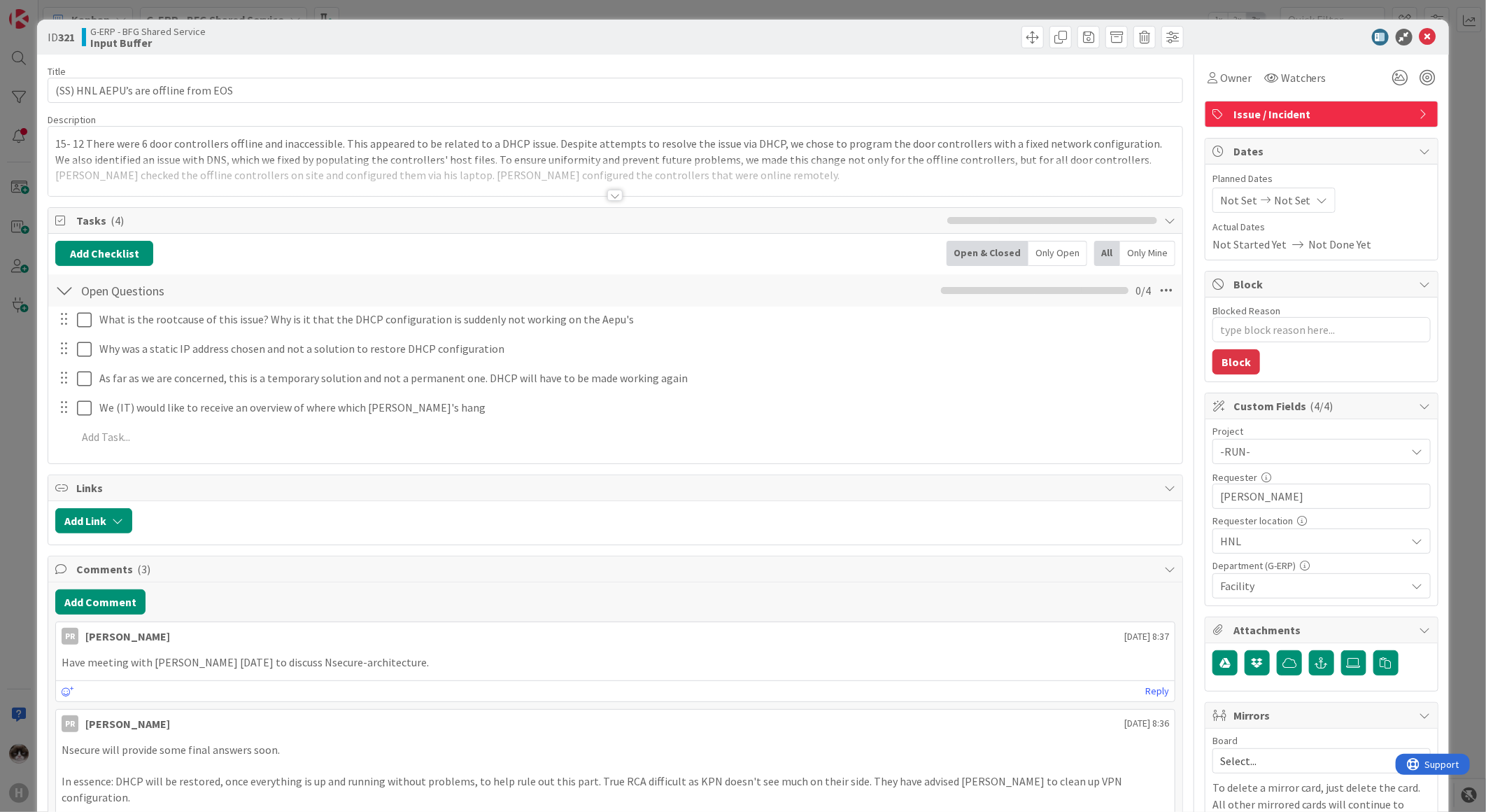
type textarea "x"
click at [1420, 38] on icon at bounding box center [1428, 37] width 17 height 17
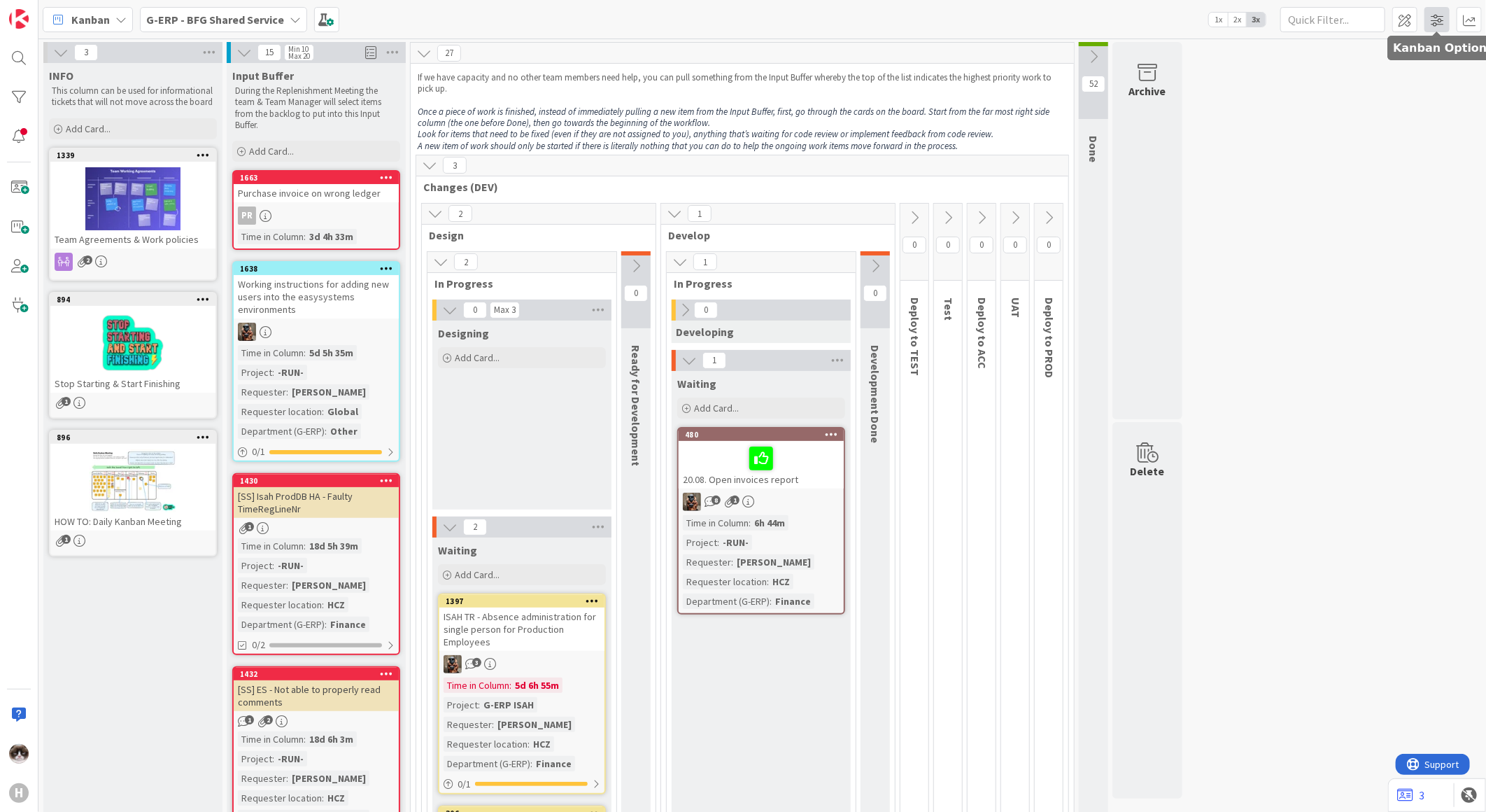
click at [1436, 23] on span at bounding box center [1437, 19] width 25 height 25
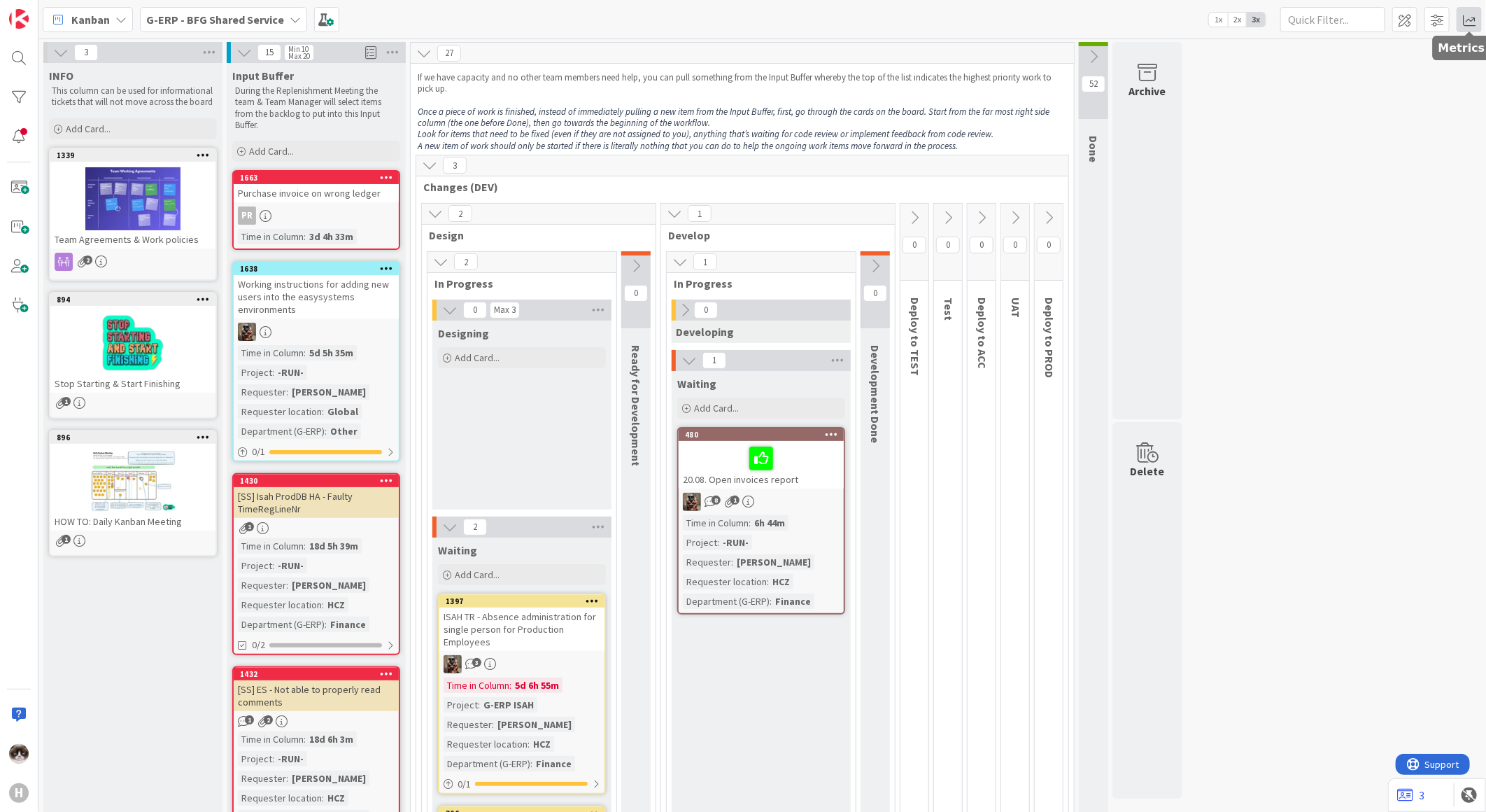
click at [1463, 21] on span at bounding box center [1469, 19] width 25 height 25
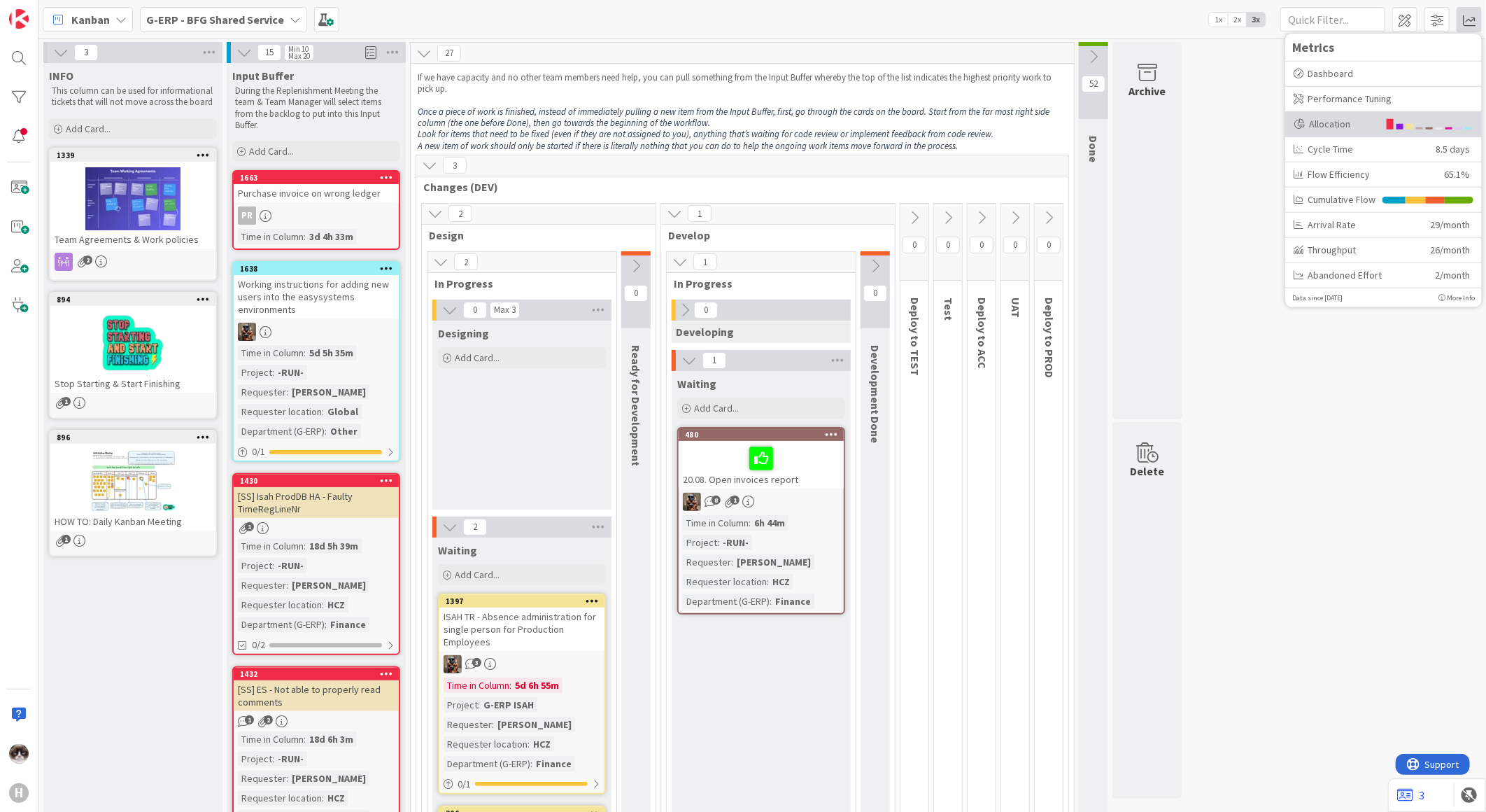
click at [1363, 121] on div "Allocation" at bounding box center [1336, 123] width 85 height 15
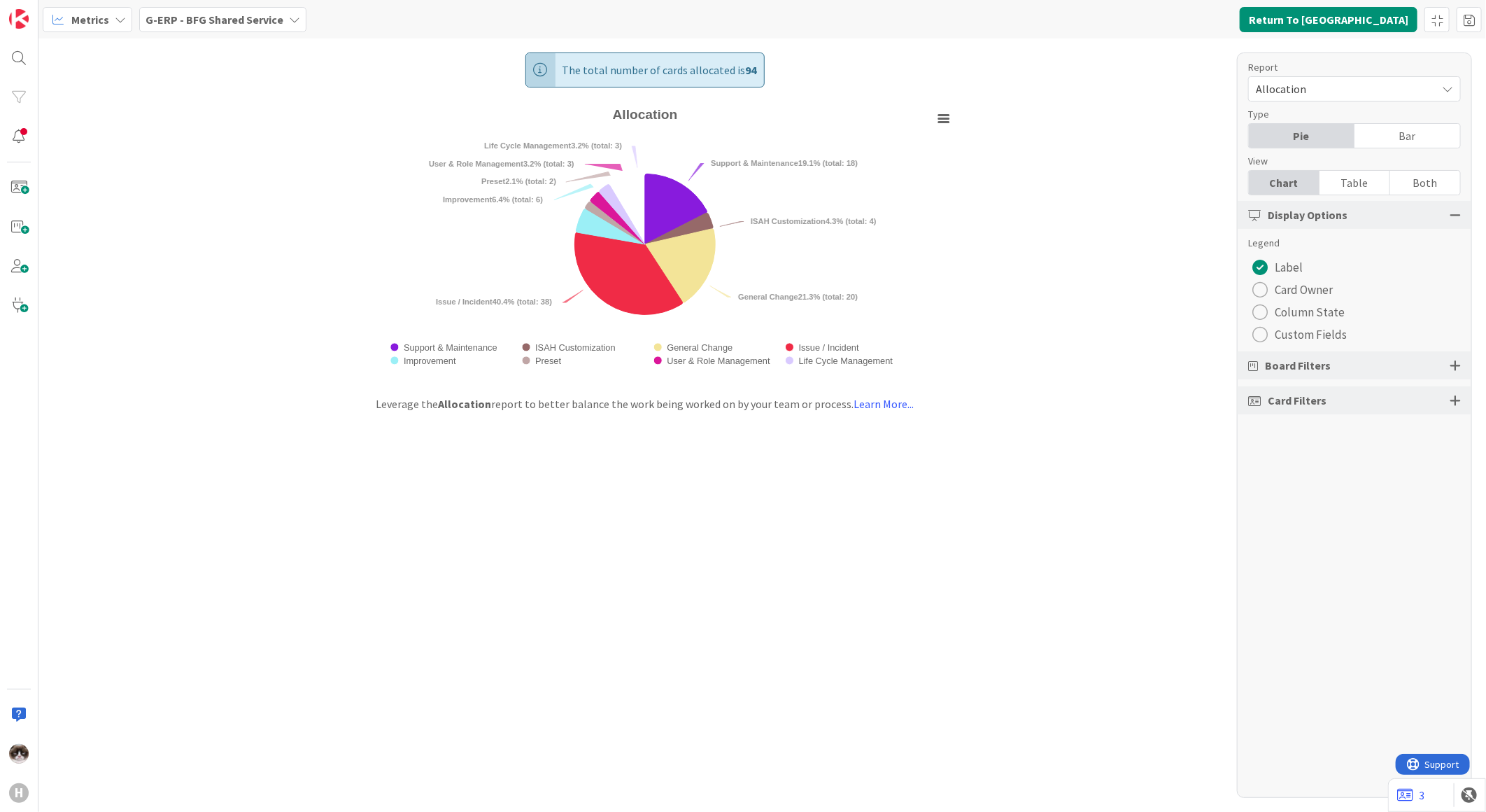
click at [1258, 282] on div "radio" at bounding box center [1260, 290] width 15 height 15
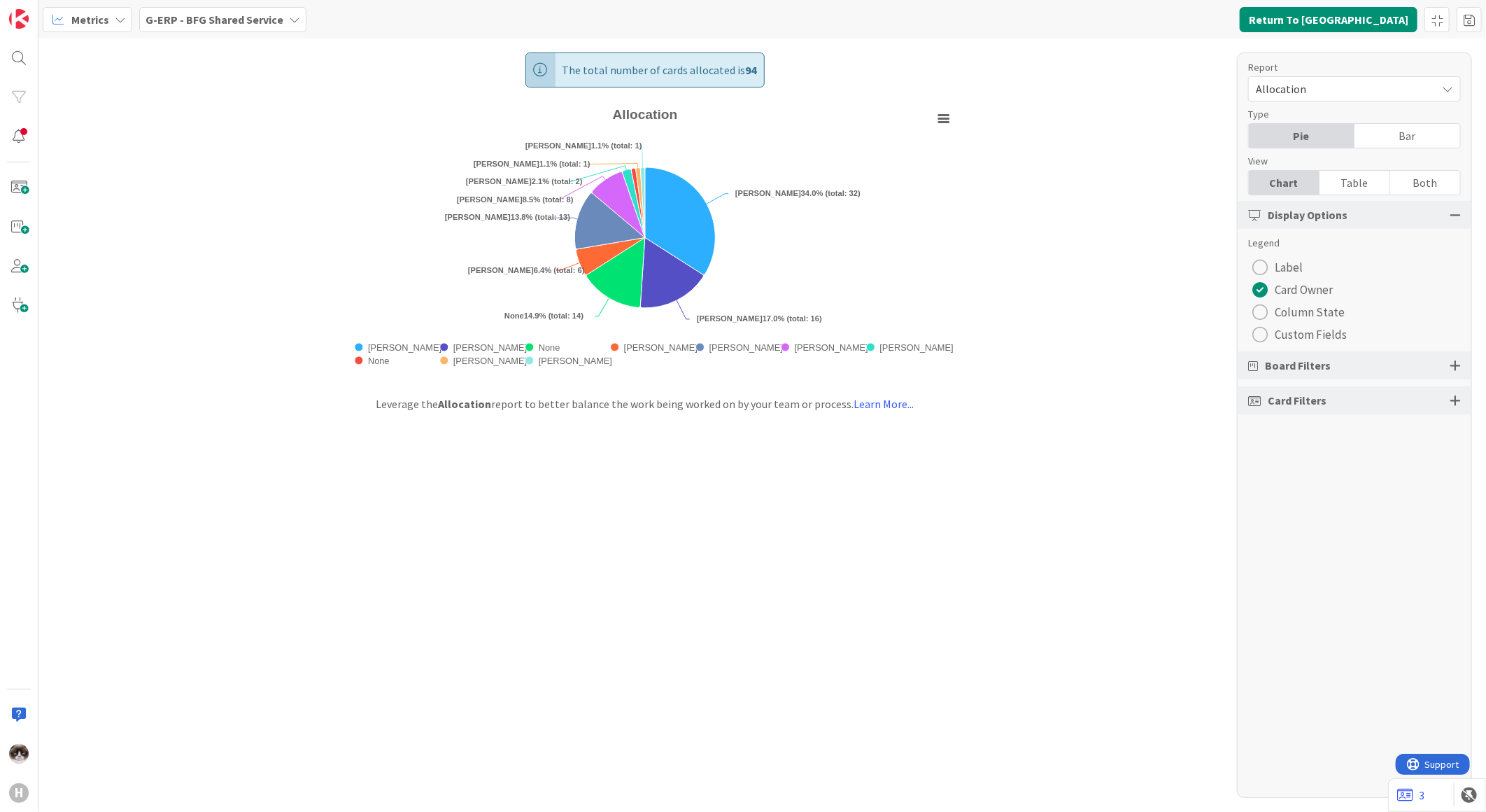
click at [1453, 363] on div at bounding box center [1456, 364] width 11 height 12
click at [1422, 437] on div "Select Columns (51/52)" at bounding box center [1343, 429] width 188 height 18
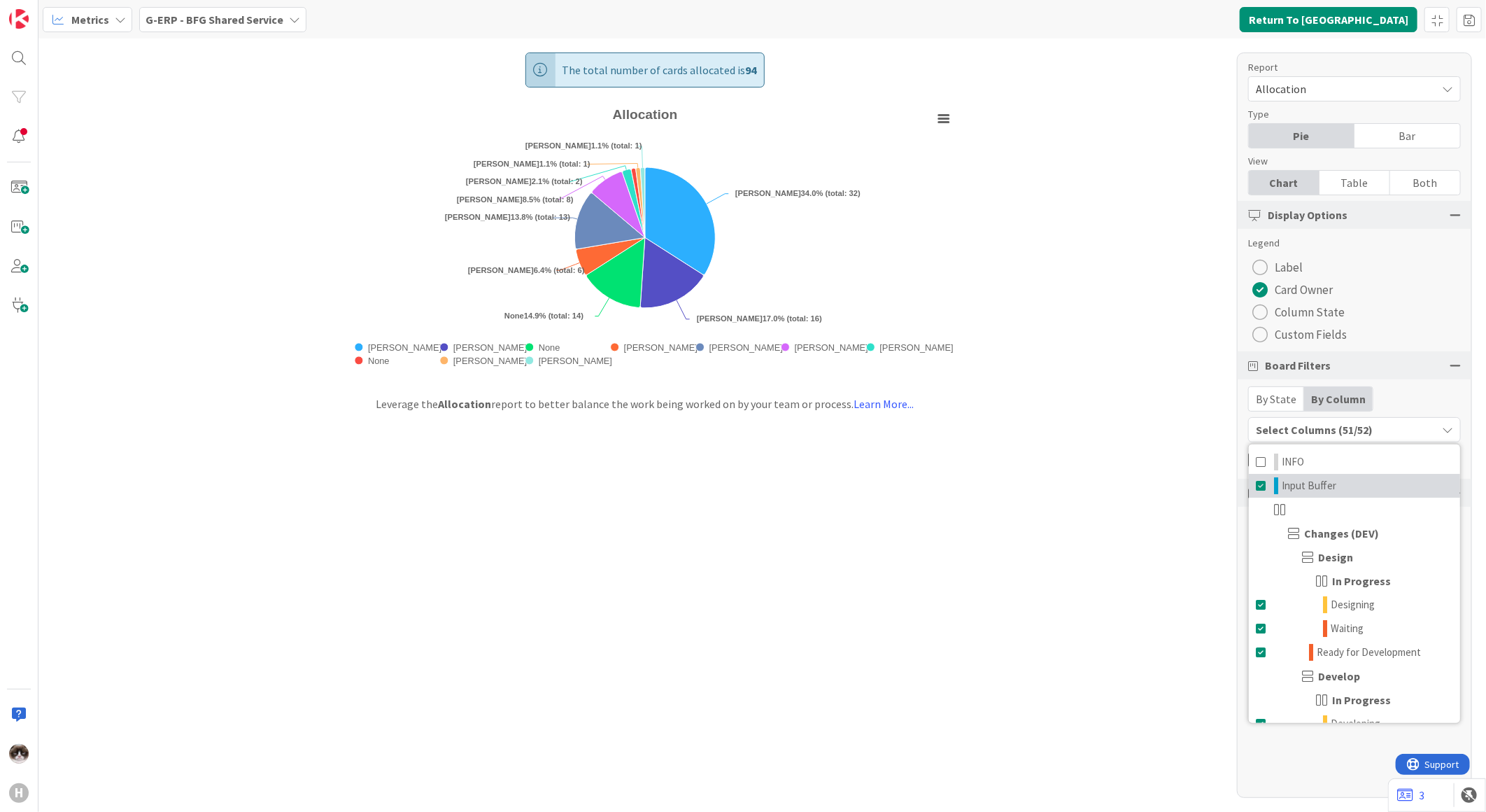
click at [1337, 490] on link "Input Buffer" at bounding box center [1355, 485] width 211 height 23
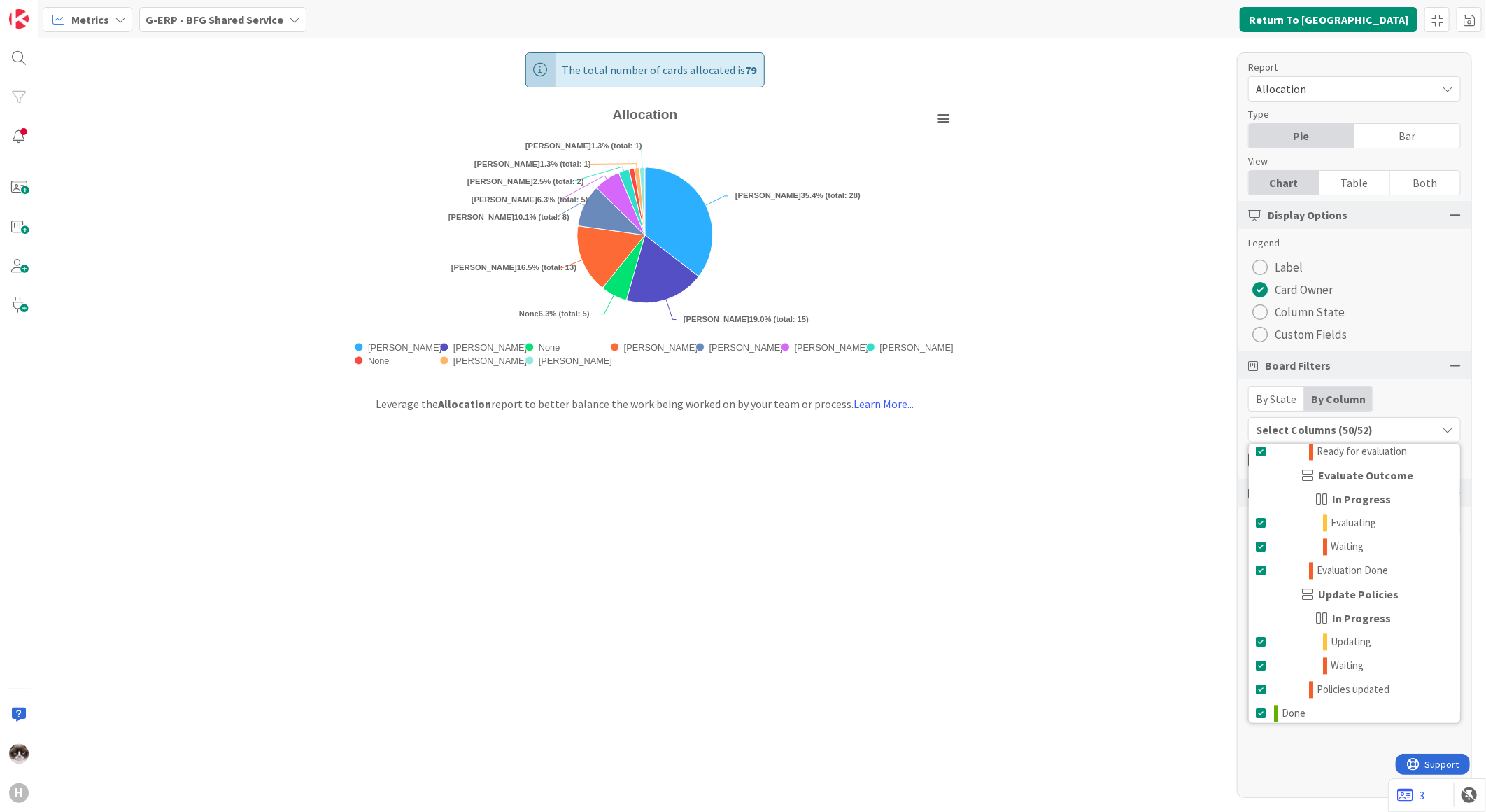
scroll to position [1873, 0]
click at [1303, 700] on span "Done" at bounding box center [1293, 706] width 23 height 17
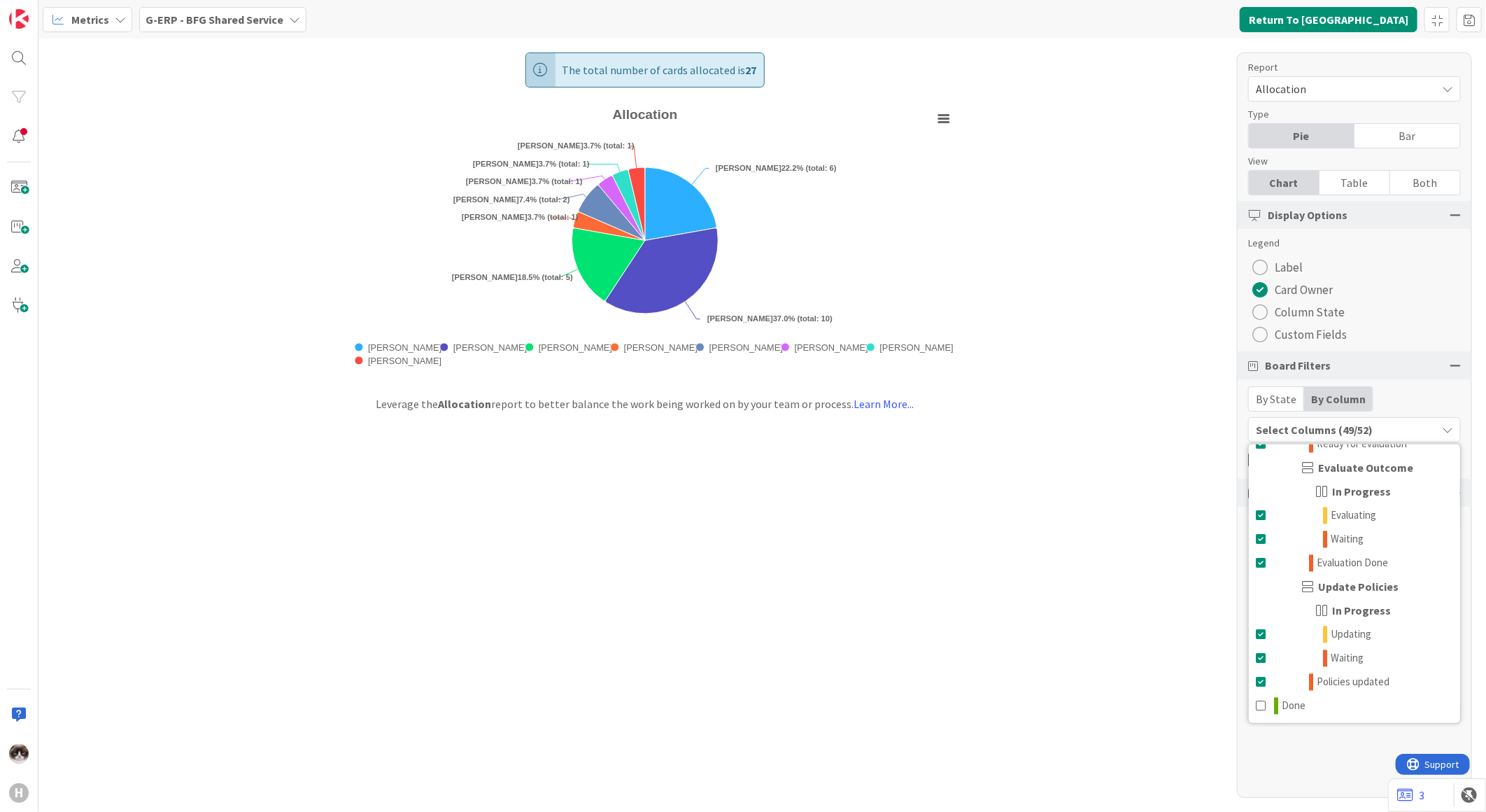
click at [971, 610] on div "The total number of cards allocated is 27 Created with Highcharts 11.4.3 Chart …" at bounding box center [762, 424] width 1448 height 773
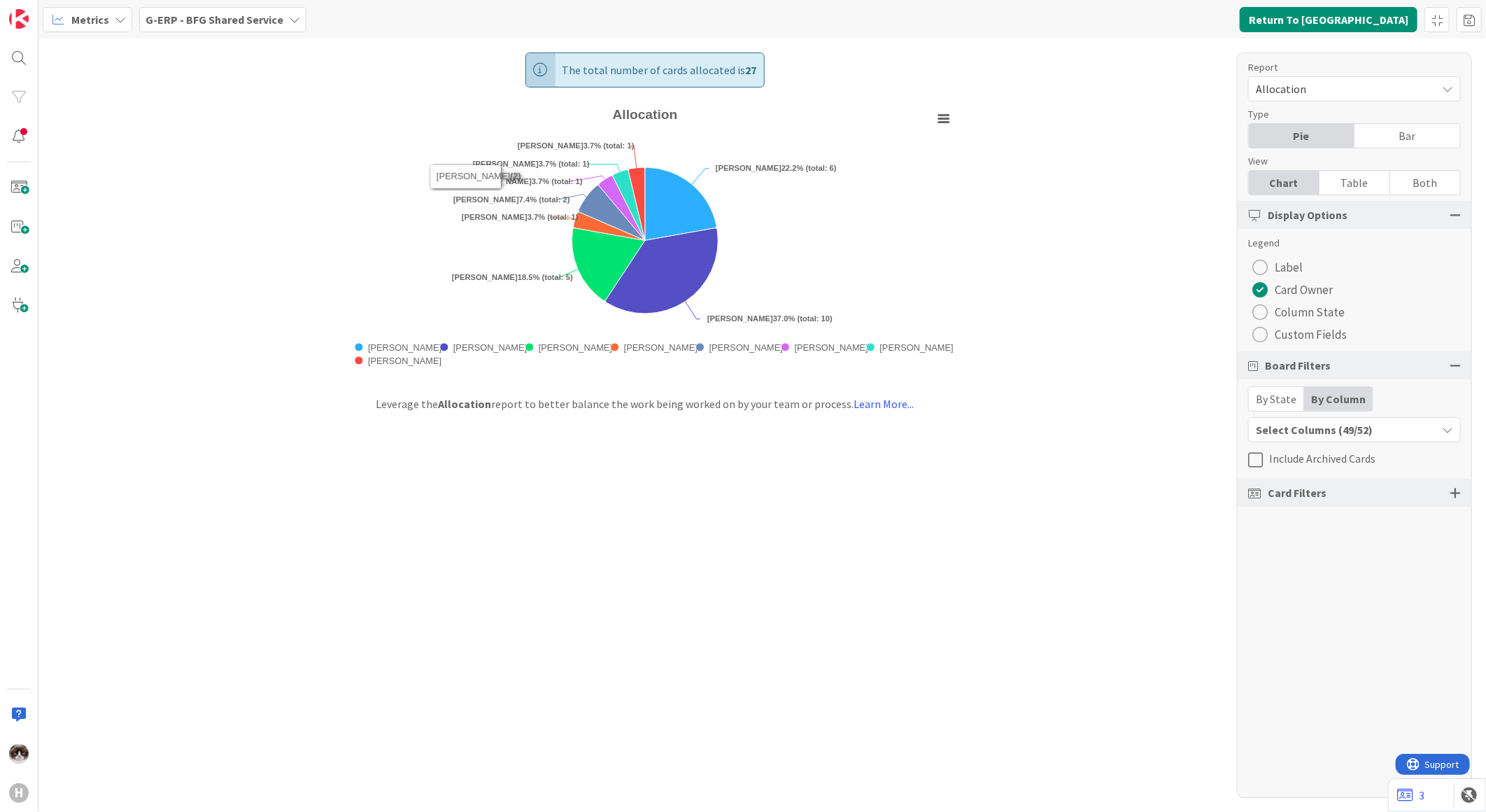
click at [255, 23] on b "G-ERP - BFG Shared Service" at bounding box center [215, 19] width 138 height 14
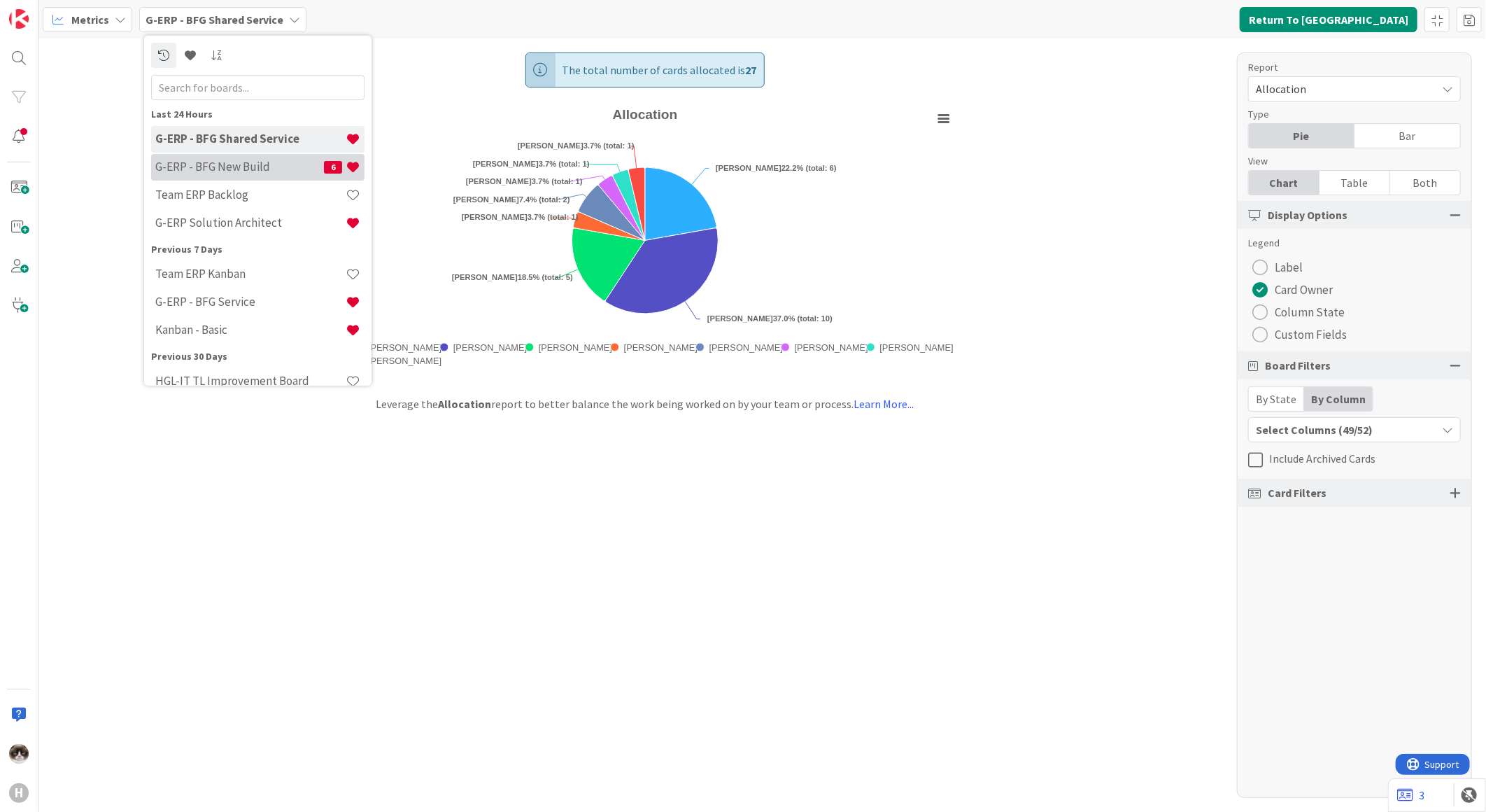
click at [254, 166] on h4 "G-ERP - BFG New Build" at bounding box center [239, 166] width 168 height 14
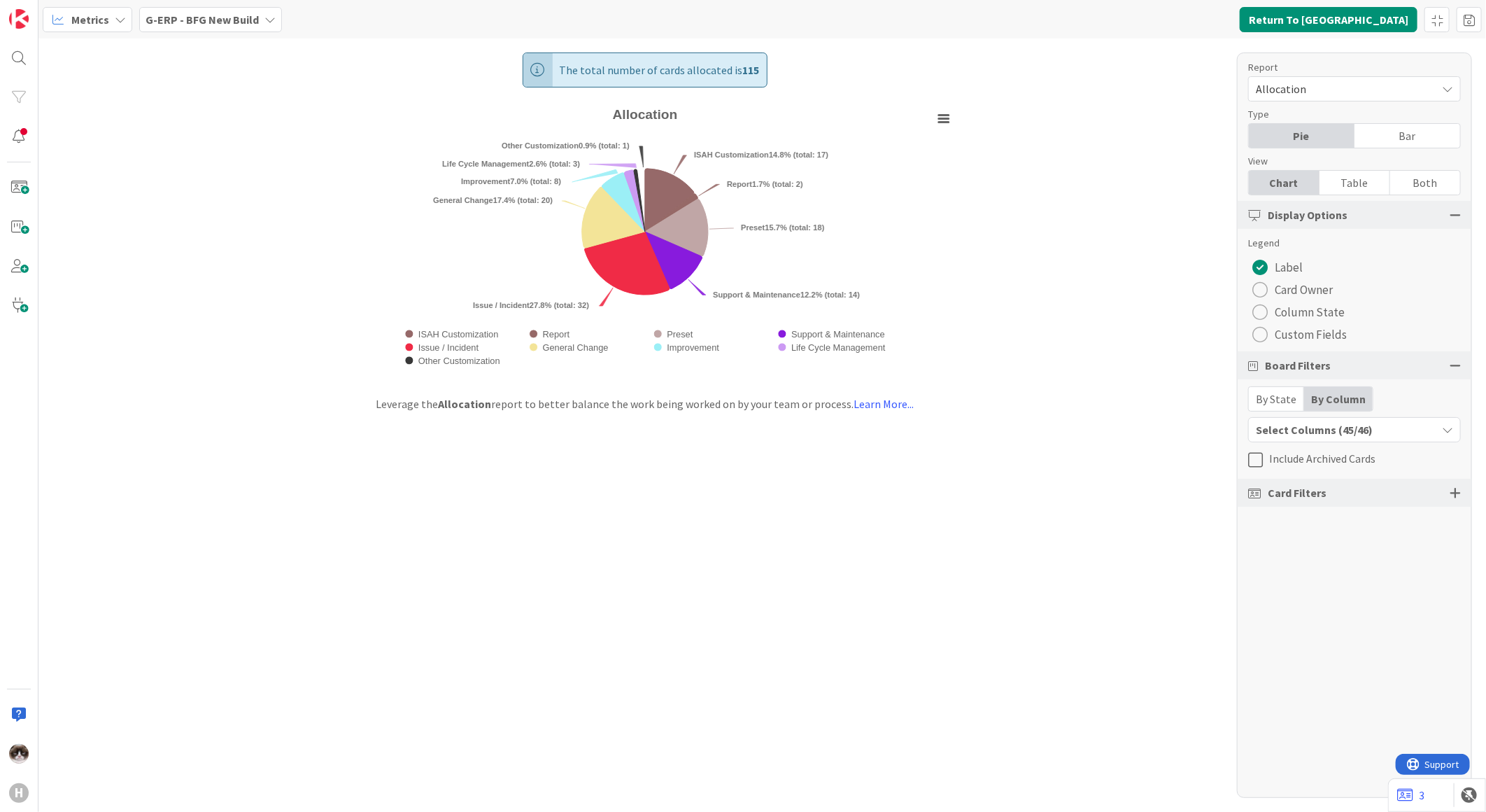
click at [1258, 294] on div "radio" at bounding box center [1260, 290] width 15 height 15
